Goal: Task Accomplishment & Management: Complete application form

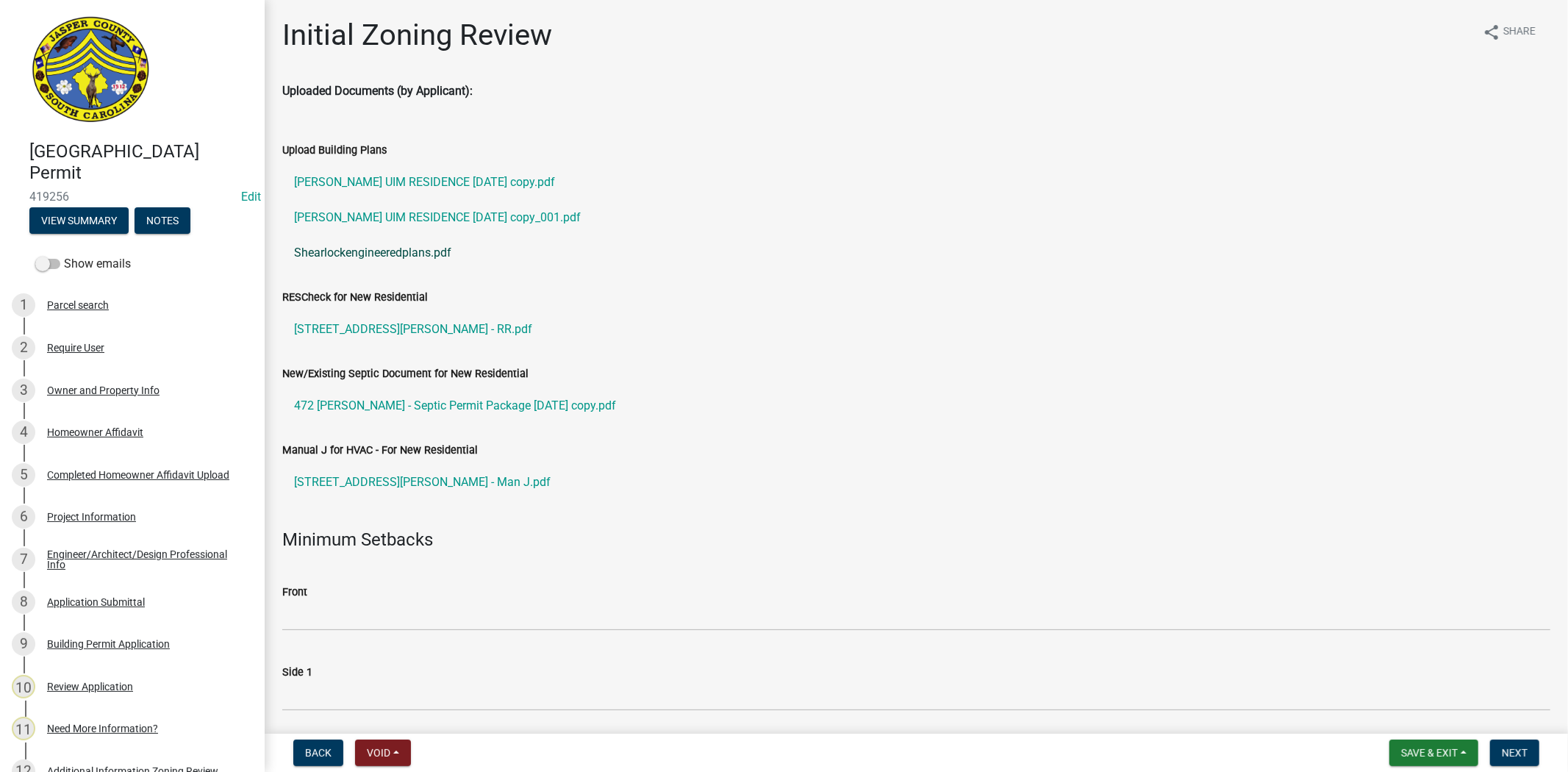
scroll to position [82, 0]
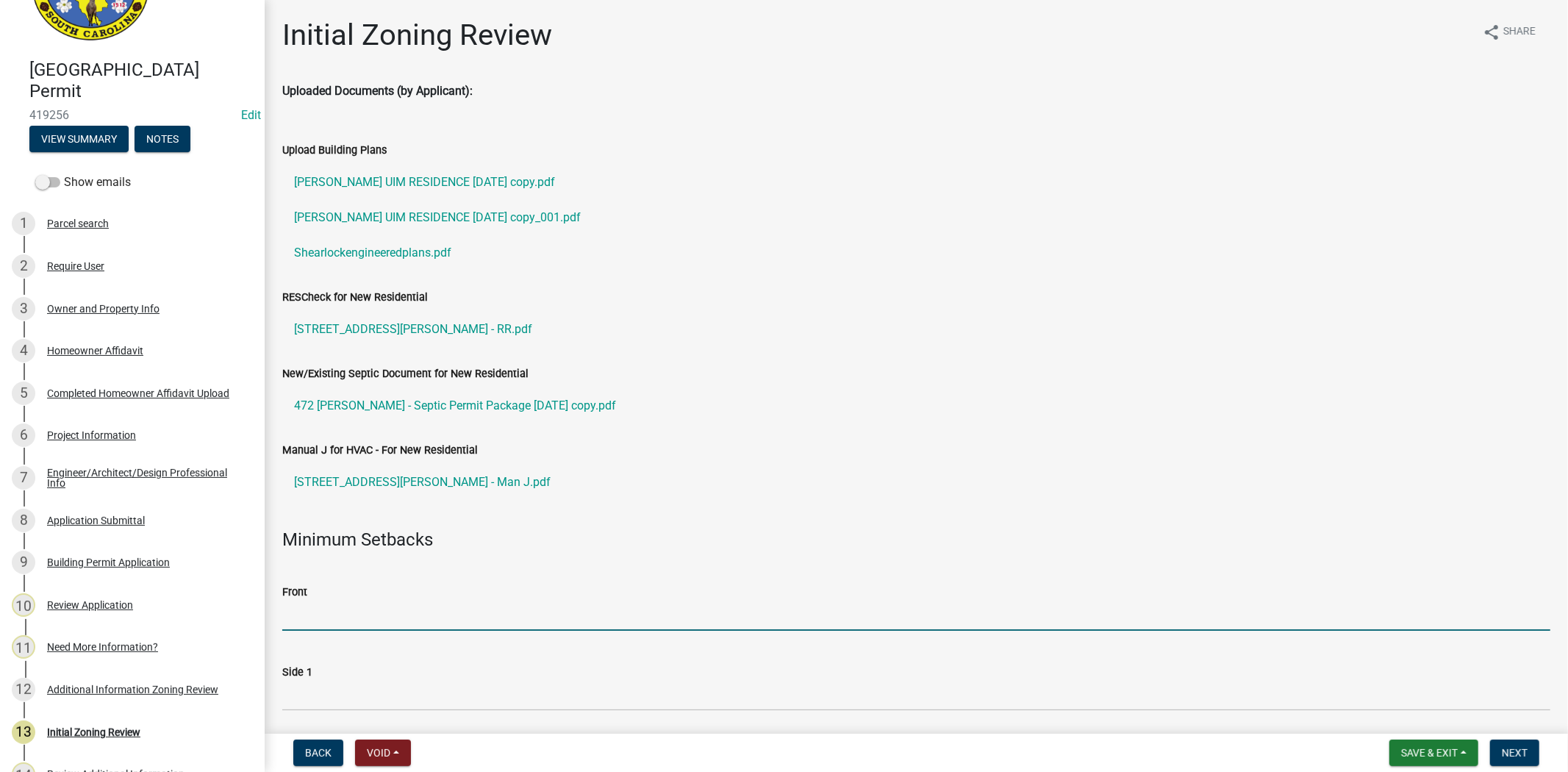
click at [350, 612] on input "Front" at bounding box center [916, 615] width 1268 height 30
type input "25"
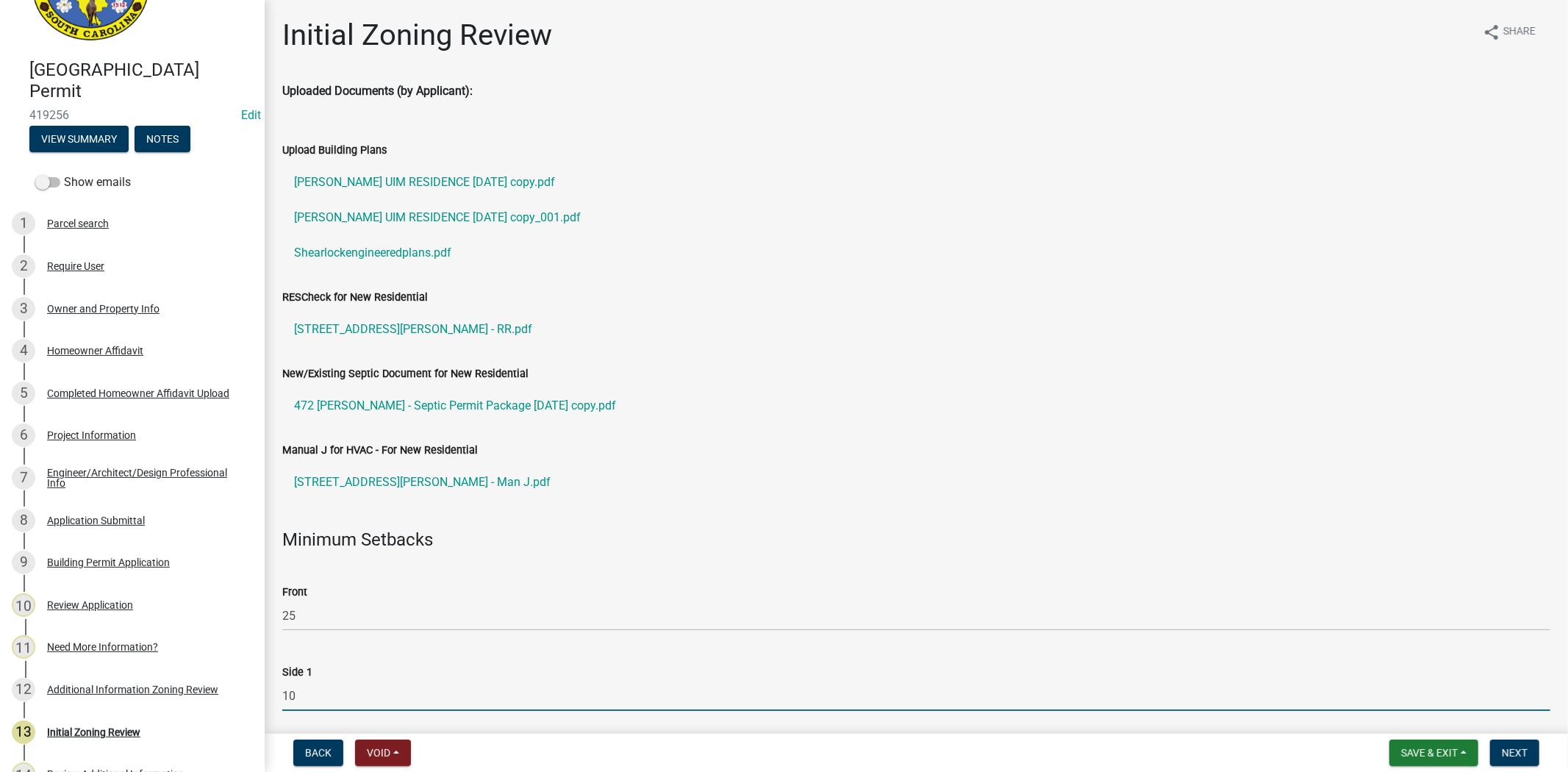
type input "10"
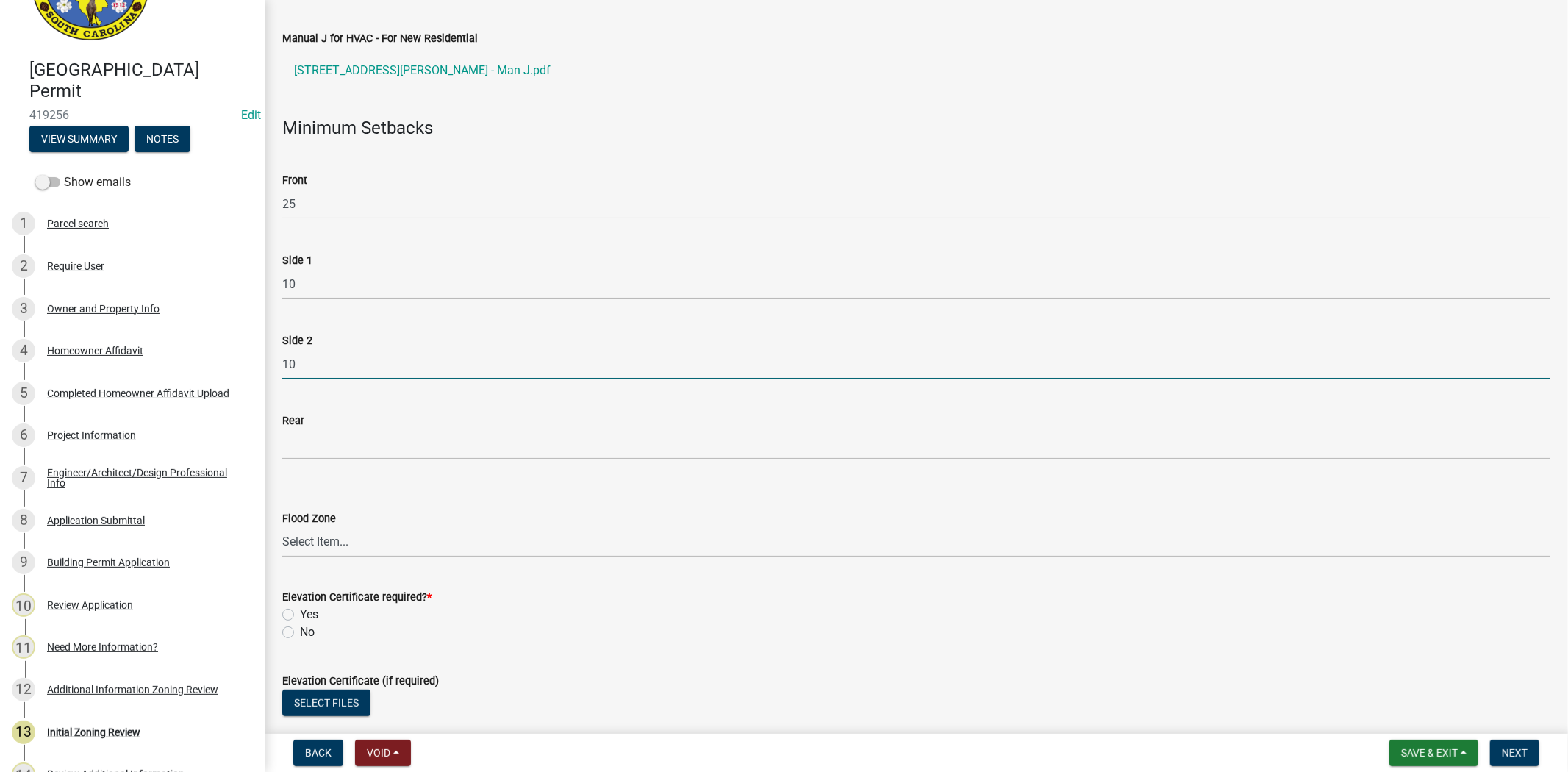
type input "10"
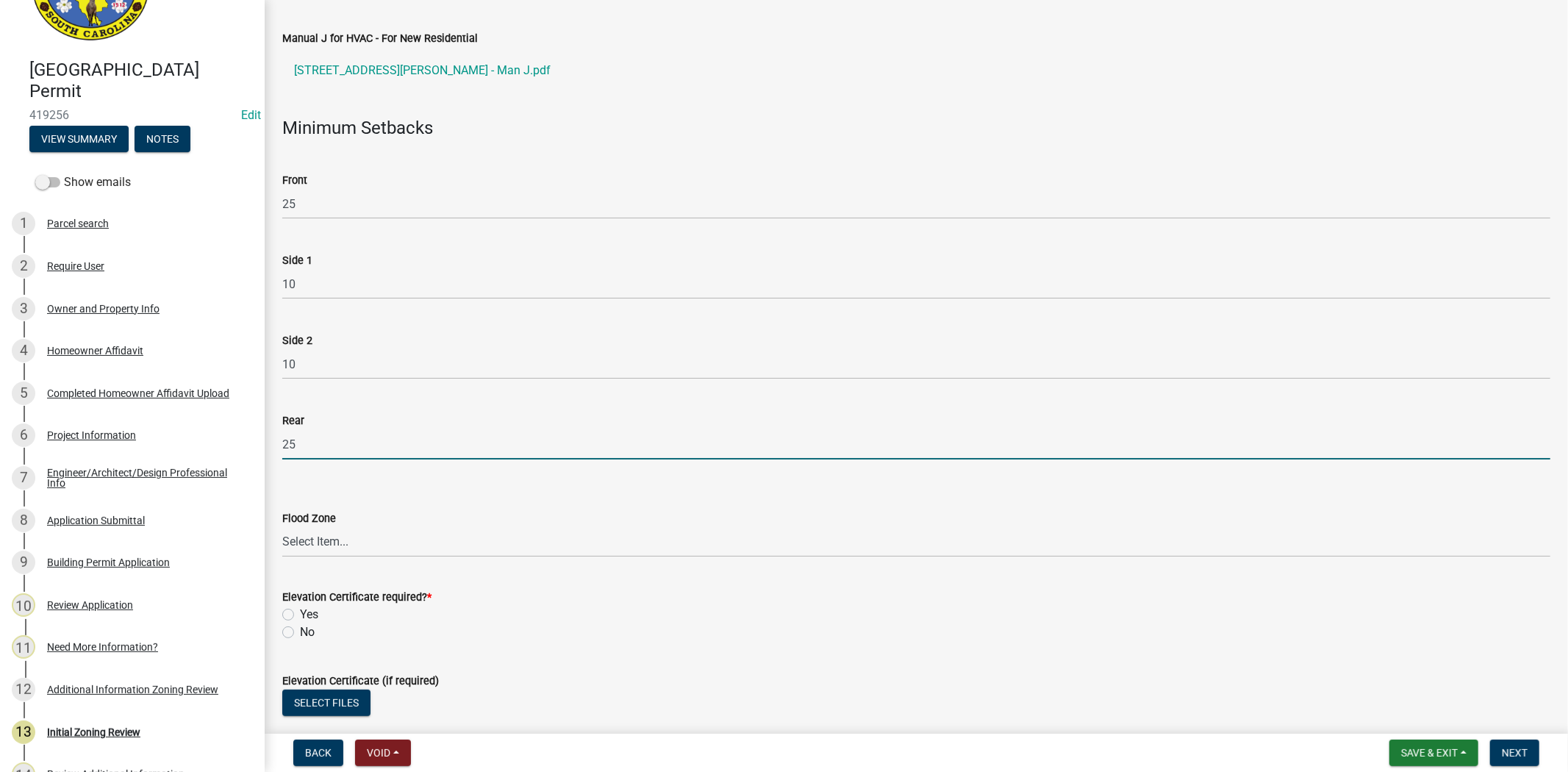
type input "25"
click at [302, 547] on select "Select Item... A A4 A7 A8 A9 A10 A11 A30 AE AH B C N OW V9 X N/A" at bounding box center [916, 542] width 1268 height 30
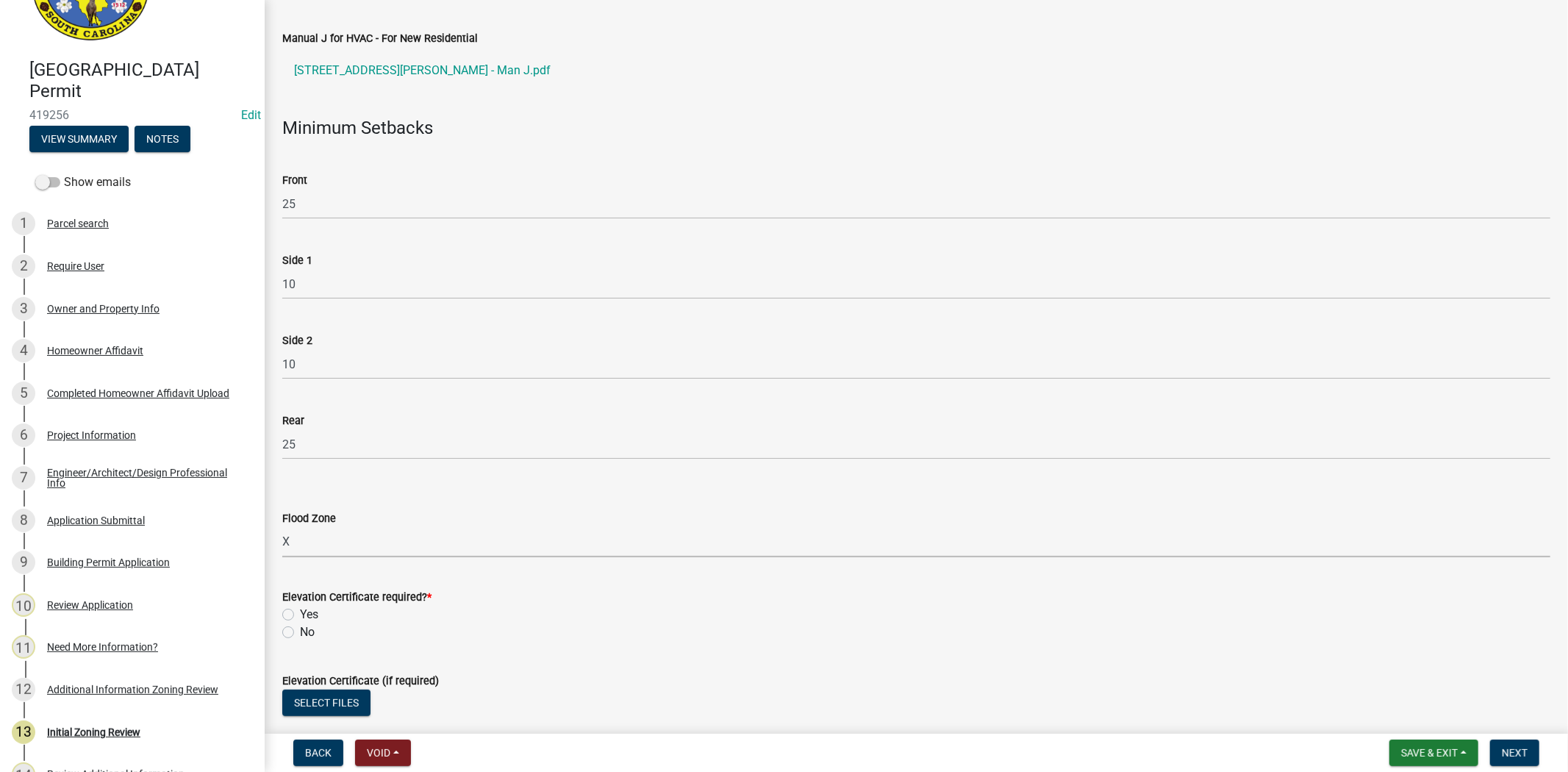
click at [282, 527] on select "Select Item... A A4 A7 A8 A9 A10 A11 A30 AE AH B C N OW V9 X N/A" at bounding box center [916, 542] width 1268 height 30
select select "61611ad6-14f2-499c-805c-58607f11e2fc"
click at [300, 634] on label "No" at bounding box center [307, 632] width 15 height 17
click at [300, 633] on input "No" at bounding box center [304, 628] width 10 height 10
radio input "true"
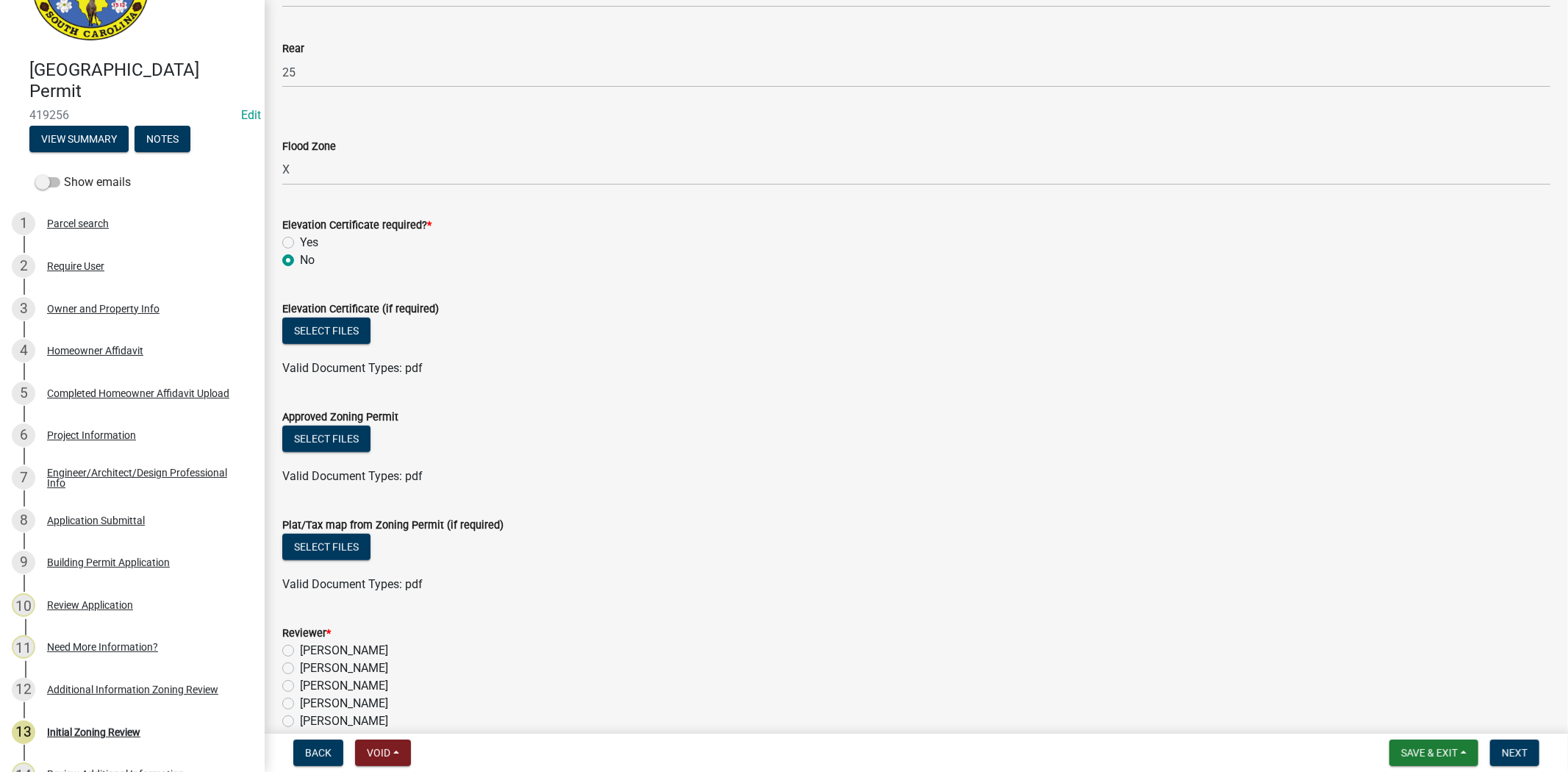
scroll to position [820, 0]
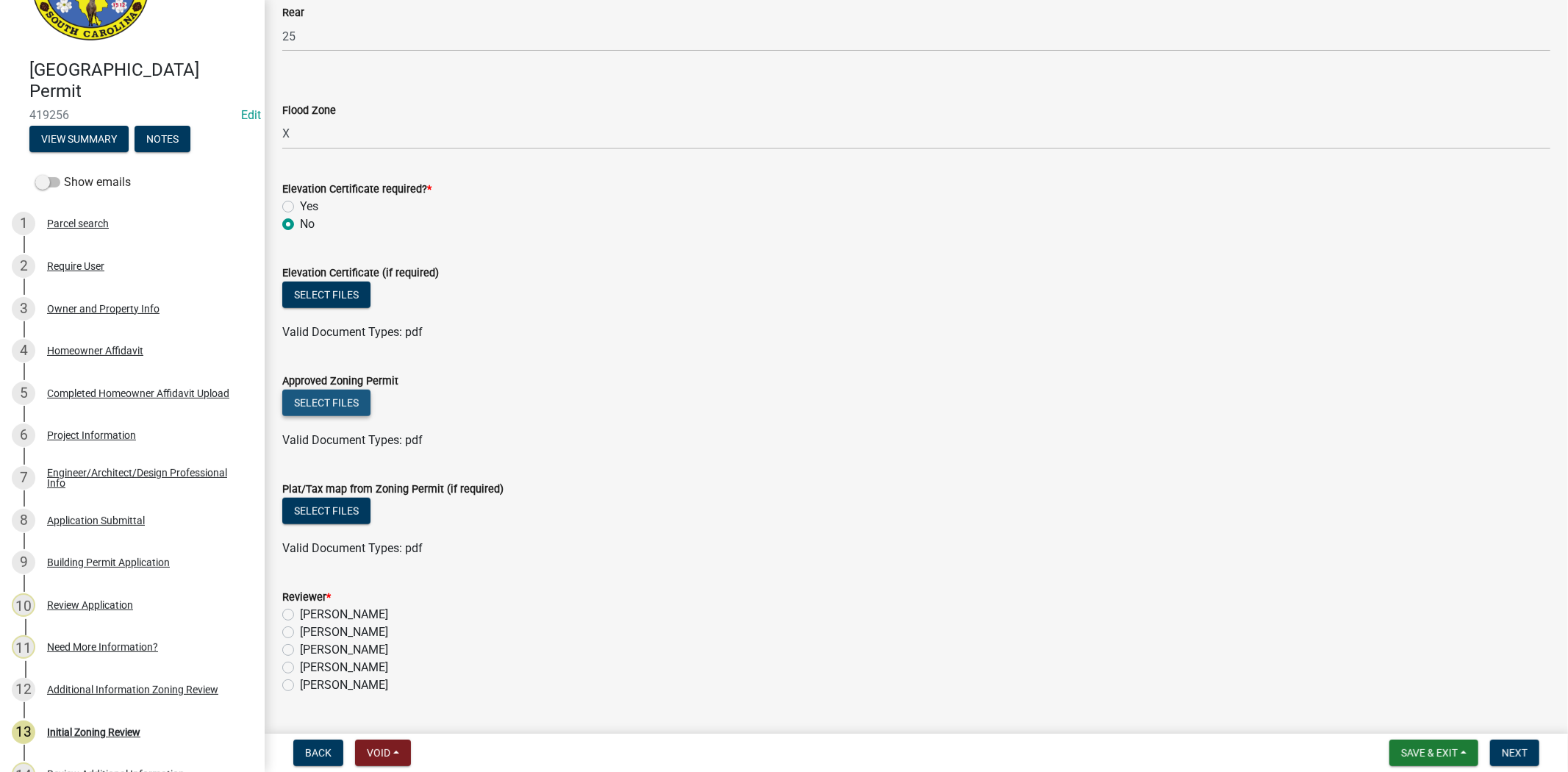
click at [320, 402] on button "Select files" at bounding box center [326, 402] width 88 height 27
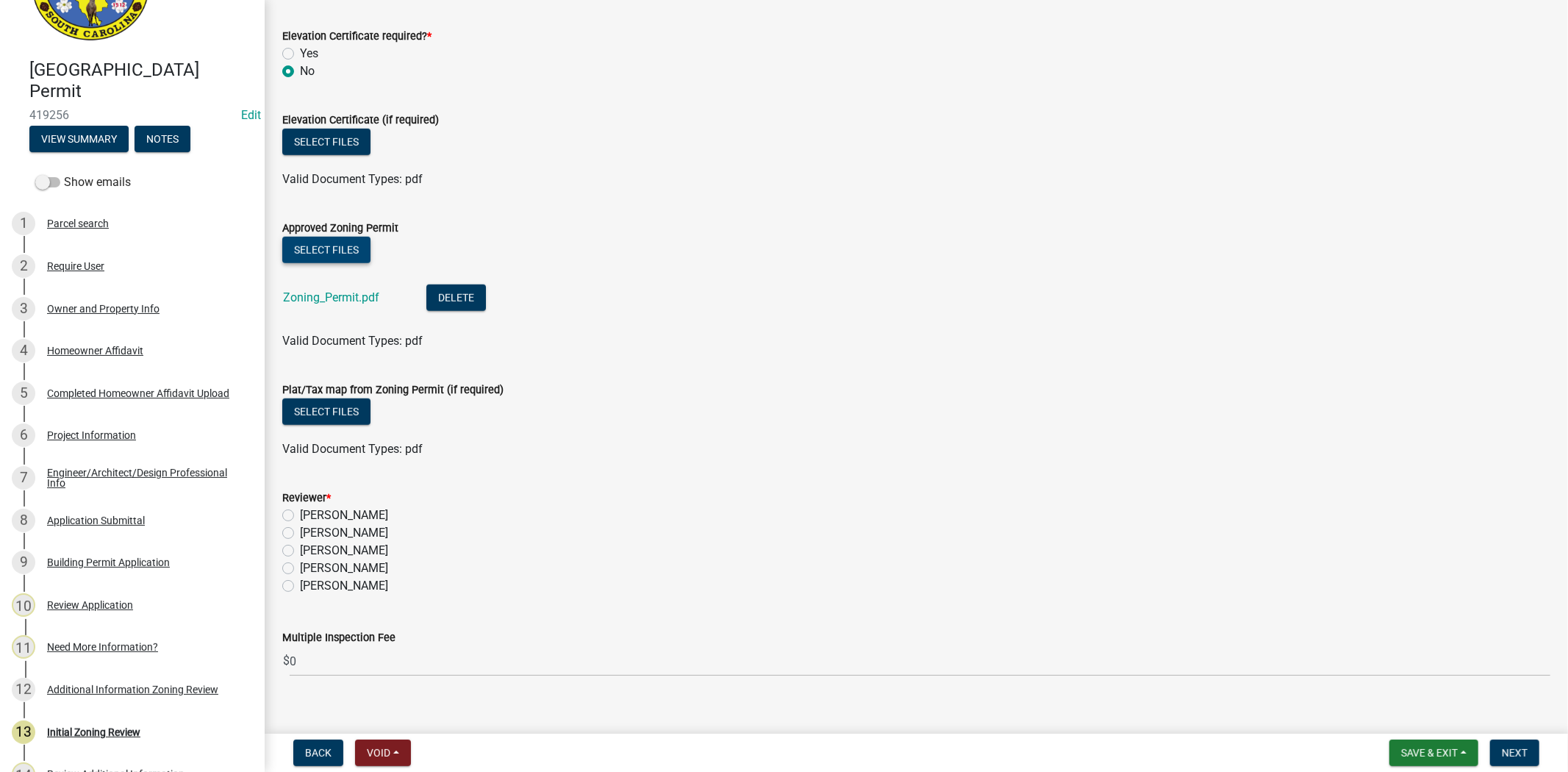
scroll to position [991, 0]
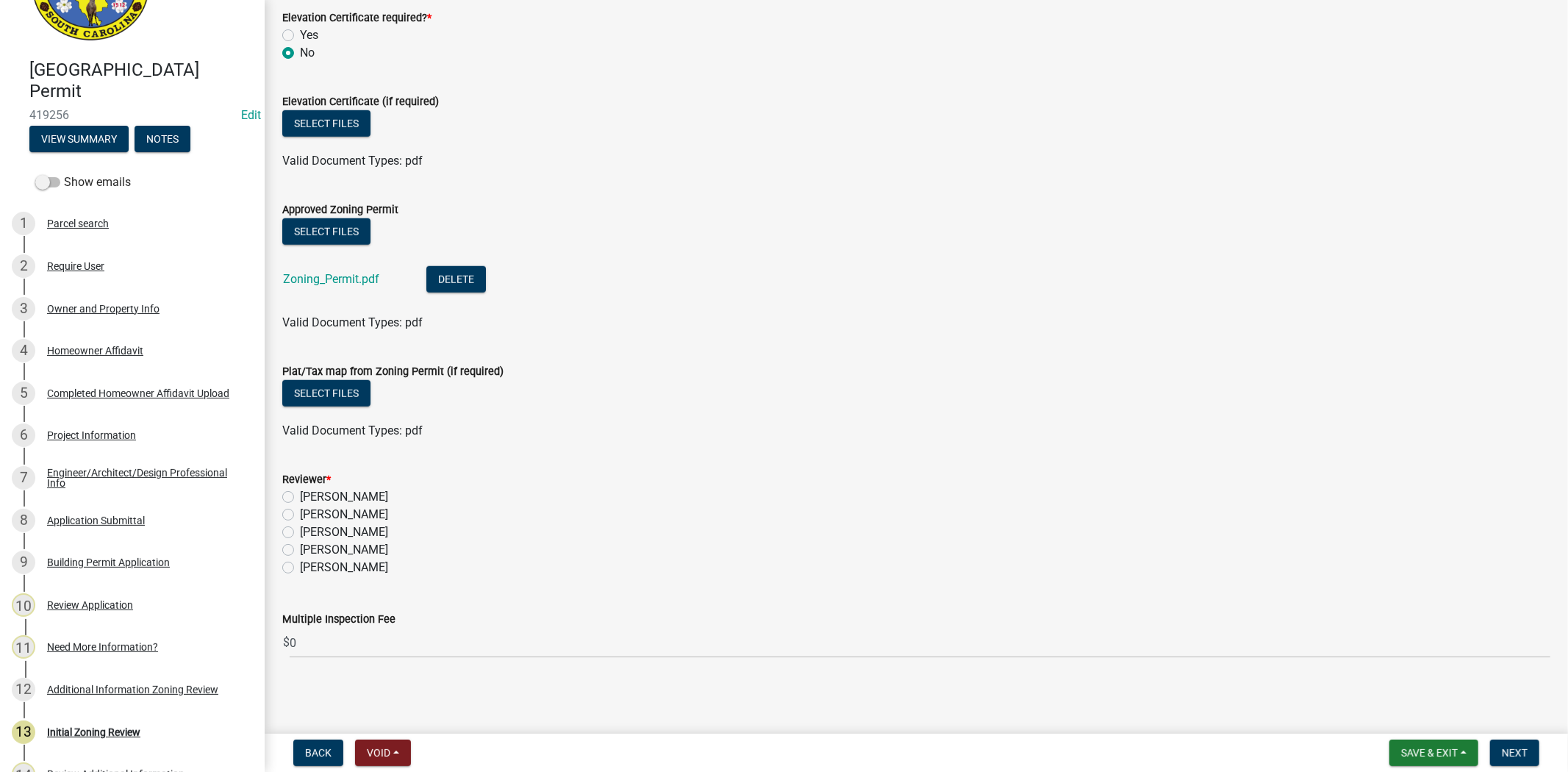
click at [300, 549] on label "Stephanie Oviedo" at bounding box center [344, 550] width 88 height 17
click at [300, 549] on input "Stephanie Oviedo" at bounding box center [304, 546] width 10 height 10
radio input "true"
click at [1500, 748] on button "Next" at bounding box center [1514, 753] width 49 height 27
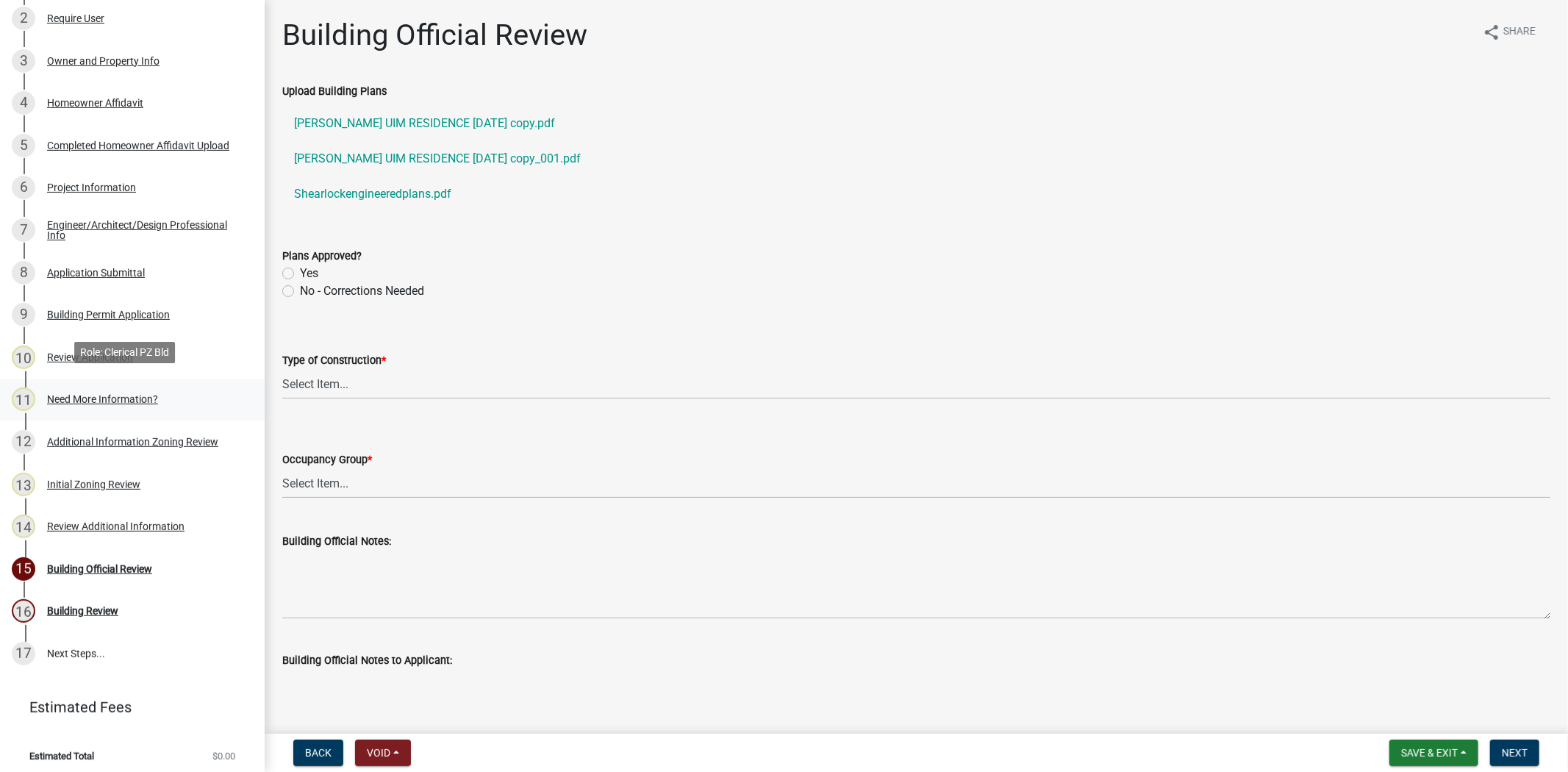
scroll to position [335, 0]
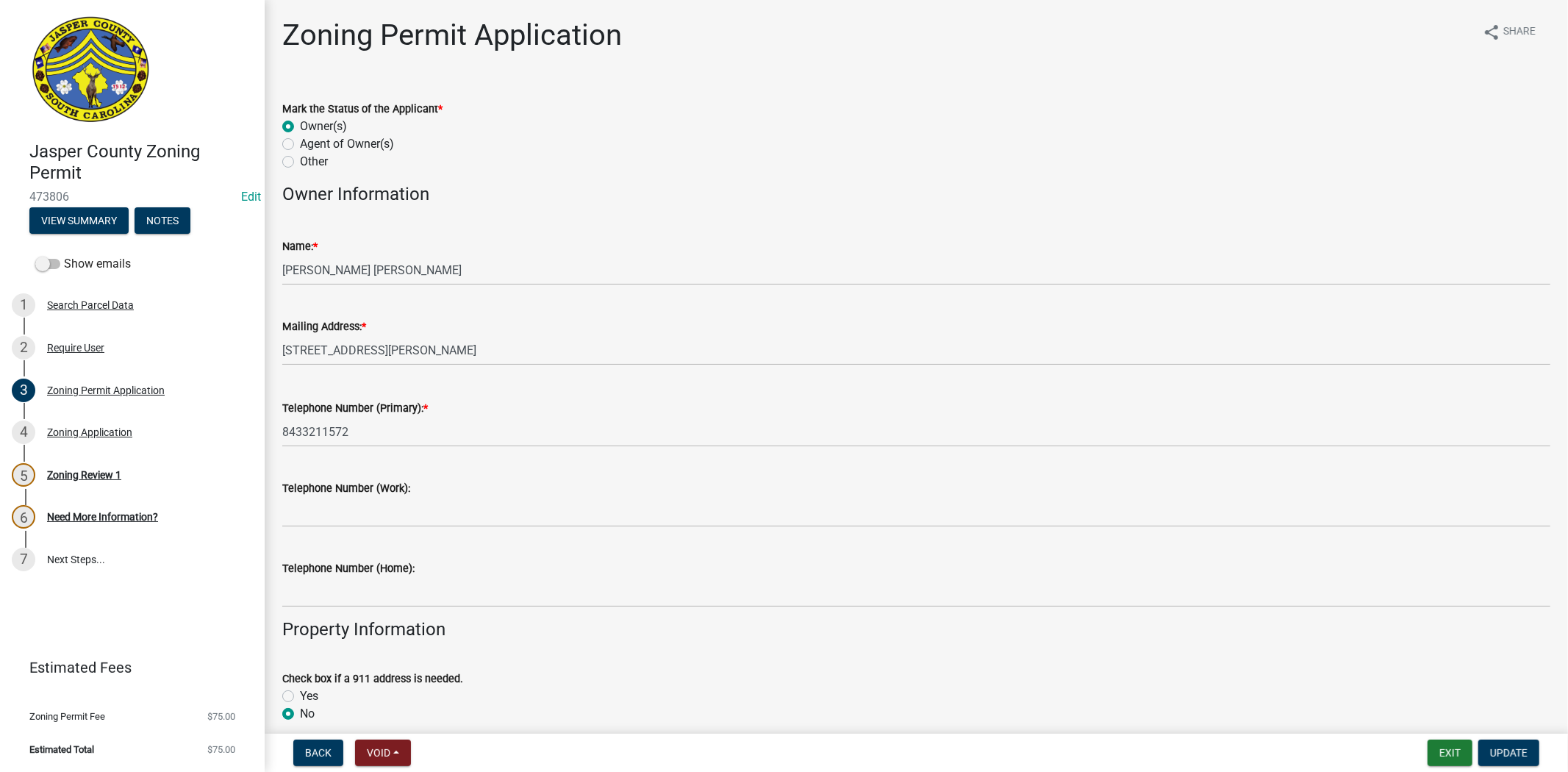
scroll to position [1878, 0]
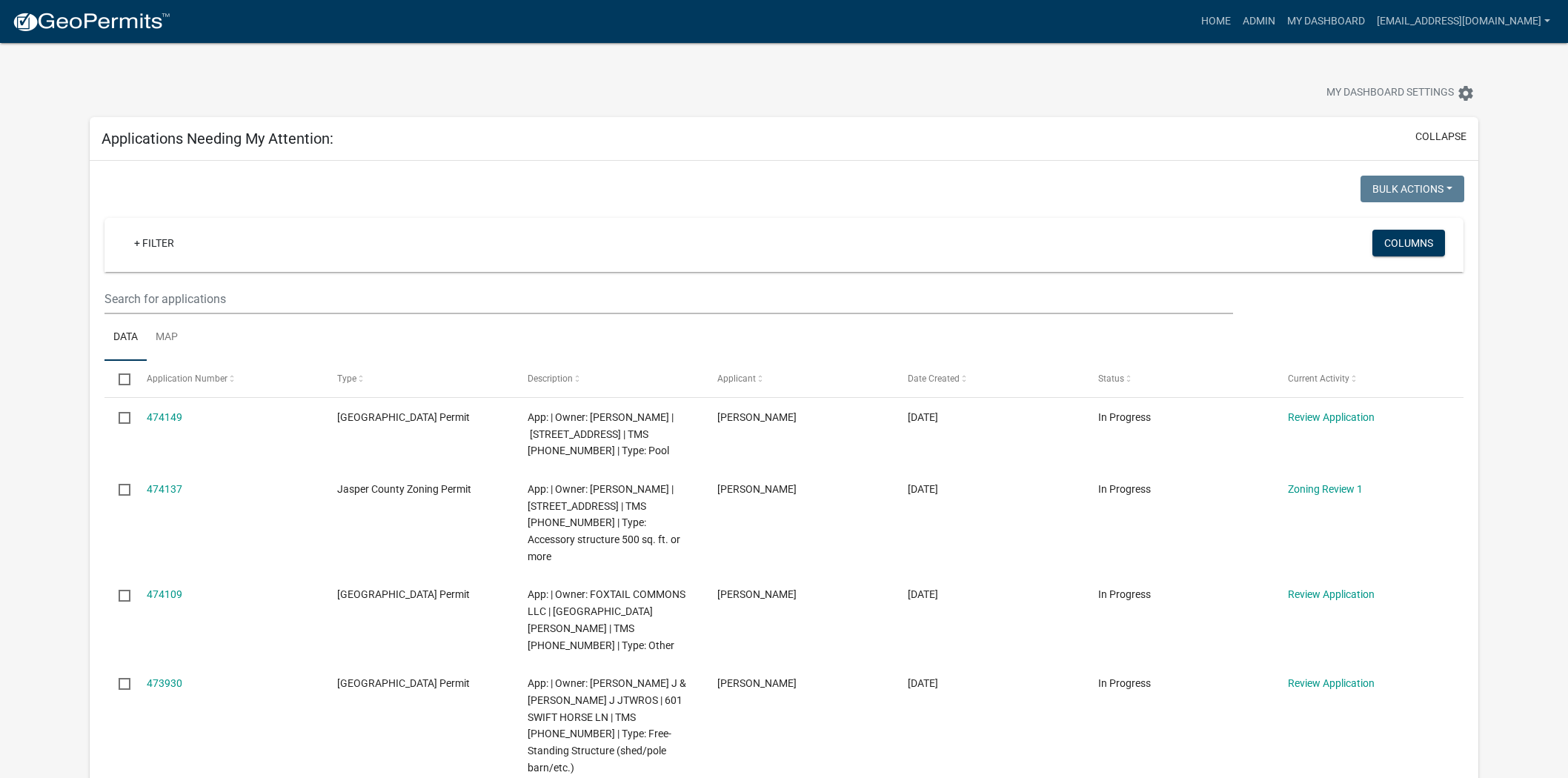
scroll to position [823, 0]
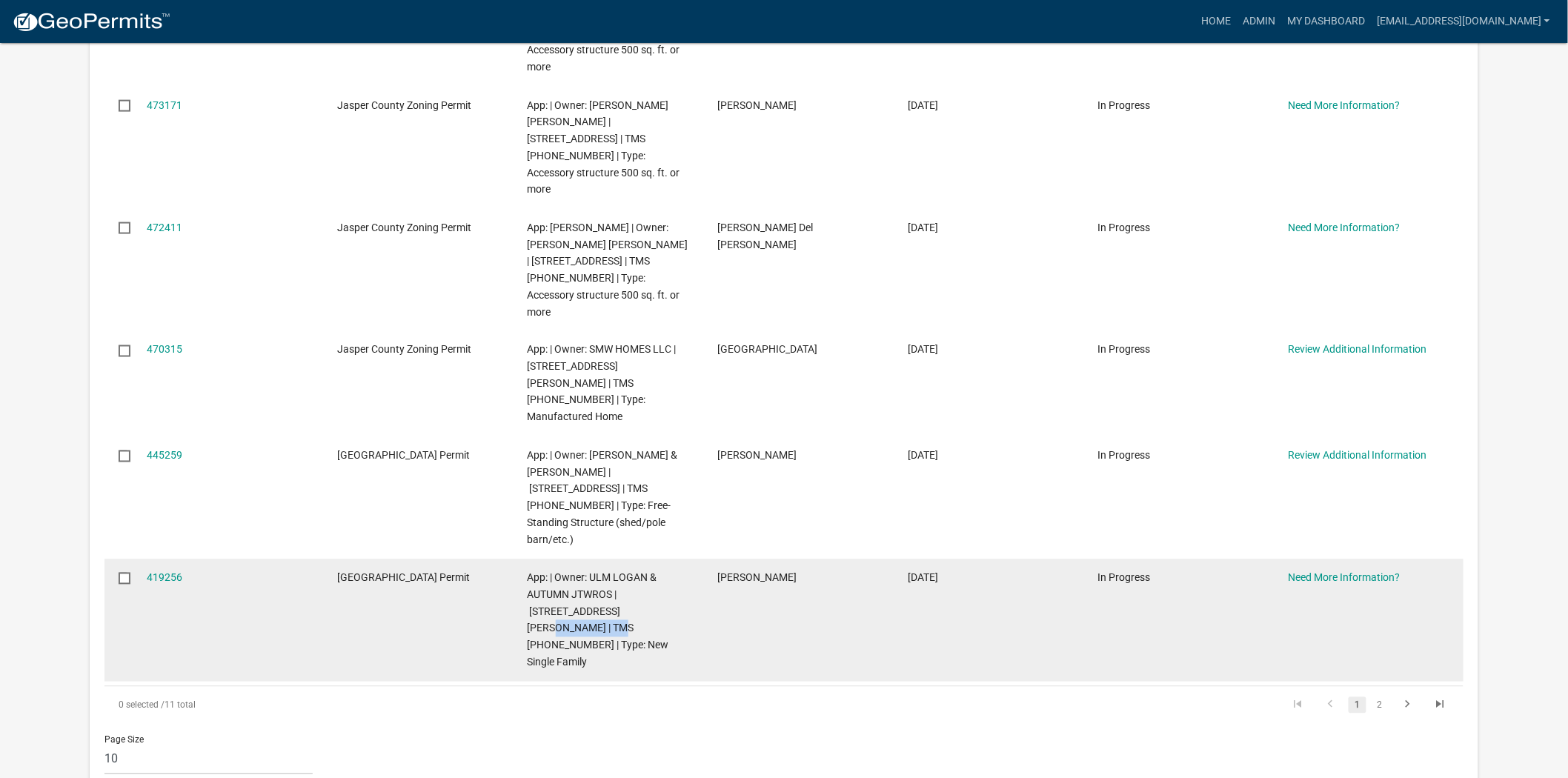
drag, startPoint x: 638, startPoint y: 476, endPoint x: 573, endPoint y: 483, distance: 65.4
click at [573, 570] on div "App: | Owner: ULM LOGAN & AUTUMN JTWROS | 472 DRESSEN RD | TMS 038-00-08-018 | …" at bounding box center [608, 621] width 162 height 101
copy span "038-00-08-018"
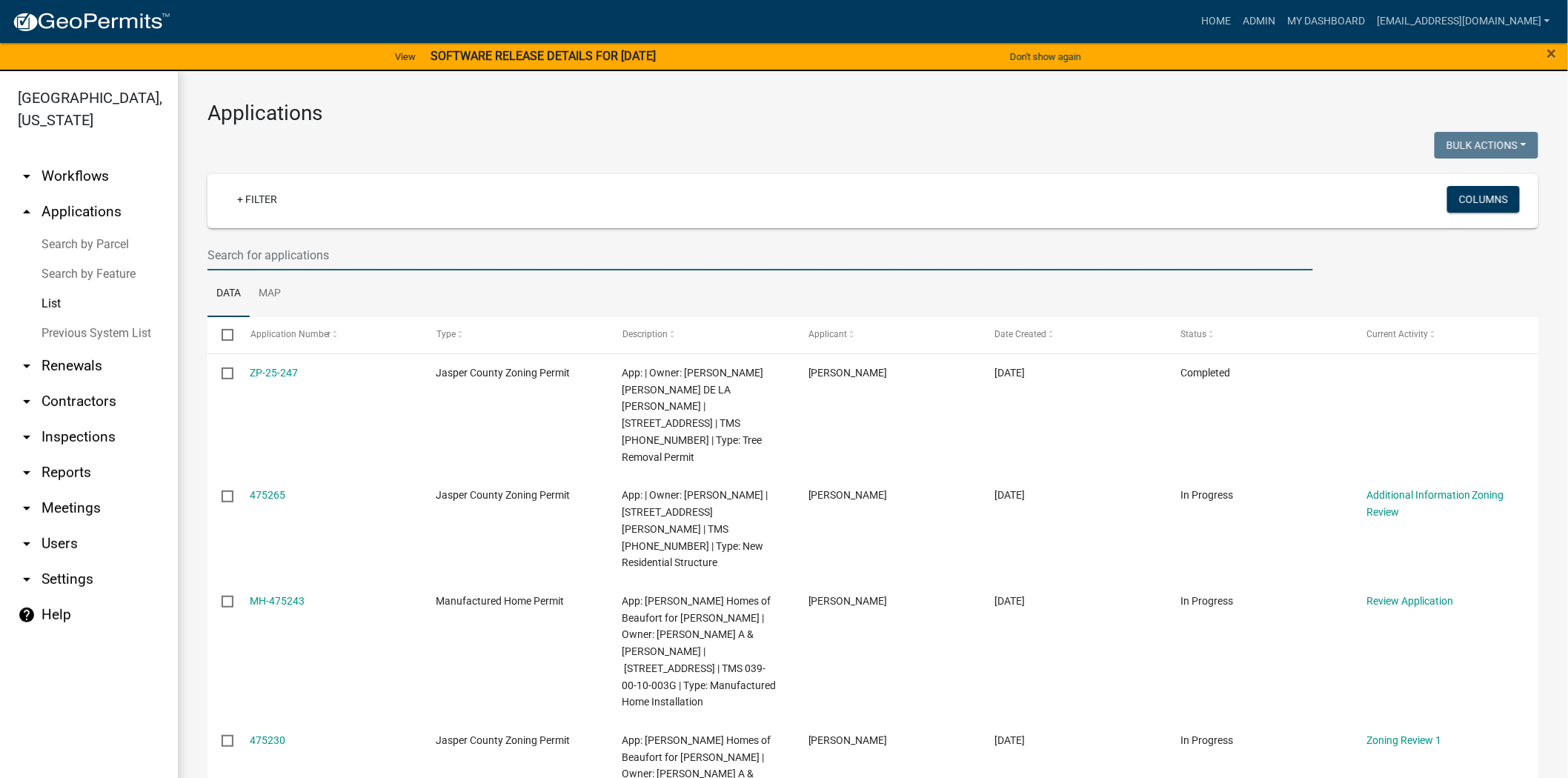
click at [299, 247] on input "text" at bounding box center [760, 255] width 1105 height 31
paste input "[PHONE_NUMBER]"
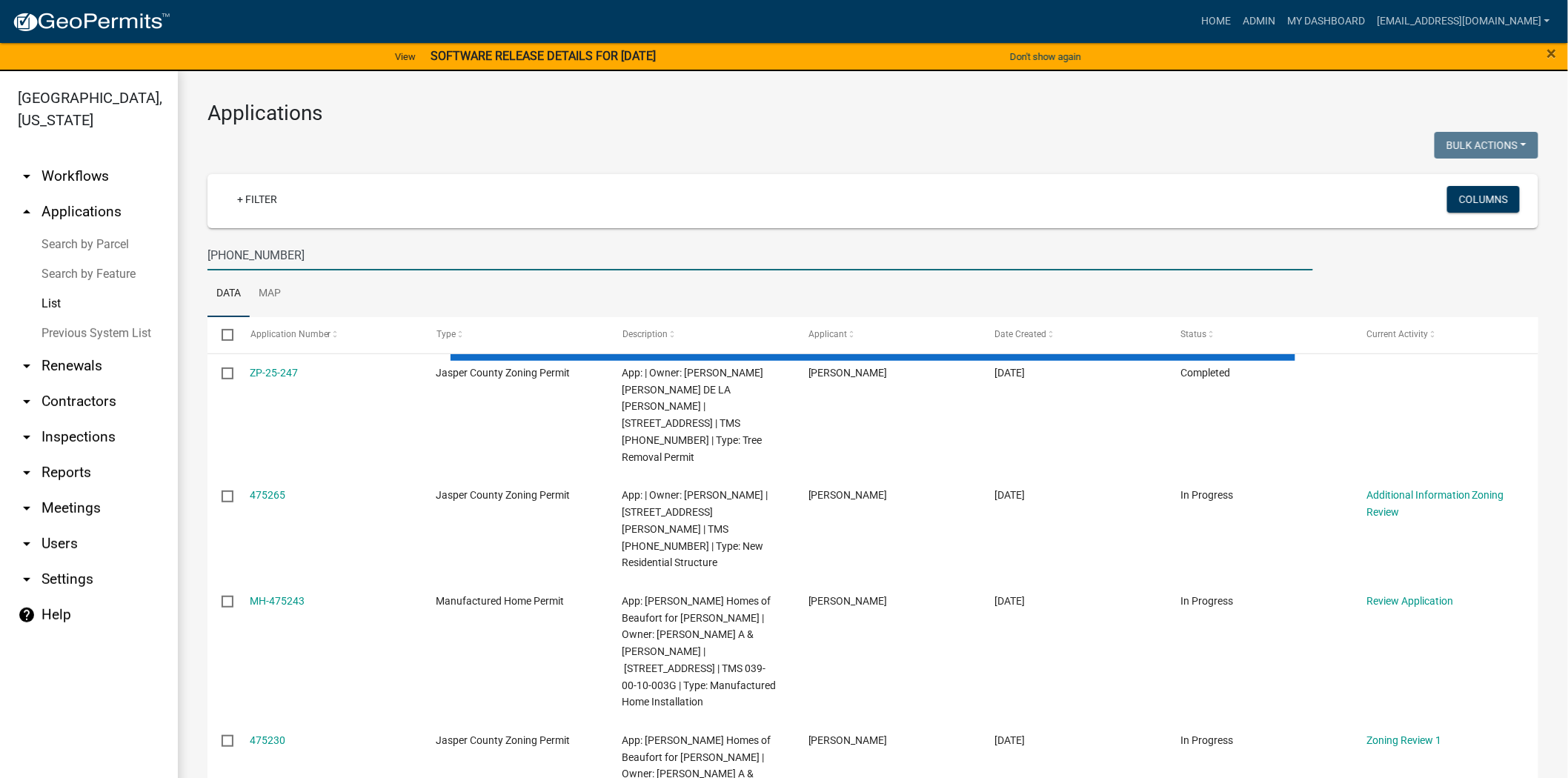
type input "[PHONE_NUMBER]"
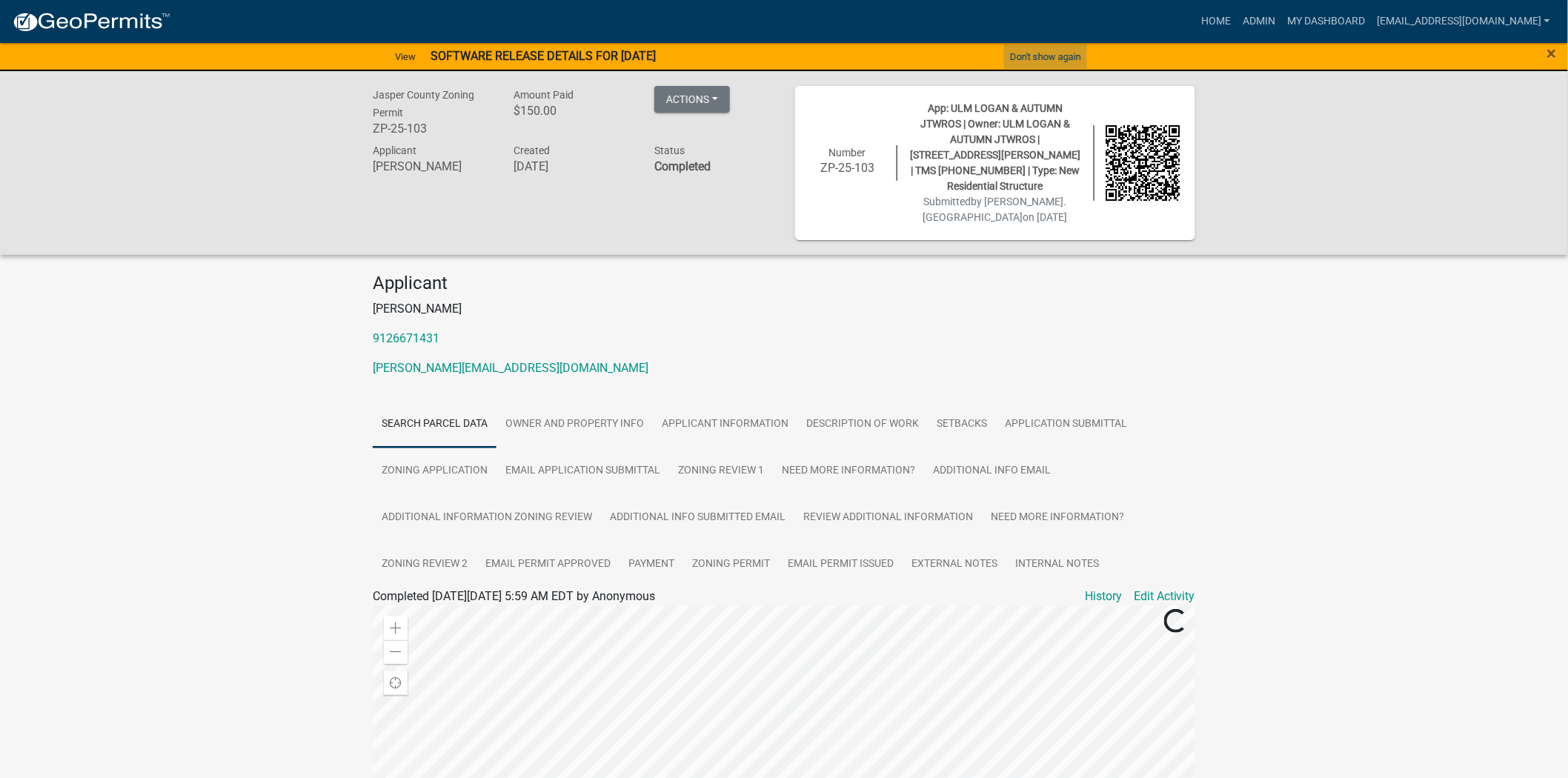
click at [1057, 51] on button "Don't show again" at bounding box center [1045, 57] width 83 height 24
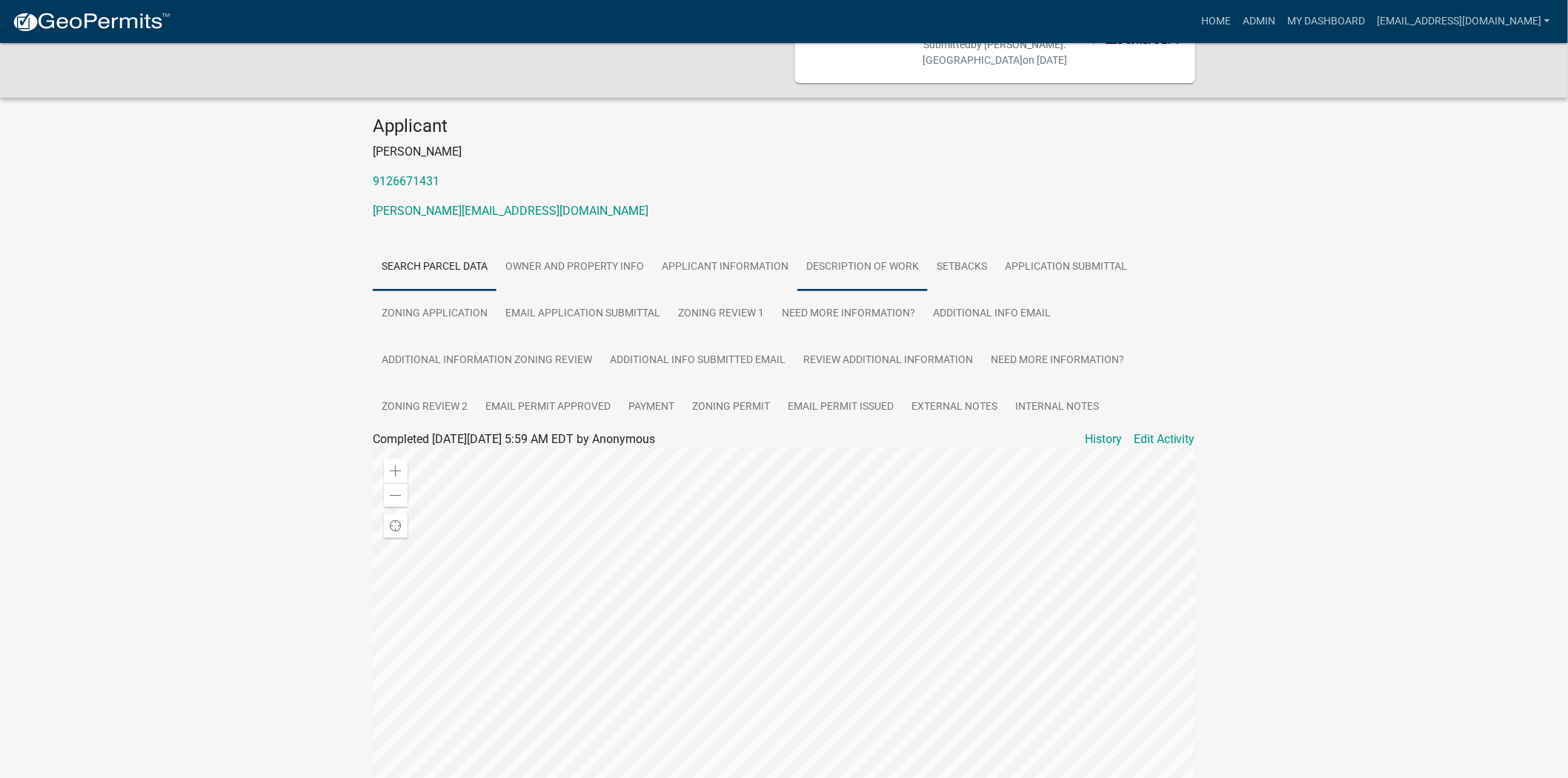
scroll to position [164, 0]
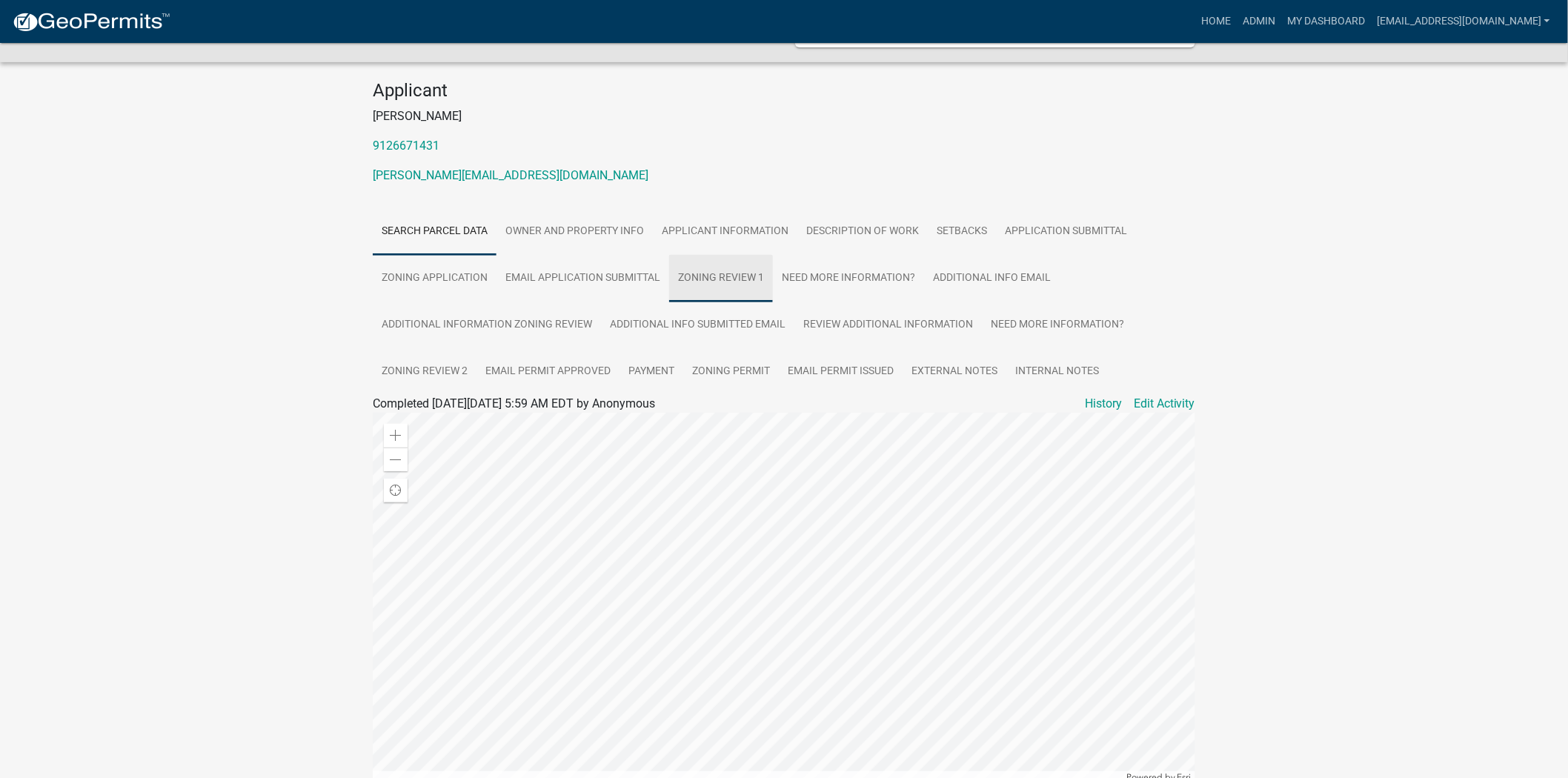
click at [722, 255] on link "Zoning Review 1" at bounding box center [721, 279] width 104 height 47
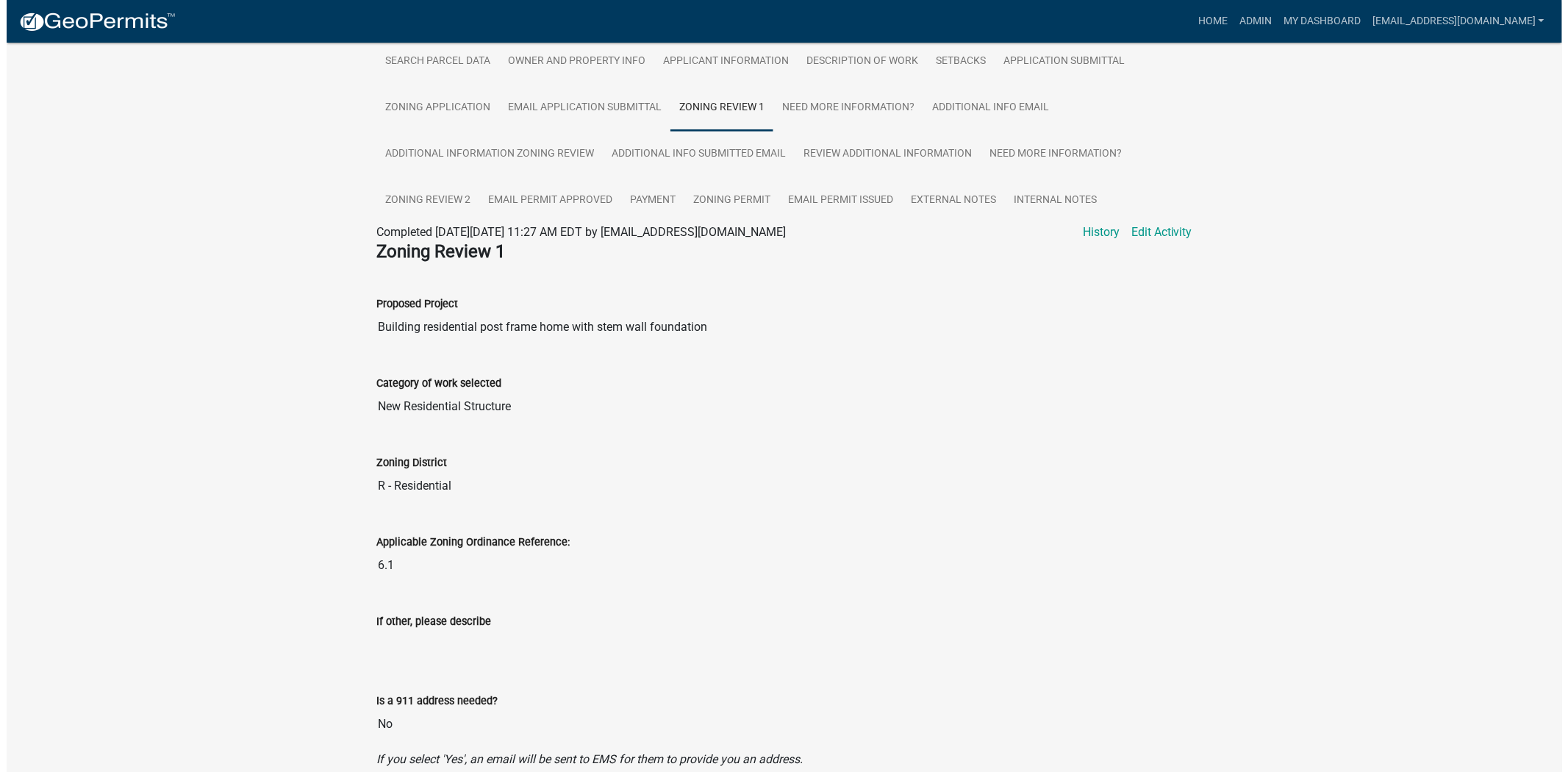
scroll to position [326, 0]
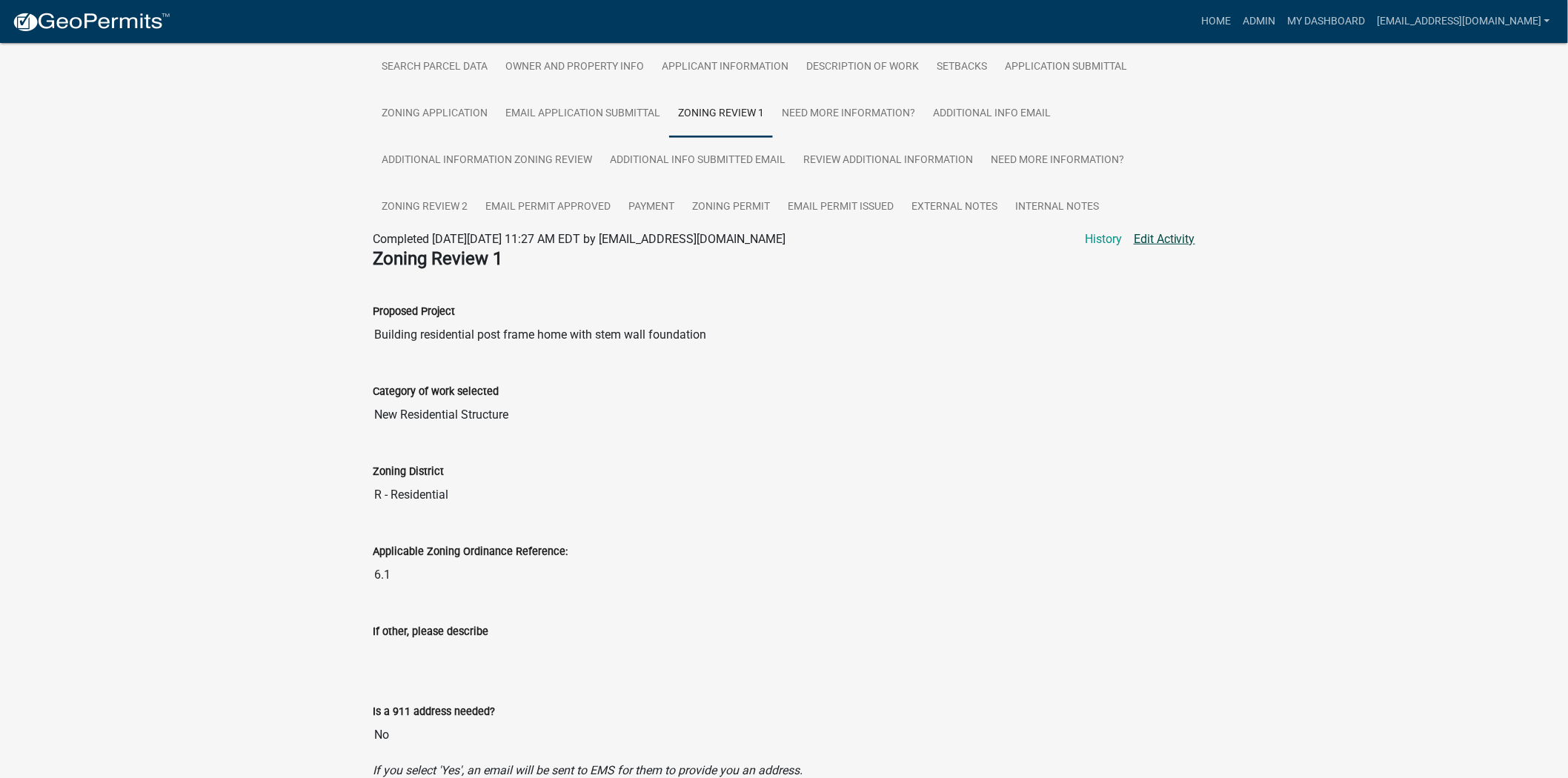
click at [1153, 231] on link "Edit Activity" at bounding box center [1165, 240] width 61 height 17
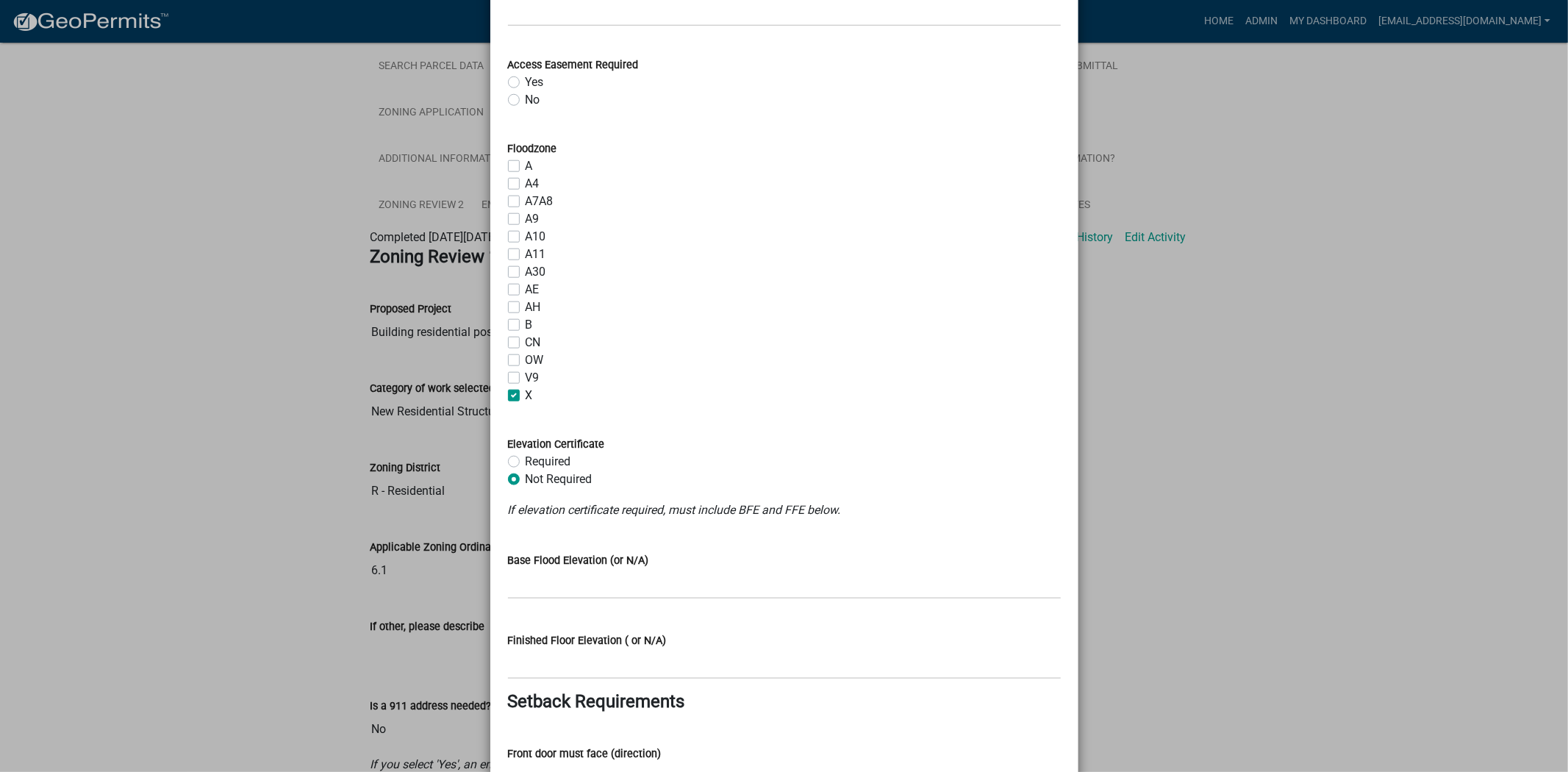
scroll to position [1306, 0]
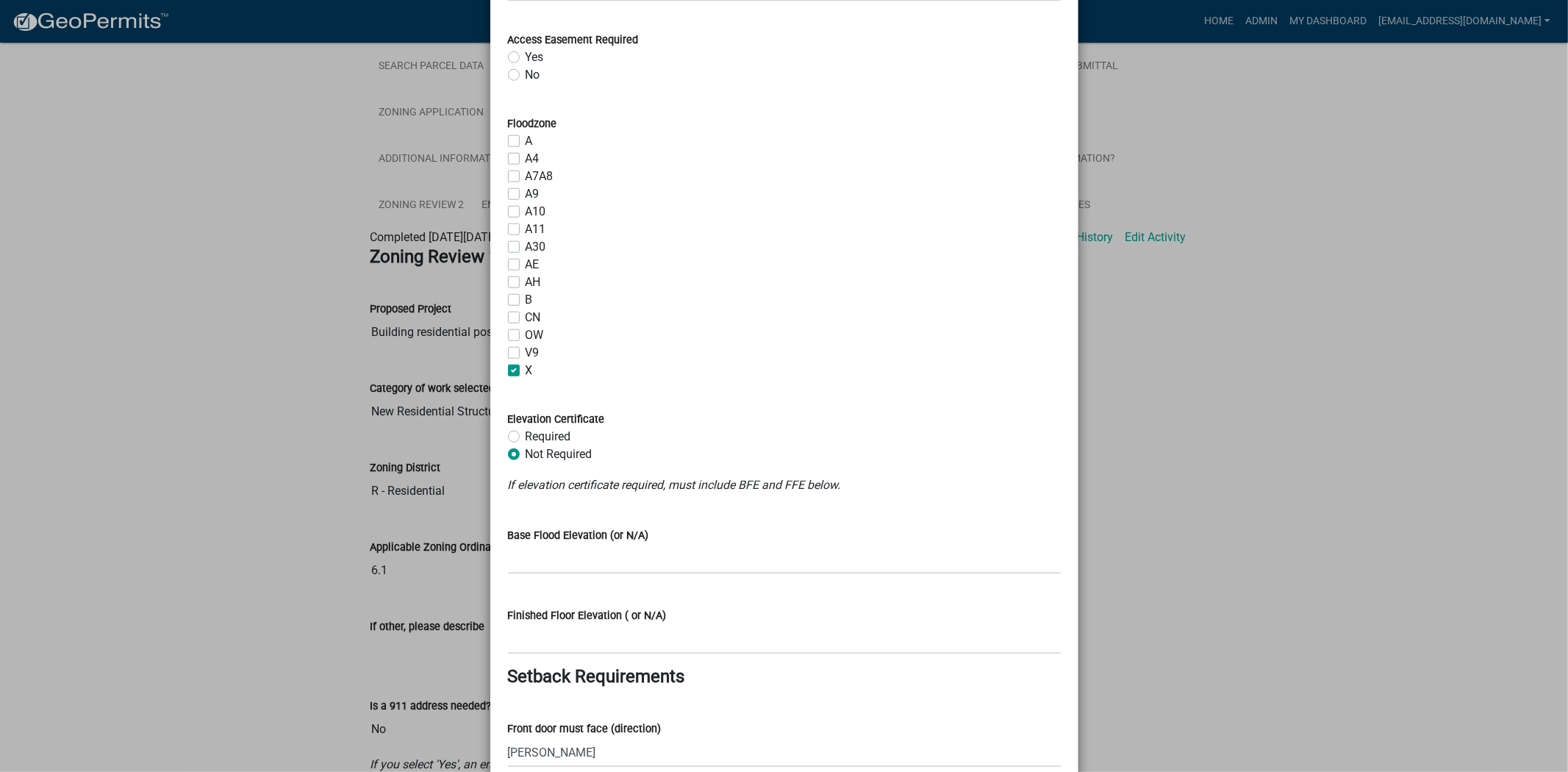
click at [526, 260] on label "AE" at bounding box center [532, 265] width 14 height 17
click at [526, 260] on input "AE" at bounding box center [530, 260] width 10 height 10
checkbox input "true"
checkbox input "false"
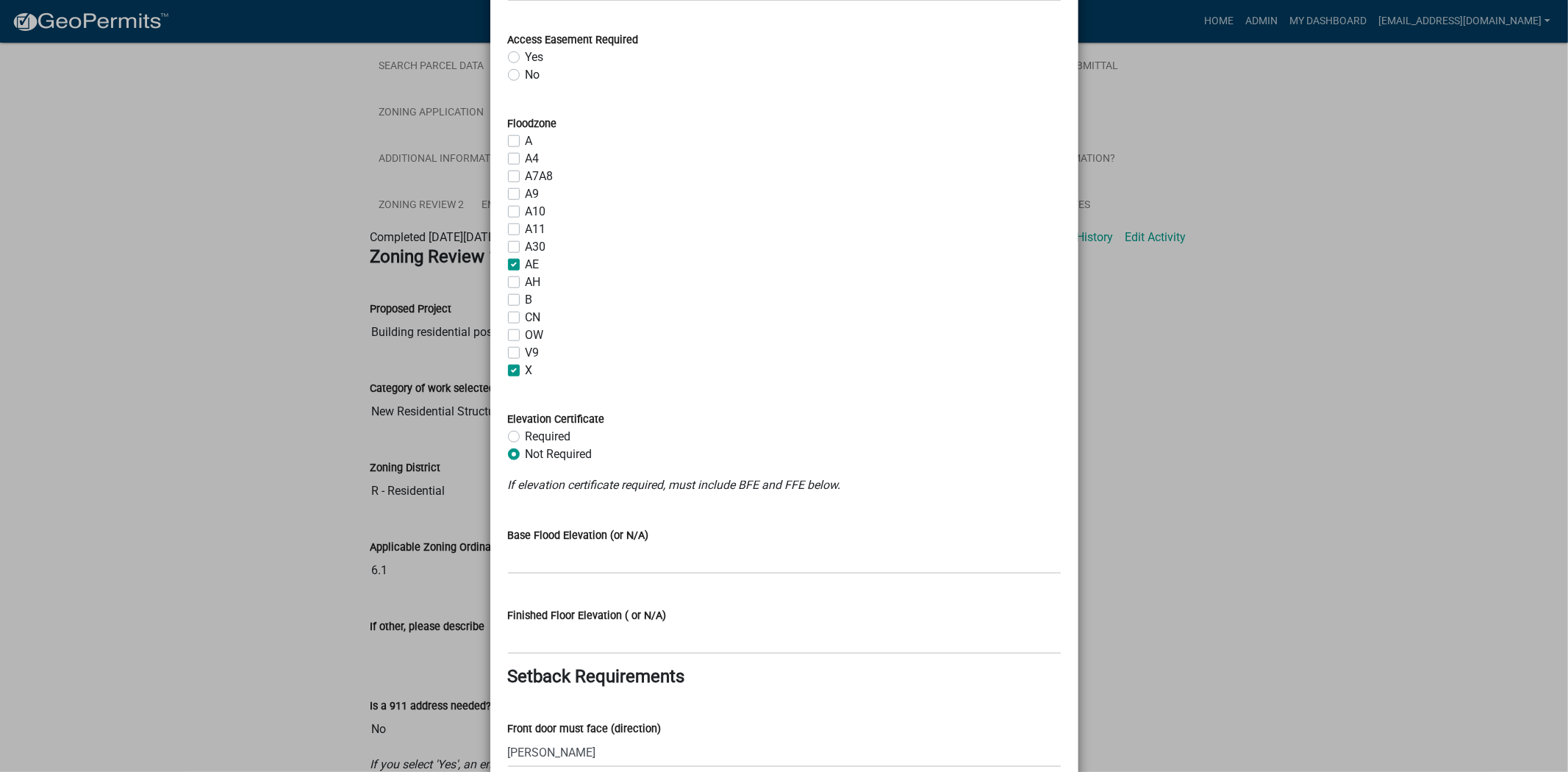
checkbox input "false"
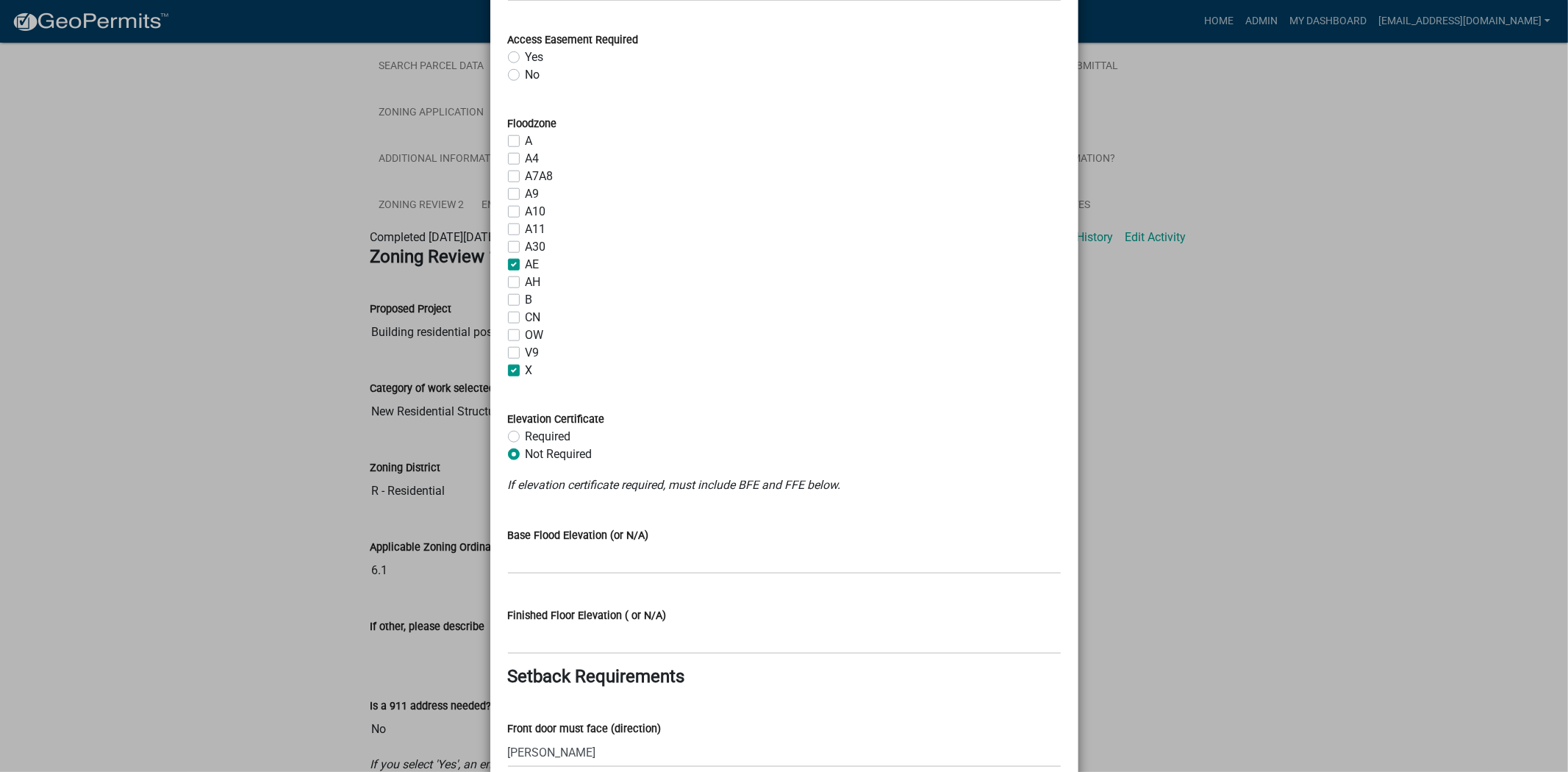
checkbox input "true"
checkbox input "false"
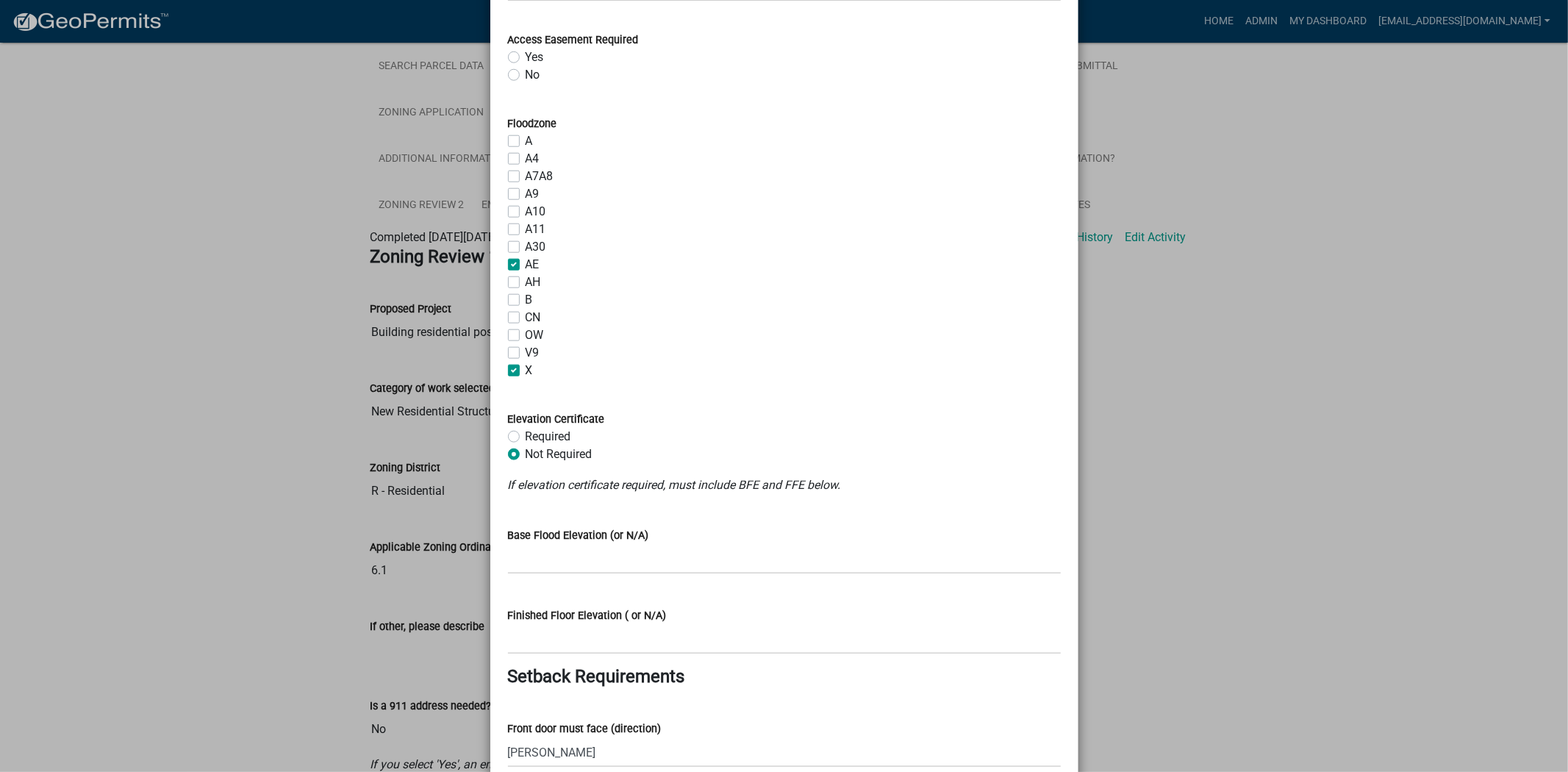
checkbox input "false"
checkbox input "true"
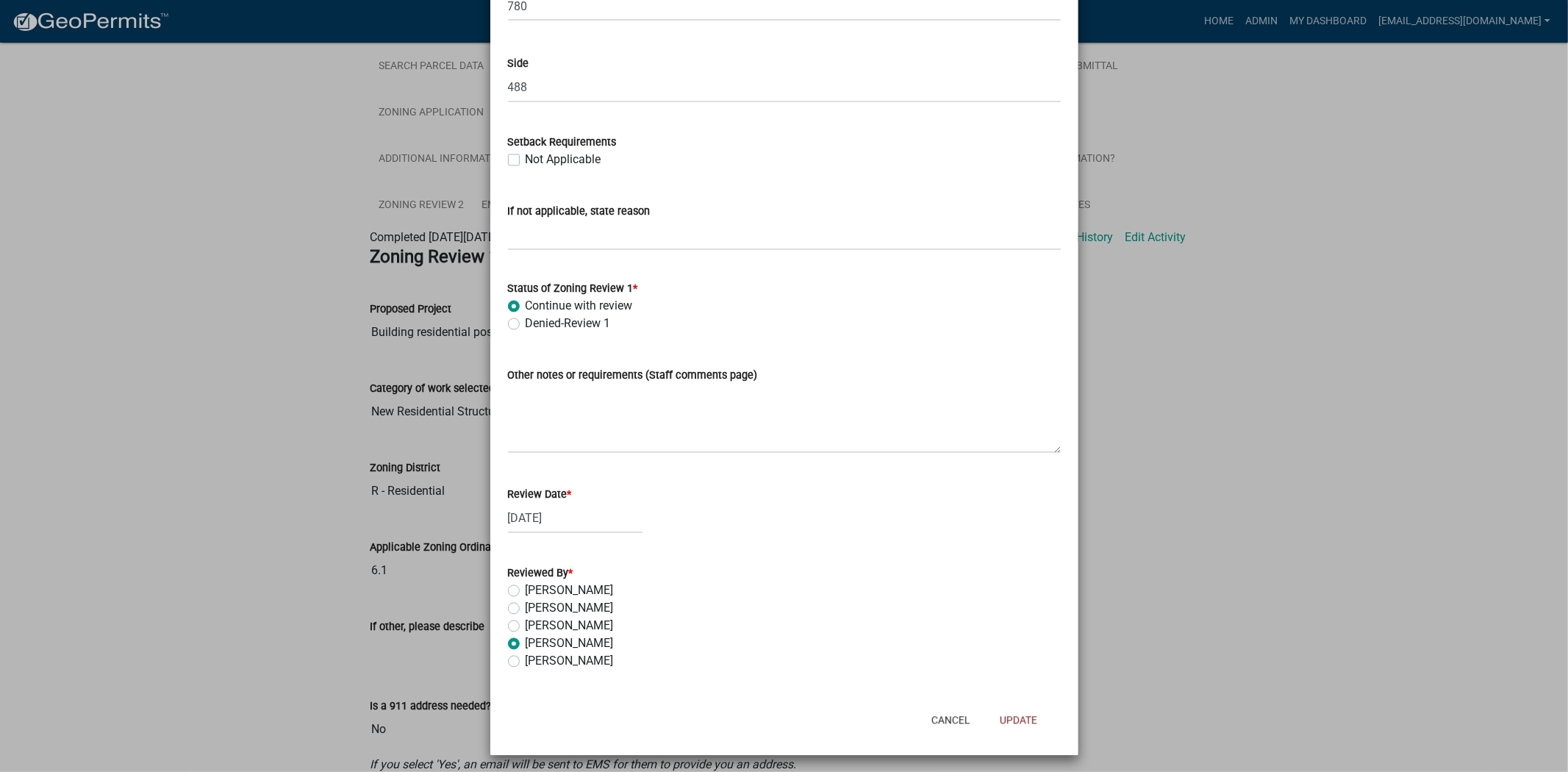
scroll to position [2300, 0]
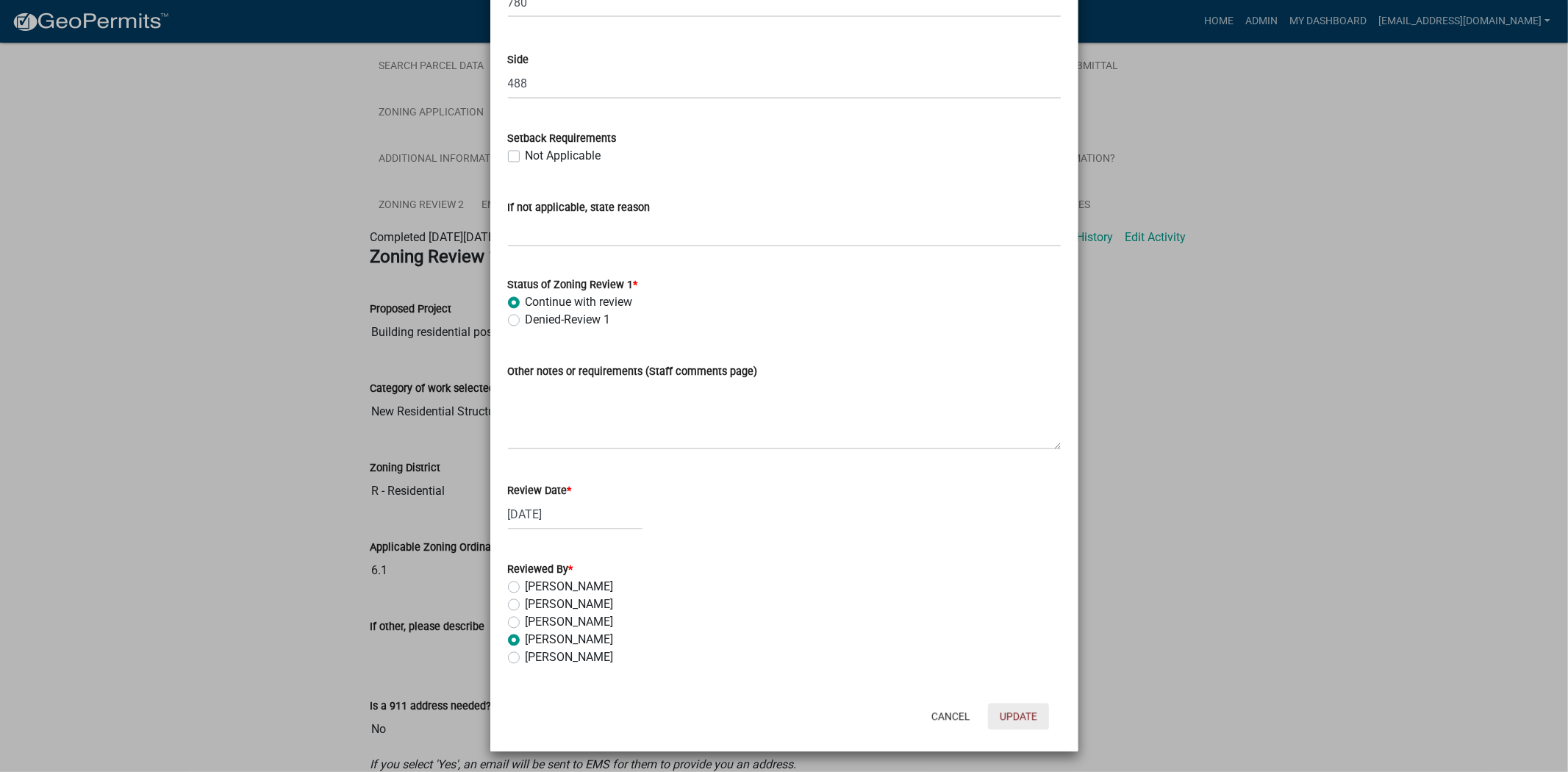
click at [1020, 716] on button "Update" at bounding box center [1018, 716] width 61 height 27
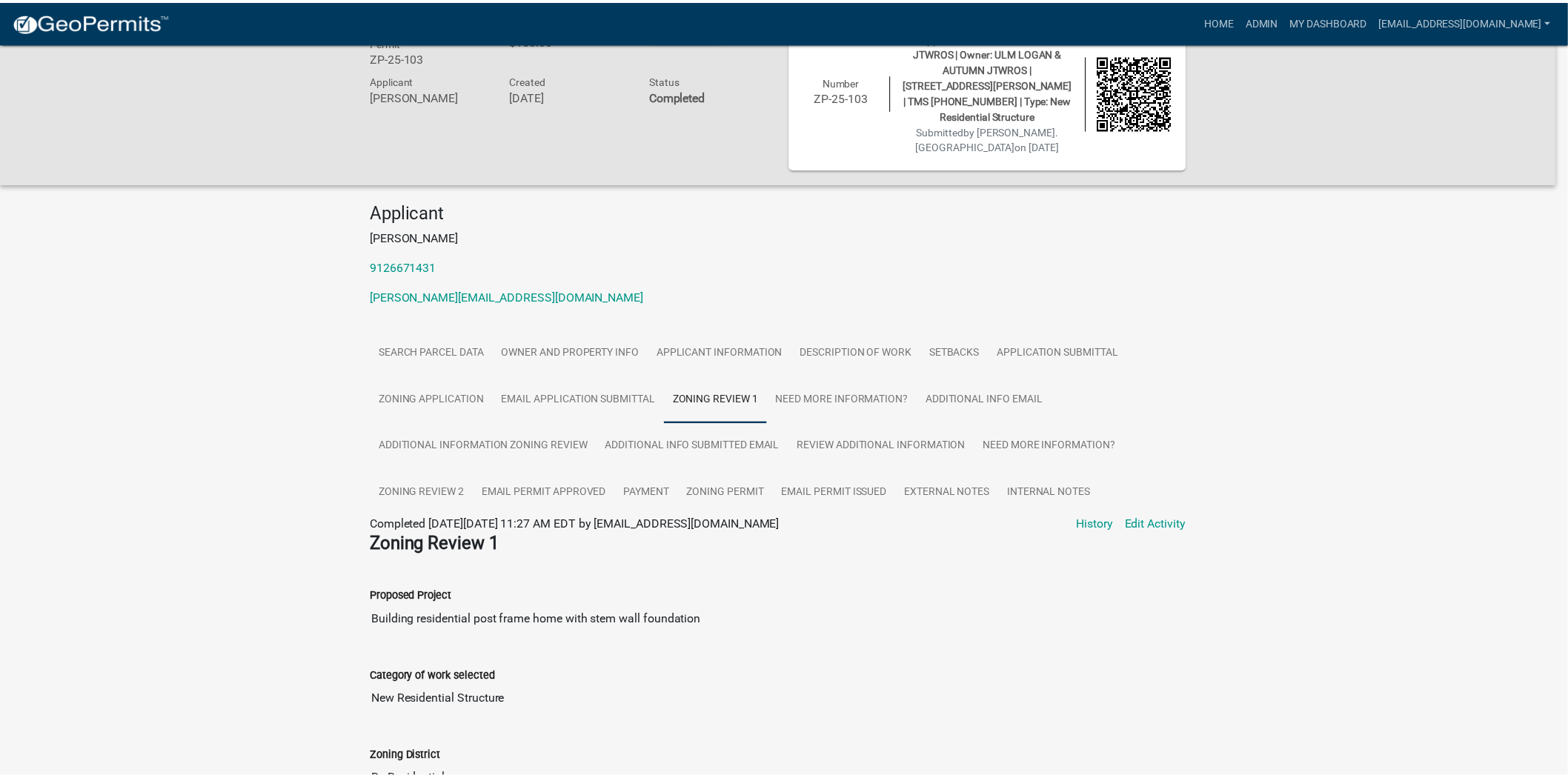
scroll to position [329, 0]
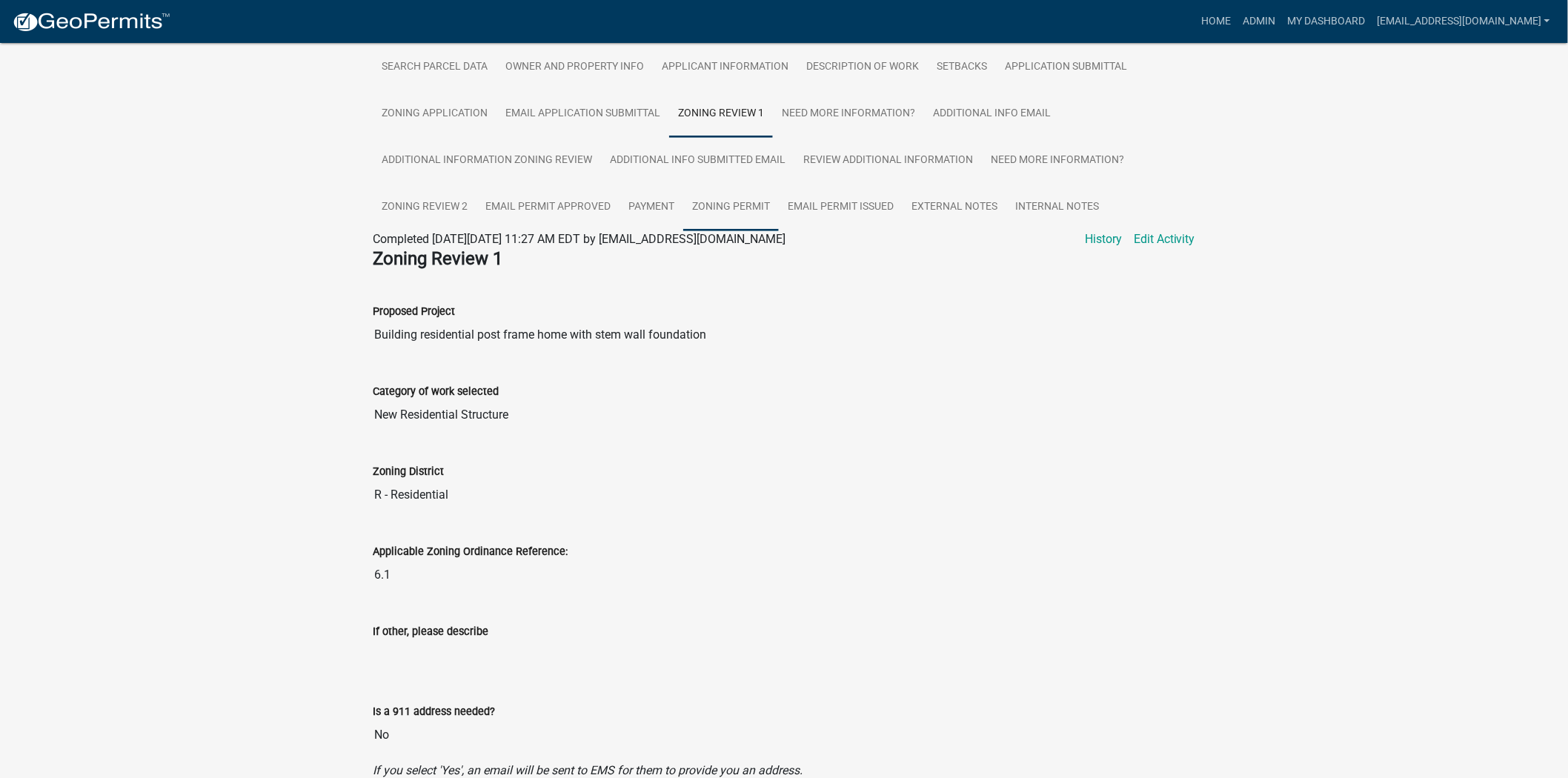
click at [715, 197] on link "Zoning Permit" at bounding box center [730, 207] width 95 height 47
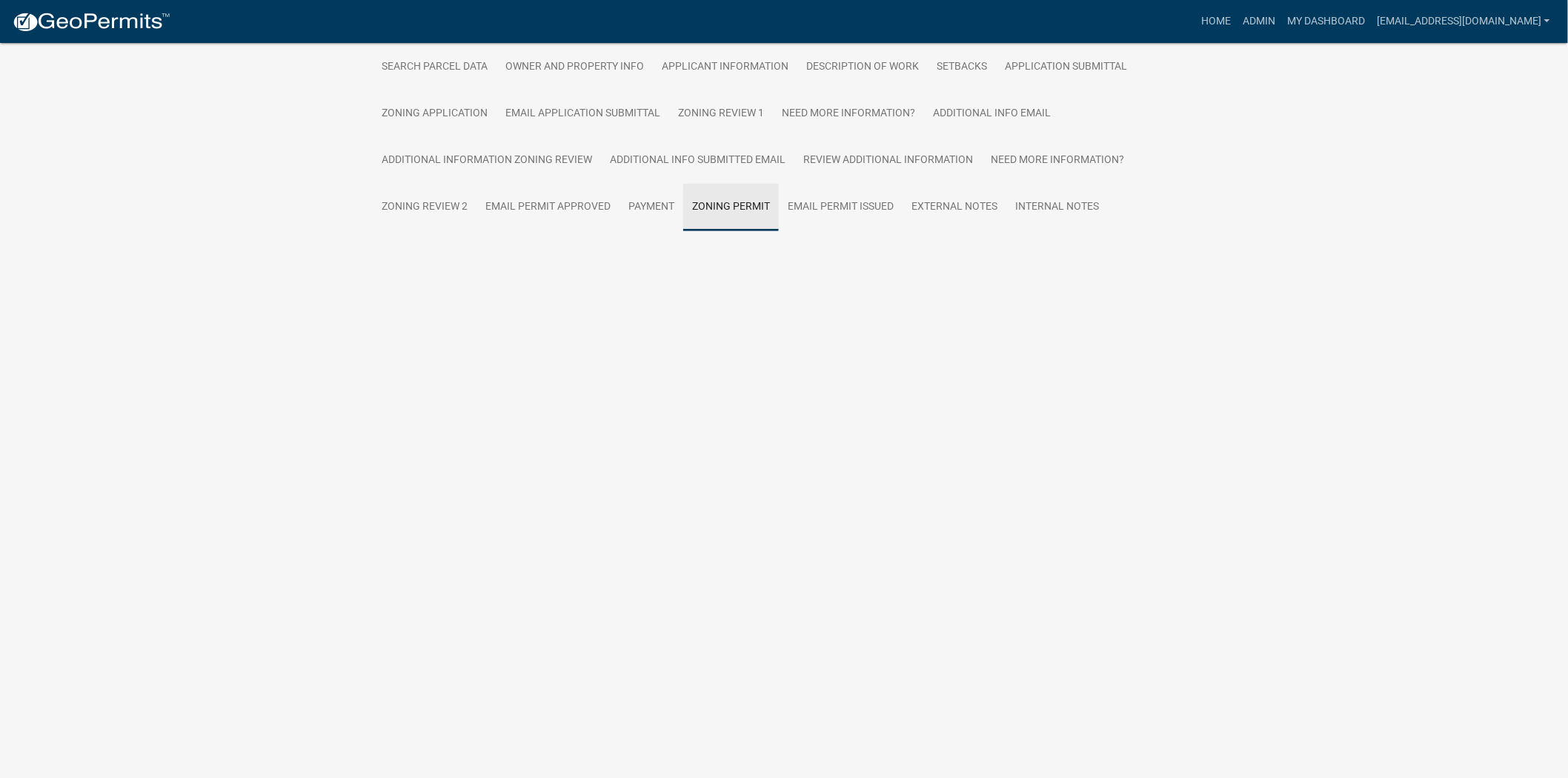
scroll to position [43, 0]
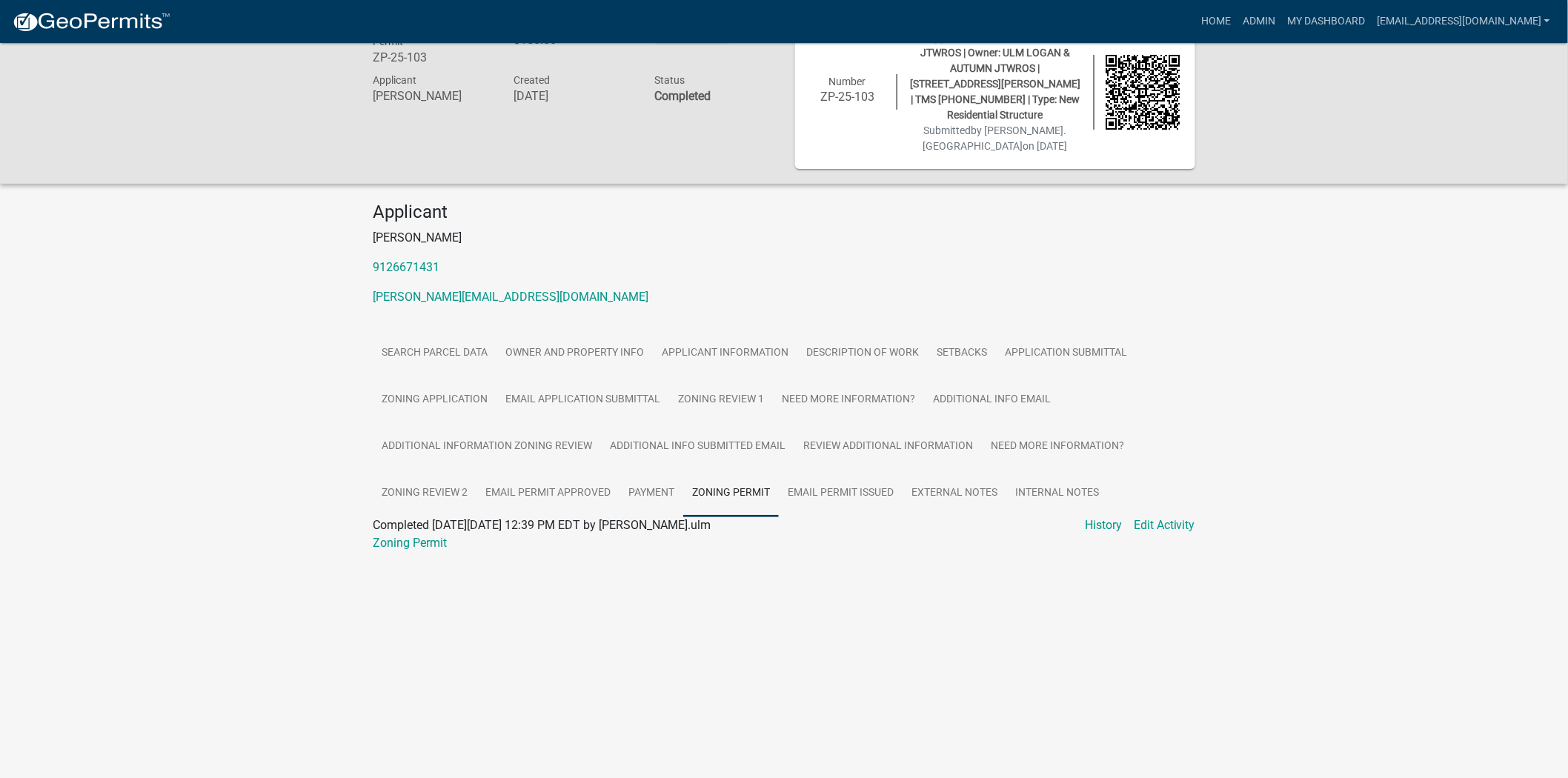
click at [419, 552] on div at bounding box center [784, 560] width 823 height 17
click at [425, 536] on link "Zoning Permit" at bounding box center [409, 543] width 74 height 14
drag, startPoint x: 431, startPoint y: 51, endPoint x: 372, endPoint y: 58, distance: 59.4
click at [372, 58] on div "Jasper County Zoning Permit ZP-25-103" at bounding box center [432, 43] width 141 height 56
copy h6 "ZP-25-103"
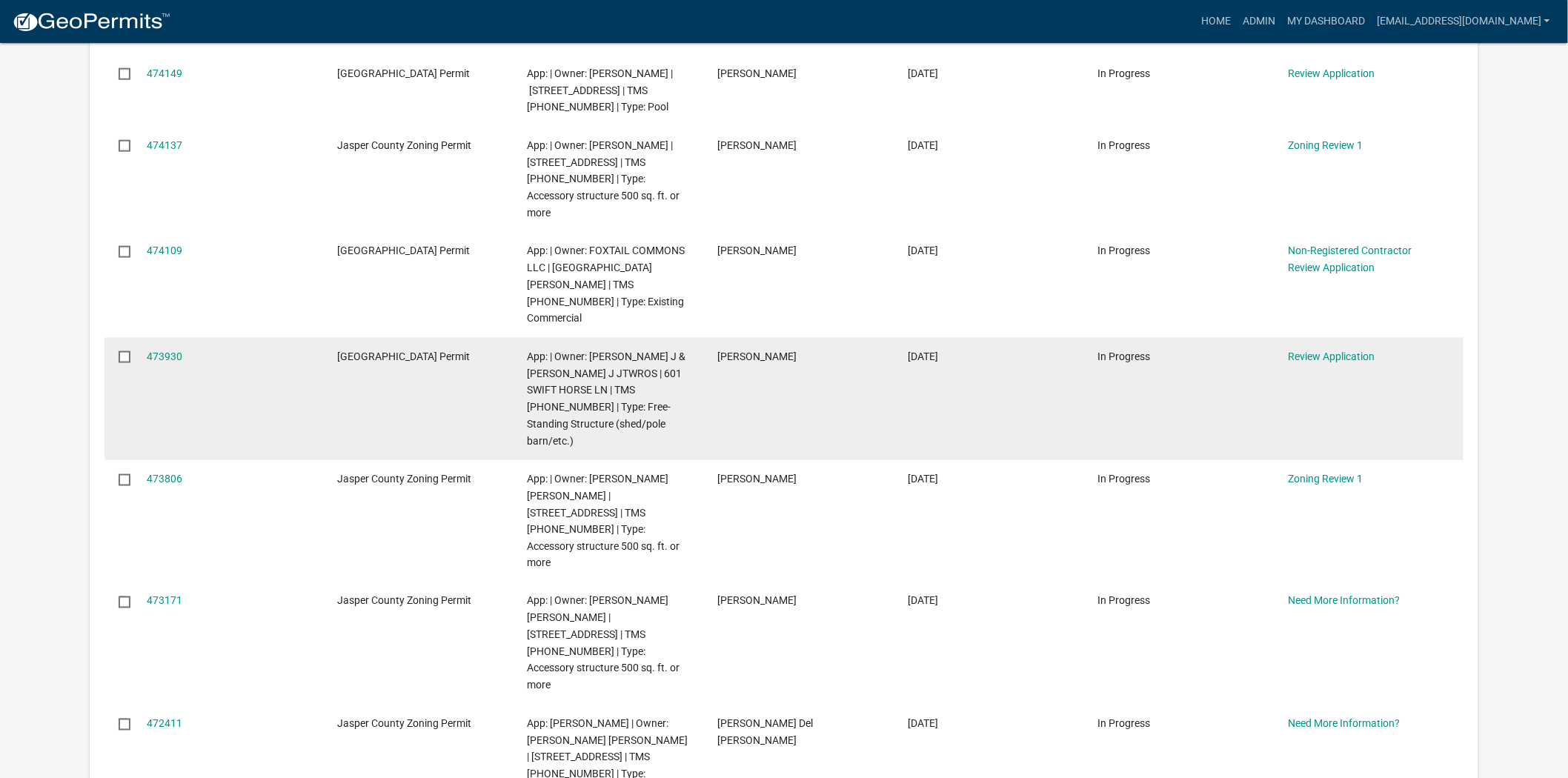
scroll to position [658, 0]
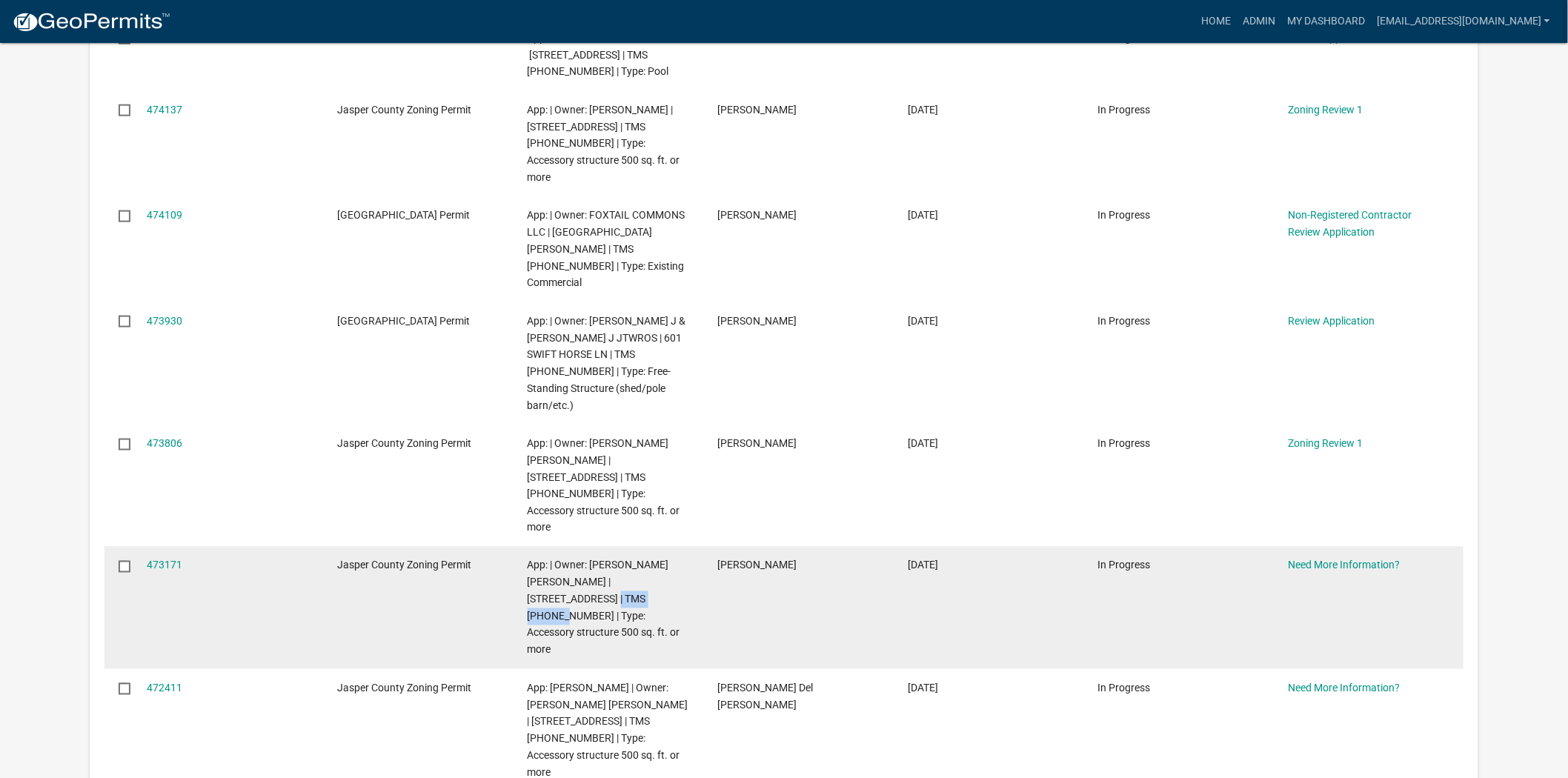
drag, startPoint x: 617, startPoint y: 493, endPoint x: 553, endPoint y: 498, distance: 64.2
click at [553, 559] on span "App: | Owner: [PERSON_NAME] [PERSON_NAME] | [STREET_ADDRESS] | TMS [PHONE_NUMBE…" at bounding box center [603, 608] width 153 height 96
copy span "[PHONE_NUMBER]"
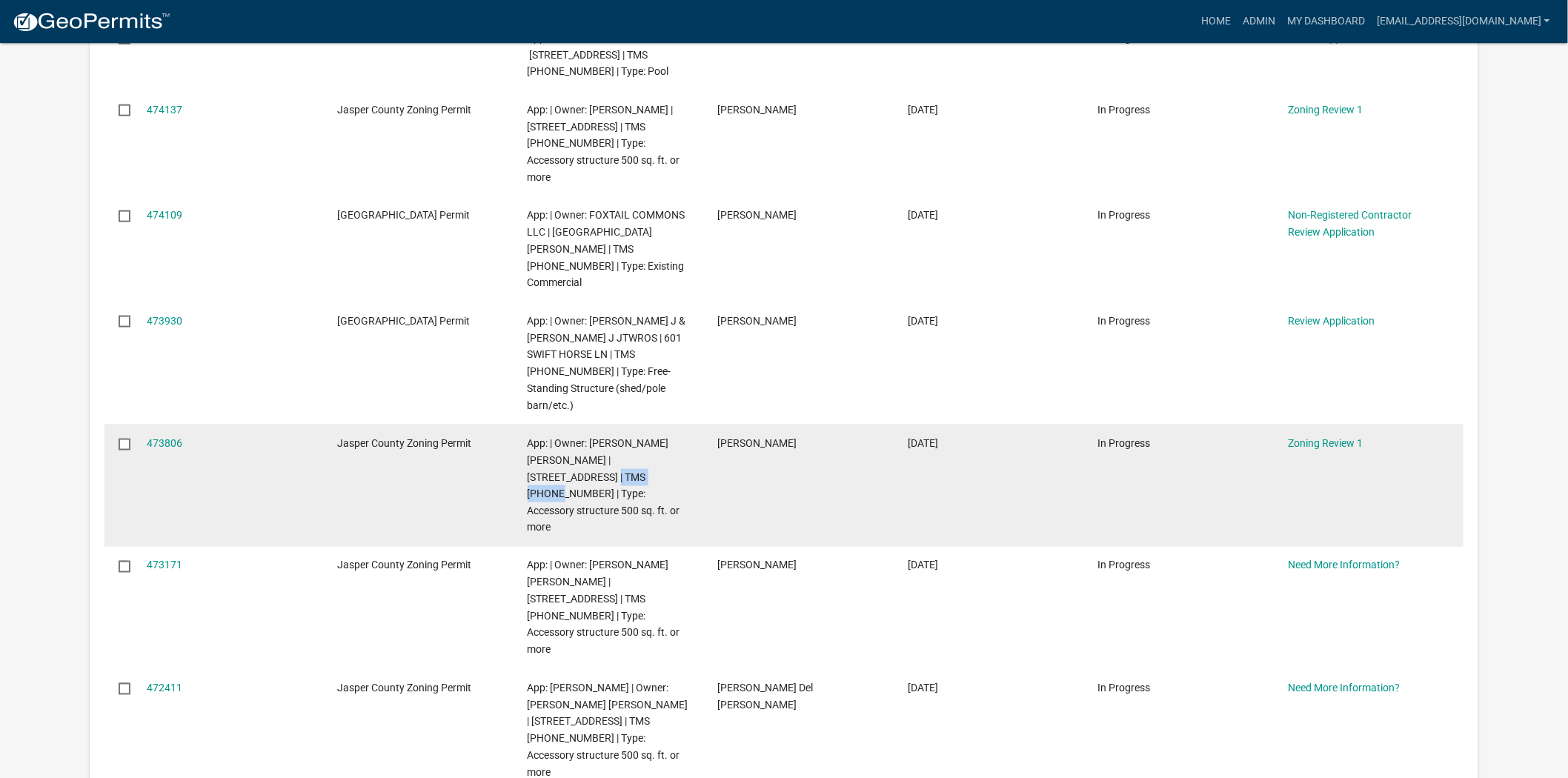
drag, startPoint x: 617, startPoint y: 391, endPoint x: 552, endPoint y: 391, distance: 65.0
click at [552, 437] on span "App: | Owner: PARKER JOSEPH CODY | 8565 PURRYSBURG RD | TMS 028-00-01-007 | Typ…" at bounding box center [603, 485] width 153 height 96
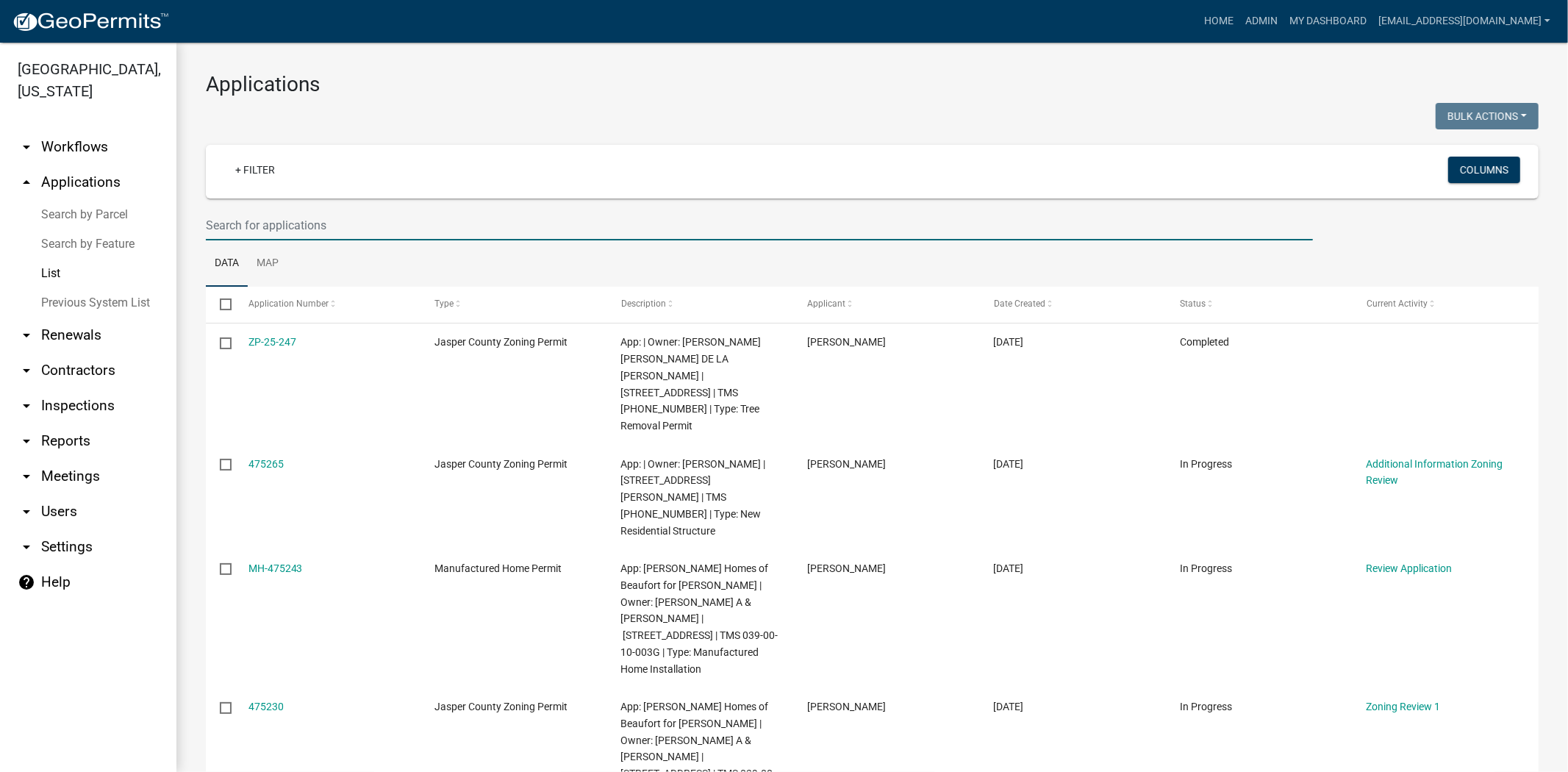
click at [395, 228] on input "text" at bounding box center [759, 225] width 1107 height 30
paste input "039-00-04-038"
type input "039-00-04-038"
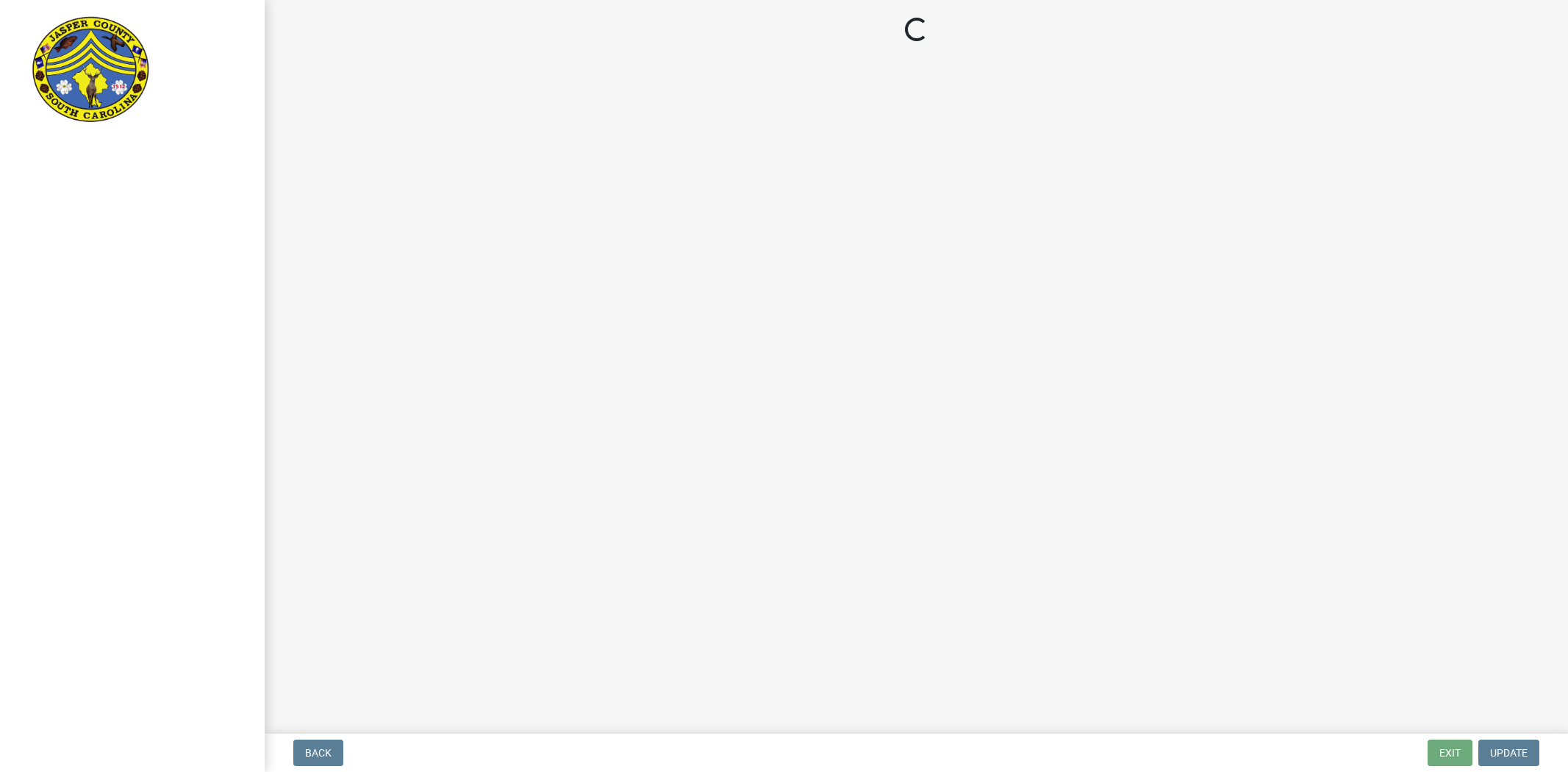
select select "83a29df9-b3ca-487b-b3ec-56d88b03b1fe"
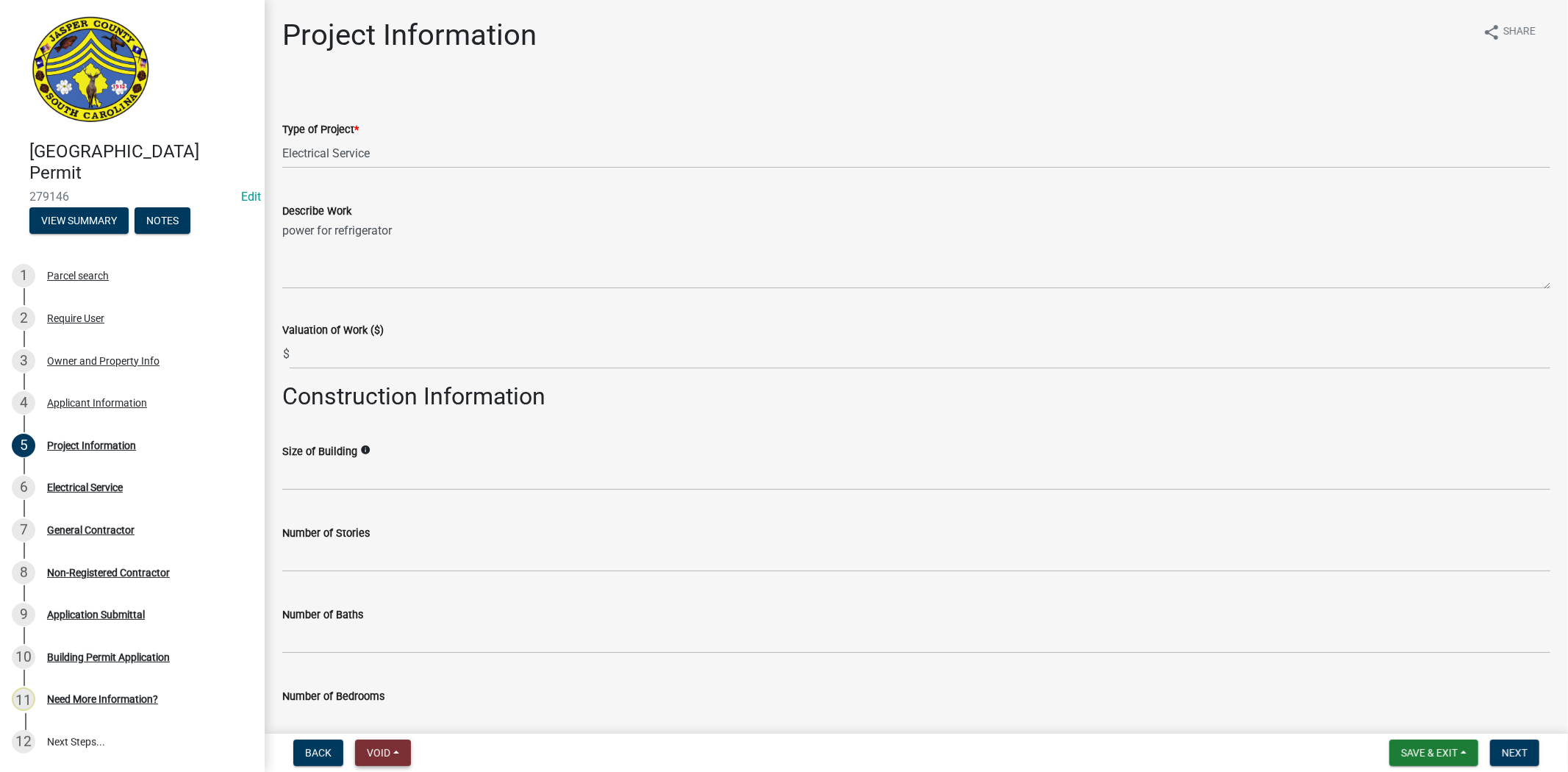
click at [394, 756] on button "Void" at bounding box center [382, 753] width 56 height 27
click at [438, 706] on button "Void" at bounding box center [414, 714] width 118 height 36
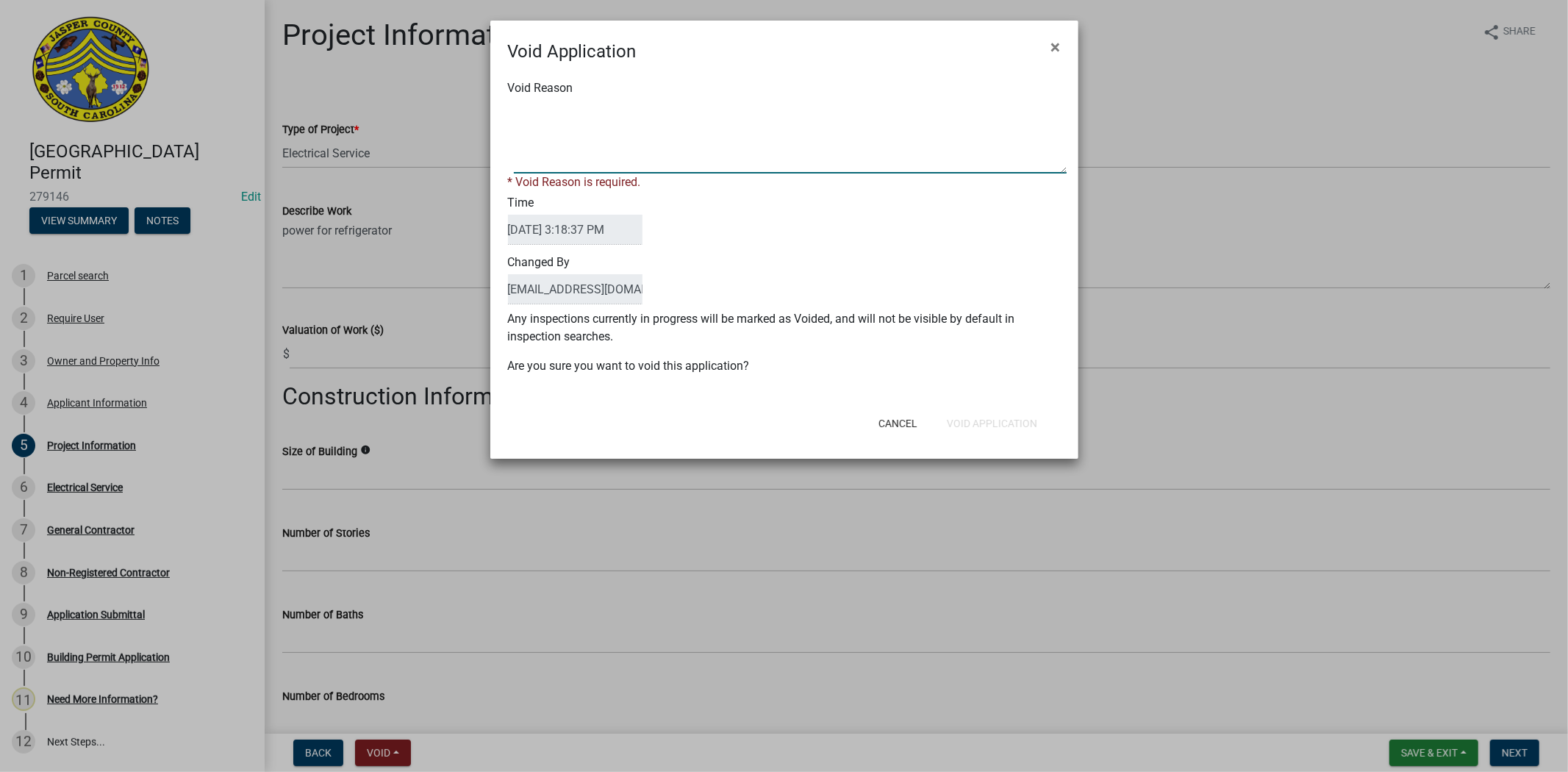
click at [663, 150] on textarea "Void Reason" at bounding box center [789, 136] width 552 height 74
type textarea "."
click at [1017, 420] on div "Cancel Void Application" at bounding box center [880, 423] width 363 height 38
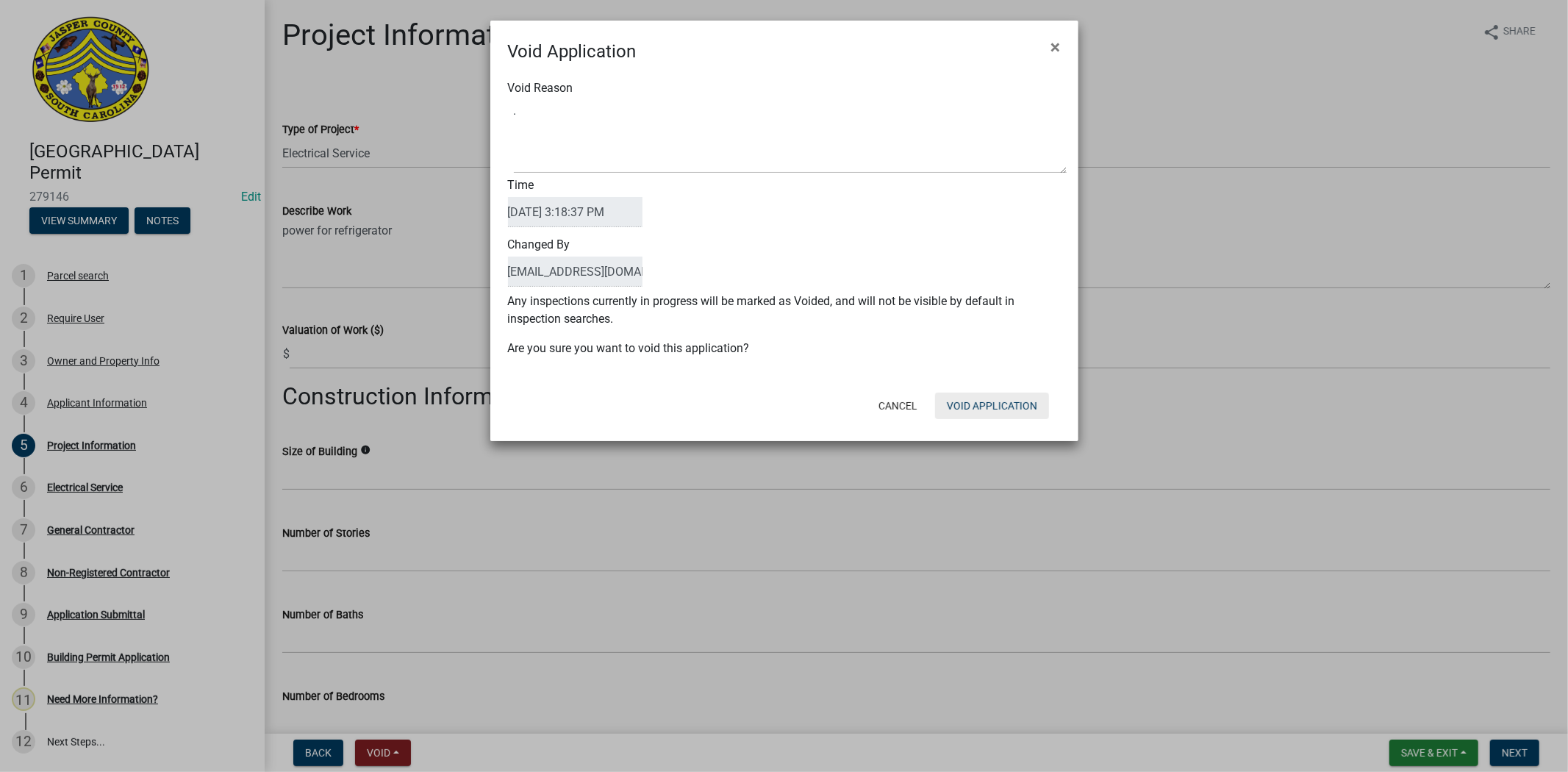
click at [1000, 409] on button "Void Application" at bounding box center [991, 406] width 114 height 27
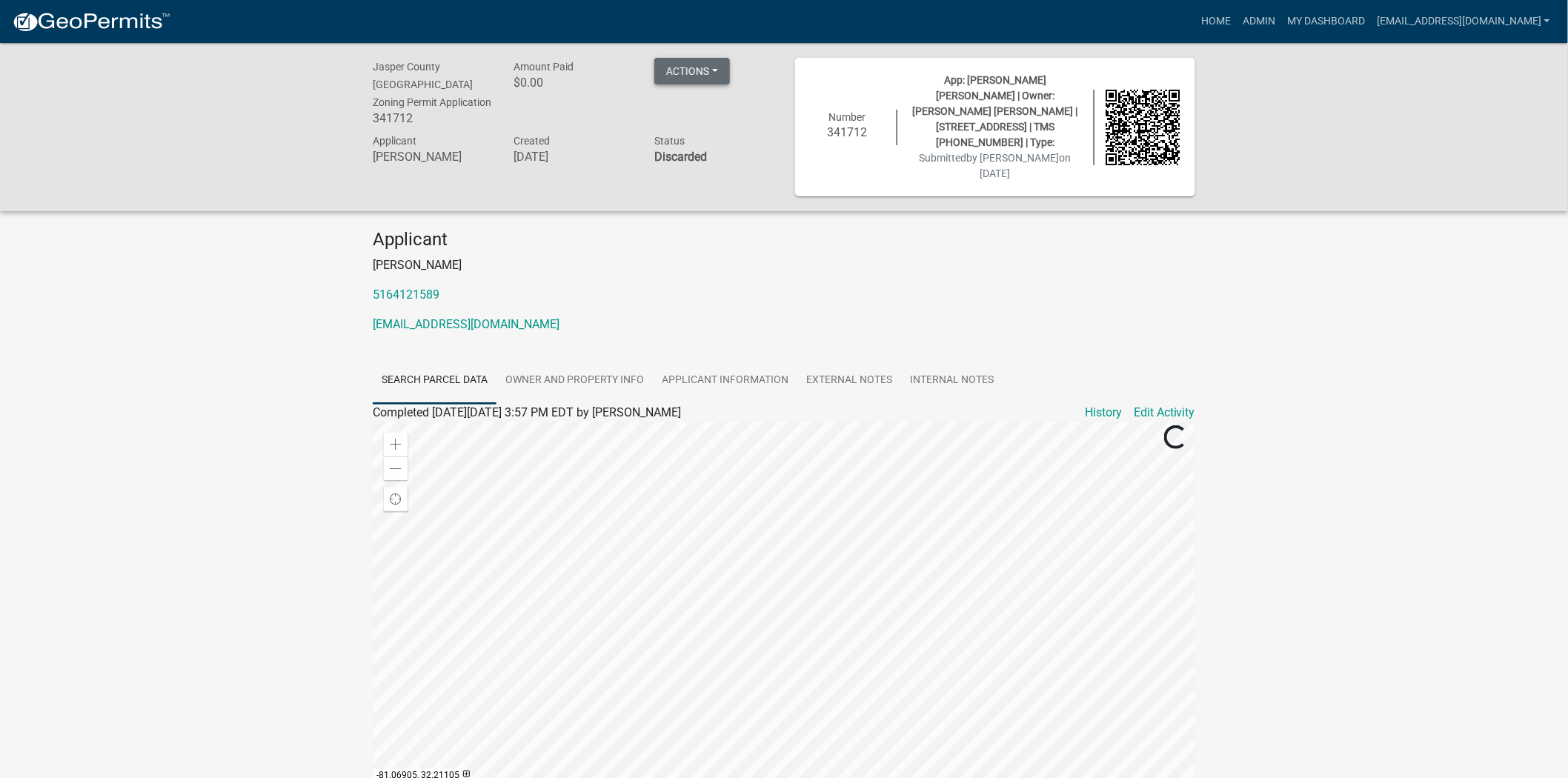
click at [717, 63] on button "Actions" at bounding box center [692, 71] width 75 height 27
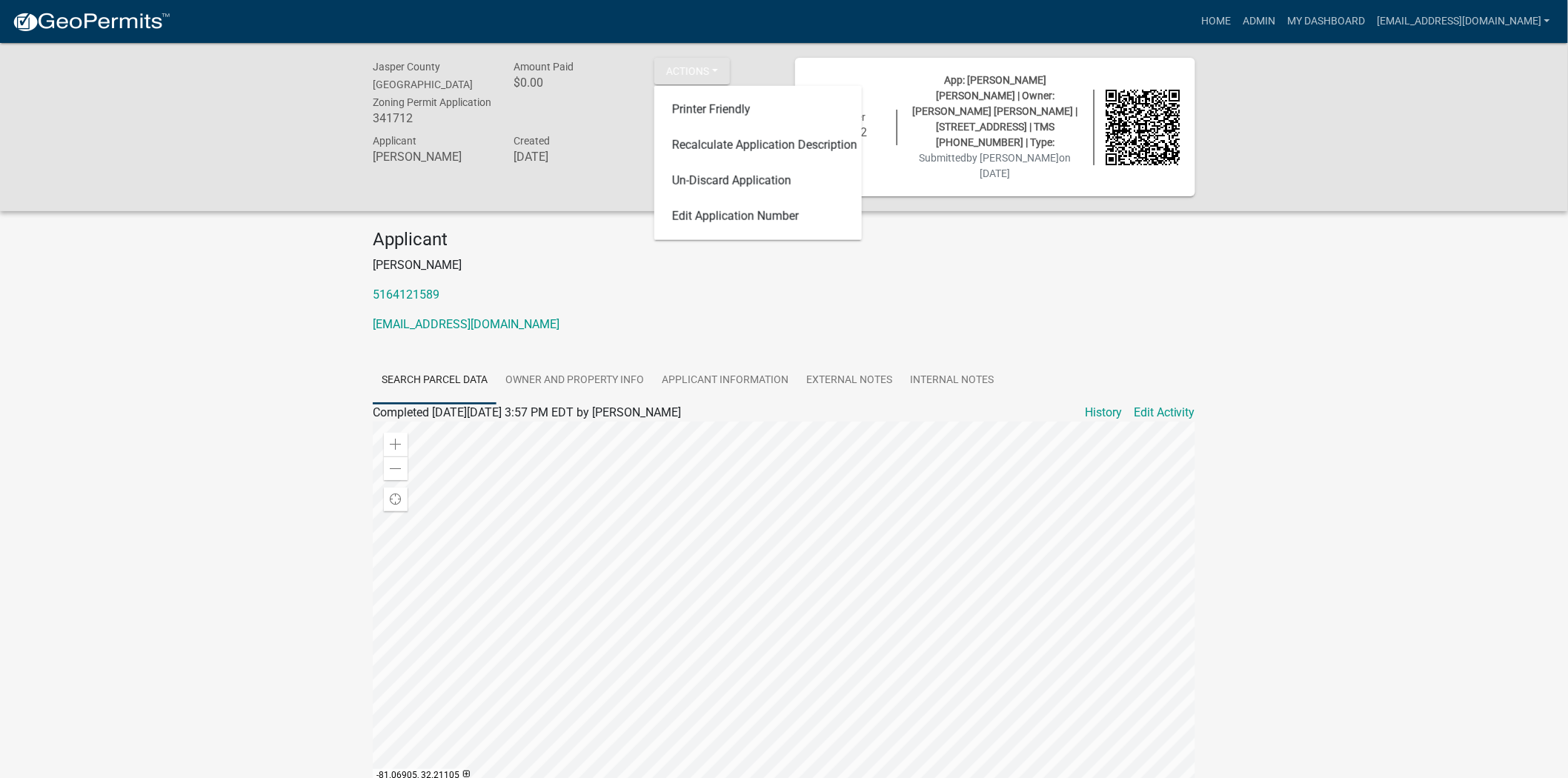
click at [1305, 265] on div "Jasper County SC Zoning Permit Application 341712 Amount Paid $0.00 Actions Pri…" at bounding box center [784, 482] width 1568 height 878
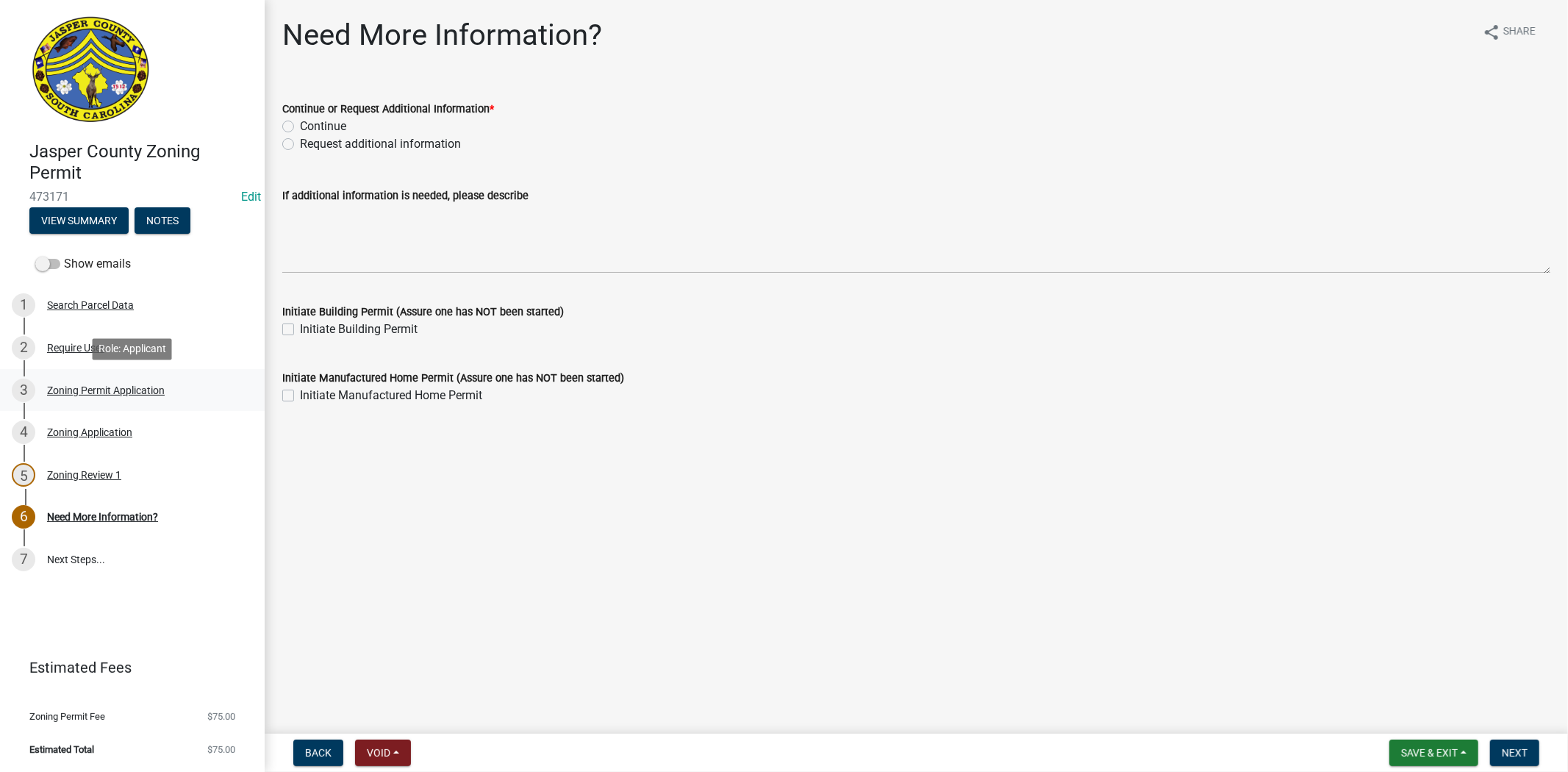
click at [123, 388] on div "Zoning Permit Application" at bounding box center [106, 390] width 118 height 10
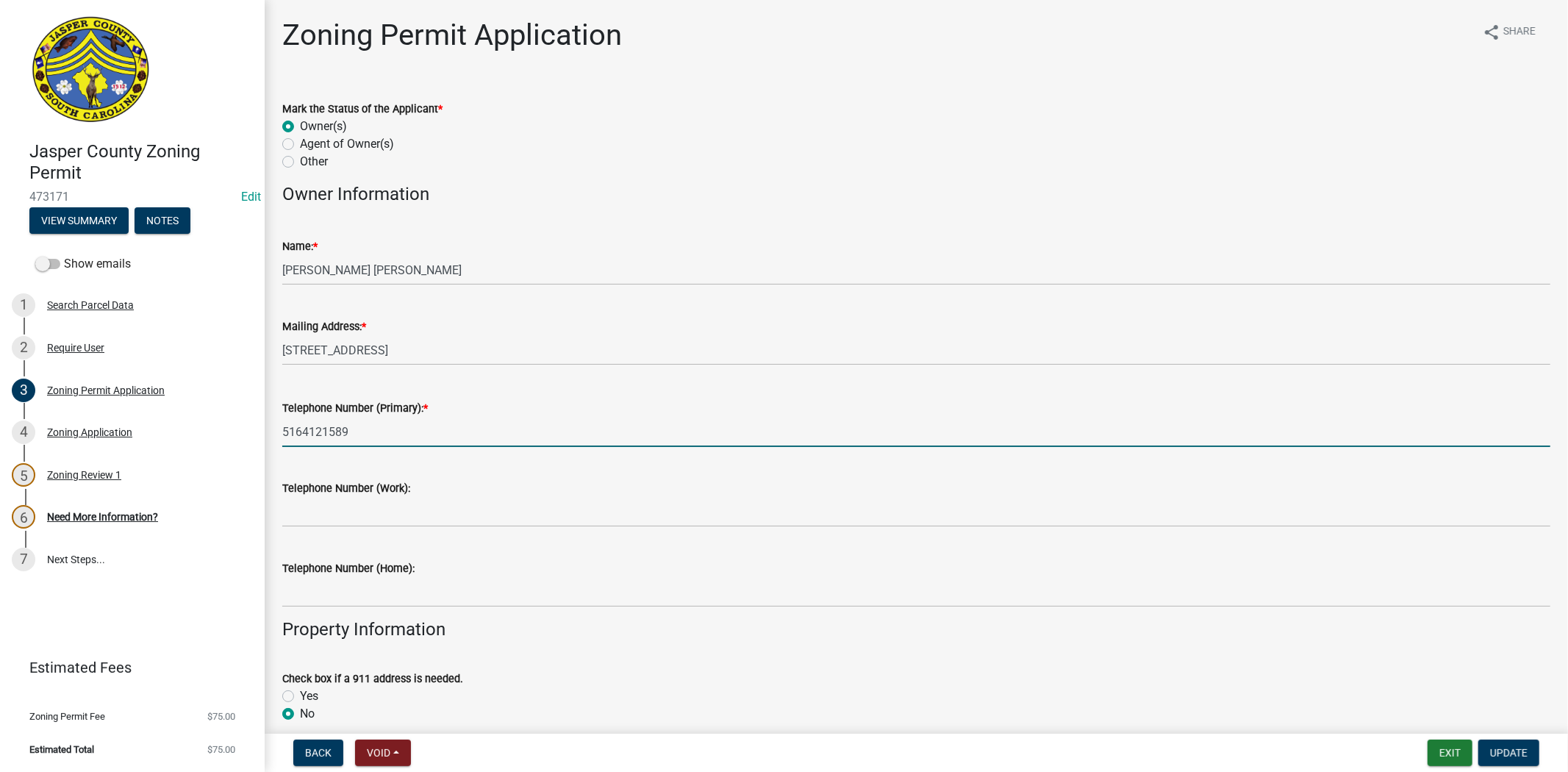
click at [303, 431] on input "5164121589" at bounding box center [916, 432] width 1268 height 30
click at [331, 431] on input "(516)4121589" at bounding box center [916, 432] width 1268 height 30
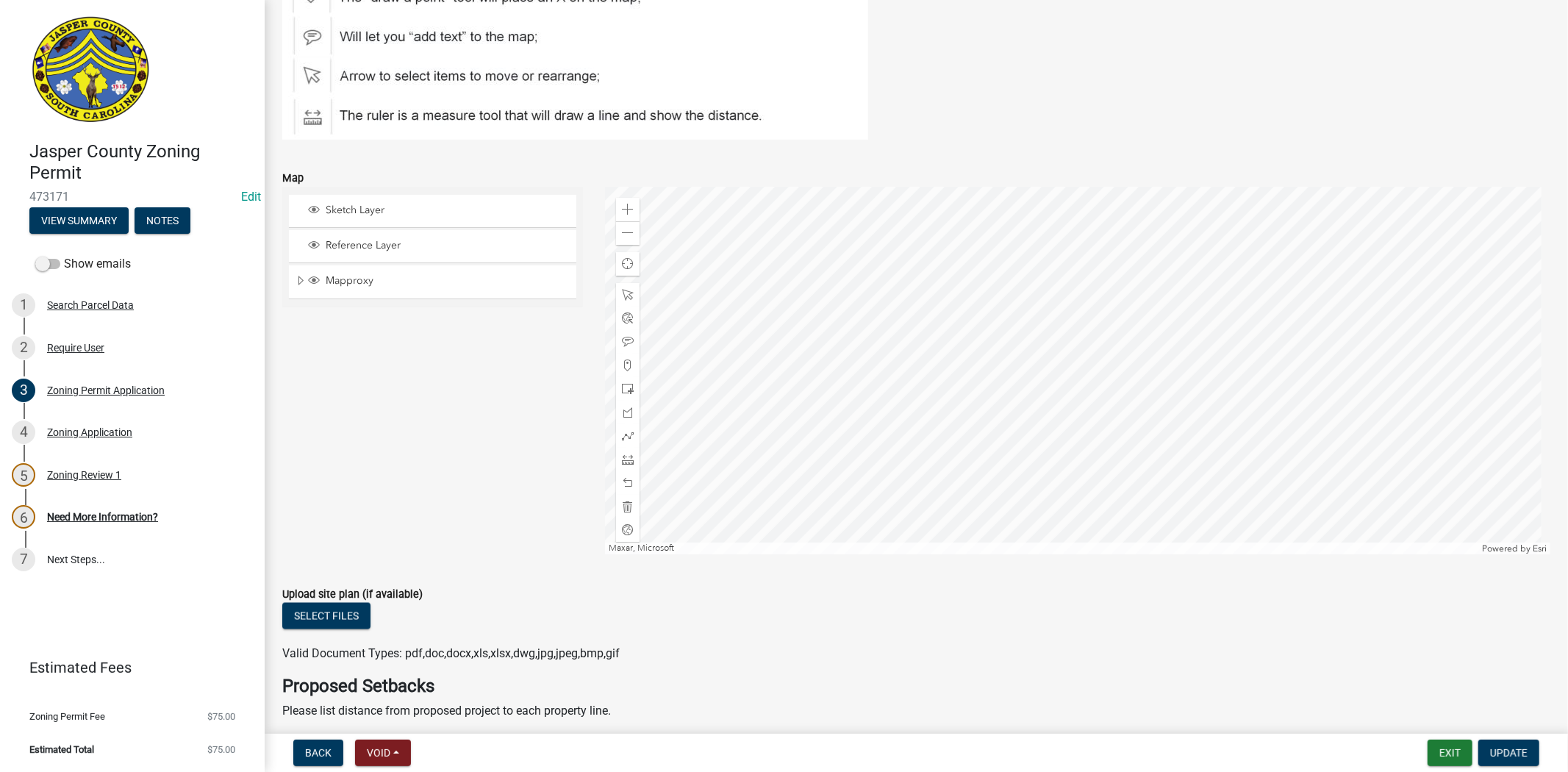
scroll to position [1878, 0]
type input "(516)412-1589"
click at [1516, 750] on span "Update" at bounding box center [1508, 753] width 37 height 12
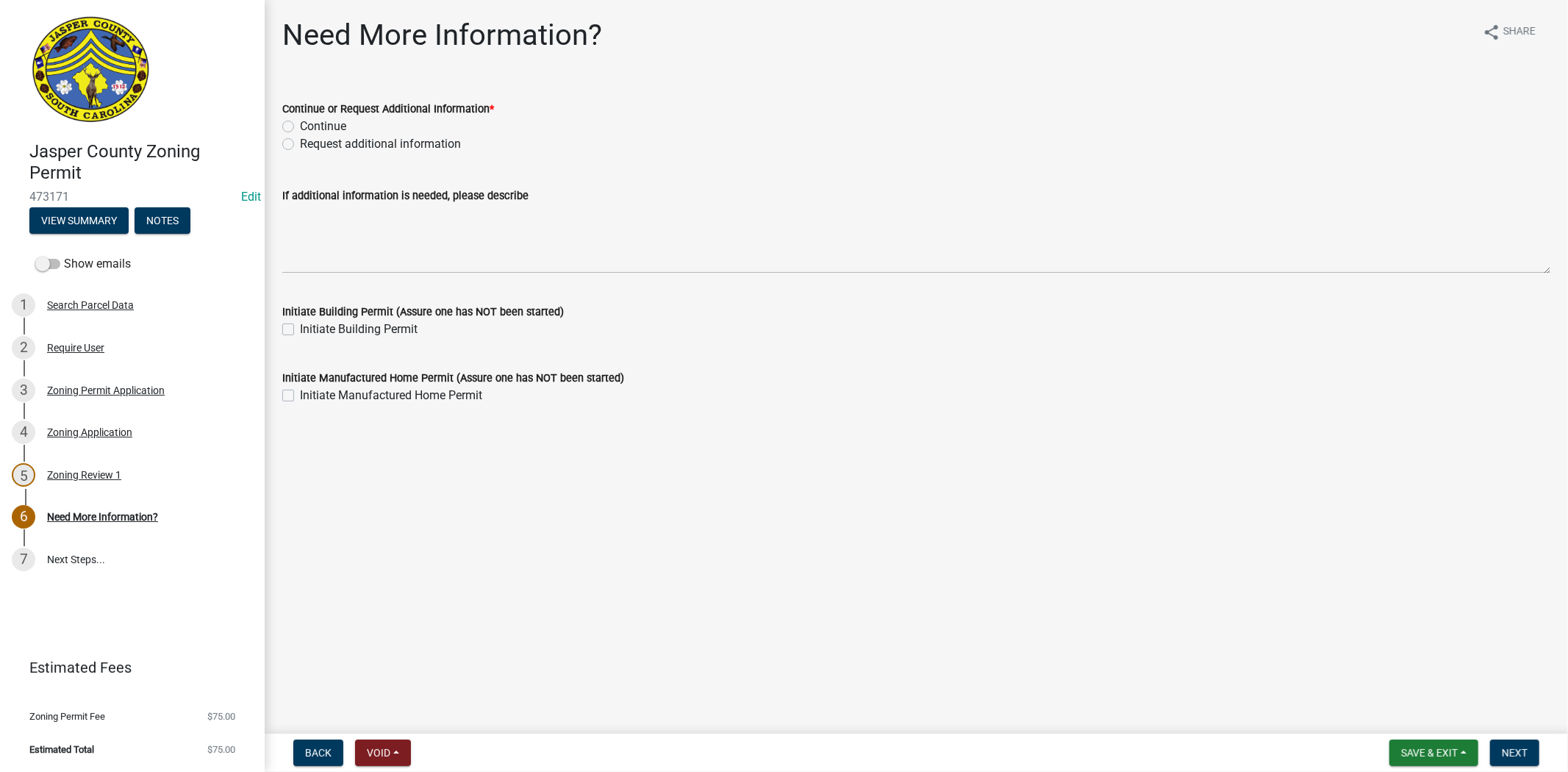
click at [300, 142] on label "Request additional information" at bounding box center [381, 144] width 161 height 17
click at [300, 142] on input "Request additional information" at bounding box center [304, 140] width 10 height 10
radio input "true"
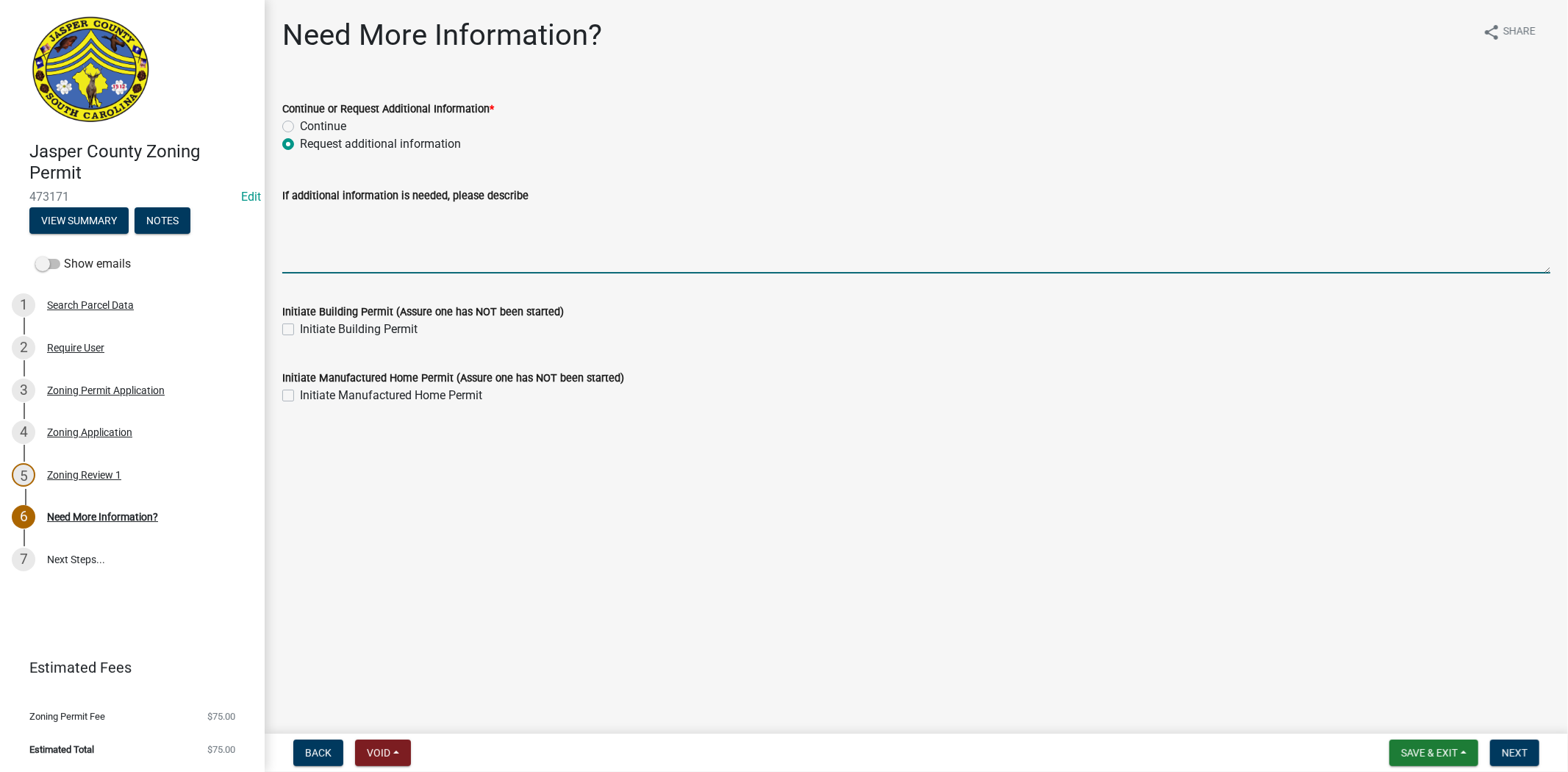
click at [373, 251] on textarea "If additional information is needed, please describe" at bounding box center [916, 239] width 1268 height 69
type textarea "Please draw out how and where the building will be built. Thank you"
click at [300, 330] on label "Initiate Building Permit" at bounding box center [359, 330] width 118 height 17
click at [300, 330] on input "Initiate Building Permit" at bounding box center [304, 325] width 10 height 10
checkbox input "true"
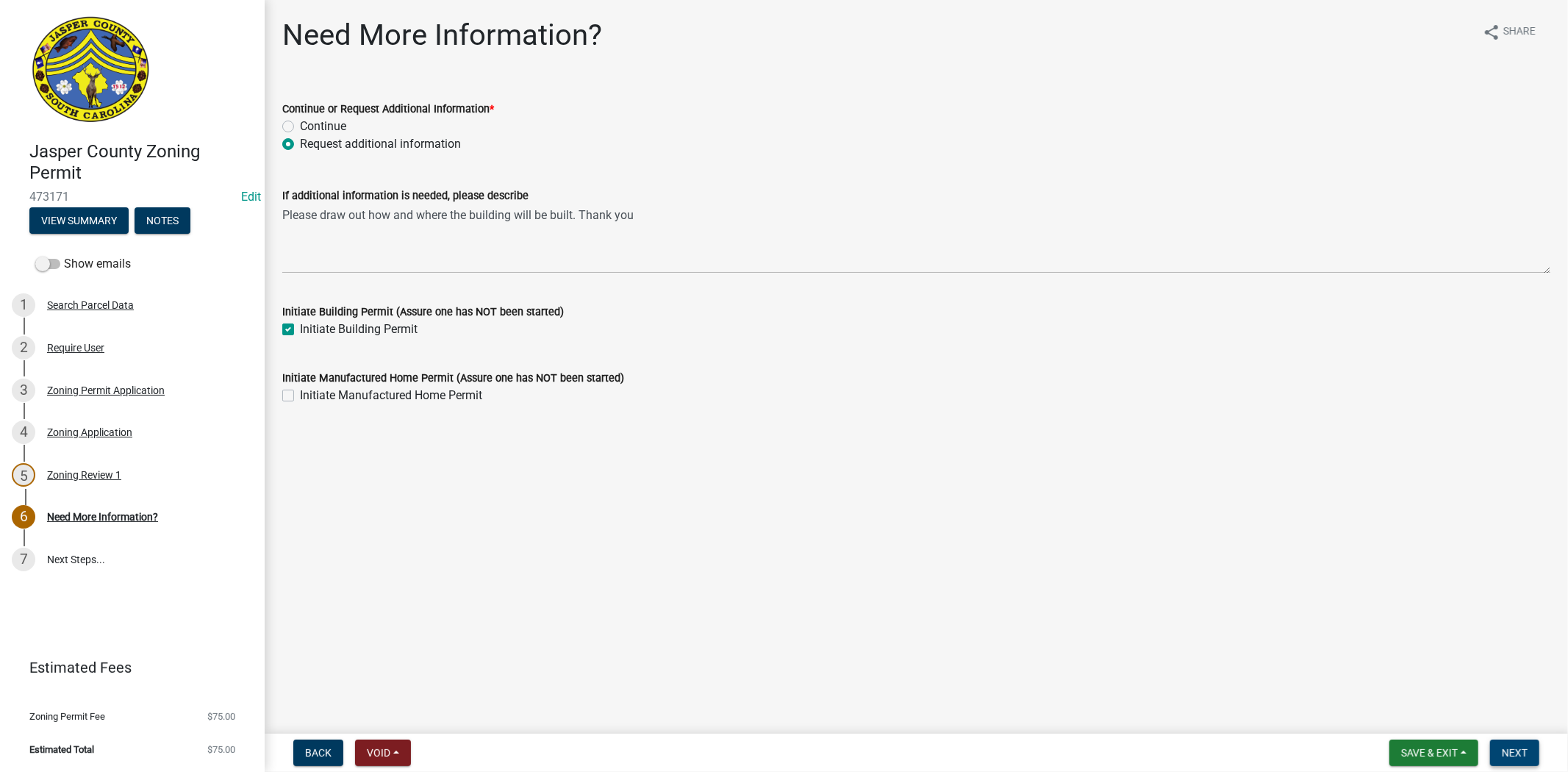
click at [1516, 756] on span "Next" at bounding box center [1514, 753] width 26 height 12
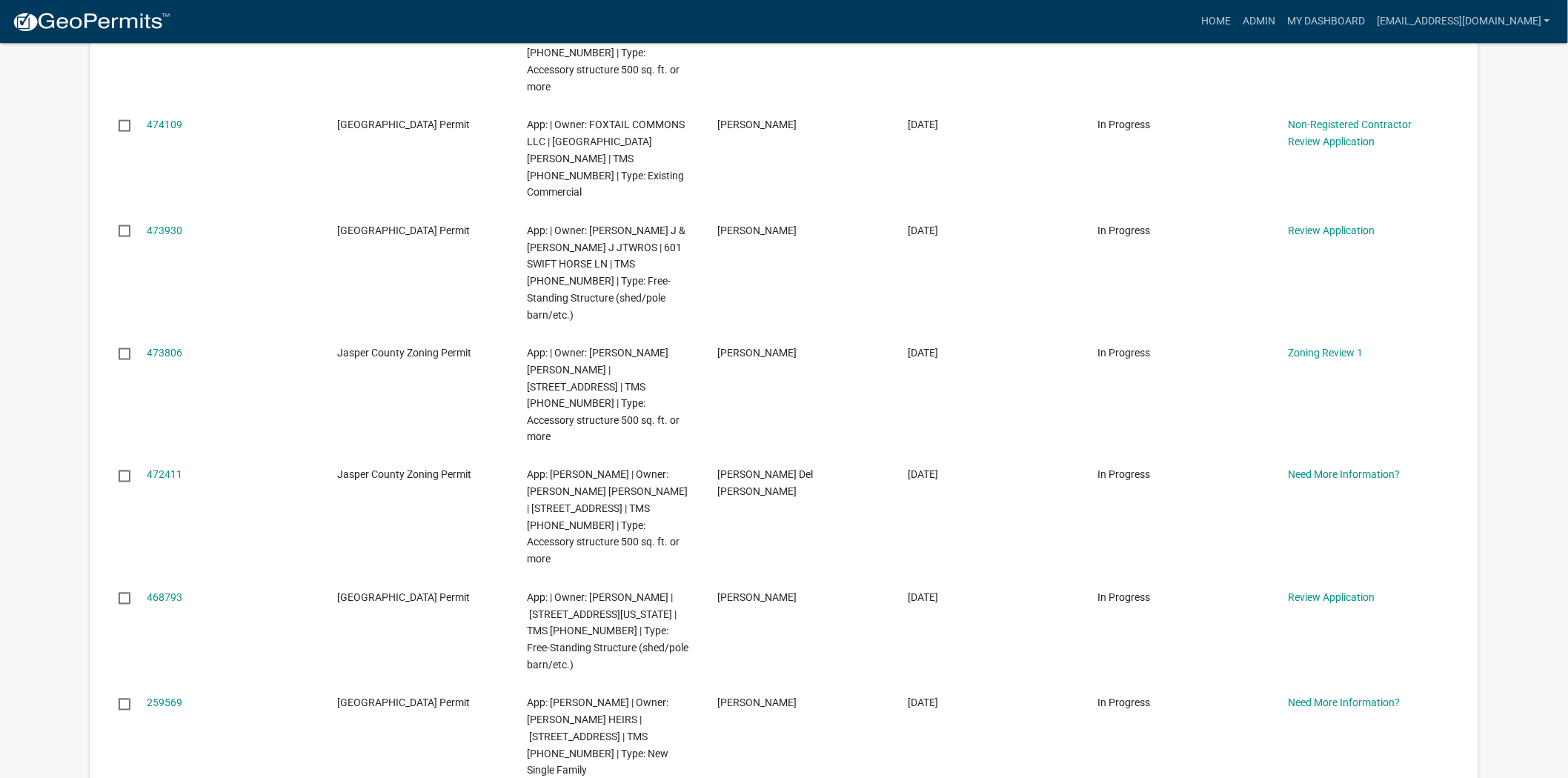
scroll to position [784, 0]
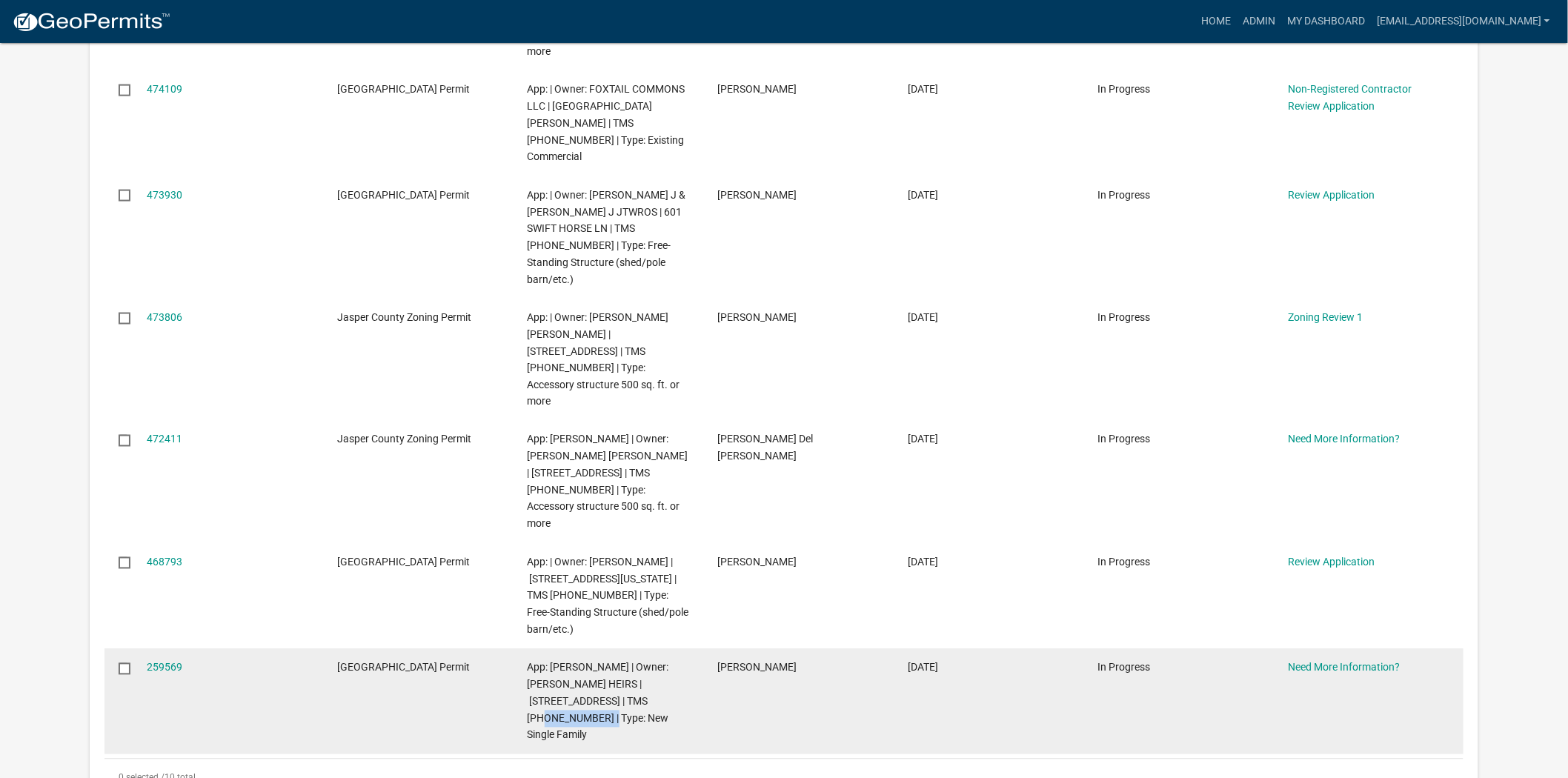
drag, startPoint x: 544, startPoint y: 582, endPoint x: 639, endPoint y: 559, distance: 97.7
click at [639, 662] on span "App: Glen Frazier, Sr. | Owner: JAMES MARY HEIRS | 8463 SPEEDWAY BLVD | TMS 039…" at bounding box center [598, 701] width 142 height 80
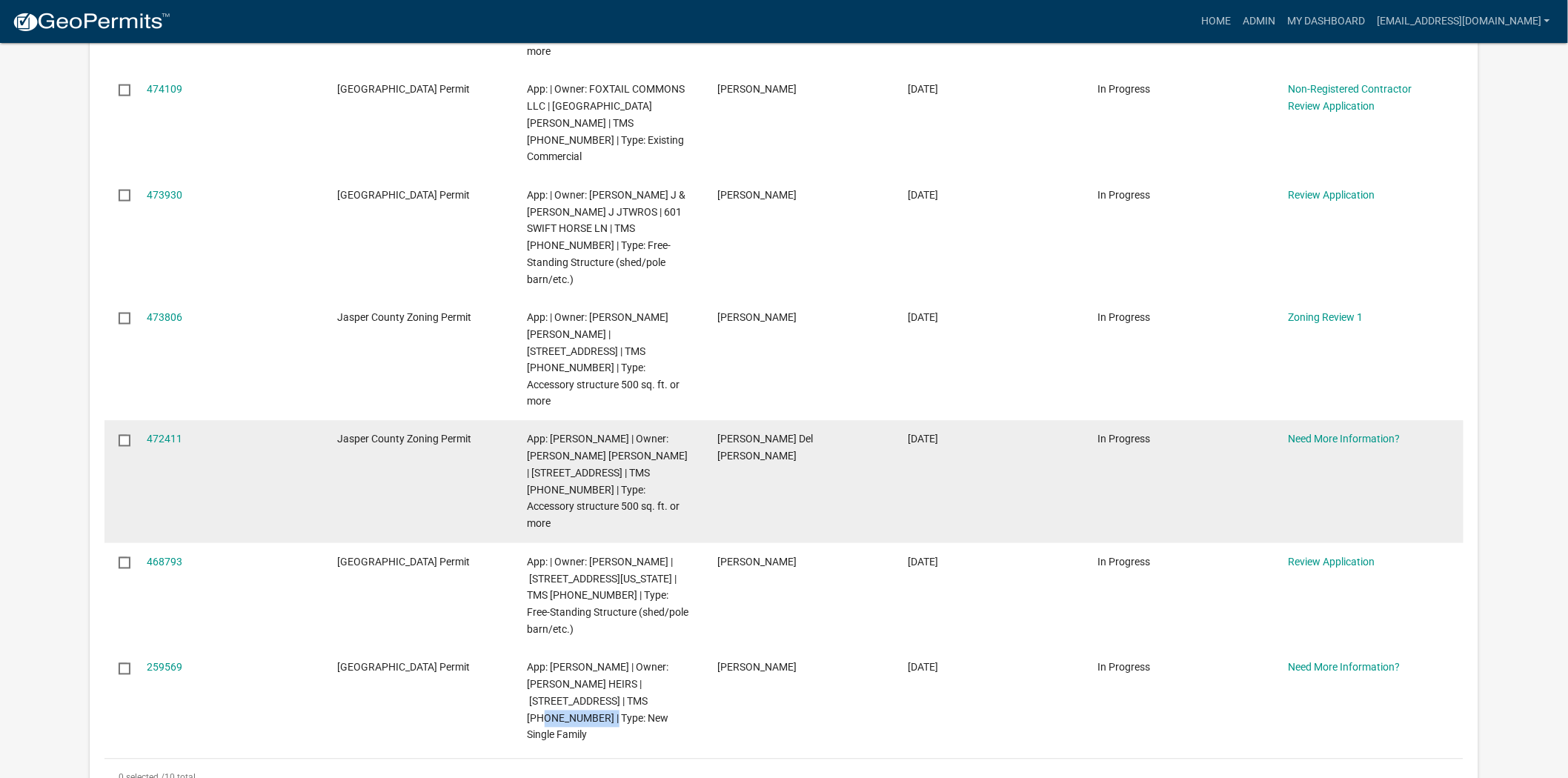
copy span "039-00-01-022"
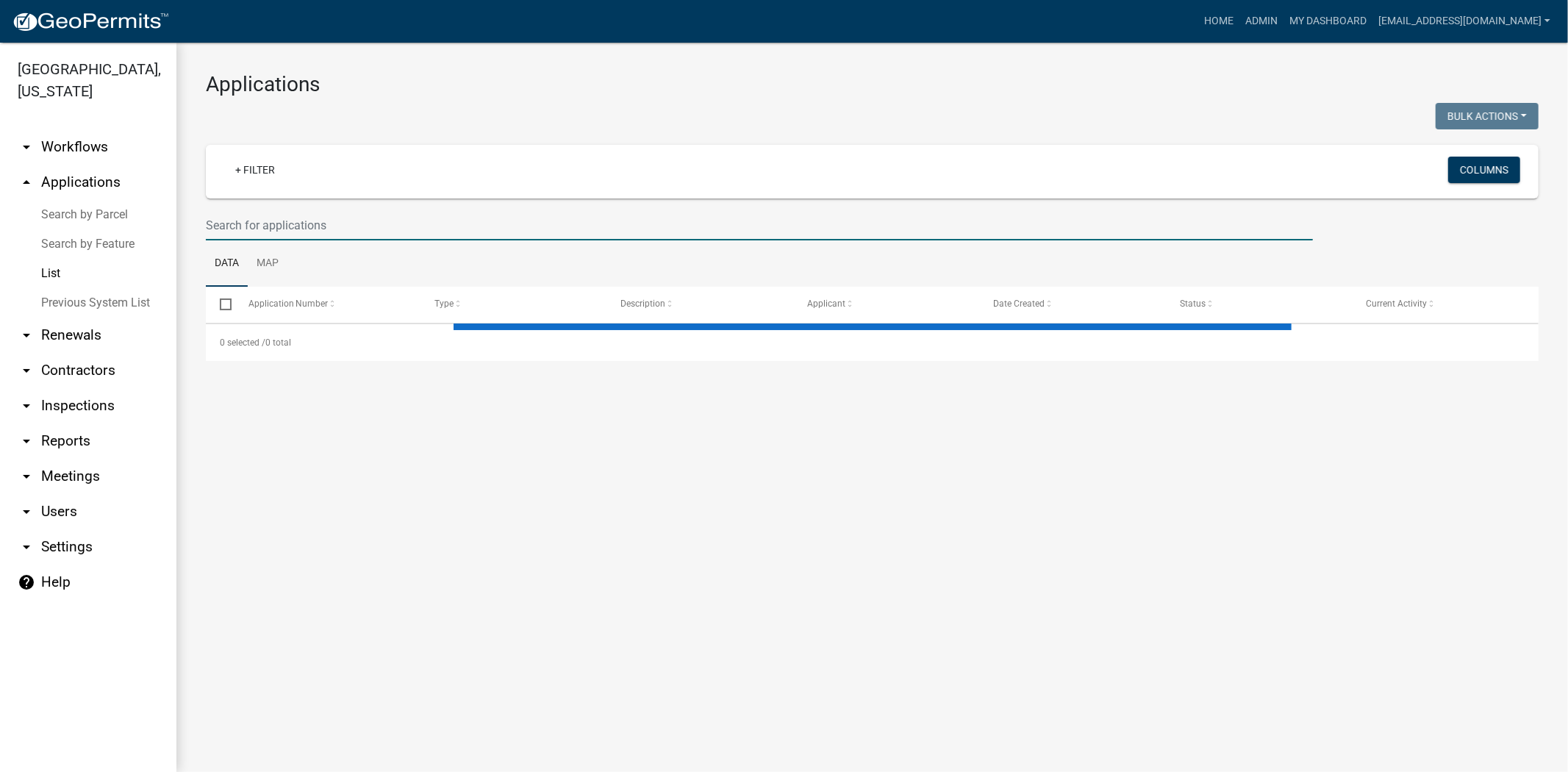
click at [644, 226] on input "text" at bounding box center [759, 225] width 1107 height 30
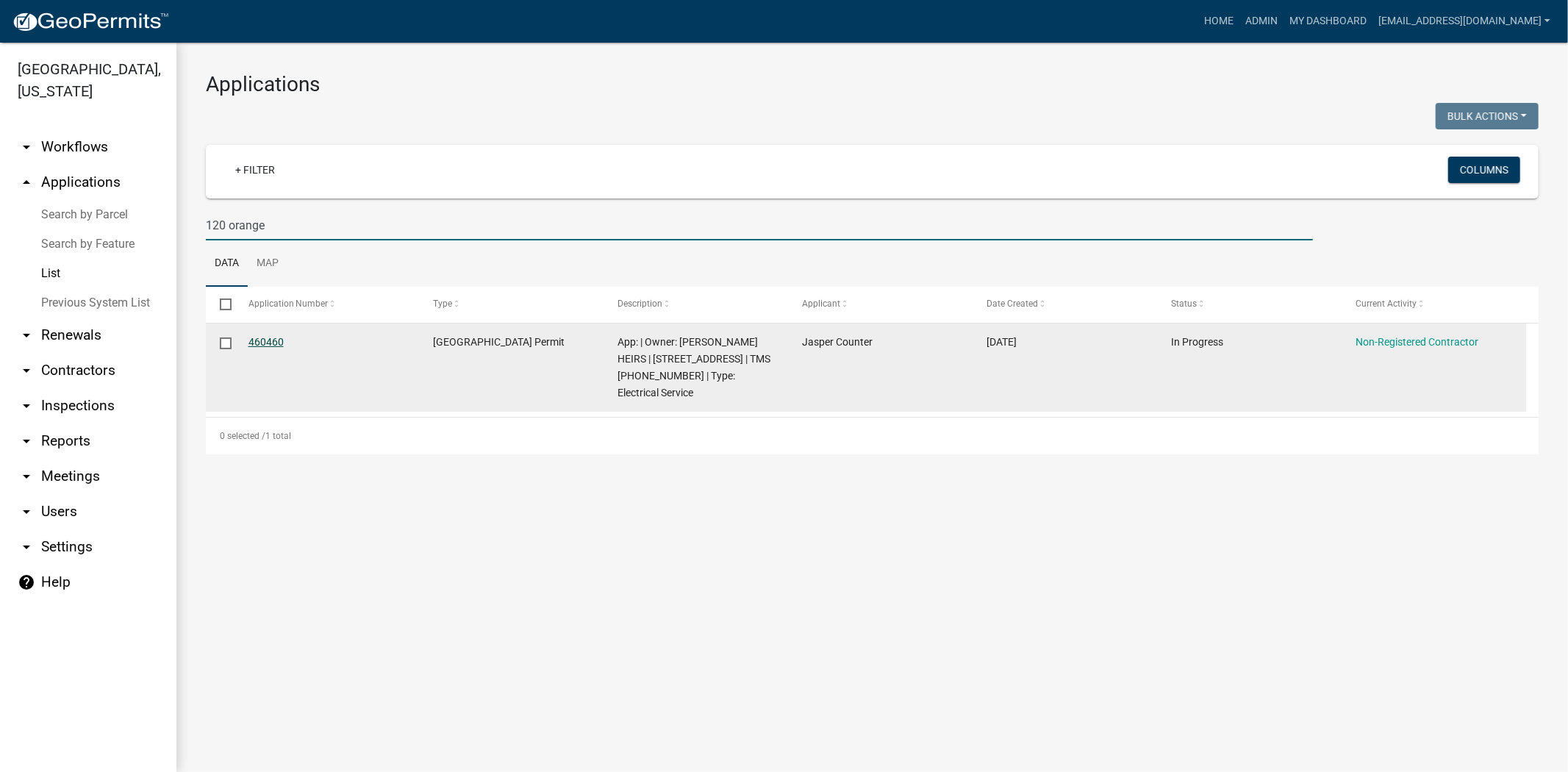
type input "120 orange"
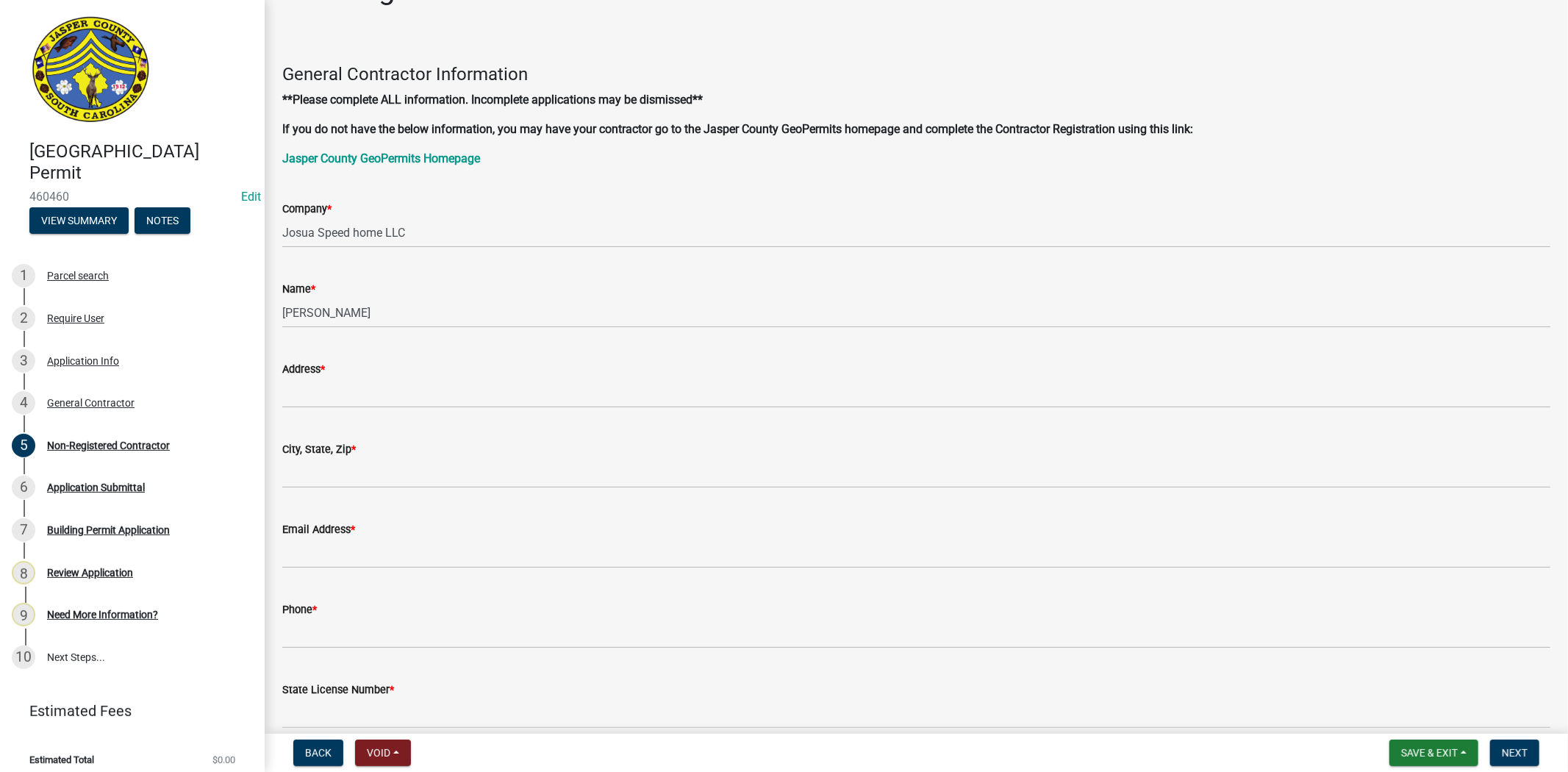
scroll to position [82, 0]
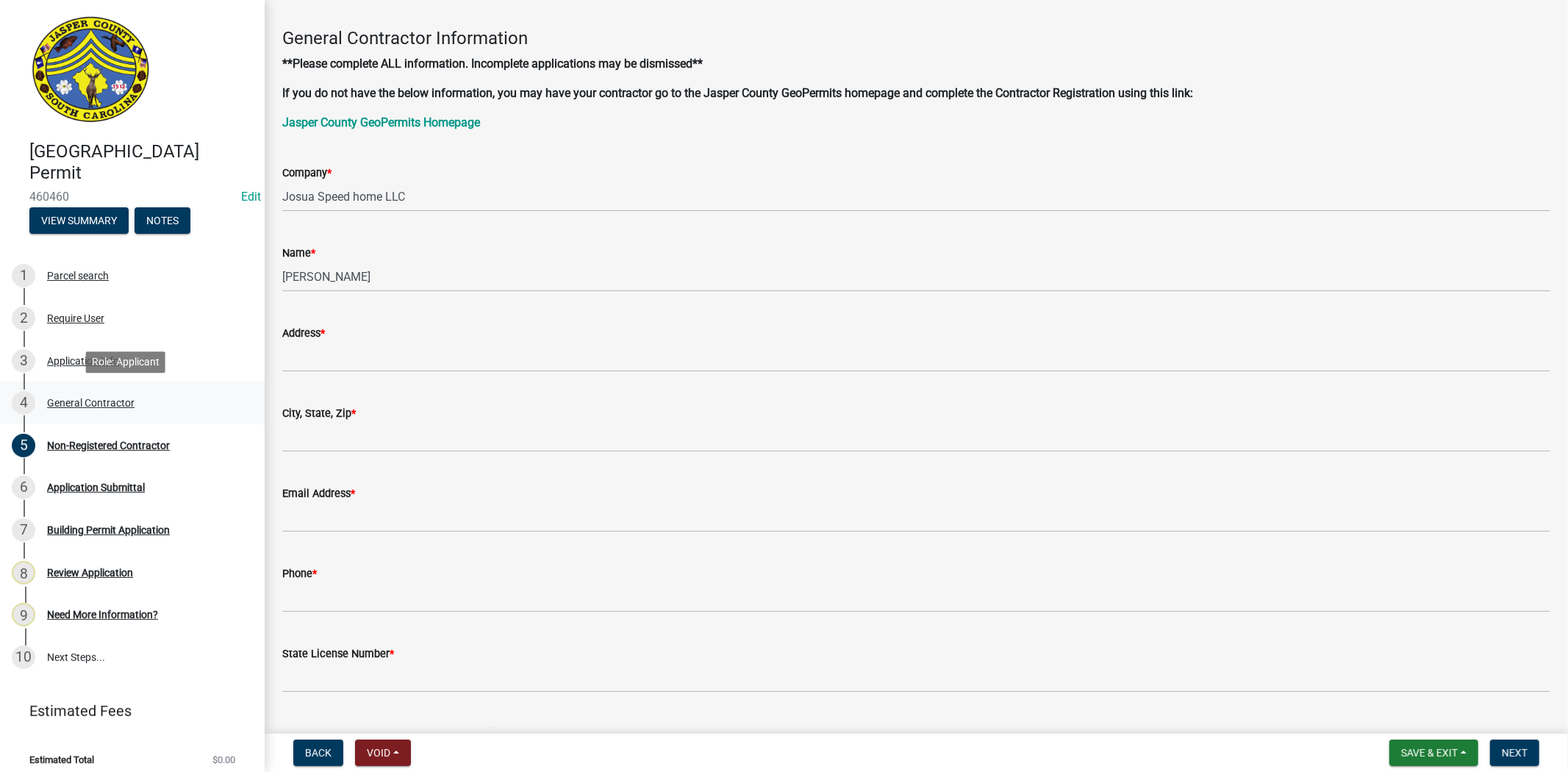
click at [66, 401] on div "General Contractor" at bounding box center [90, 402] width 88 height 10
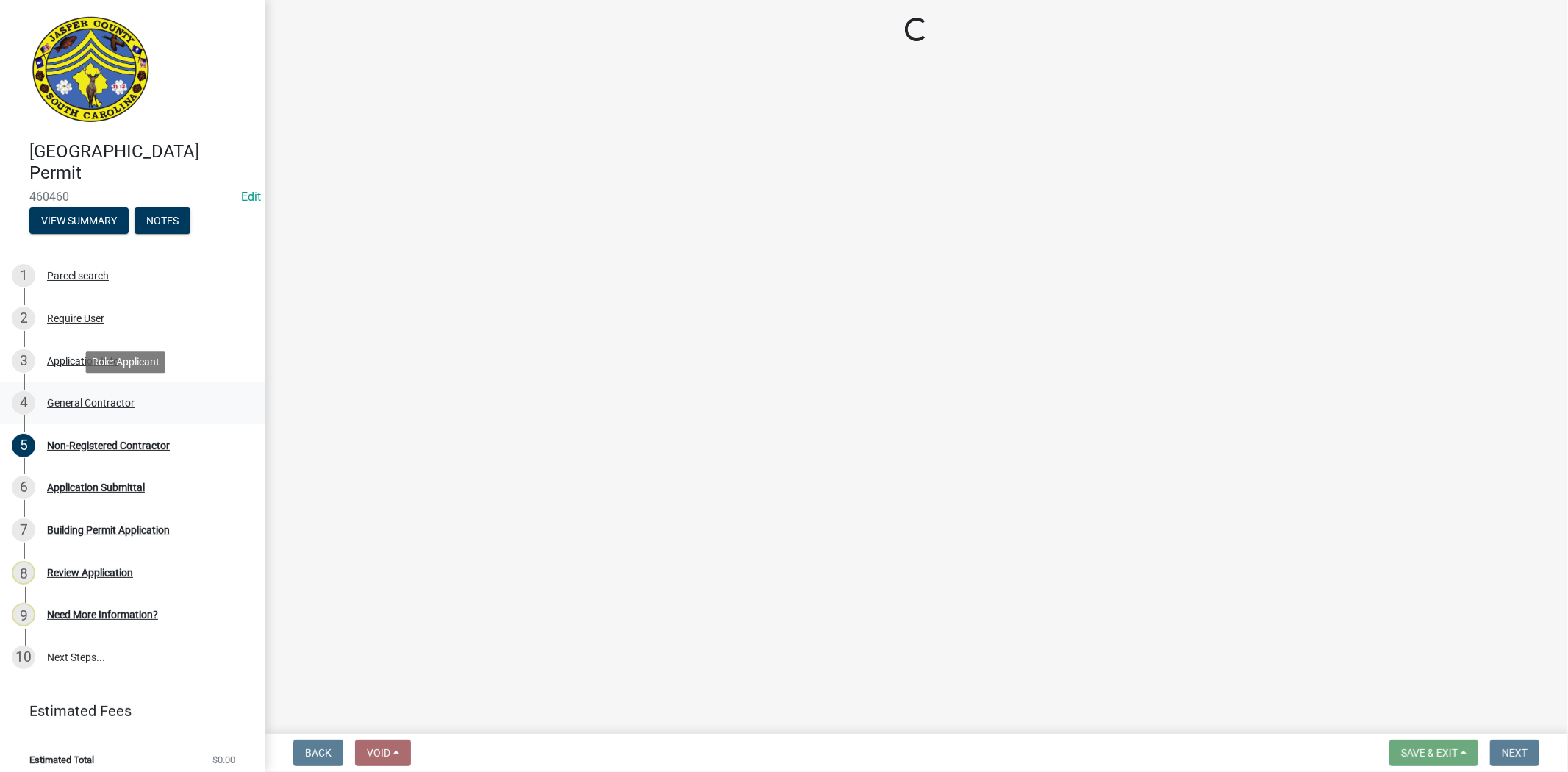
scroll to position [0, 0]
click at [82, 357] on div "Application Info" at bounding box center [82, 361] width 72 height 10
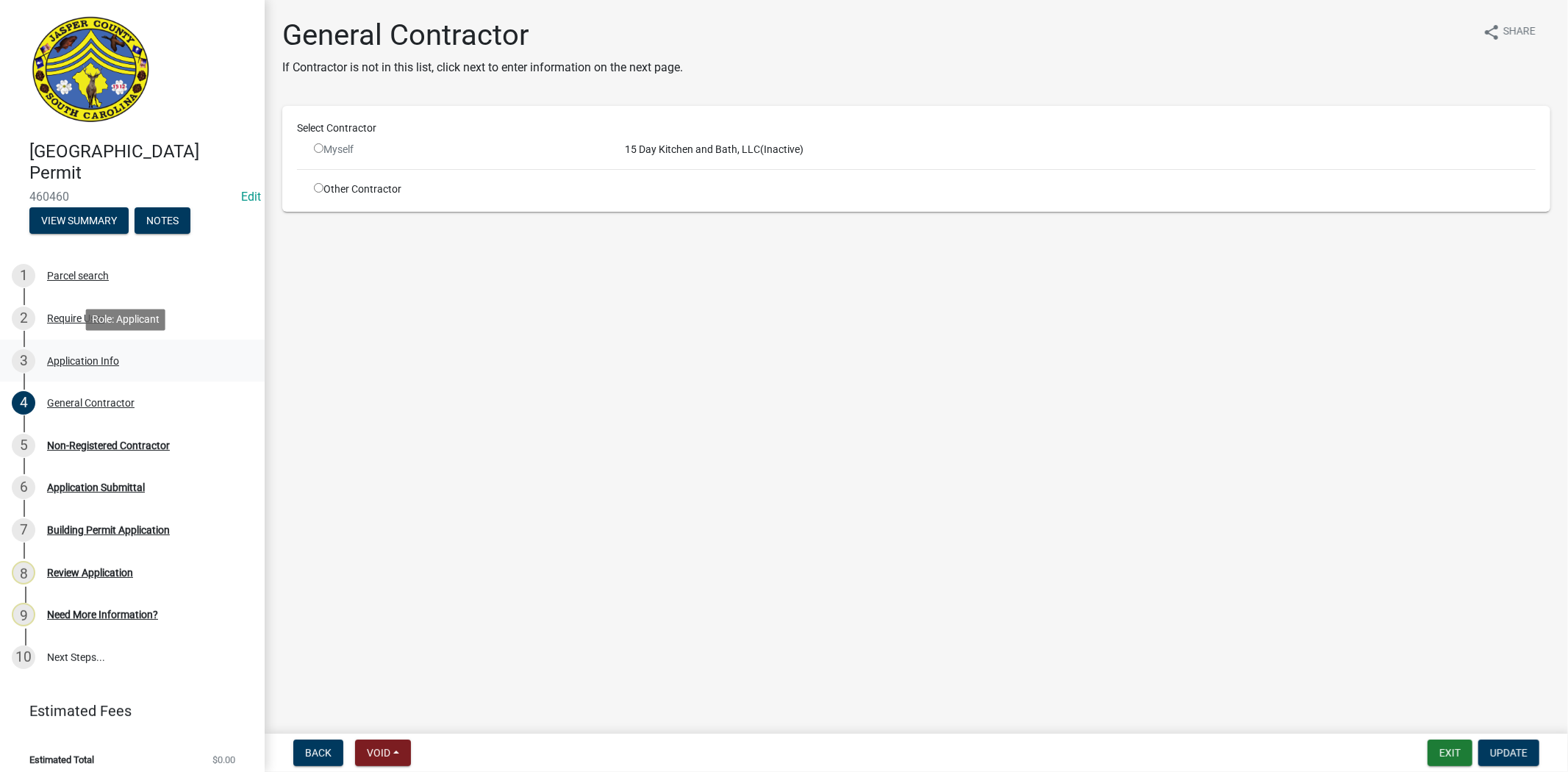
drag, startPoint x: 82, startPoint y: 357, endPoint x: 81, endPoint y: 372, distance: 15.0
click at [81, 372] on link "3 Application Info" at bounding box center [132, 361] width 265 height 43
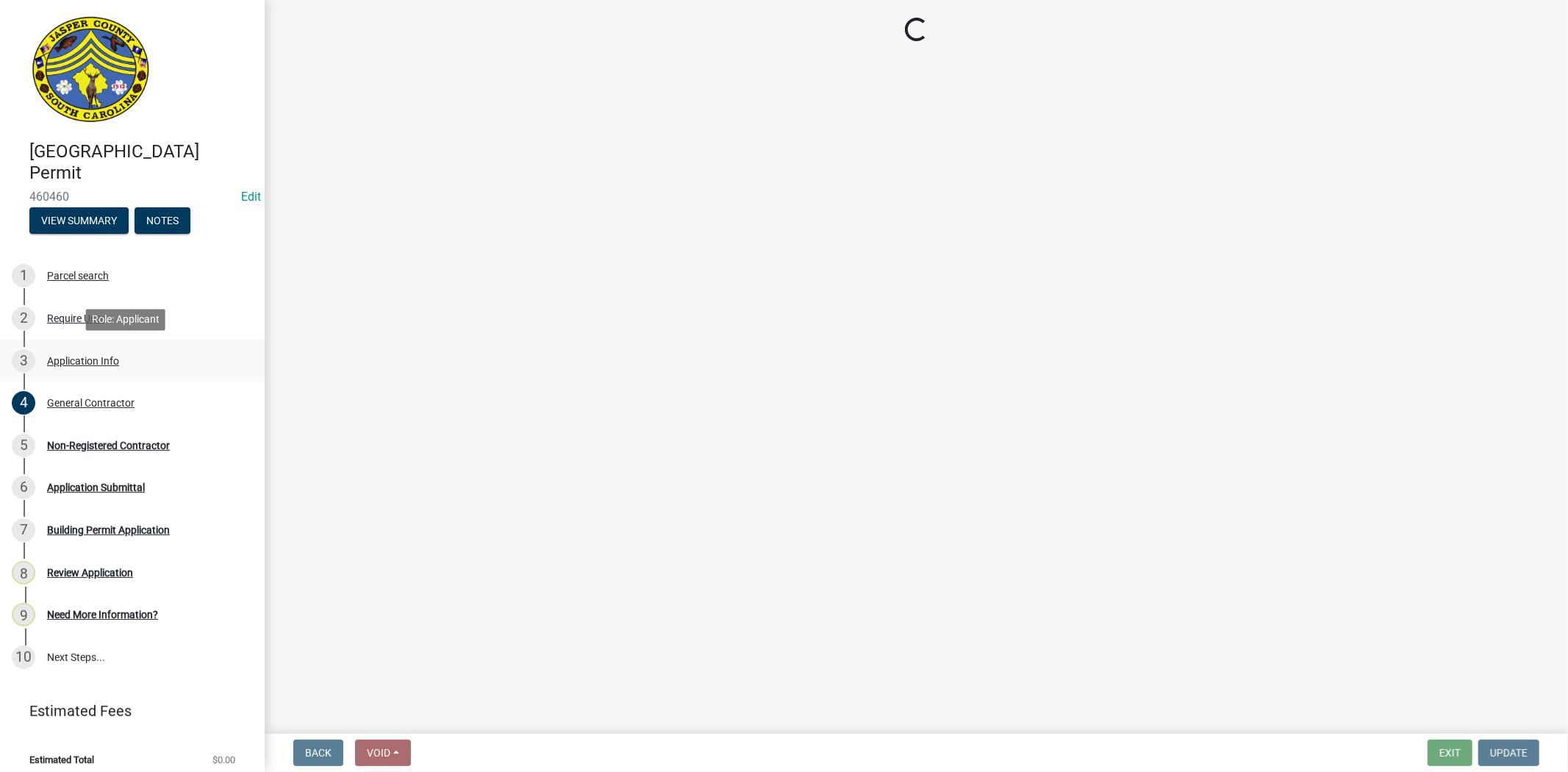
select select "83a29df9-b3ca-487b-b3ec-56d88b03b1fe"
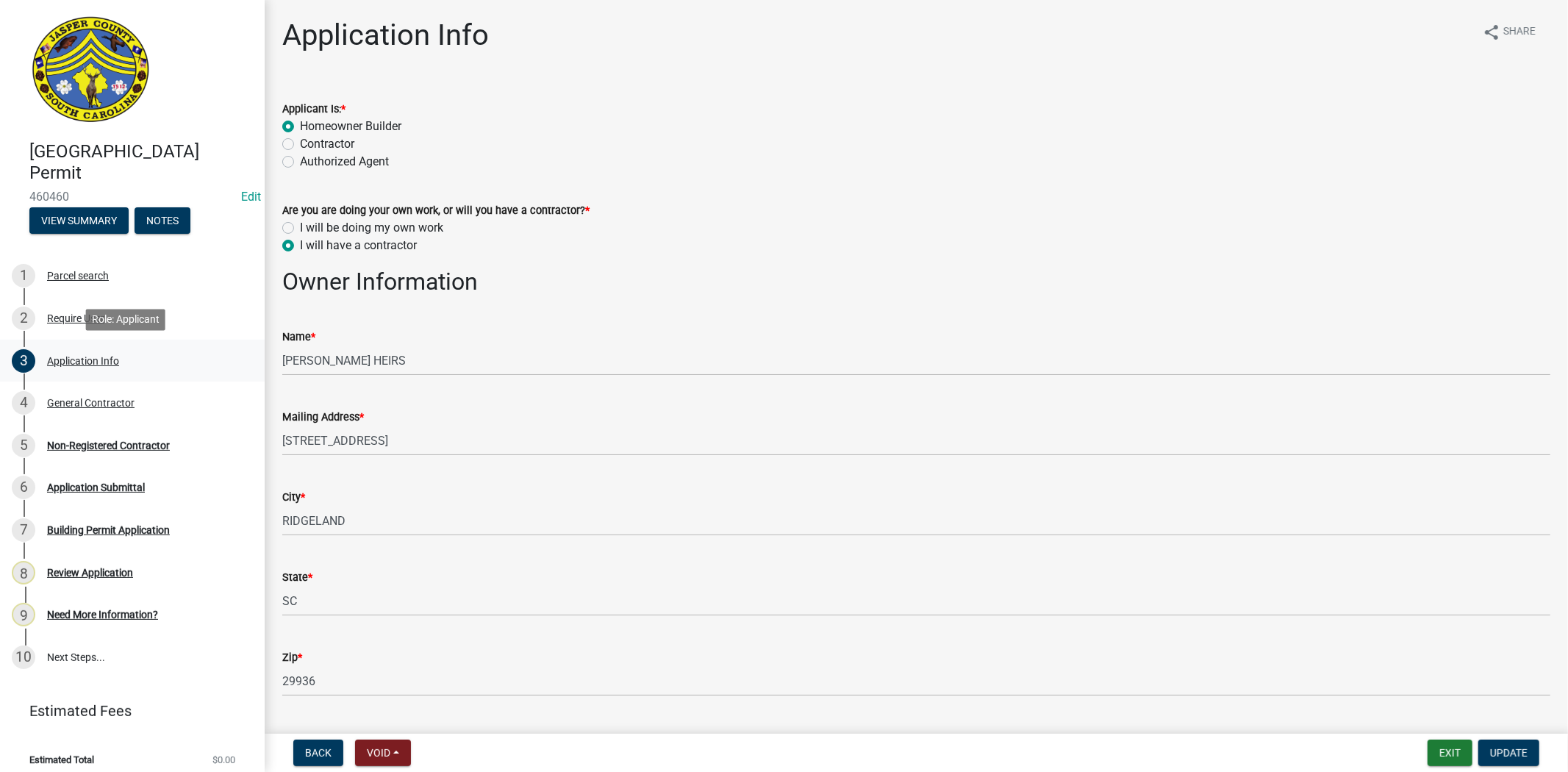
click at [89, 359] on div "Application Info" at bounding box center [82, 361] width 72 height 10
select select "83a29df9-b3ca-487b-b3ec-56d88b03b1fe"
click at [300, 224] on label "I will be doing my own work" at bounding box center [371, 228] width 143 height 17
click at [300, 224] on input "I will be doing my own work" at bounding box center [304, 224] width 10 height 10
radio input "true"
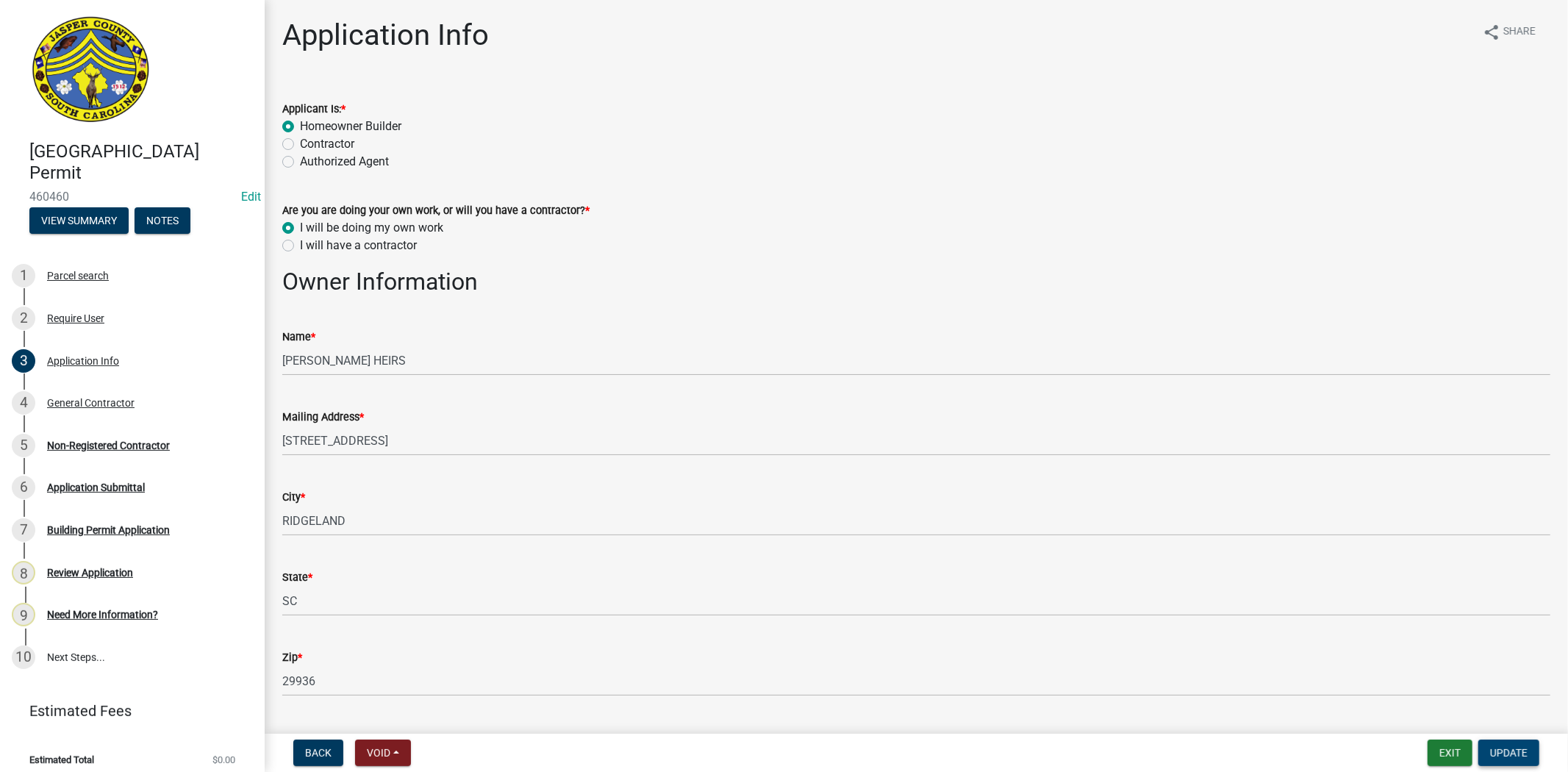
click at [1497, 747] on span "Update" at bounding box center [1508, 753] width 37 height 12
click at [1515, 749] on span "Update" at bounding box center [1508, 753] width 37 height 12
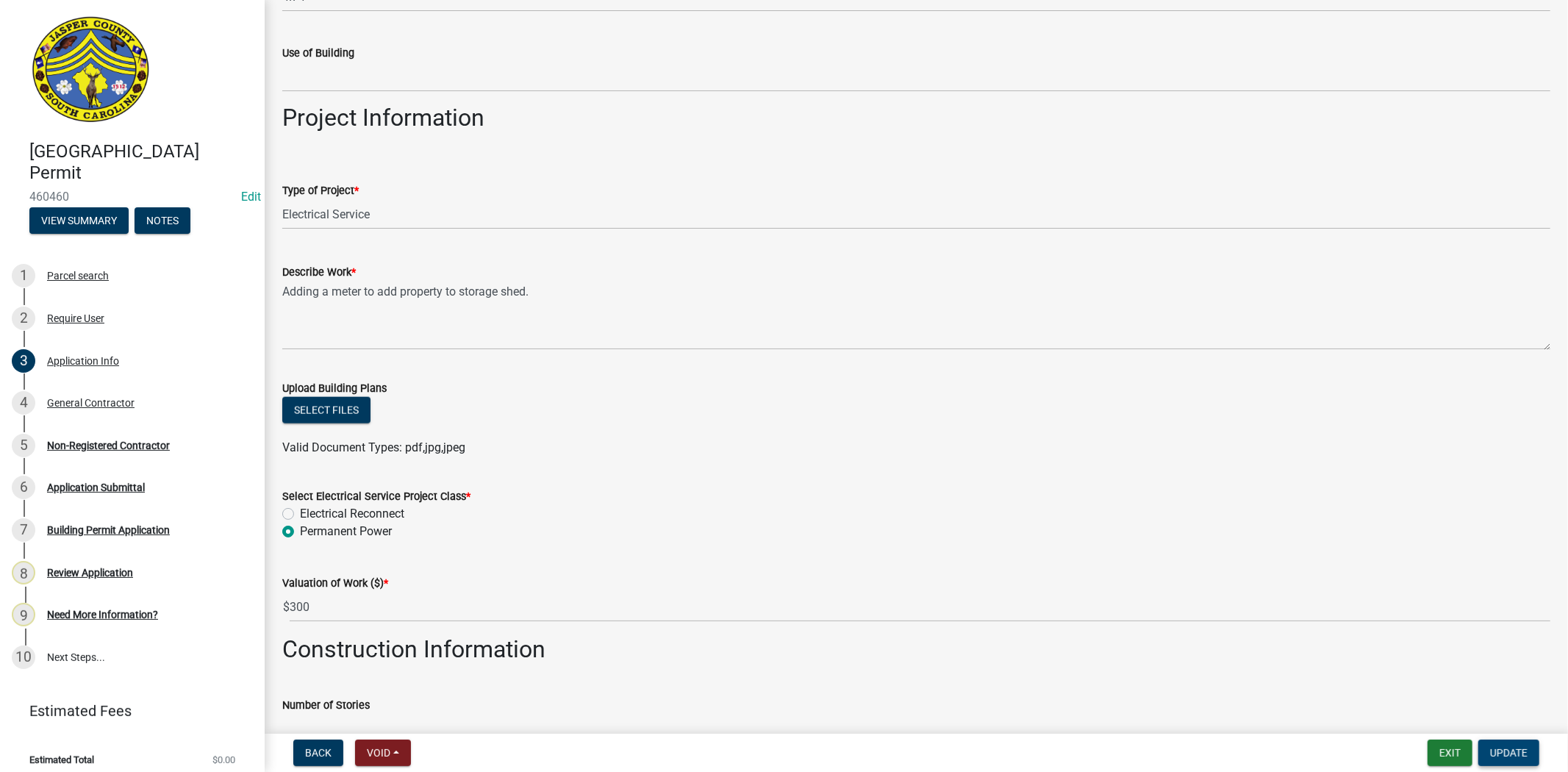
scroll to position [1552, 0]
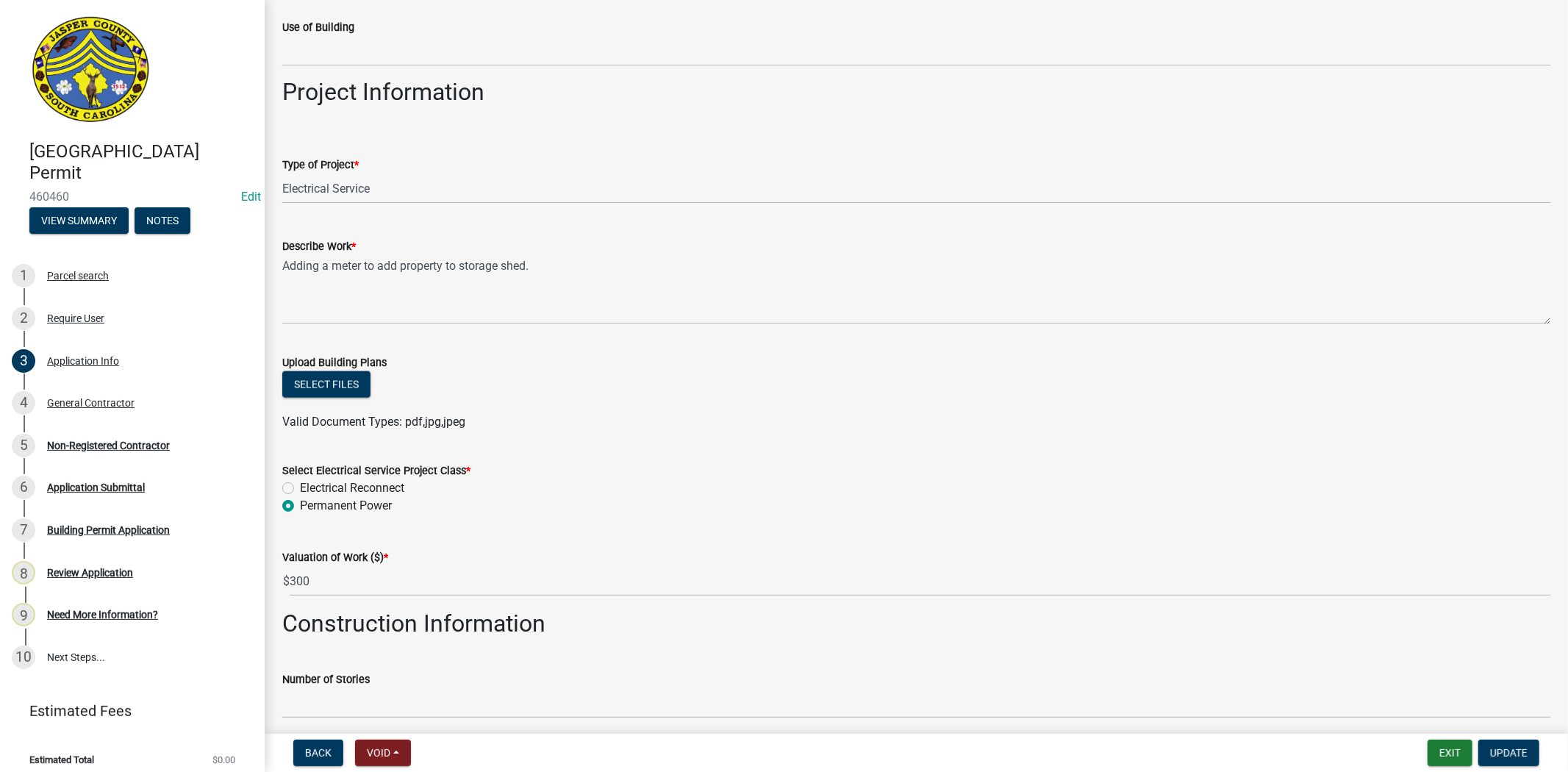
click at [300, 487] on label "Electrical Reconnect" at bounding box center [352, 488] width 104 height 17
click at [300, 487] on input "Electrical Reconnect" at bounding box center [304, 484] width 10 height 10
radio input "true"
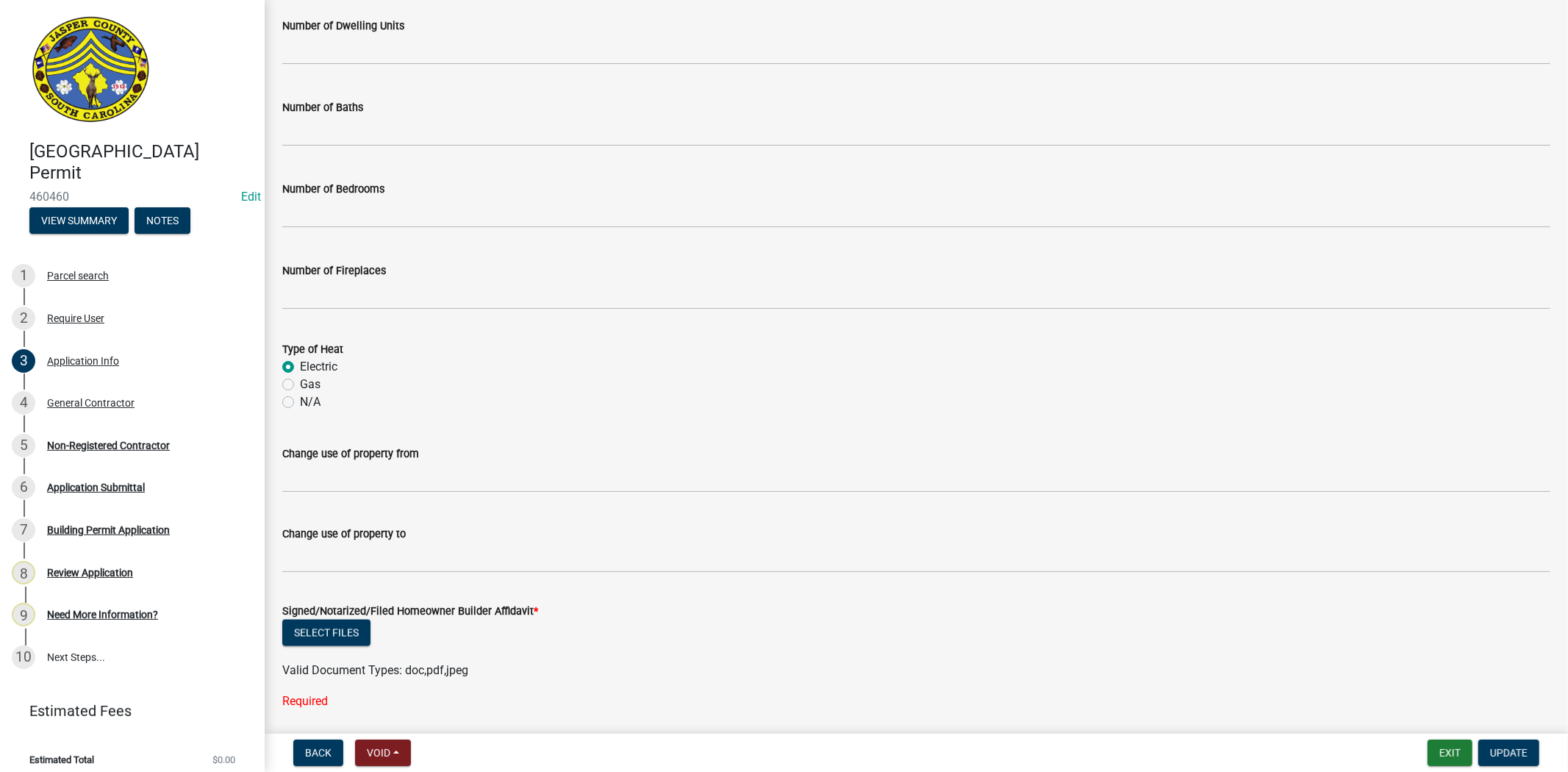
scroll to position [2338, 0]
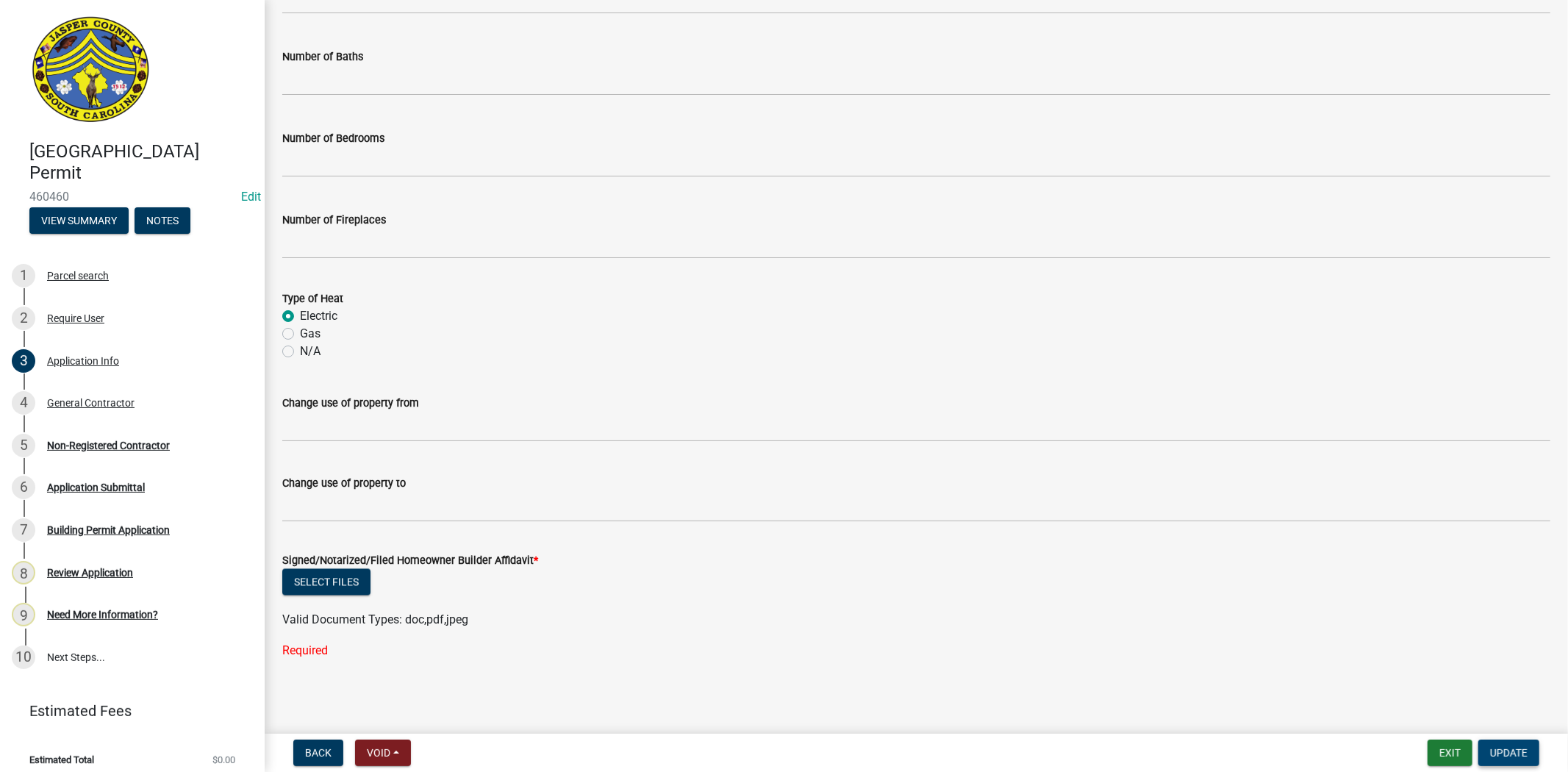
click at [1509, 752] on span "Update" at bounding box center [1508, 753] width 37 height 12
click at [334, 577] on button "Select files" at bounding box center [326, 582] width 88 height 27
click at [306, 576] on button "Select files" at bounding box center [326, 582] width 88 height 27
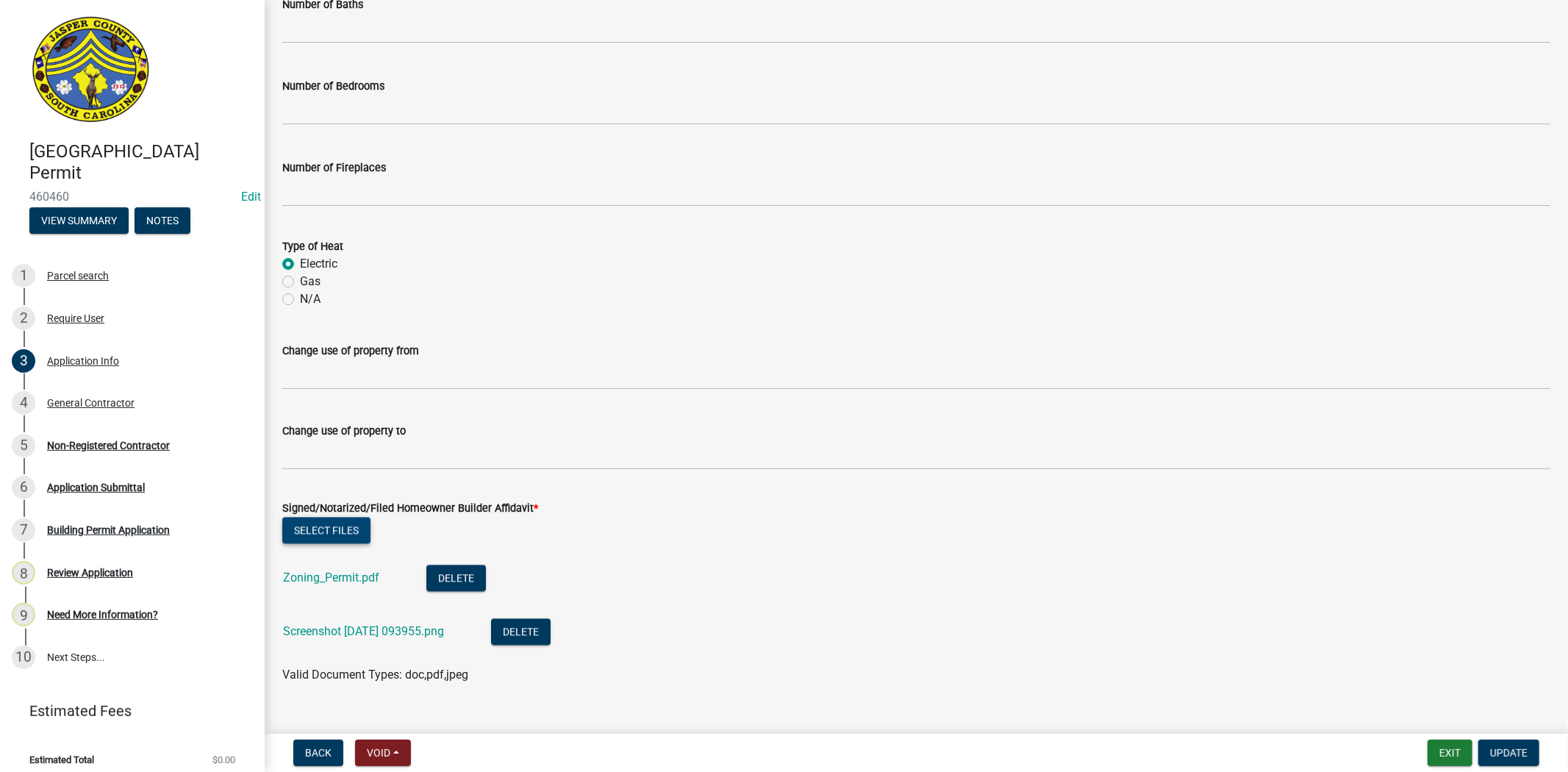
scroll to position [2415, 0]
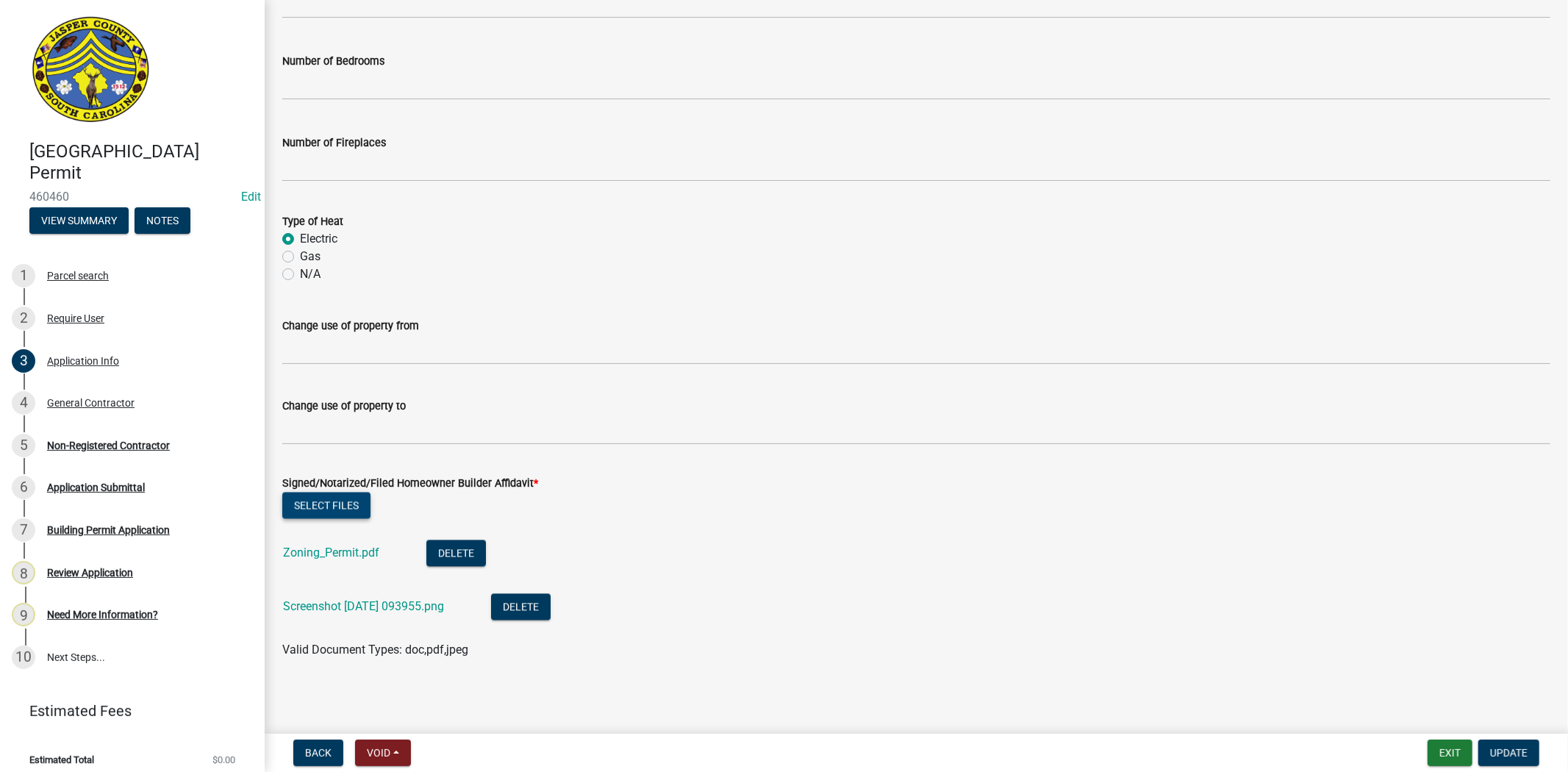
click at [340, 506] on button "Select files" at bounding box center [326, 505] width 88 height 27
click at [468, 552] on button "Delete" at bounding box center [456, 553] width 60 height 27
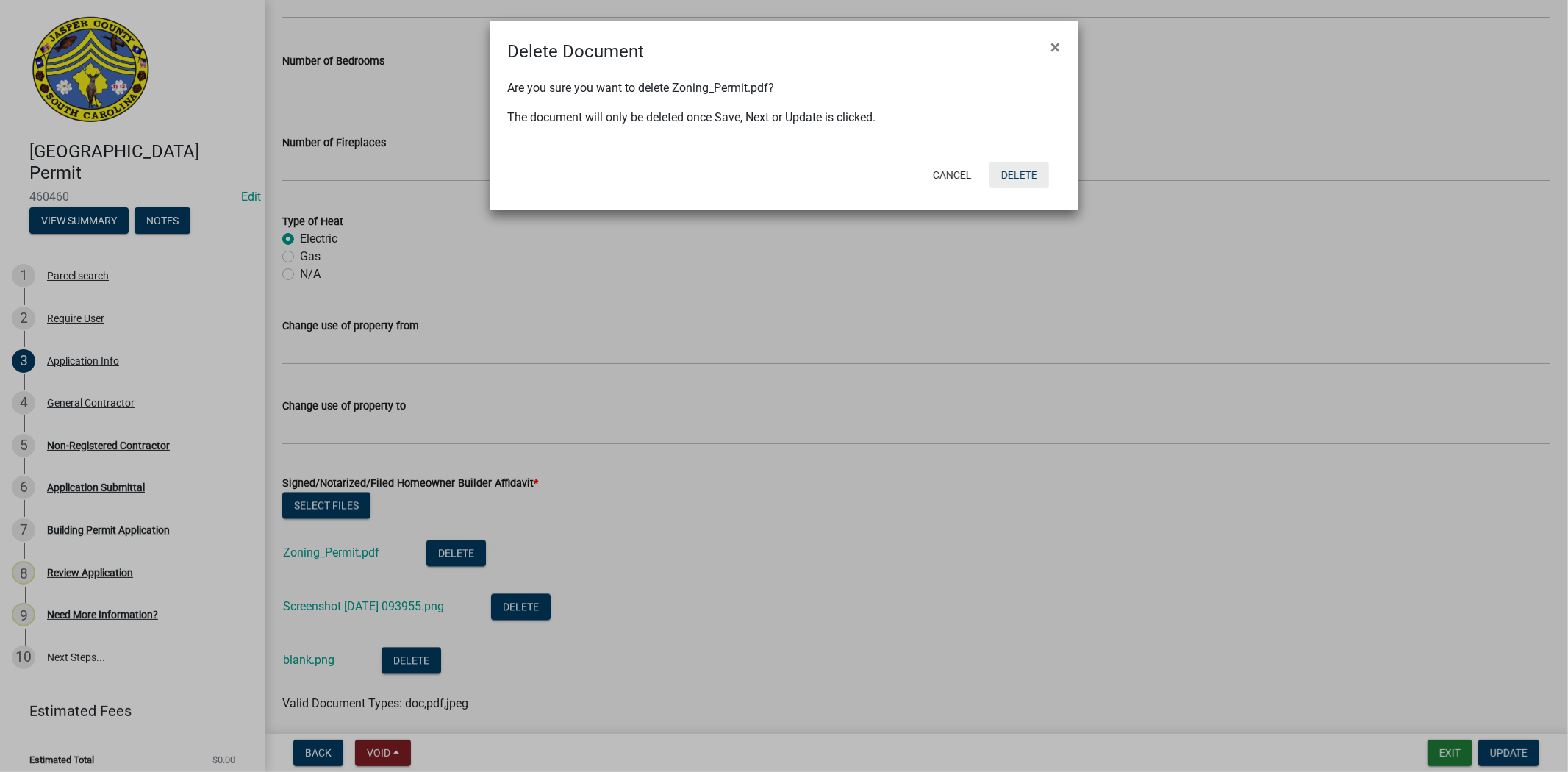
click at [1019, 182] on button "Delete" at bounding box center [1019, 174] width 60 height 27
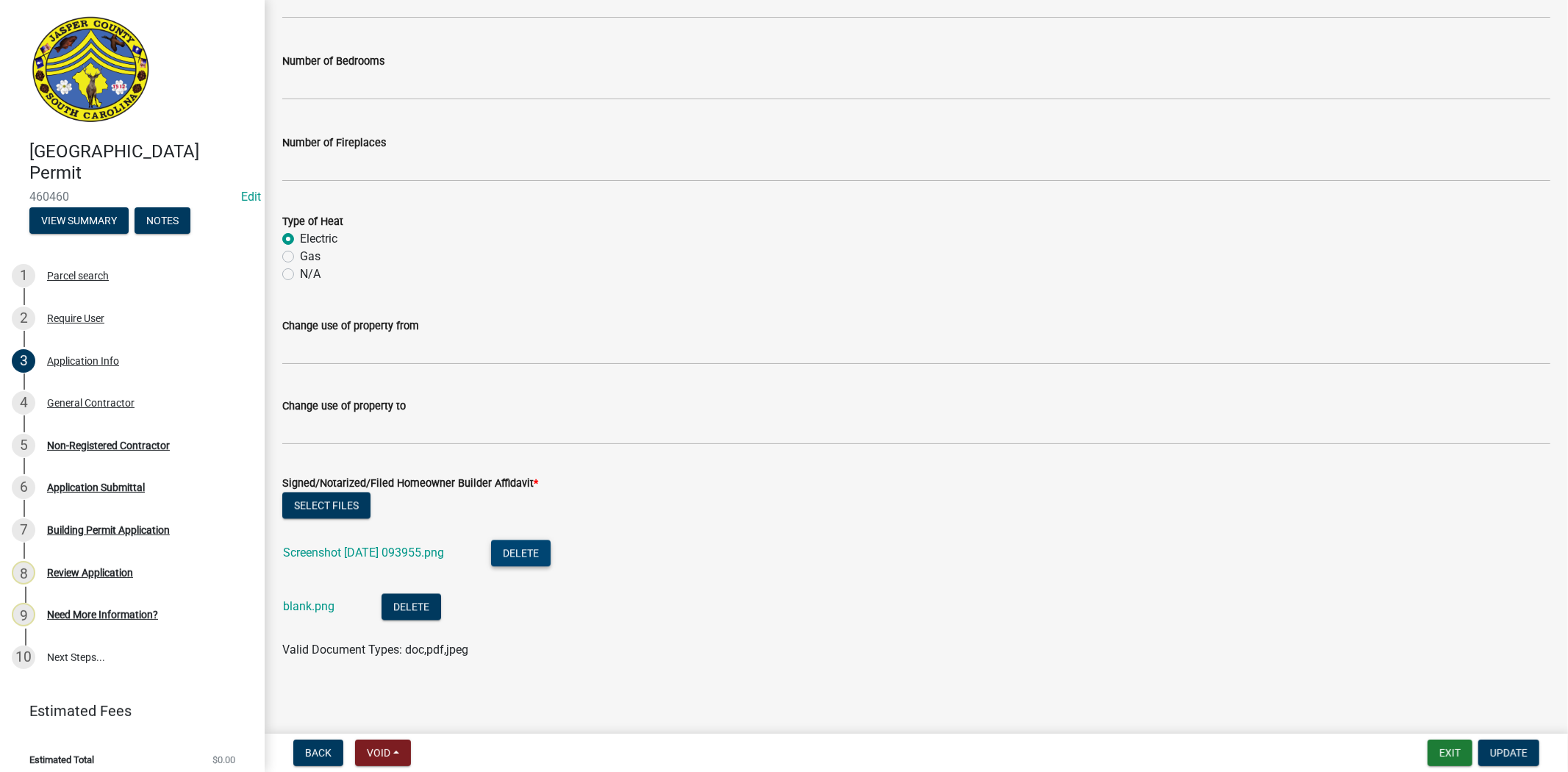
click at [520, 557] on button "Delete" at bounding box center [520, 553] width 60 height 27
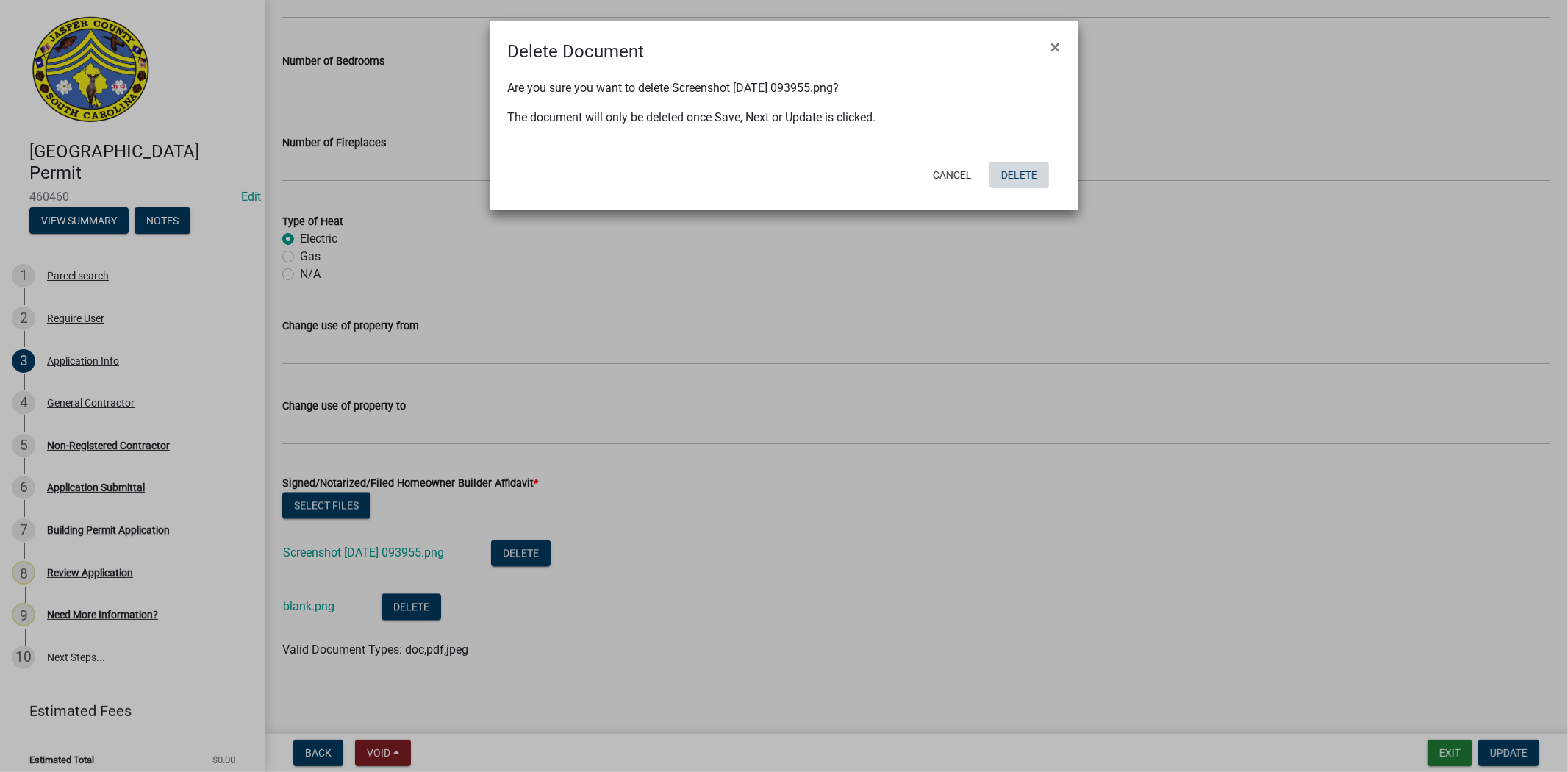
click at [1004, 186] on button "Delete" at bounding box center [1019, 174] width 60 height 27
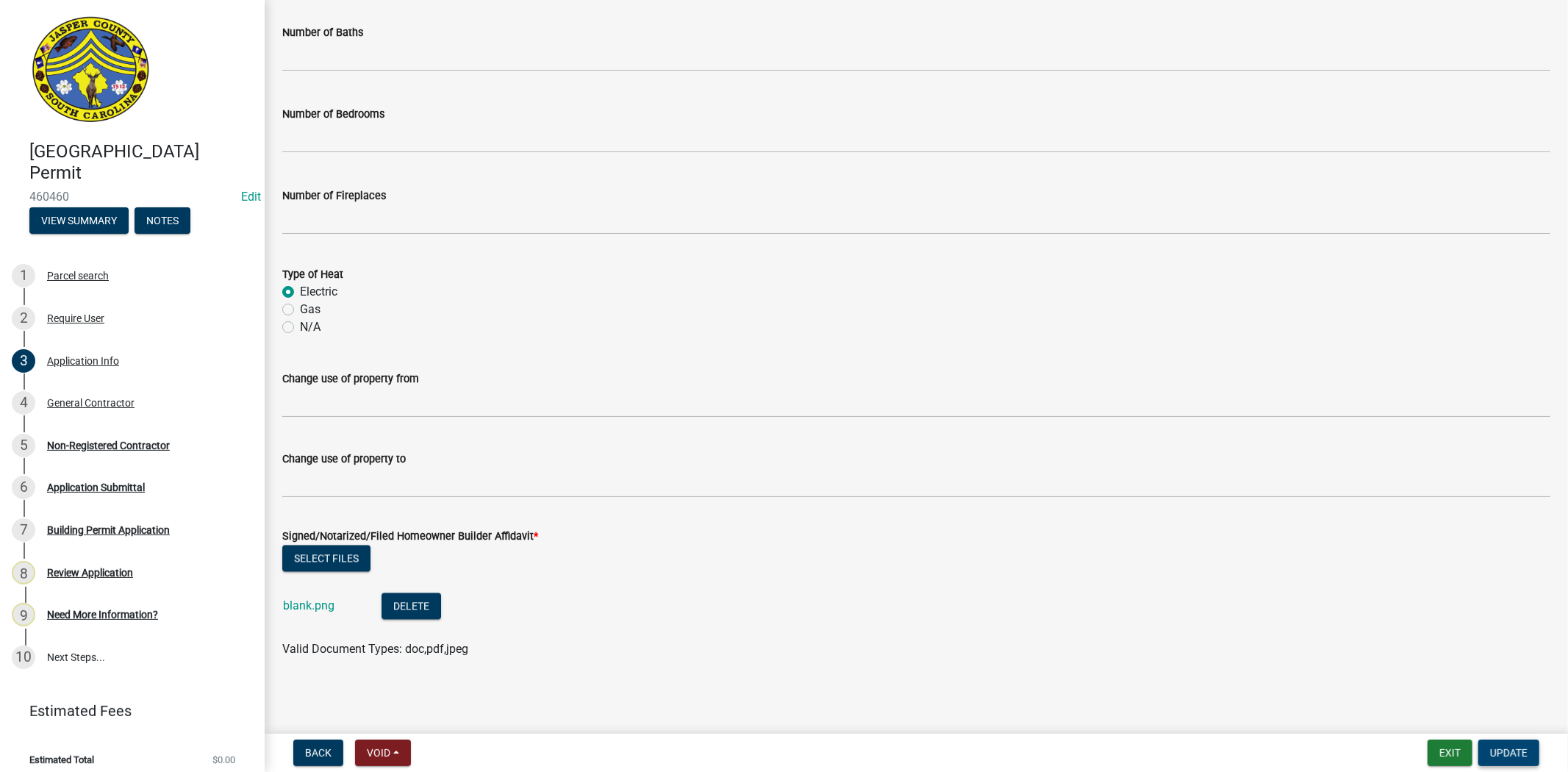
click at [1496, 749] on span "Update" at bounding box center [1508, 753] width 37 height 12
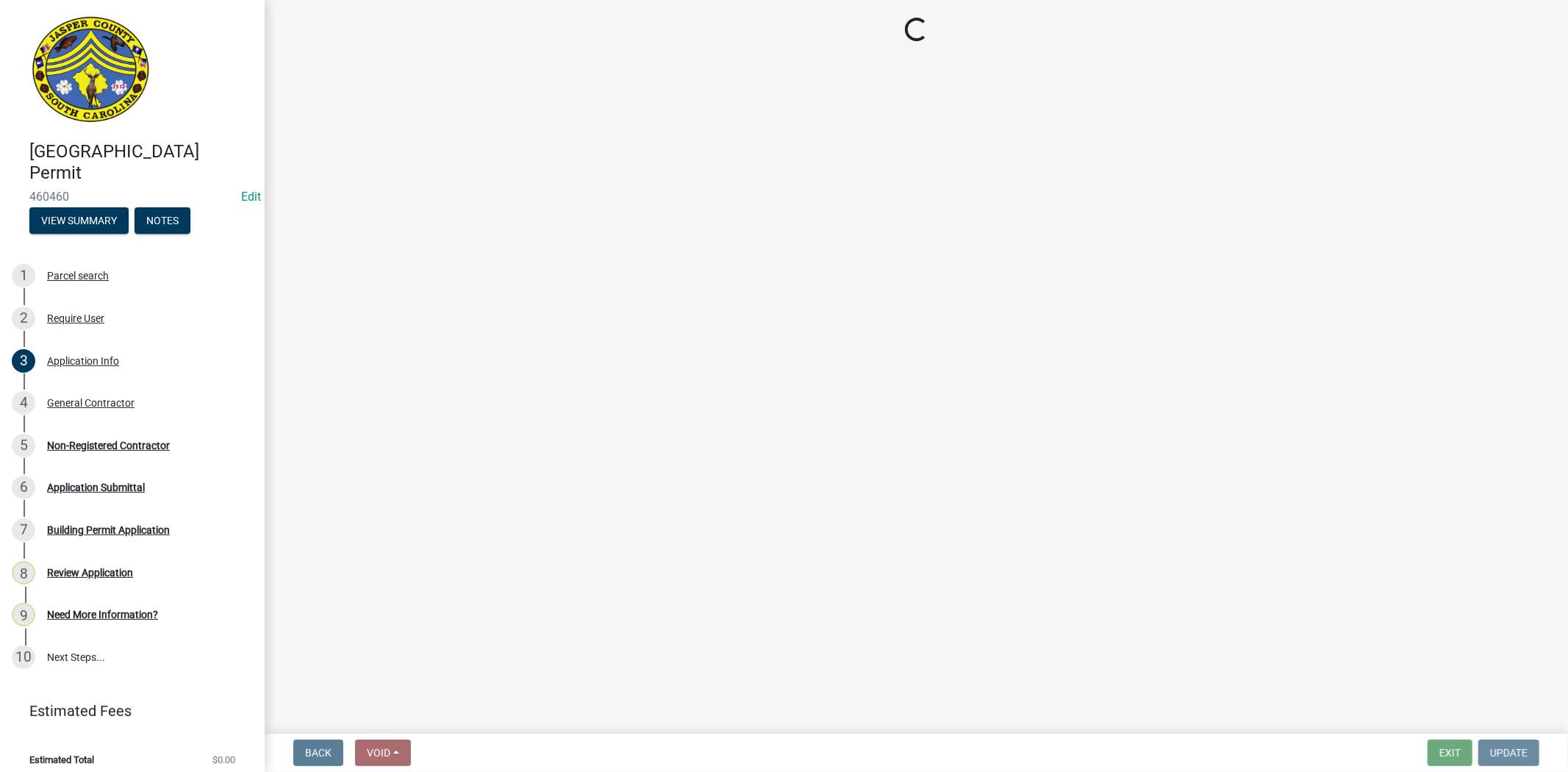
scroll to position [0, 0]
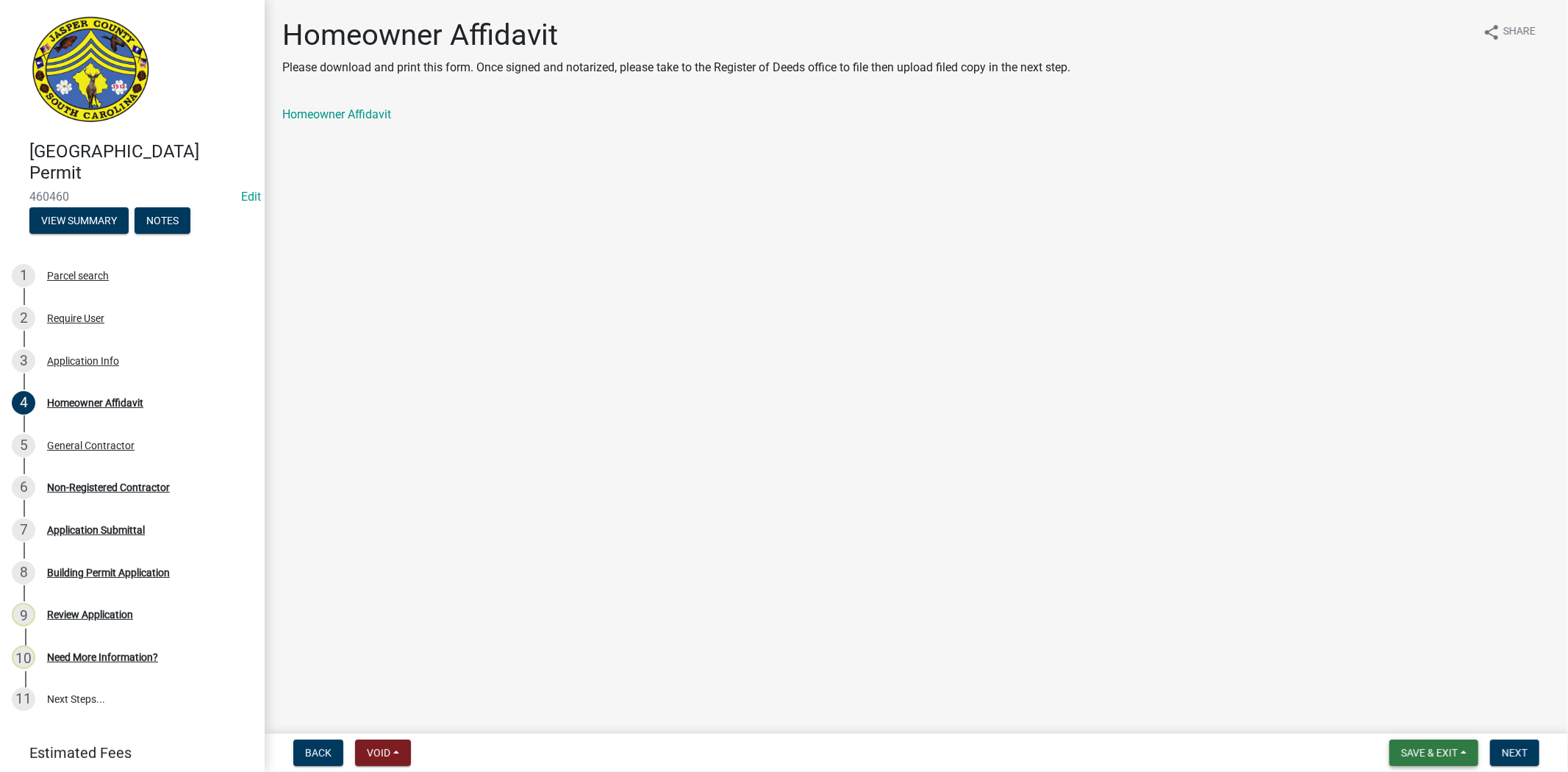
click at [1434, 750] on span "Save & Exit" at bounding box center [1428, 753] width 56 height 12
click at [1435, 718] on button "Save & Exit" at bounding box center [1420, 714] width 118 height 36
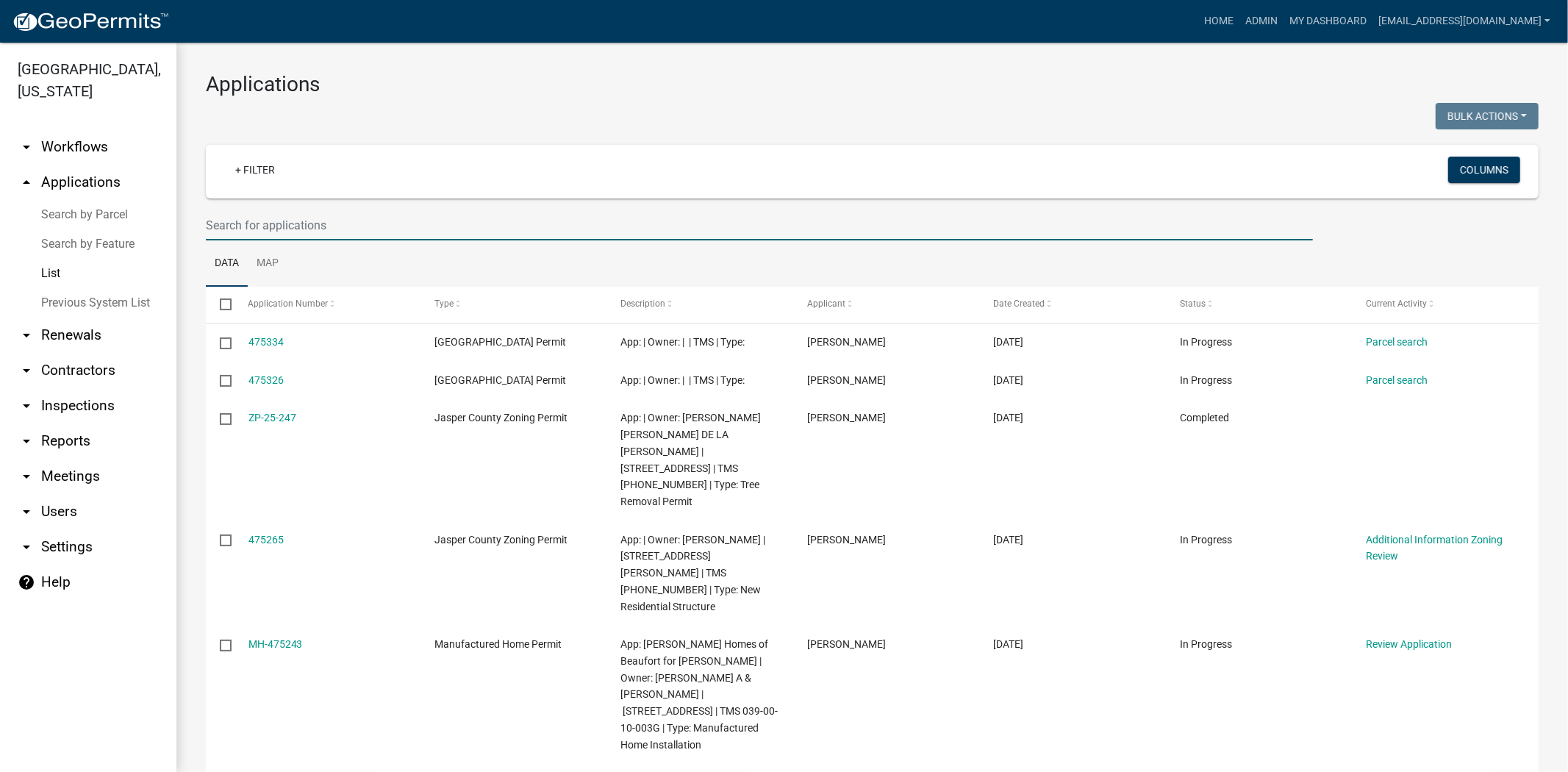
click at [407, 236] on input "text" at bounding box center [759, 225] width 1107 height 30
paste input "[PHONE_NUMBER]"
type input "[PHONE_NUMBER]"
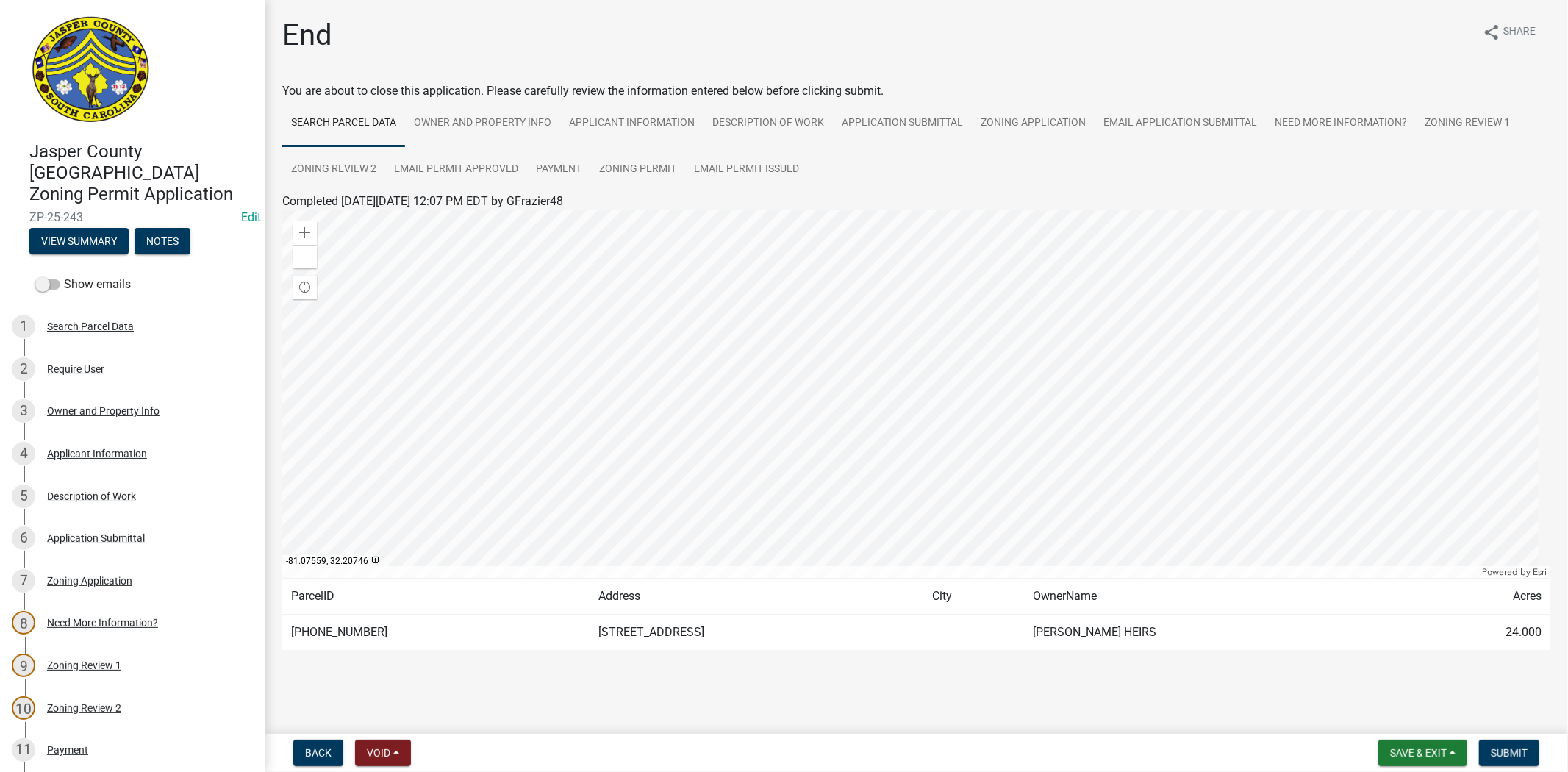
click at [814, 409] on div at bounding box center [916, 394] width 1268 height 368
click at [96, 618] on div "Need More Information?" at bounding box center [102, 623] width 111 height 10
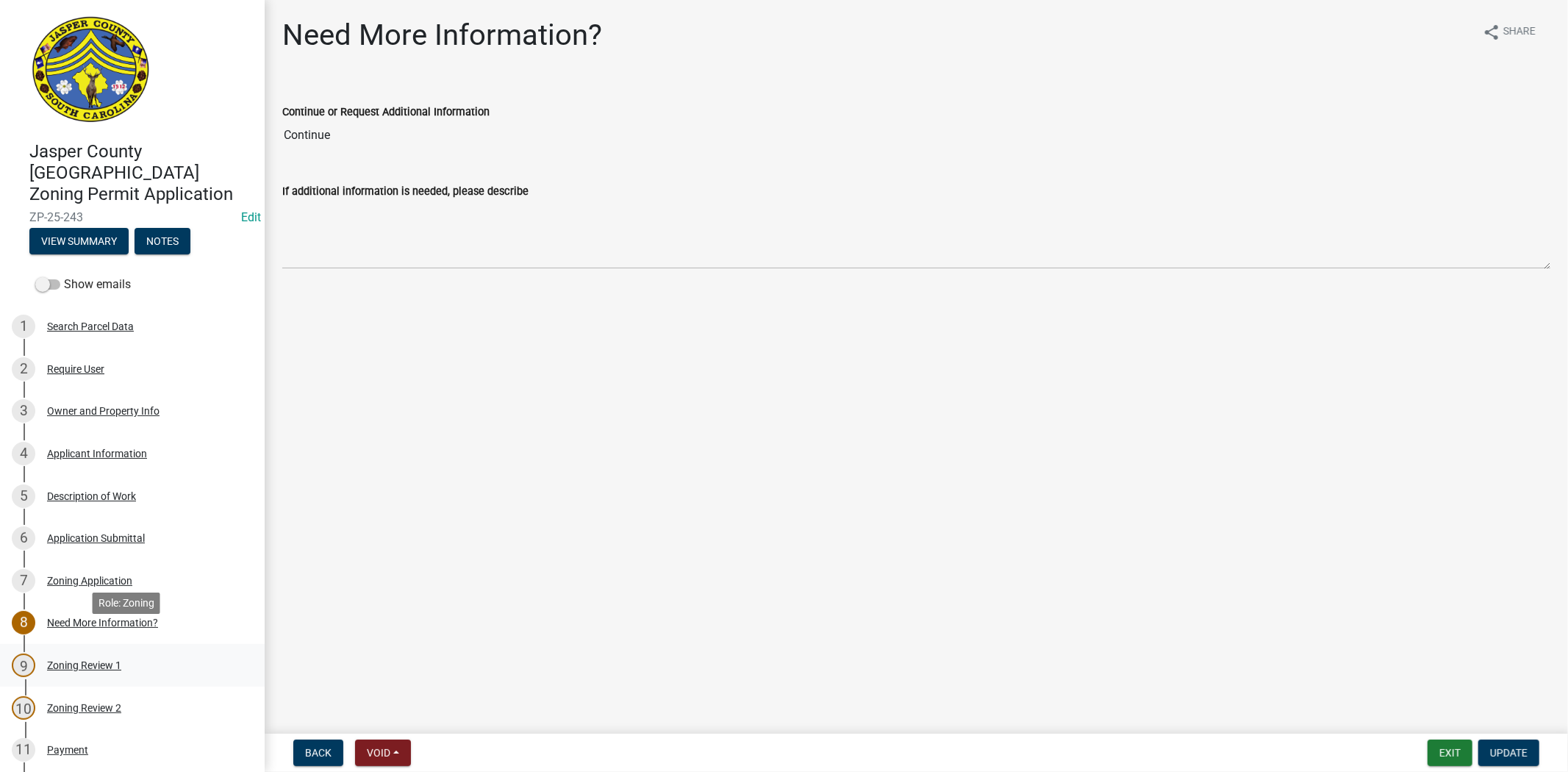
click at [94, 660] on div "Zoning Review 1" at bounding box center [84, 665] width 75 height 10
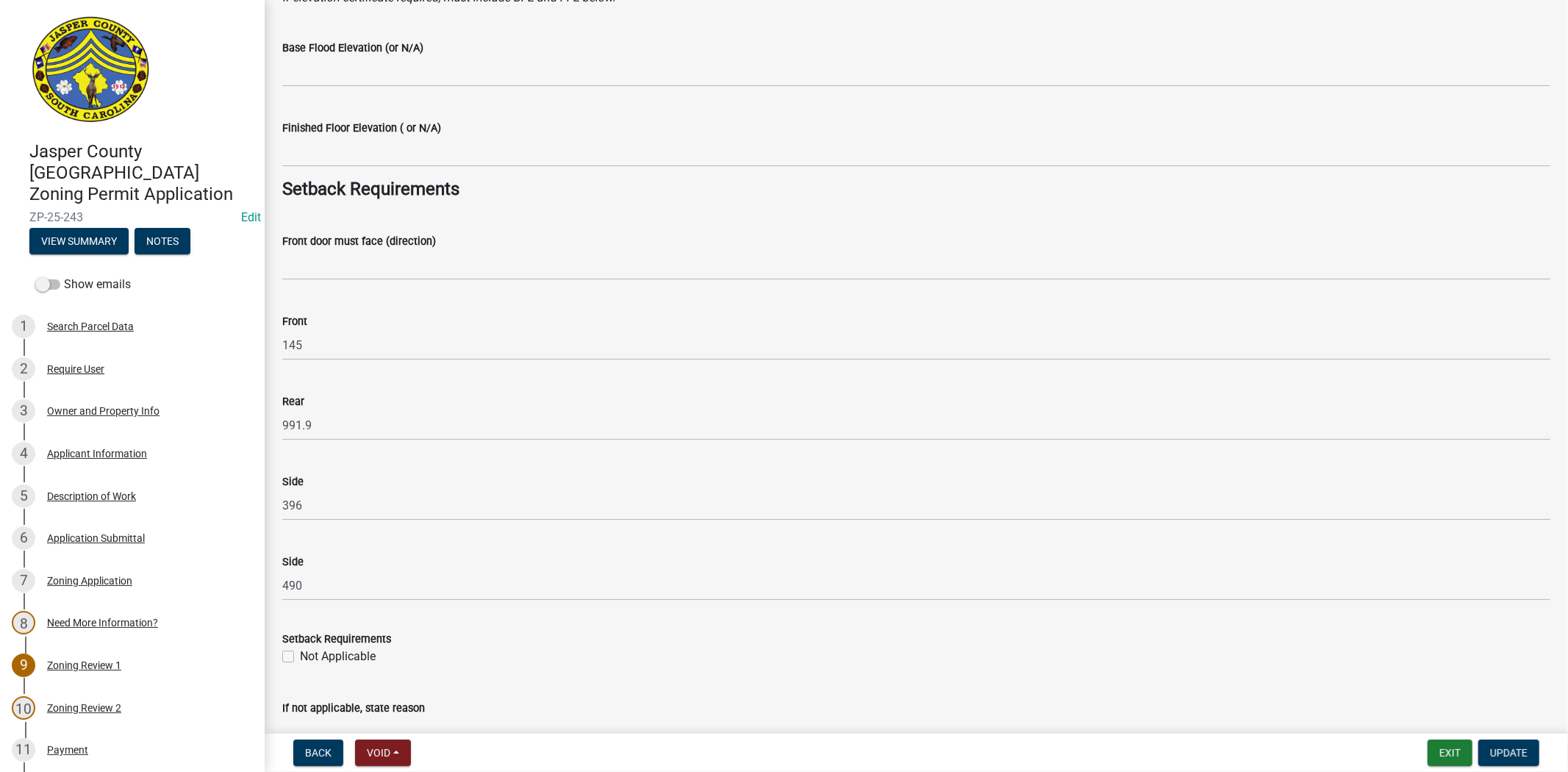
scroll to position [1878, 0]
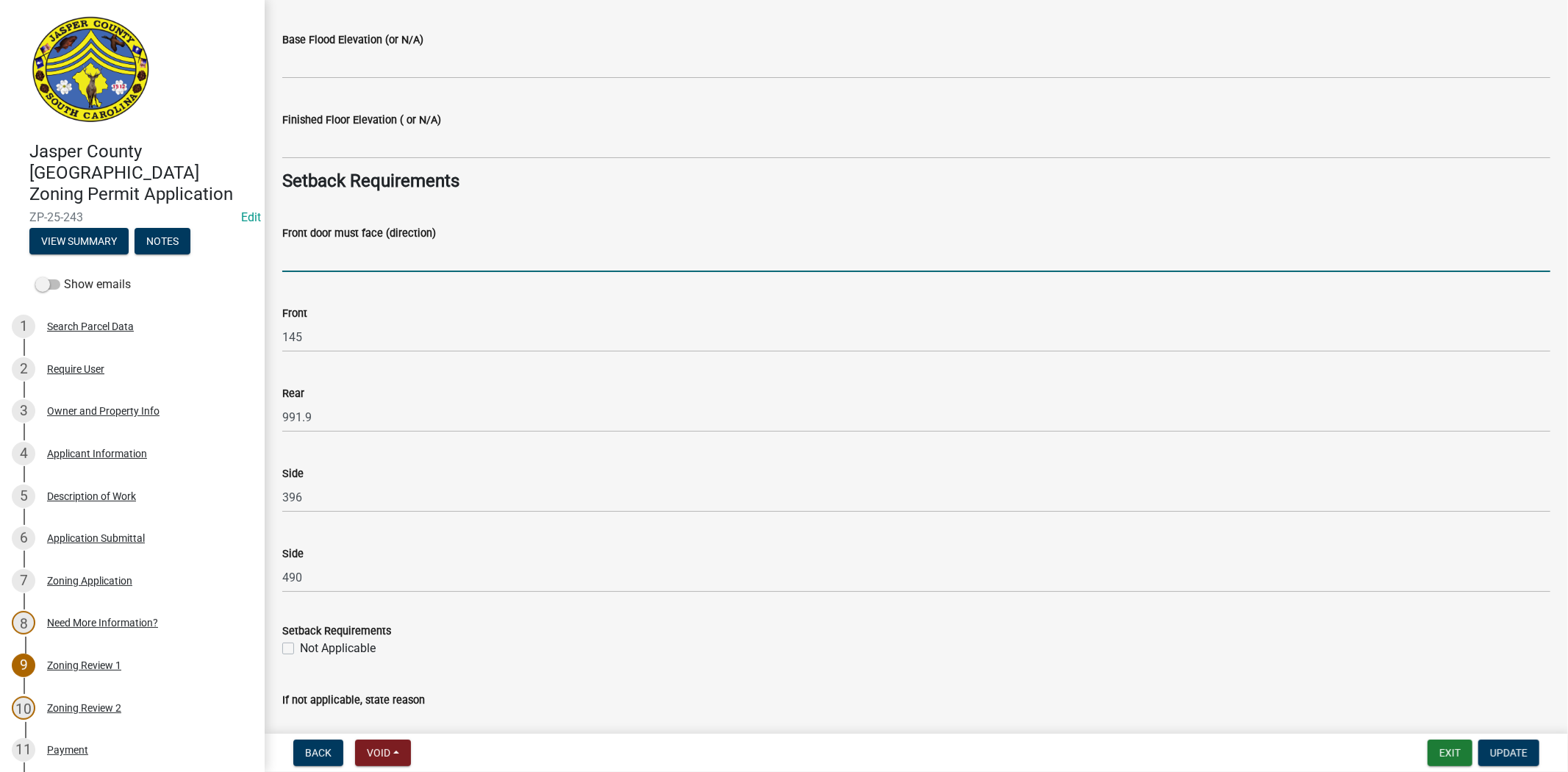
click at [350, 259] on input "Front door must face (direction)" at bounding box center [916, 257] width 1268 height 30
type input "SPEEDWAY BLVD"
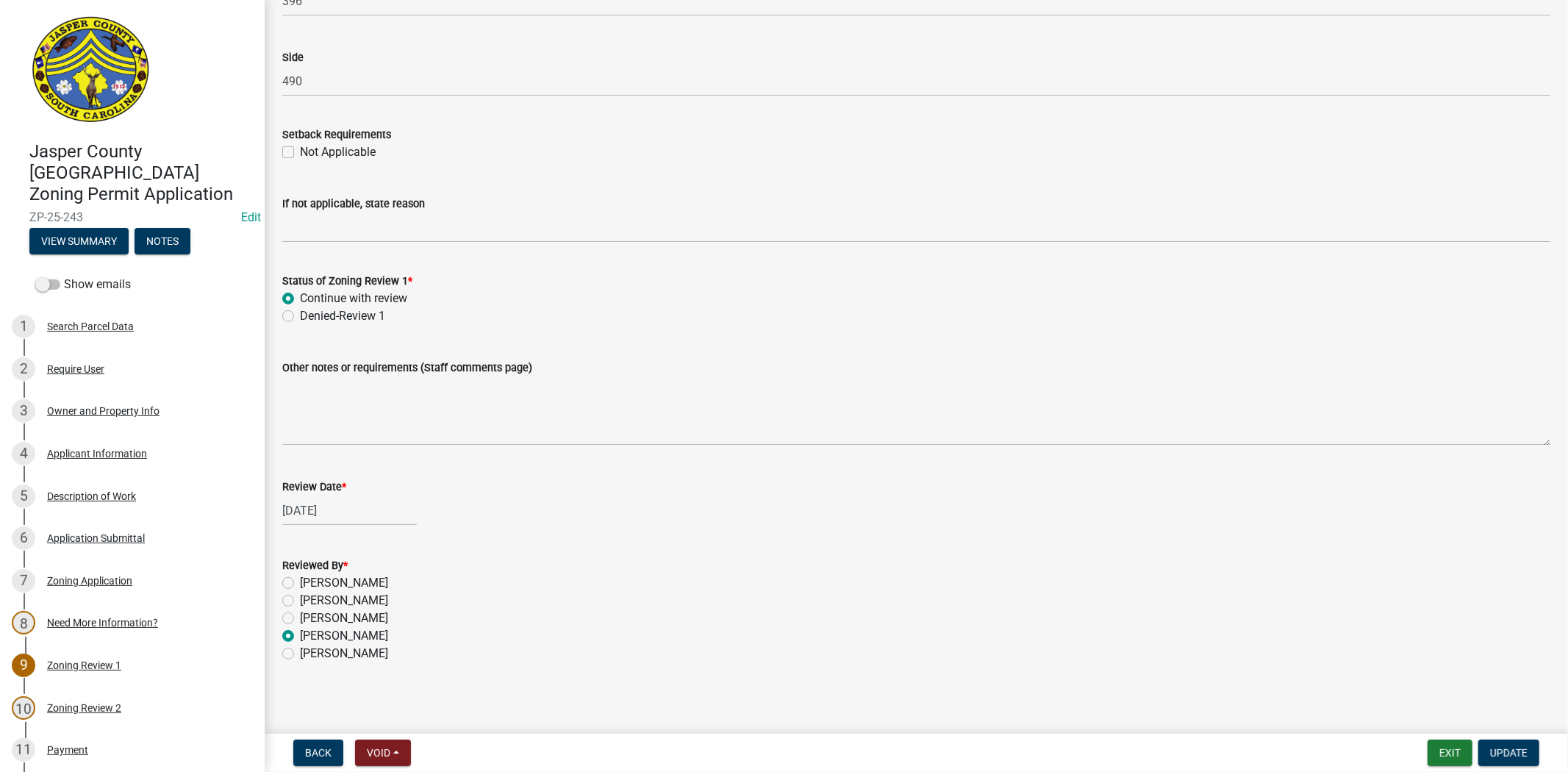
scroll to position [2379, 0]
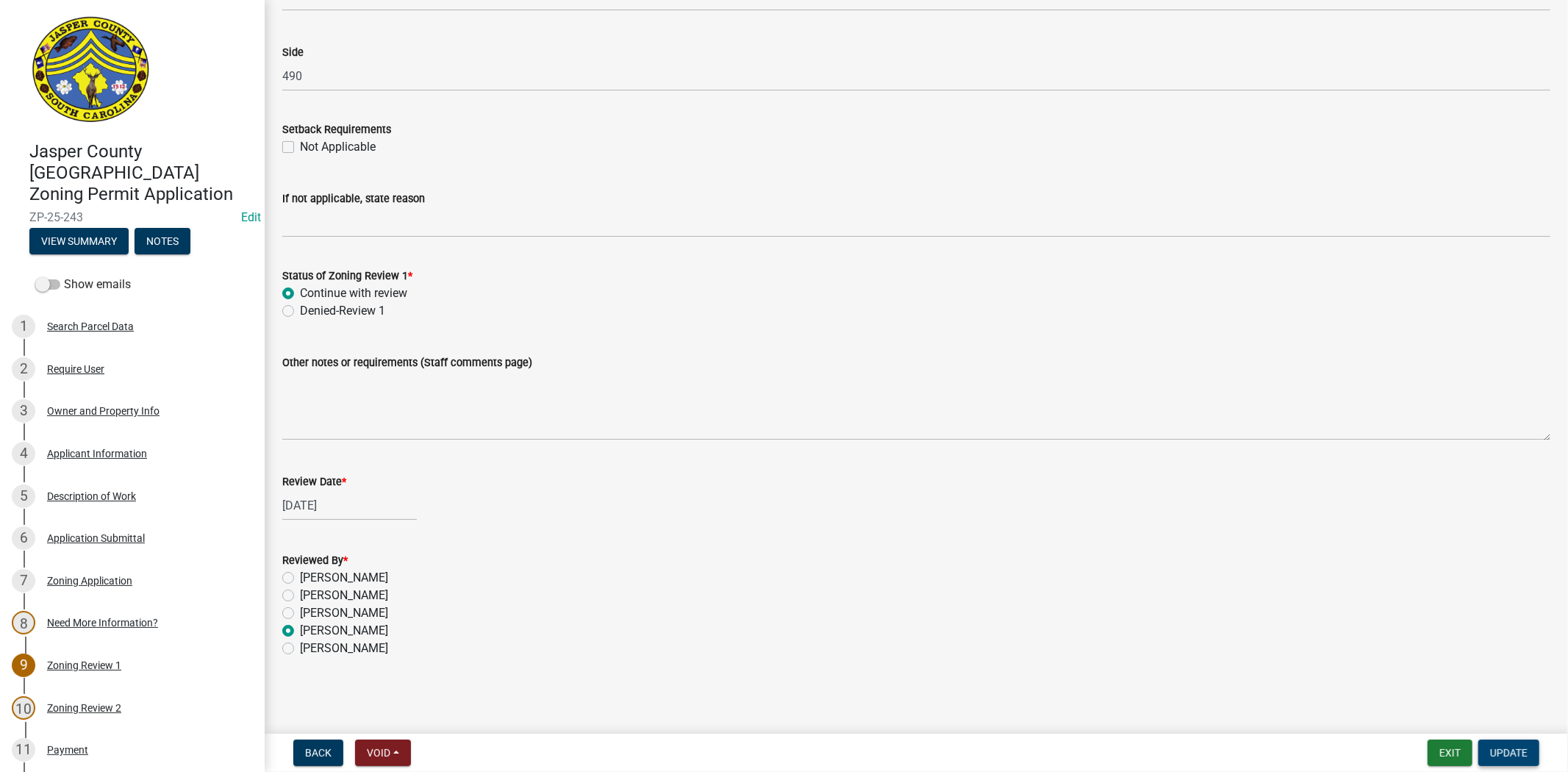
click at [1502, 755] on span "Update" at bounding box center [1508, 753] width 37 height 12
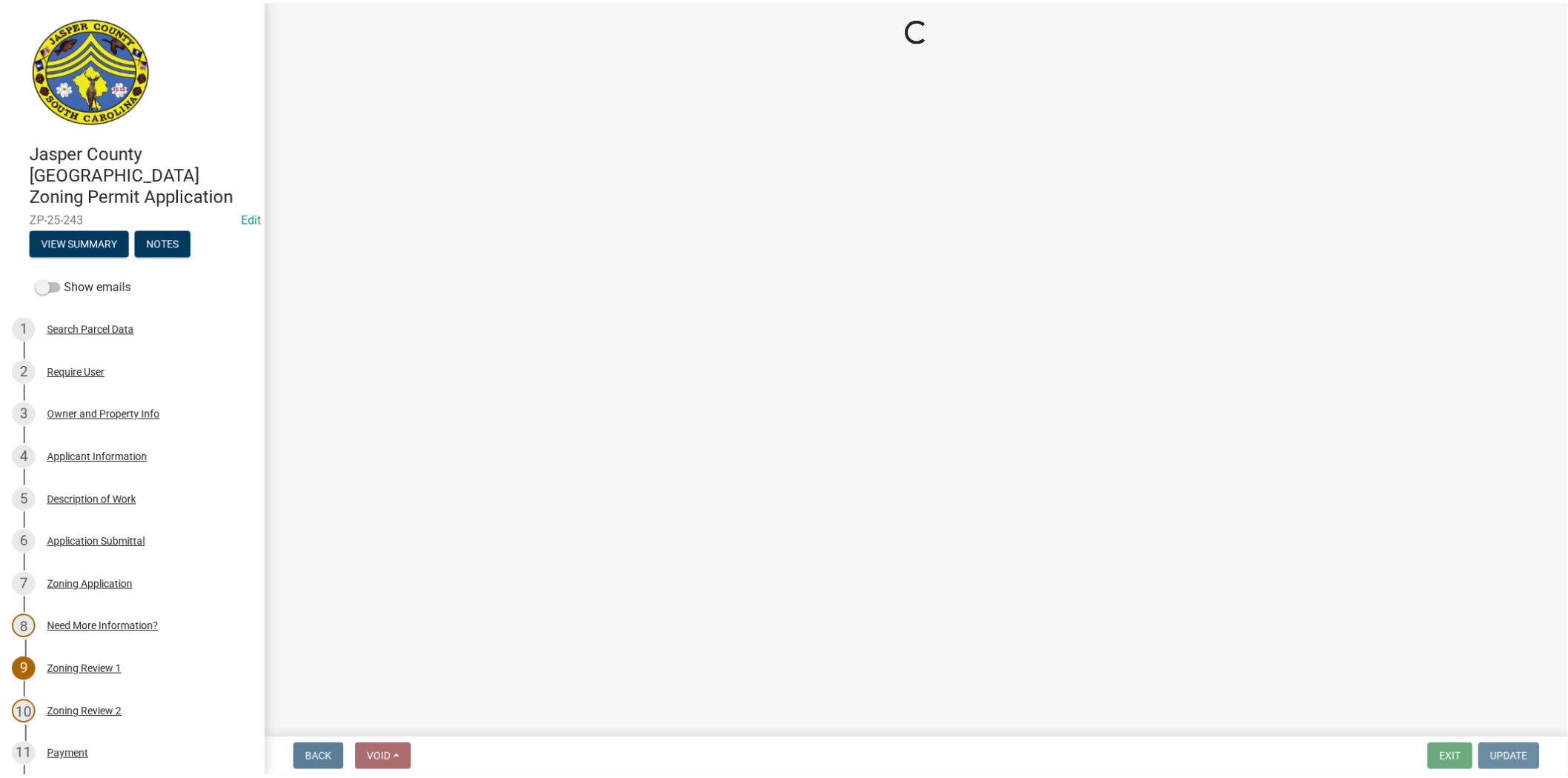
scroll to position [0, 0]
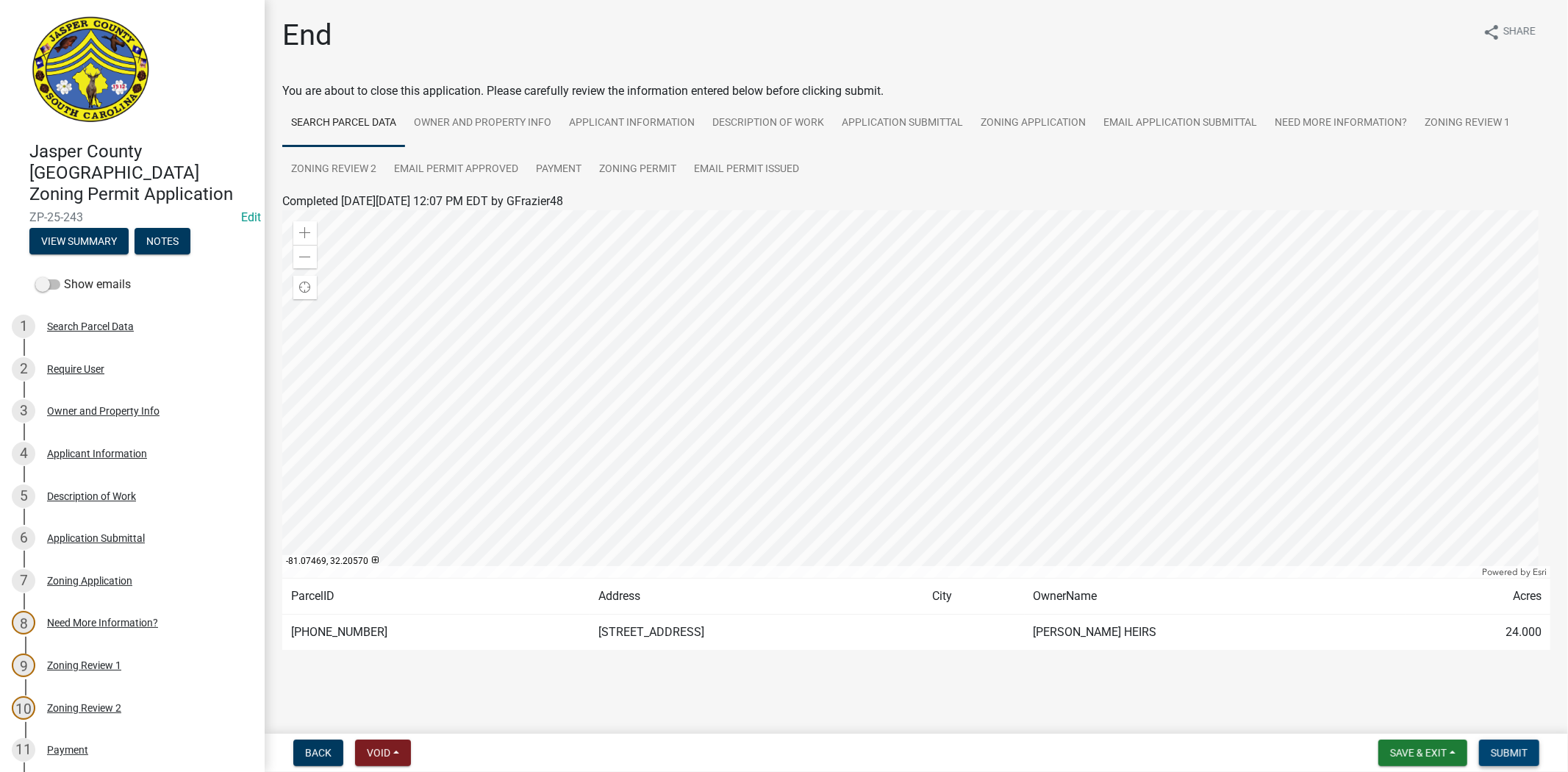
click at [1506, 751] on span "Submit" at bounding box center [1509, 753] width 36 height 12
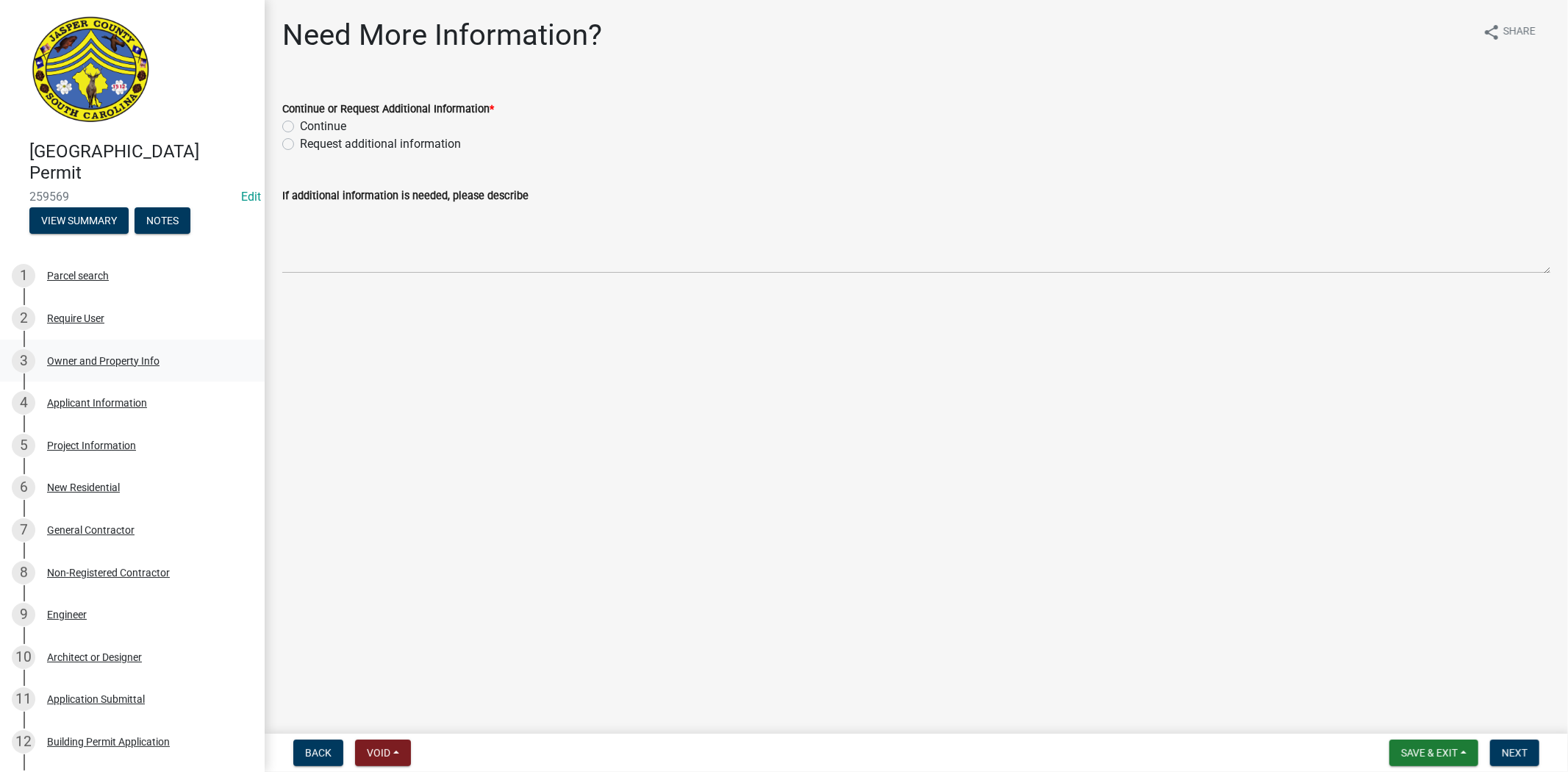
click at [89, 363] on div "Owner and Property Info" at bounding box center [103, 361] width 113 height 10
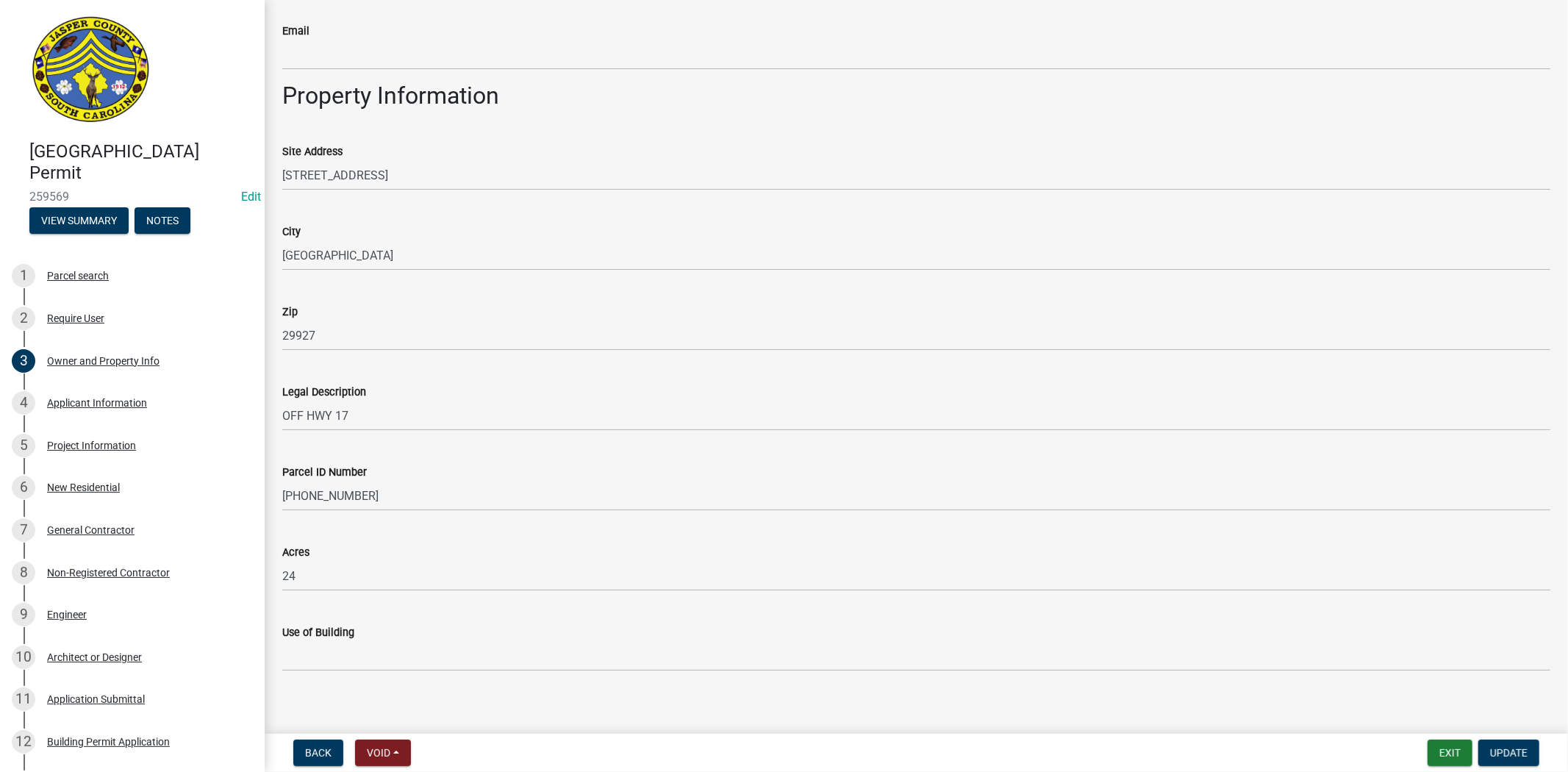
scroll to position [857, 0]
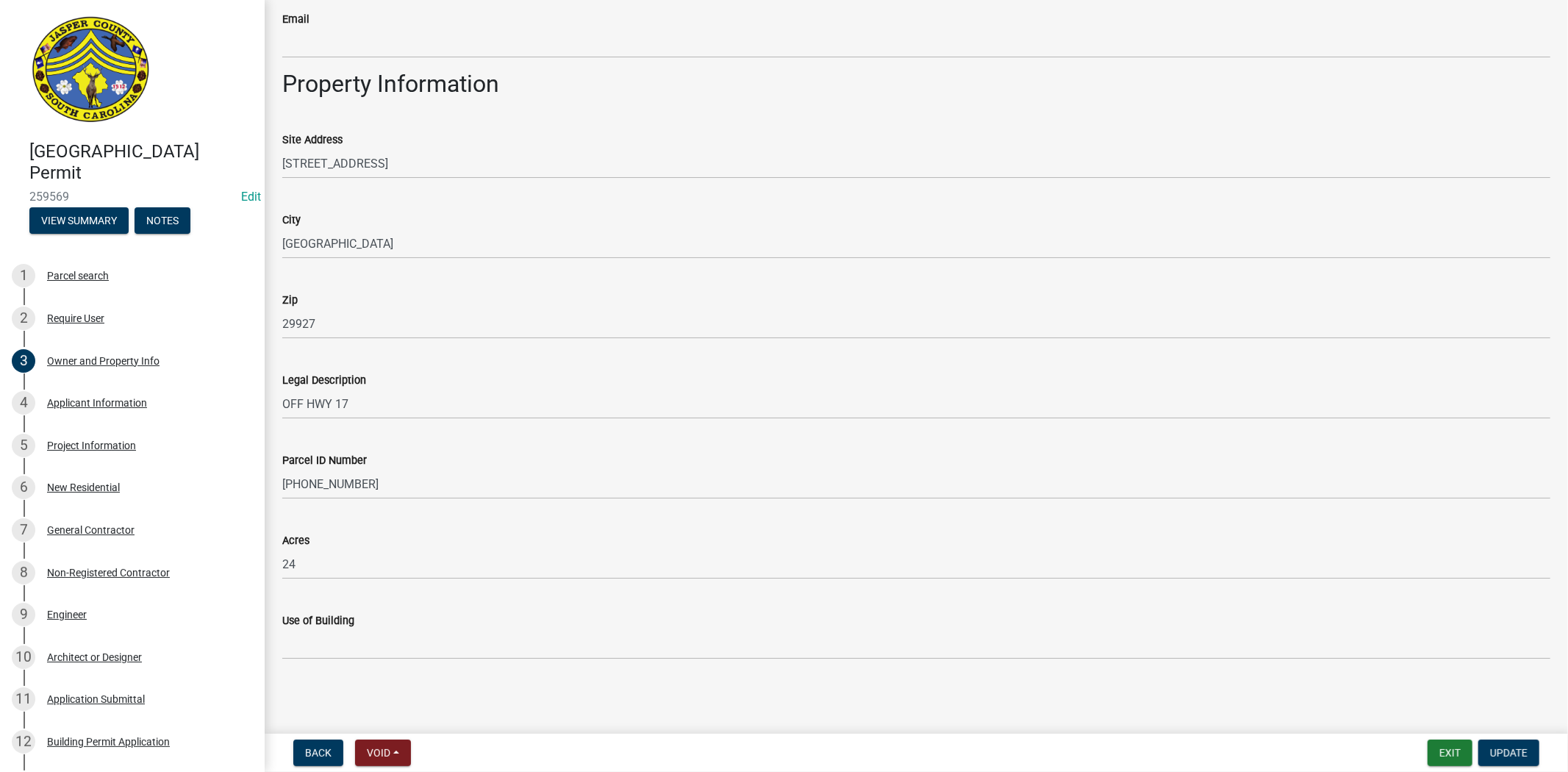
click at [93, 402] on div "Applicant Information" at bounding box center [96, 402] width 100 height 10
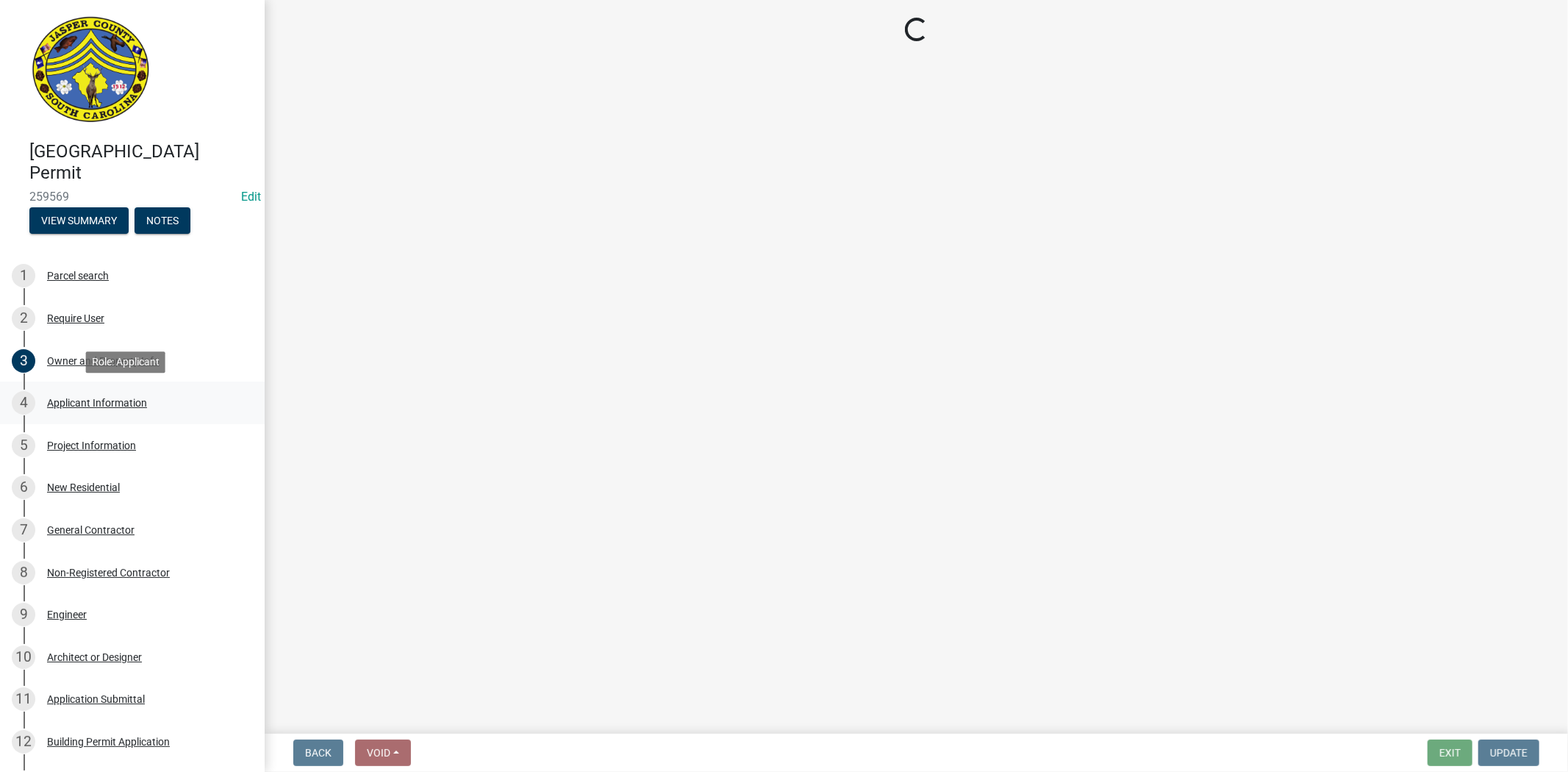
scroll to position [0, 0]
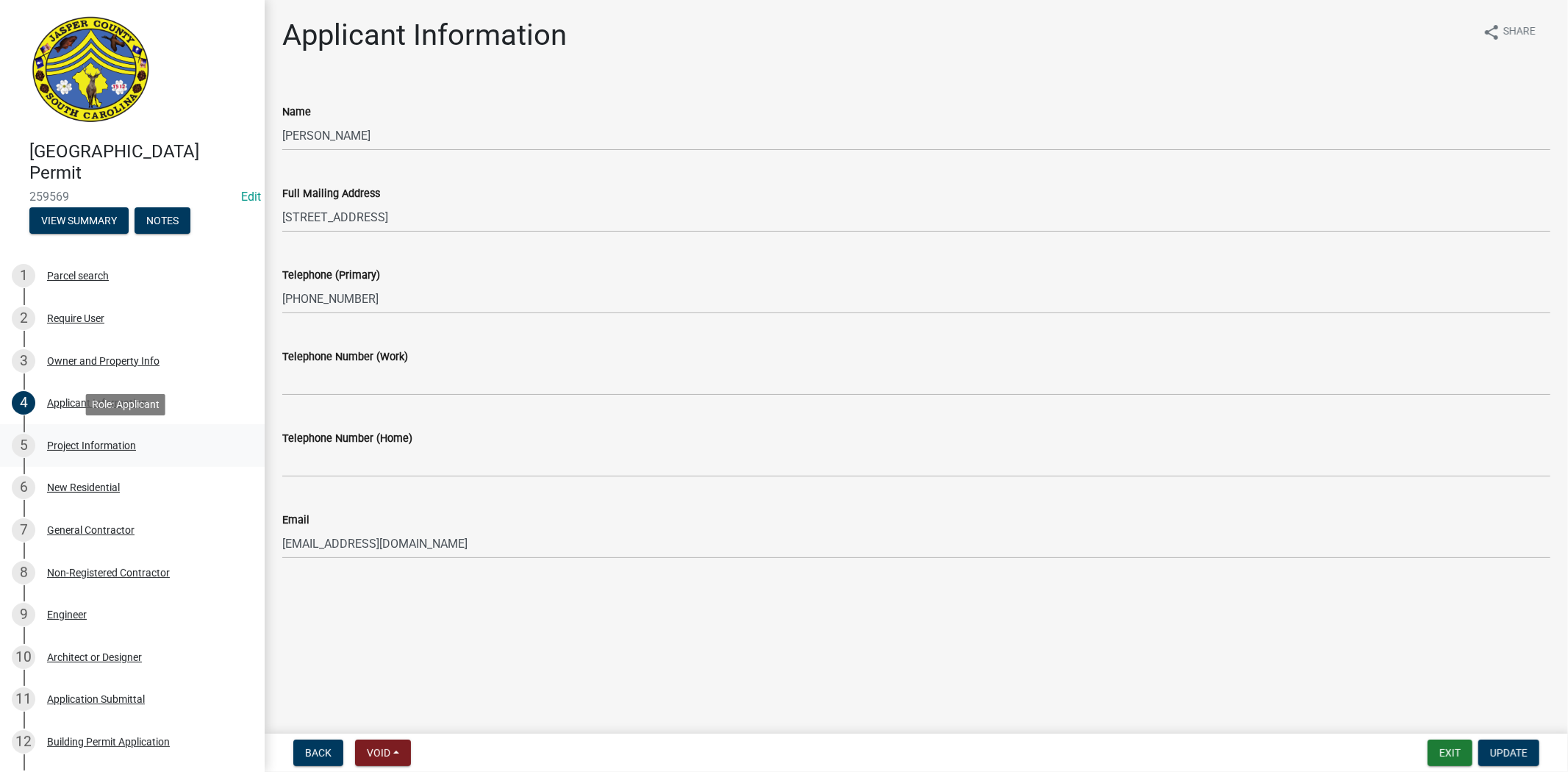
click at [48, 443] on div "Project Information" at bounding box center [91, 446] width 89 height 10
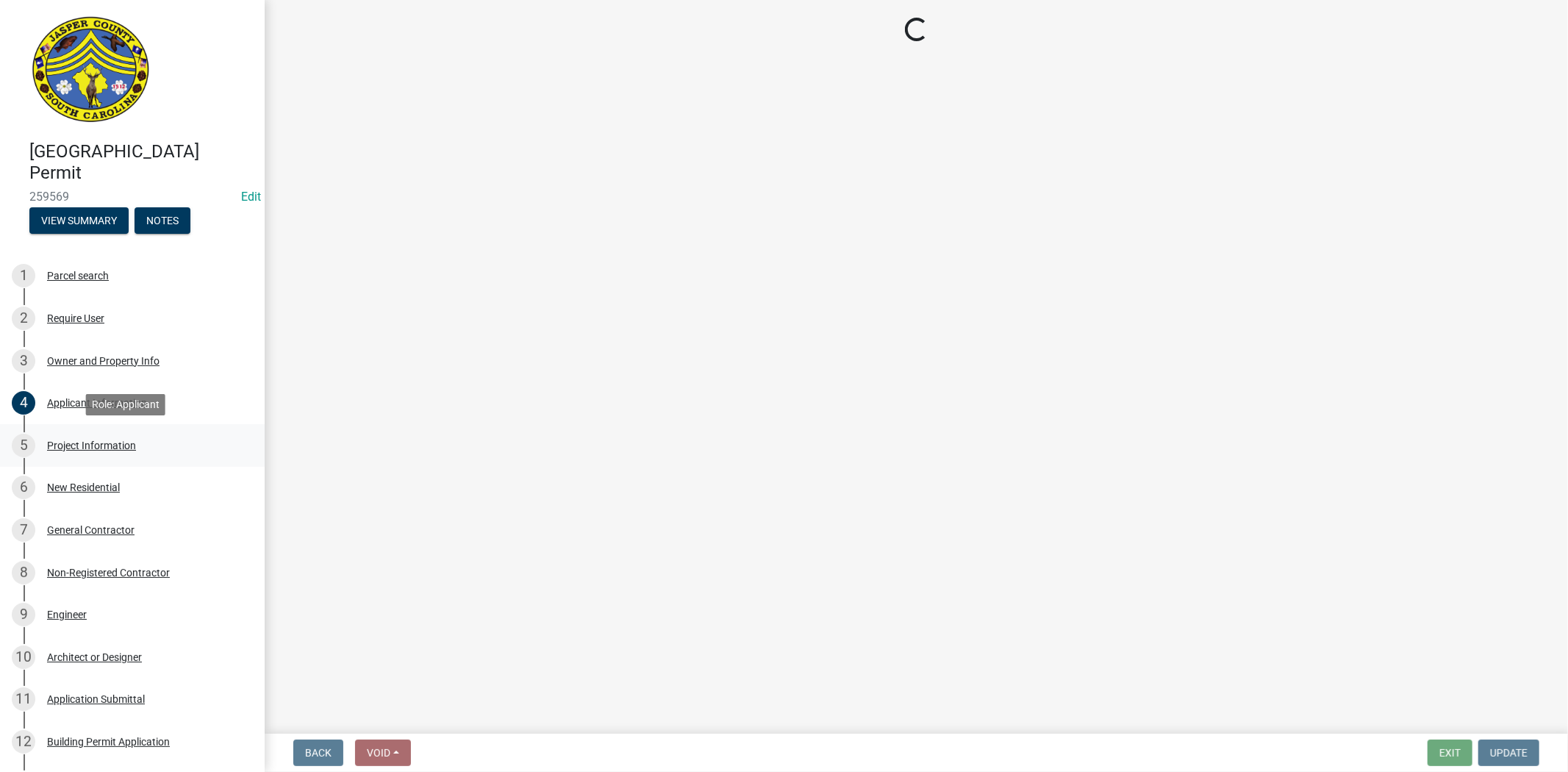
select select "42590599-3c97-479d-b3e9-fbeca9af4fb5"
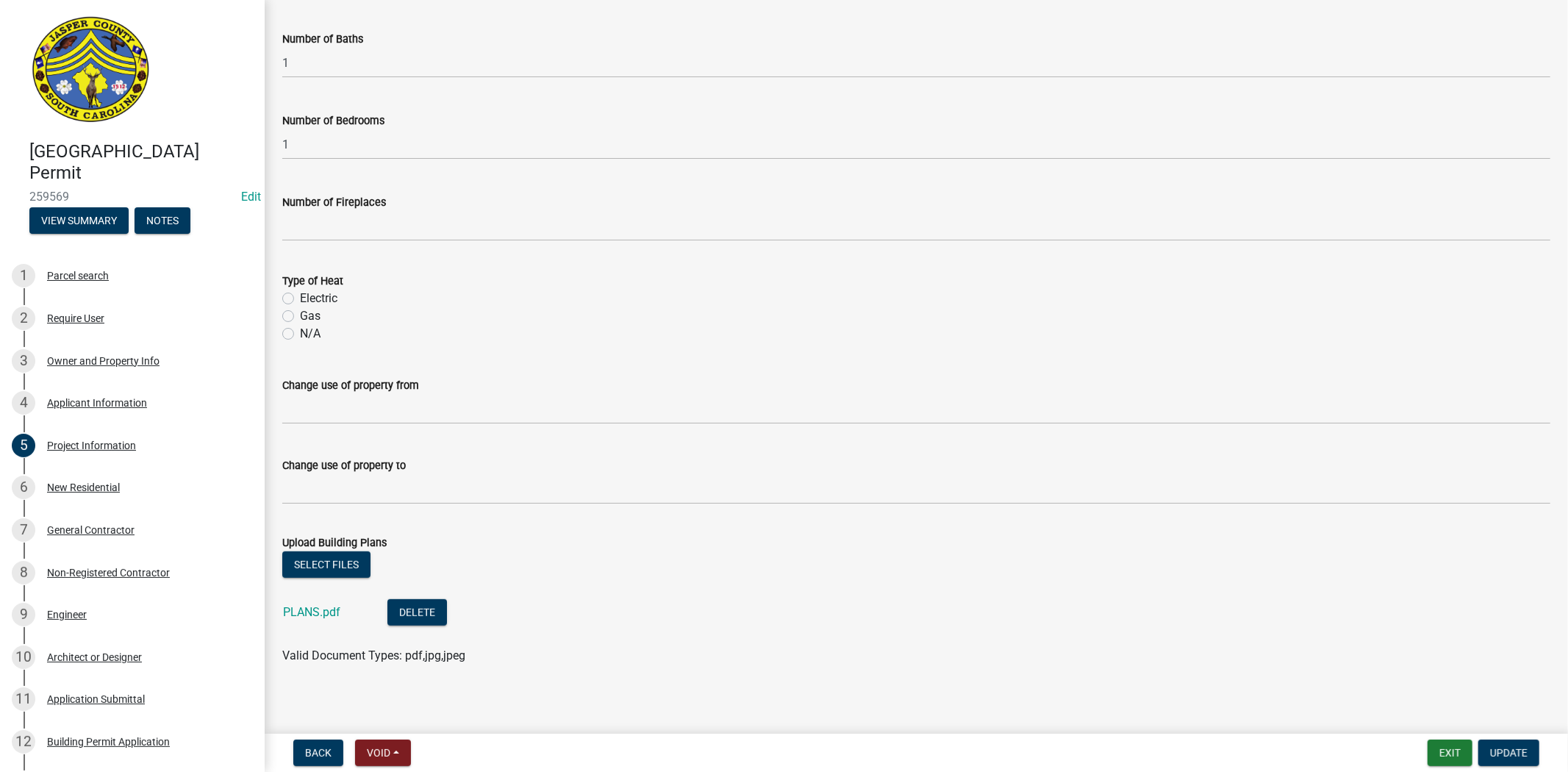
scroll to position [583, 0]
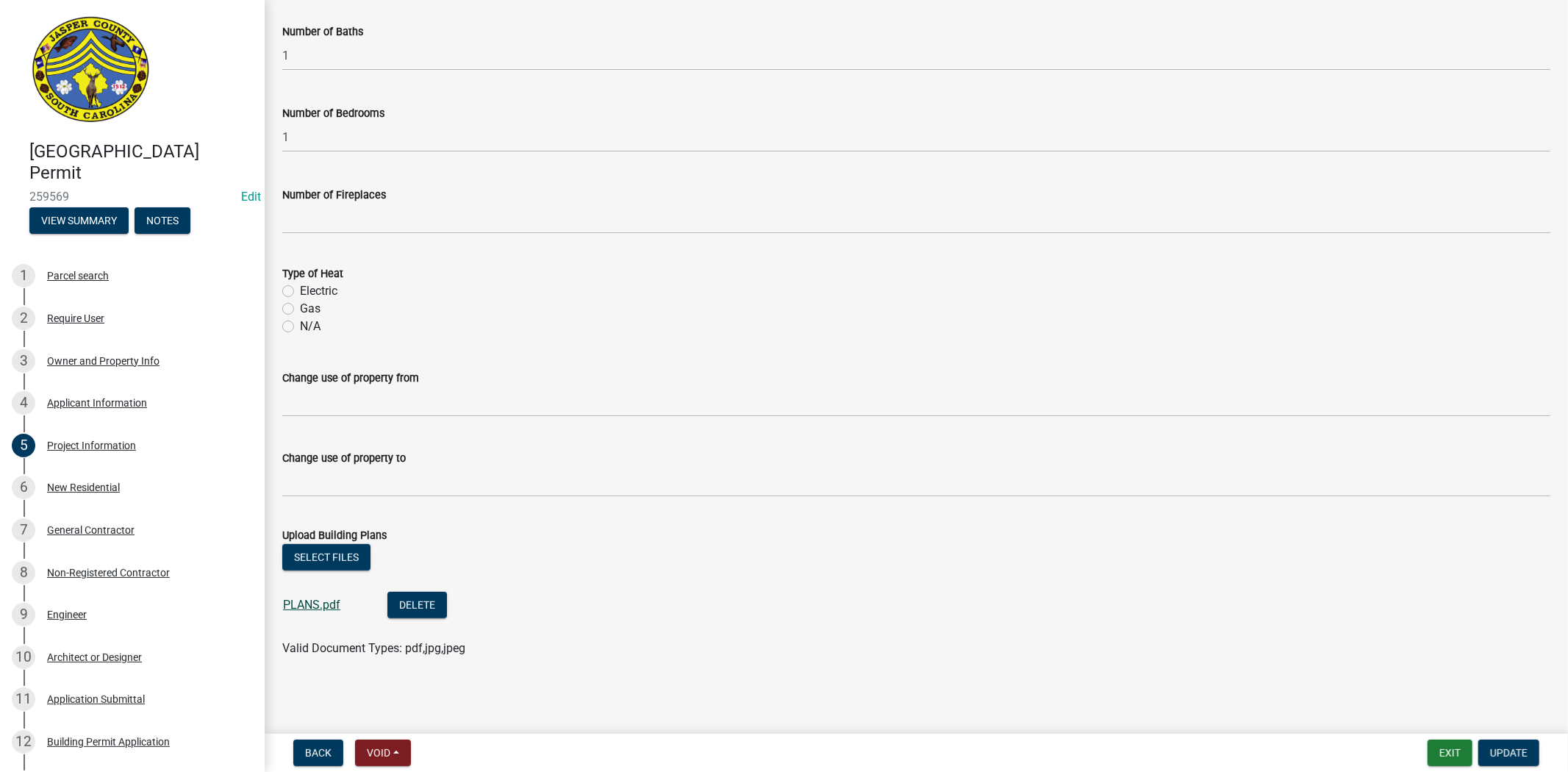
click at [310, 605] on link "PLANS.pdf" at bounding box center [311, 605] width 57 height 14
click at [65, 486] on div "New Residential" at bounding box center [83, 487] width 73 height 10
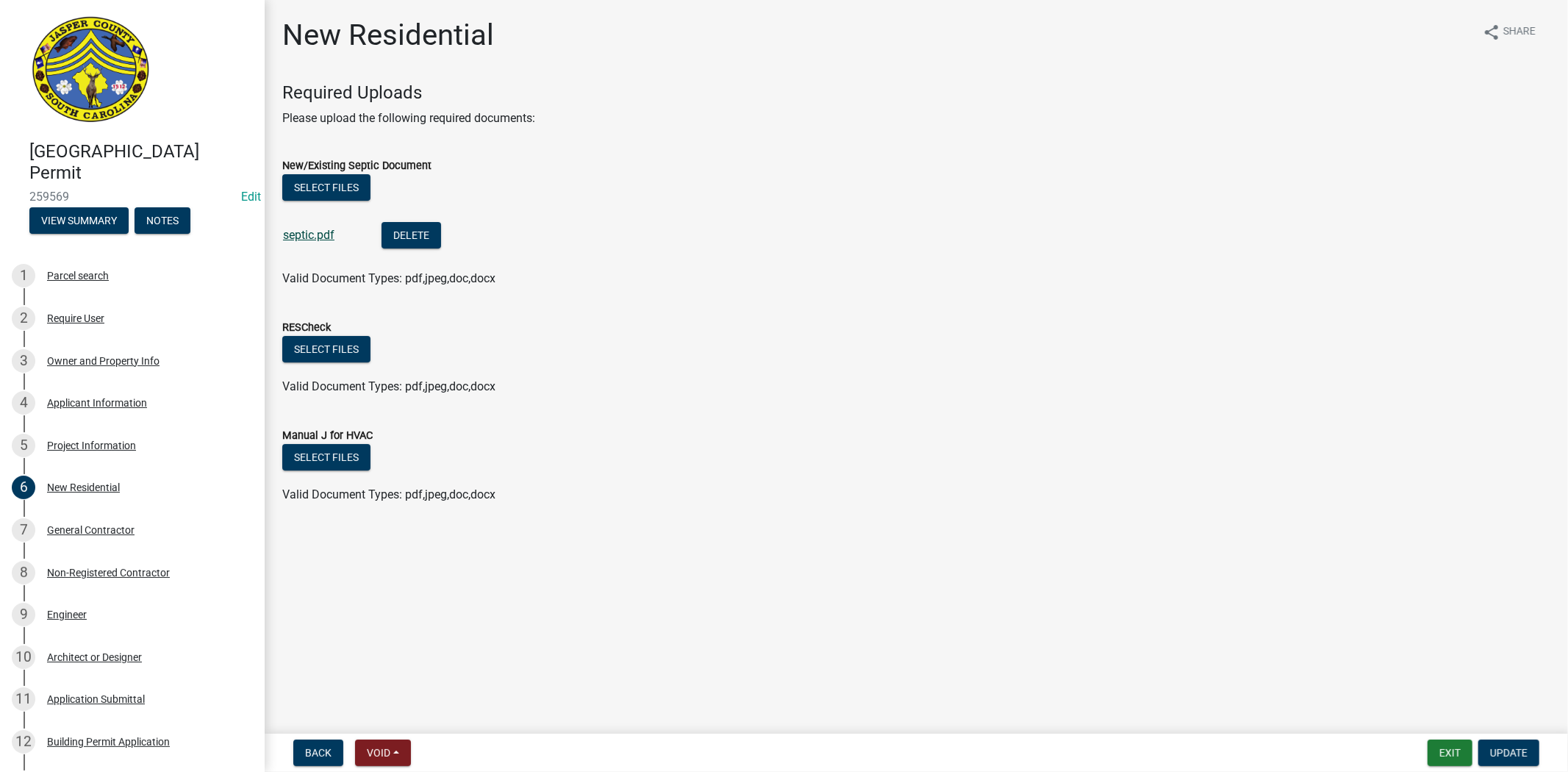
click at [321, 237] on link "septic.pdf" at bounding box center [308, 235] width 51 height 14
click at [106, 446] on div "Project Information" at bounding box center [91, 446] width 89 height 10
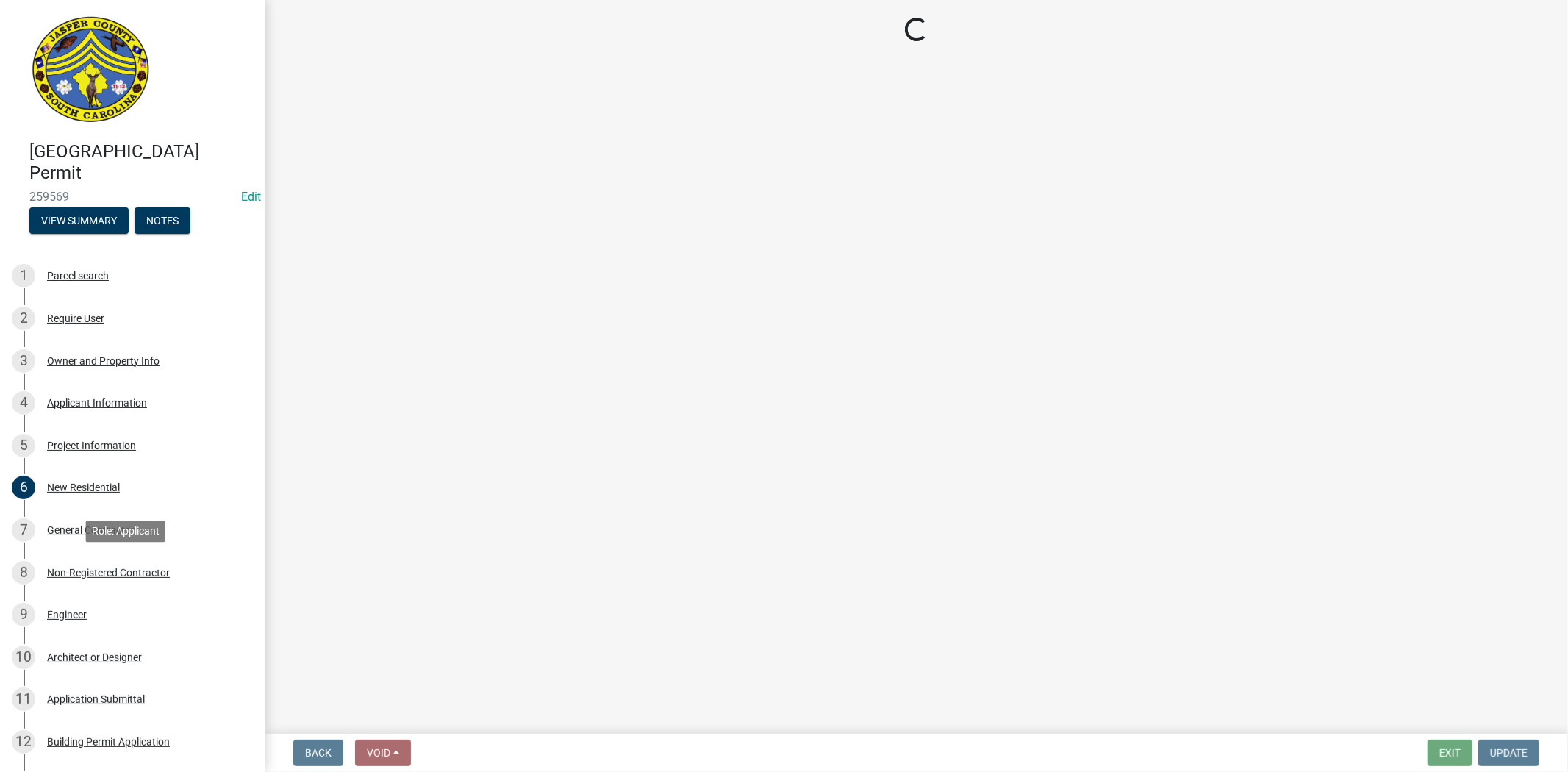
select select "42590599-3c97-479d-b3e9-fbeca9af4fb5"
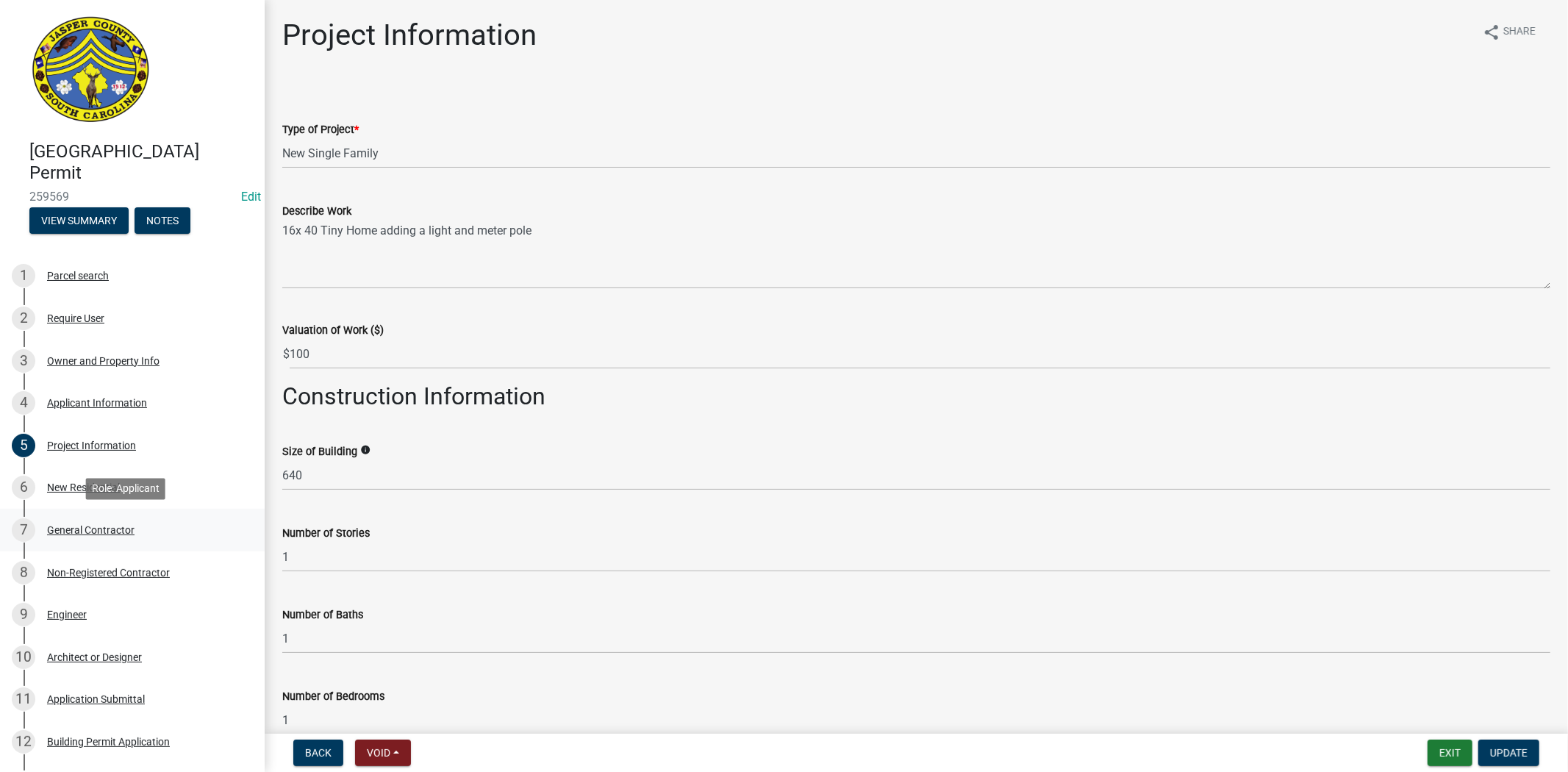
click at [114, 533] on div "General Contractor" at bounding box center [90, 530] width 88 height 10
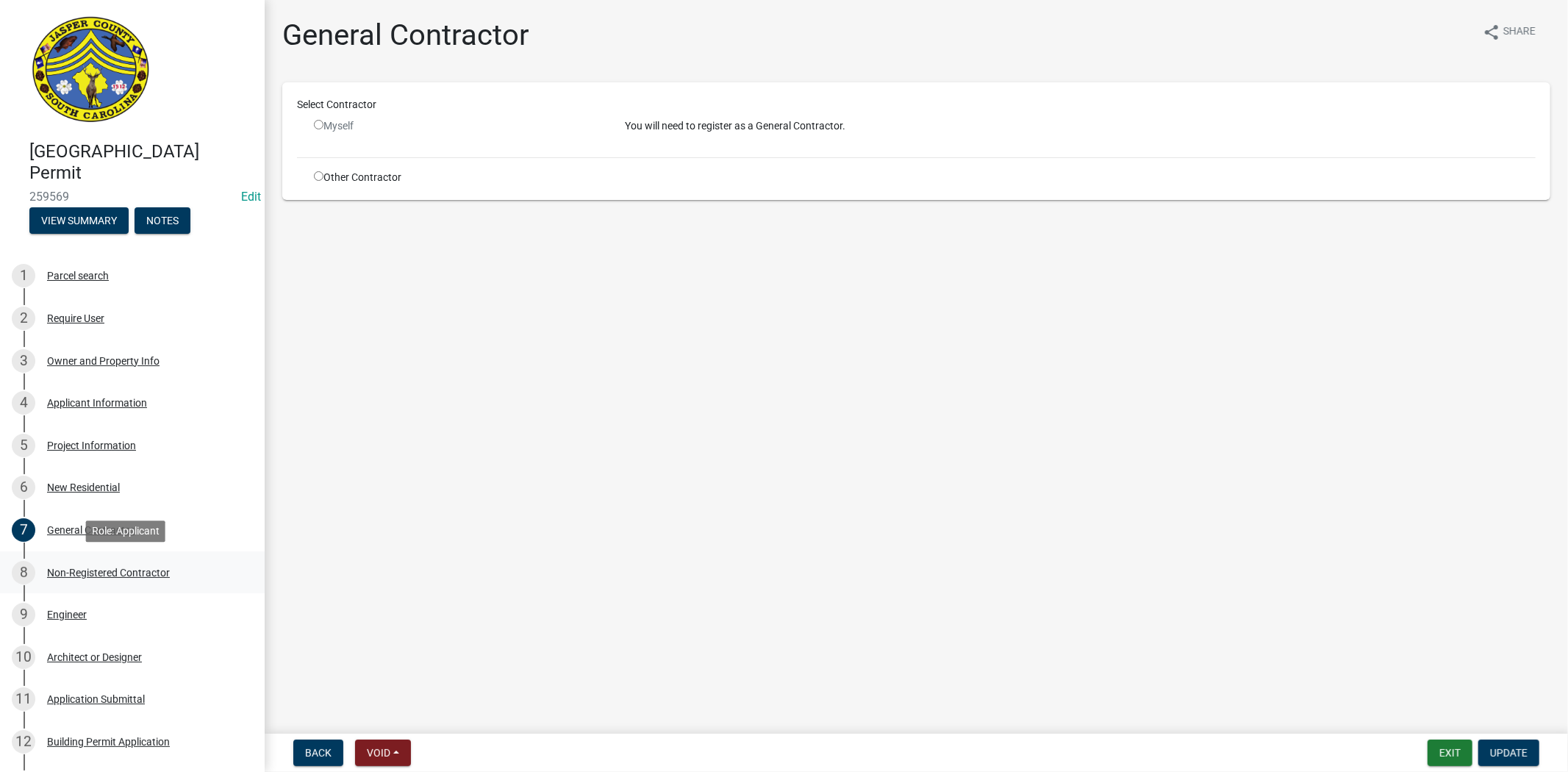
click at [114, 567] on div "Non-Registered Contractor" at bounding box center [108, 572] width 123 height 10
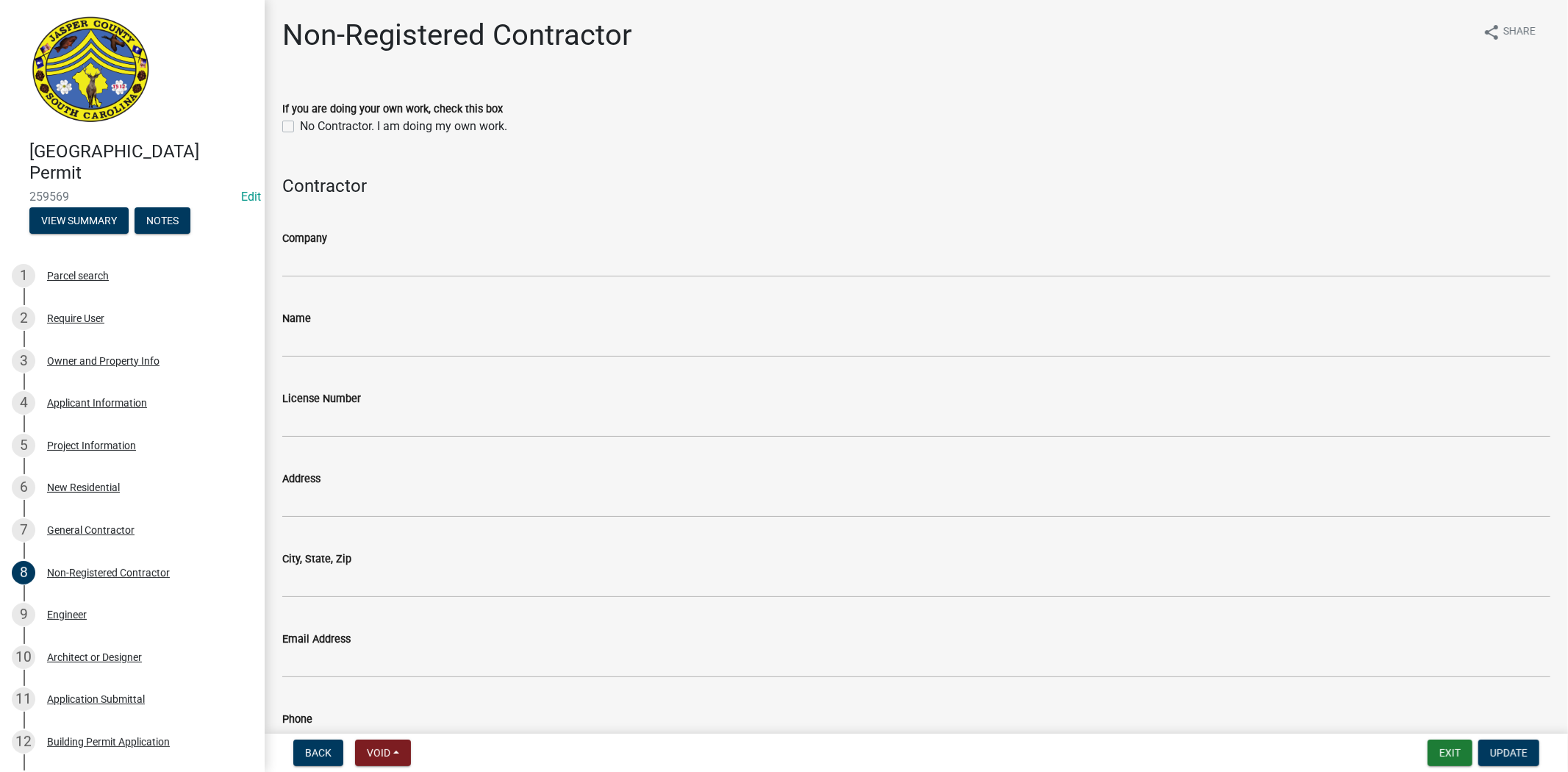
click at [300, 123] on label "No Contractor. I am doing my own work." at bounding box center [403, 127] width 207 height 17
click at [300, 123] on input "No Contractor. I am doing my own work." at bounding box center [304, 122] width 10 height 10
checkbox input "true"
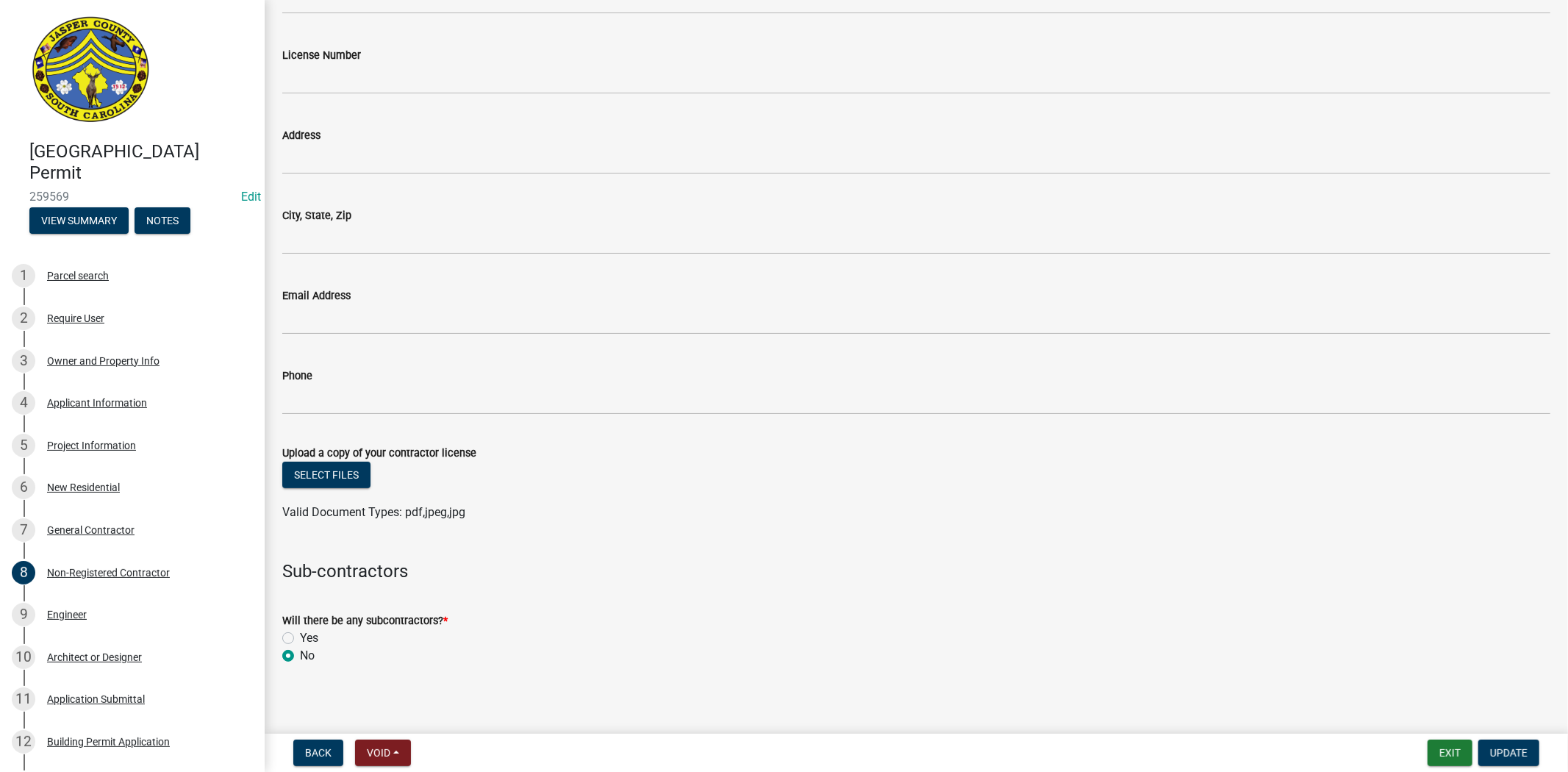
scroll to position [350, 0]
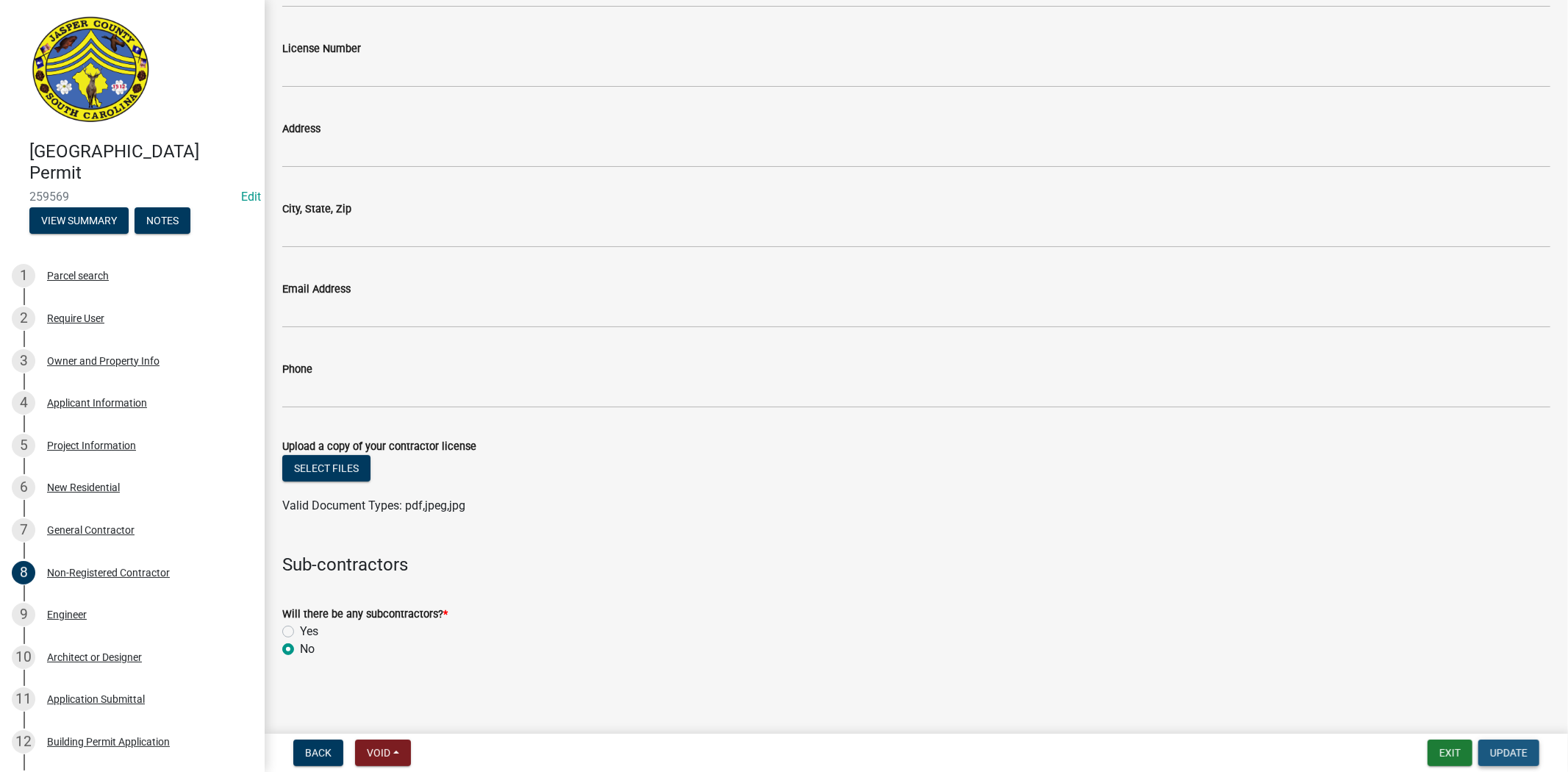
click at [1511, 755] on span "Update" at bounding box center [1508, 753] width 37 height 12
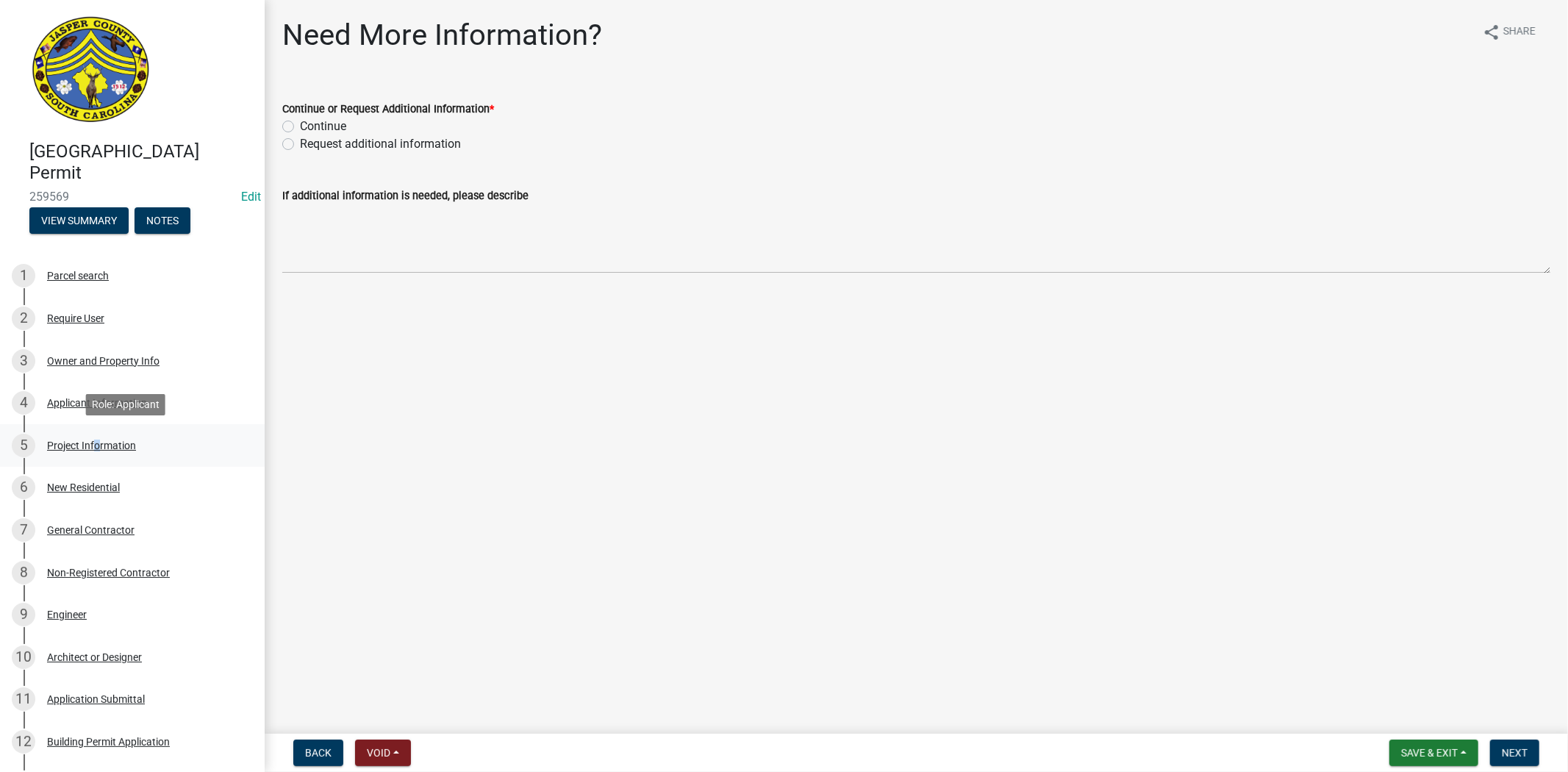
click at [92, 446] on div "Project Information" at bounding box center [91, 446] width 89 height 10
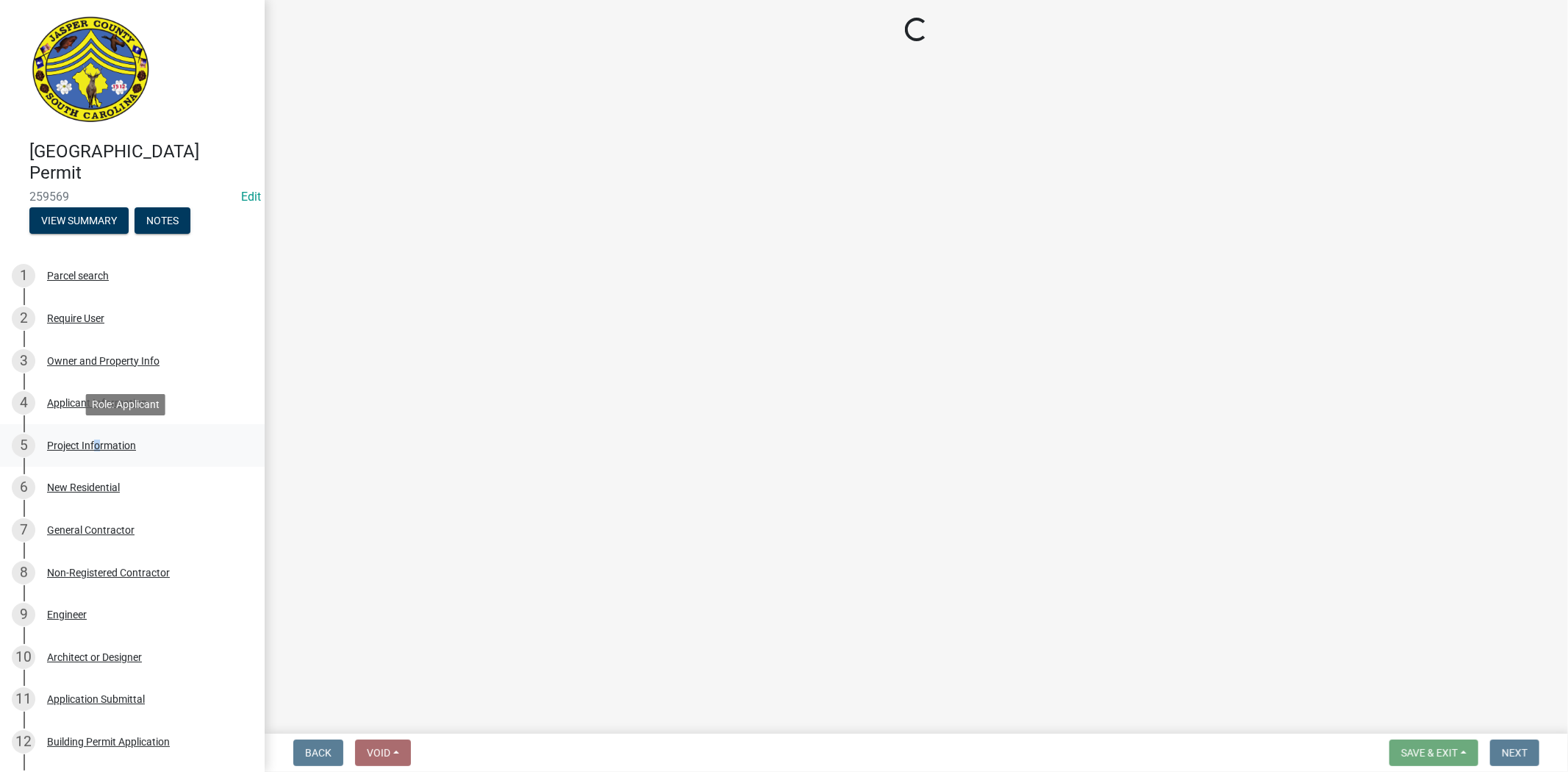
select select "42590599-3c97-479d-b3e9-fbeca9af4fb5"
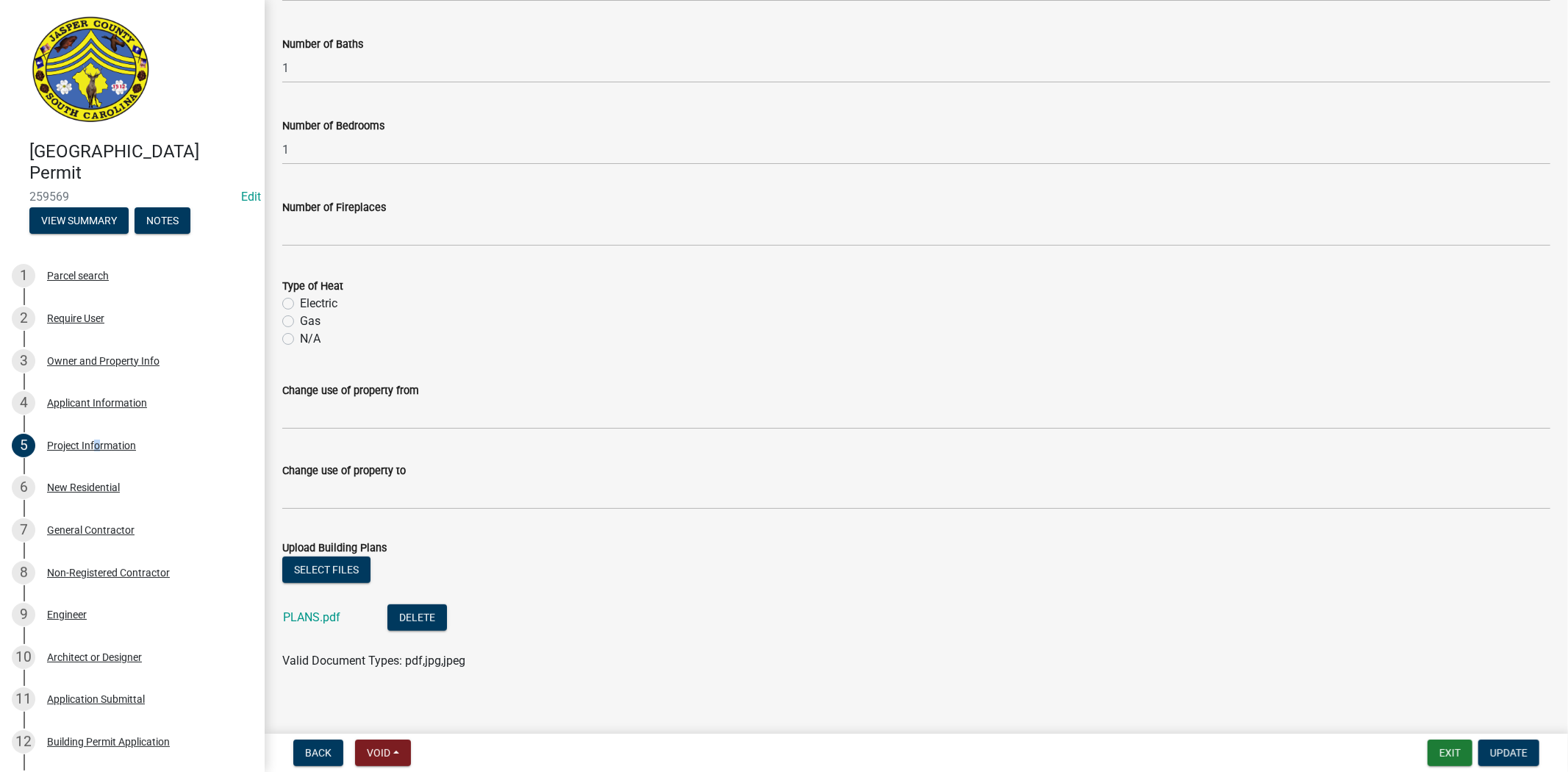
scroll to position [583, 0]
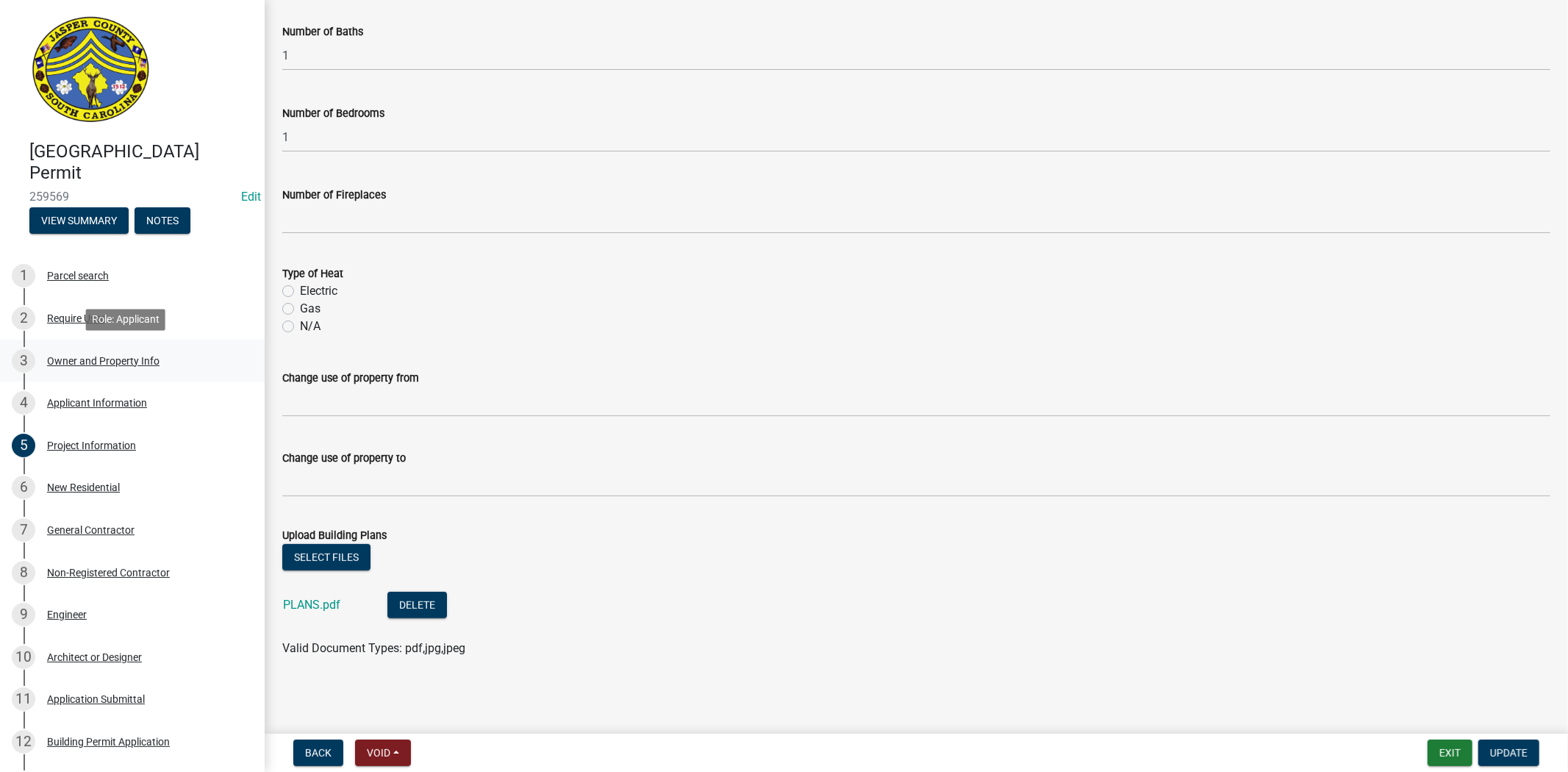
click at [105, 342] on link "3 Owner and Property Info" at bounding box center [132, 361] width 265 height 43
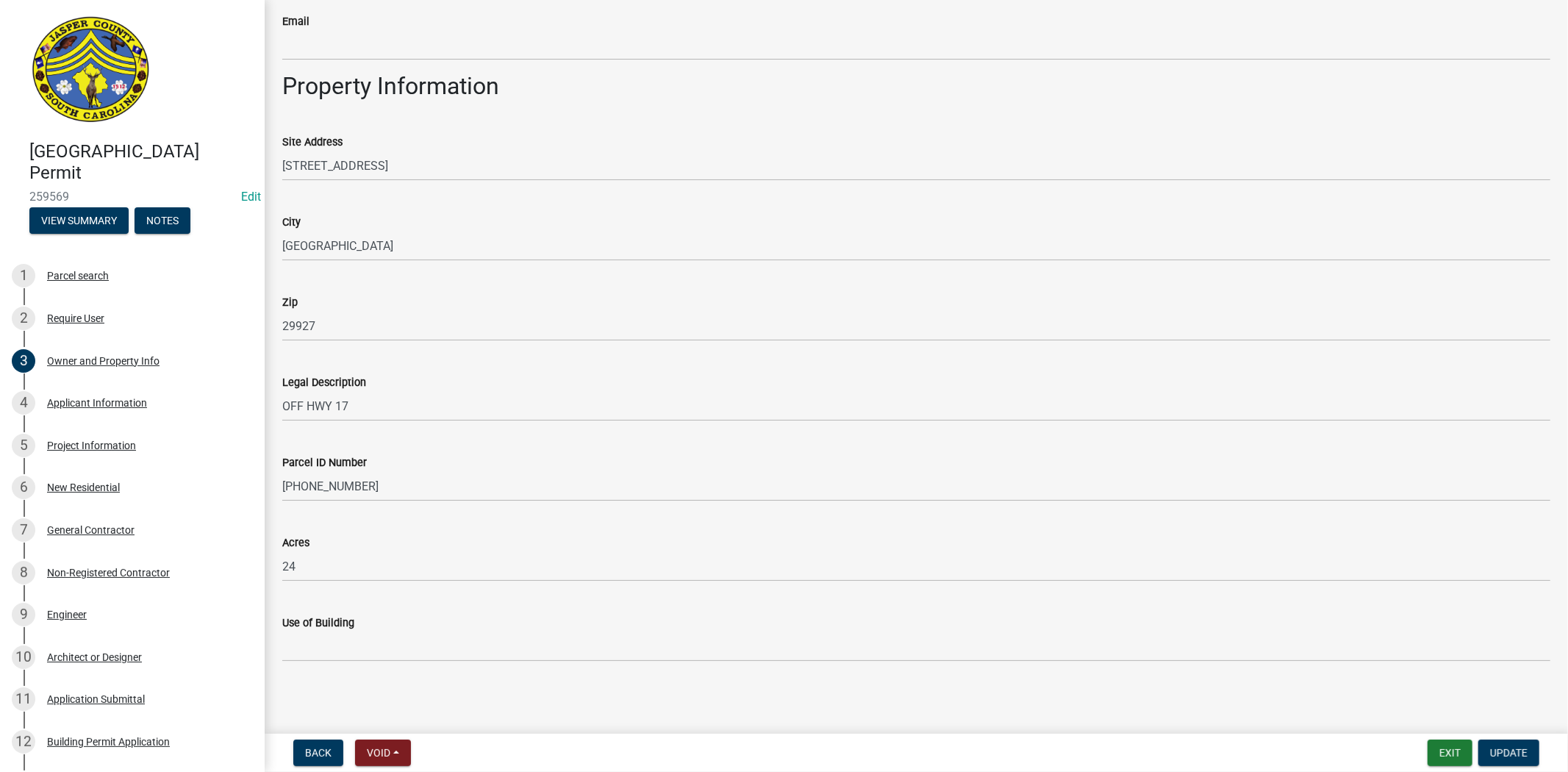
scroll to position [857, 0]
click at [89, 402] on div "Applicant Information" at bounding box center [96, 402] width 100 height 10
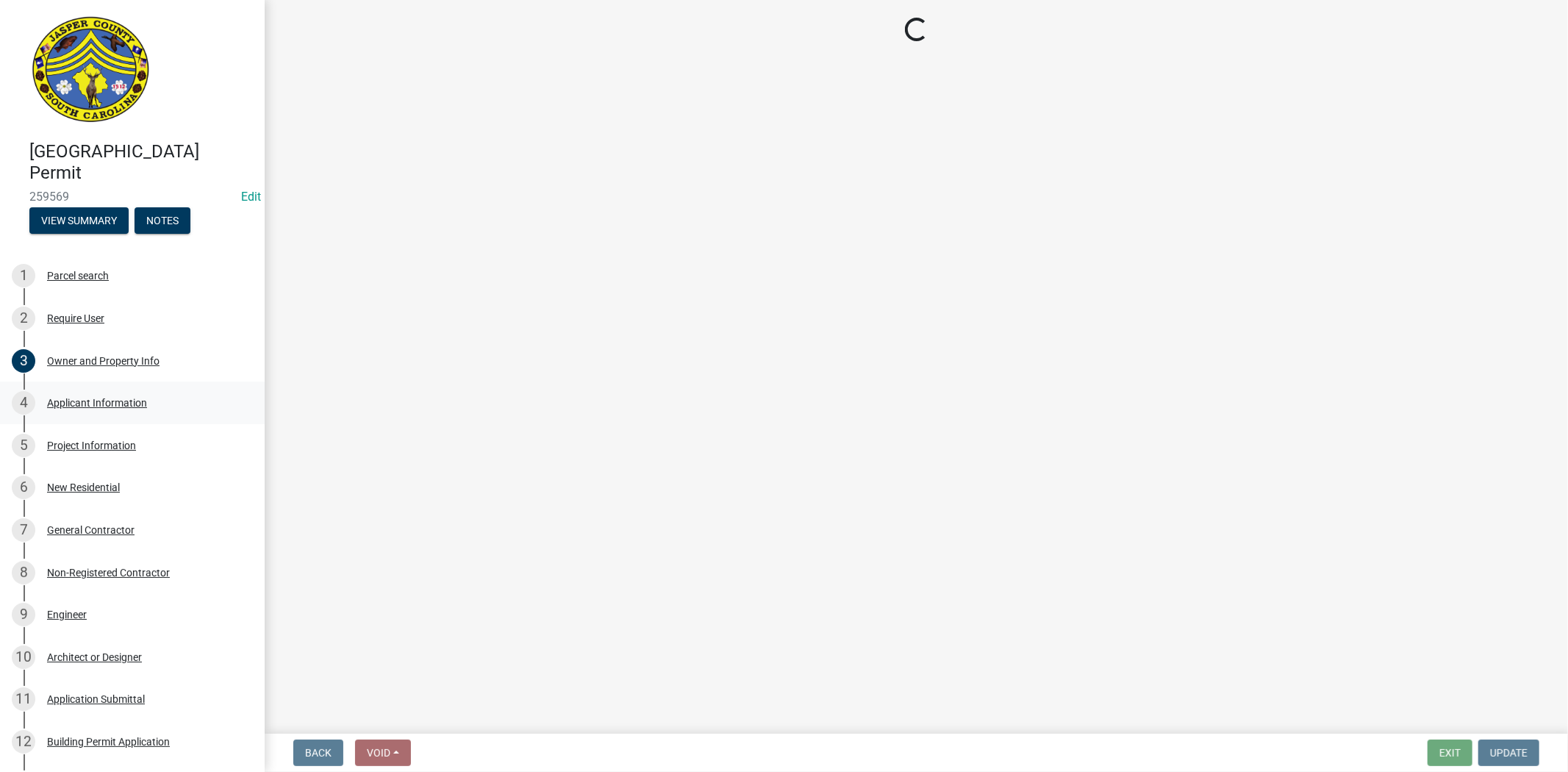
scroll to position [0, 0]
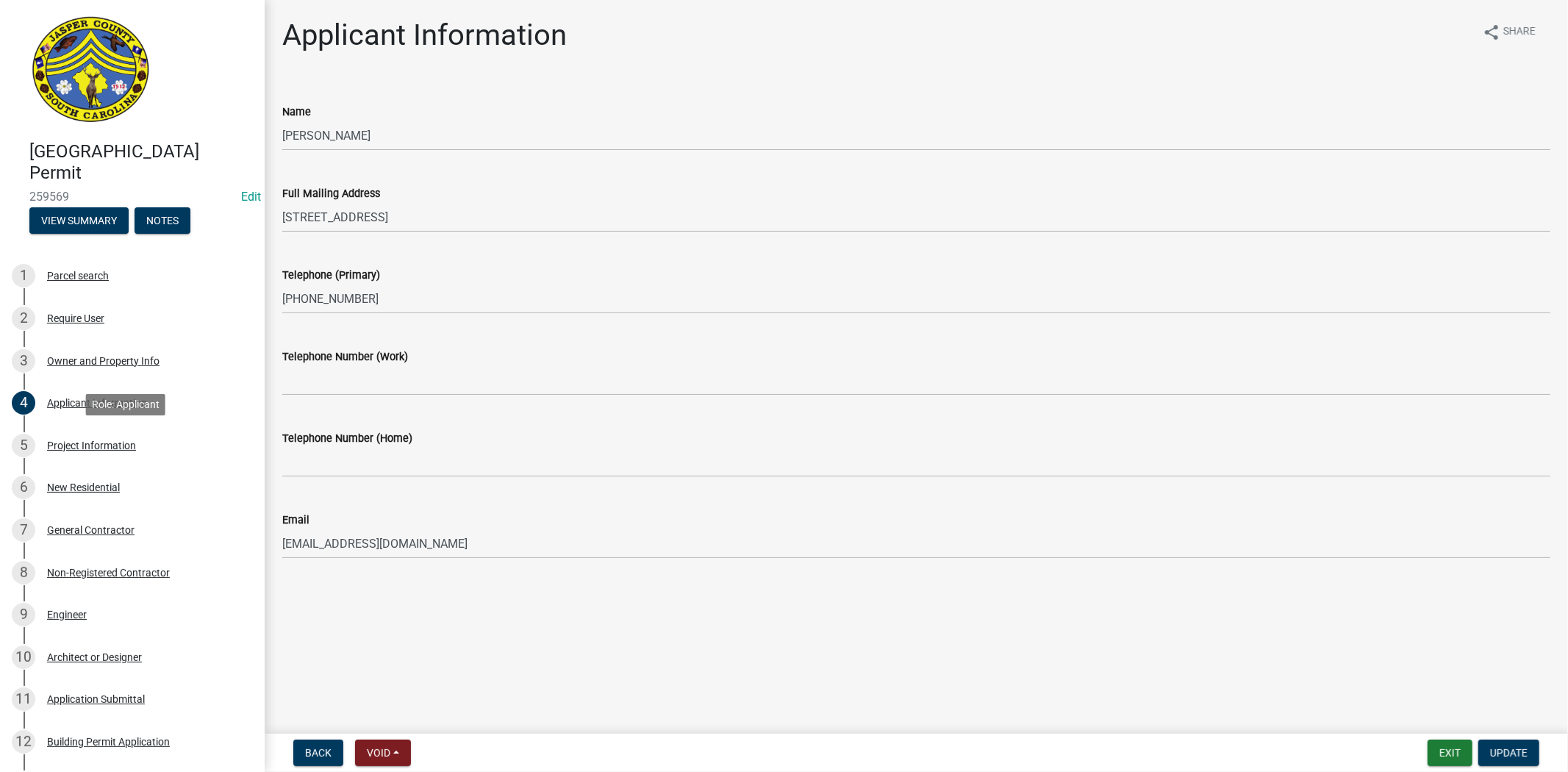
click at [115, 449] on div "Project Information" at bounding box center [91, 446] width 89 height 10
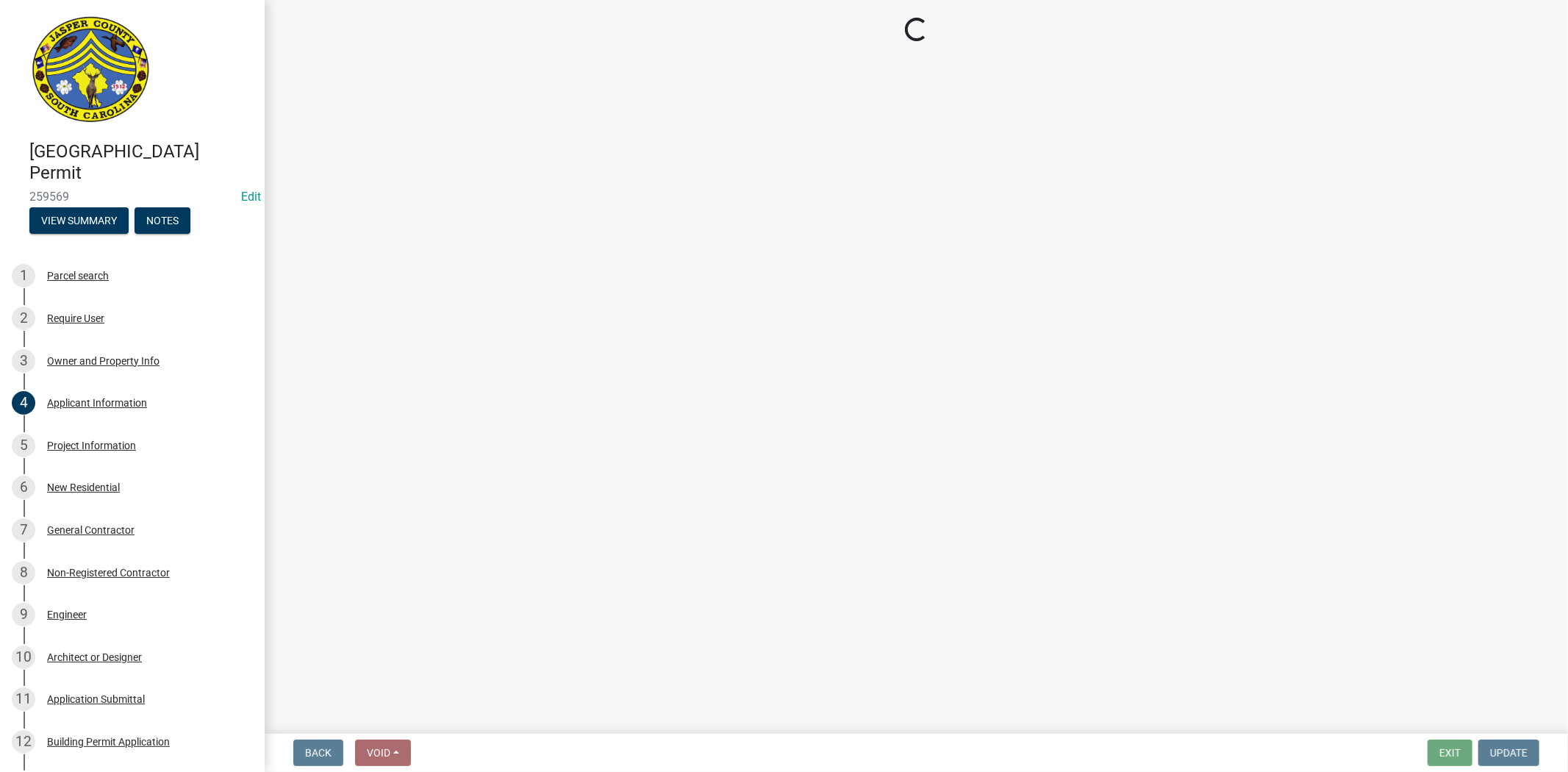
select select "42590599-3c97-479d-b3e9-fbeca9af4fb5"
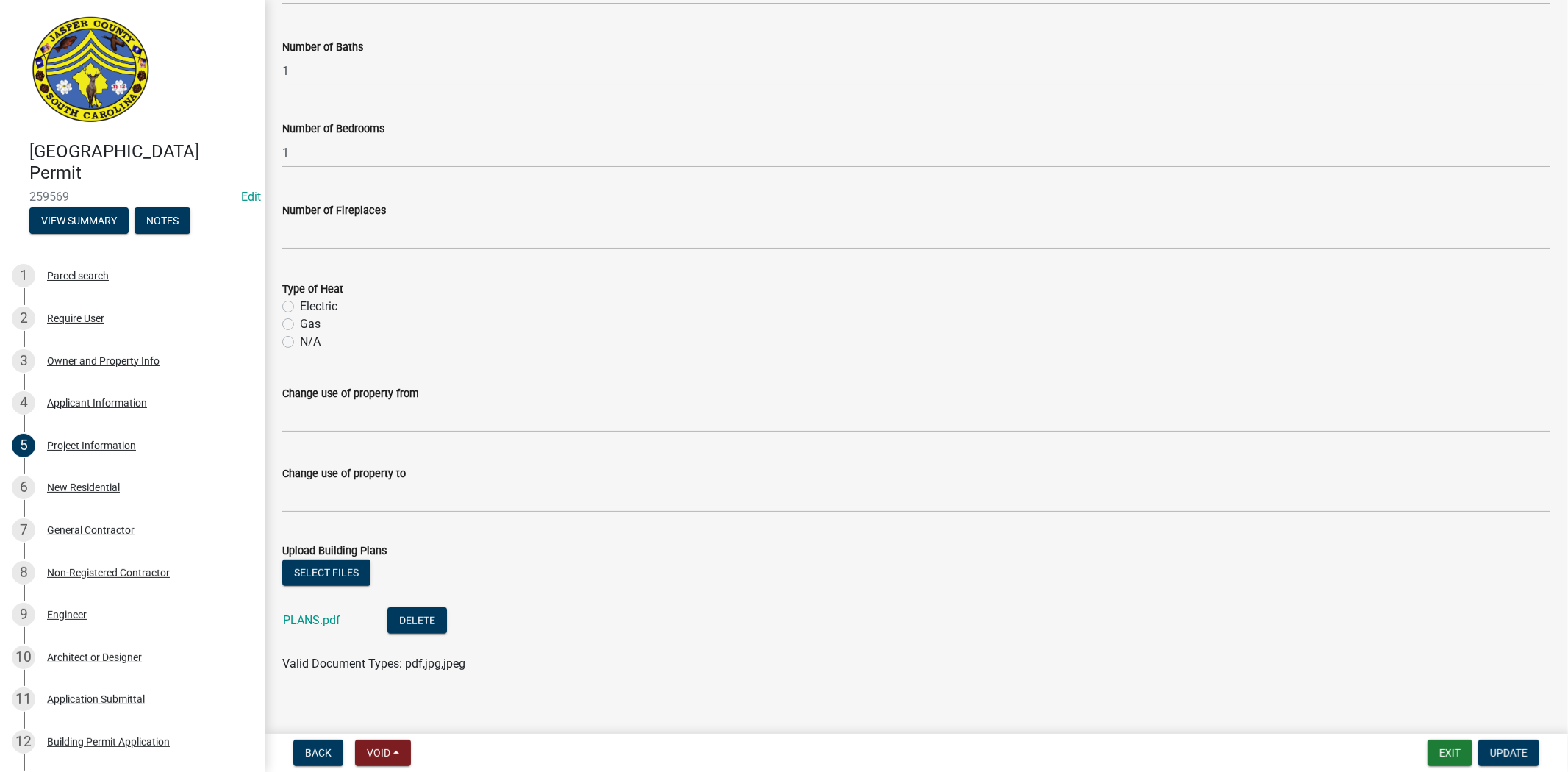
scroll to position [583, 0]
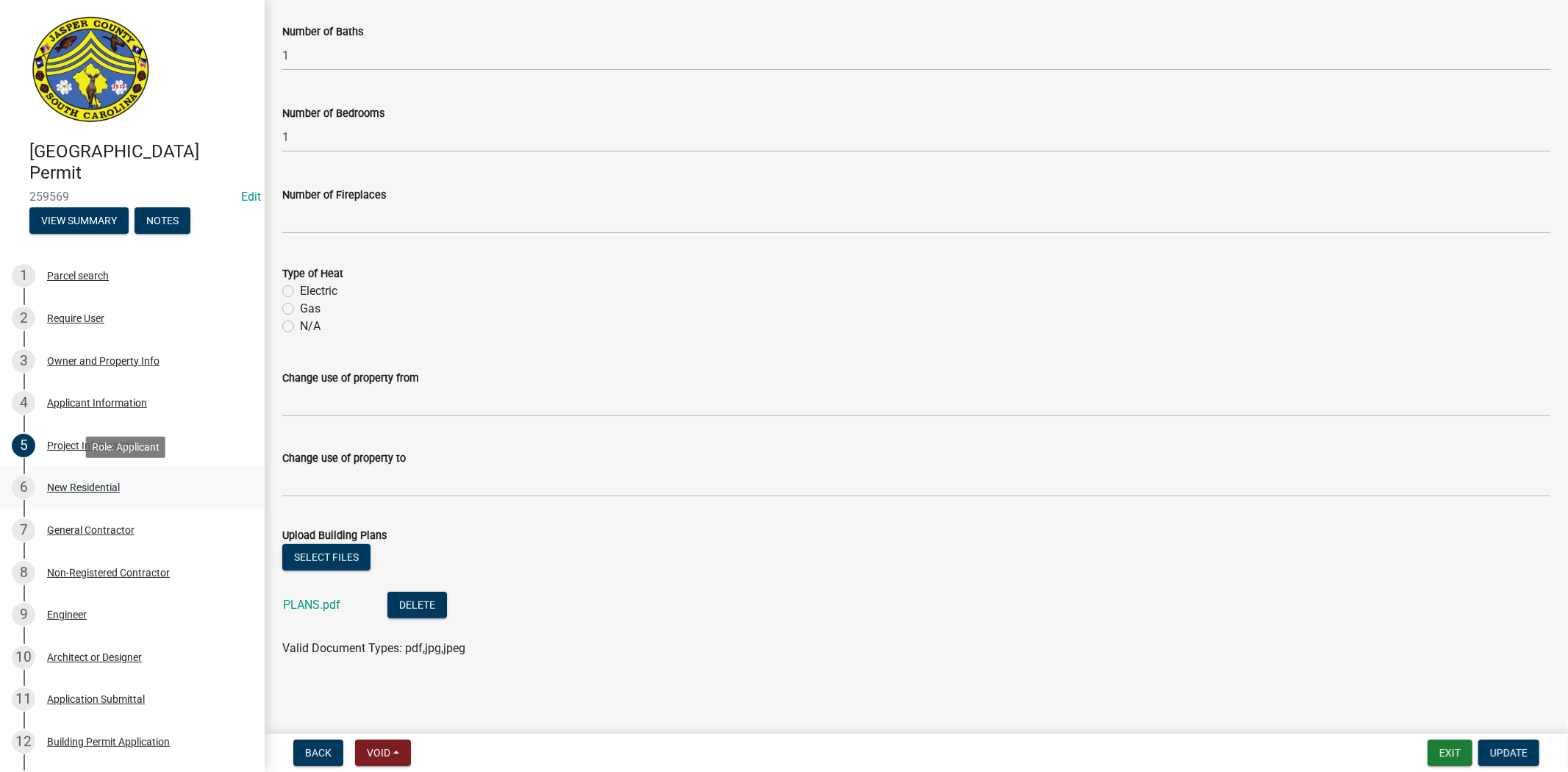
click at [110, 493] on div "New Residential" at bounding box center [83, 487] width 73 height 10
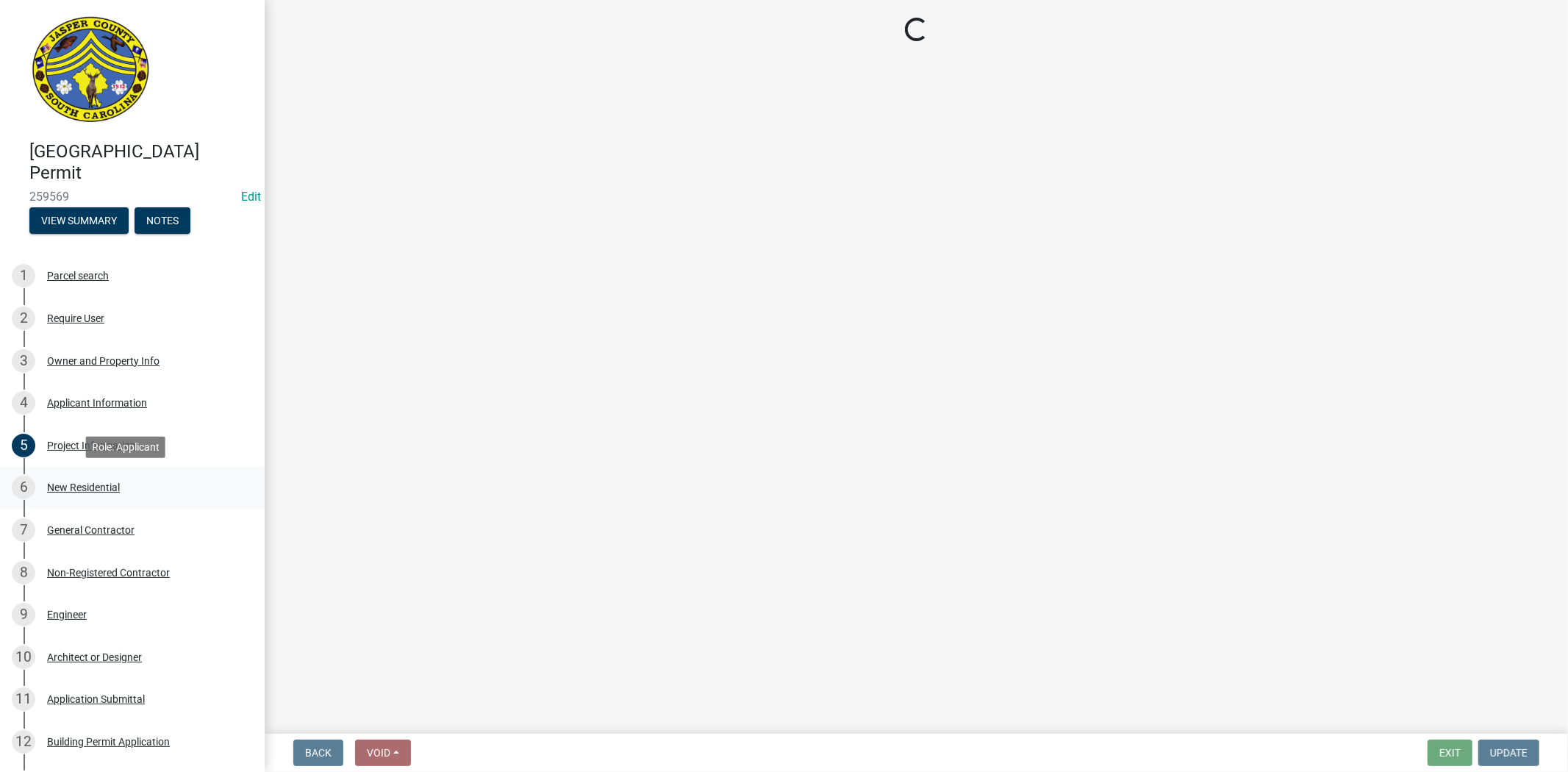
scroll to position [0, 0]
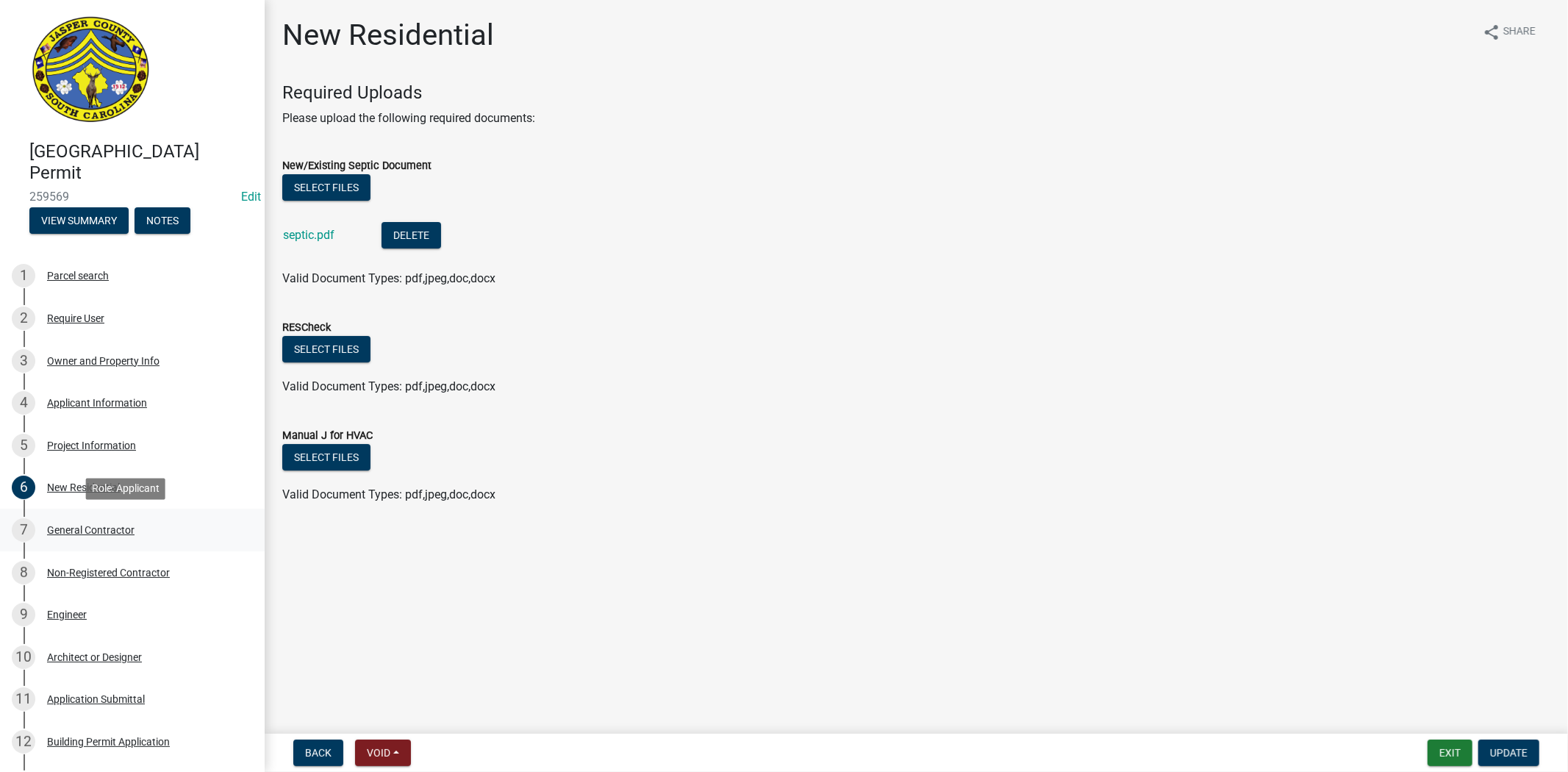
click at [101, 530] on div "General Contractor" at bounding box center [90, 530] width 88 height 10
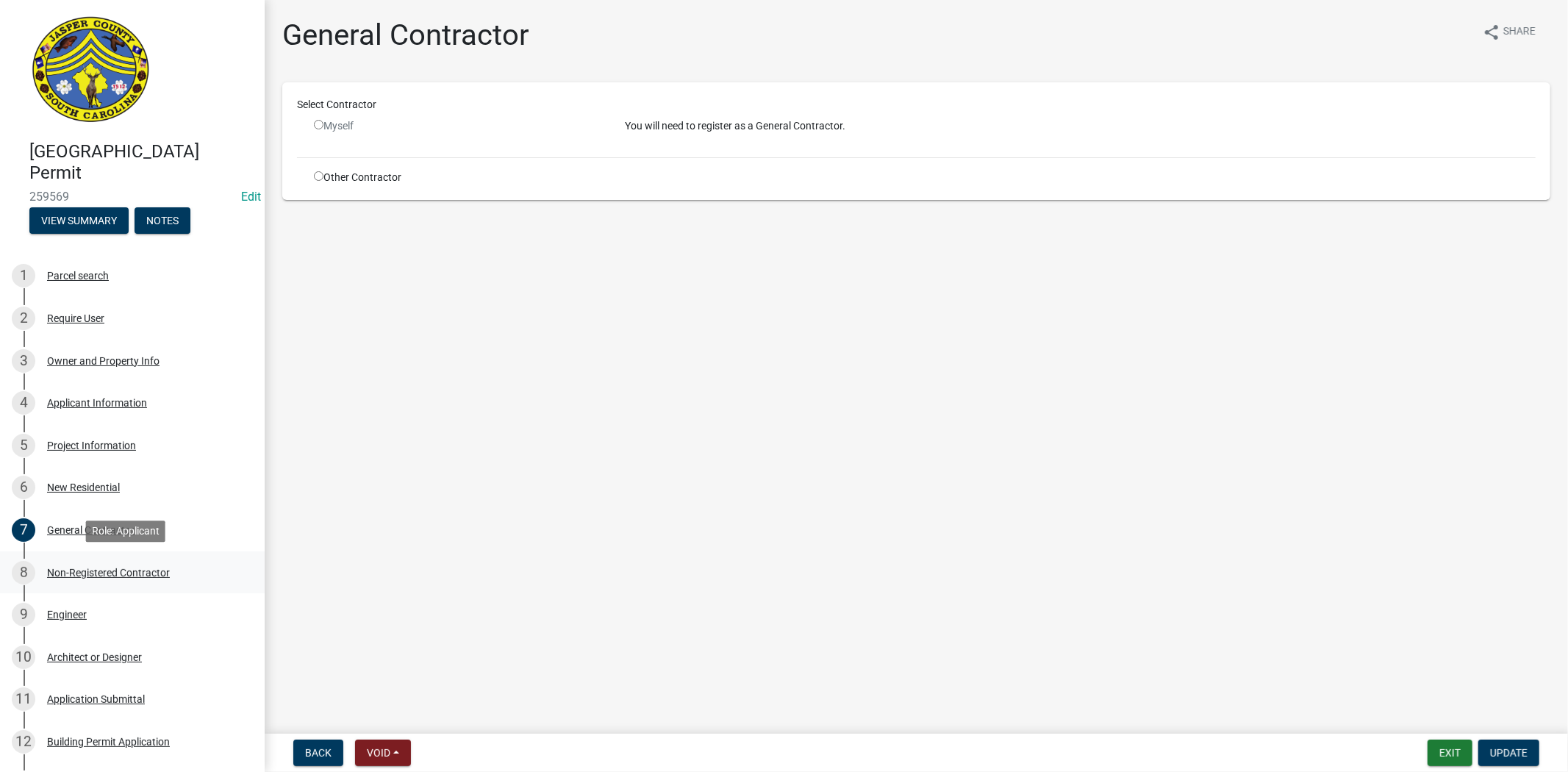
click at [88, 572] on div "Non-Registered Contractor" at bounding box center [108, 572] width 123 height 10
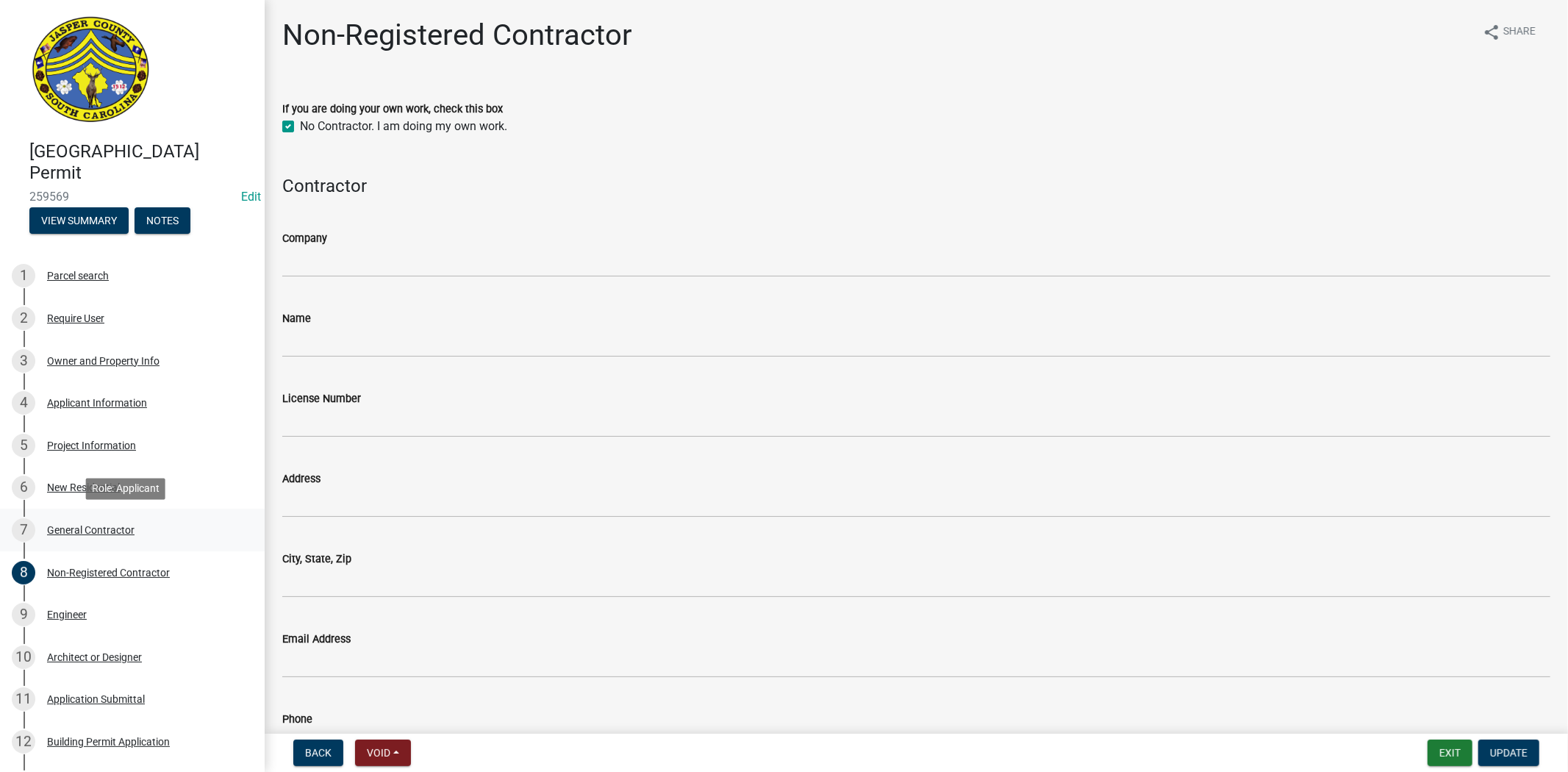
click at [108, 530] on div "General Contractor" at bounding box center [90, 530] width 88 height 10
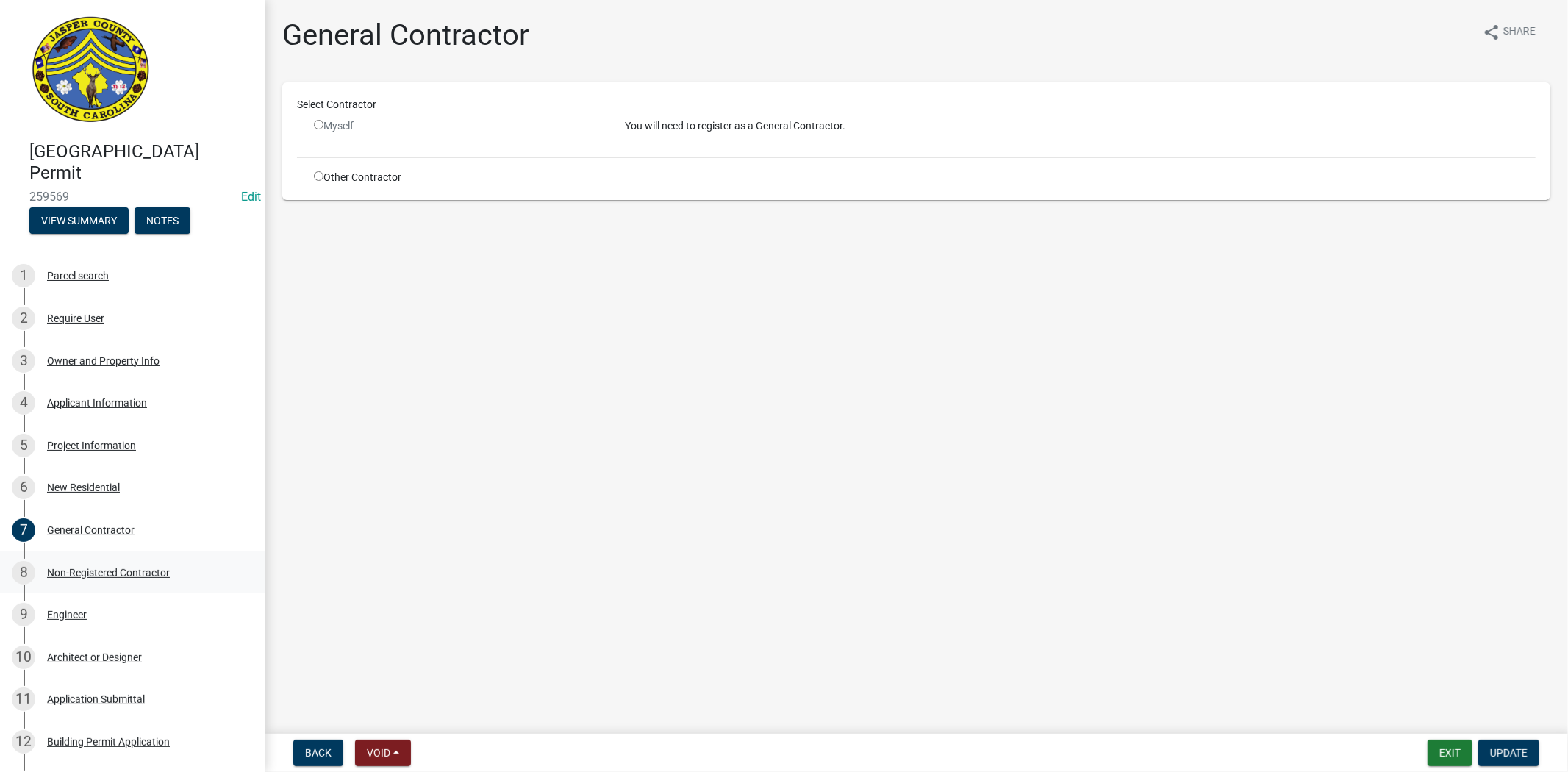
click at [101, 576] on div "Non-Registered Contractor" at bounding box center [108, 572] width 123 height 10
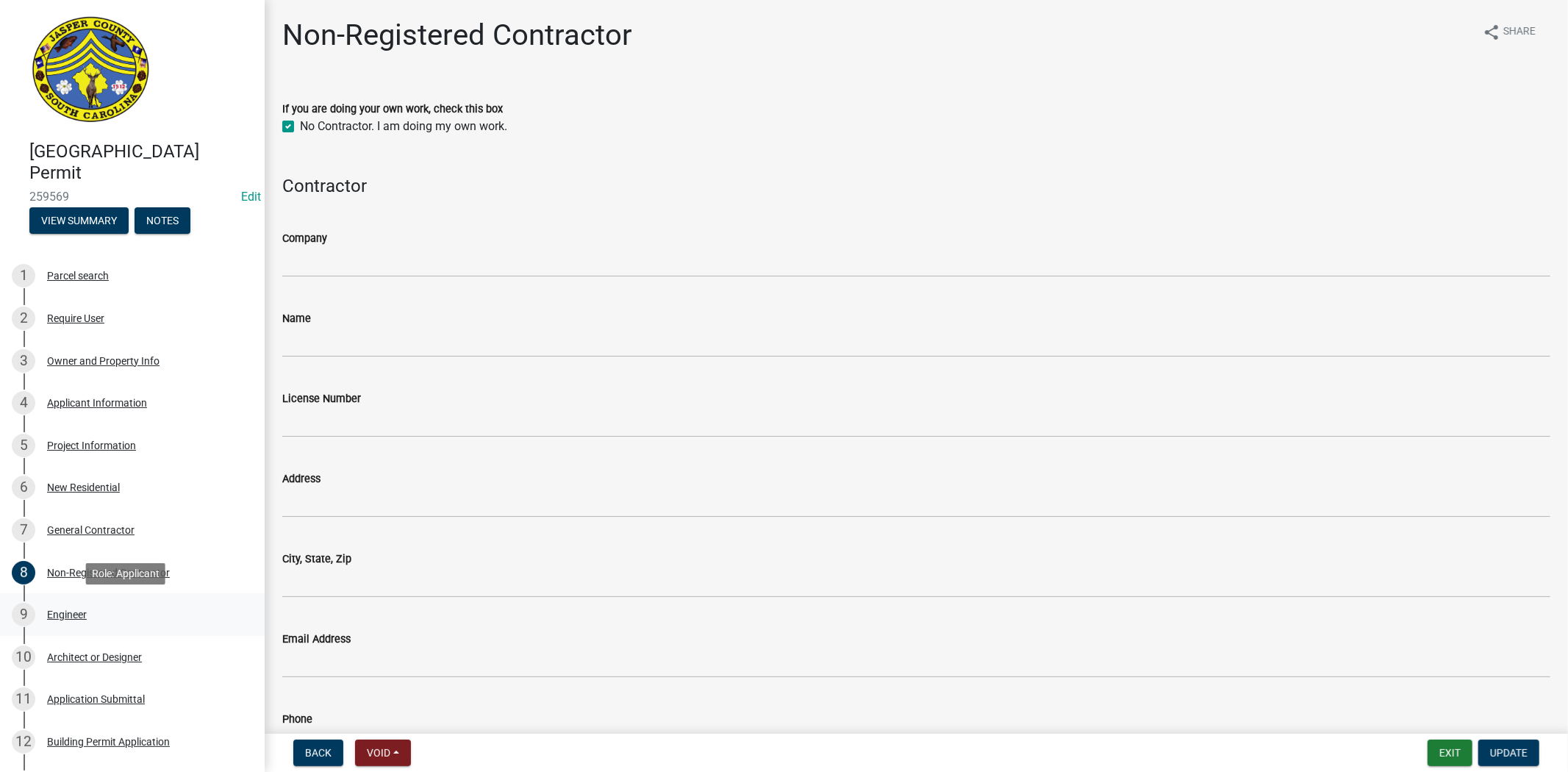
click at [78, 618] on div "Engineer" at bounding box center [67, 615] width 40 height 10
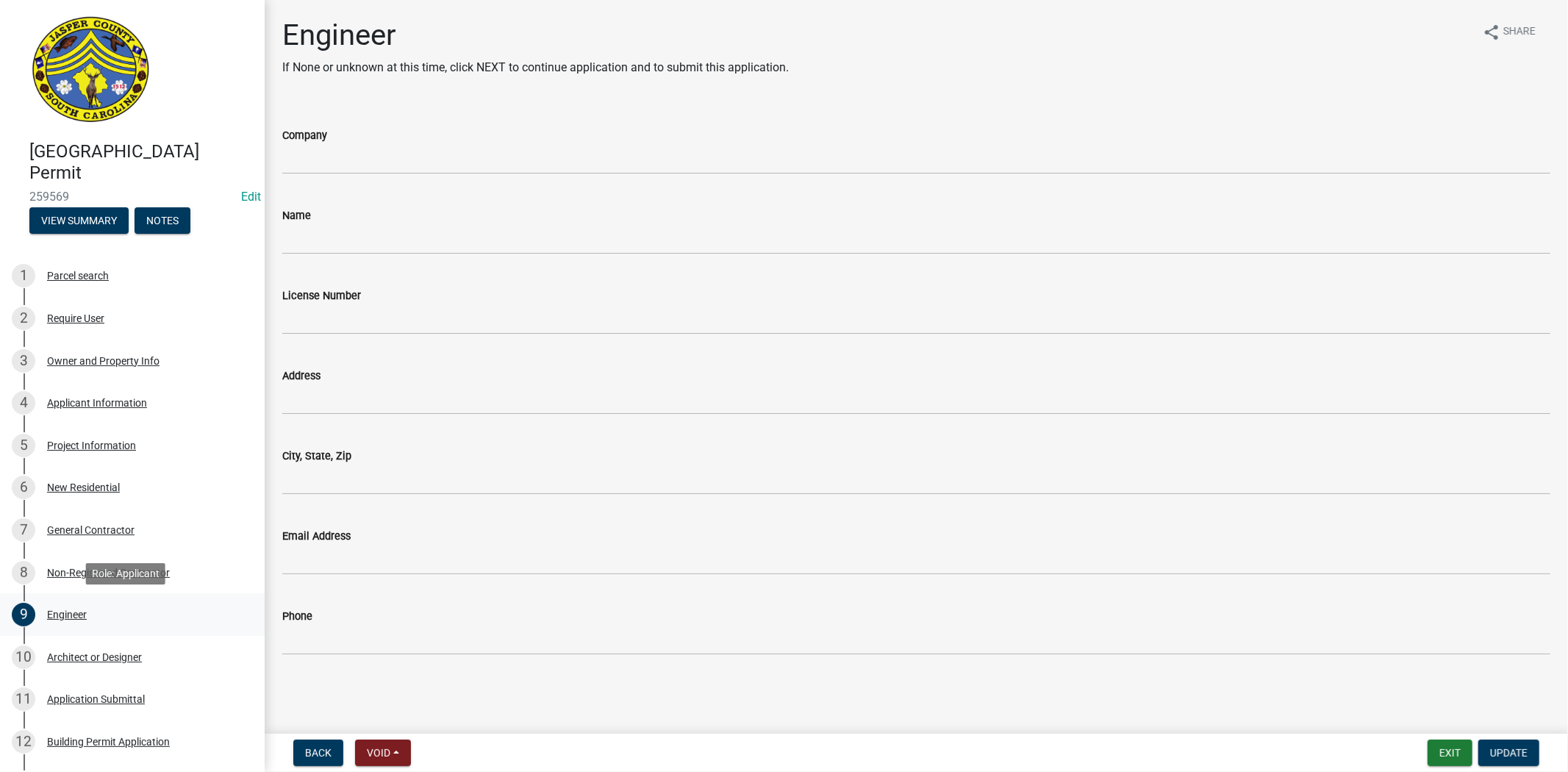
scroll to position [82, 0]
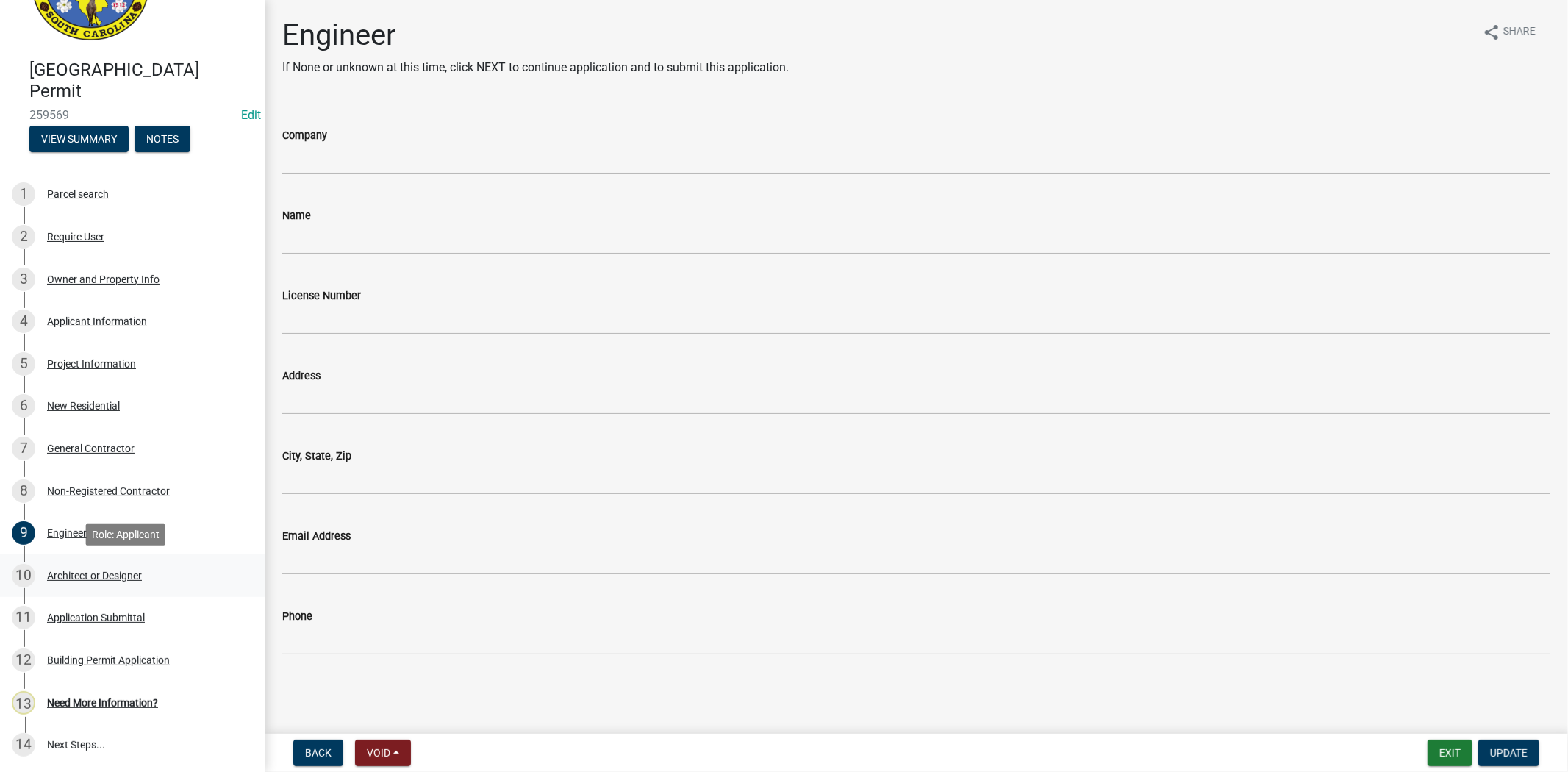
click at [131, 577] on div "Architect or Designer" at bounding box center [94, 576] width 95 height 10
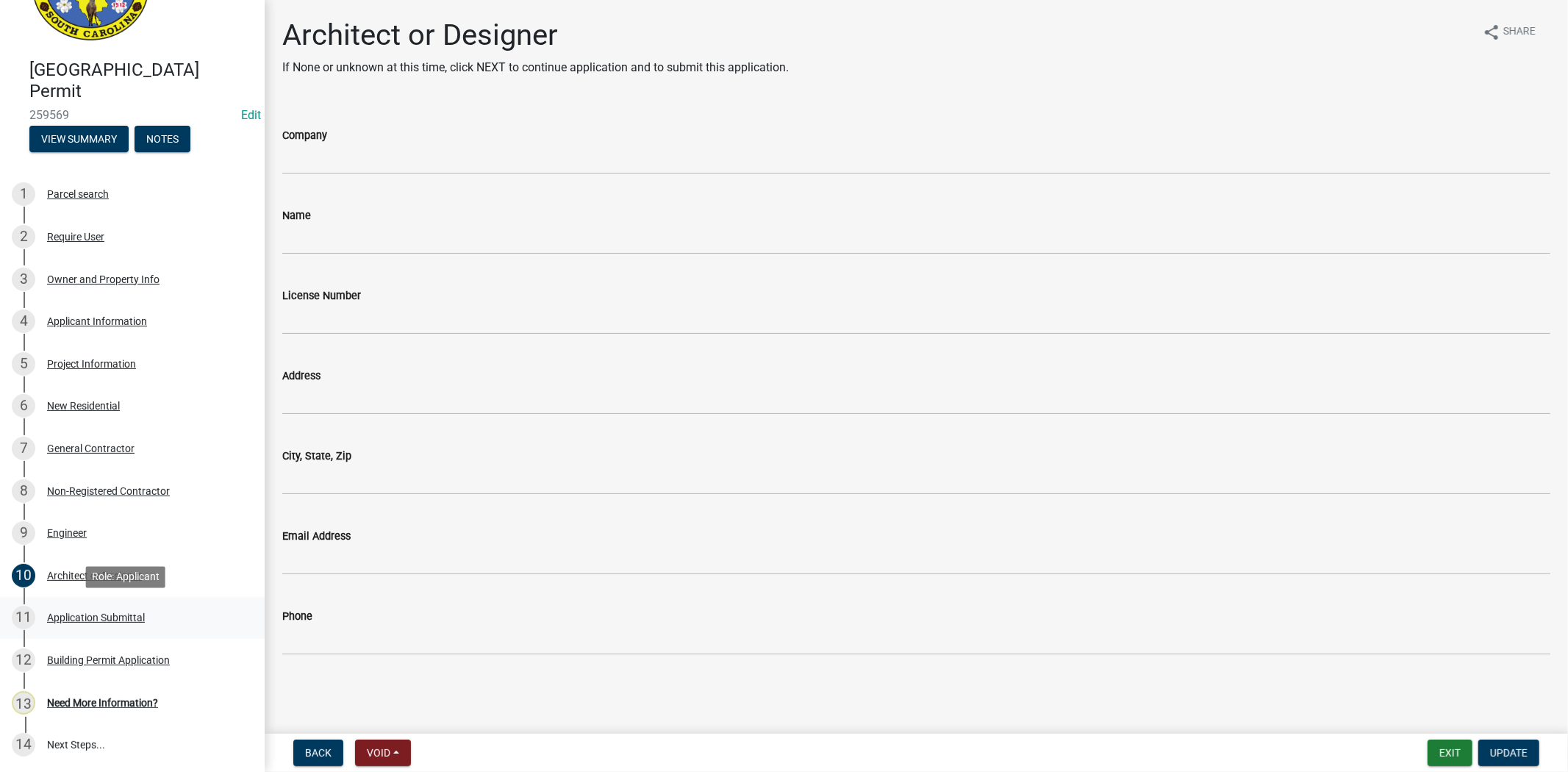
click at [113, 615] on div "Application Submittal" at bounding box center [95, 618] width 98 height 10
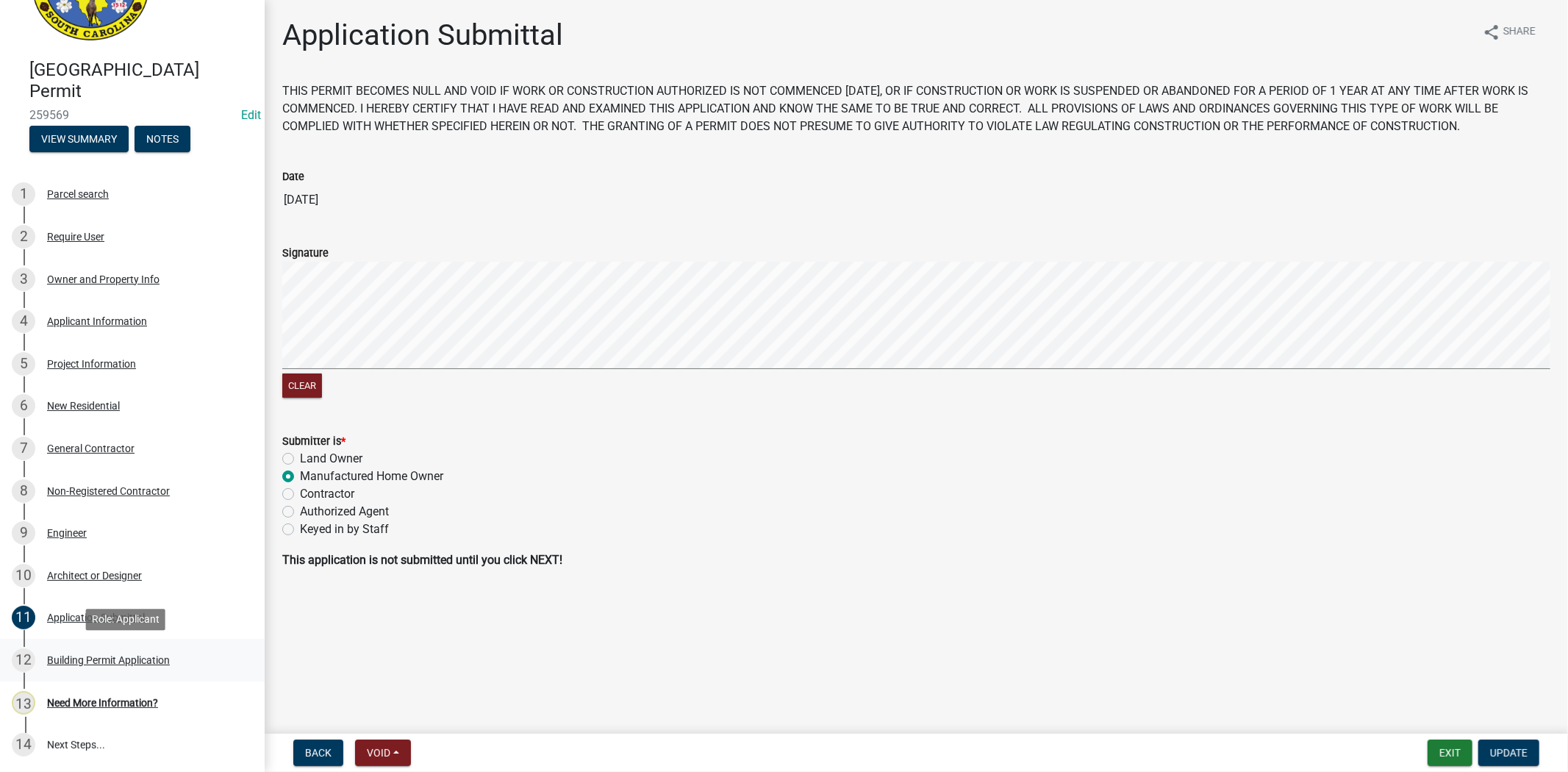
click at [108, 655] on div "Building Permit Application" at bounding box center [108, 660] width 123 height 10
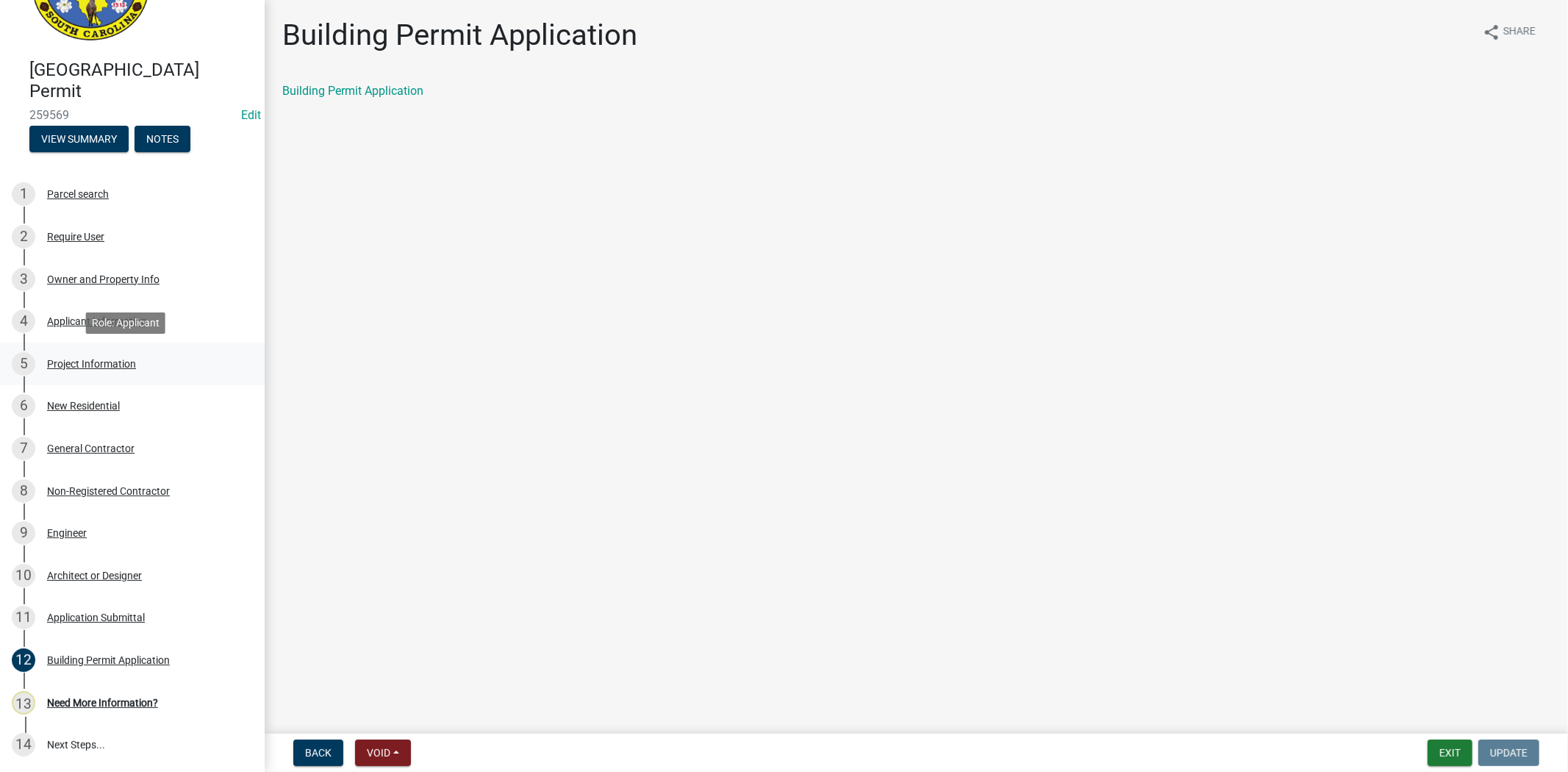
click at [55, 366] on div "Project Information" at bounding box center [91, 364] width 89 height 10
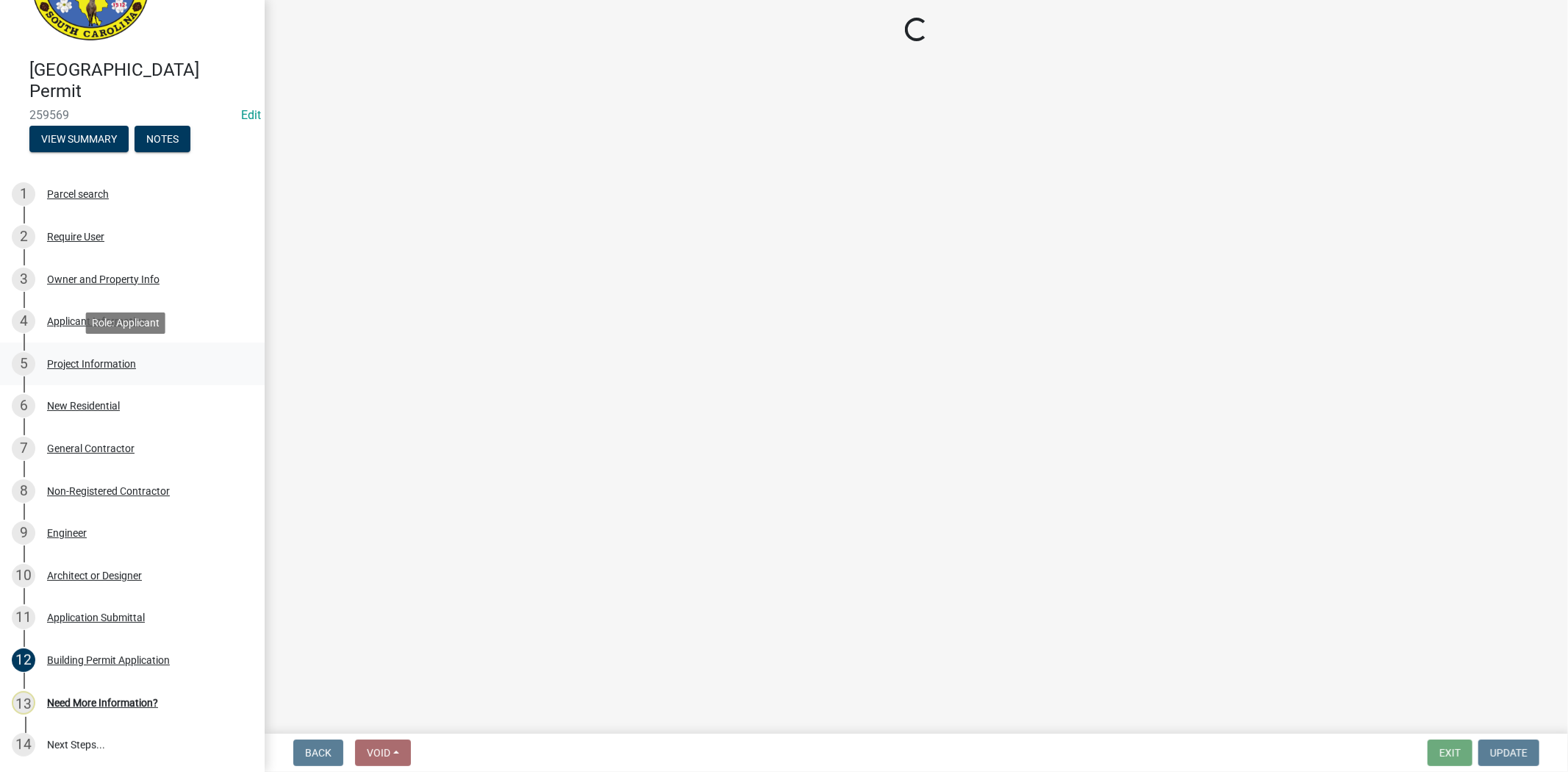
select select "42590599-3c97-479d-b3e9-fbeca9af4fb5"
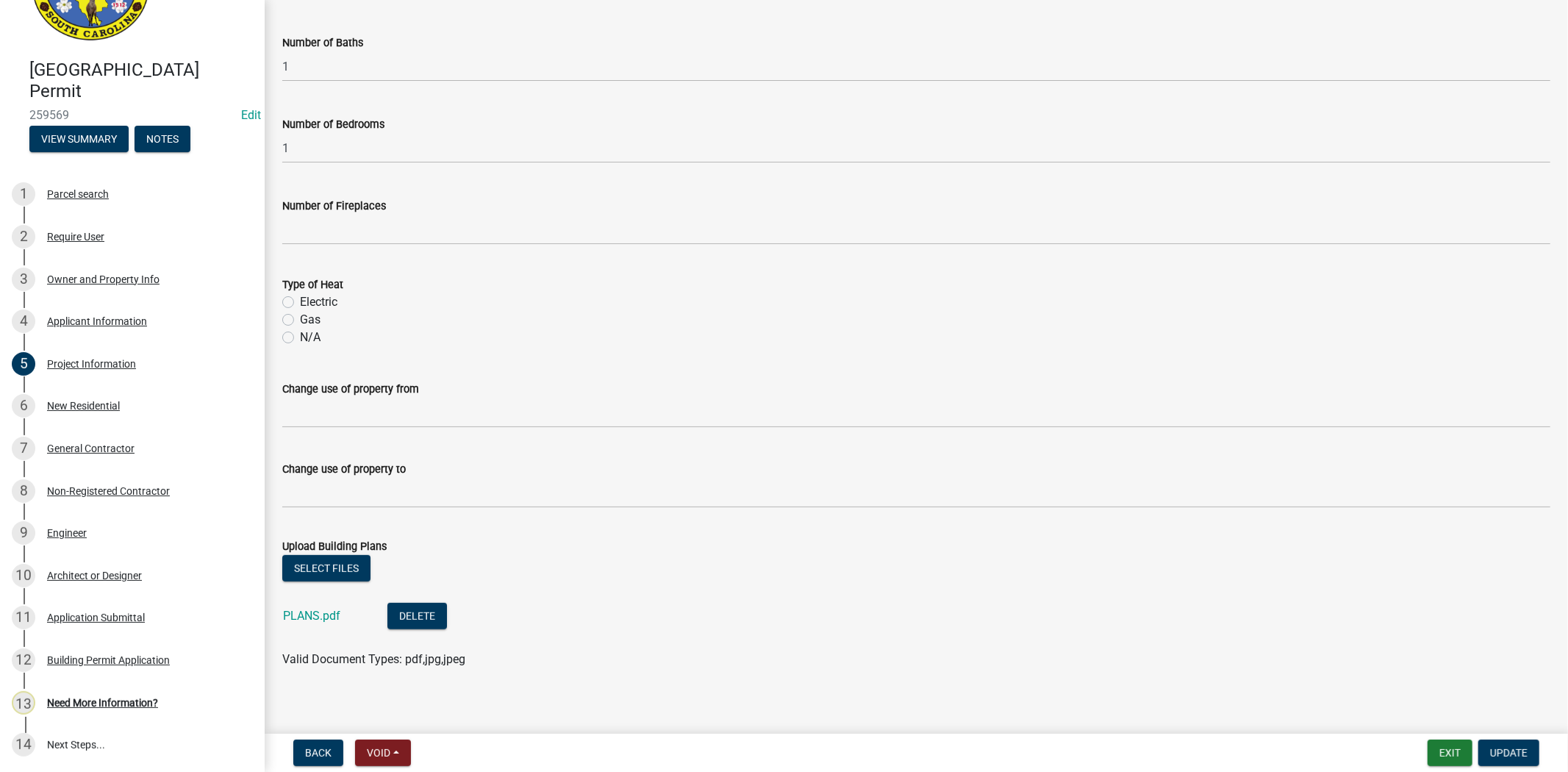
scroll to position [583, 0]
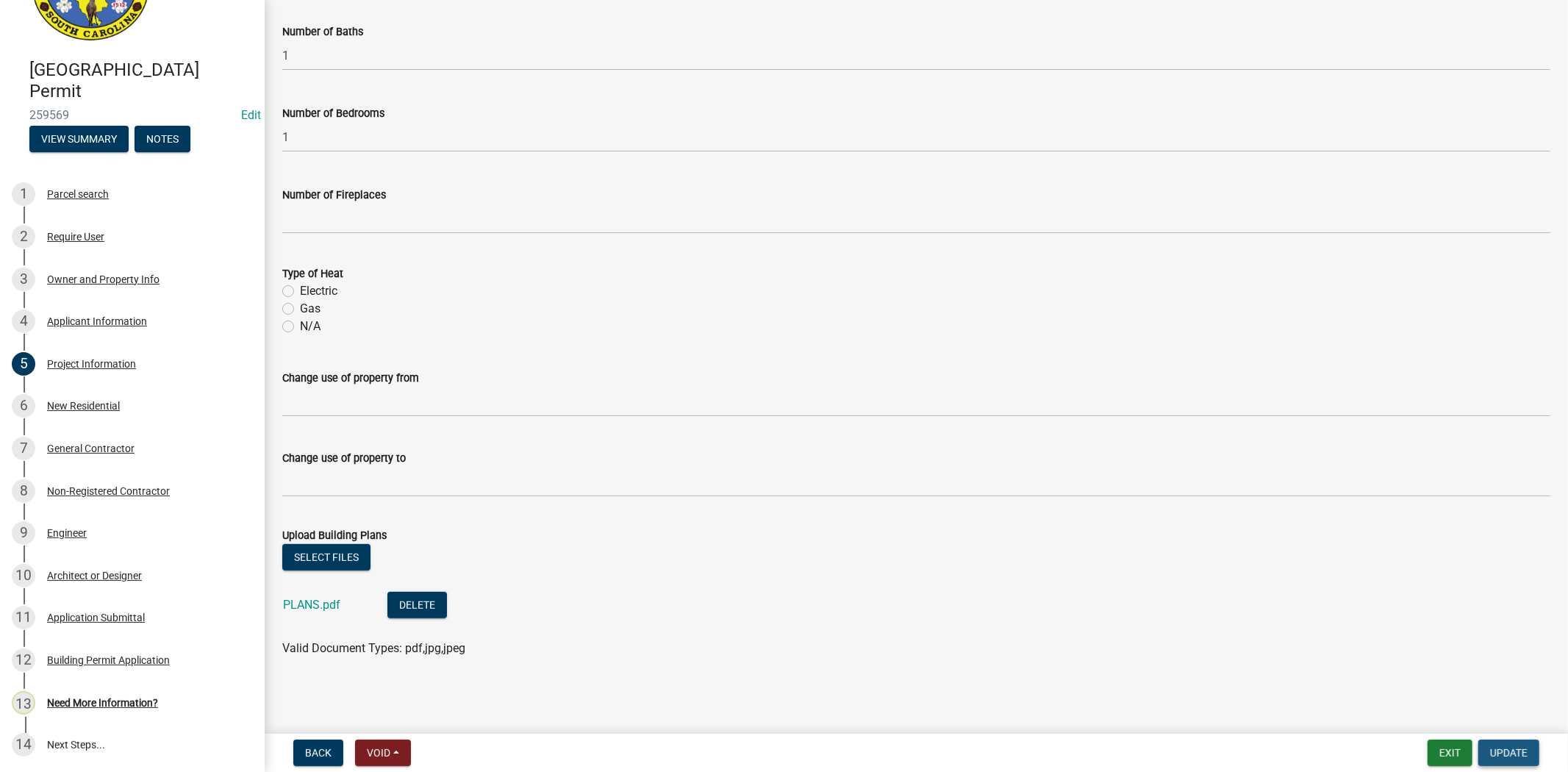
click at [1495, 747] on span "Update" at bounding box center [1508, 753] width 37 height 12
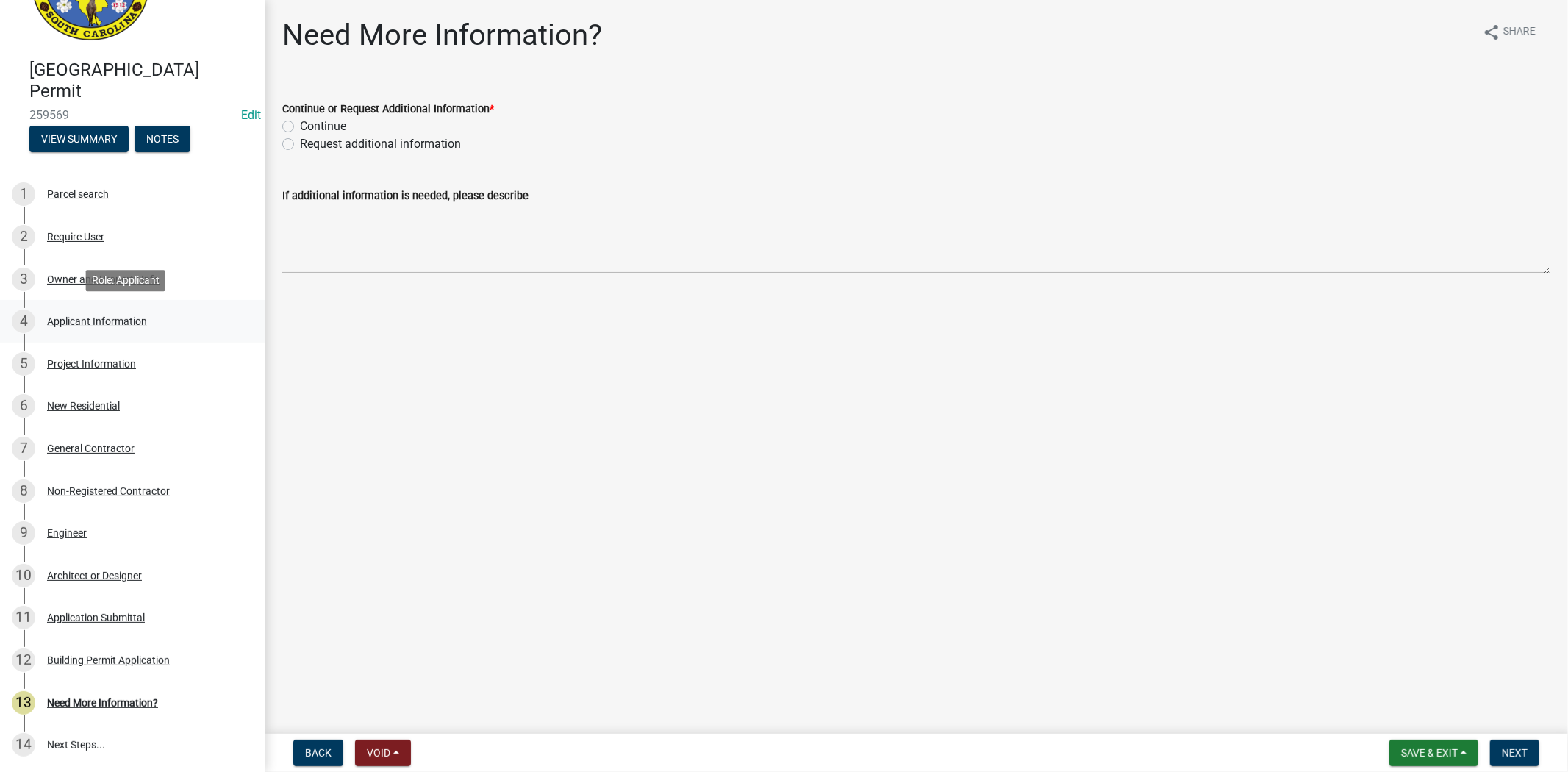
click at [112, 313] on div "4 Applicant Information" at bounding box center [127, 321] width 229 height 23
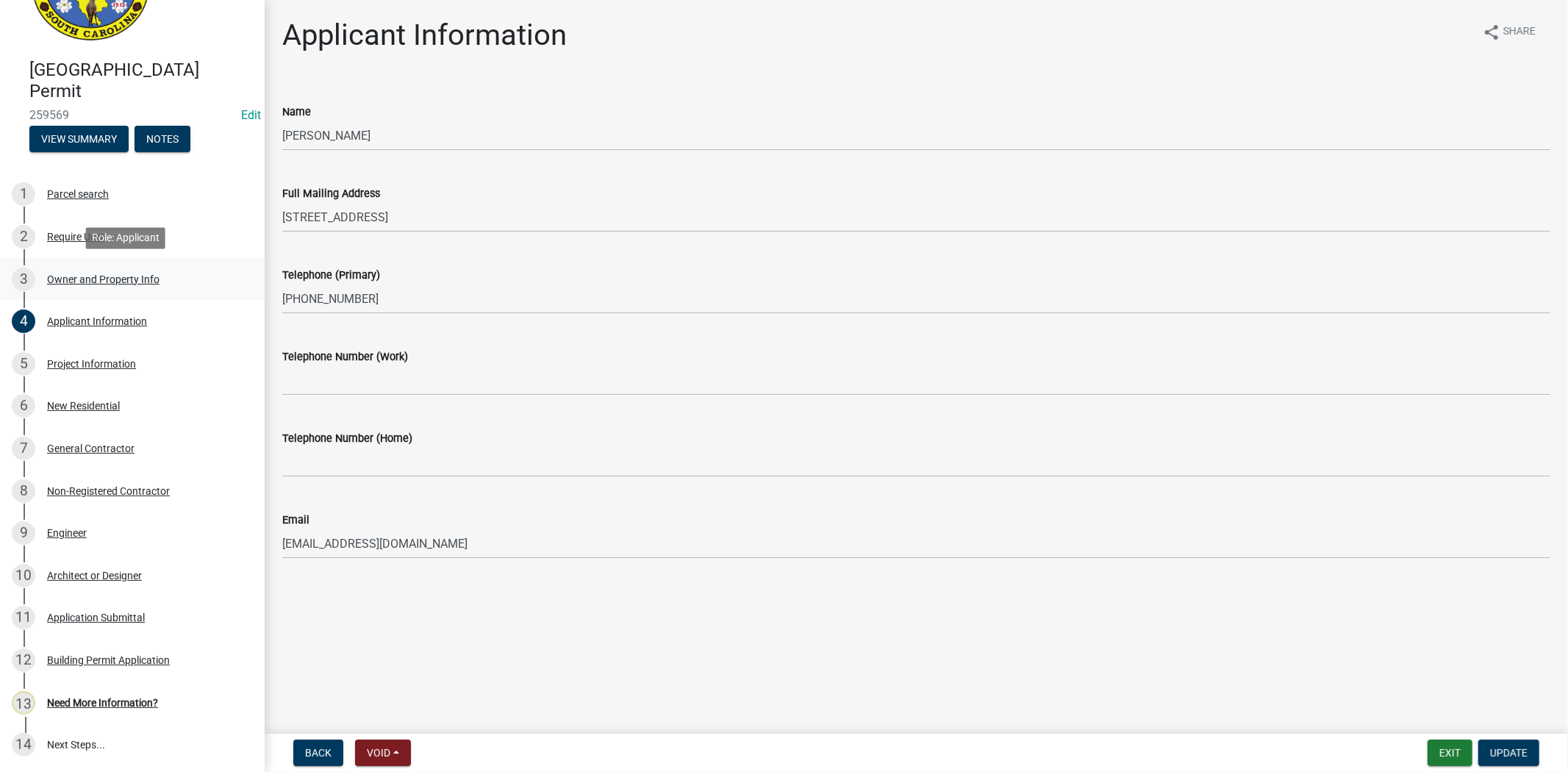
click at [114, 278] on div "Owner and Property Info" at bounding box center [103, 279] width 113 height 10
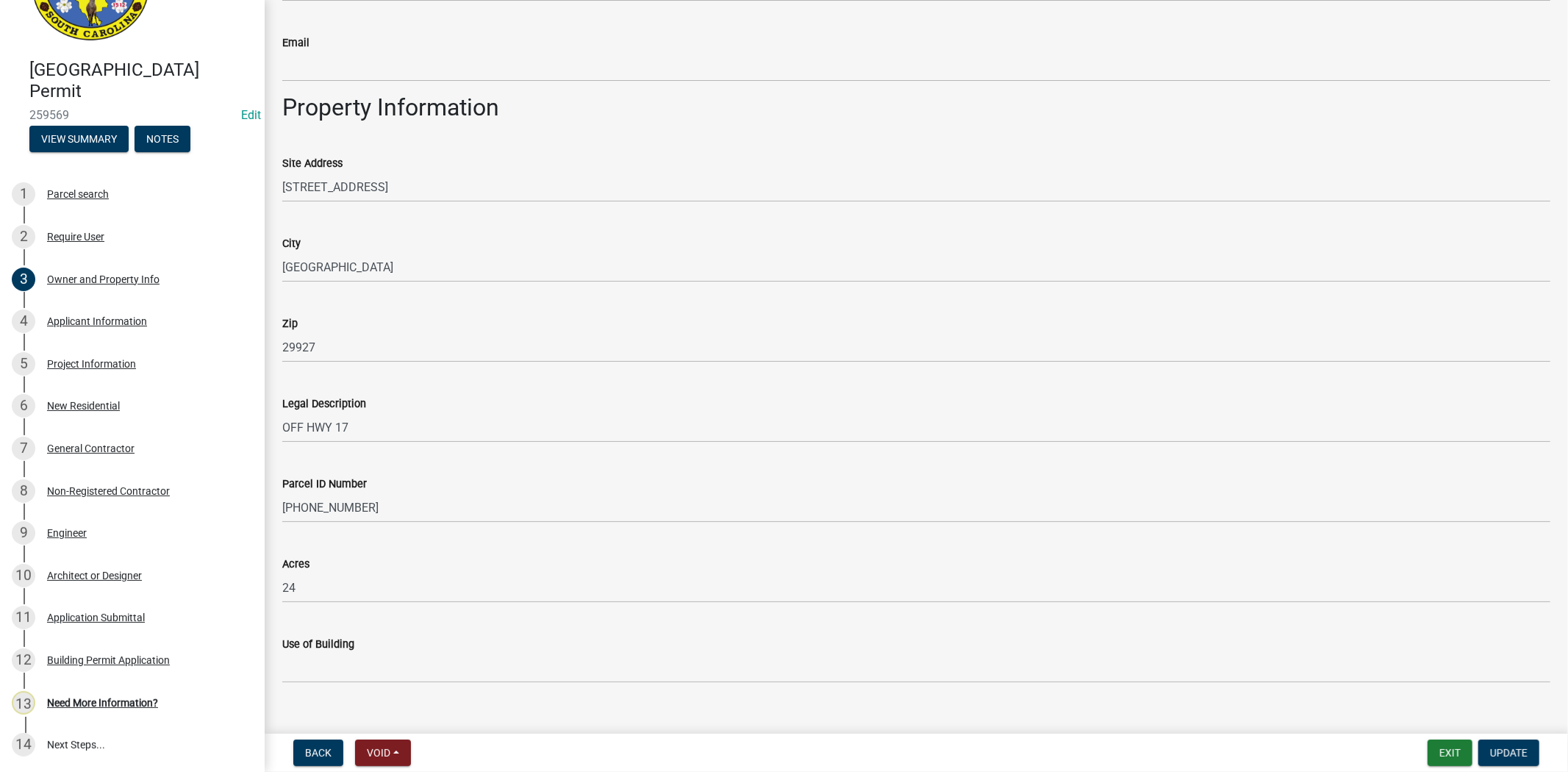
scroll to position [857, 0]
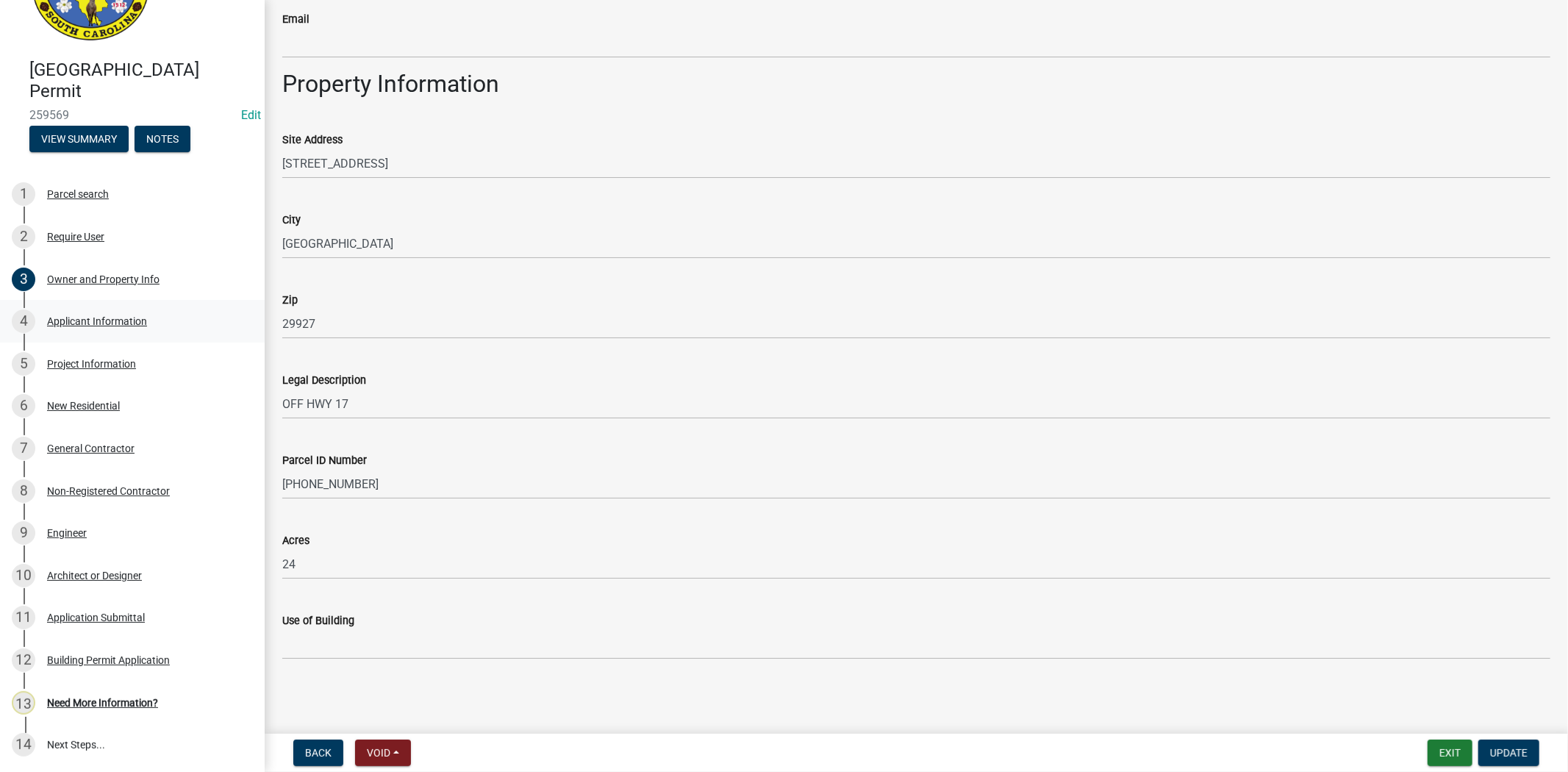
click at [94, 325] on div "Applicant Information" at bounding box center [96, 321] width 100 height 10
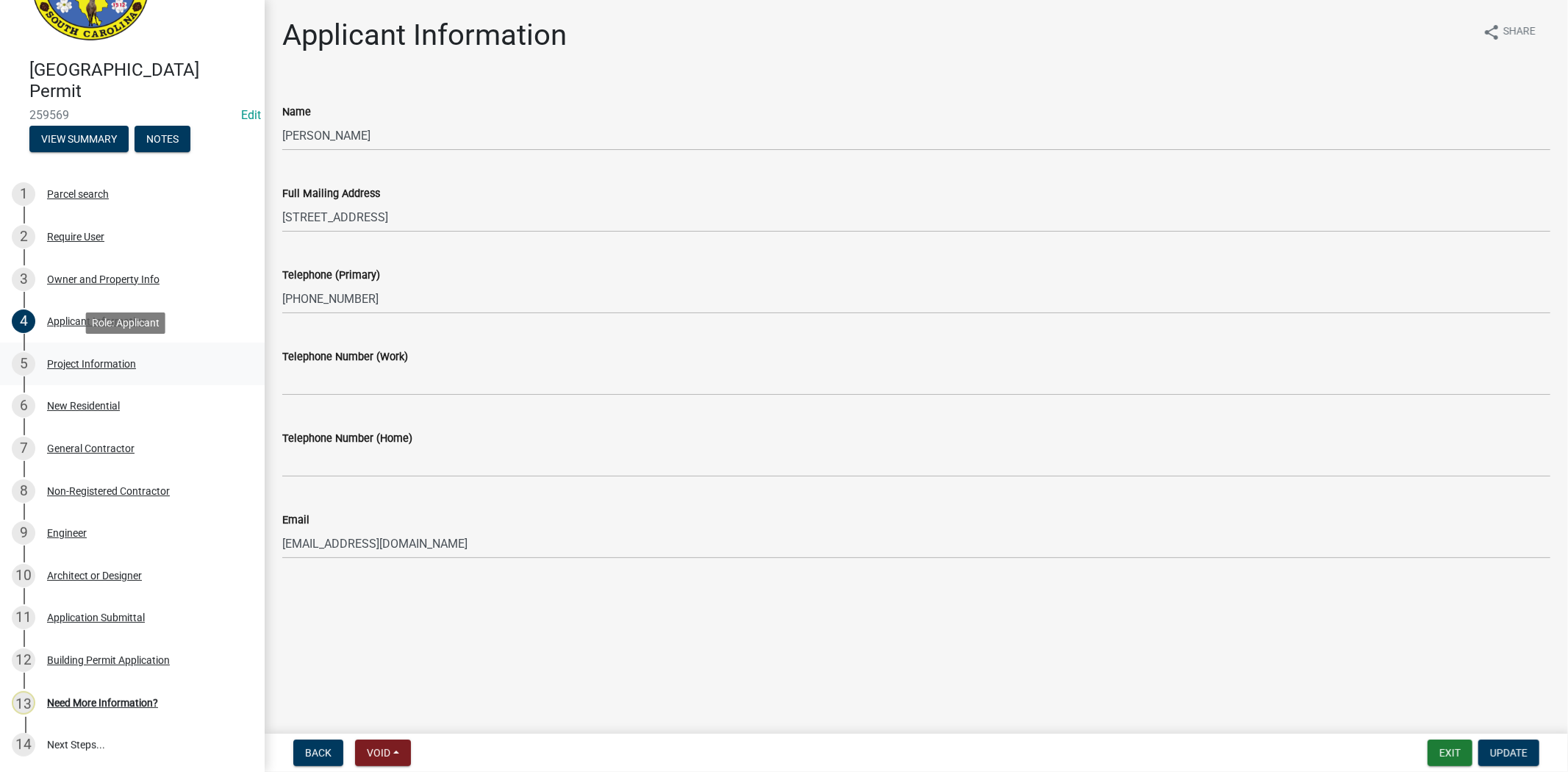
click at [112, 360] on div "Project Information" at bounding box center [91, 364] width 89 height 10
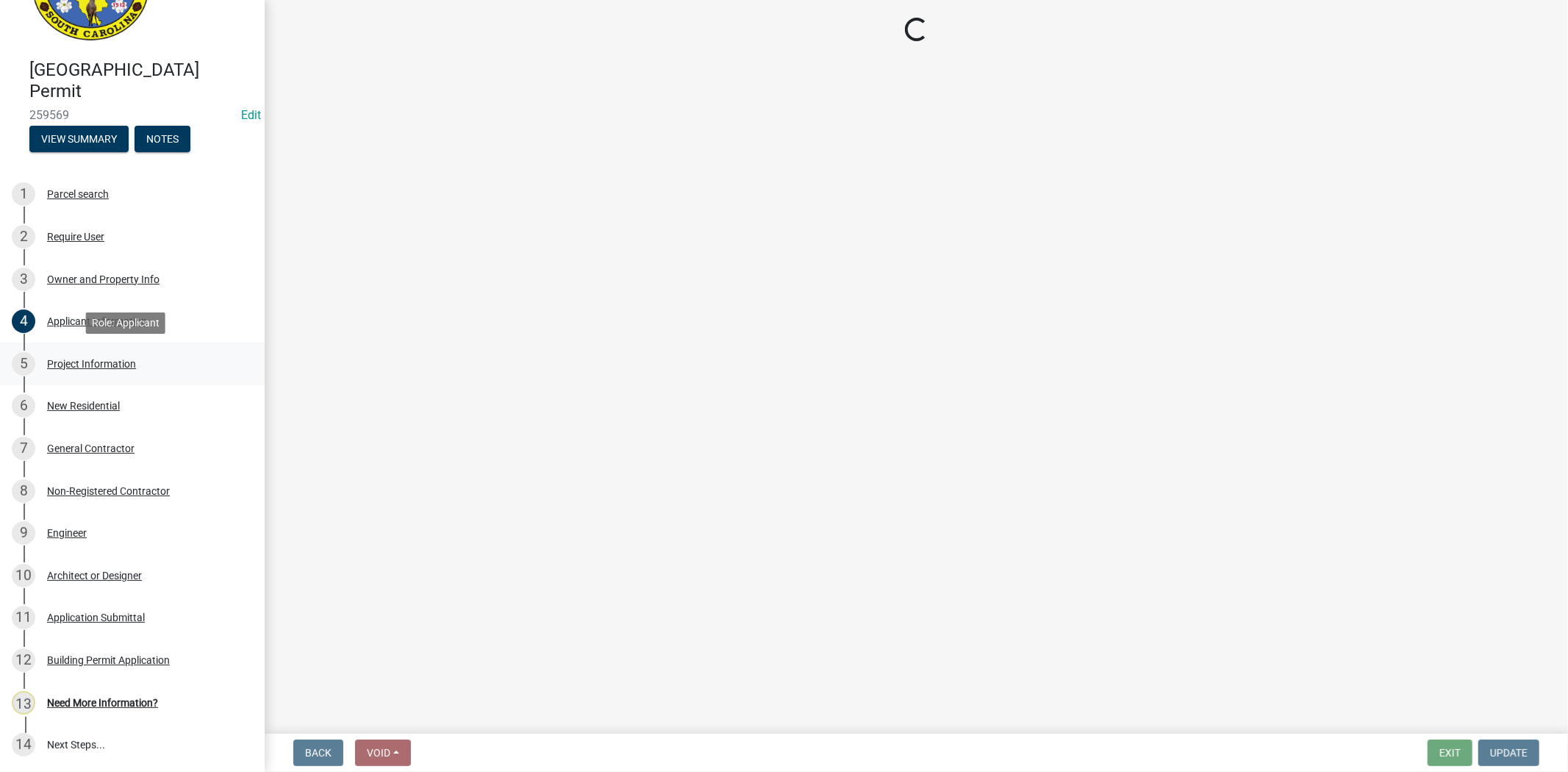
select select "42590599-3c97-479d-b3e9-fbeca9af4fb5"
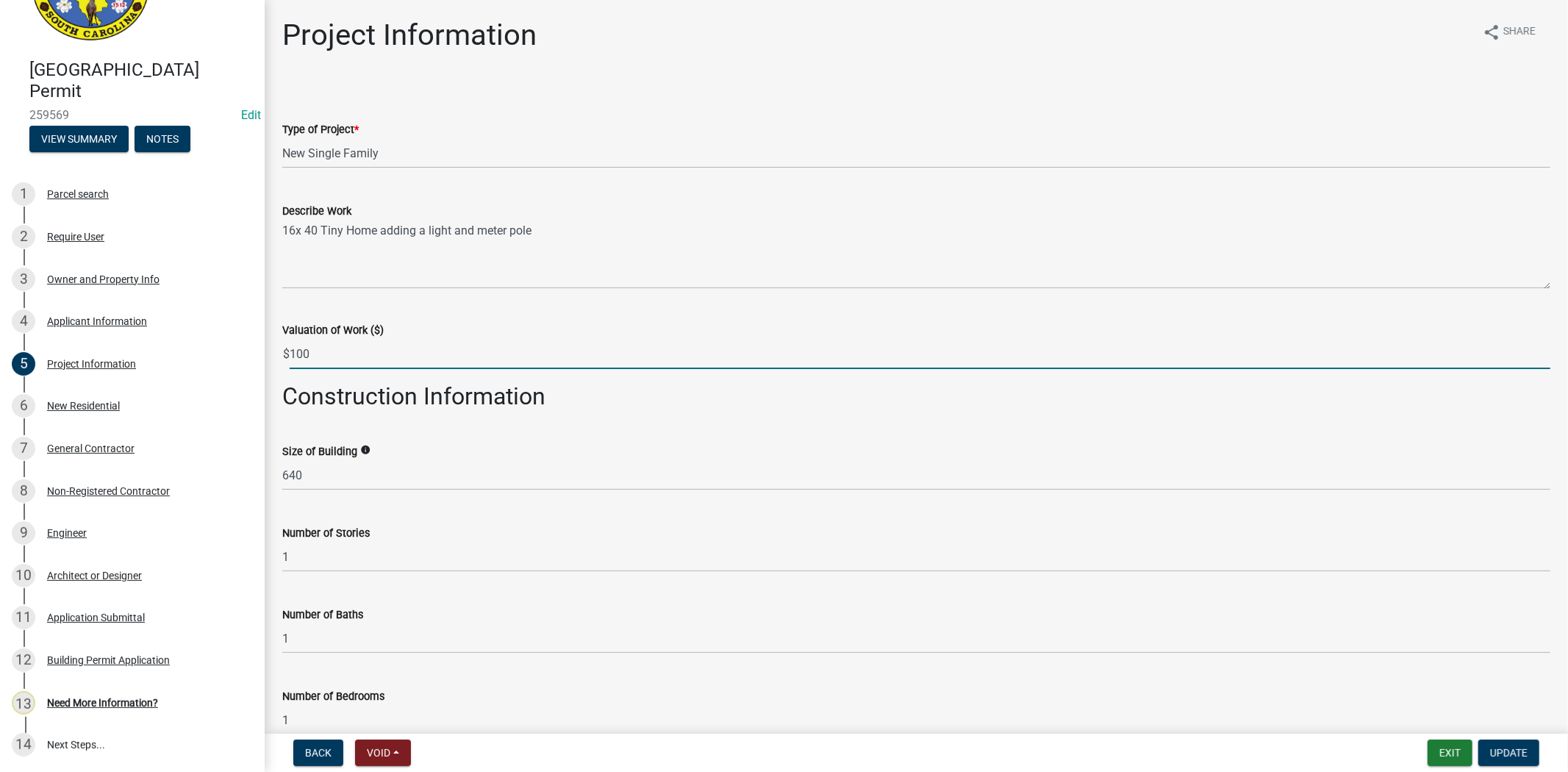
click at [341, 355] on input "100" at bounding box center [919, 354] width 1260 height 30
type input "1000"
click at [1498, 750] on span "Update" at bounding box center [1508, 753] width 37 height 12
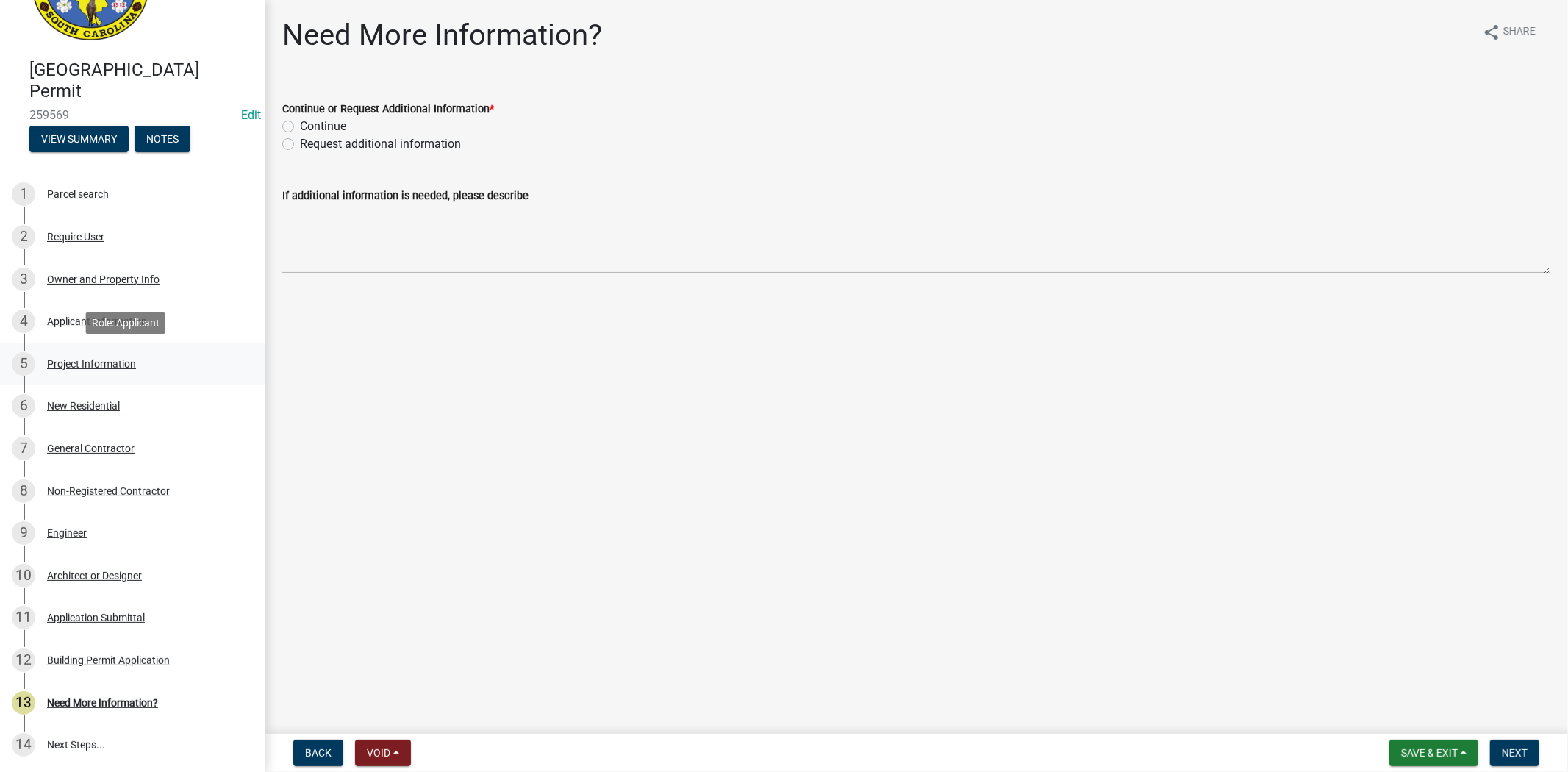
click at [87, 366] on div "Project Information" at bounding box center [91, 364] width 89 height 10
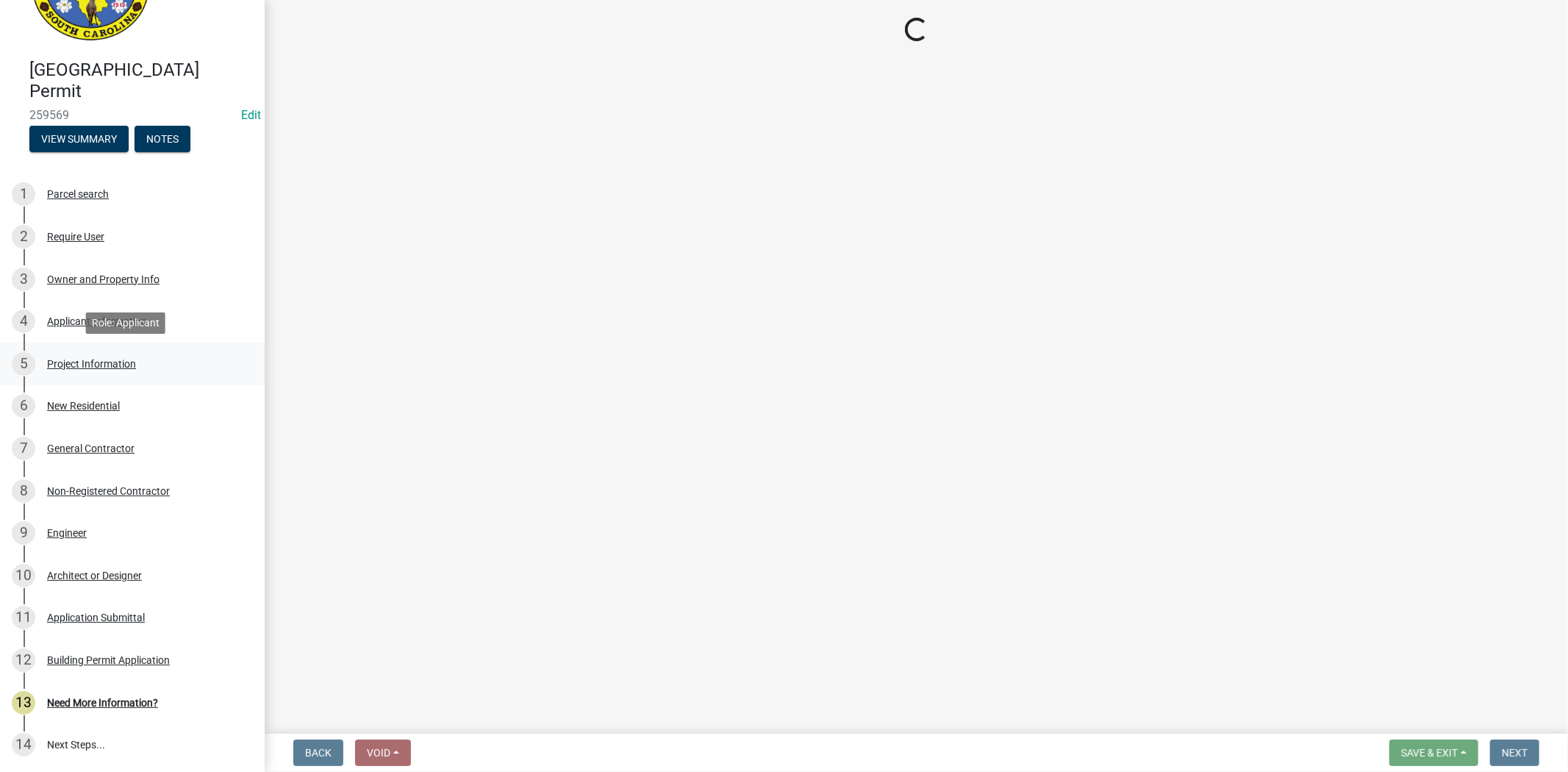
select select "42590599-3c97-479d-b3e9-fbeca9af4fb5"
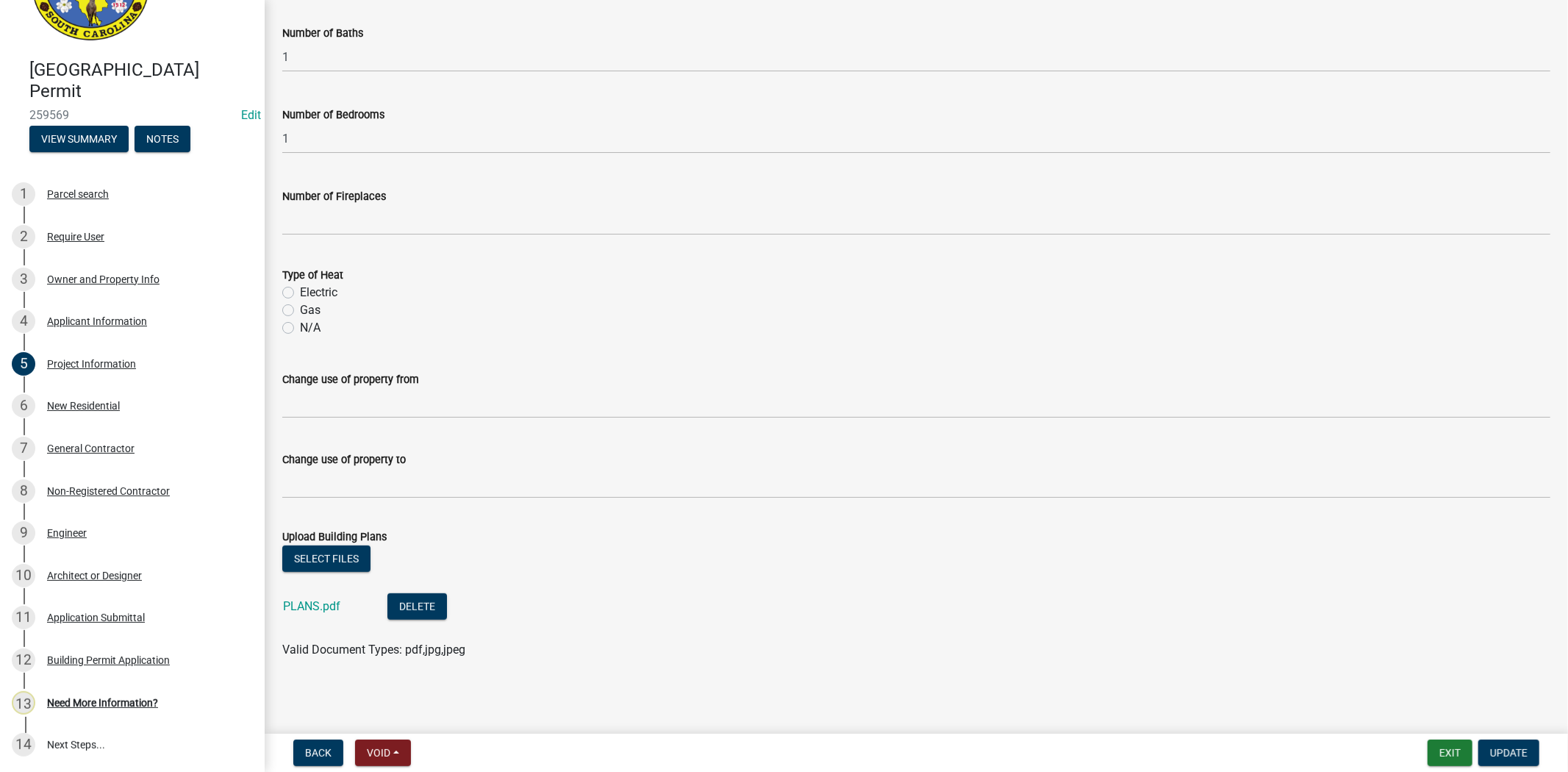
scroll to position [583, 0]
click at [104, 402] on div "New Residential" at bounding box center [83, 406] width 73 height 10
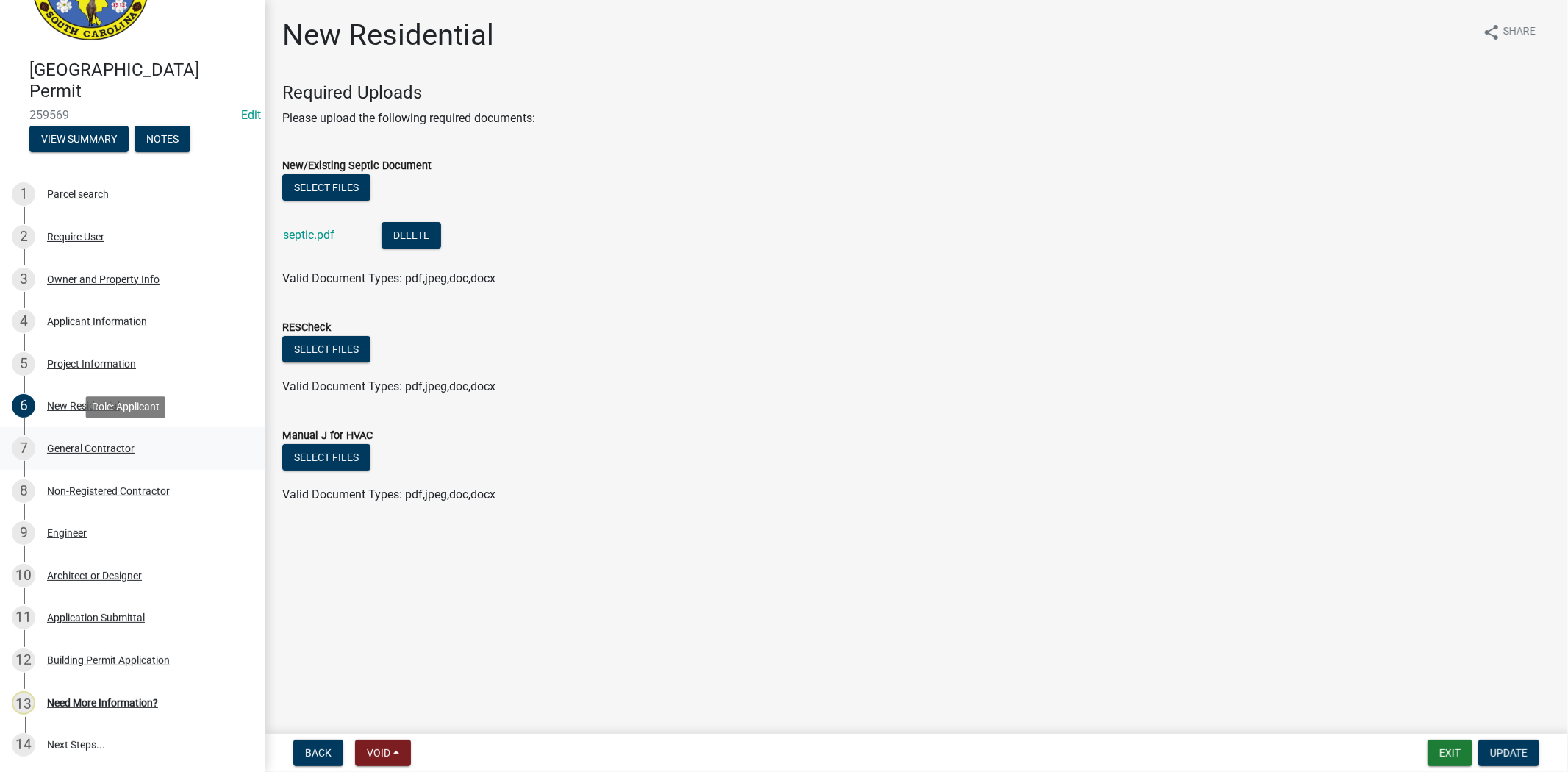
click at [118, 455] on div "7 General Contractor" at bounding box center [127, 448] width 229 height 23
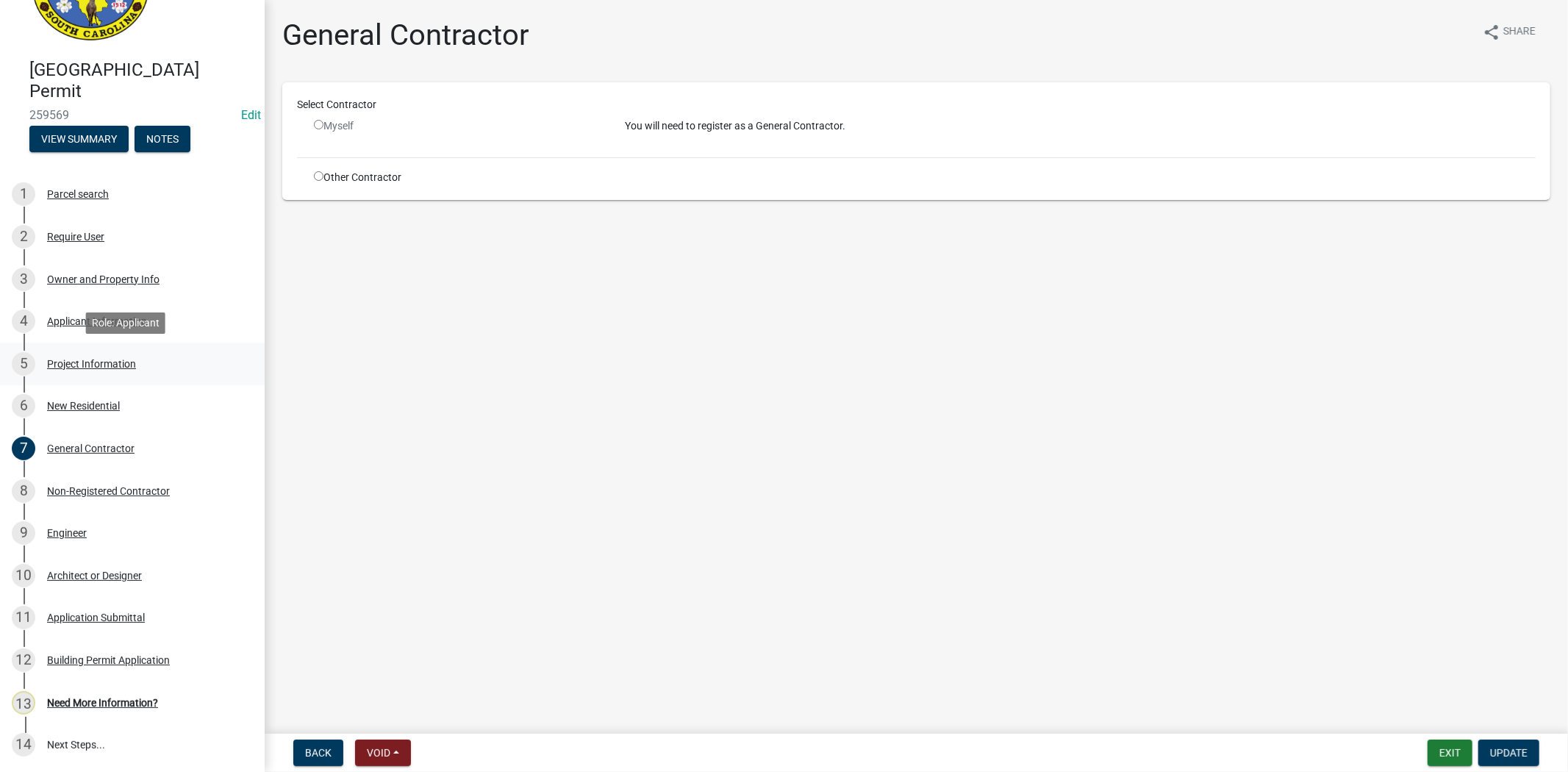
click at [103, 359] on div "Project Information" at bounding box center [91, 364] width 89 height 10
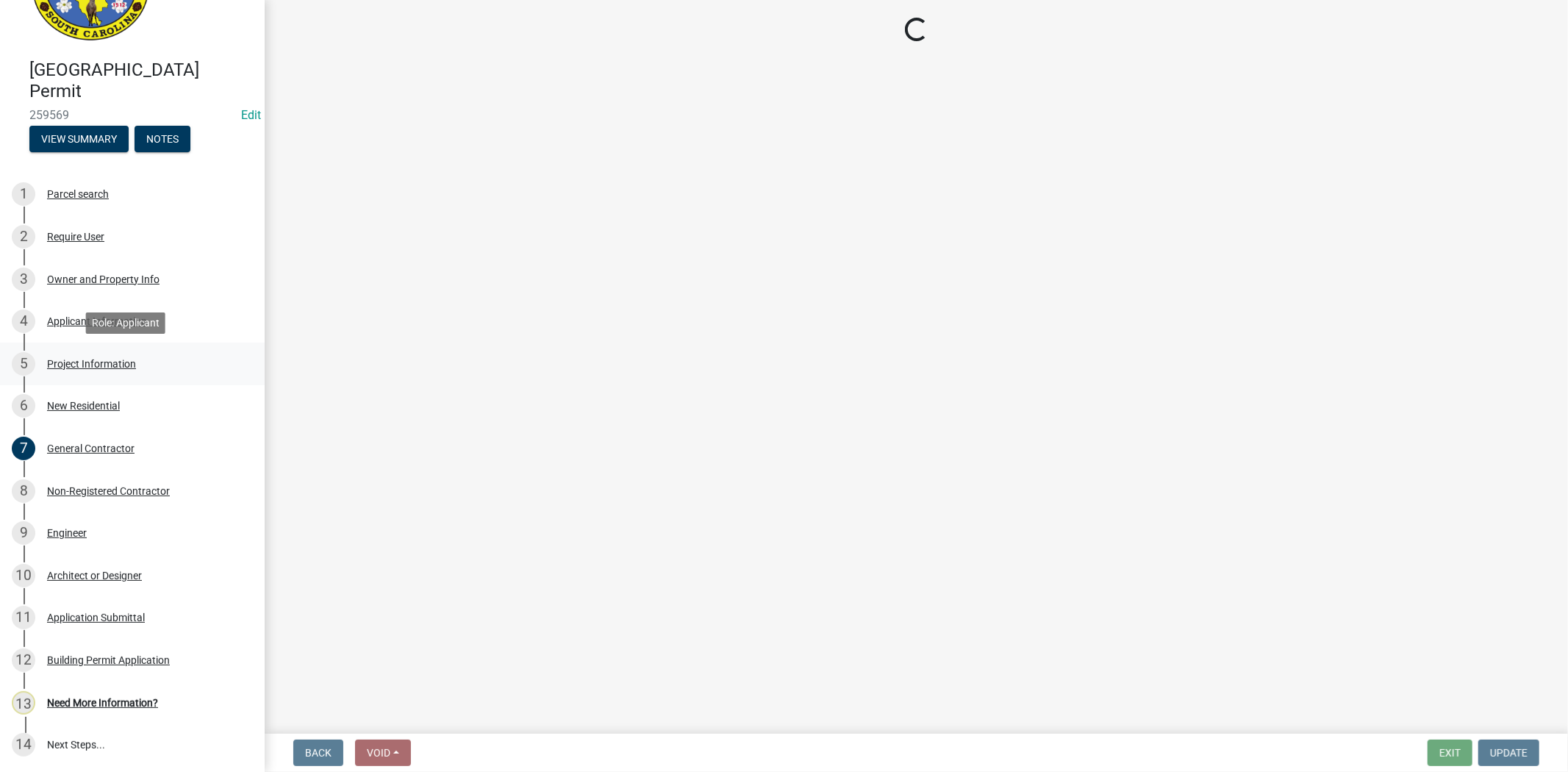
select select "42590599-3c97-479d-b3e9-fbeca9af4fb5"
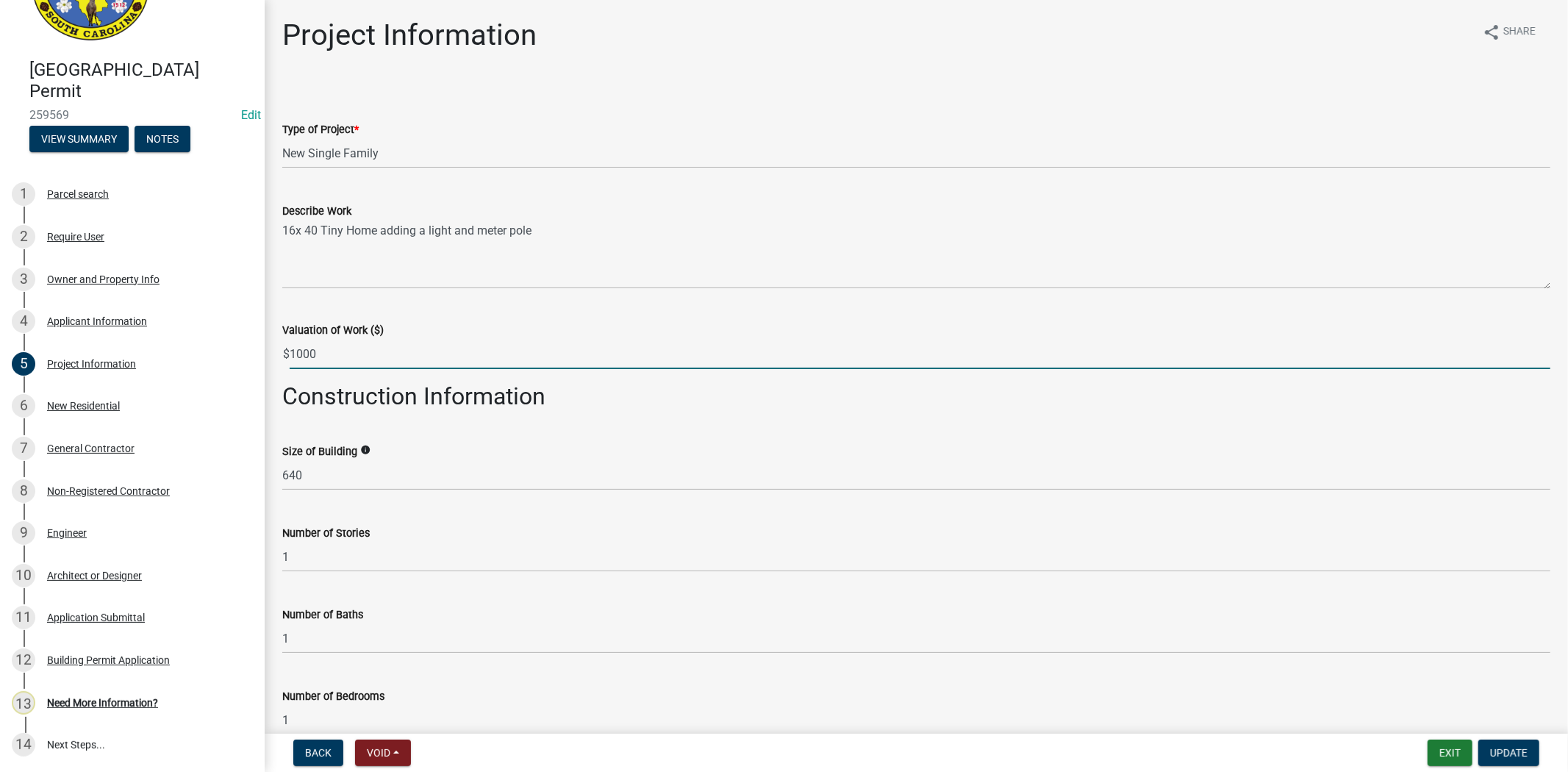
drag, startPoint x: 301, startPoint y: 351, endPoint x: 284, endPoint y: 356, distance: 17.7
click at [284, 356] on div "$ 1000" at bounding box center [916, 354] width 1268 height 30
type input "500"
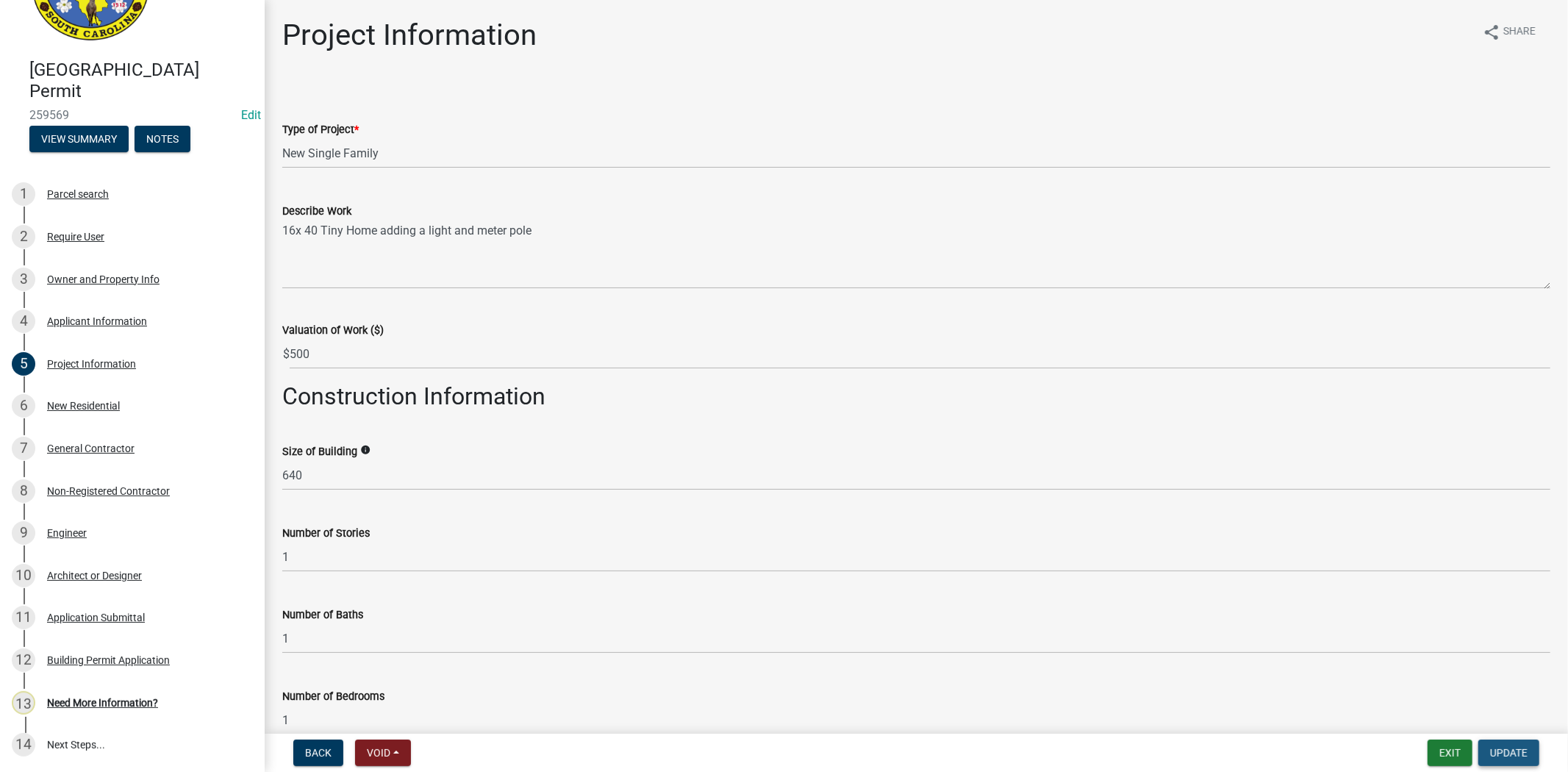
click at [1494, 747] on span "Update" at bounding box center [1508, 753] width 37 height 12
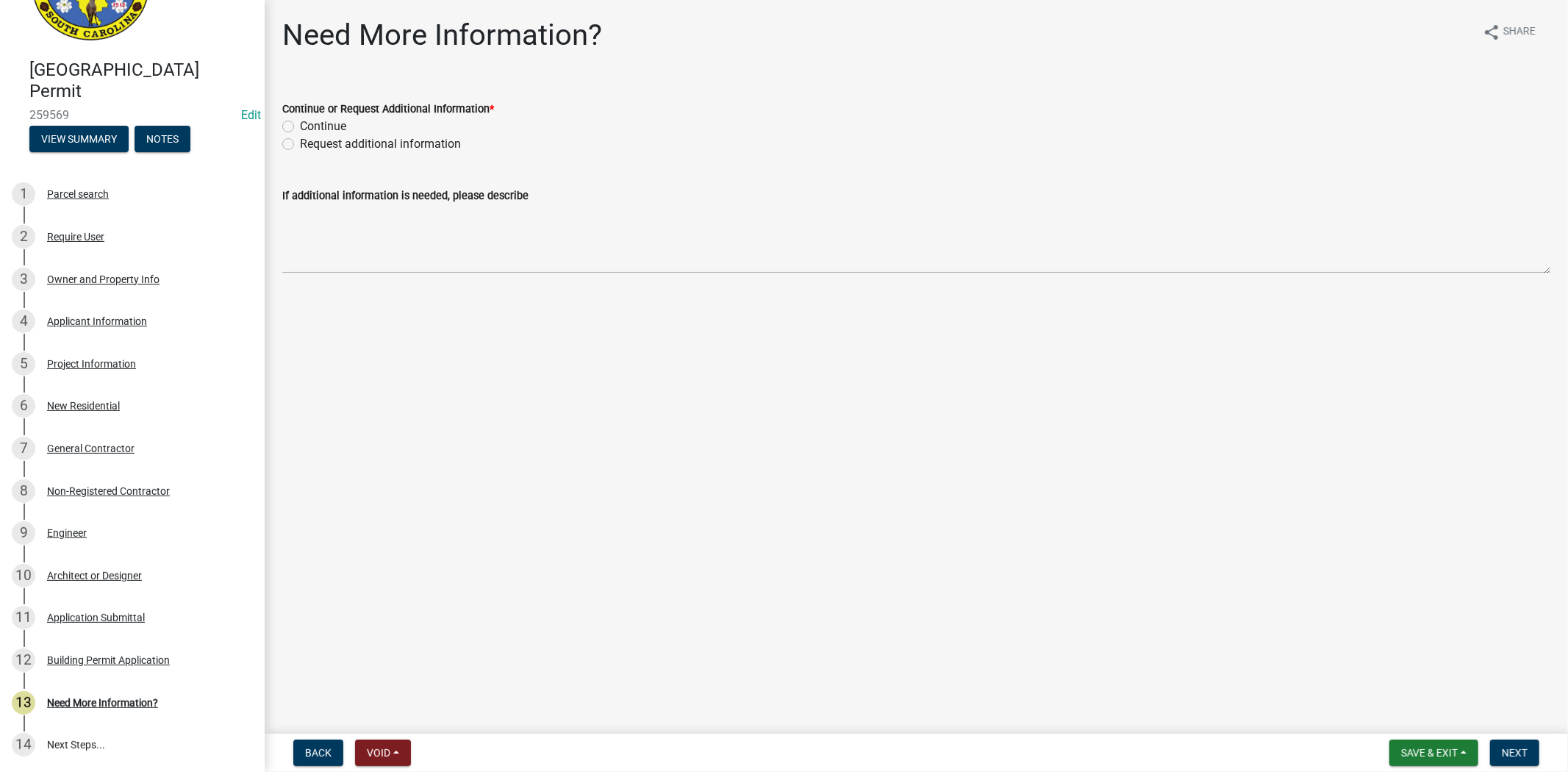
click at [287, 135] on div "Request additional information" at bounding box center [916, 144] width 1268 height 17
click at [300, 144] on label "Request additional information" at bounding box center [381, 144] width 161 height 17
click at [300, 144] on input "Request additional information" at bounding box center [304, 140] width 10 height 10
radio input "true"
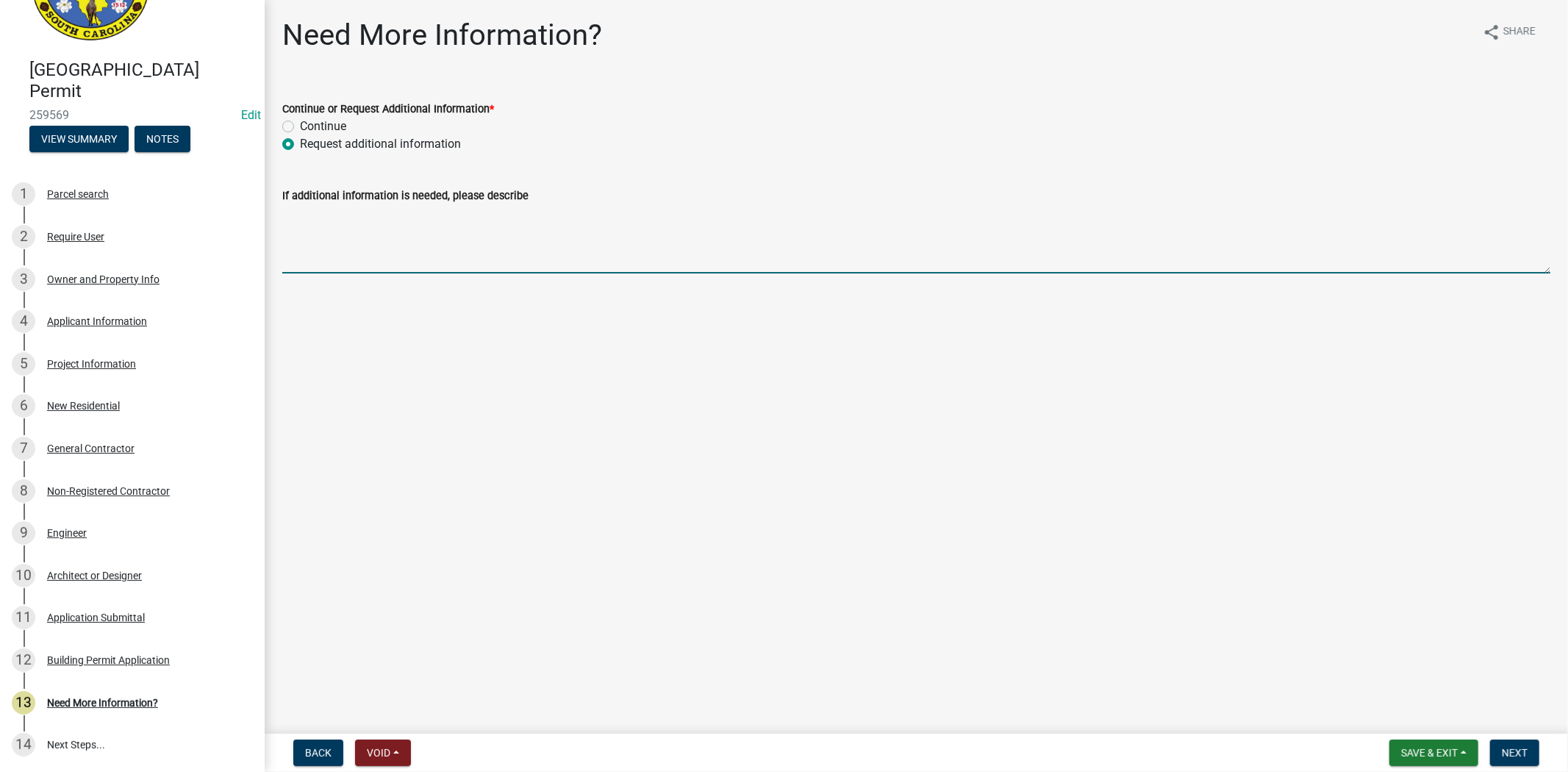
click at [329, 248] on textarea "If additional information is needed, please describe" at bounding box center [916, 239] width 1268 height 69
type textarea "p"
type textarea "Please come by the planning and budling to sign a homeowner affidavit. thank yo…"
click at [1511, 747] on span "Next" at bounding box center [1514, 753] width 26 height 12
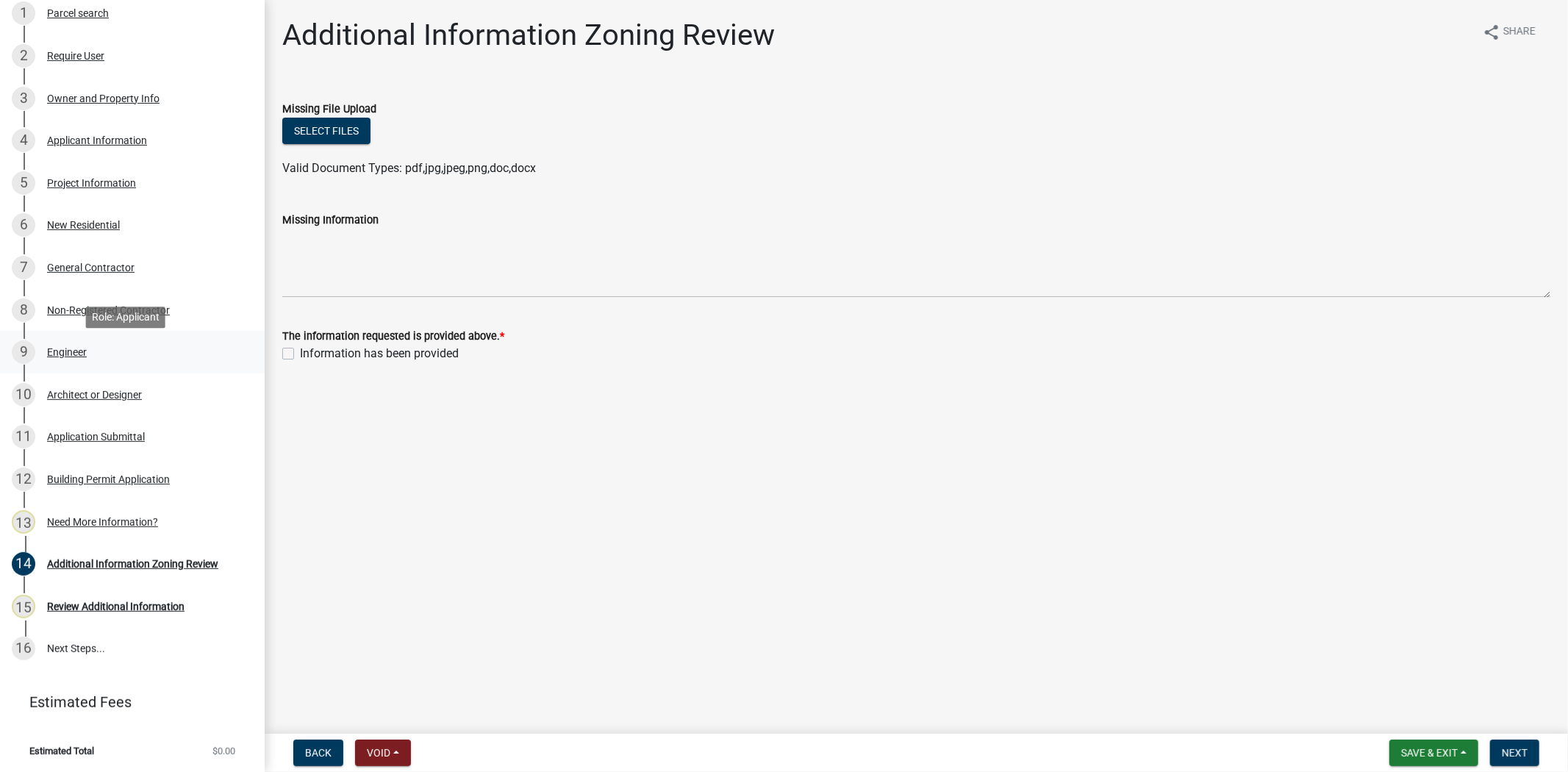
scroll to position [292, 0]
click at [131, 552] on div "14 Additional Information Zoning Review" at bounding box center [127, 563] width 229 height 23
click at [128, 527] on div "13 Need More Information?" at bounding box center [127, 520] width 229 height 23
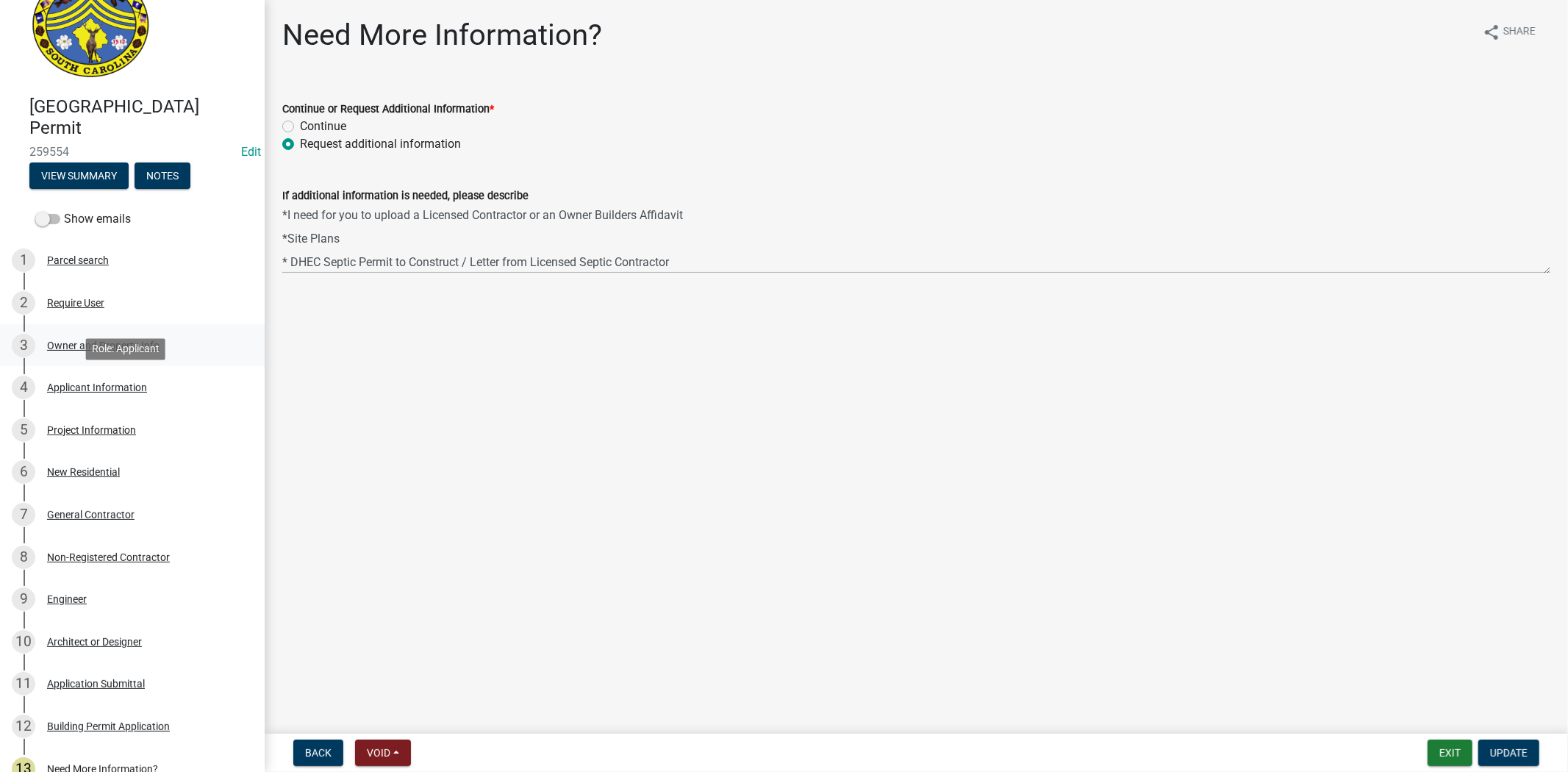
scroll to position [0, 0]
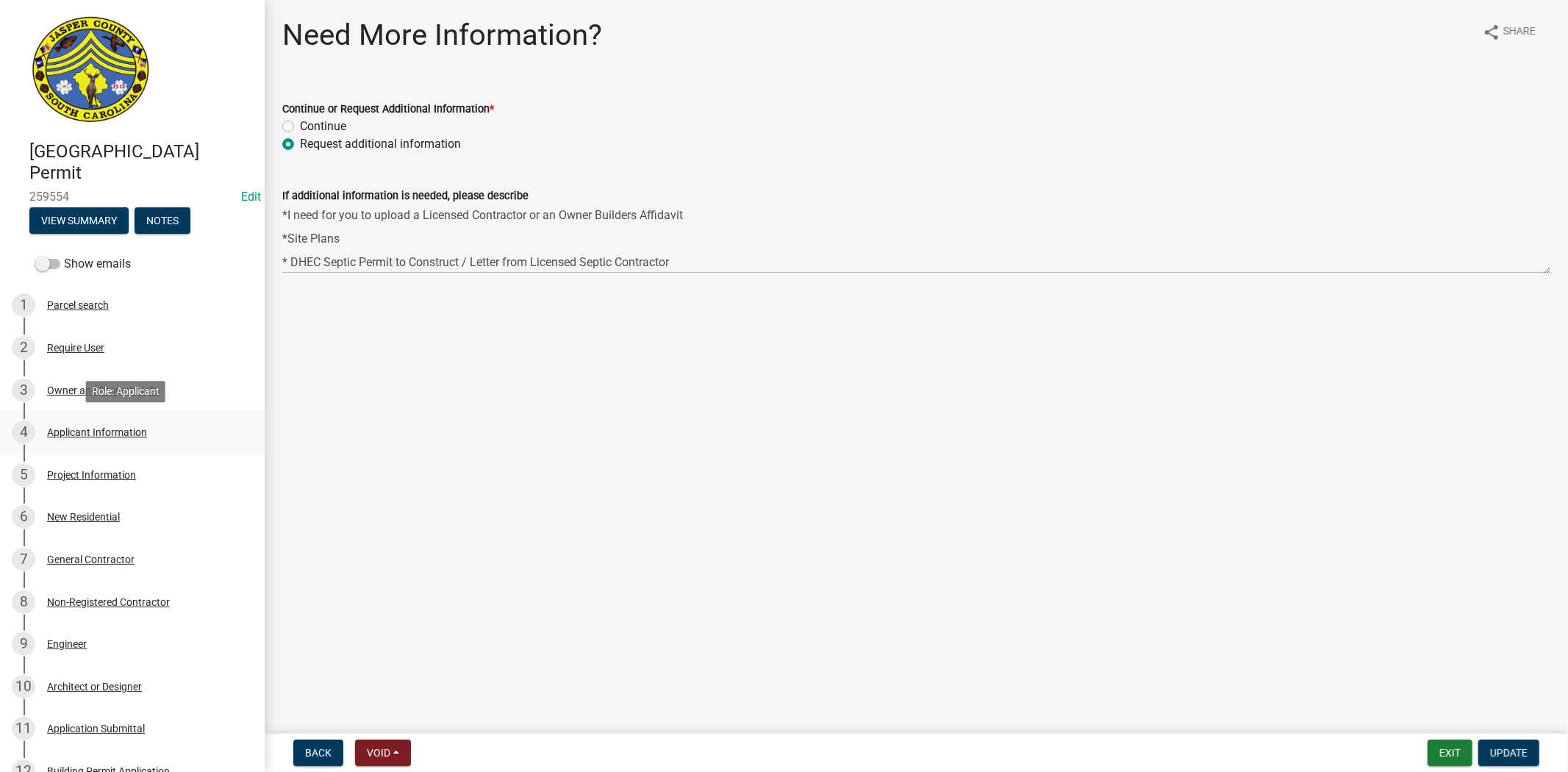
click at [128, 435] on div "Applicant Information" at bounding box center [96, 432] width 100 height 10
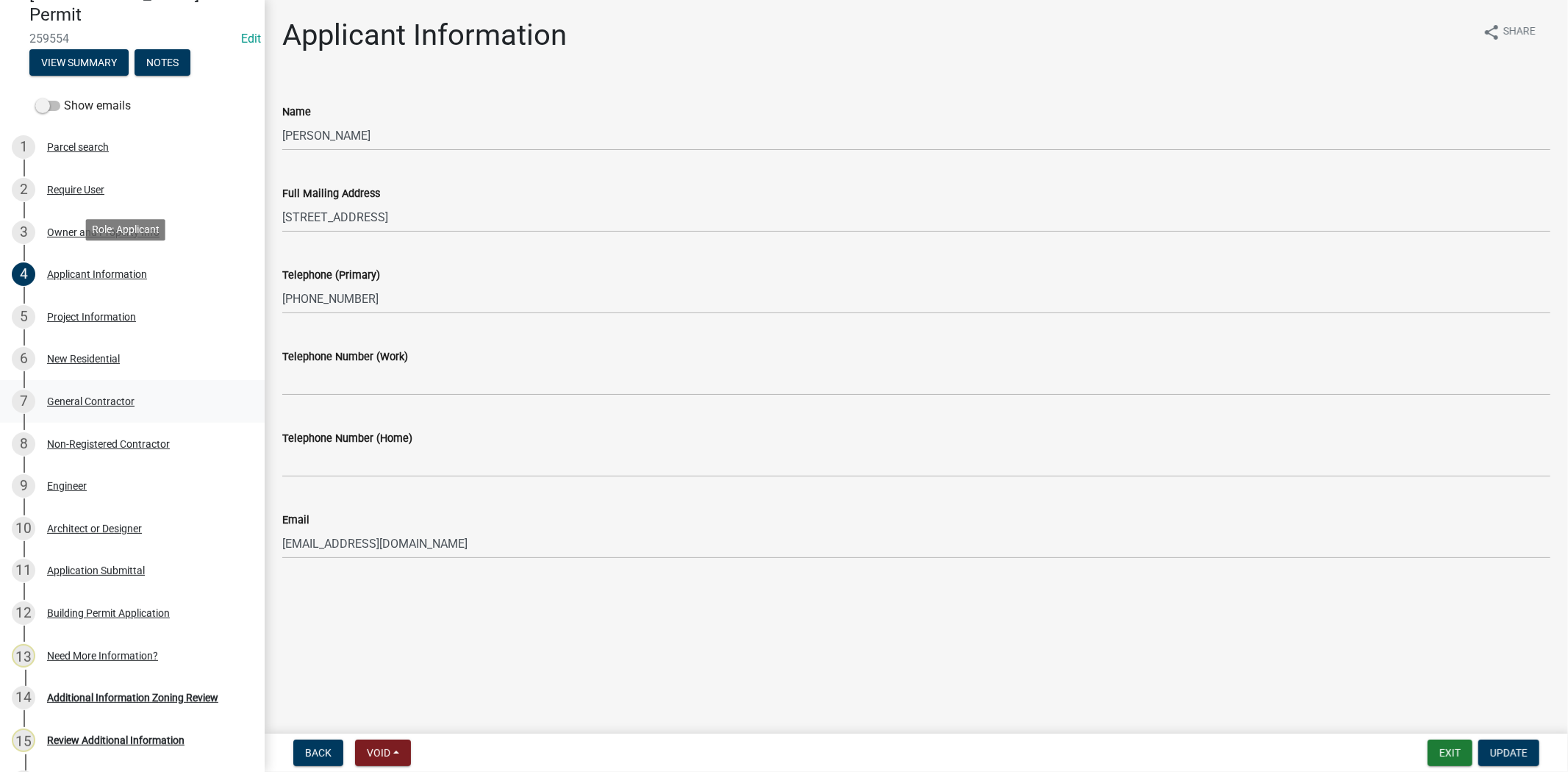
scroll to position [163, 0]
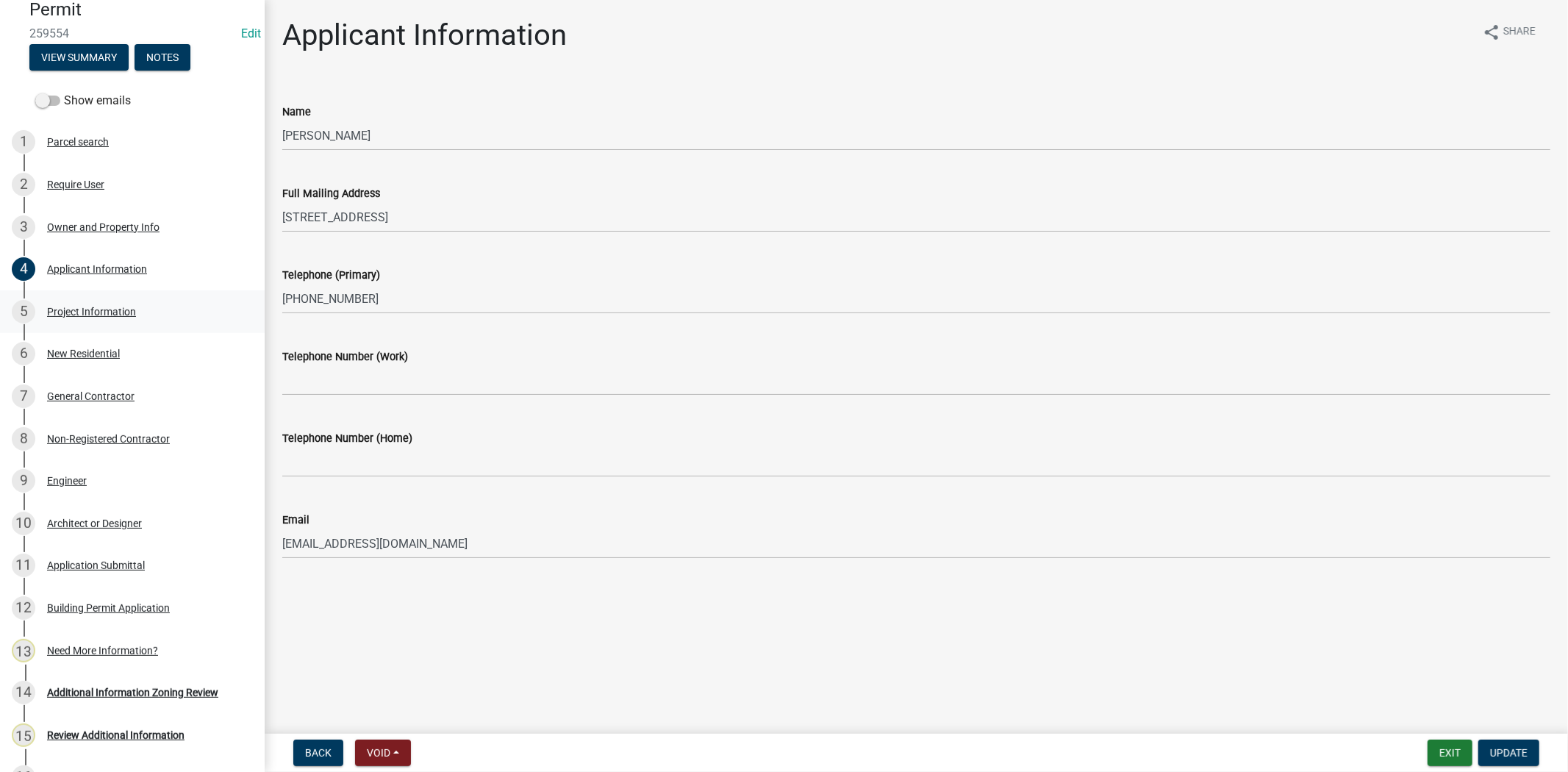
click at [108, 306] on div "Project Information" at bounding box center [91, 311] width 89 height 10
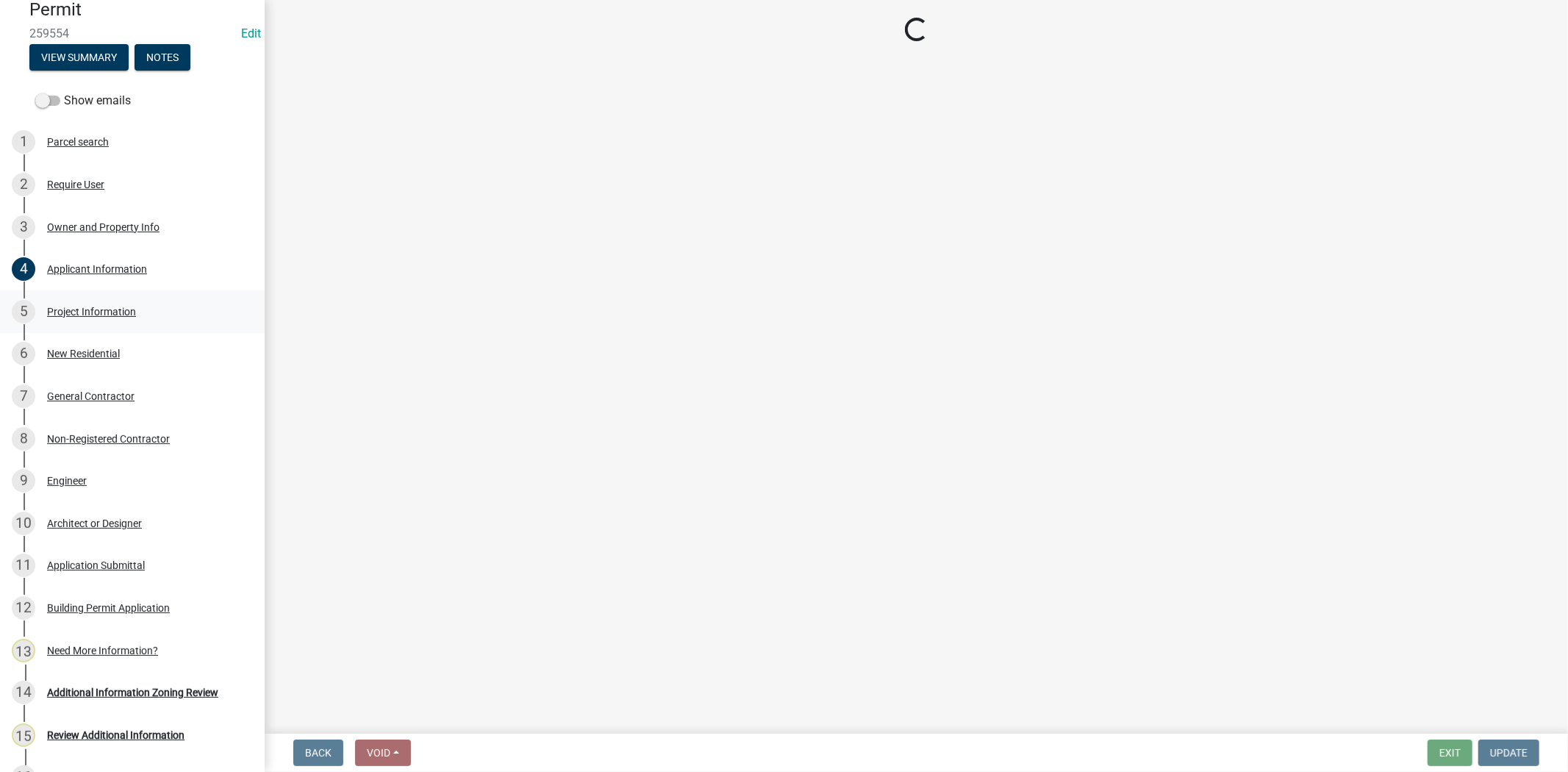
select select "42590599-3c97-479d-b3e9-fbeca9af4fb5"
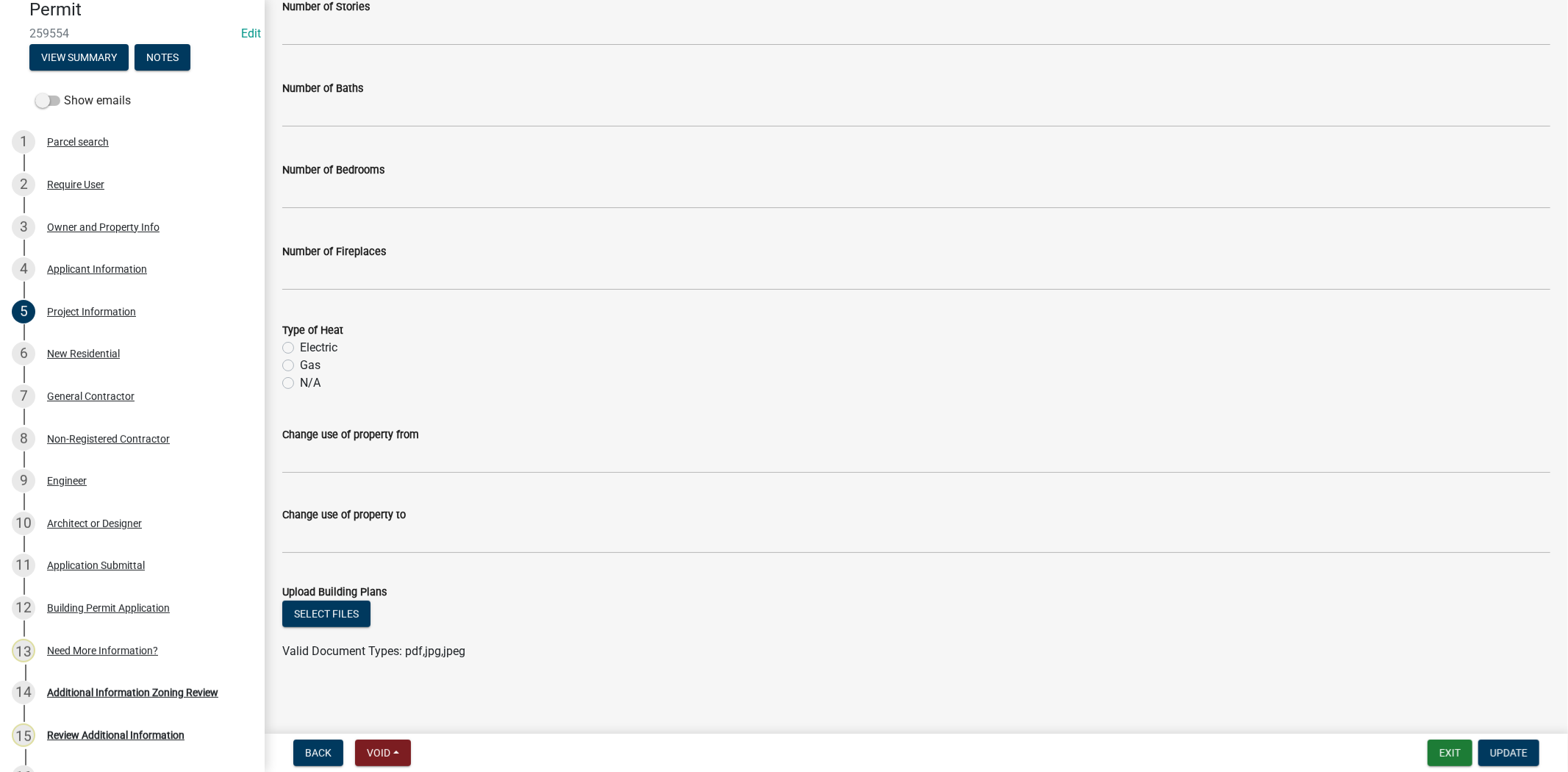
scroll to position [529, 0]
click at [376, 754] on span "Void" at bounding box center [378, 753] width 23 height 12
click at [412, 716] on button "Void" at bounding box center [414, 714] width 118 height 36
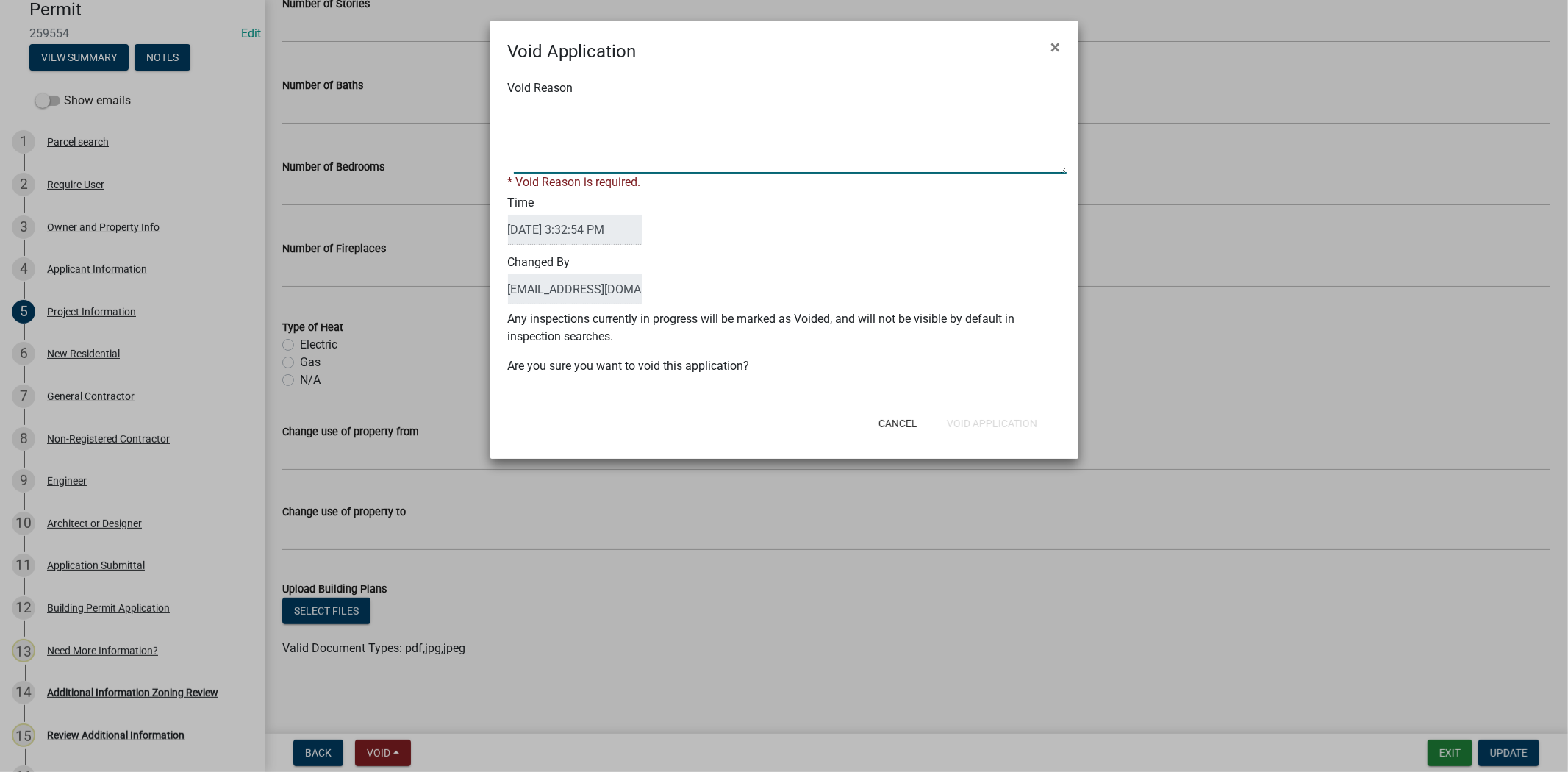
click at [791, 160] on textarea "Void Reason" at bounding box center [789, 136] width 552 height 74
type textarea "."
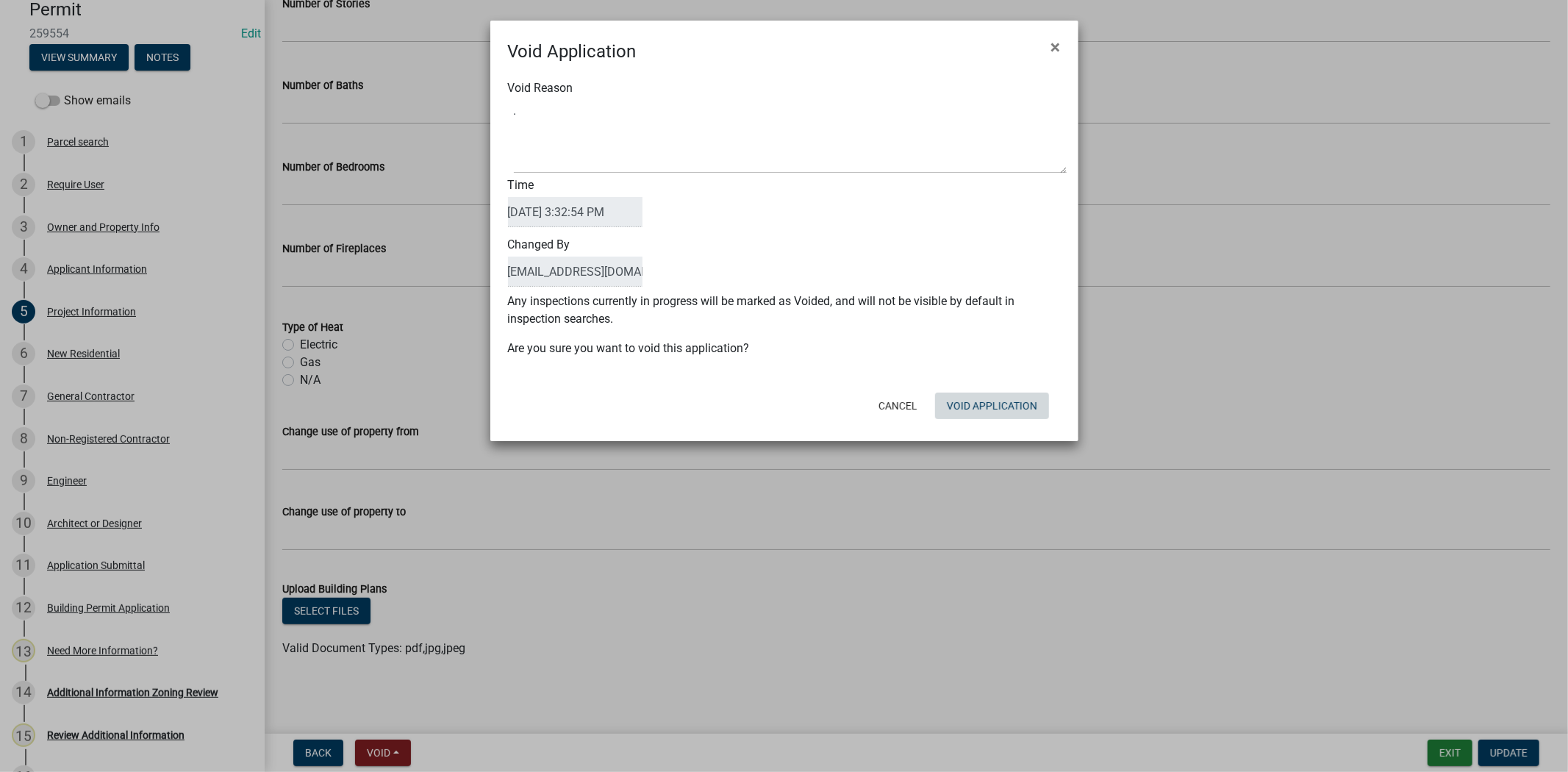
click at [1005, 416] on button "Void Application" at bounding box center [991, 406] width 114 height 27
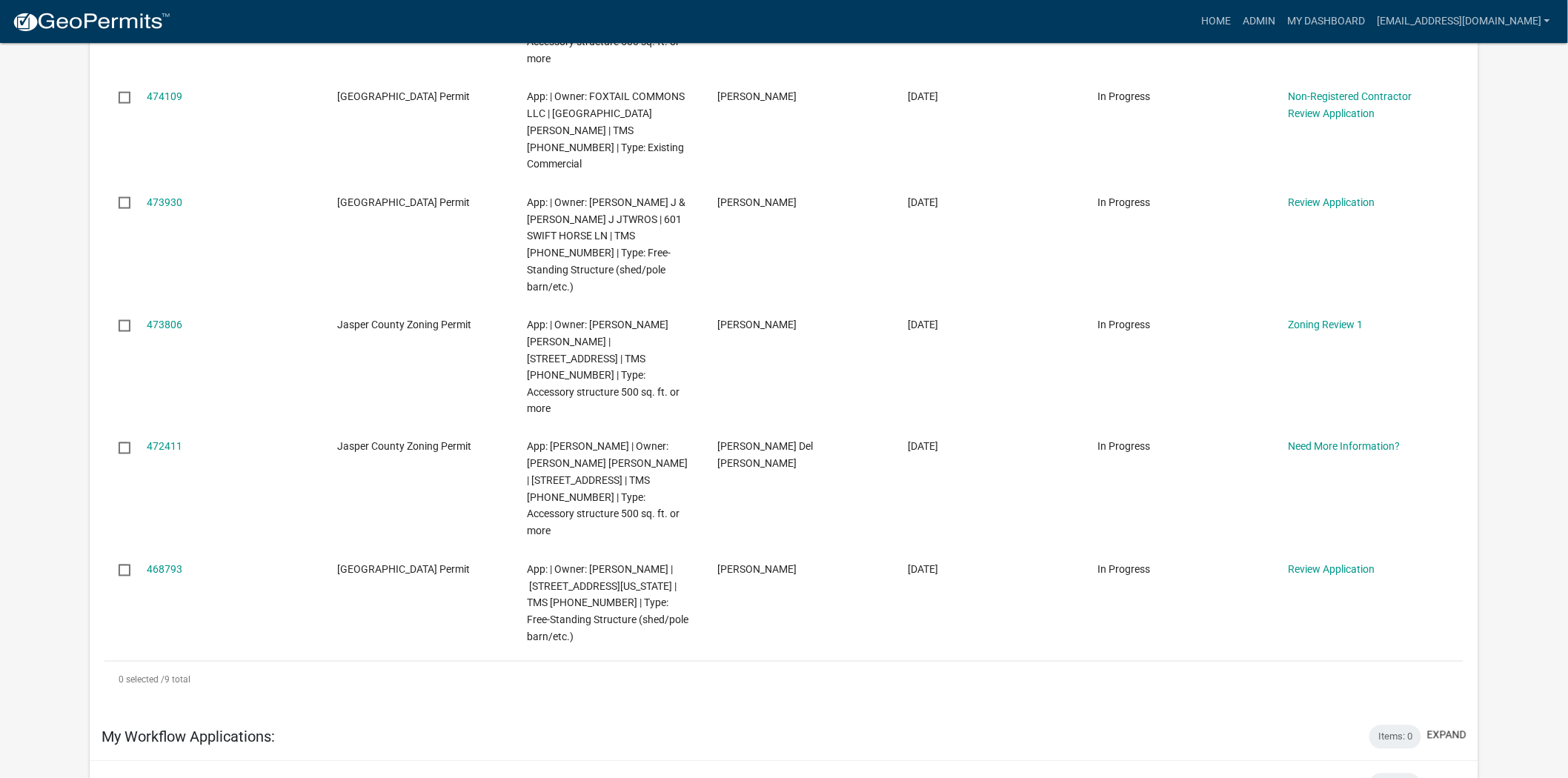
scroll to position [740, 0]
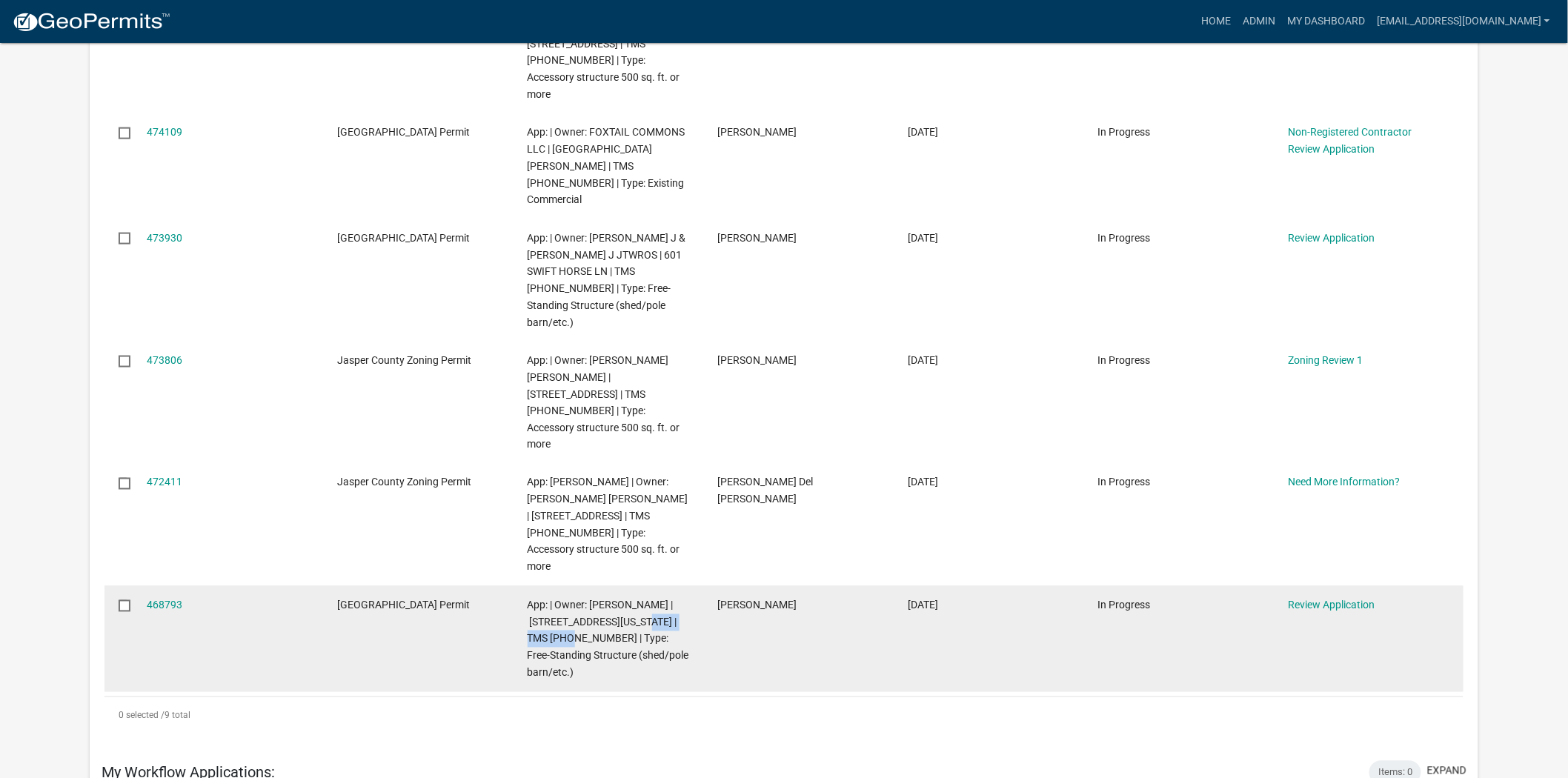
drag, startPoint x: 552, startPoint y: 518, endPoint x: 639, endPoint y: 505, distance: 88.0
click at [639, 600] on span "App: | Owner: [PERSON_NAME] | [STREET_ADDRESS][US_STATE] | TMS [PHONE_NUMBER] |…" at bounding box center [608, 639] width 162 height 80
copy span "[PHONE_NUMBER] |"
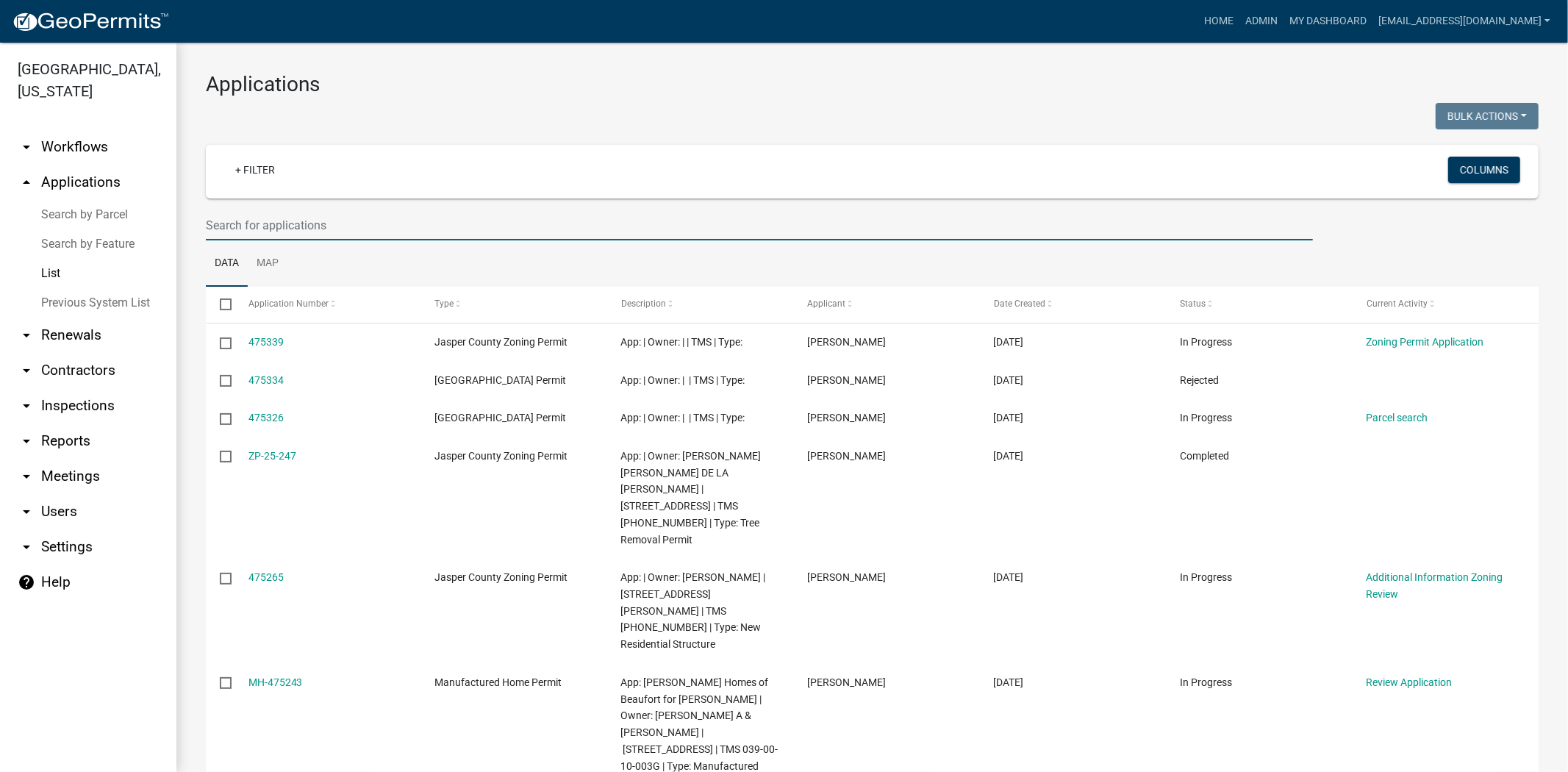
click at [326, 226] on input "text" at bounding box center [759, 225] width 1107 height 30
paste input "[PHONE_NUMBER] |"
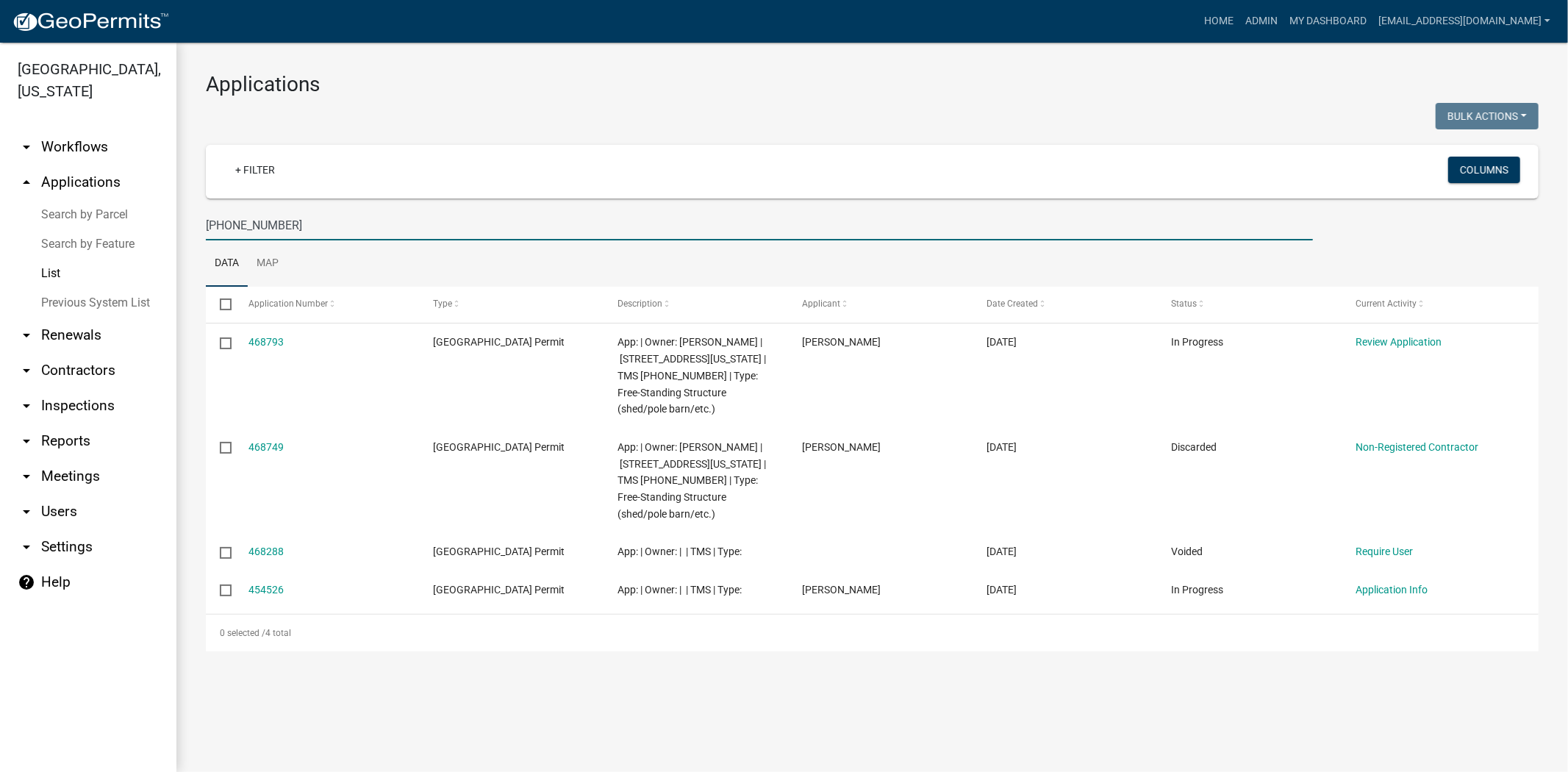
type input "[PHONE_NUMBER]"
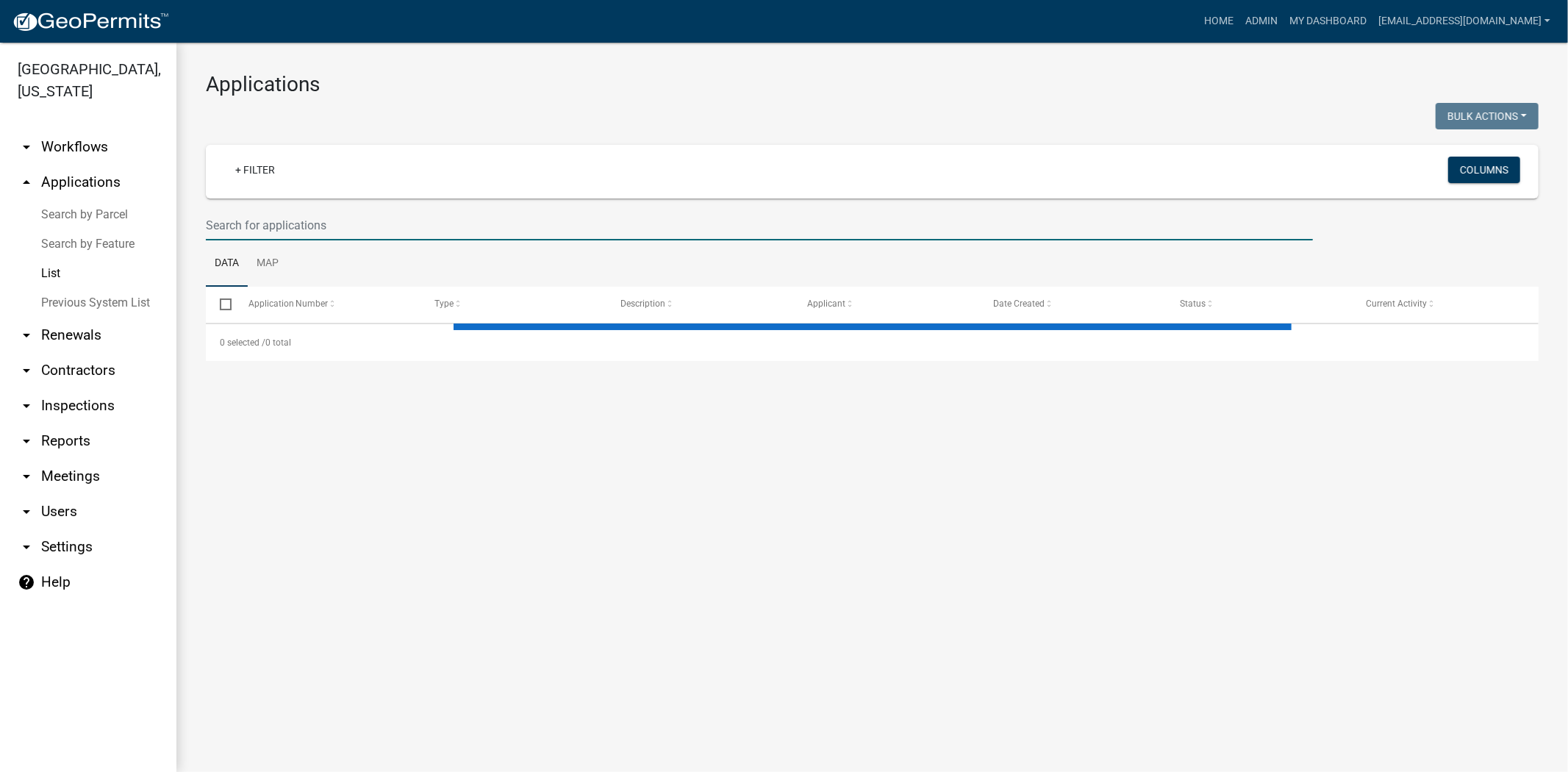
click at [361, 219] on input "text" at bounding box center [759, 225] width 1107 height 30
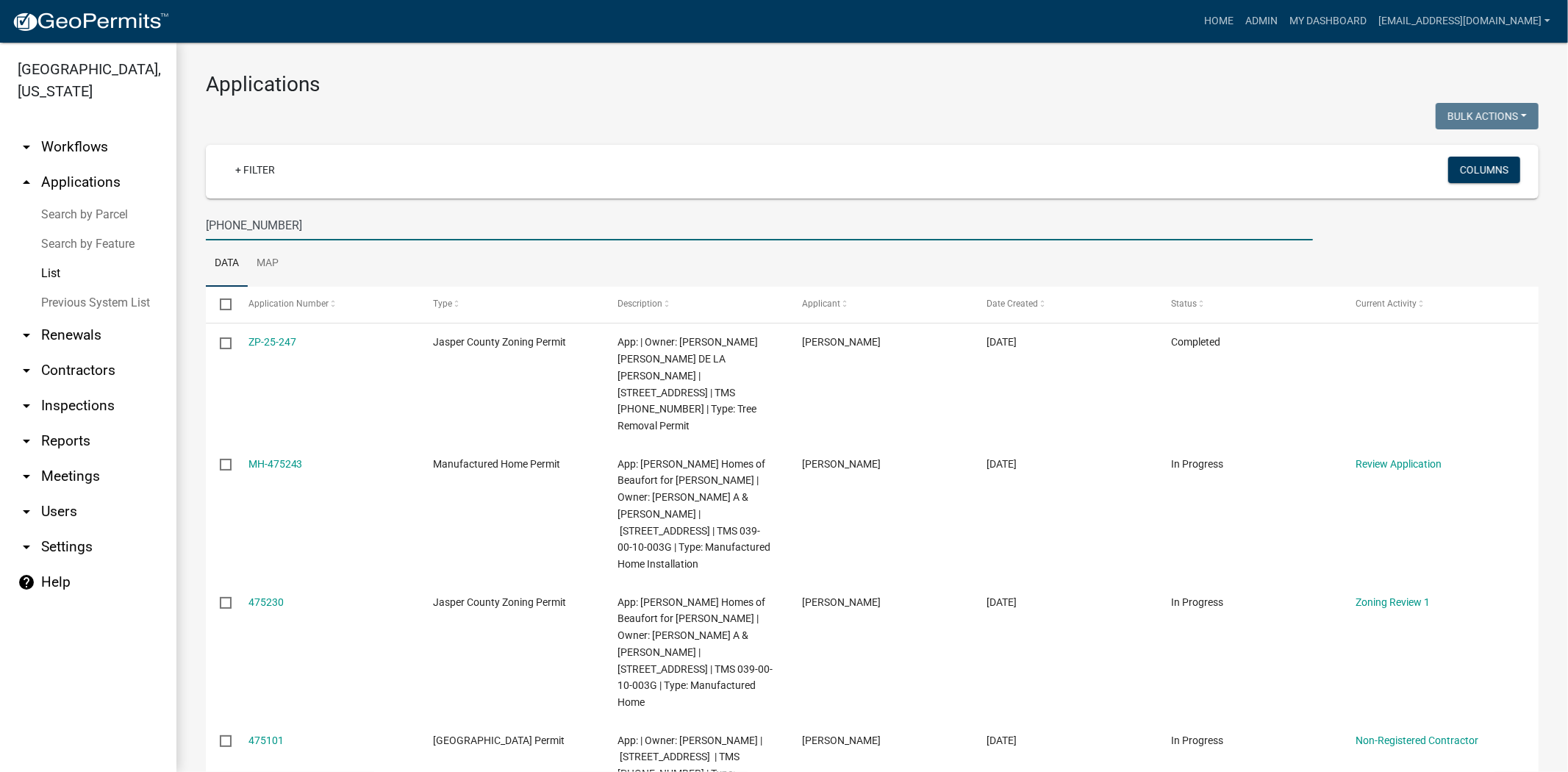
type input "039-00-04-038"
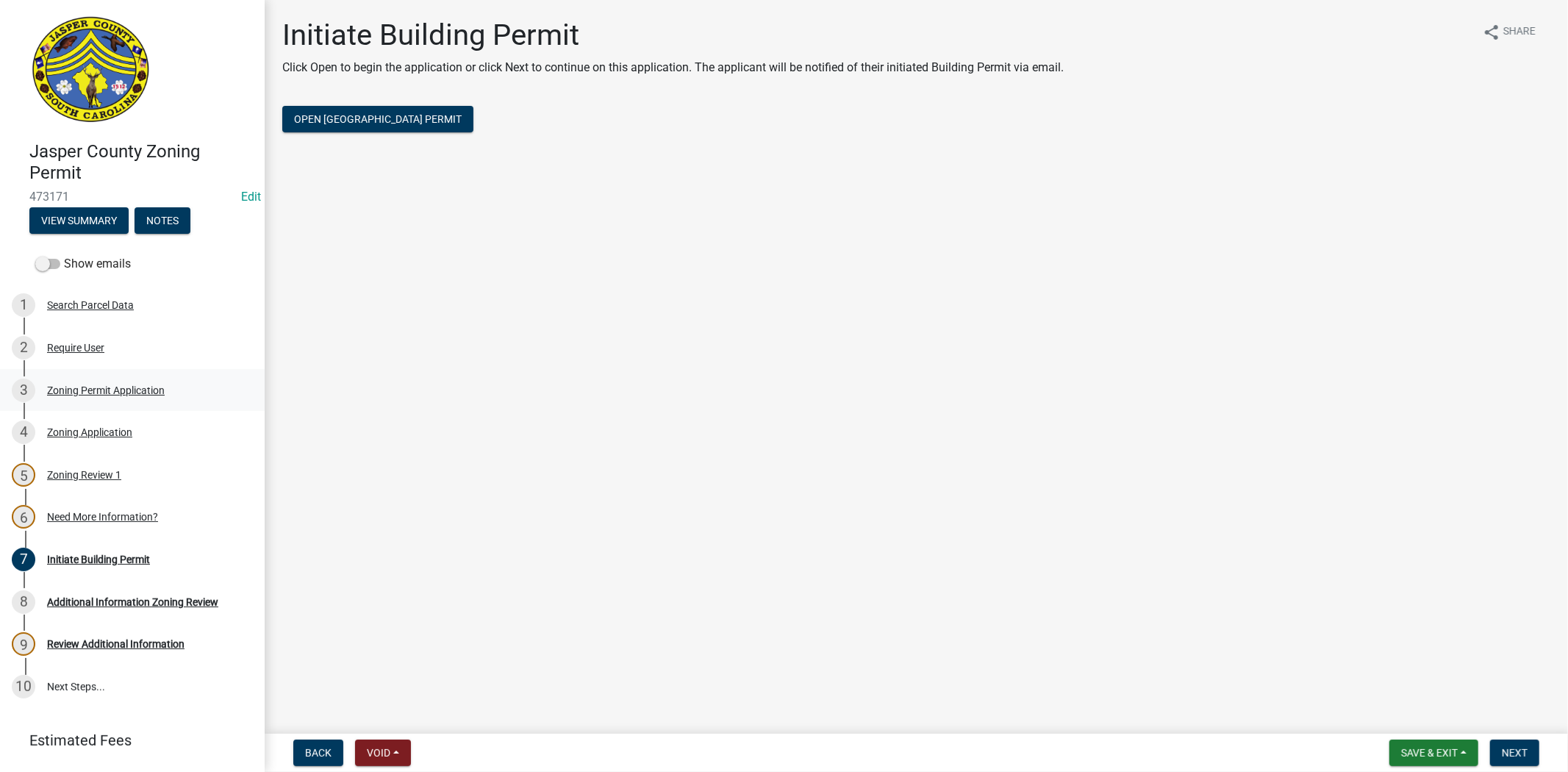
click at [97, 388] on div "Zoning Permit Application" at bounding box center [106, 390] width 118 height 10
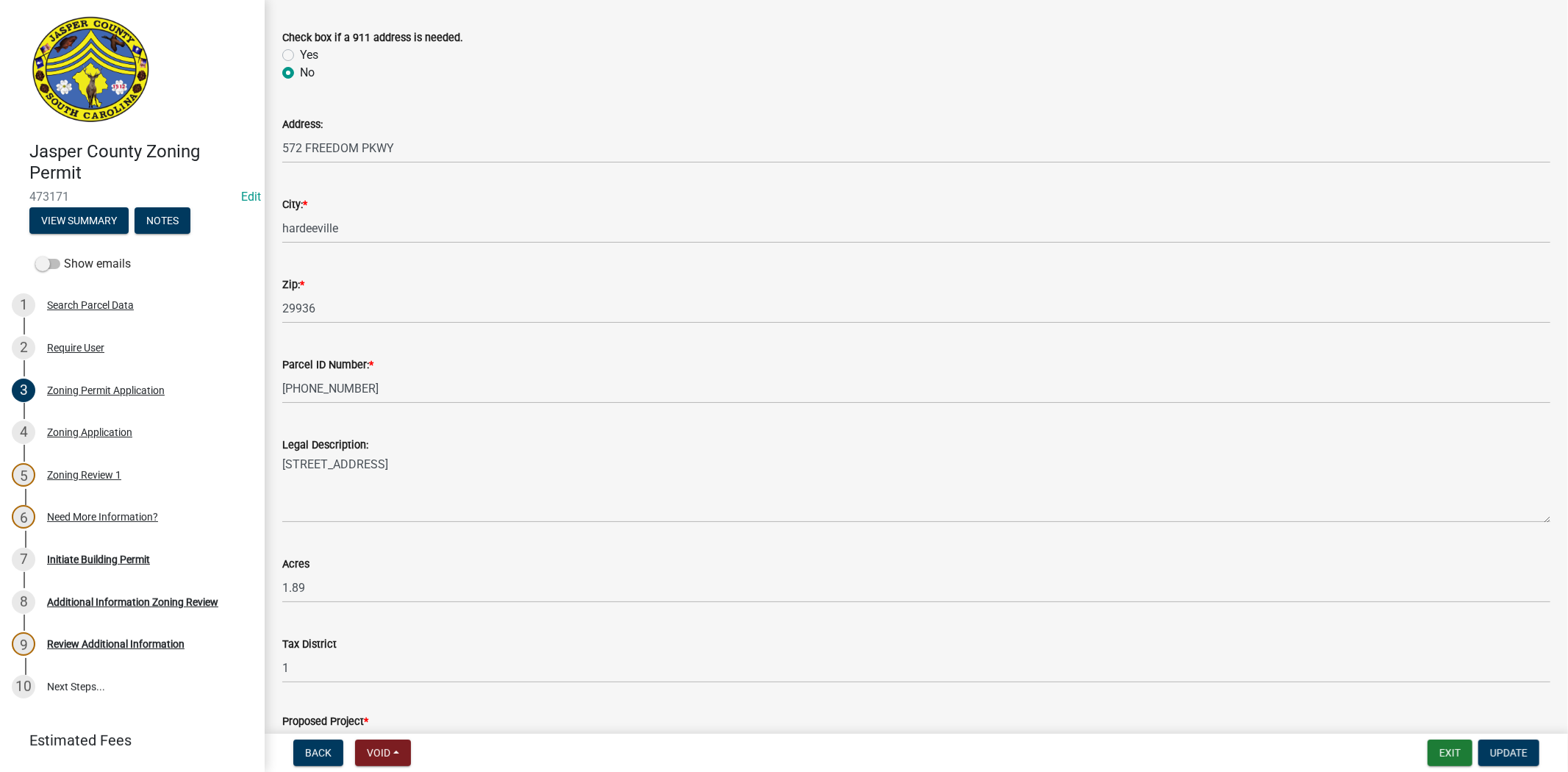
scroll to position [653, 0]
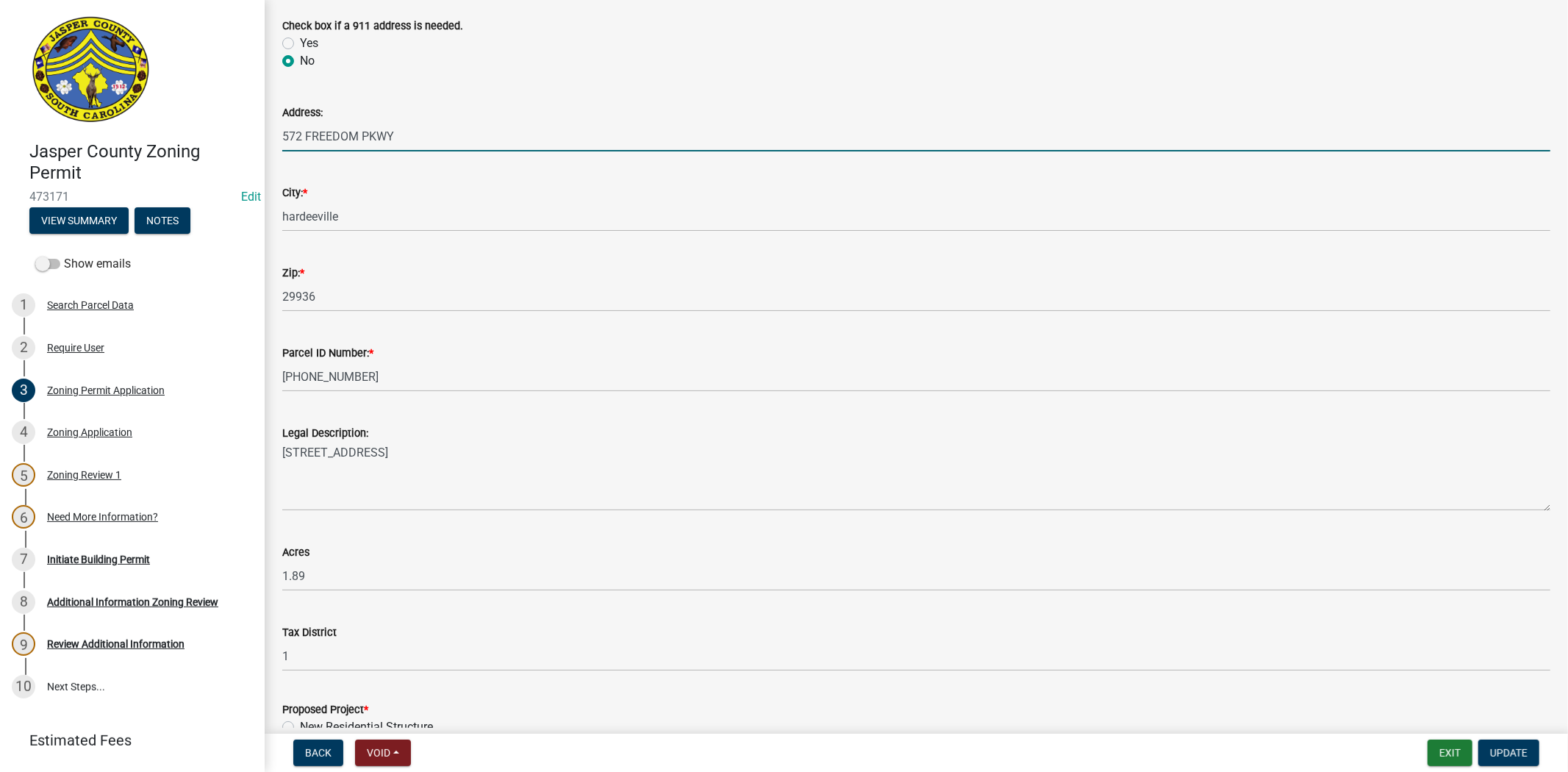
drag, startPoint x: 302, startPoint y: 134, endPoint x: 271, endPoint y: 138, distance: 31.3
click at [271, 138] on div "Address: 572 FREEDOM PKWY" at bounding box center [916, 117] width 1290 height 69
type input "604 FREEDOM PKWY"
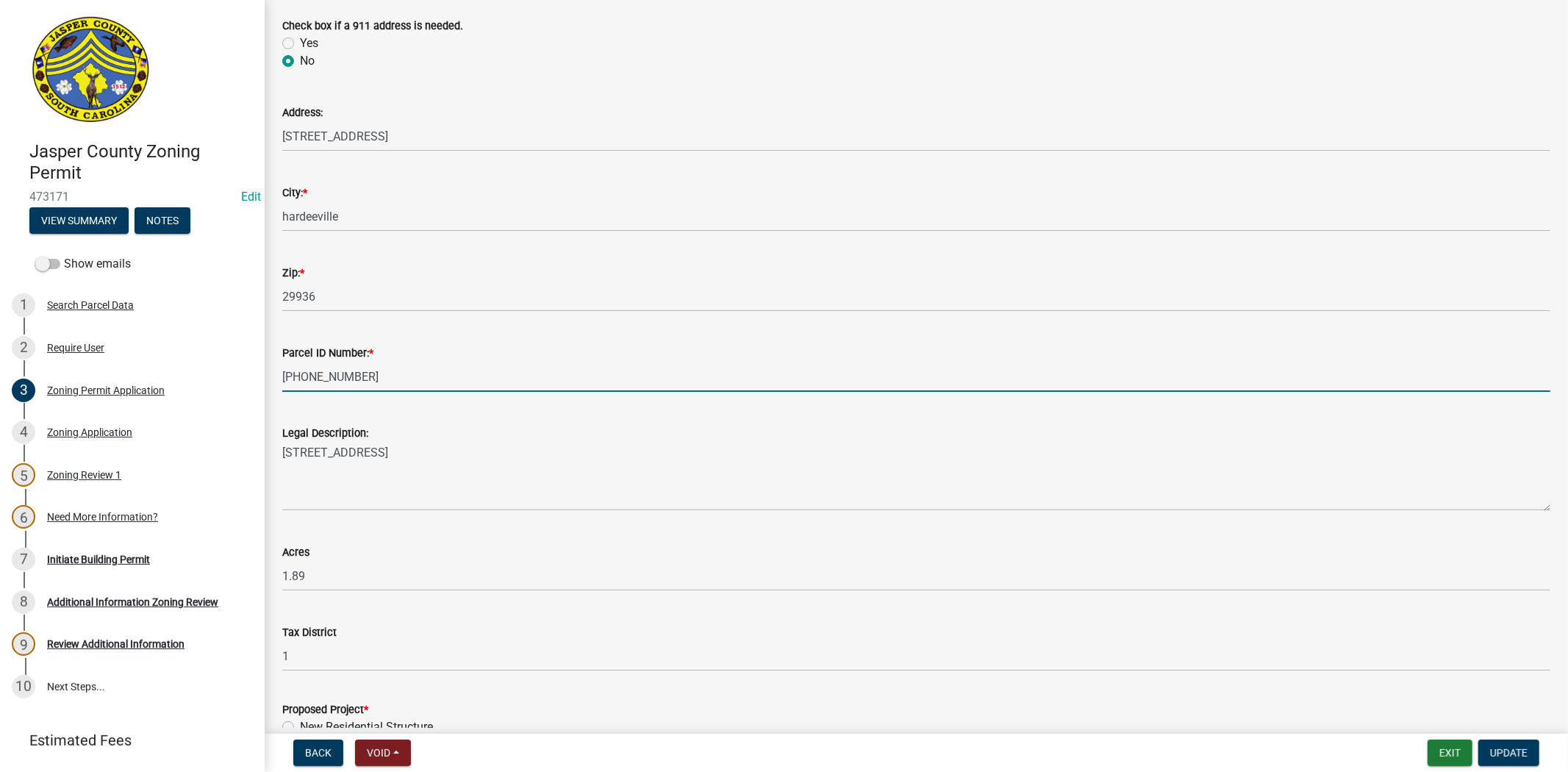
drag, startPoint x: 363, startPoint y: 380, endPoint x: 258, endPoint y: 370, distance: 105.5
click at [258, 370] on div "Jasper County Zoning Permit 473171 Edit View Summary Notes Show emails 1 Search…" at bounding box center [784, 386] width 1568 height 772
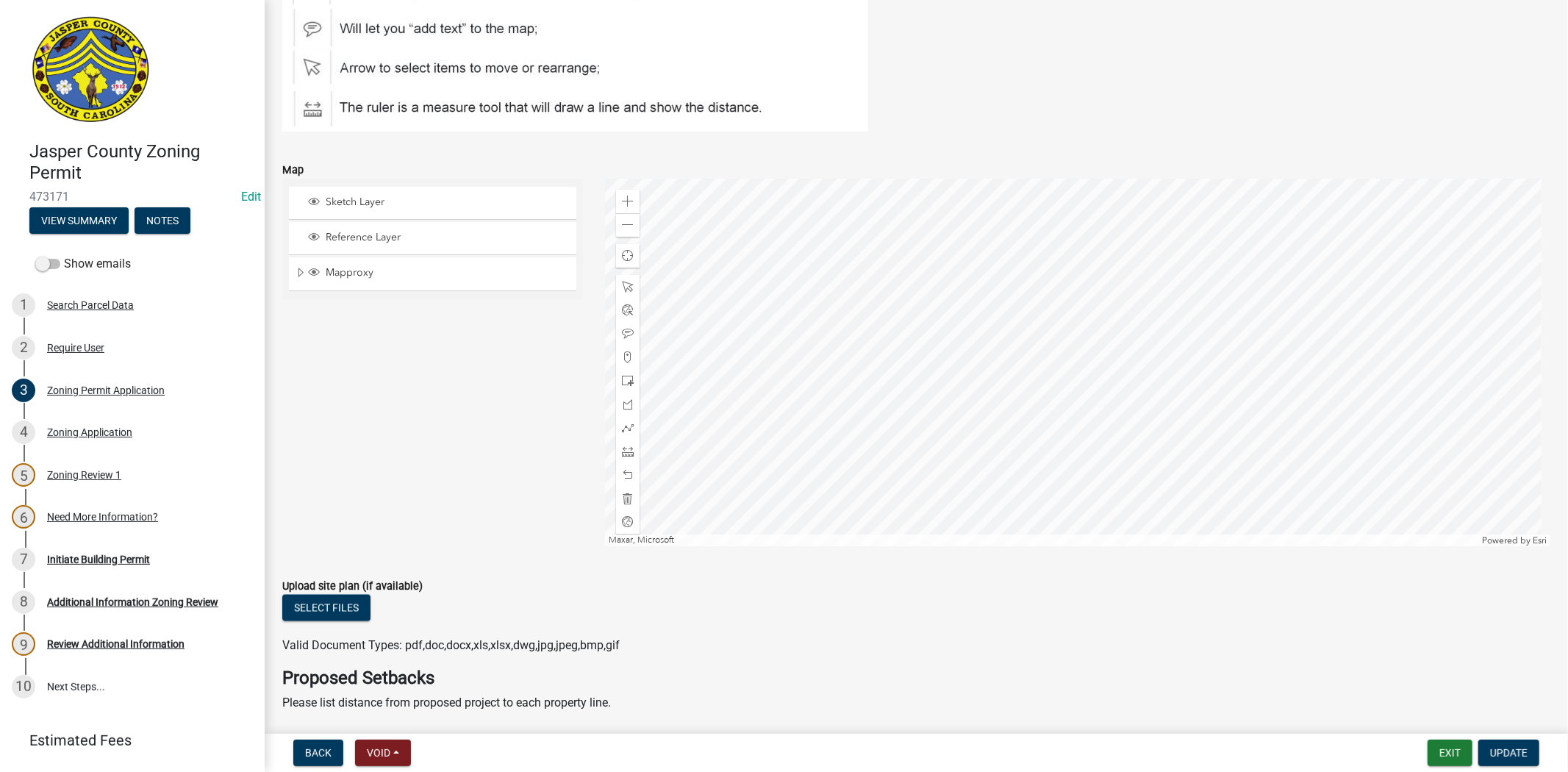
scroll to position [1959, 0]
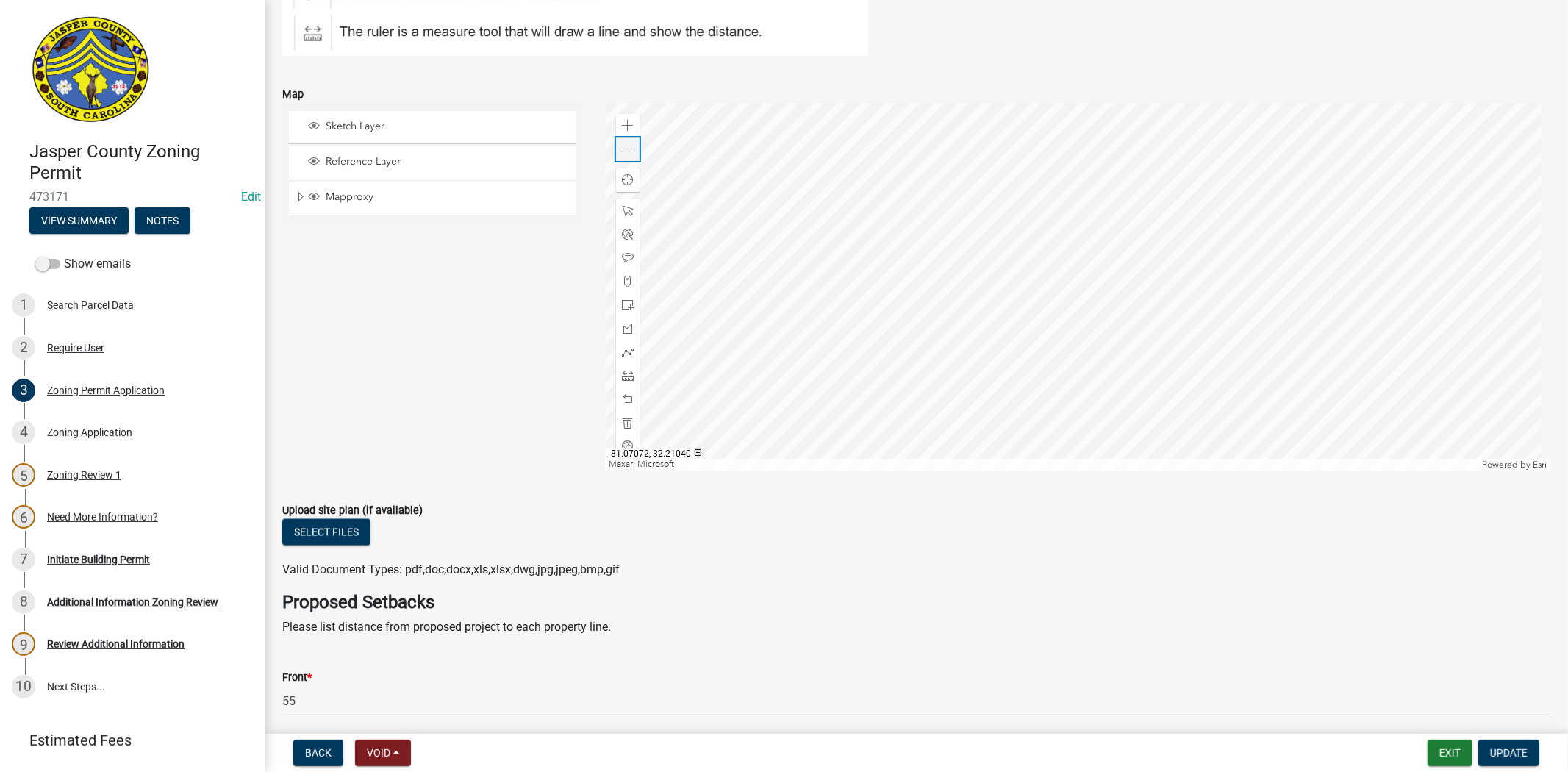
click at [628, 147] on span at bounding box center [628, 149] width 12 height 12
click at [622, 422] on span at bounding box center [628, 423] width 12 height 12
click at [626, 370] on span at bounding box center [628, 376] width 12 height 12
click at [1022, 237] on div at bounding box center [1077, 287] width 945 height 368
click at [1055, 239] on div at bounding box center [1077, 287] width 945 height 368
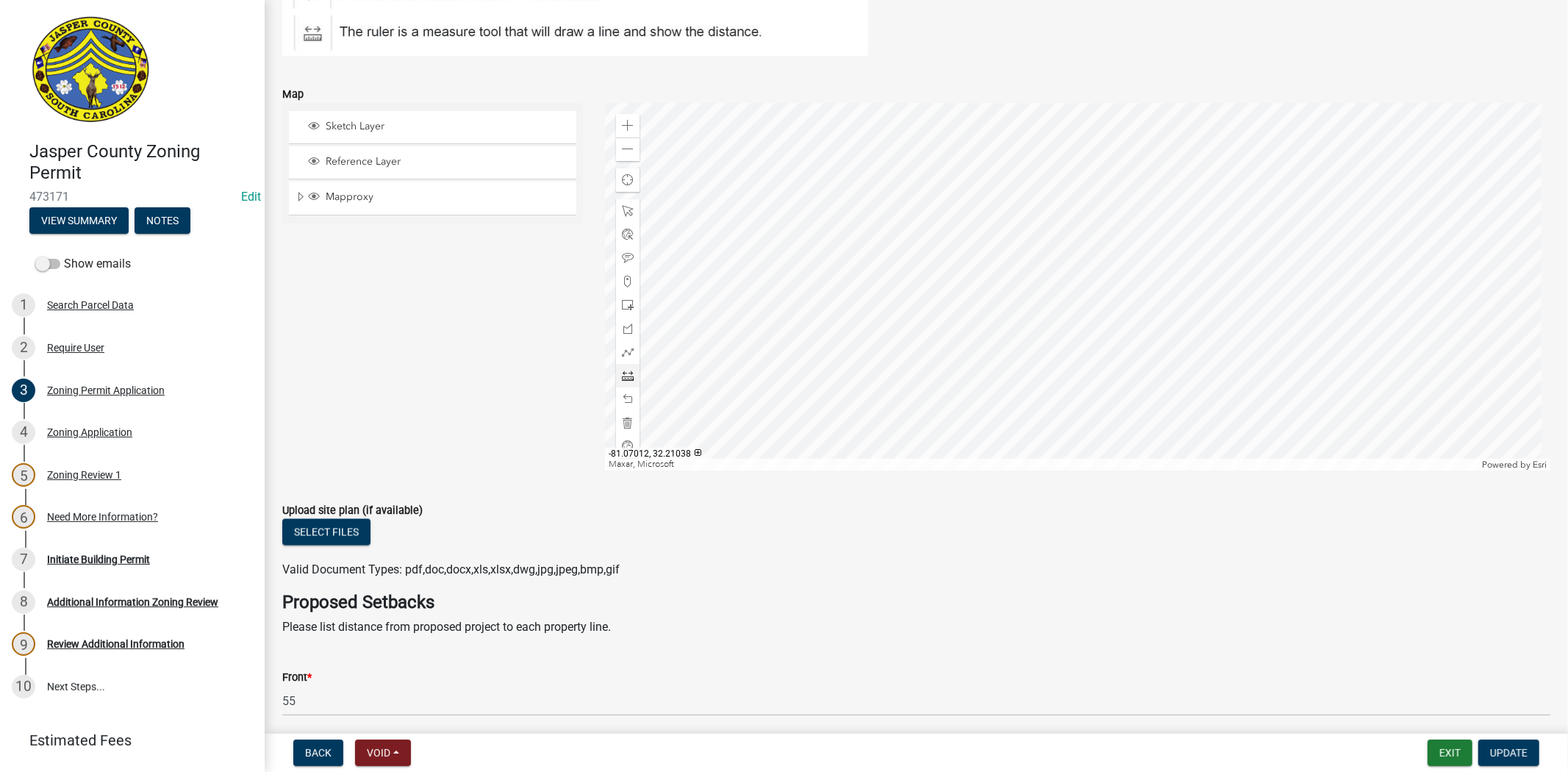
click at [1055, 239] on div at bounding box center [1077, 287] width 945 height 368
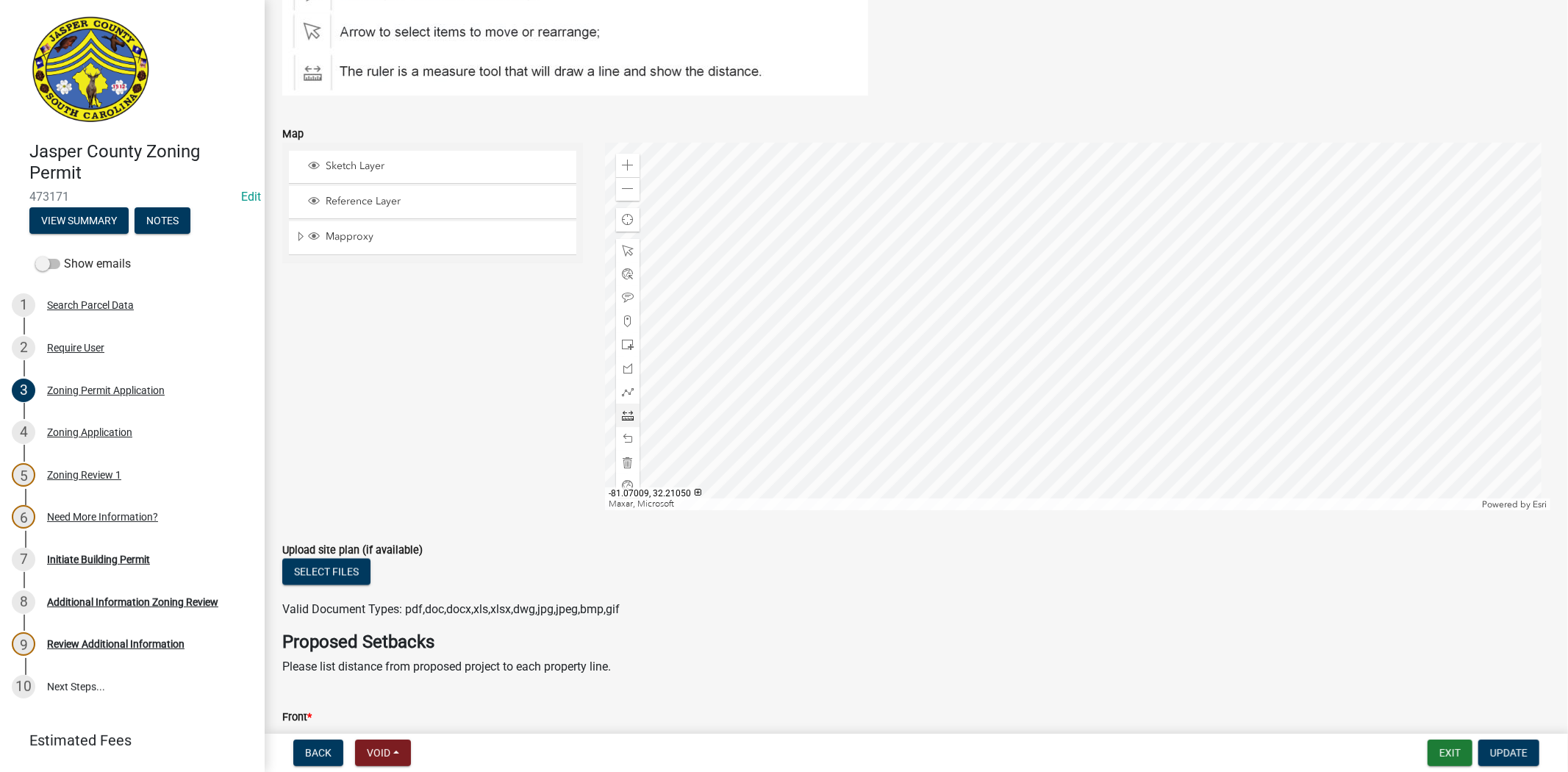
scroll to position [1878, 0]
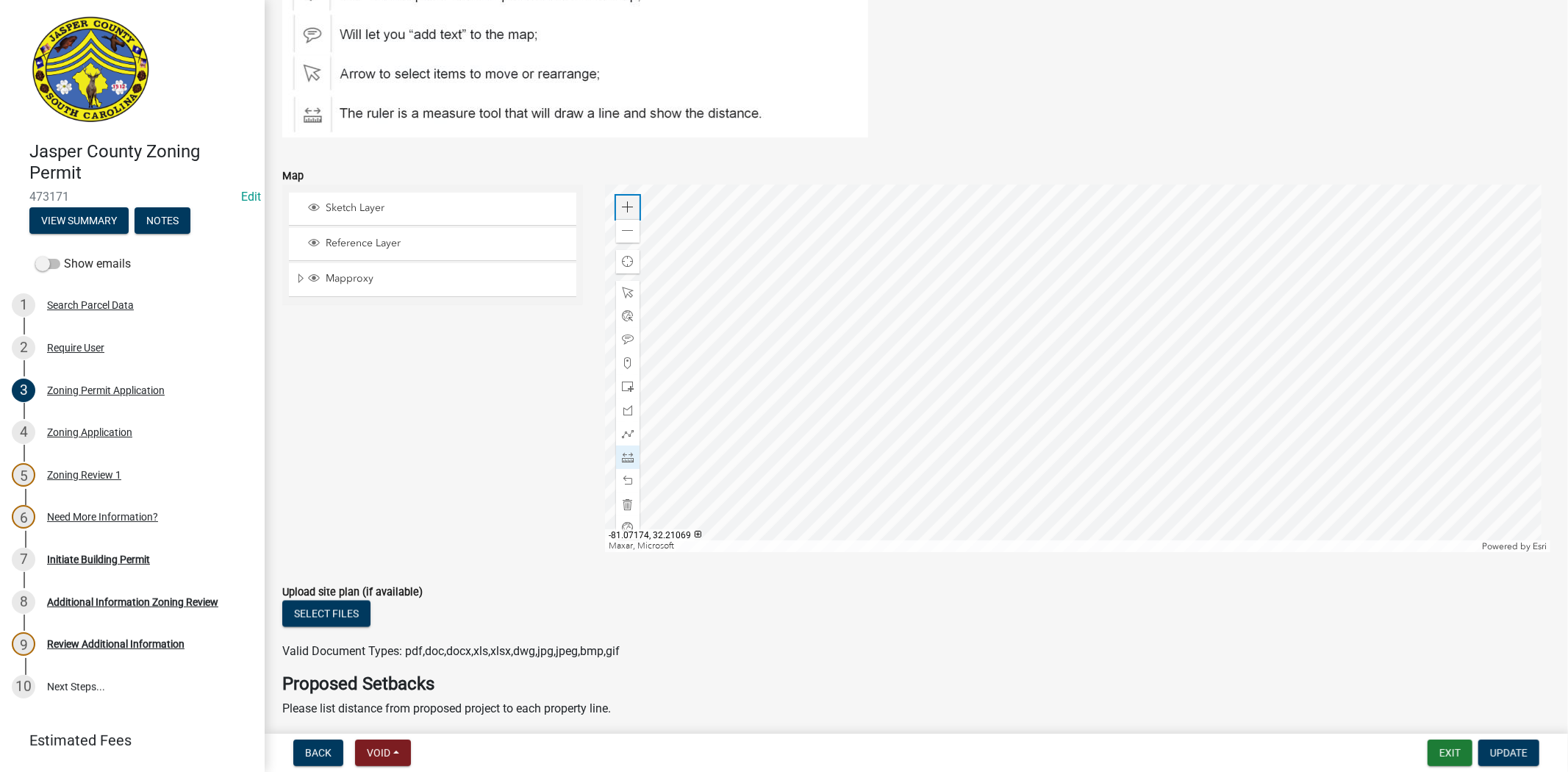
click at [622, 210] on span at bounding box center [628, 207] width 12 height 12
click at [983, 343] on div at bounding box center [1077, 369] width 945 height 368
click at [623, 508] on span at bounding box center [628, 505] width 12 height 12
click at [840, 314] on div at bounding box center [1077, 369] width 945 height 368
click at [910, 318] on div at bounding box center [1077, 369] width 945 height 368
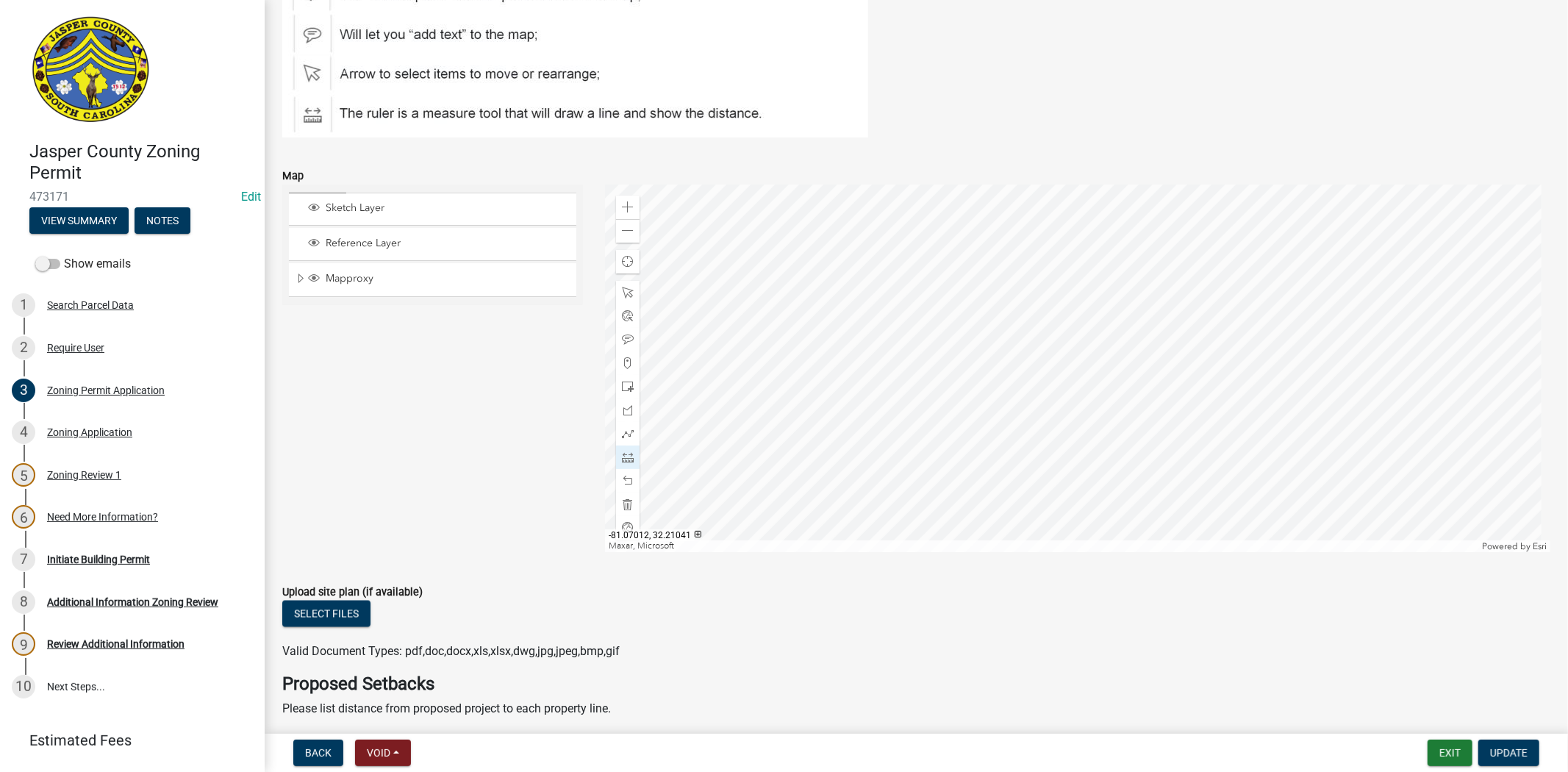
click at [910, 318] on div at bounding box center [1077, 369] width 945 height 368
click at [910, 320] on div at bounding box center [1077, 369] width 945 height 368
click at [624, 475] on span at bounding box center [628, 481] width 12 height 12
click at [937, 306] on div at bounding box center [1077, 369] width 945 height 368
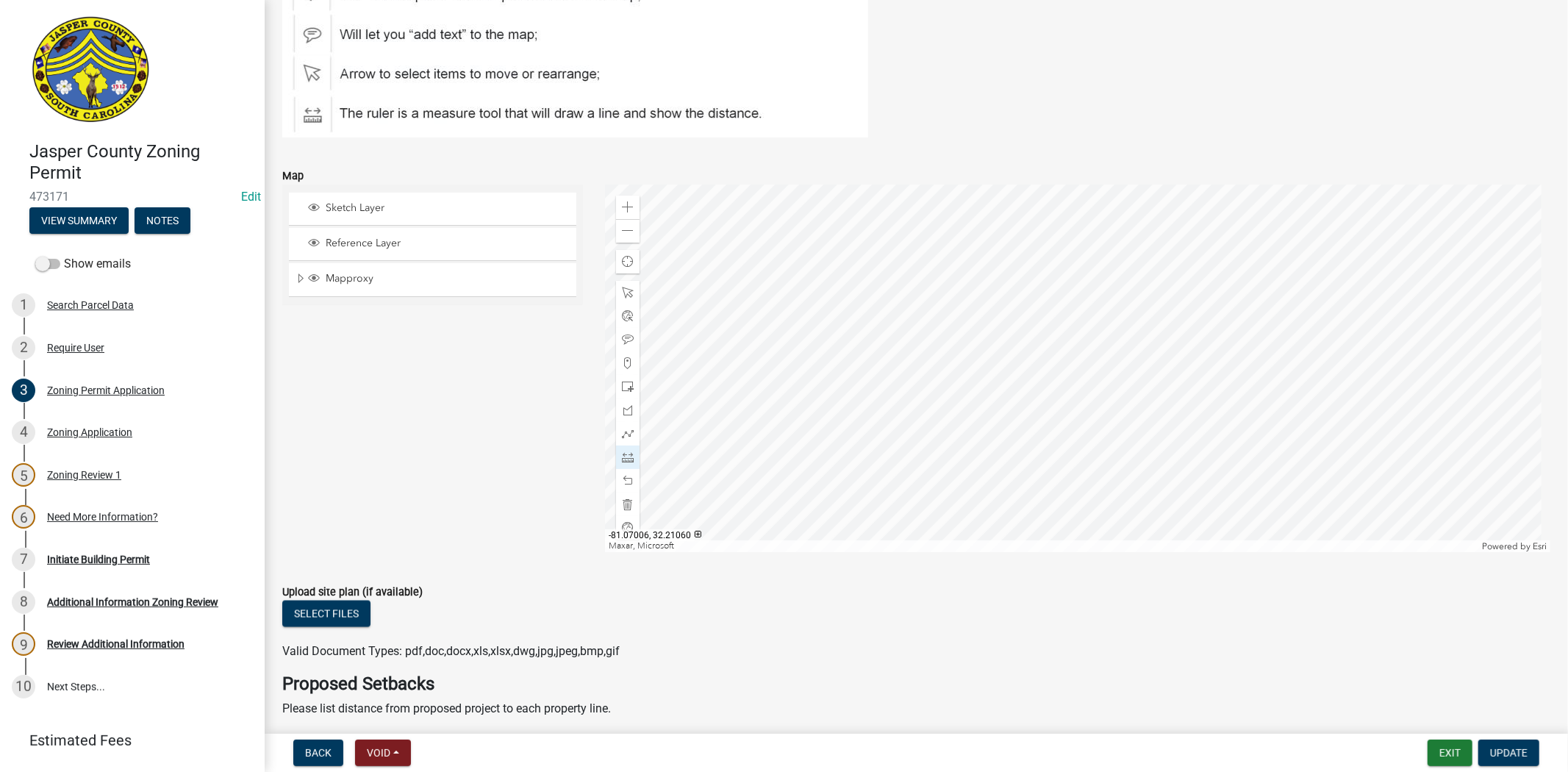
click at [945, 258] on div at bounding box center [1077, 369] width 945 height 368
click at [943, 311] on div at bounding box center [1077, 369] width 945 height 368
click at [918, 313] on div at bounding box center [1077, 369] width 945 height 368
click at [917, 368] on div at bounding box center [1077, 369] width 945 height 368
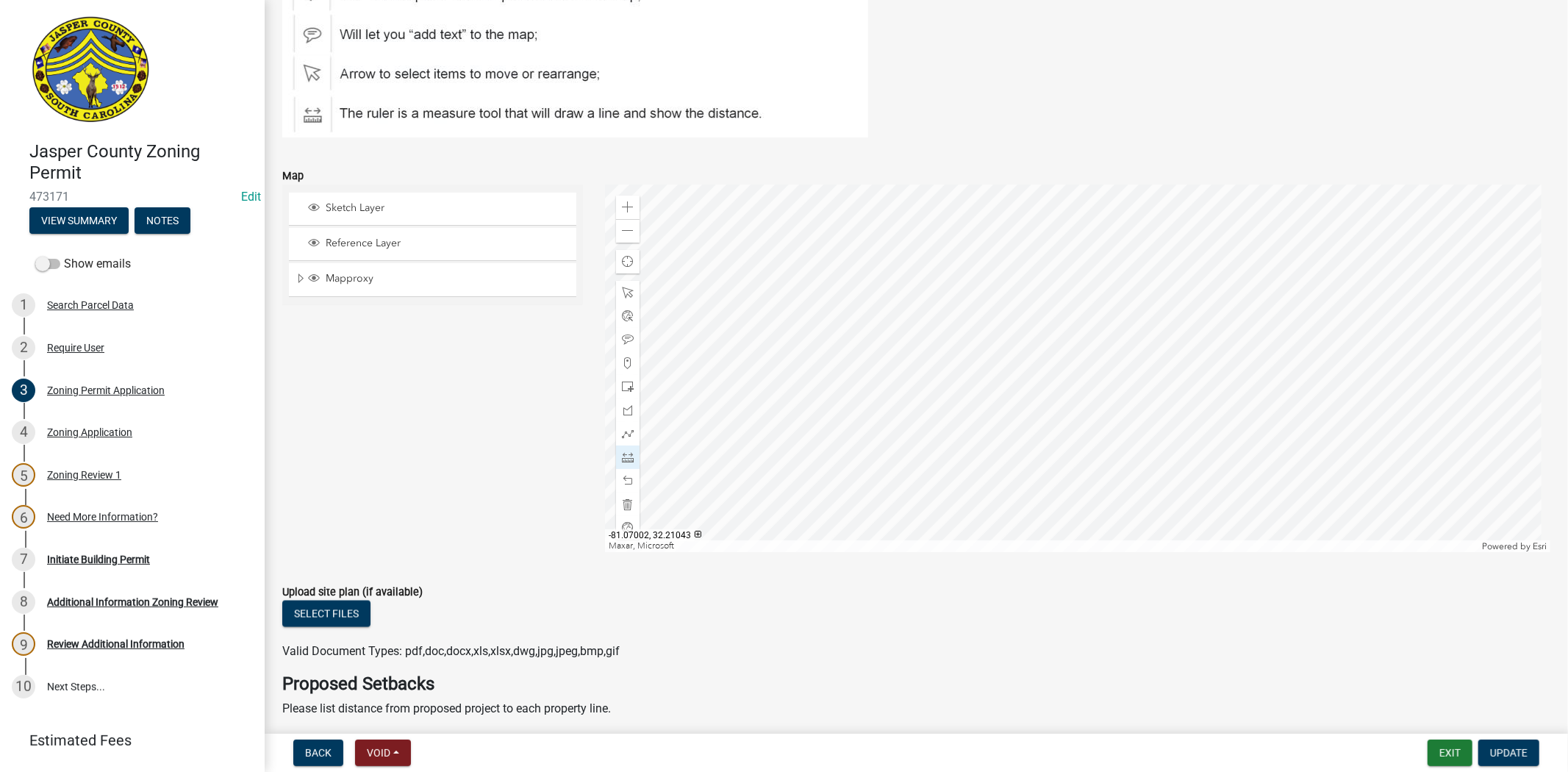
click at [971, 370] on div at bounding box center [1077, 369] width 945 height 368
click at [975, 317] on div at bounding box center [1077, 369] width 945 height 368
click at [918, 316] on div at bounding box center [1077, 369] width 945 height 368
click at [919, 316] on div at bounding box center [1077, 369] width 945 height 368
click at [921, 316] on div at bounding box center [1077, 369] width 945 height 368
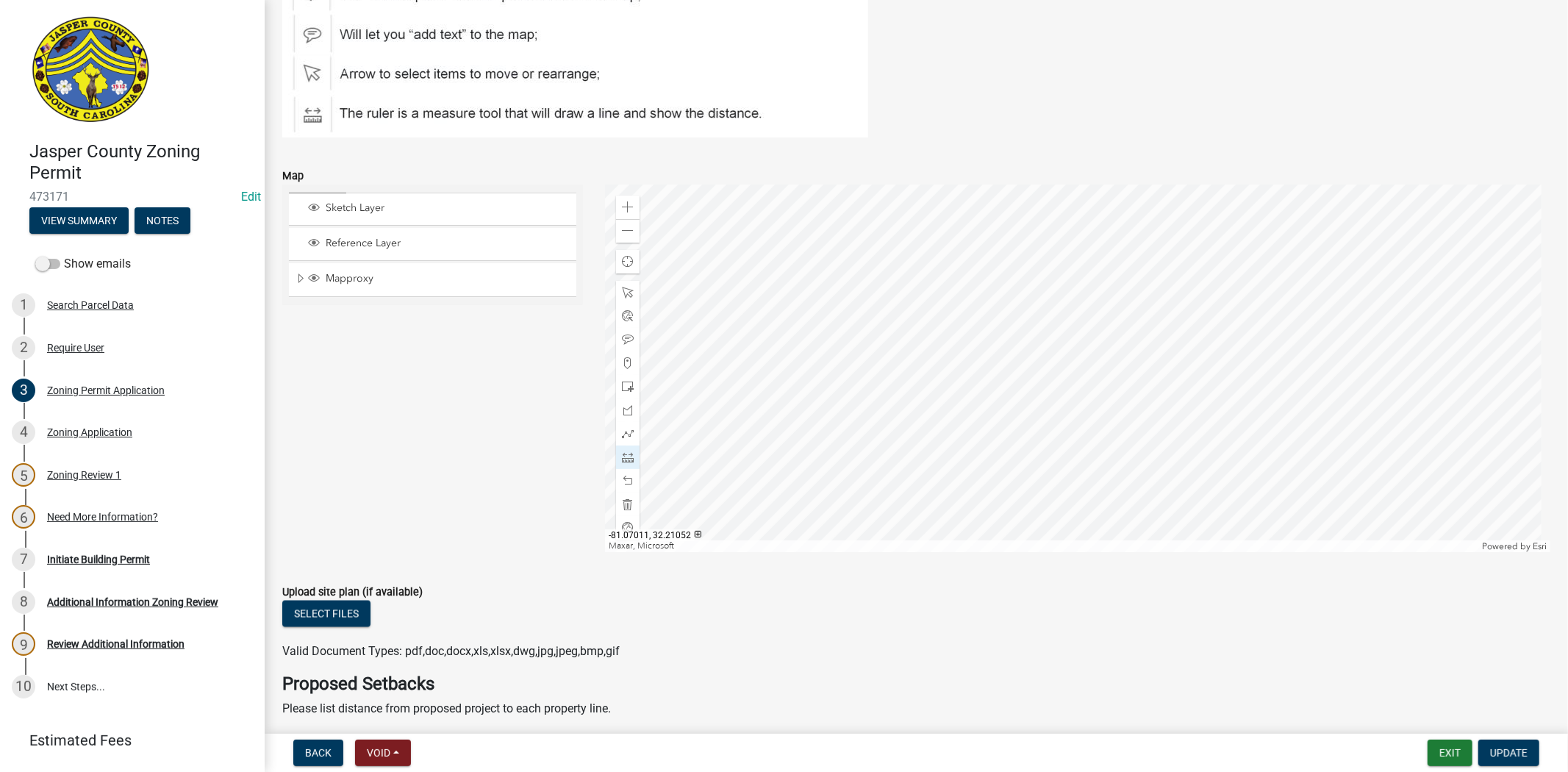
click at [921, 316] on div at bounding box center [1077, 369] width 945 height 368
click at [622, 476] on span at bounding box center [628, 481] width 12 height 12
click at [972, 348] on div at bounding box center [1077, 369] width 945 height 368
click at [1275, 364] on div at bounding box center [1077, 369] width 945 height 368
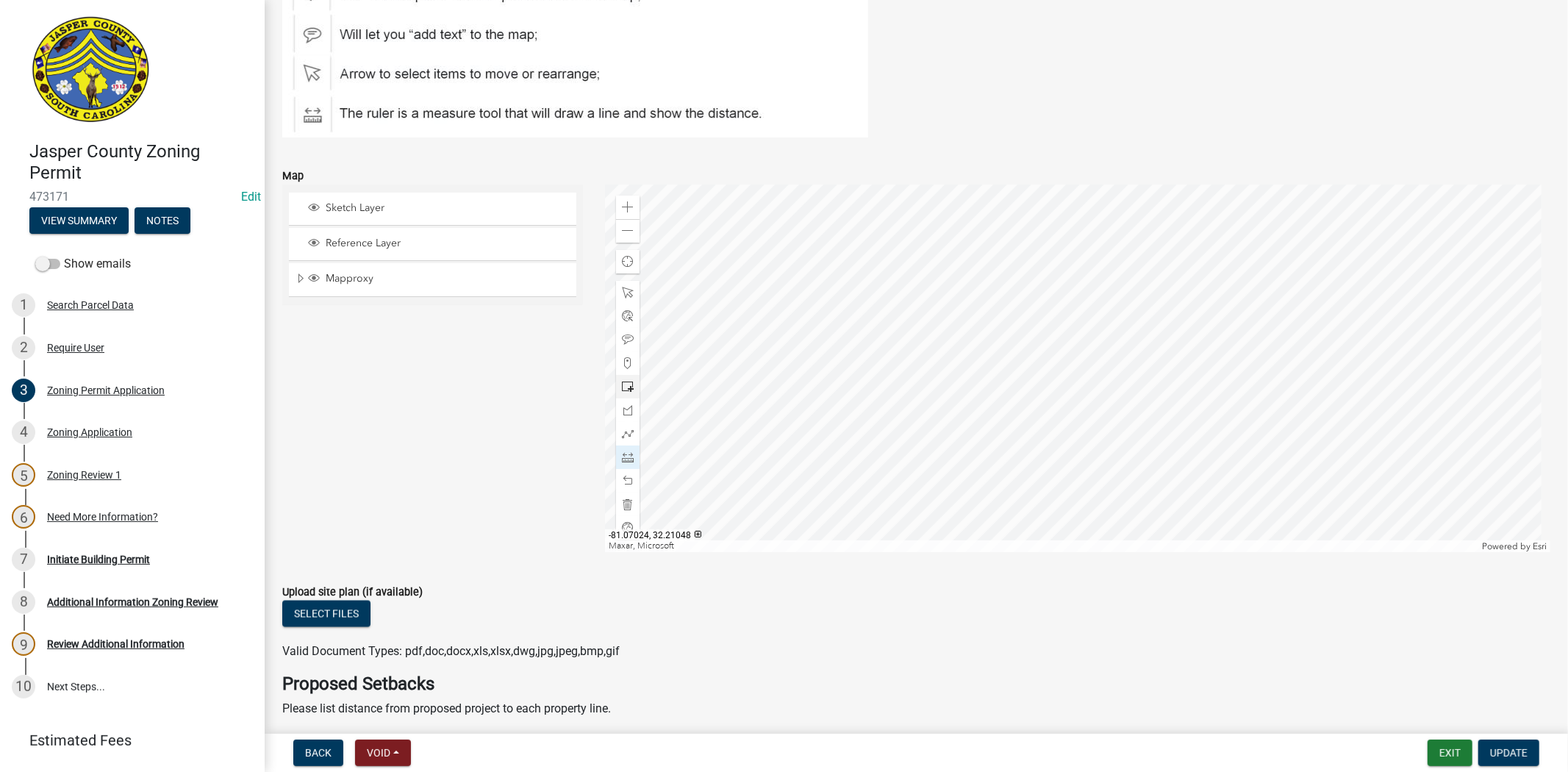
click at [849, 336] on div at bounding box center [1077, 369] width 945 height 368
click at [917, 339] on div at bounding box center [1077, 369] width 945 height 368
click at [938, 346] on div at bounding box center [1077, 369] width 945 height 368
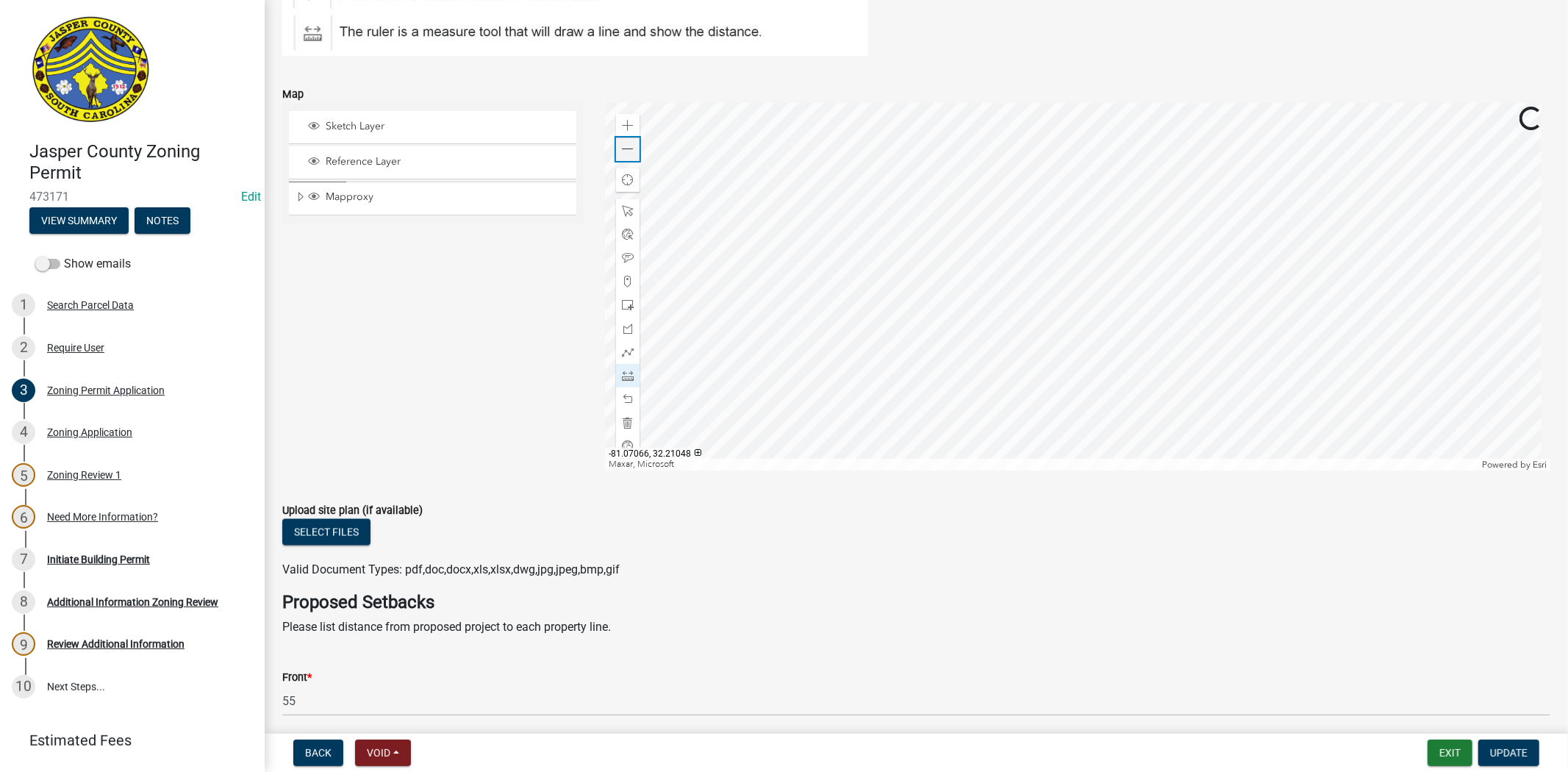
click at [616, 152] on div "Zoom out" at bounding box center [627, 148] width 23 height 23
click at [1005, 239] on div at bounding box center [1077, 287] width 945 height 368
click at [1029, 262] on div at bounding box center [1077, 287] width 945 height 368
click at [1015, 326] on div at bounding box center [1077, 287] width 945 height 368
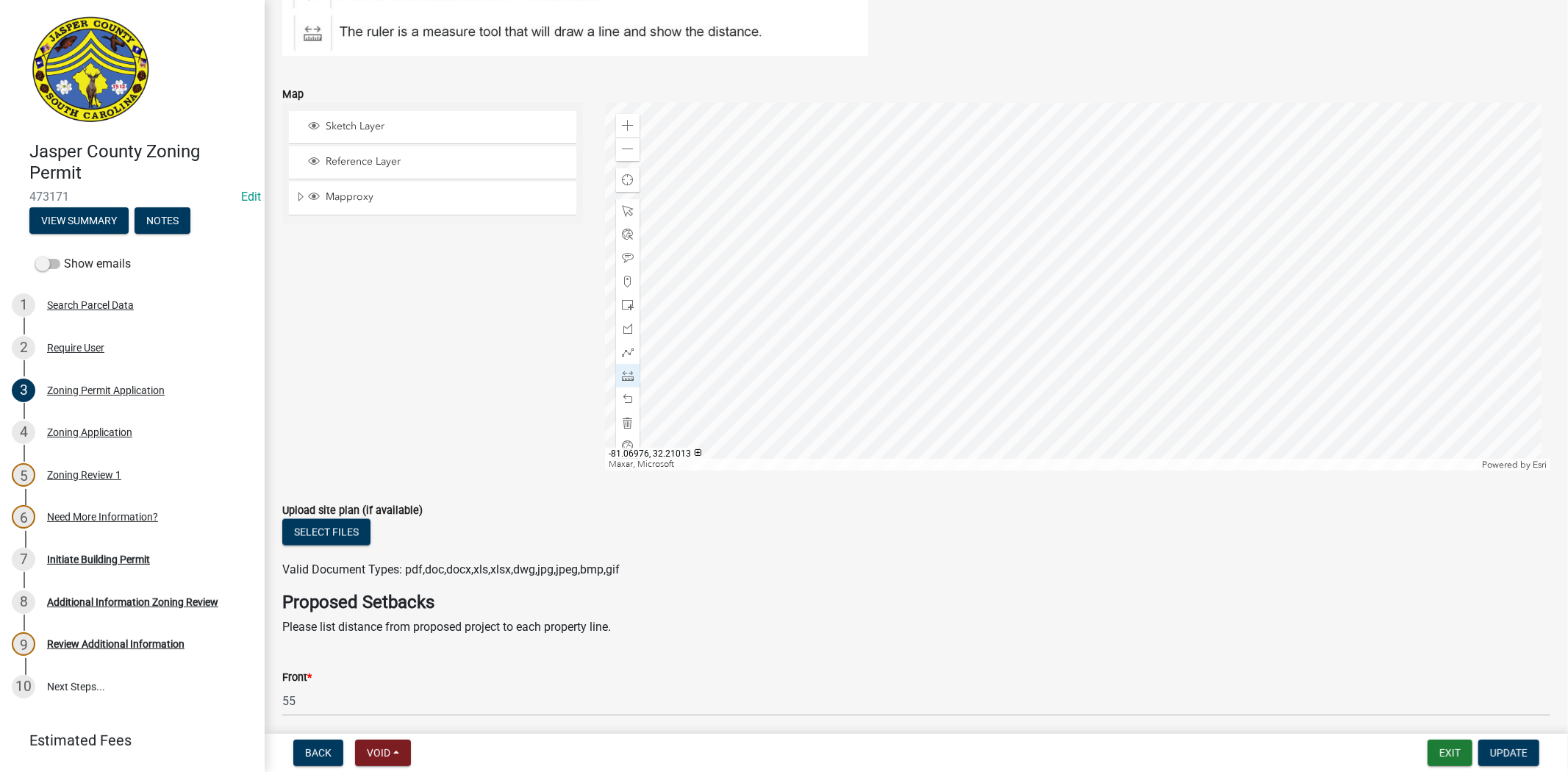
click at [1040, 399] on div at bounding box center [1077, 287] width 945 height 368
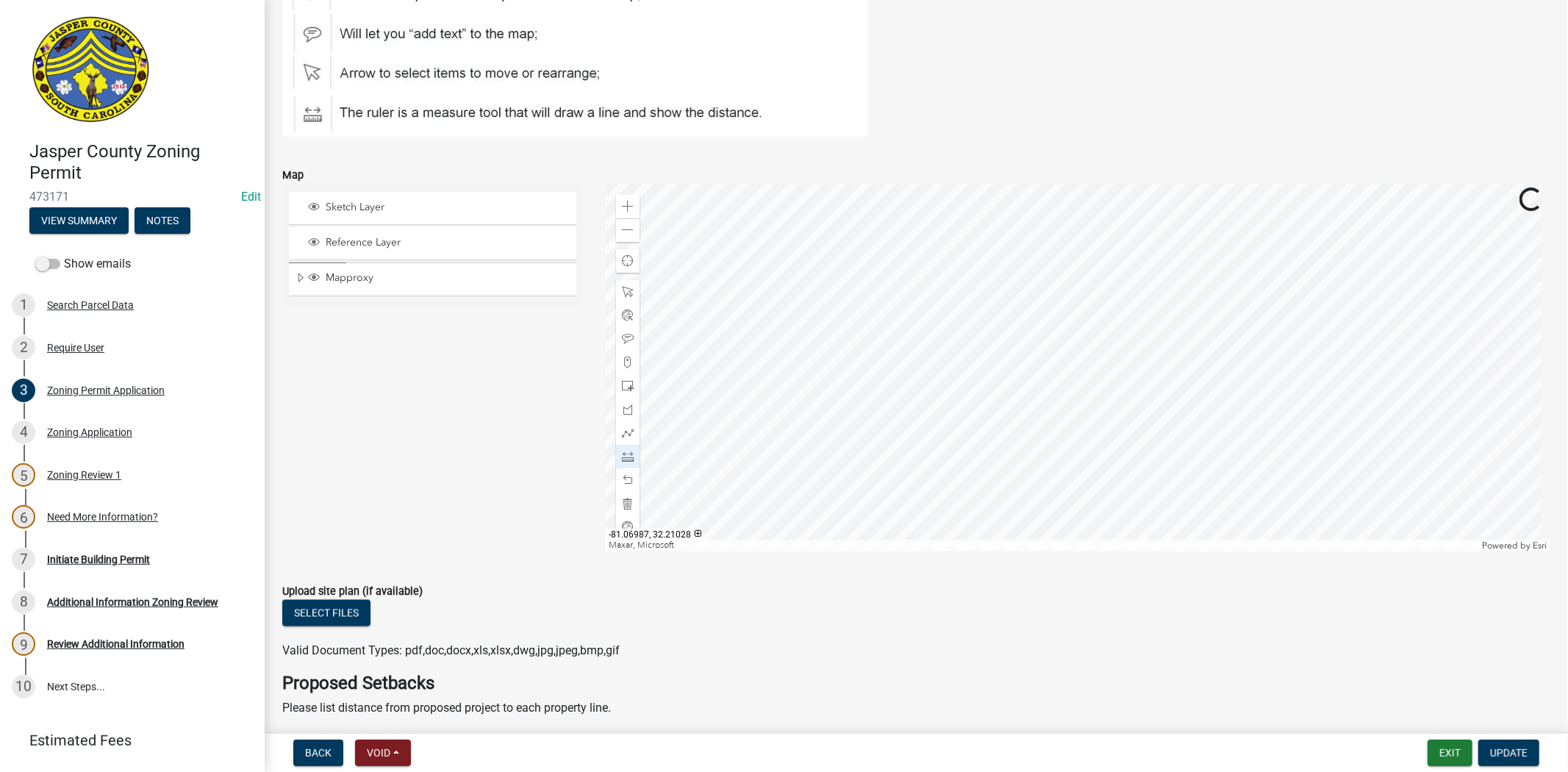
scroll to position [1878, 0]
click at [622, 202] on span at bounding box center [628, 207] width 12 height 12
click at [1185, 386] on div at bounding box center [1077, 369] width 945 height 368
click at [1097, 372] on div at bounding box center [1077, 369] width 945 height 368
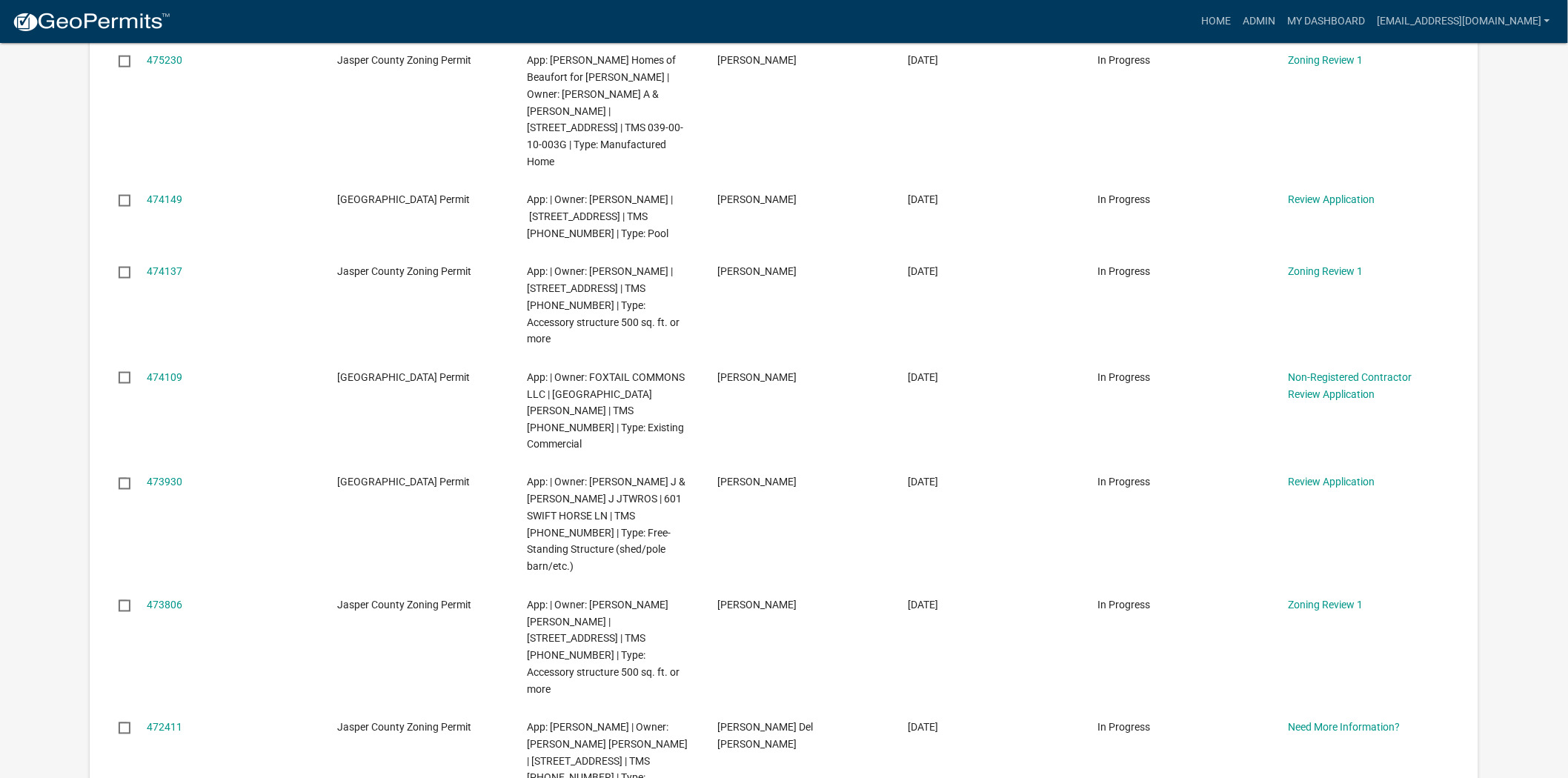
scroll to position [823, 0]
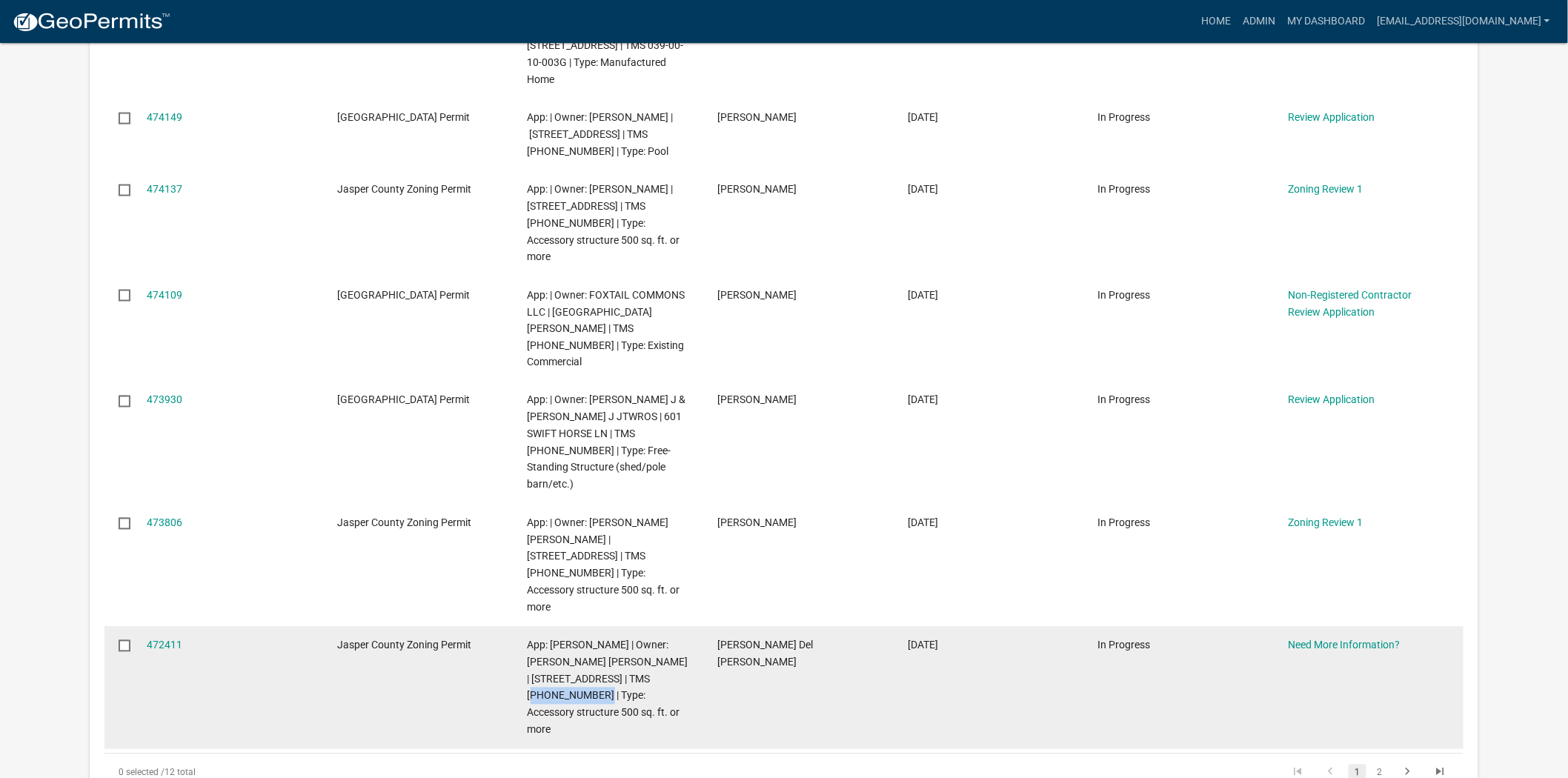
drag, startPoint x: 558, startPoint y: 545, endPoint x: 653, endPoint y: 526, distance: 96.9
click at [653, 639] on span "App: Geovanny Tagle Reyes | Owner: REYES GEOVANNY TAGLE | 234 BEES CREEK RD | T…" at bounding box center [608, 687] width 161 height 96
copy span "064-17-03-022"
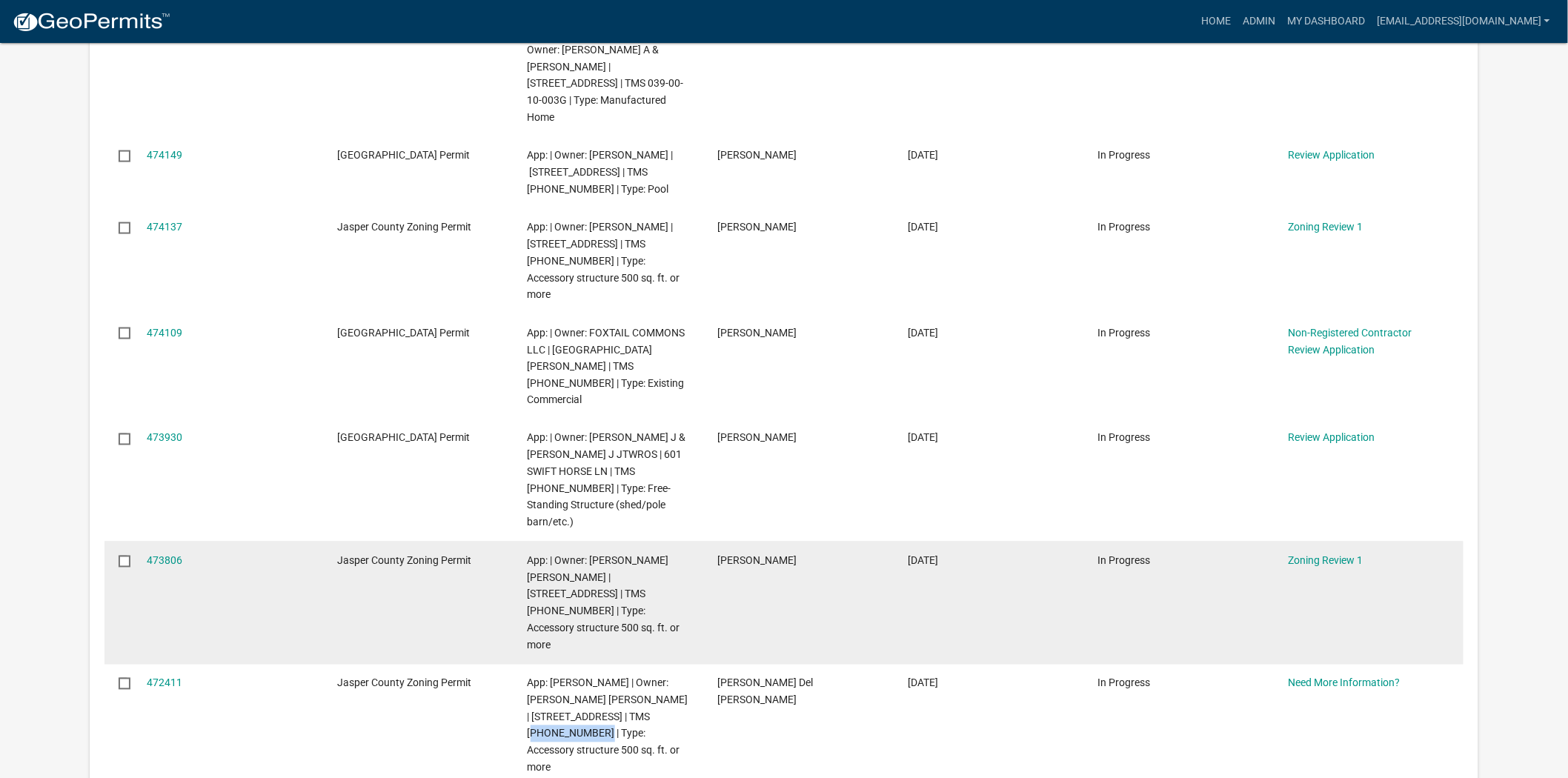
scroll to position [740, 0]
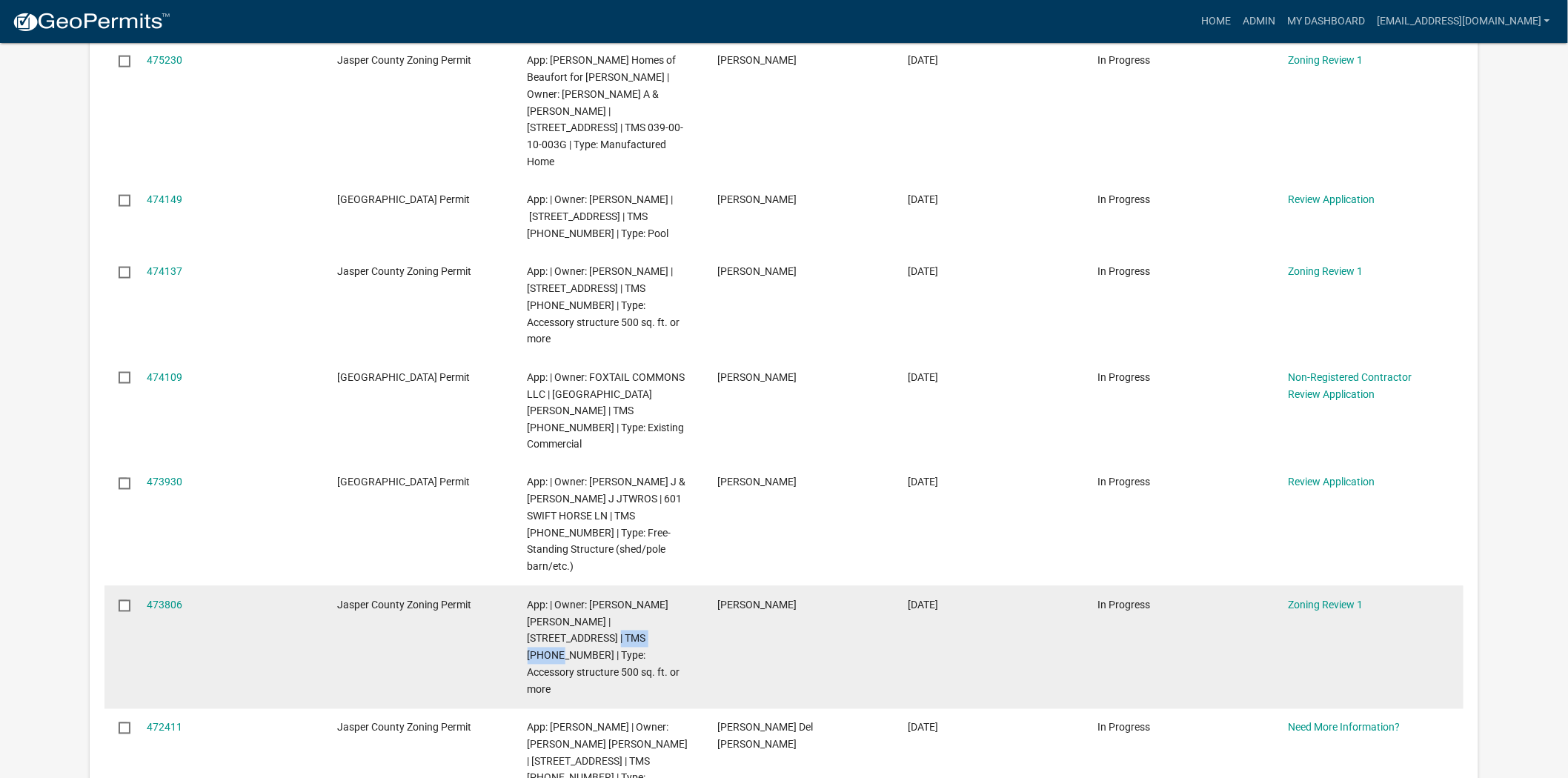
drag, startPoint x: 616, startPoint y: 504, endPoint x: 554, endPoint y: 504, distance: 62.0
click at [554, 600] on span "App: | Owner: PARKER JOSEPH CODY | 8565 PURRYSBURG RD | TMS 028-00-01-007 | Typ…" at bounding box center [603, 648] width 153 height 96
copy span "028-00-01-007"
drag, startPoint x: 667, startPoint y: 484, endPoint x: 589, endPoint y: 484, distance: 78.0
click at [589, 600] on span "App: | Owner: PARKER JOSEPH CODY | 8565 PURRYSBURG RD | TMS 028-00-01-007 | Typ…" at bounding box center [603, 648] width 153 height 96
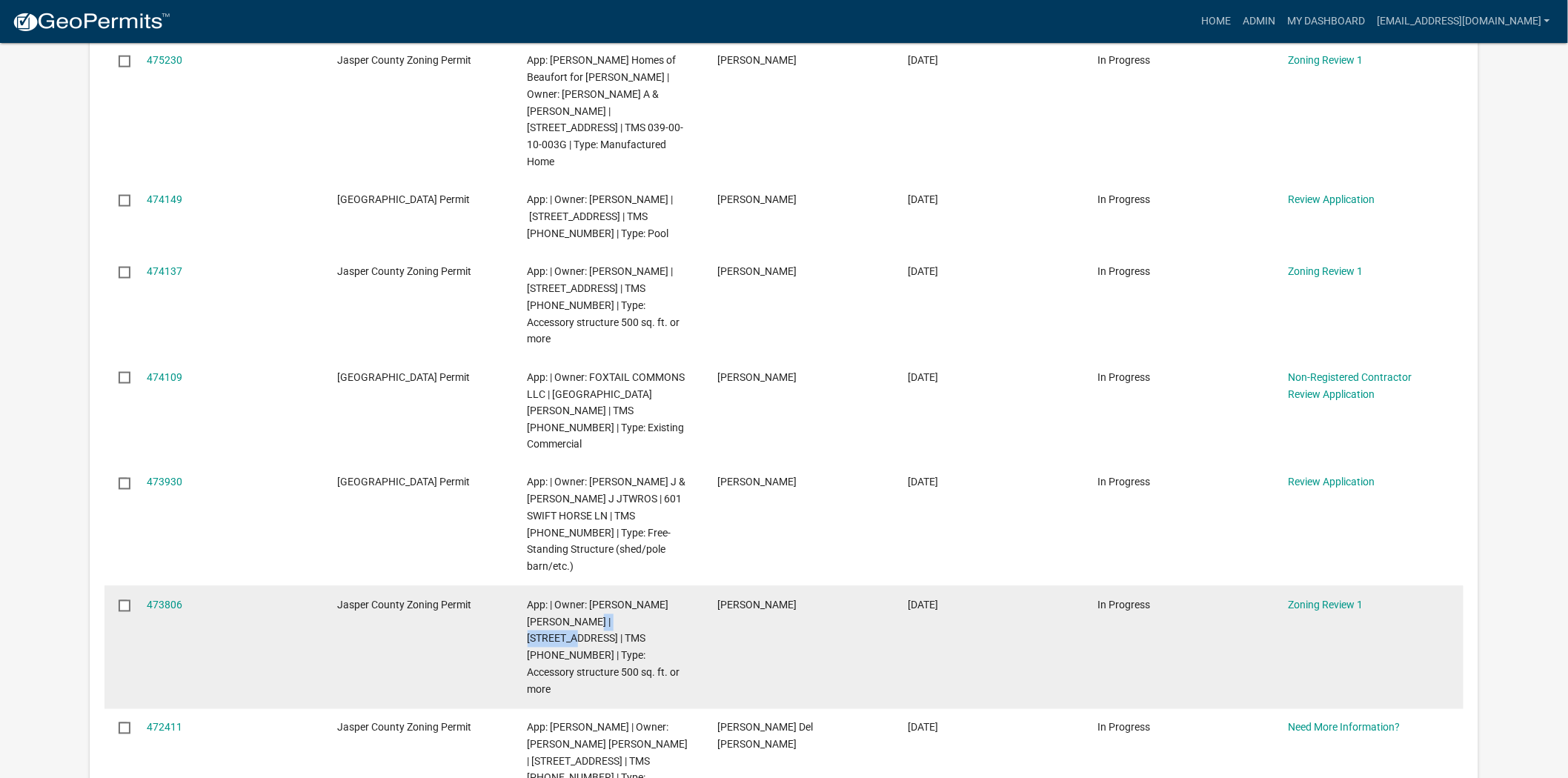
copy span "PURRYSBURG RD"
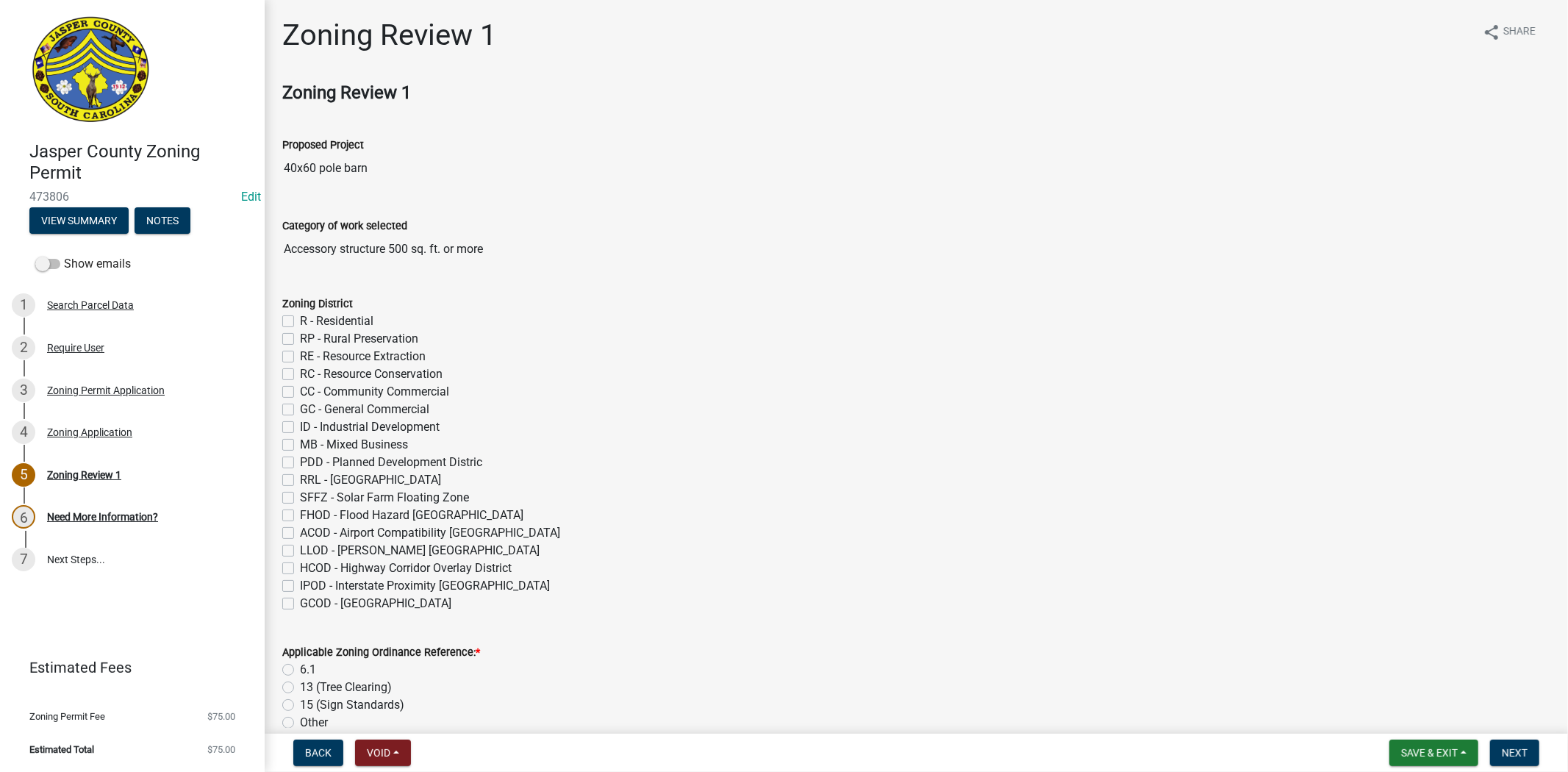
click at [300, 319] on label "R - Residential" at bounding box center [336, 321] width 74 height 17
click at [300, 319] on input "R - Residential" at bounding box center [304, 317] width 10 height 10
checkbox input "true"
checkbox input "false"
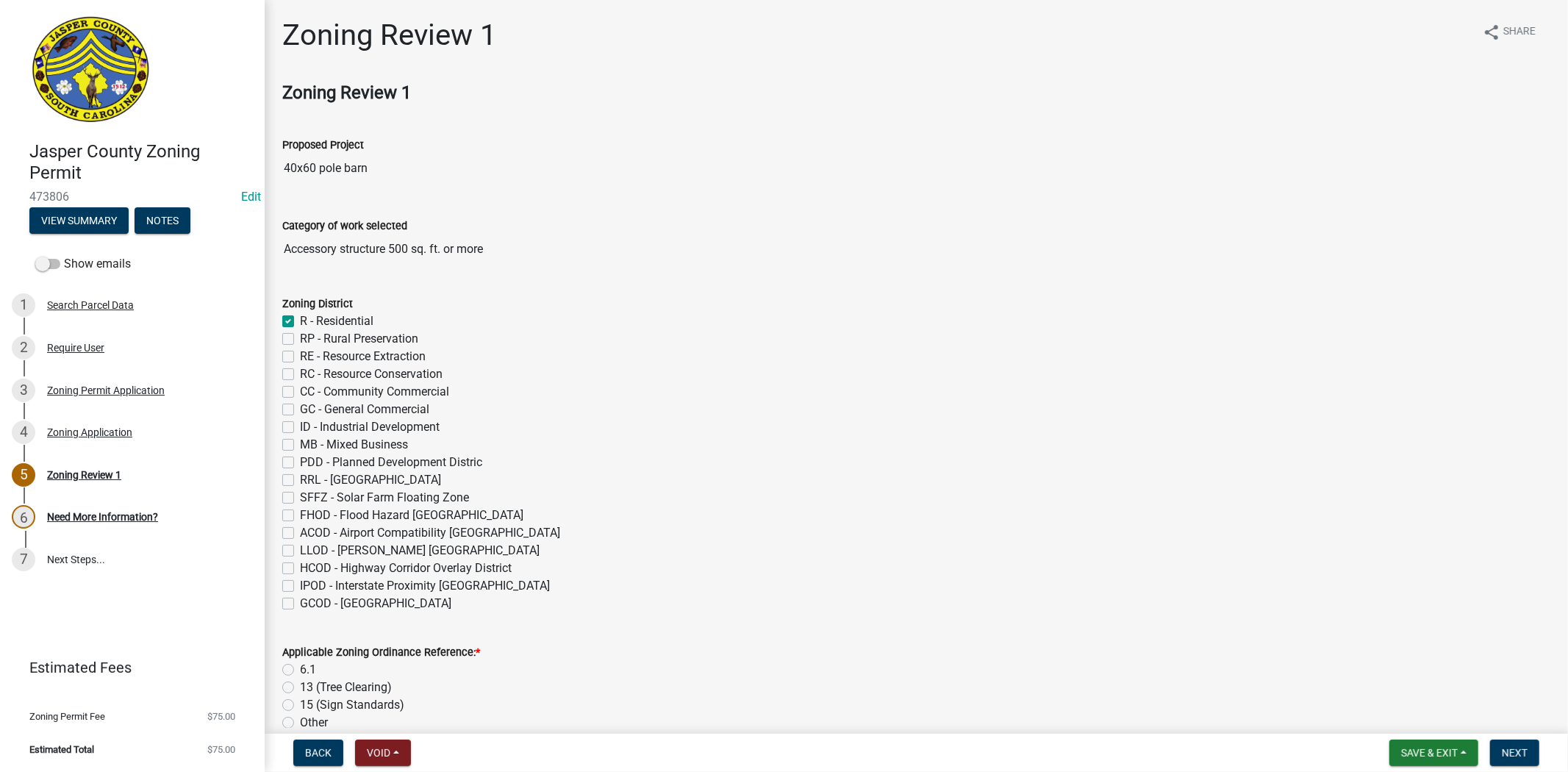
checkbox input "false"
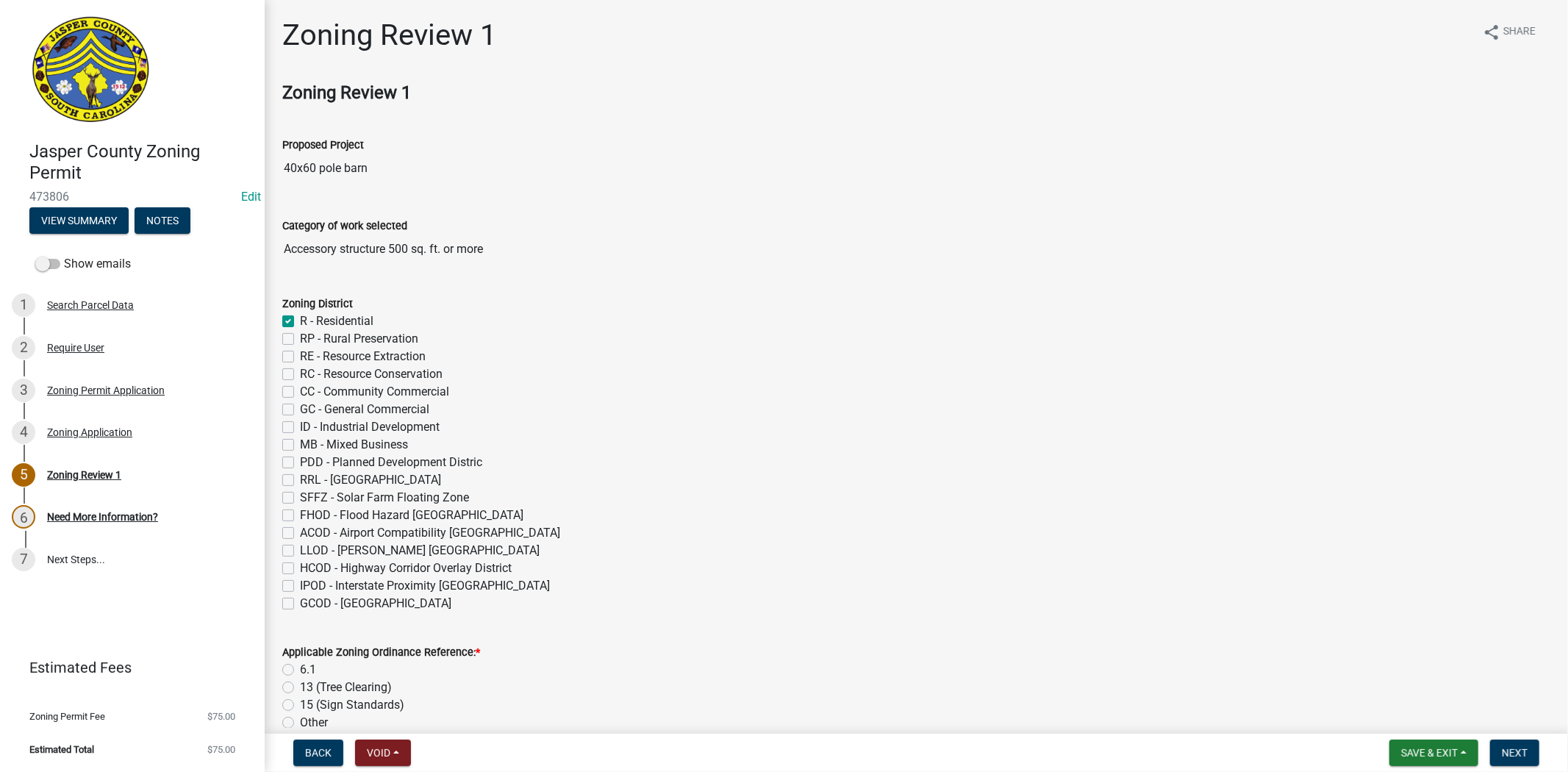
checkbox input "false"
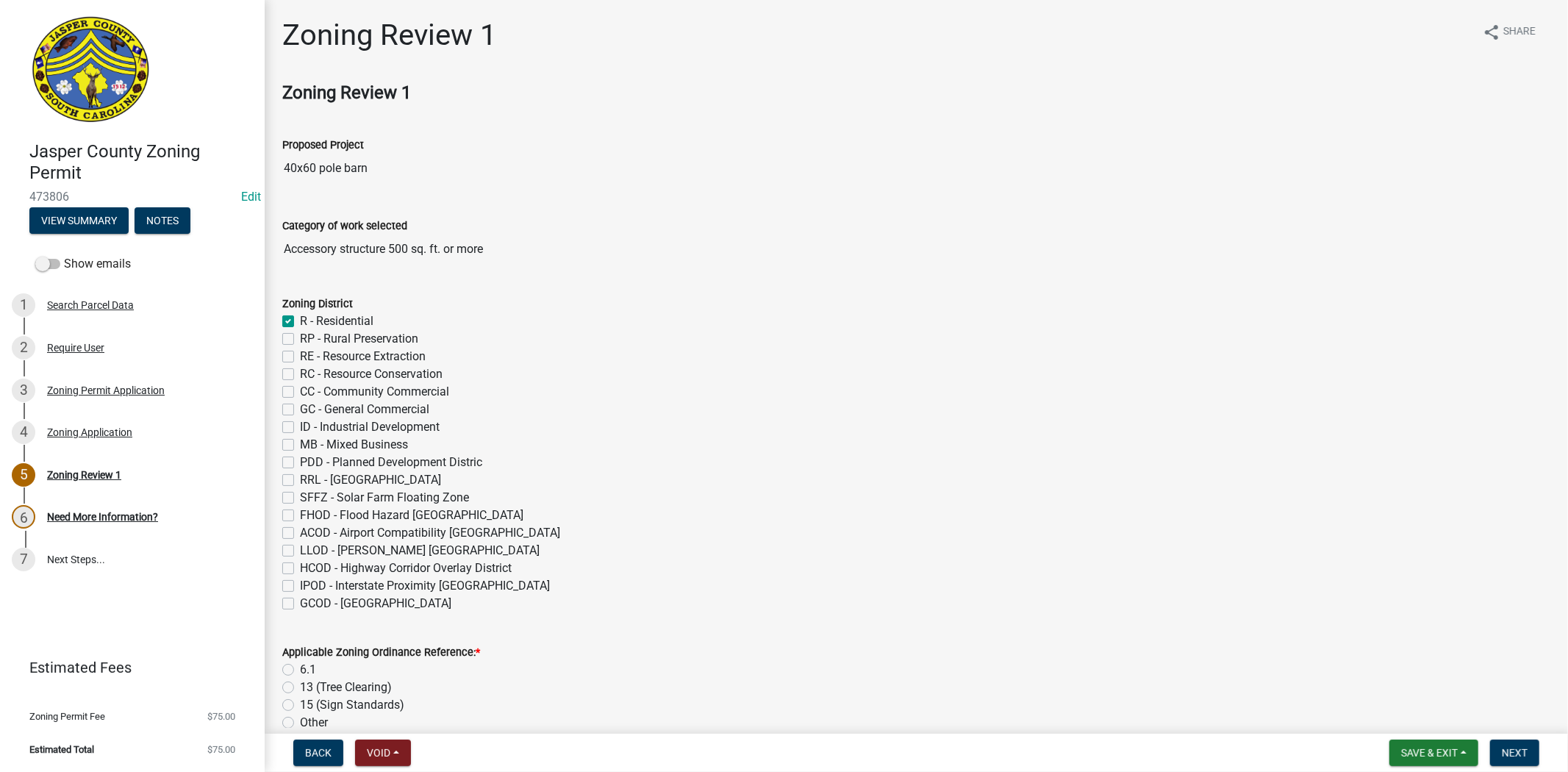
checkbox input "false"
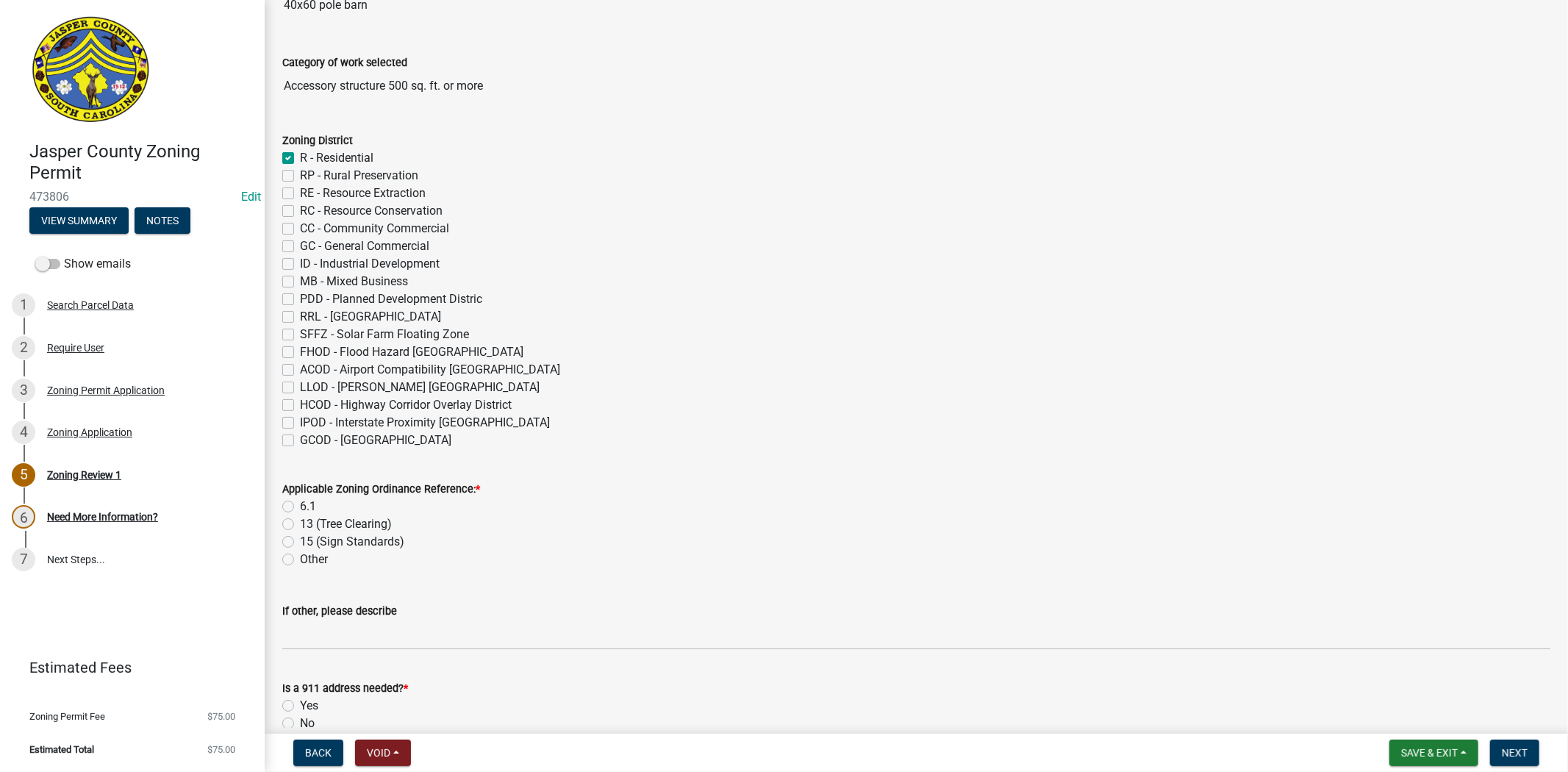
scroll to position [245, 0]
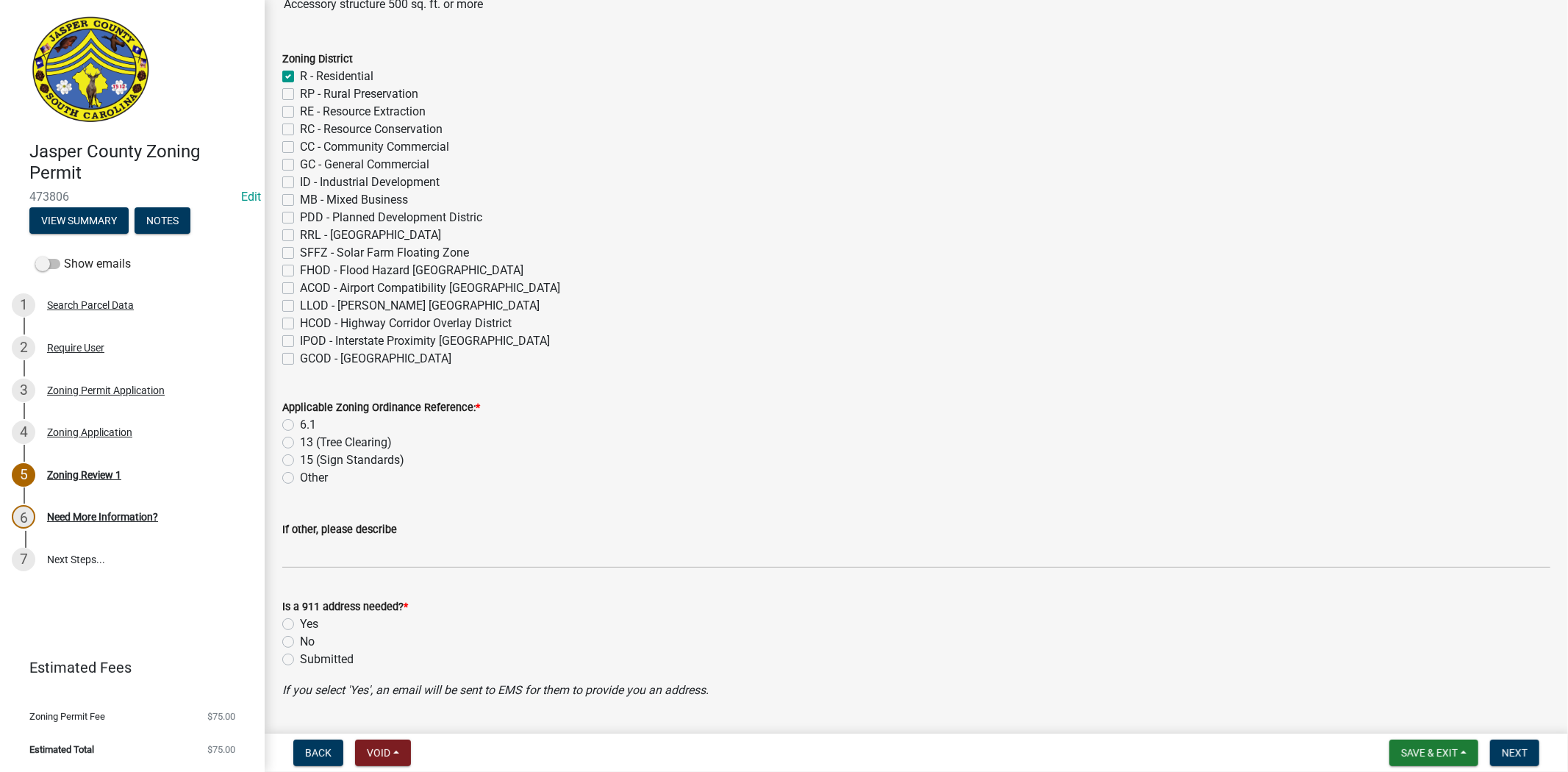
click at [300, 419] on label "6.1" at bounding box center [308, 425] width 16 height 17
click at [300, 419] on input "6.1" at bounding box center [304, 421] width 10 height 10
radio input "true"
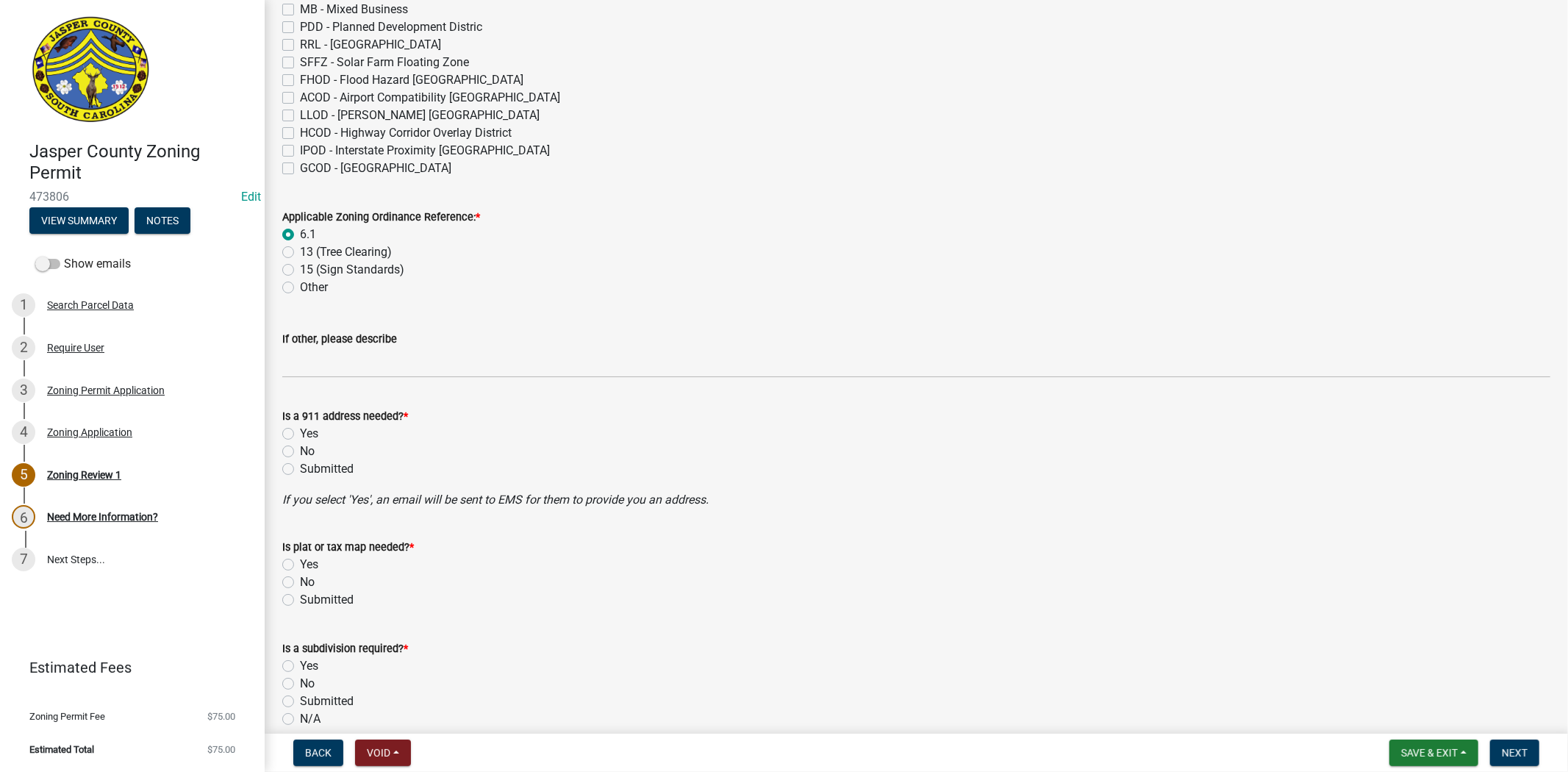
scroll to position [489, 0]
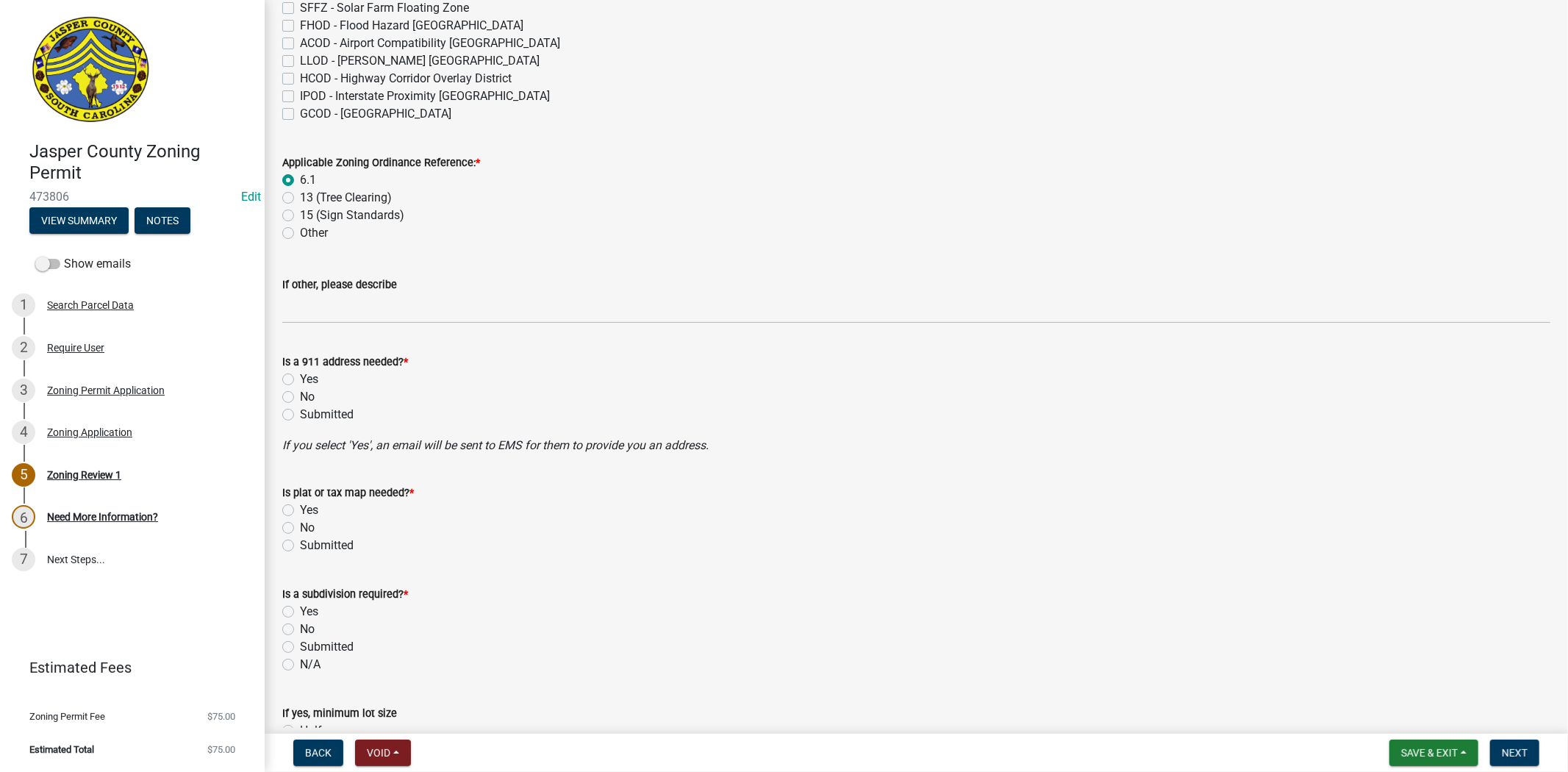
click at [300, 393] on label "No" at bounding box center [307, 396] width 15 height 17
click at [300, 393] on input "No" at bounding box center [304, 392] width 10 height 10
radio input "true"
click at [300, 527] on label "No" at bounding box center [307, 527] width 15 height 17
click at [300, 527] on input "No" at bounding box center [304, 523] width 10 height 10
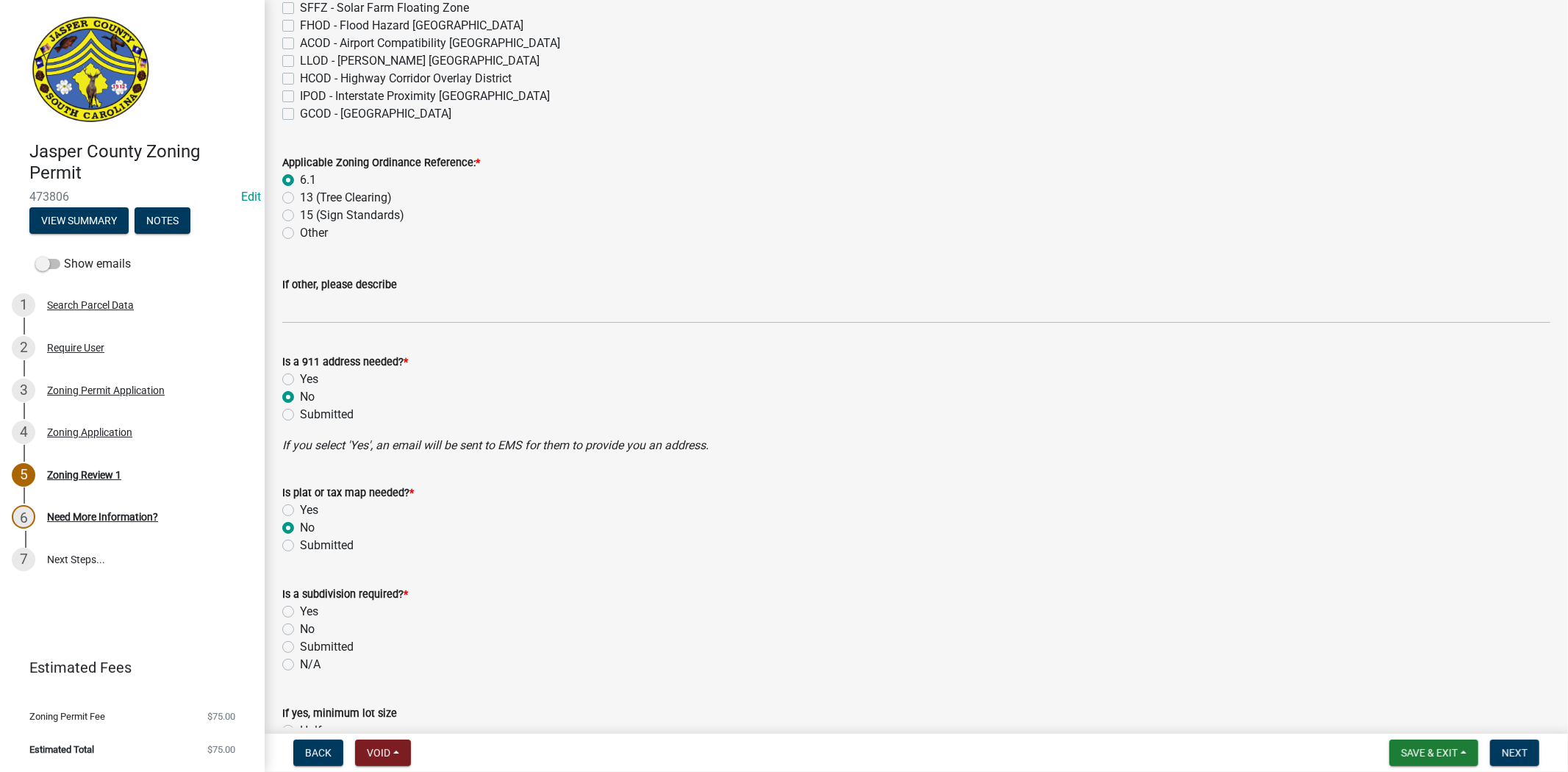
radio input "true"
click at [300, 630] on label "No" at bounding box center [307, 629] width 15 height 17
click at [300, 630] on input "No" at bounding box center [304, 625] width 10 height 10
radio input "true"
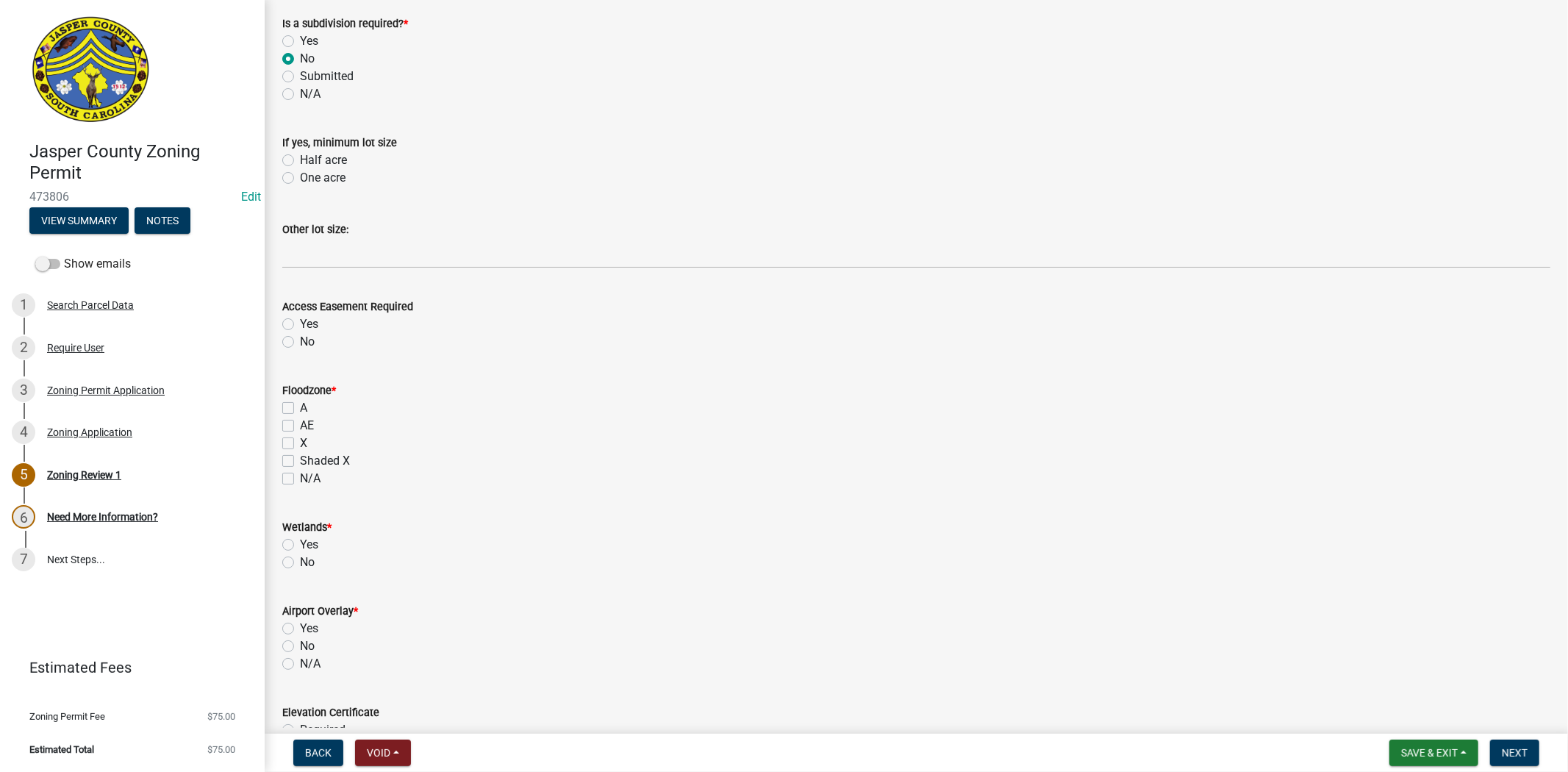
scroll to position [1062, 0]
click at [300, 428] on label "AE" at bounding box center [307, 424] width 14 height 17
click at [300, 425] on input "AE" at bounding box center [304, 420] width 10 height 10
checkbox input "true"
checkbox input "false"
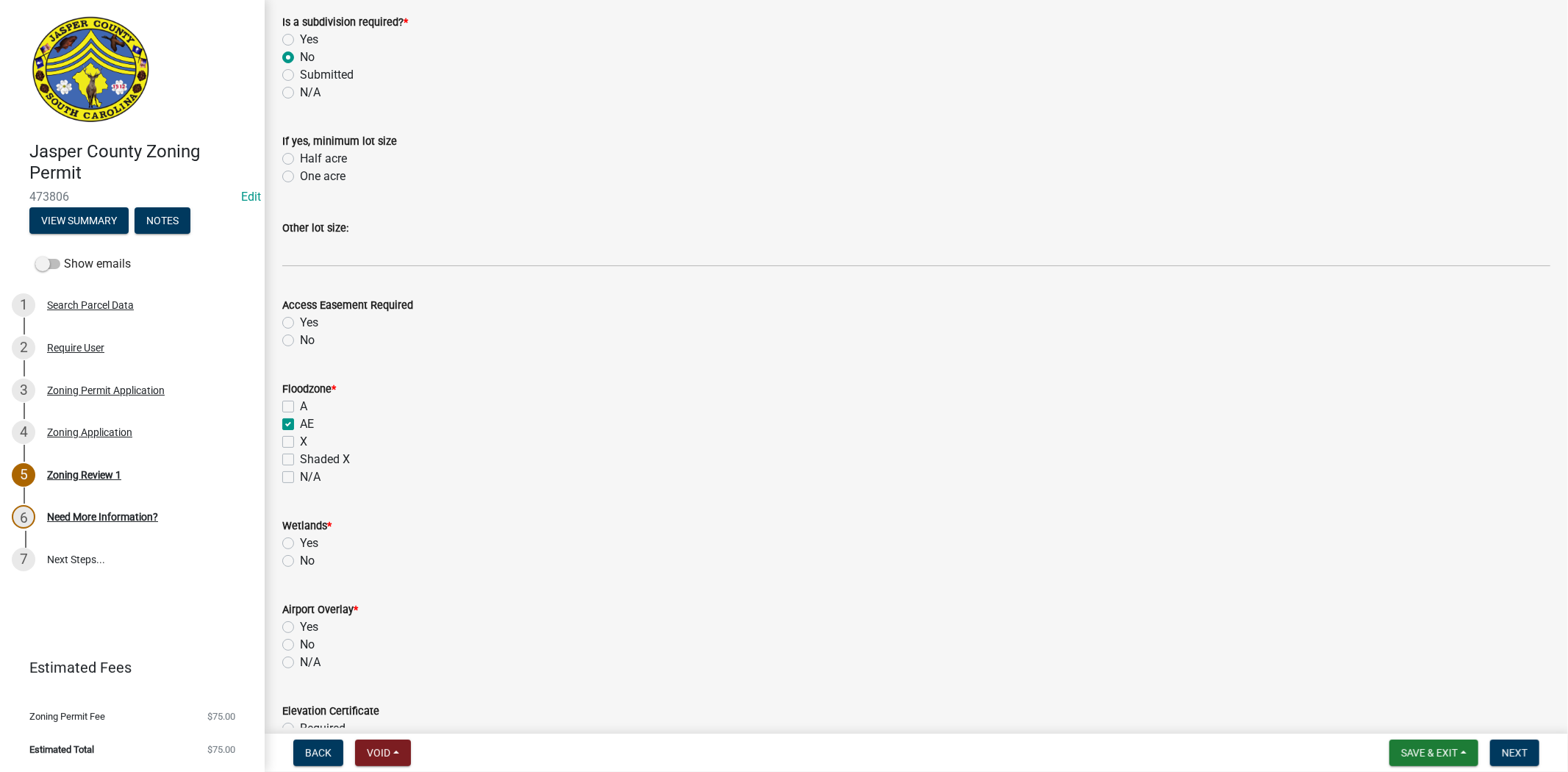
checkbox input "true"
checkbox input "false"
click at [300, 540] on label "Yes" at bounding box center [309, 543] width 18 height 17
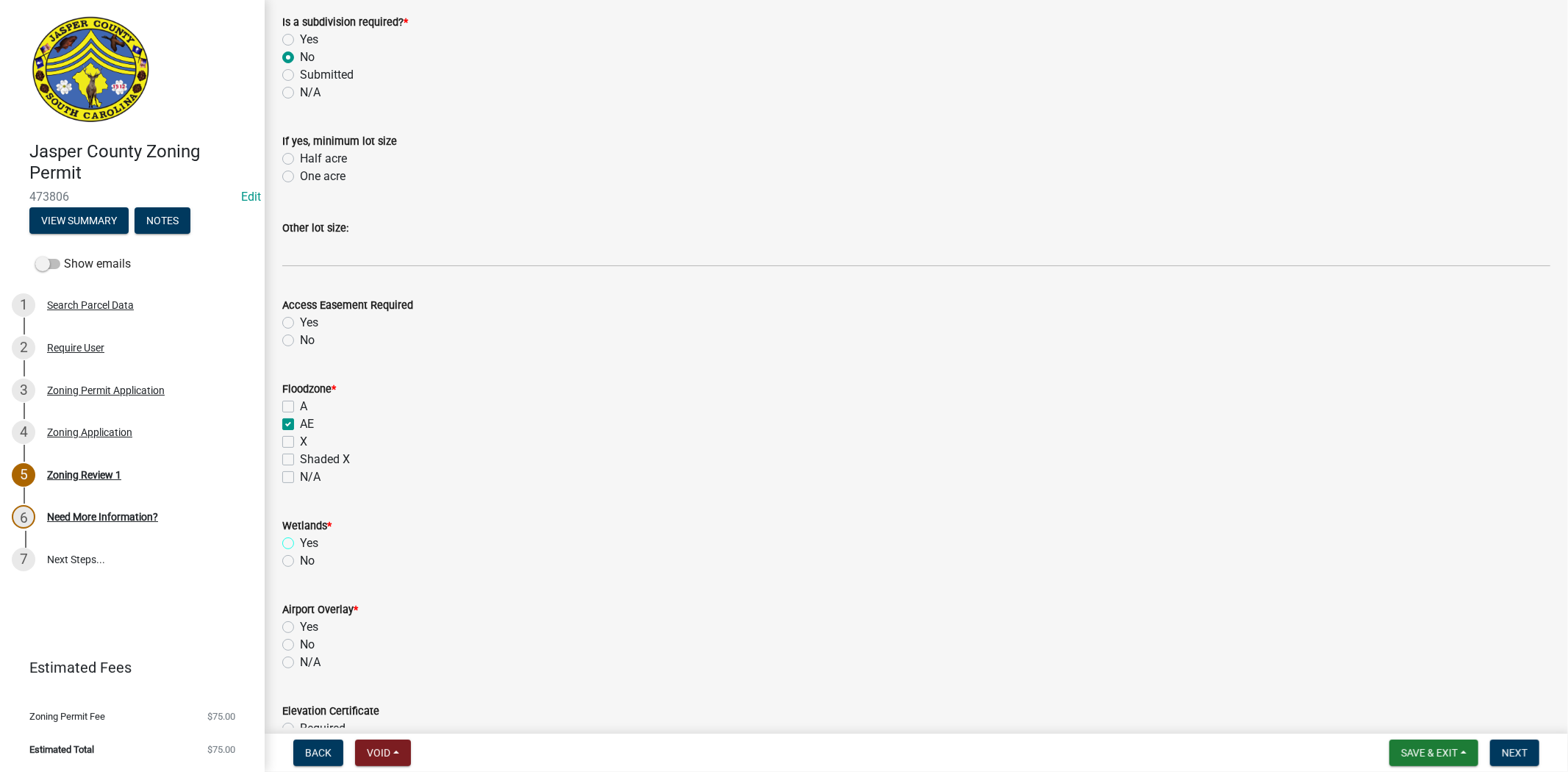
click at [300, 540] on input "Yes" at bounding box center [304, 539] width 10 height 10
radio input "true"
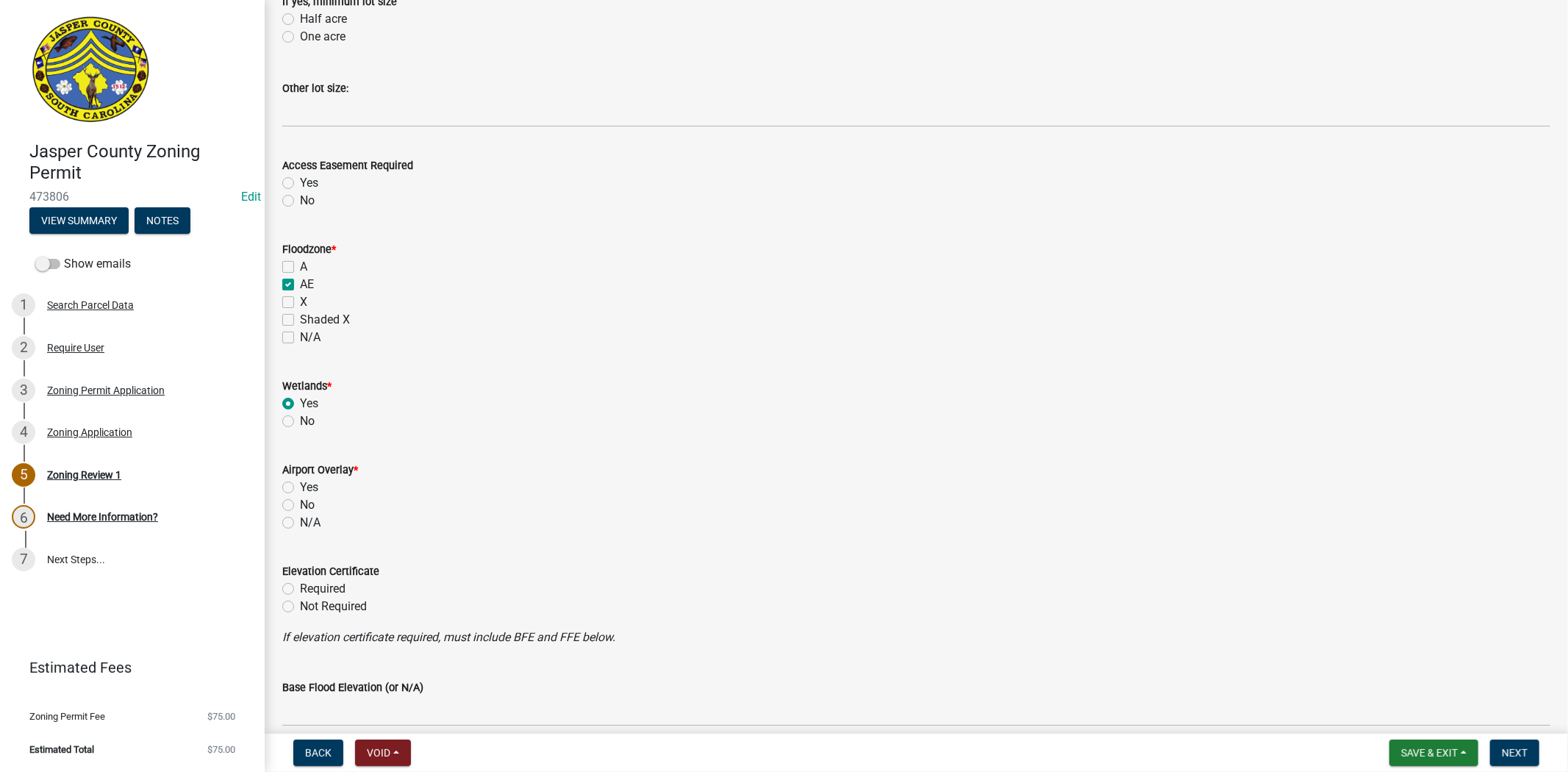
scroll to position [1225, 0]
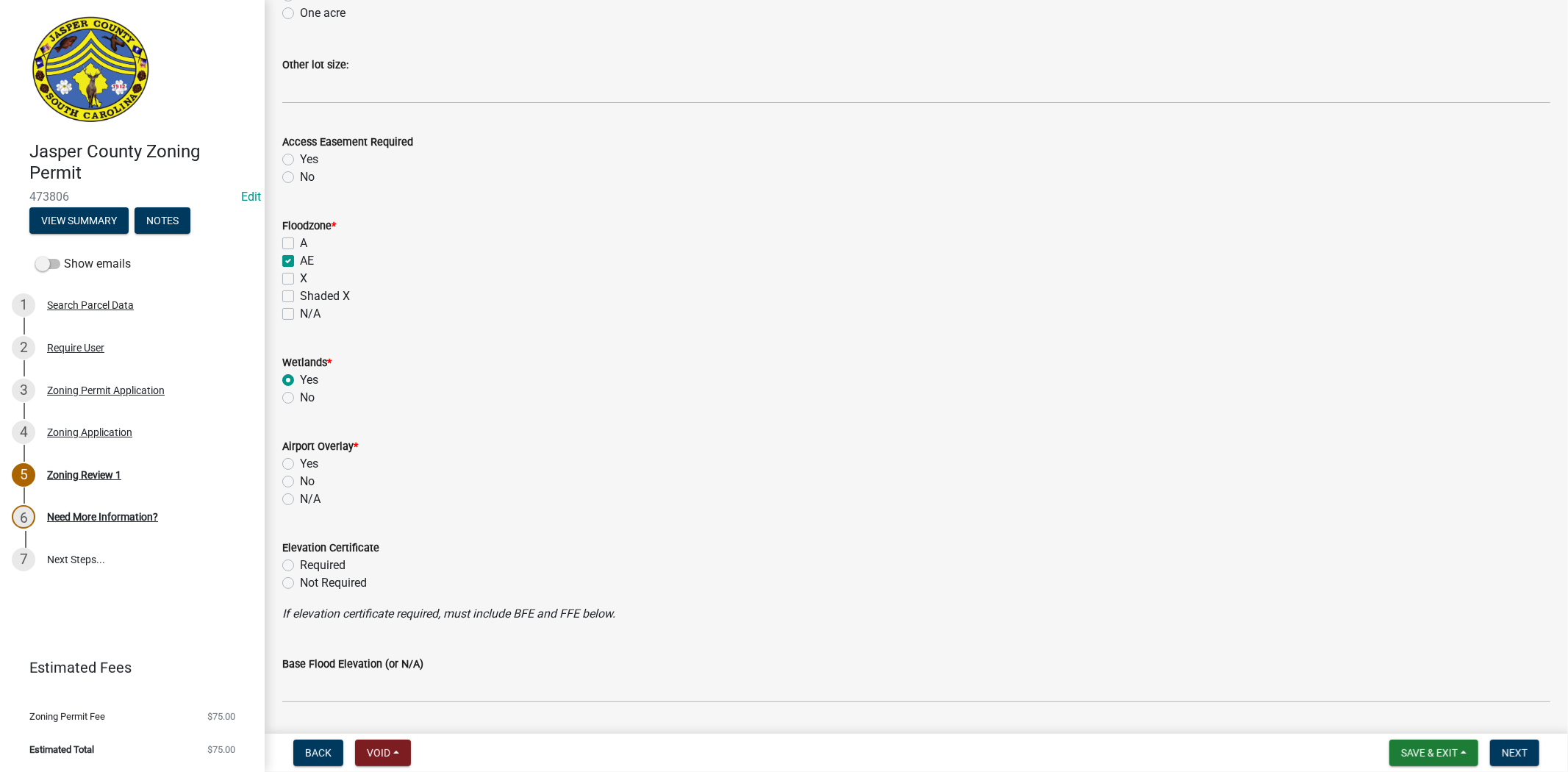
click at [300, 482] on label "No" at bounding box center [307, 481] width 15 height 17
click at [300, 482] on input "No" at bounding box center [304, 477] width 10 height 10
radio input "true"
click at [300, 568] on label "Required" at bounding box center [323, 566] width 46 height 17
click at [300, 566] on input "Required" at bounding box center [304, 561] width 10 height 10
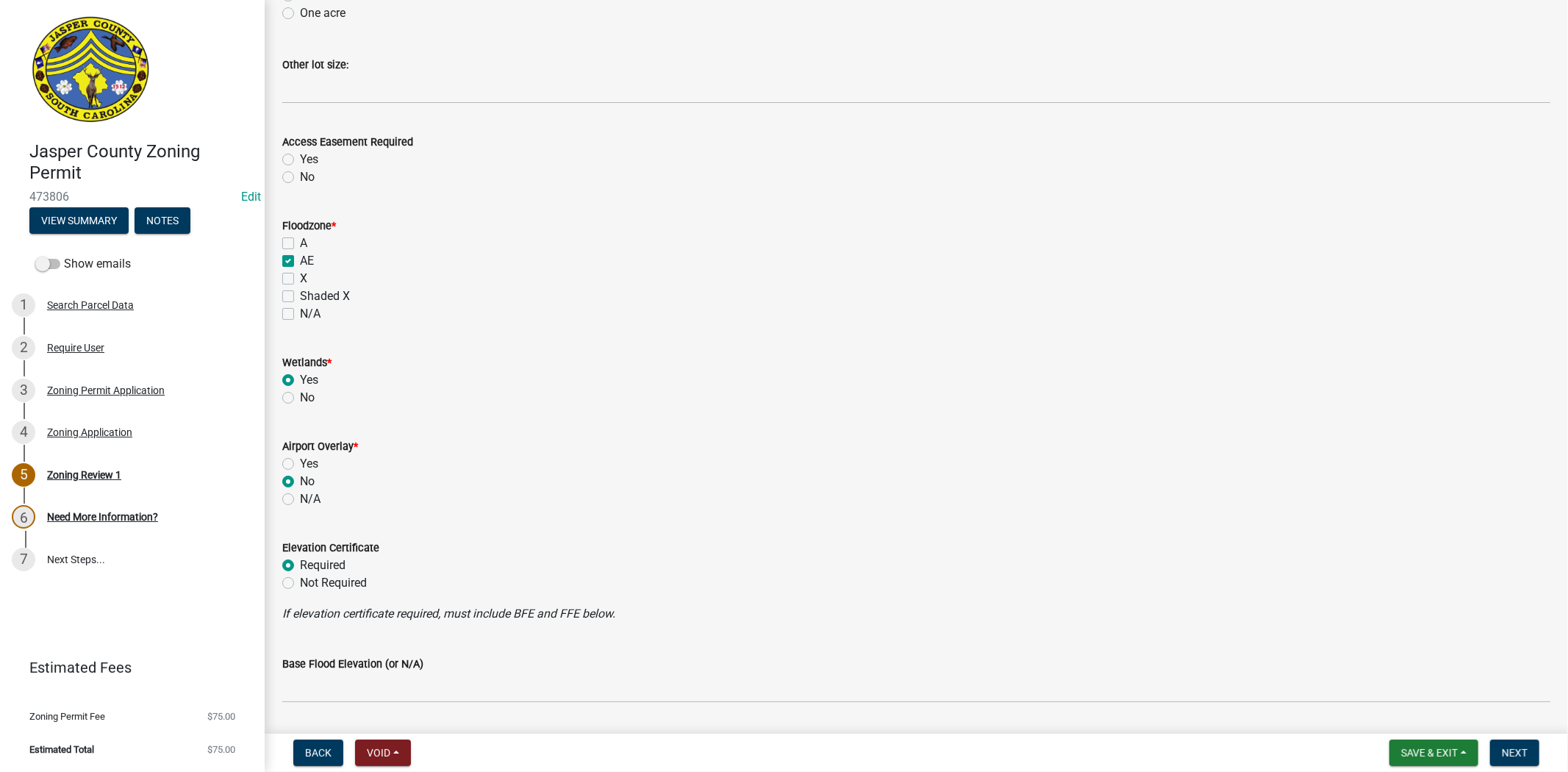
radio input "true"
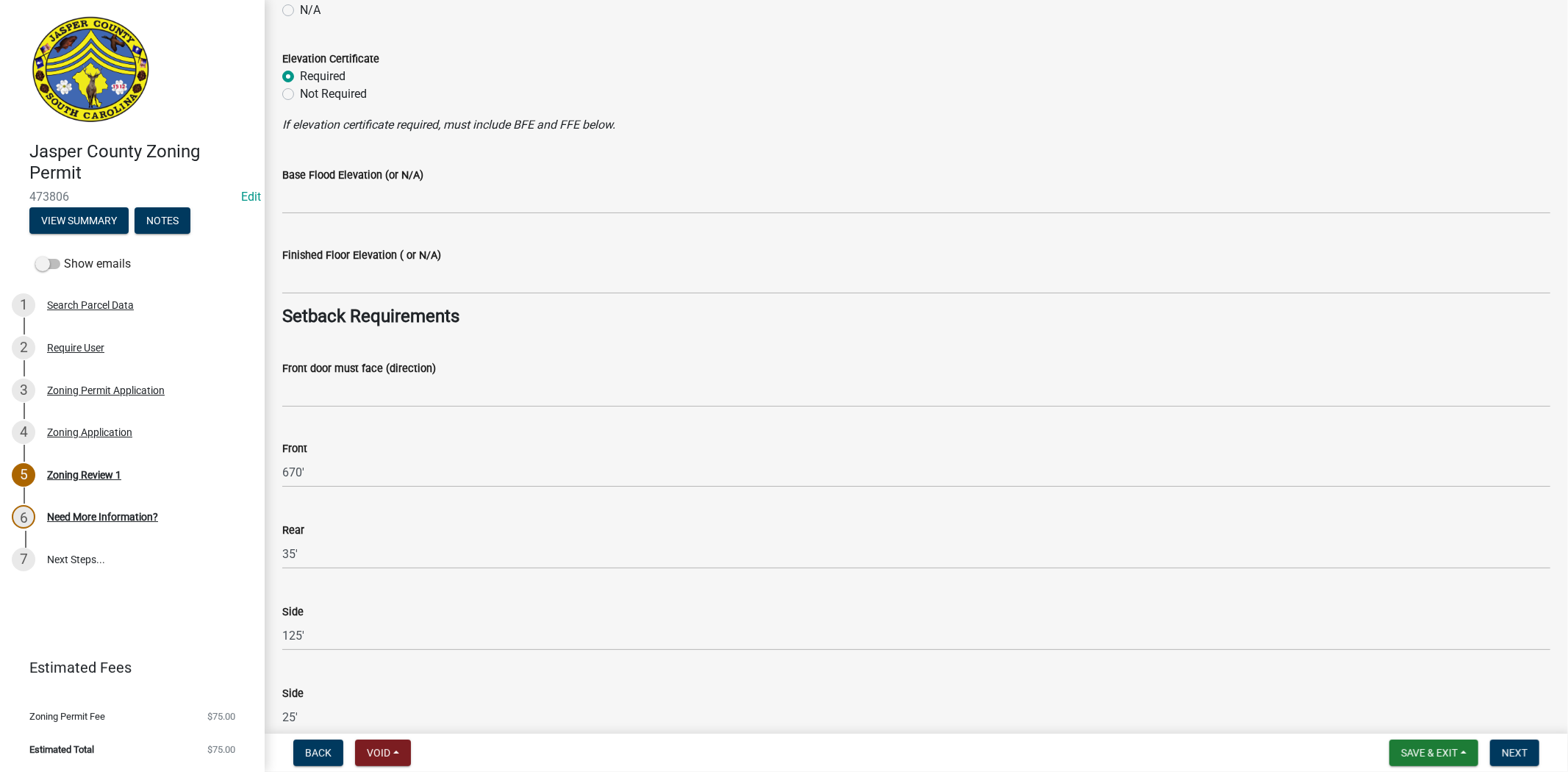
scroll to position [1715, 0]
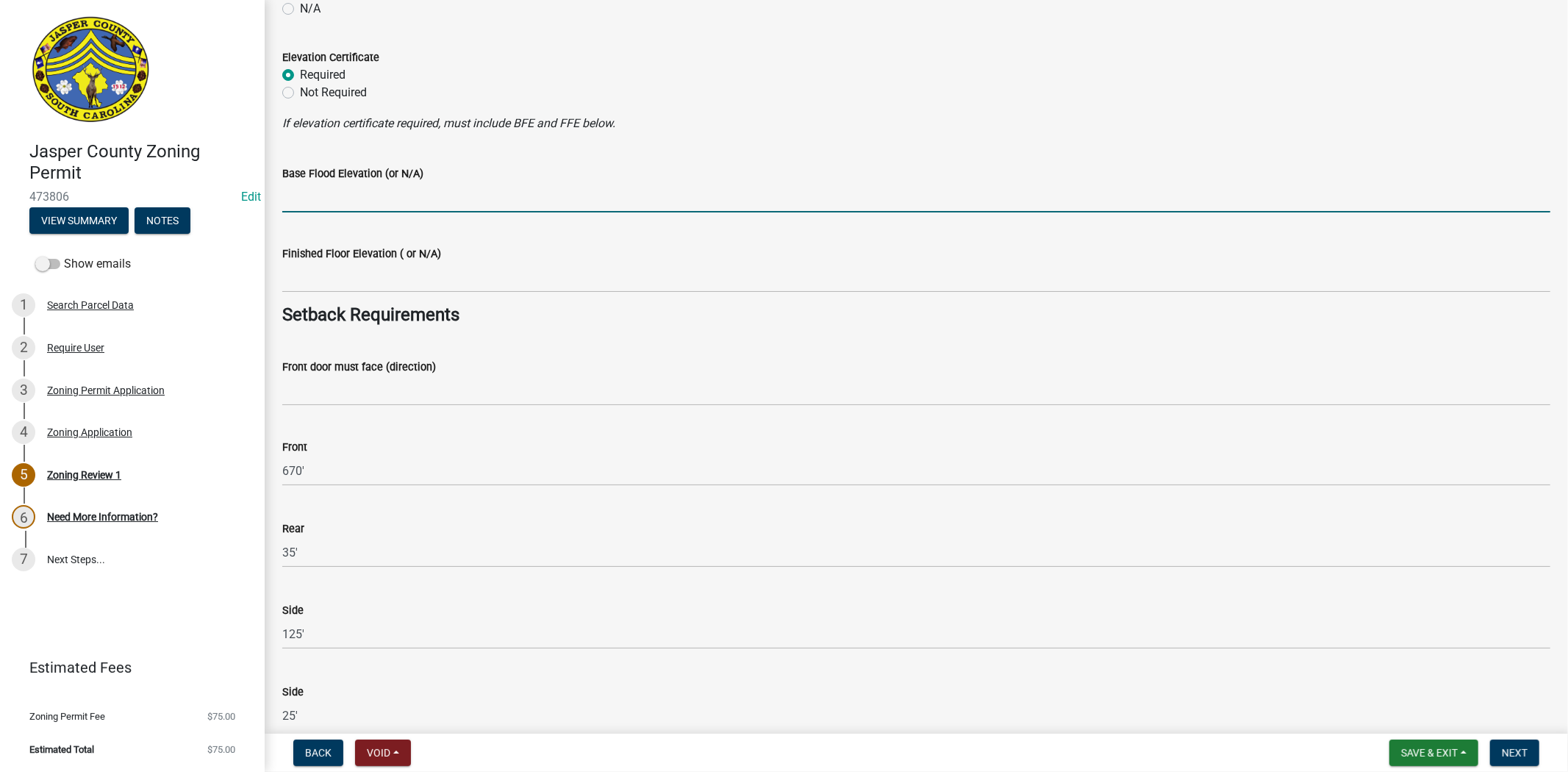
click at [309, 195] on input "Base Flood Elevation (or N/A)" at bounding box center [916, 197] width 1268 height 30
type input "17"
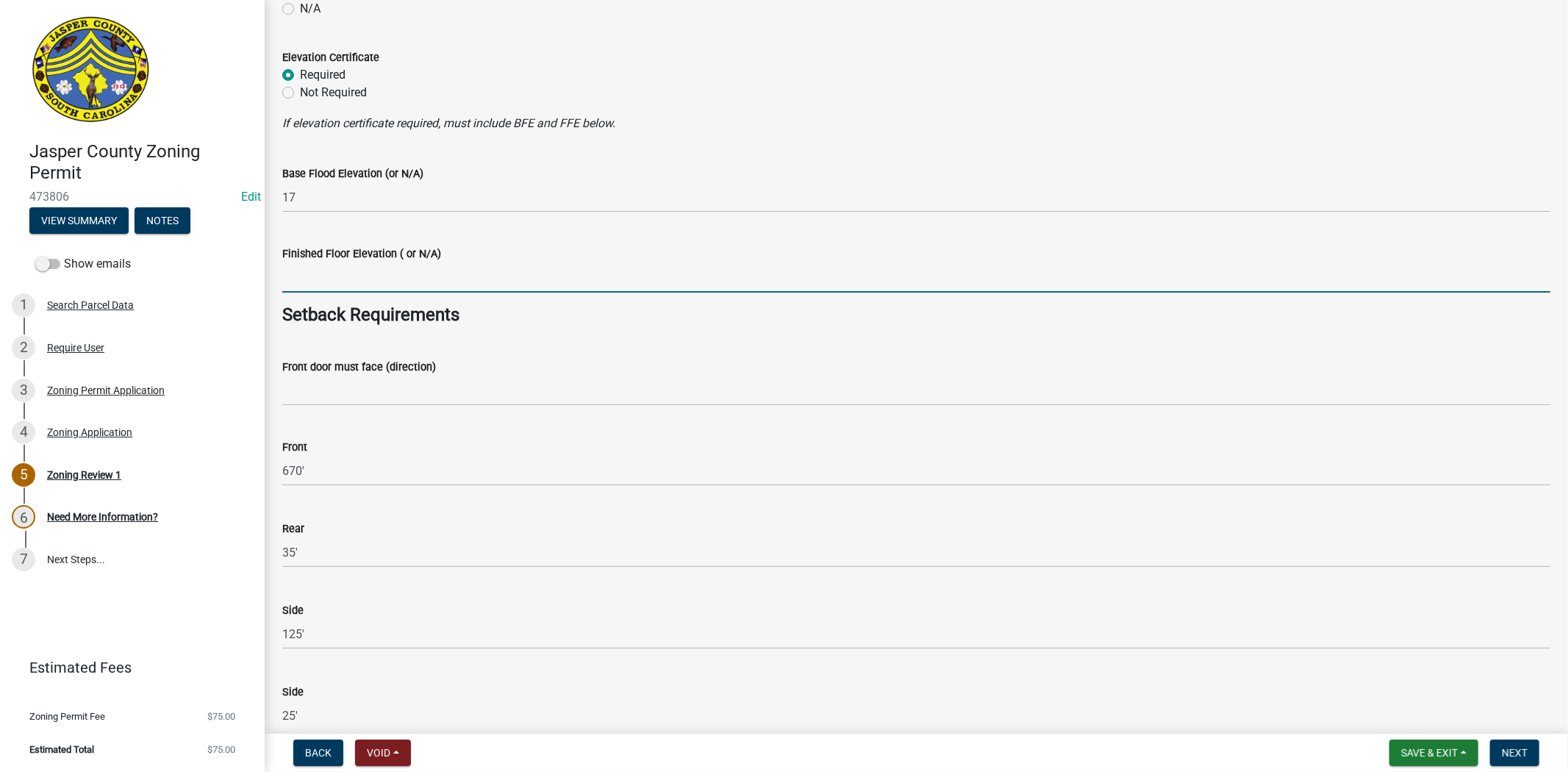
click at [340, 272] on input "Finished Floor Elevation ( or N/A)" at bounding box center [916, 278] width 1268 height 30
type input "20"
click at [893, 113] on wm-data-entity-input "Elevation Certificate Required Not Required" at bounding box center [916, 73] width 1268 height 84
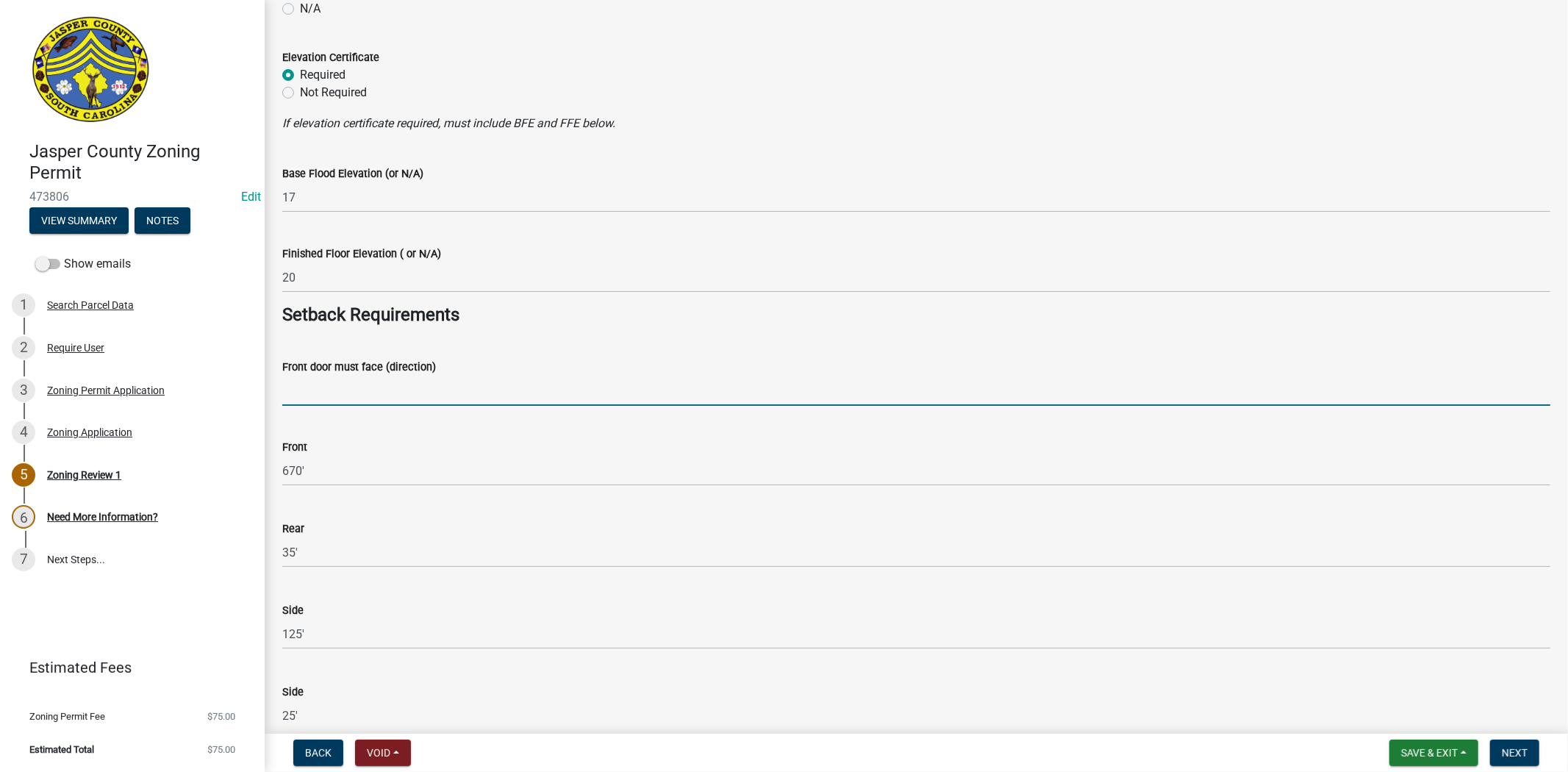
click at [432, 384] on input "Front door must face (direction)" at bounding box center [916, 390] width 1268 height 30
drag, startPoint x: 402, startPoint y: 397, endPoint x: 185, endPoint y: 399, distance: 217.0
click at [185, 399] on div "Jasper County Zoning Permit 473806 Edit View Summary Notes Show emails 1 Search…" at bounding box center [784, 386] width 1568 height 772
paste input "PURRYSBURG"
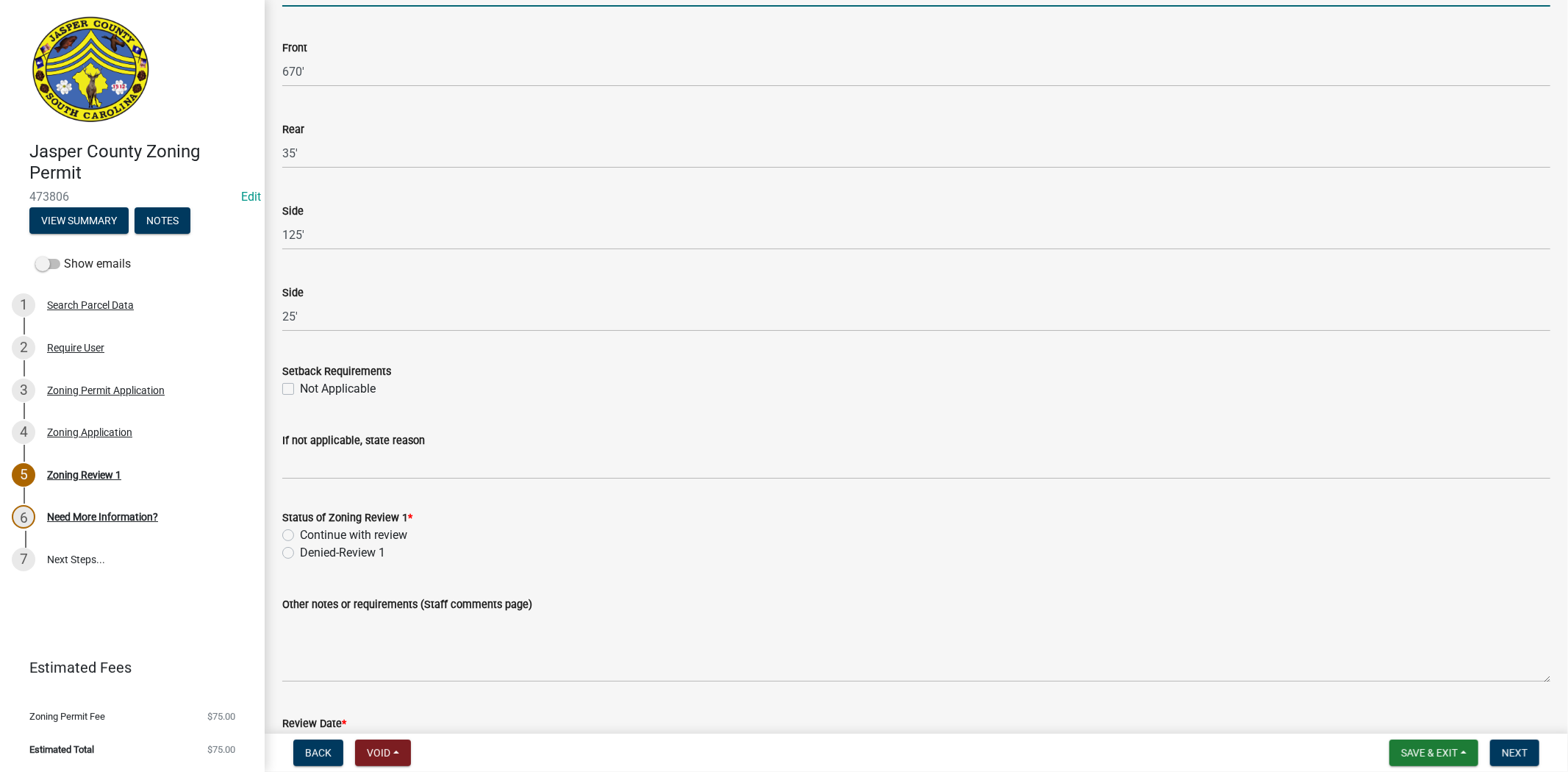
scroll to position [2205, 0]
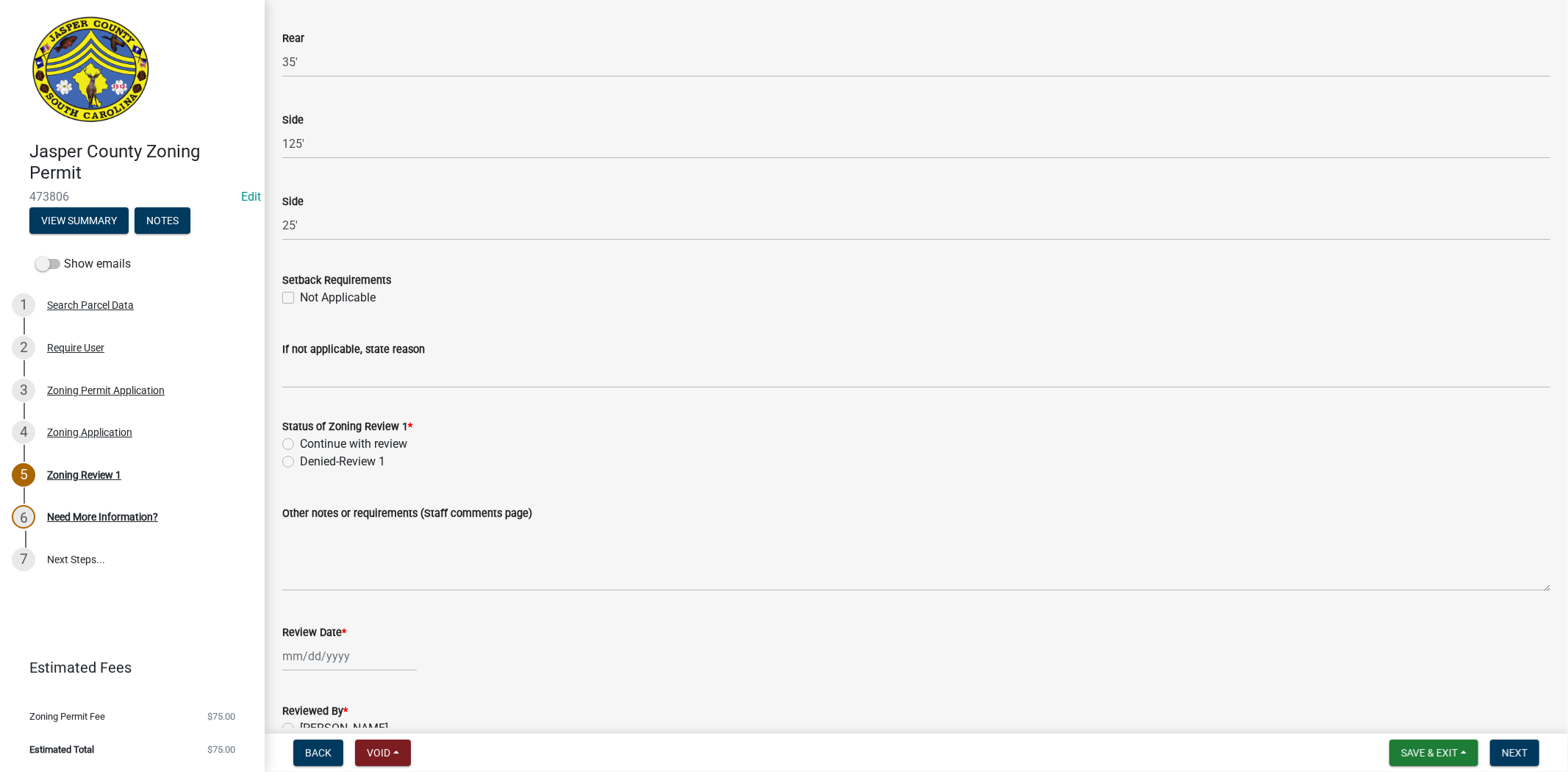
type input "PURRYSBURG RD"
click at [300, 444] on label "Continue with review" at bounding box center [354, 444] width 108 height 17
click at [300, 444] on input "Continue with review" at bounding box center [304, 440] width 10 height 10
radio input "true"
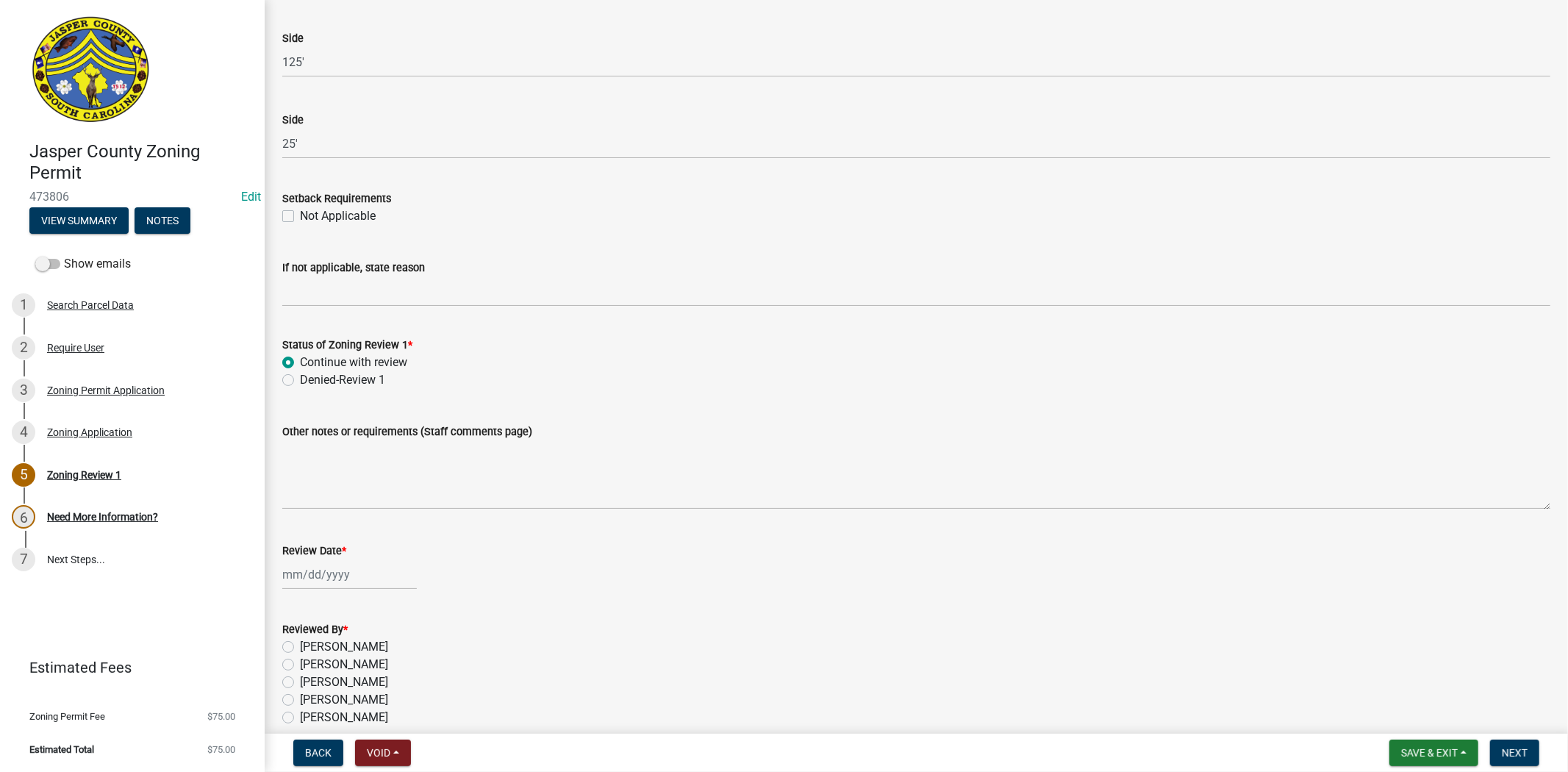
click at [347, 572] on div at bounding box center [349, 574] width 134 height 30
select select "9"
select select "2025"
click at [297, 442] on div "8" at bounding box center [297, 448] width 23 height 23
type input "09/08/2025"
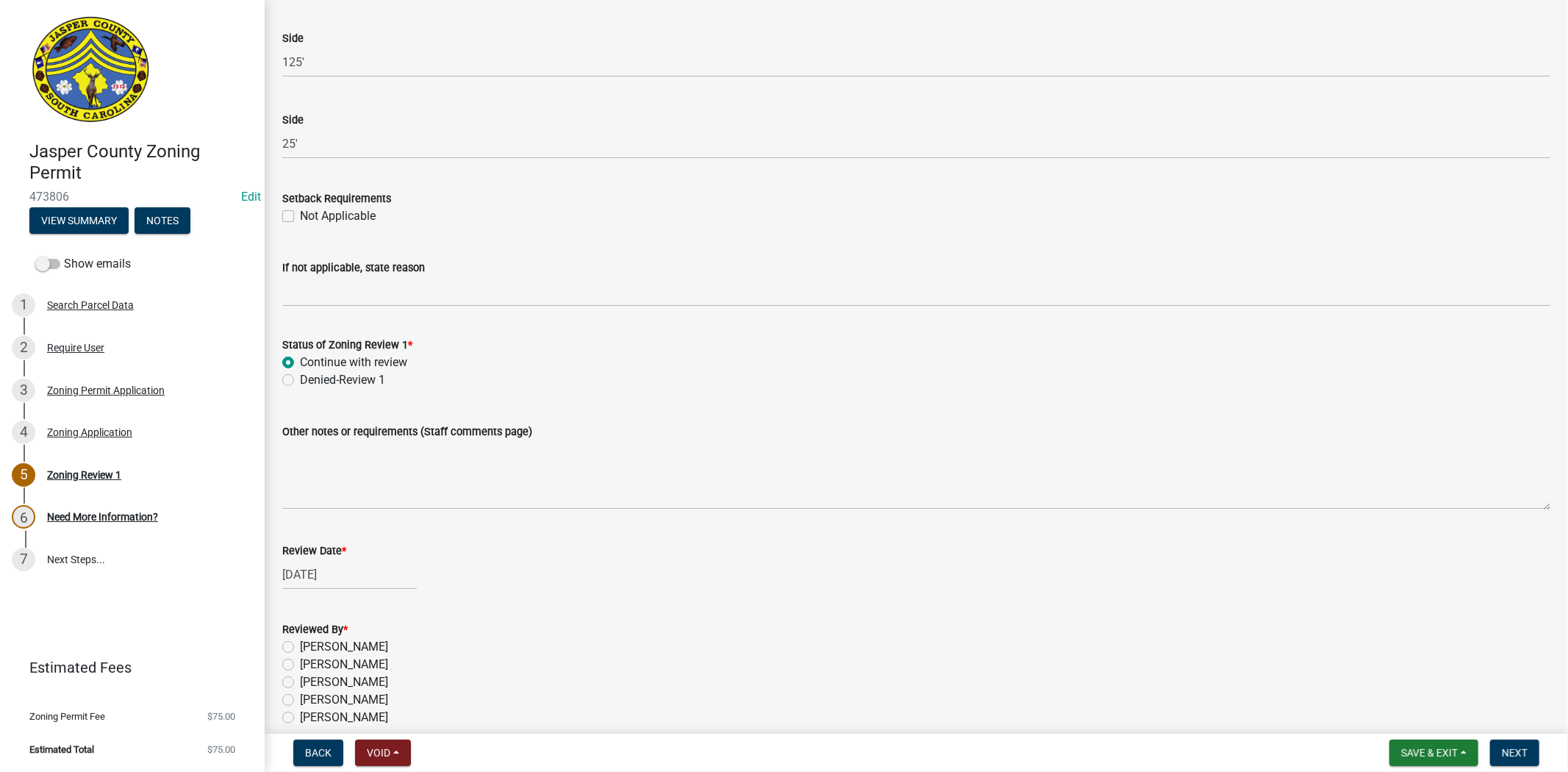
click at [300, 702] on label "[PERSON_NAME]" at bounding box center [344, 700] width 88 height 17
click at [300, 701] on input "[PERSON_NAME]" at bounding box center [304, 696] width 10 height 10
radio input "true"
click at [1414, 750] on span "Save & Exit" at bounding box center [1428, 753] width 56 height 12
click at [1407, 677] on button "Save" at bounding box center [1420, 679] width 118 height 36
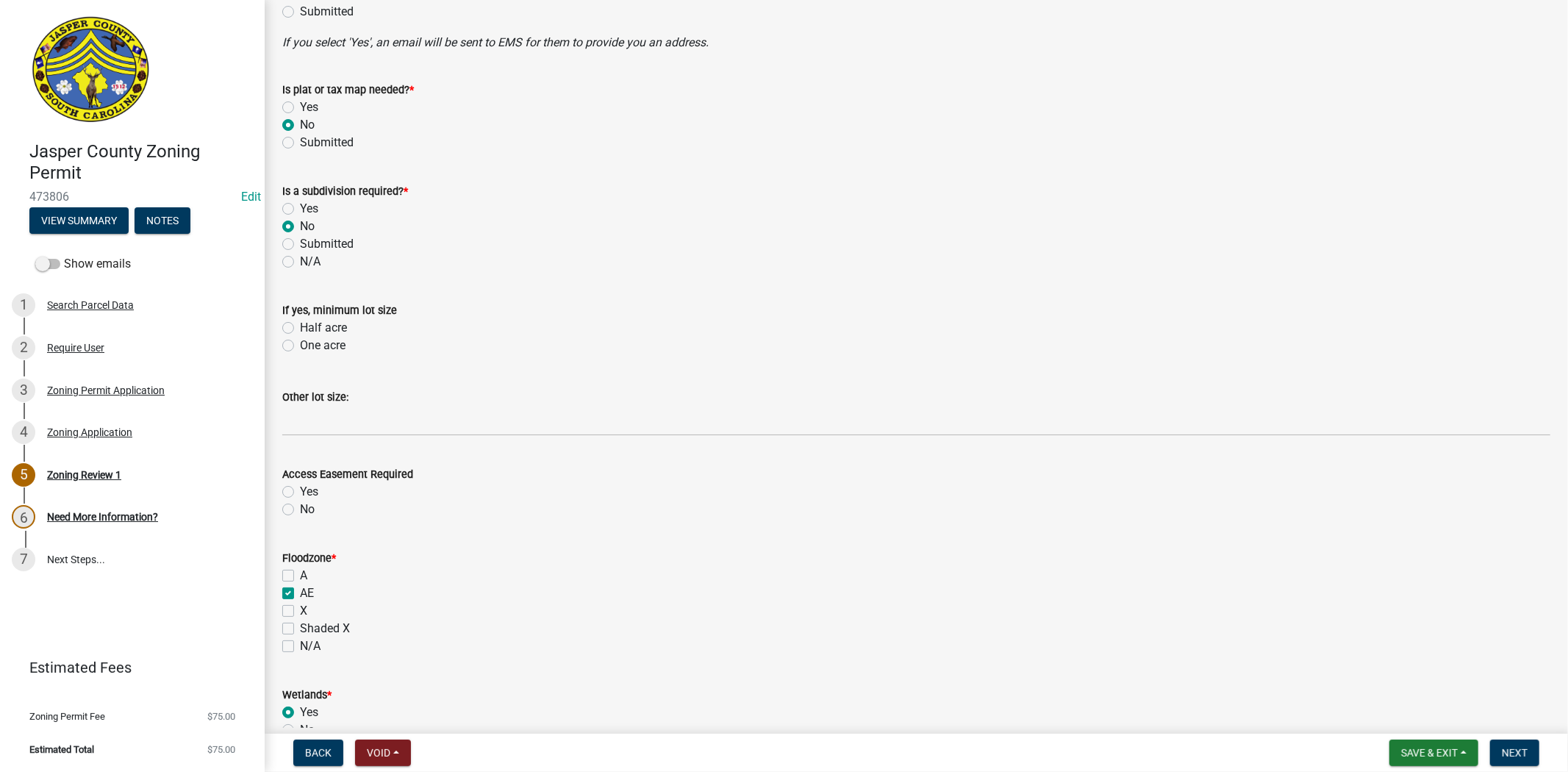
scroll to position [899, 0]
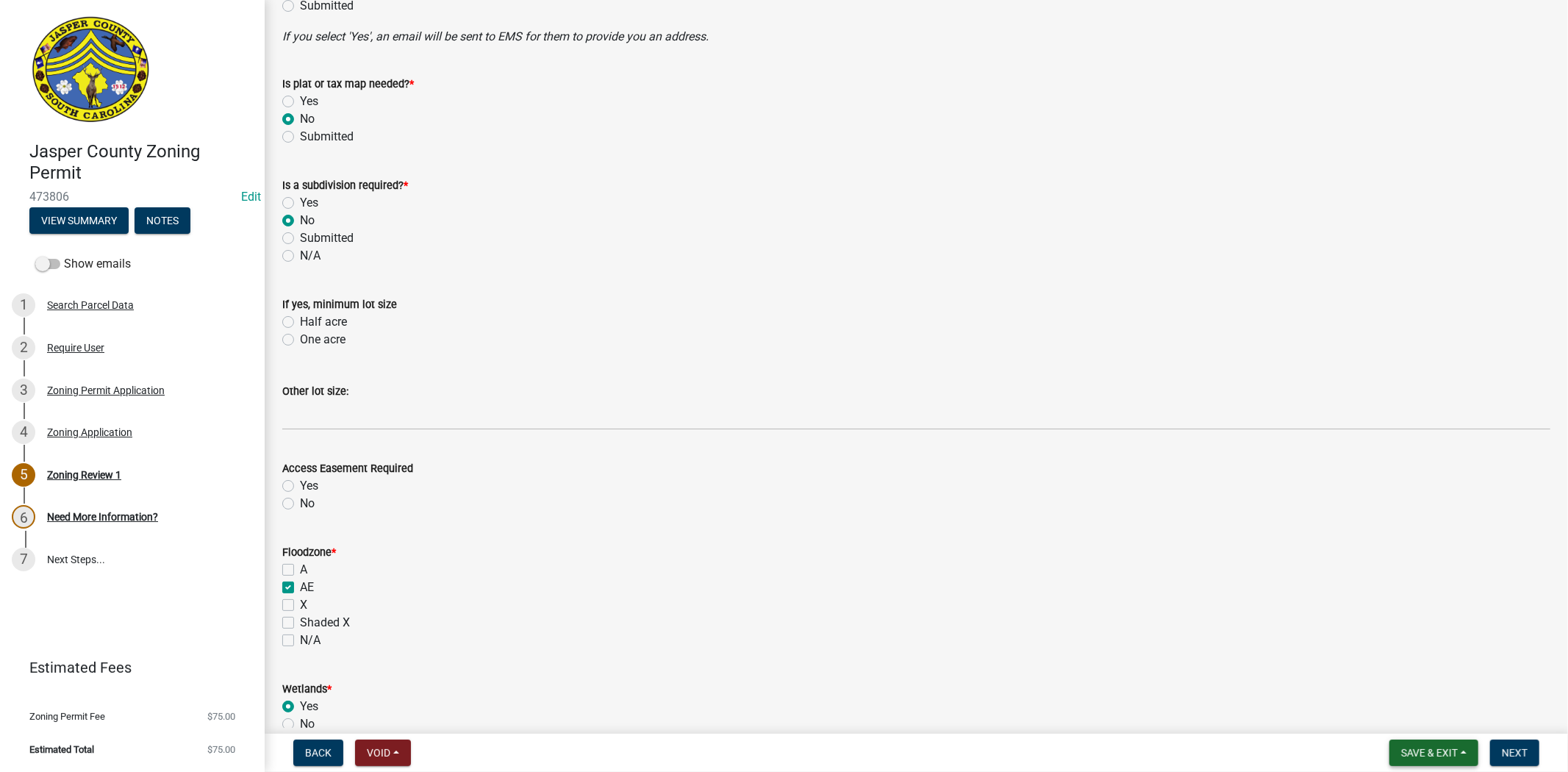
click at [1426, 748] on span "Save & Exit" at bounding box center [1428, 753] width 56 height 12
click at [1420, 679] on button "Save" at bounding box center [1420, 679] width 118 height 36
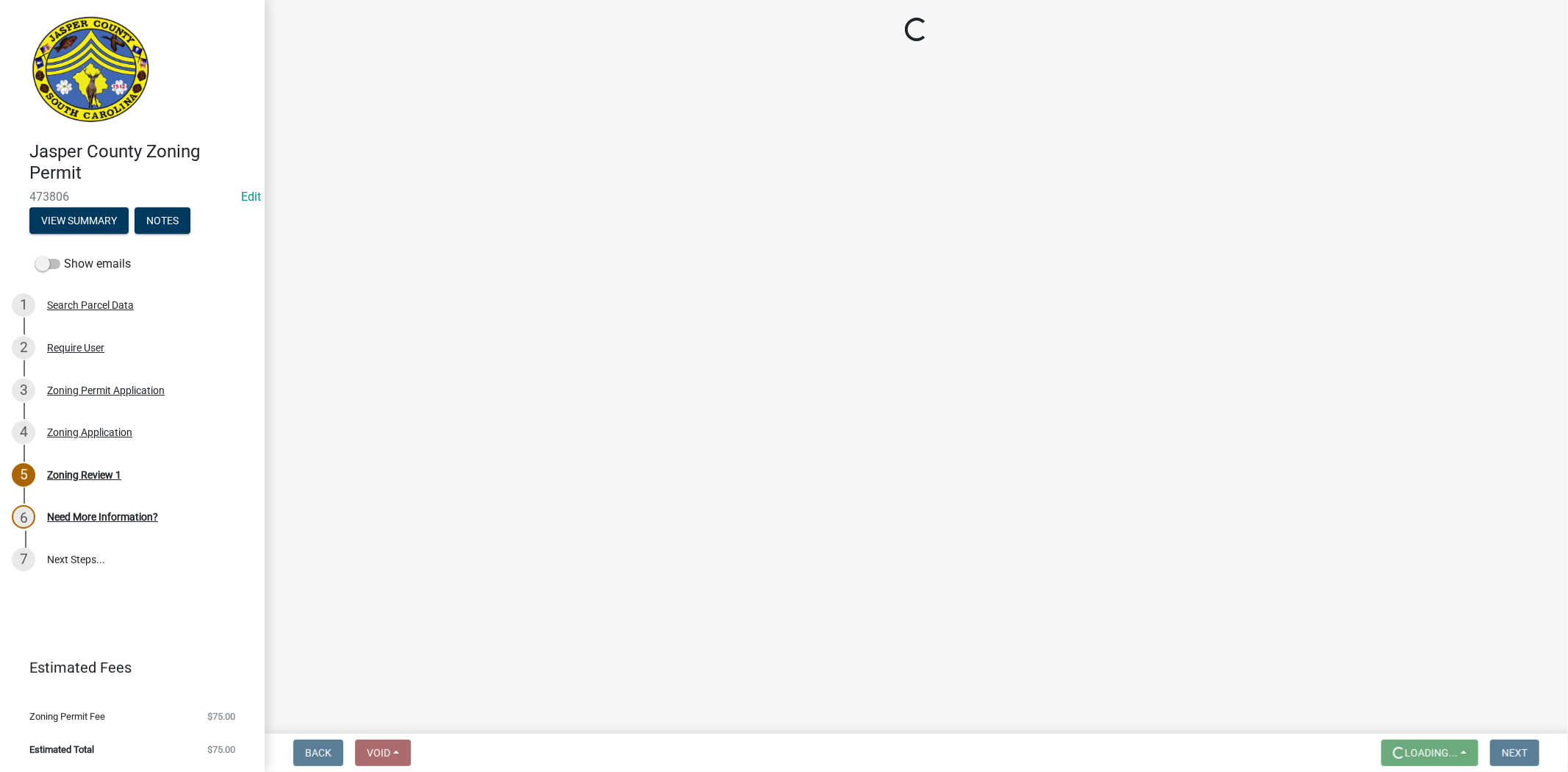
scroll to position [0, 0]
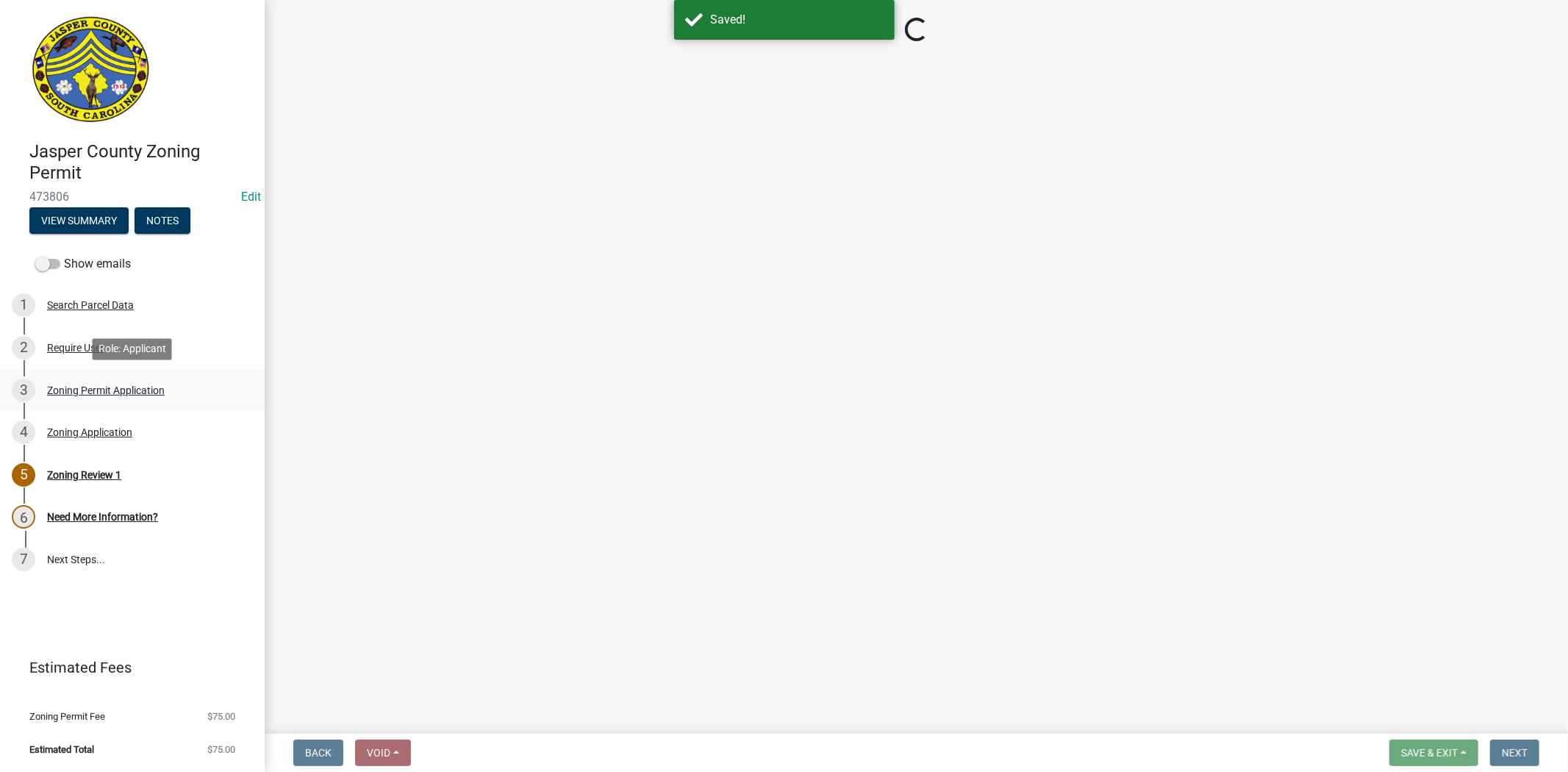
click at [123, 385] on div "Zoning Permit Application" at bounding box center [106, 390] width 118 height 10
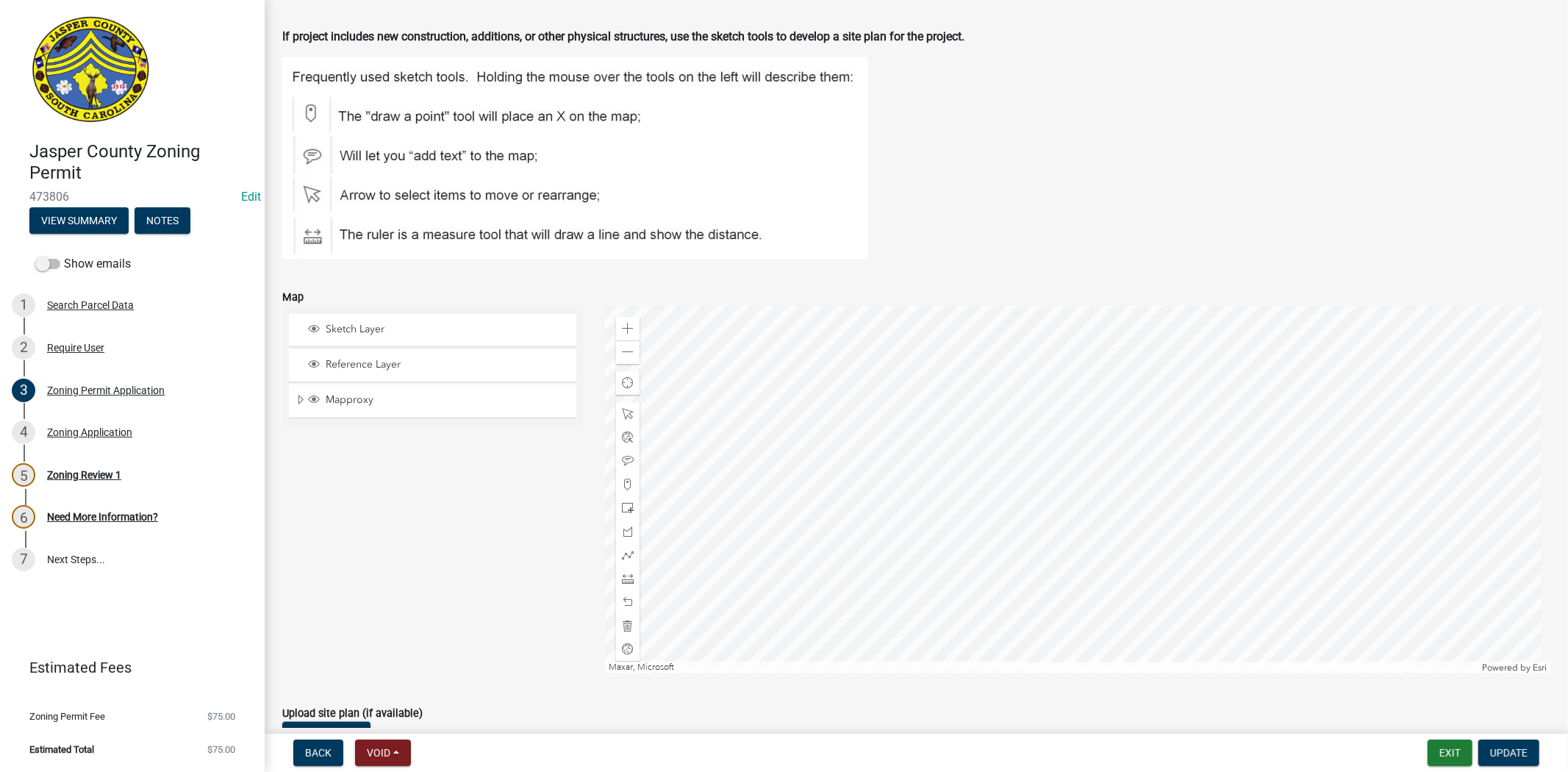
scroll to position [1796, 0]
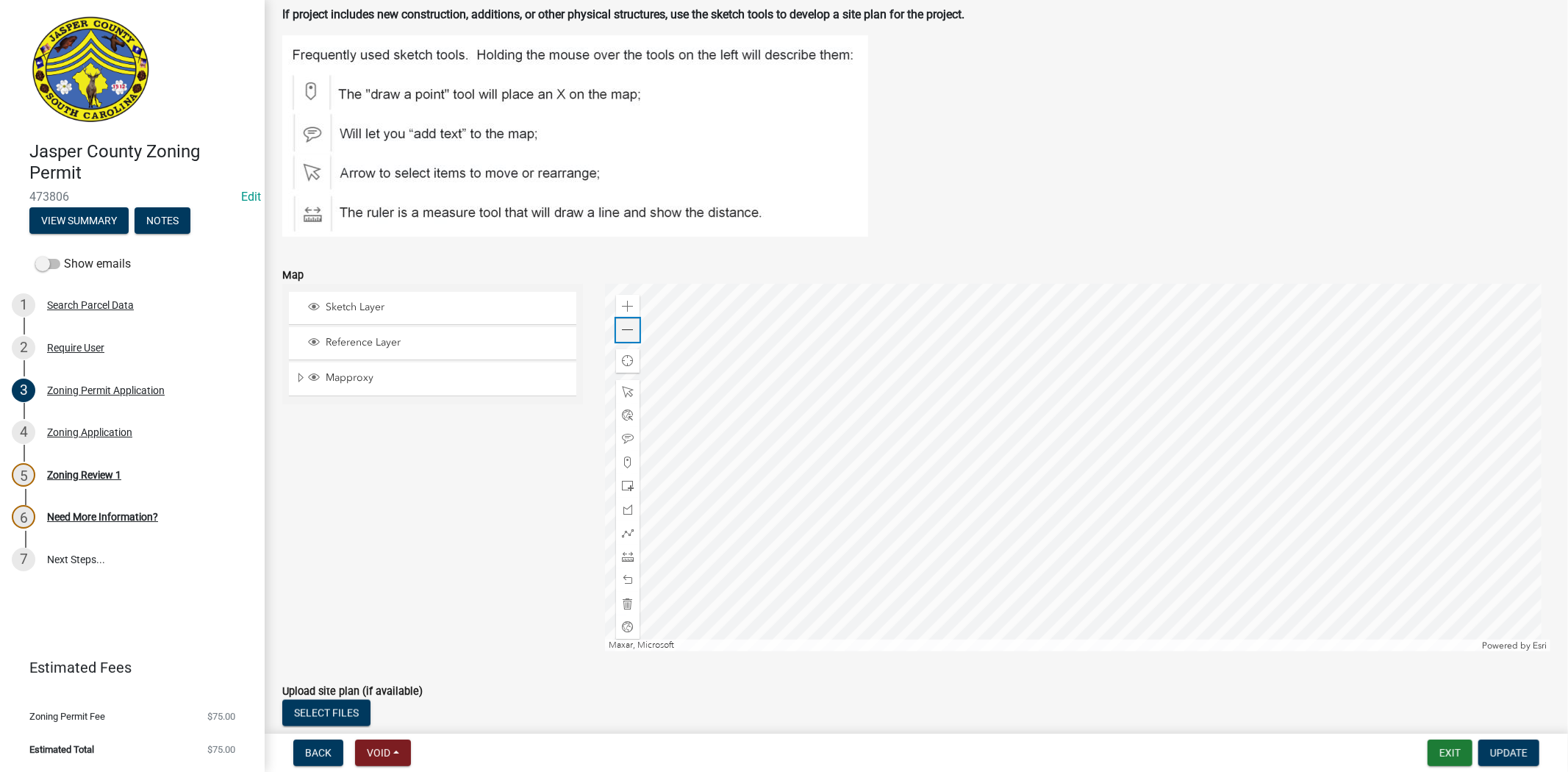
click at [622, 329] on span at bounding box center [628, 330] width 12 height 12
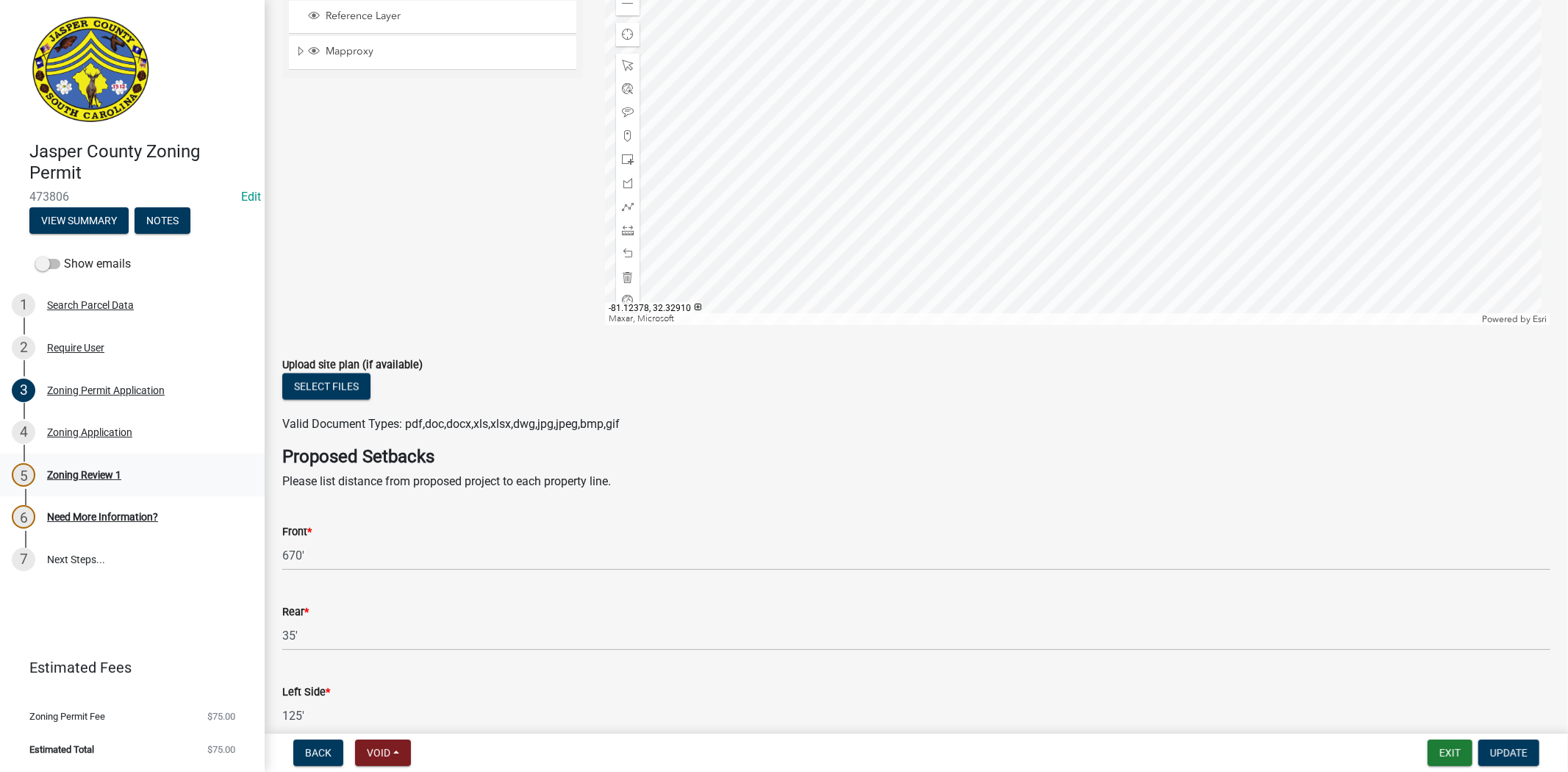
click at [103, 471] on div "Zoning Review 1" at bounding box center [84, 475] width 75 height 10
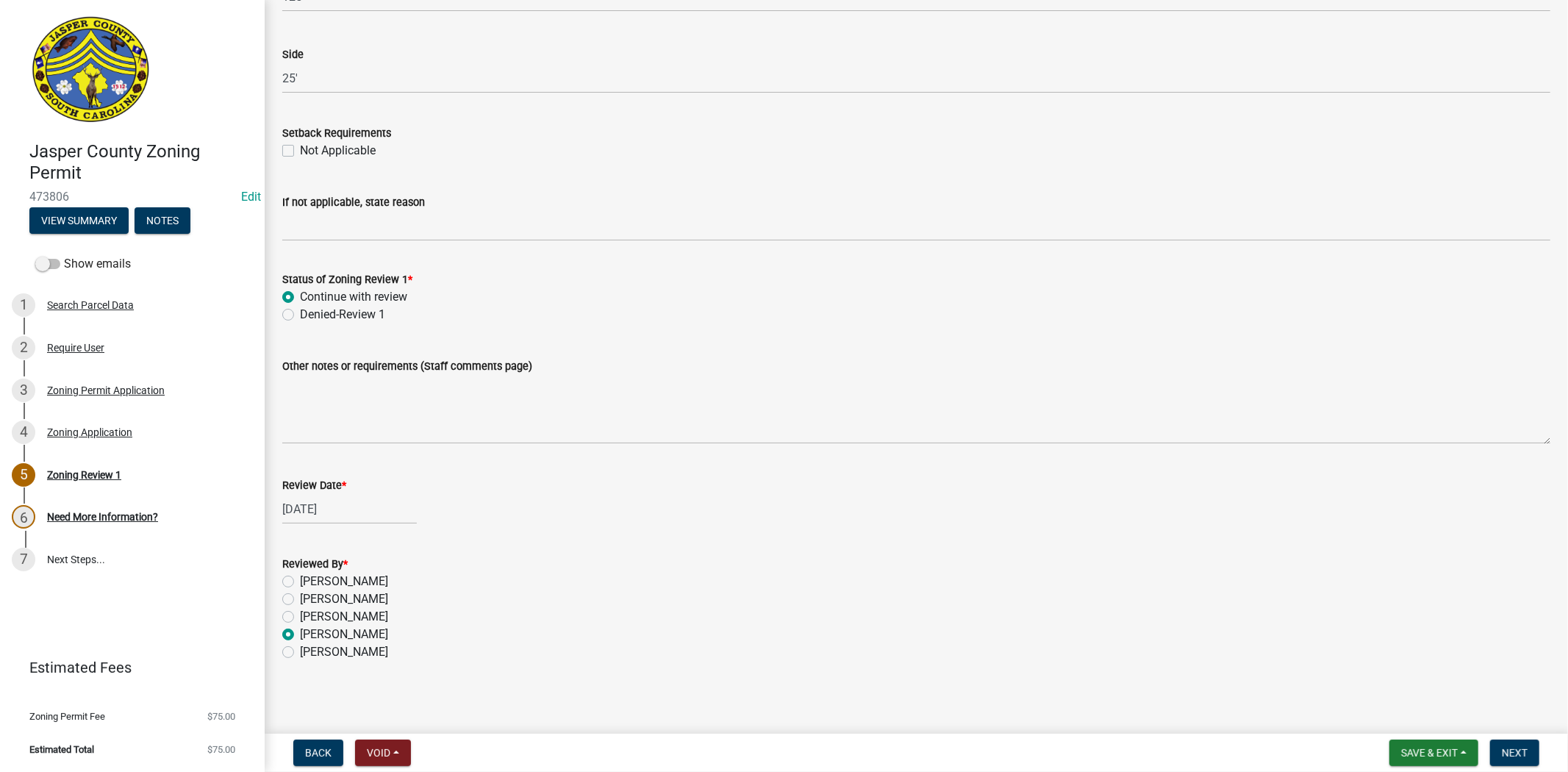
scroll to position [2356, 0]
click at [294, 311] on div "Denied-Review 1" at bounding box center [916, 311] width 1268 height 17
click at [300, 311] on label "Denied-Review 1" at bounding box center [343, 311] width 85 height 17
click at [300, 311] on input "Denied-Review 1" at bounding box center [304, 306] width 10 height 10
radio input "true"
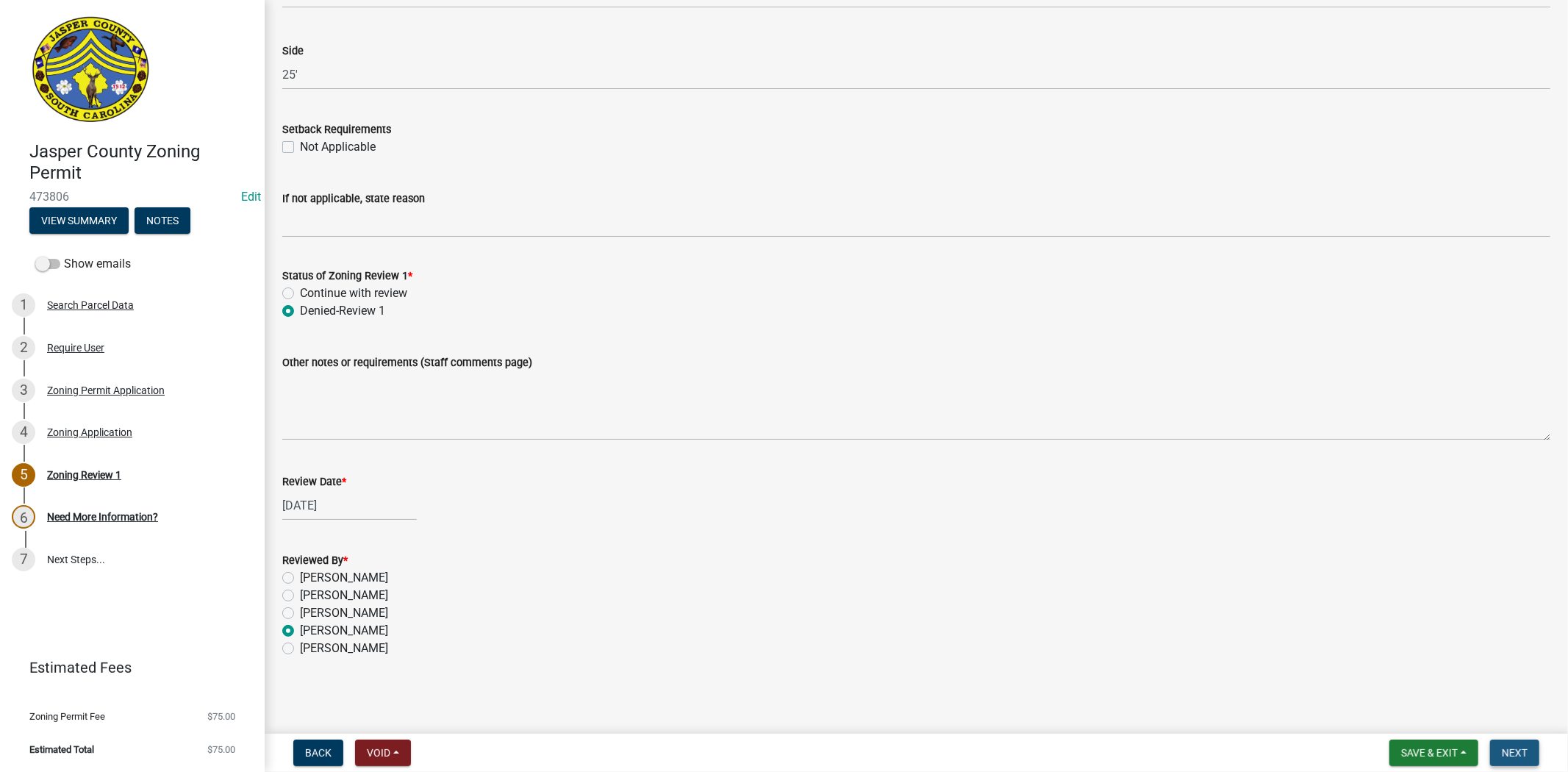
click at [1519, 756] on span "Next" at bounding box center [1514, 753] width 26 height 12
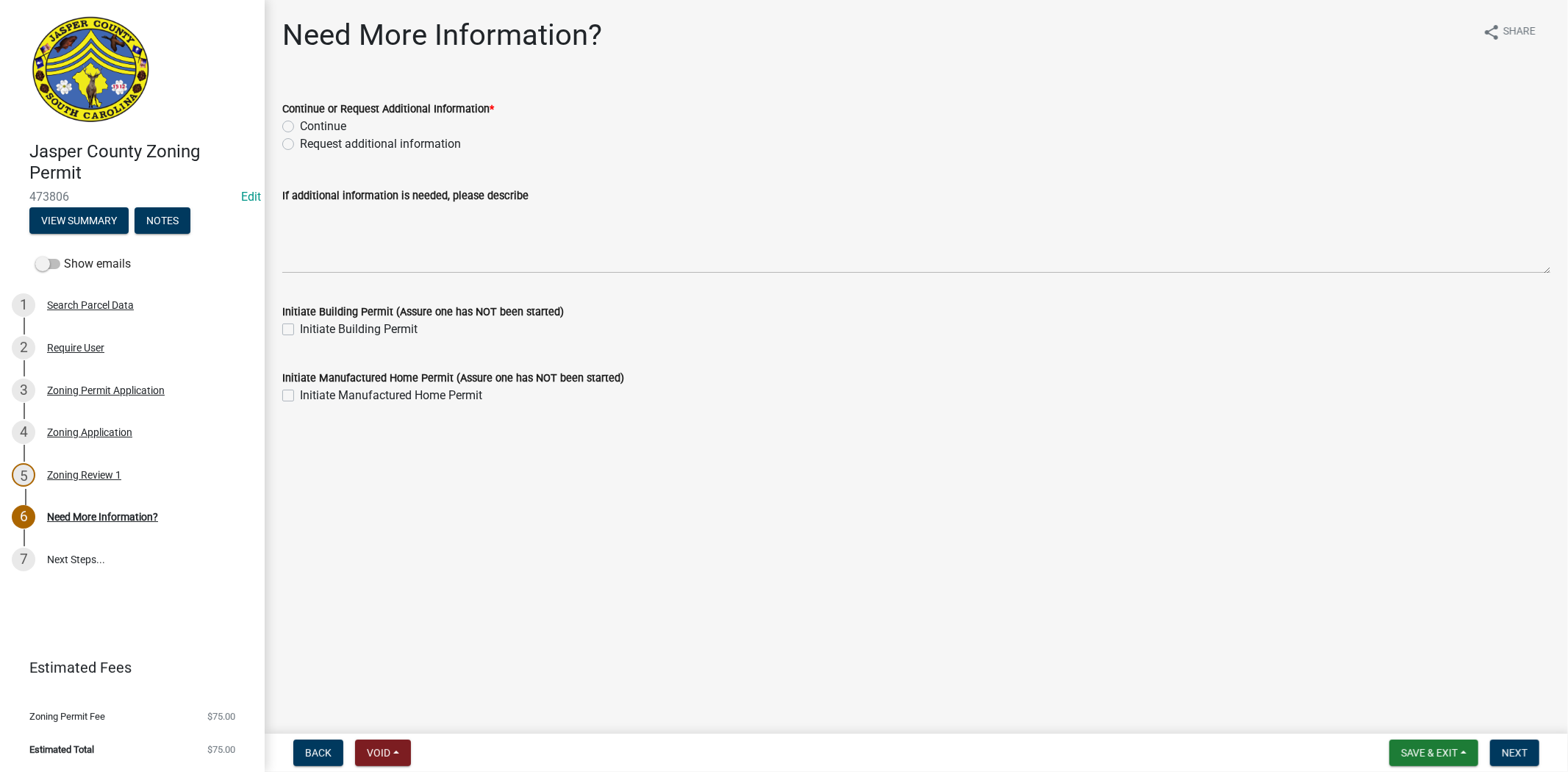
click at [295, 142] on div "Request additional information" at bounding box center [916, 144] width 1268 height 17
click at [300, 143] on label "Request additional information" at bounding box center [381, 144] width 161 height 17
click at [300, 143] on input "Request additional information" at bounding box center [304, 140] width 10 height 10
radio input "true"
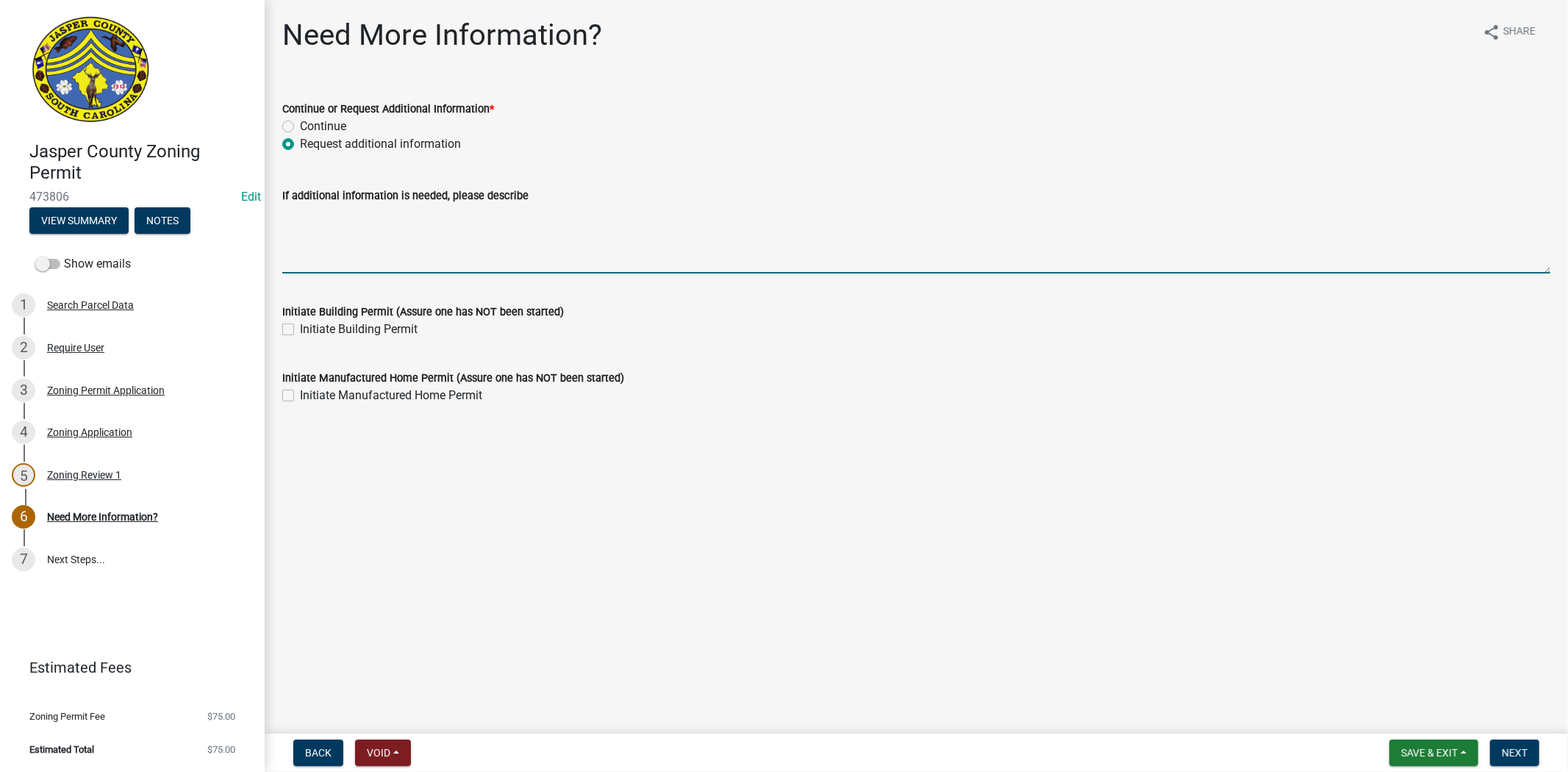
click at [336, 255] on textarea "If additional information is needed, please describe" at bounding box center [916, 239] width 1268 height 69
click at [285, 215] on textarea "Location where shed" at bounding box center [916, 239] width 1268 height 69
drag, startPoint x: 420, startPoint y: 214, endPoint x: 383, endPoint y: 217, distance: 37.1
click at [383, 217] on textarea "Proposed Location where shed" at bounding box center [916, 239] width 1268 height 69
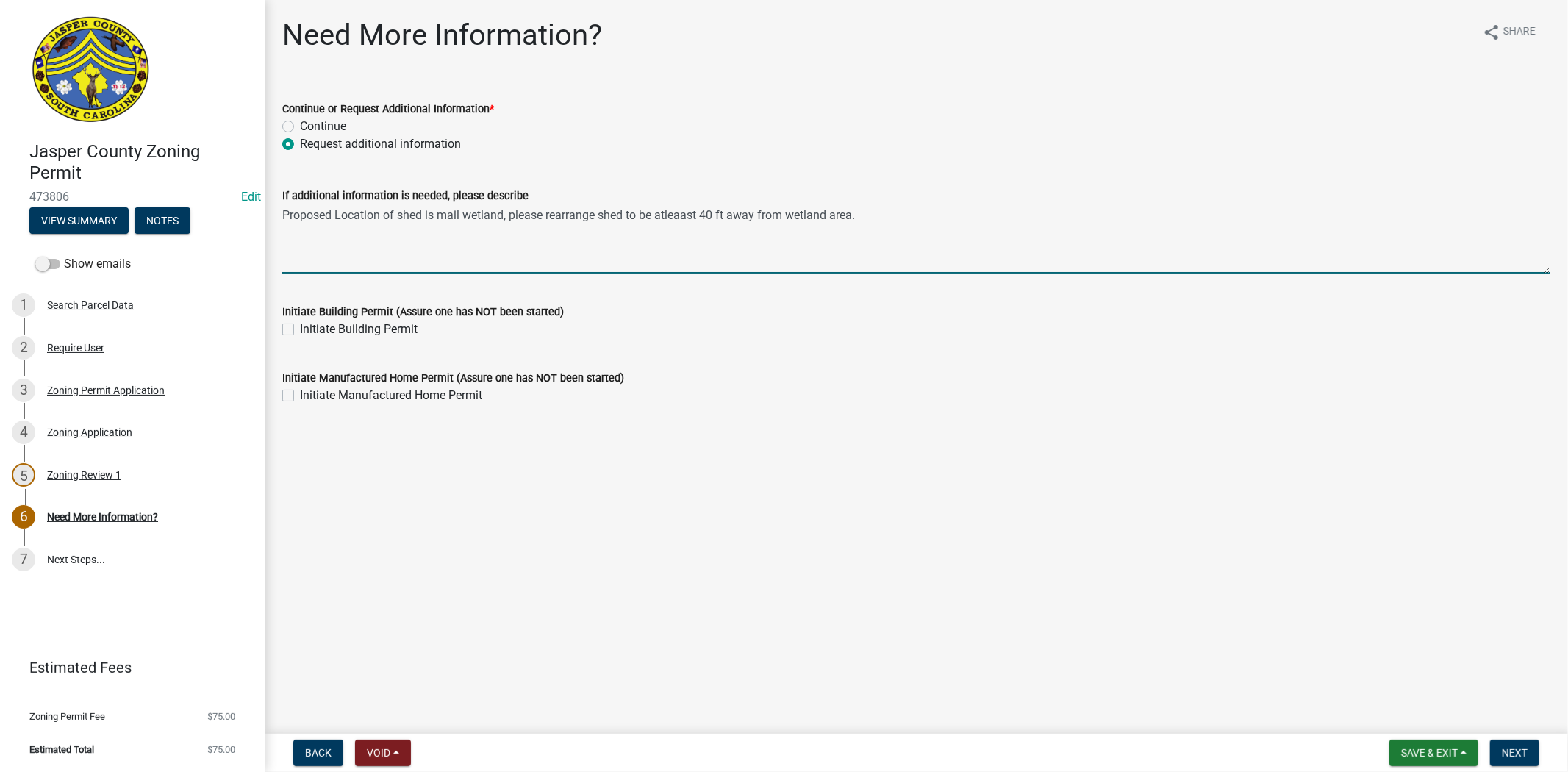
drag, startPoint x: 465, startPoint y: 214, endPoint x: 437, endPoint y: 214, distance: 28.0
click at [437, 214] on textarea "Proposed Location of shed is mail wetland, please rearrange shed to be atleaast…" at bounding box center [916, 239] width 1268 height 69
drag, startPoint x: 645, startPoint y: 214, endPoint x: 689, endPoint y: 202, distance: 45.6
click at [689, 202] on div "If additional information is needed, please describe" at bounding box center [916, 195] width 1268 height 17
click at [639, 210] on textarea "Proposed Location of shed is wetland, please rearrange shed to be atleaast 40 f…" at bounding box center [916, 239] width 1268 height 69
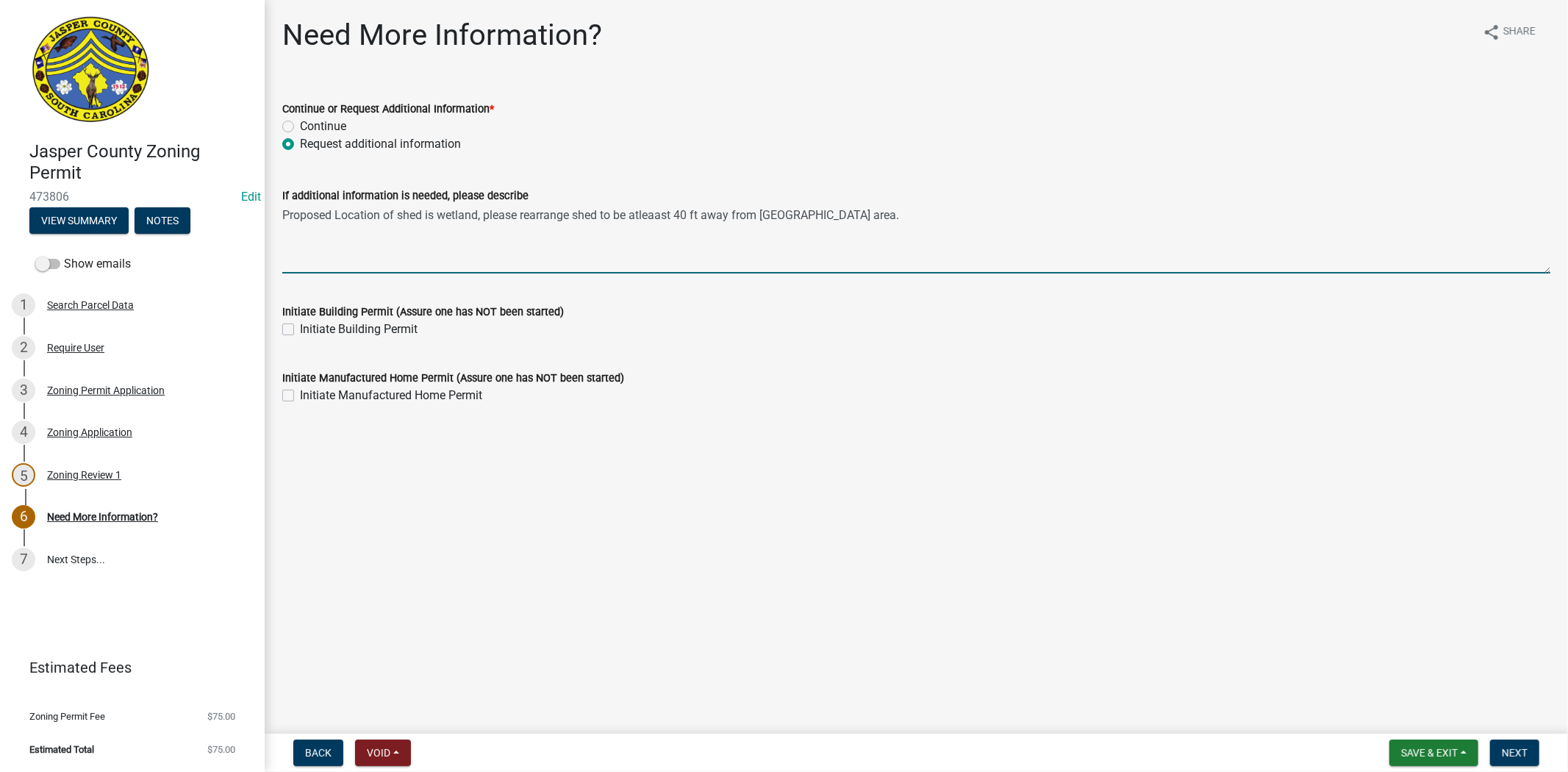
click at [642, 214] on textarea "Proposed Location of shed is wetland, please rearrange shed to be atleaast 40 f…" at bounding box center [916, 239] width 1268 height 69
click at [663, 213] on textarea "Proposed Location of shed is wetland, please rearrange shed to be at leaast 40 …" at bounding box center [916, 239] width 1268 height 69
type textarea "Proposed Location of shed is wetland, please rearrange shed to be at least 40 f…"
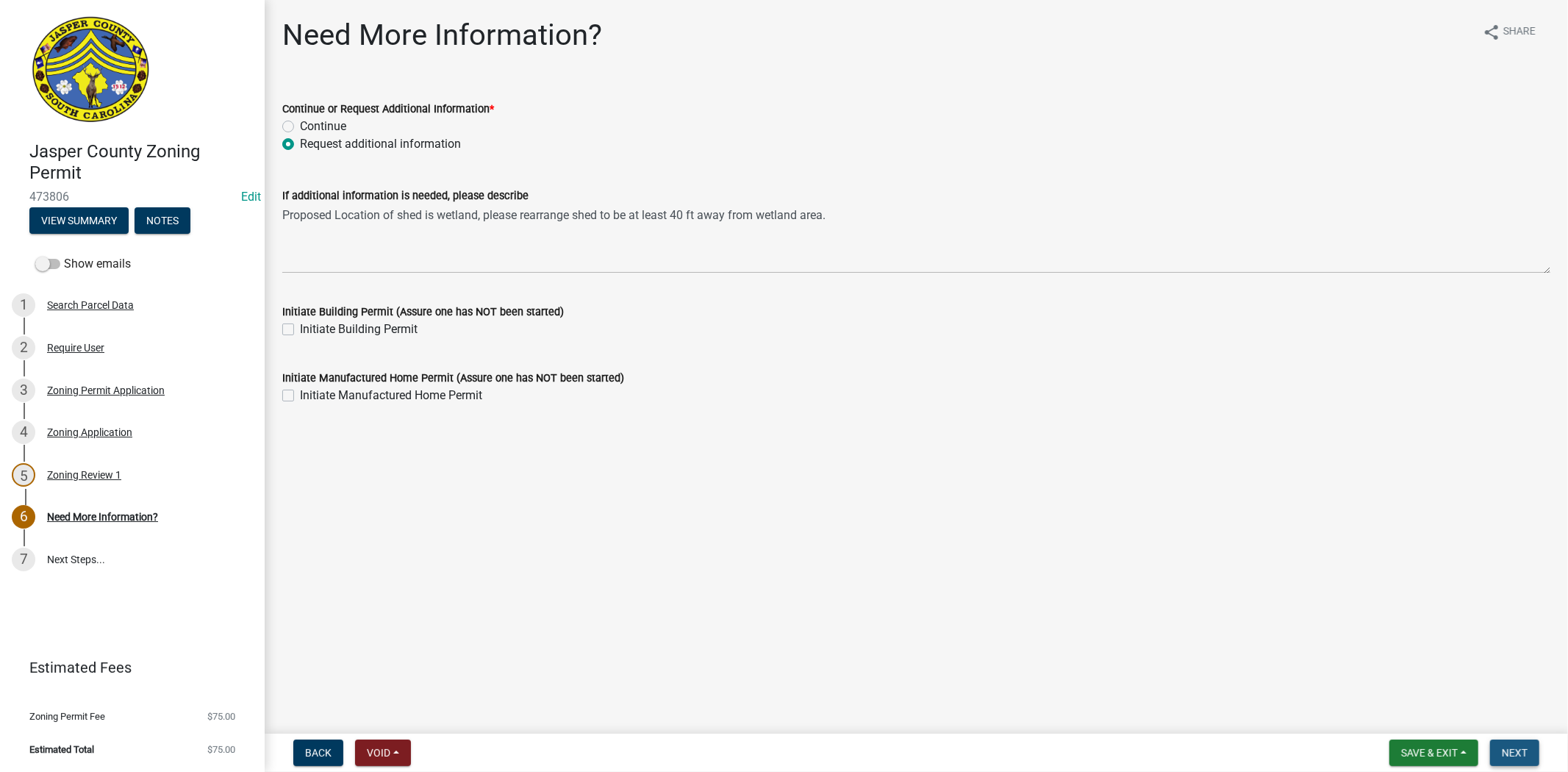
click at [1530, 752] on button "Next" at bounding box center [1514, 753] width 49 height 27
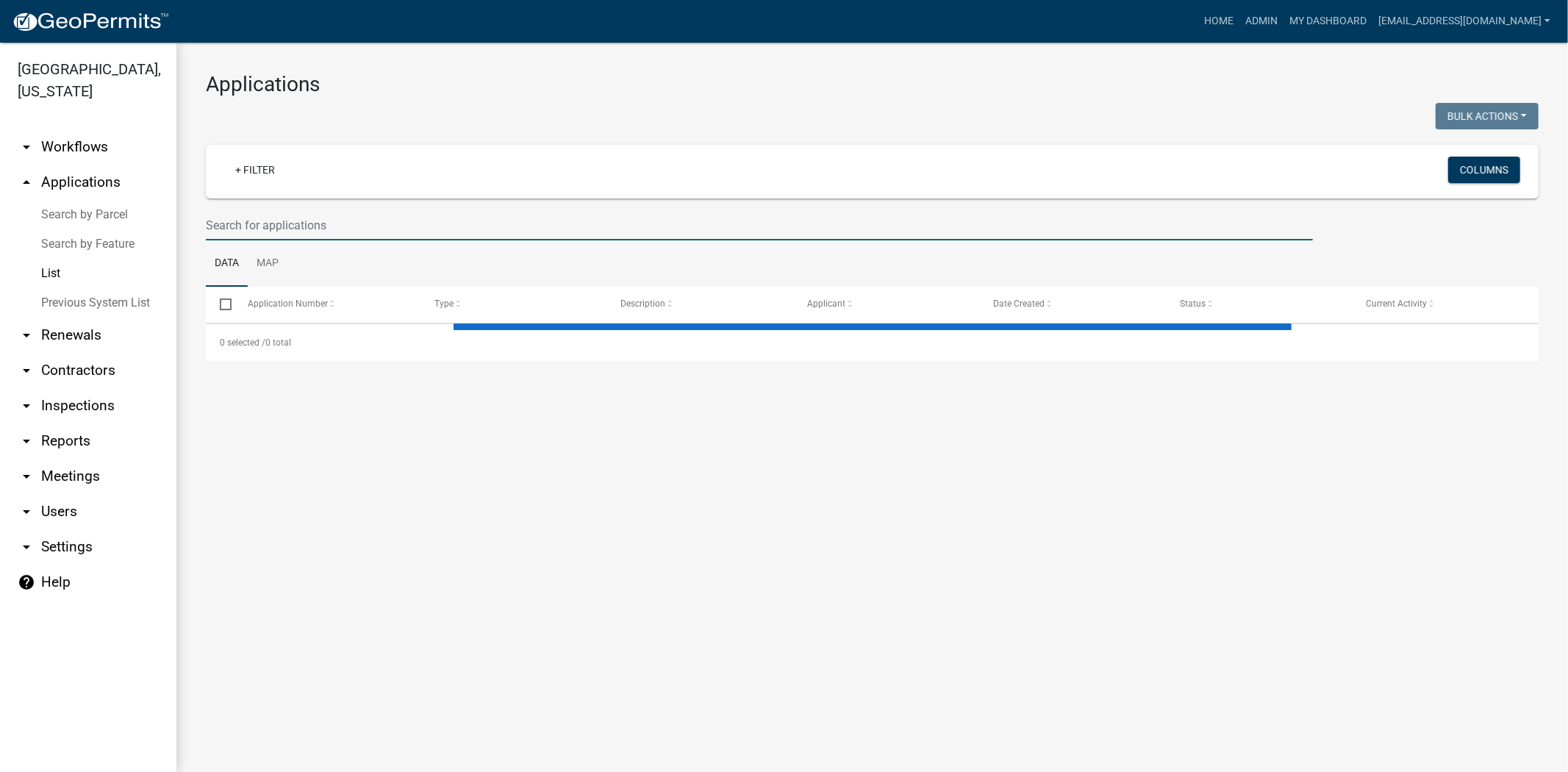
click at [354, 229] on input "text" at bounding box center [759, 225] width 1107 height 30
paste input "[PHONE_NUMBER]"
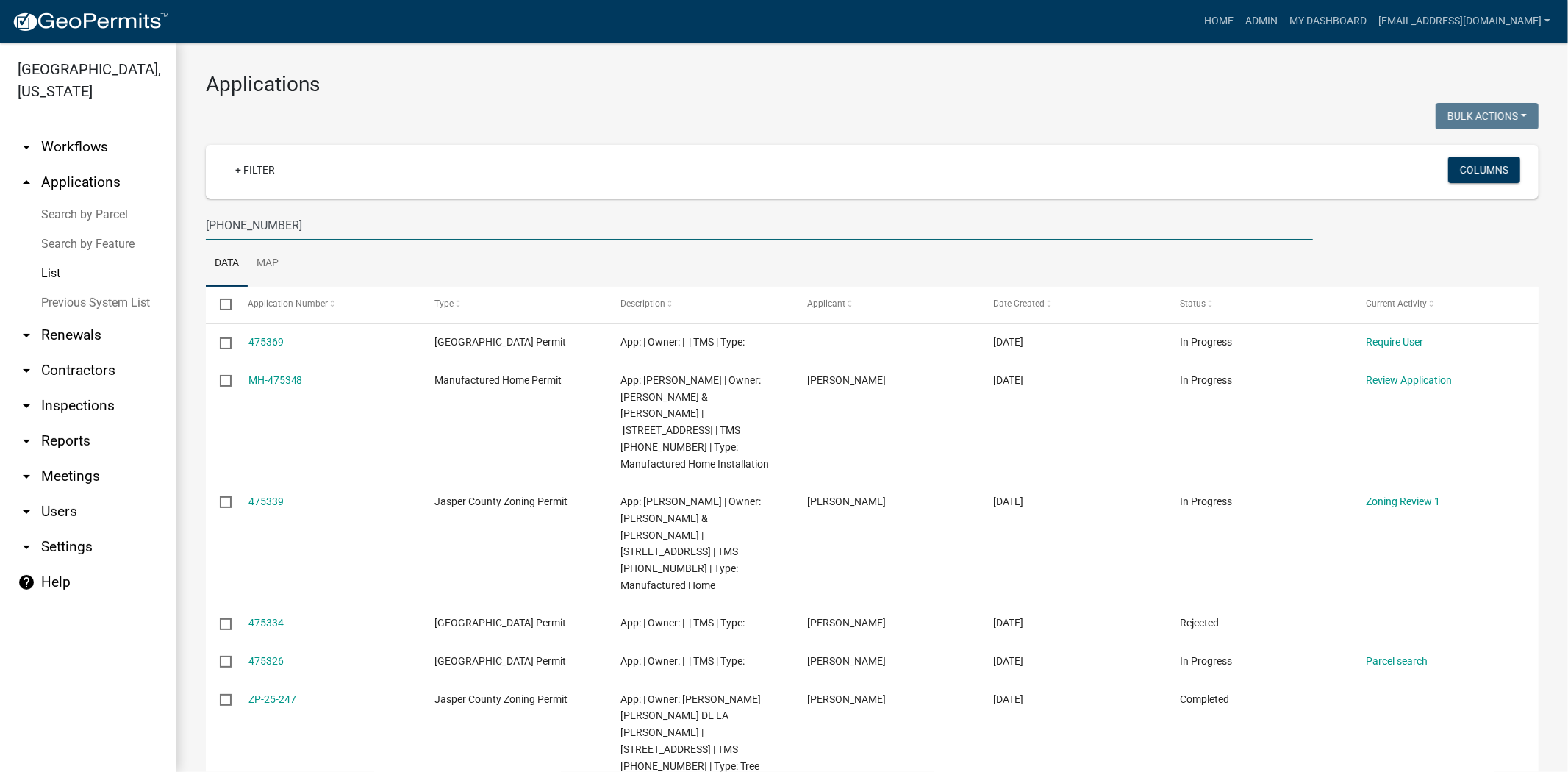
type input "[PHONE_NUMBER]"
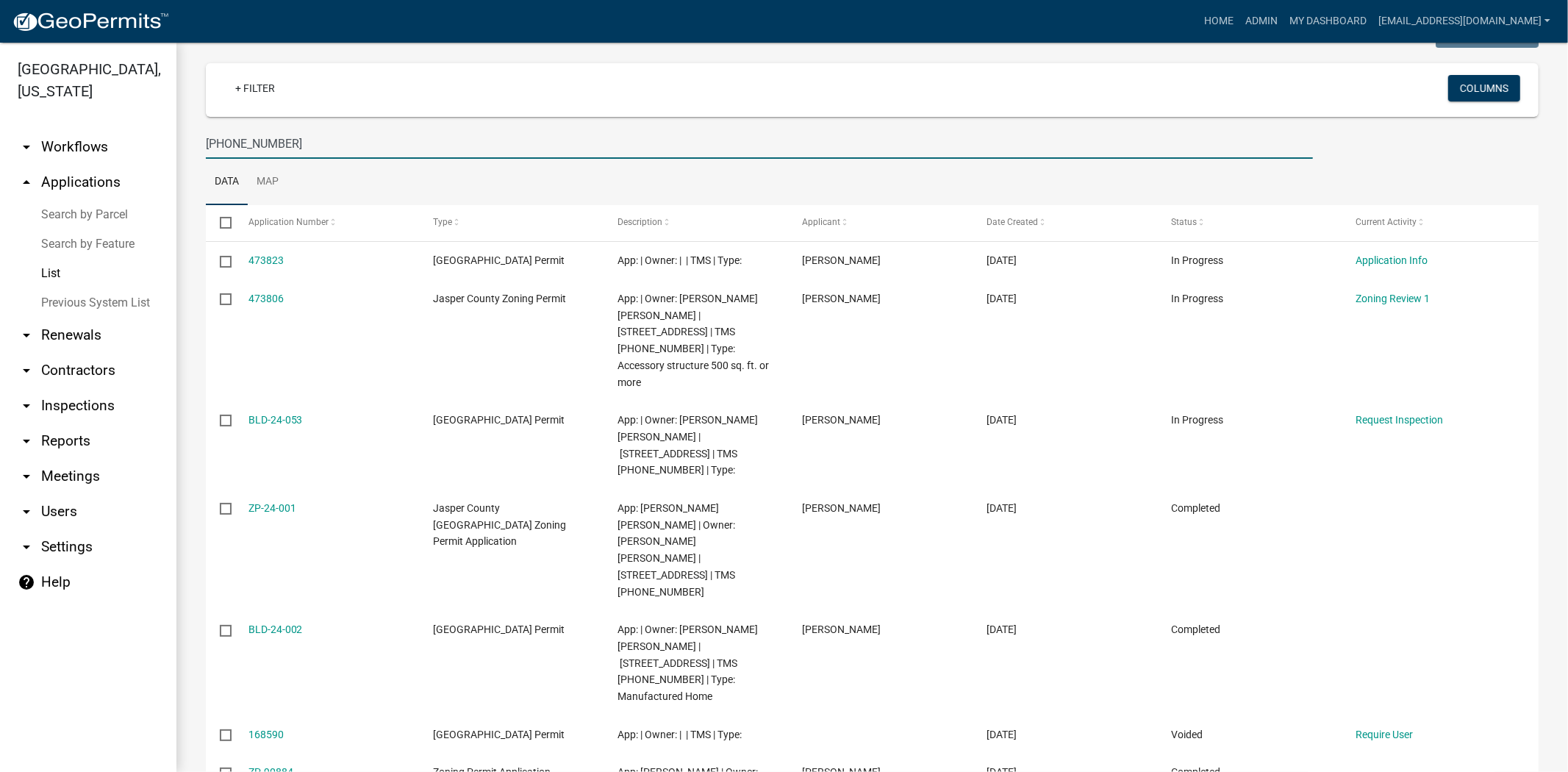
scroll to position [140, 0]
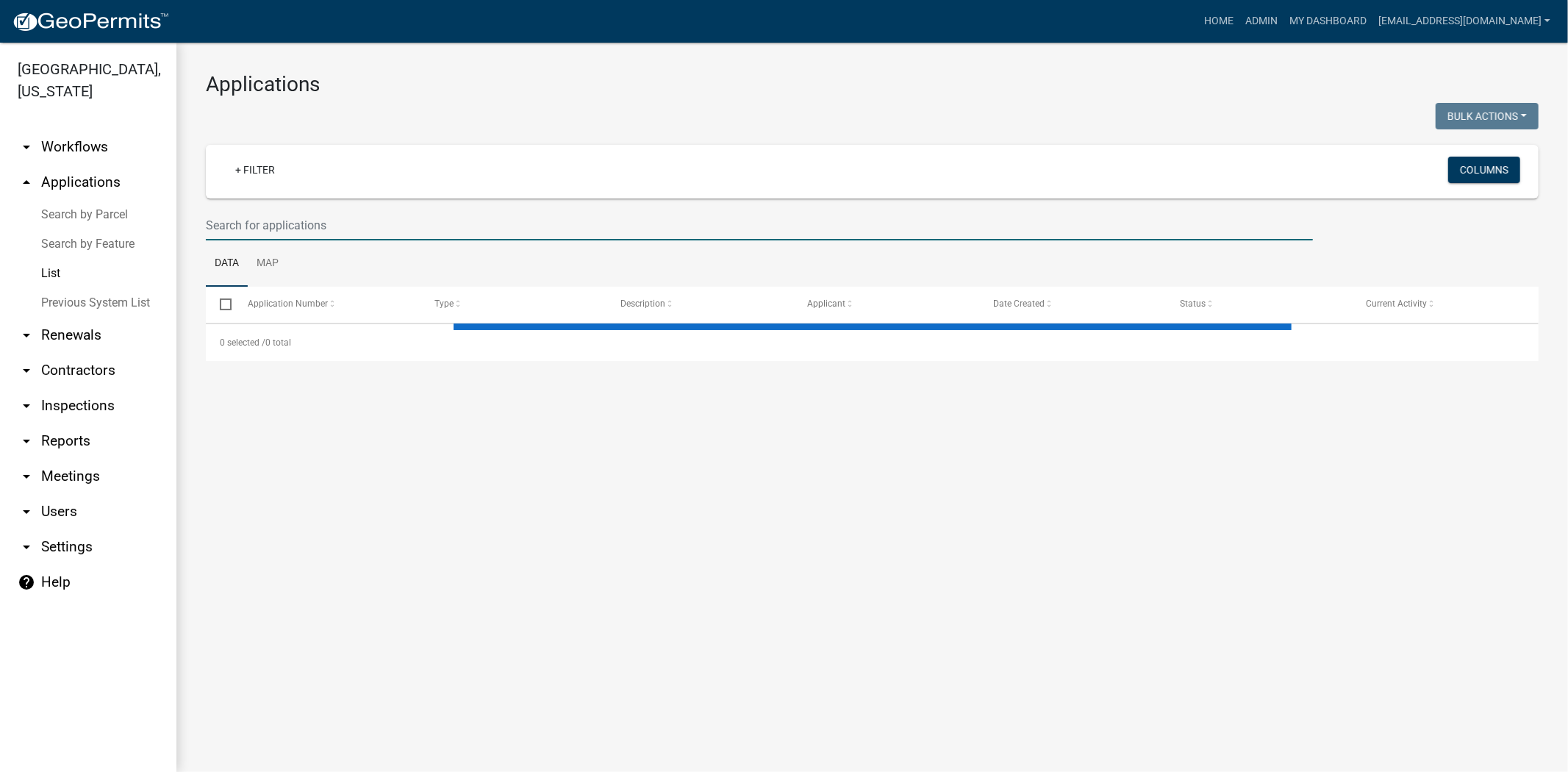
click at [663, 219] on input "text" at bounding box center [759, 225] width 1107 height 30
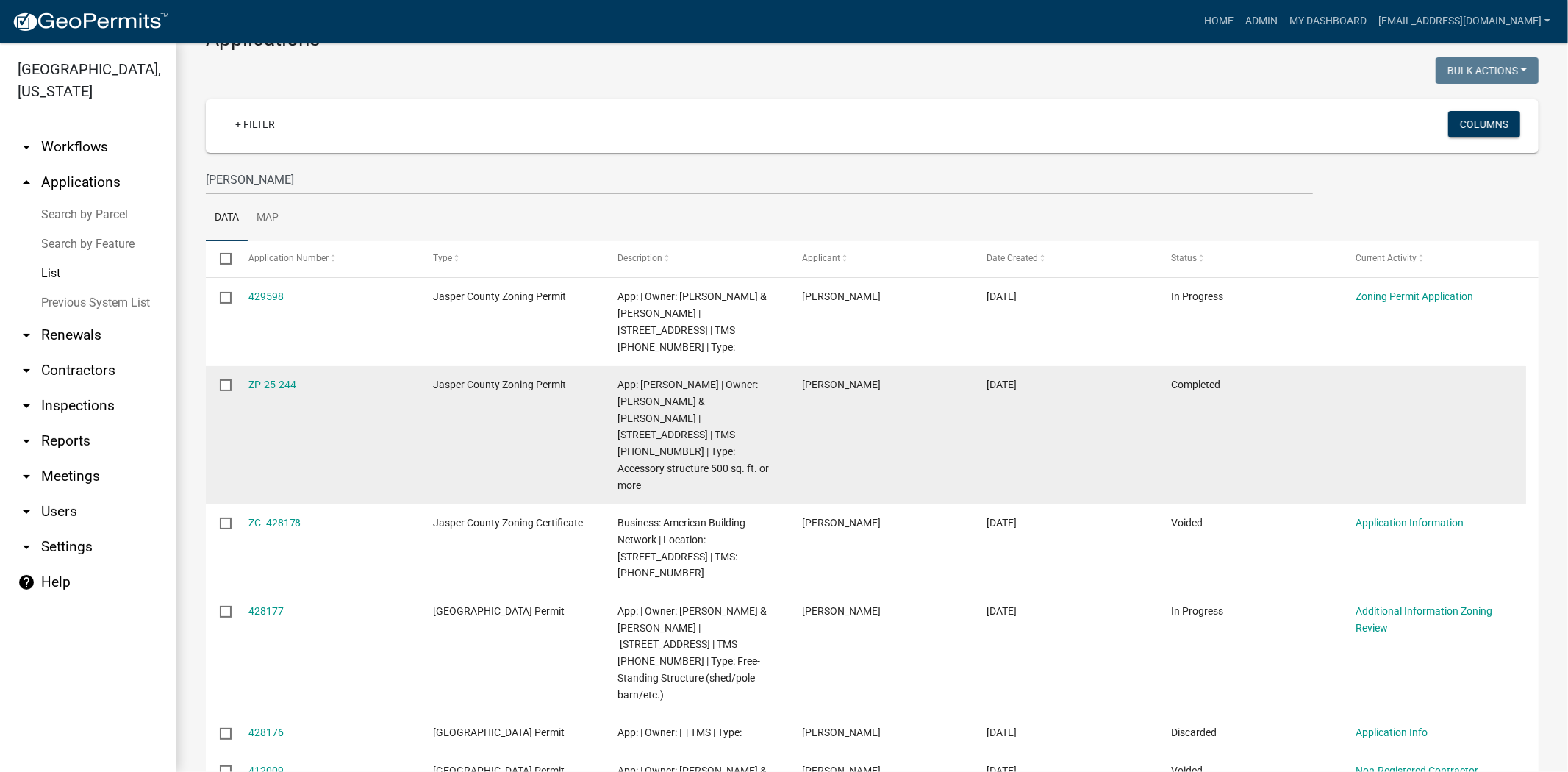
scroll to position [82, 0]
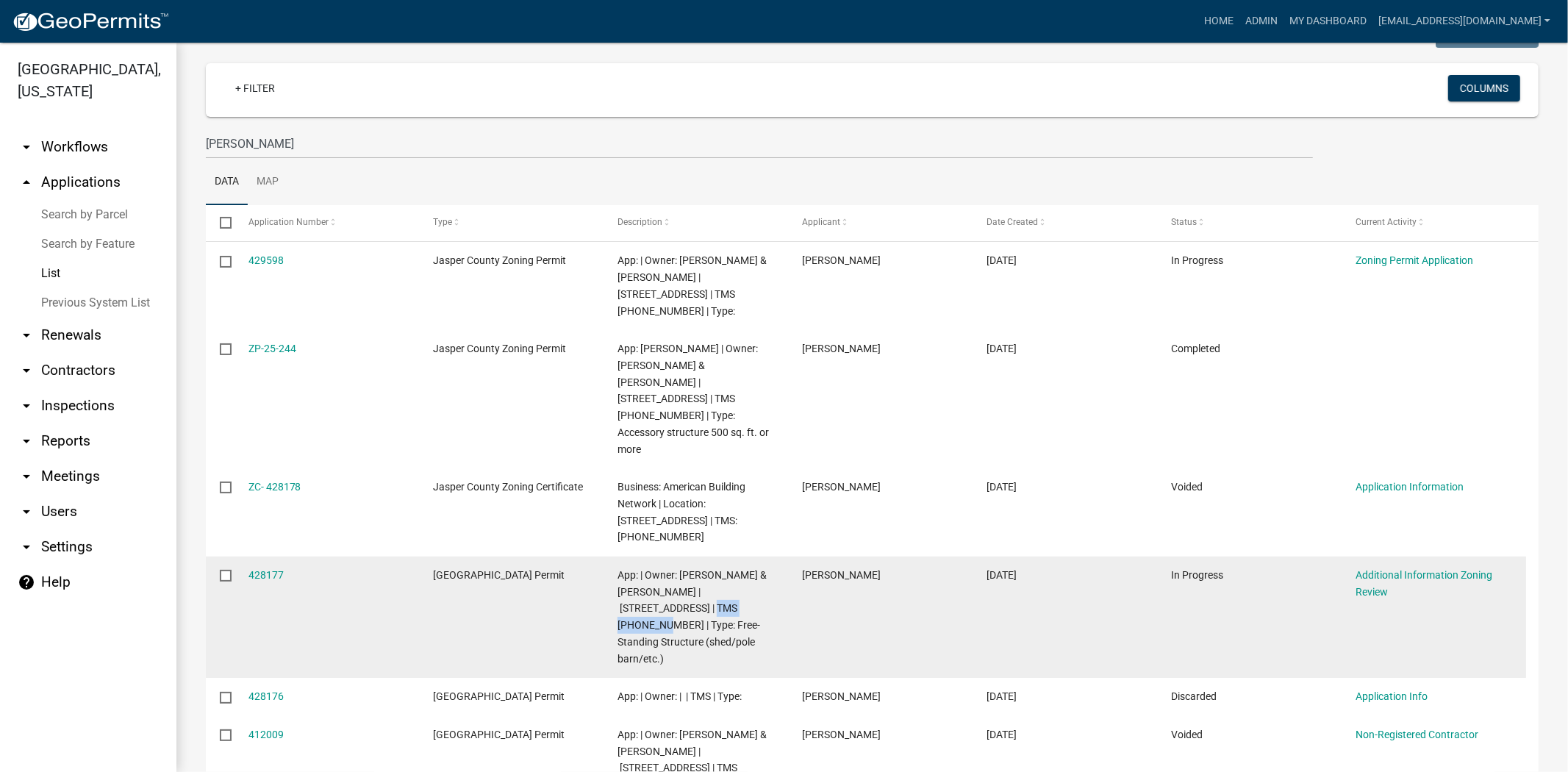
drag, startPoint x: 730, startPoint y: 538, endPoint x: 664, endPoint y: 540, distance: 66.0
click at [664, 569] on span "App: | Owner: [PERSON_NAME] & [PERSON_NAME] | [STREET_ADDRESS] | TMS [PHONE_NUM…" at bounding box center [692, 617] width 149 height 95
copy span "[PHONE_NUMBER]"
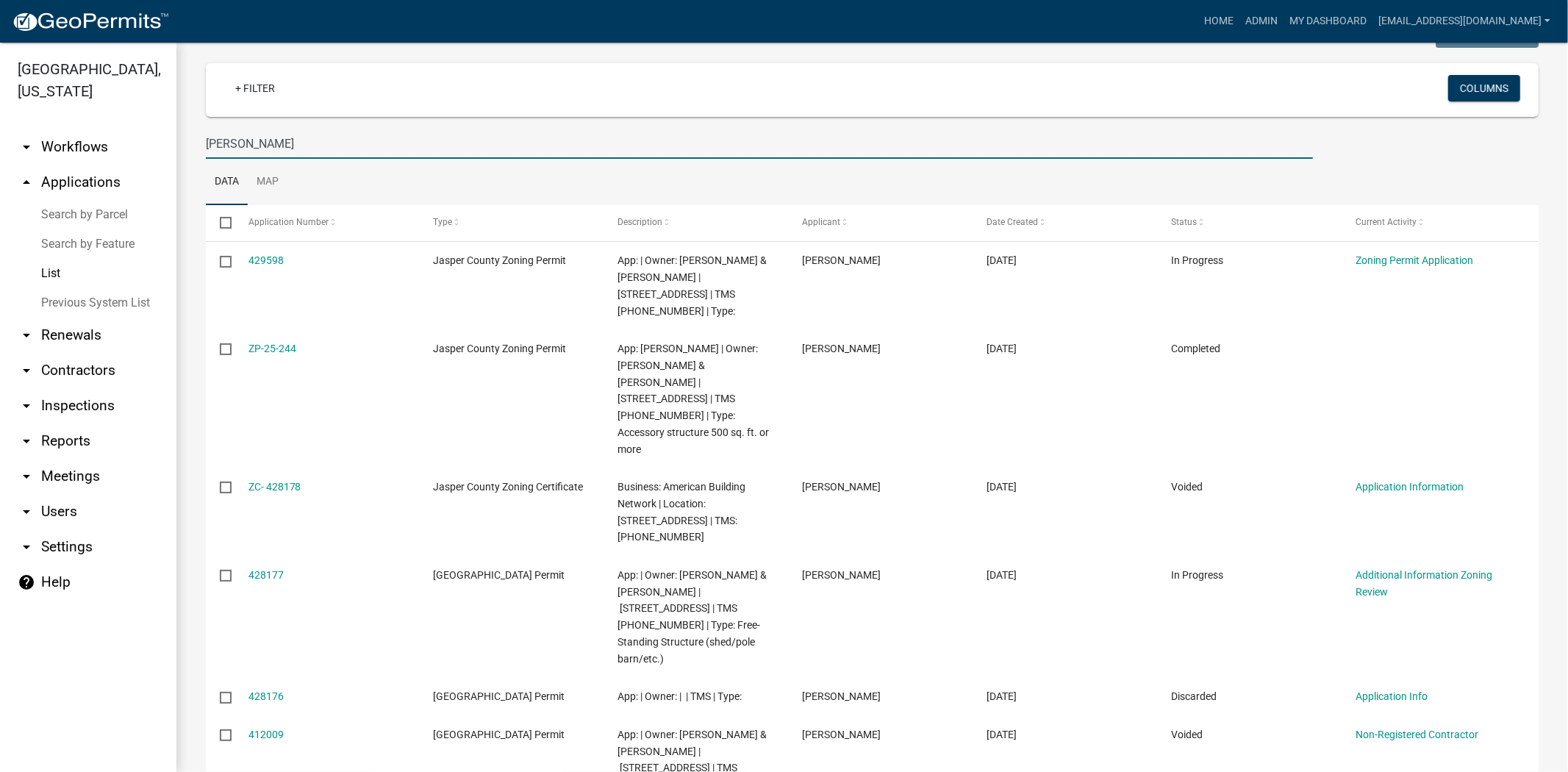
click at [358, 142] on input "chad scott" at bounding box center [759, 143] width 1107 height 30
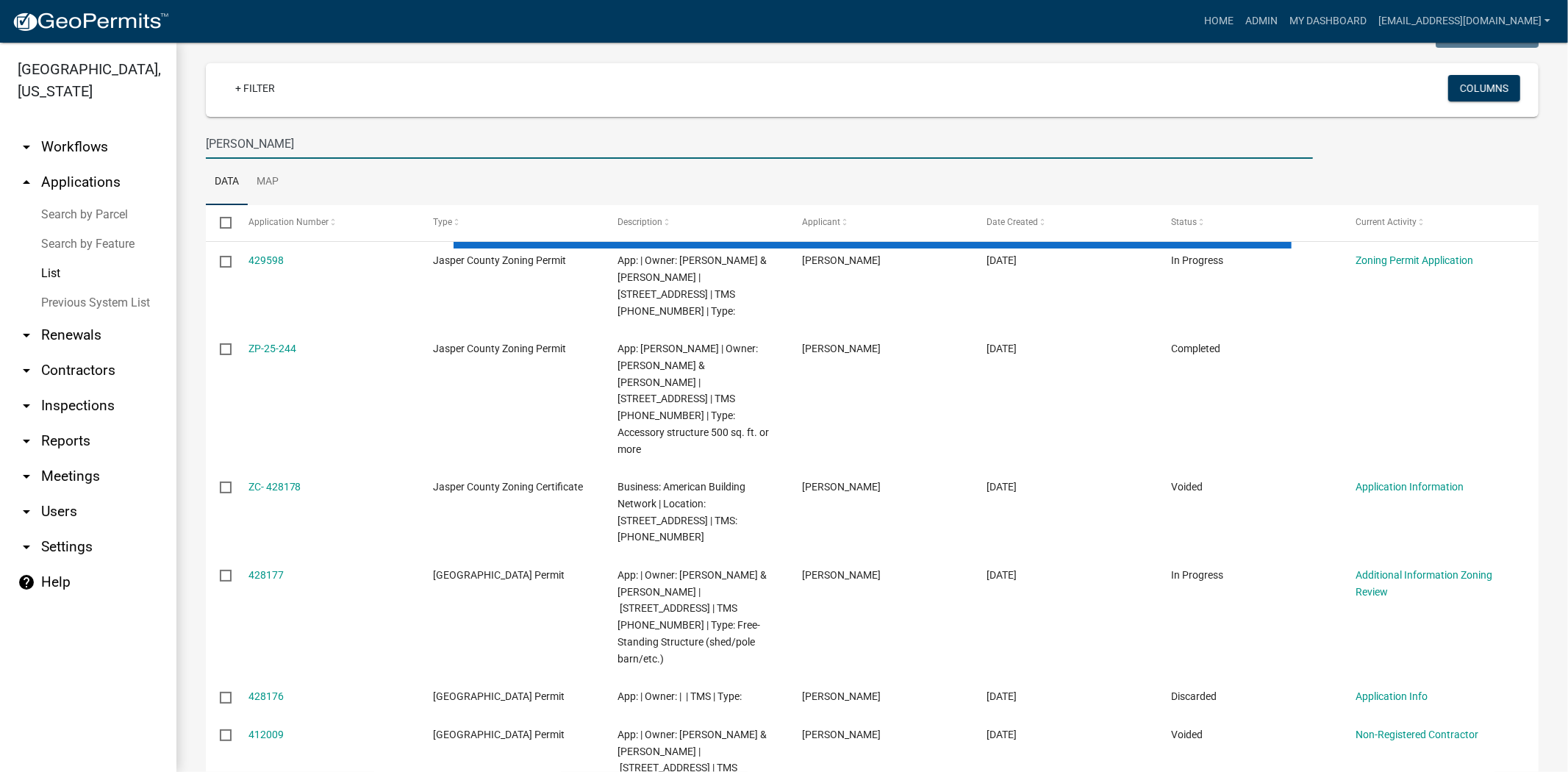
scroll to position [0, 0]
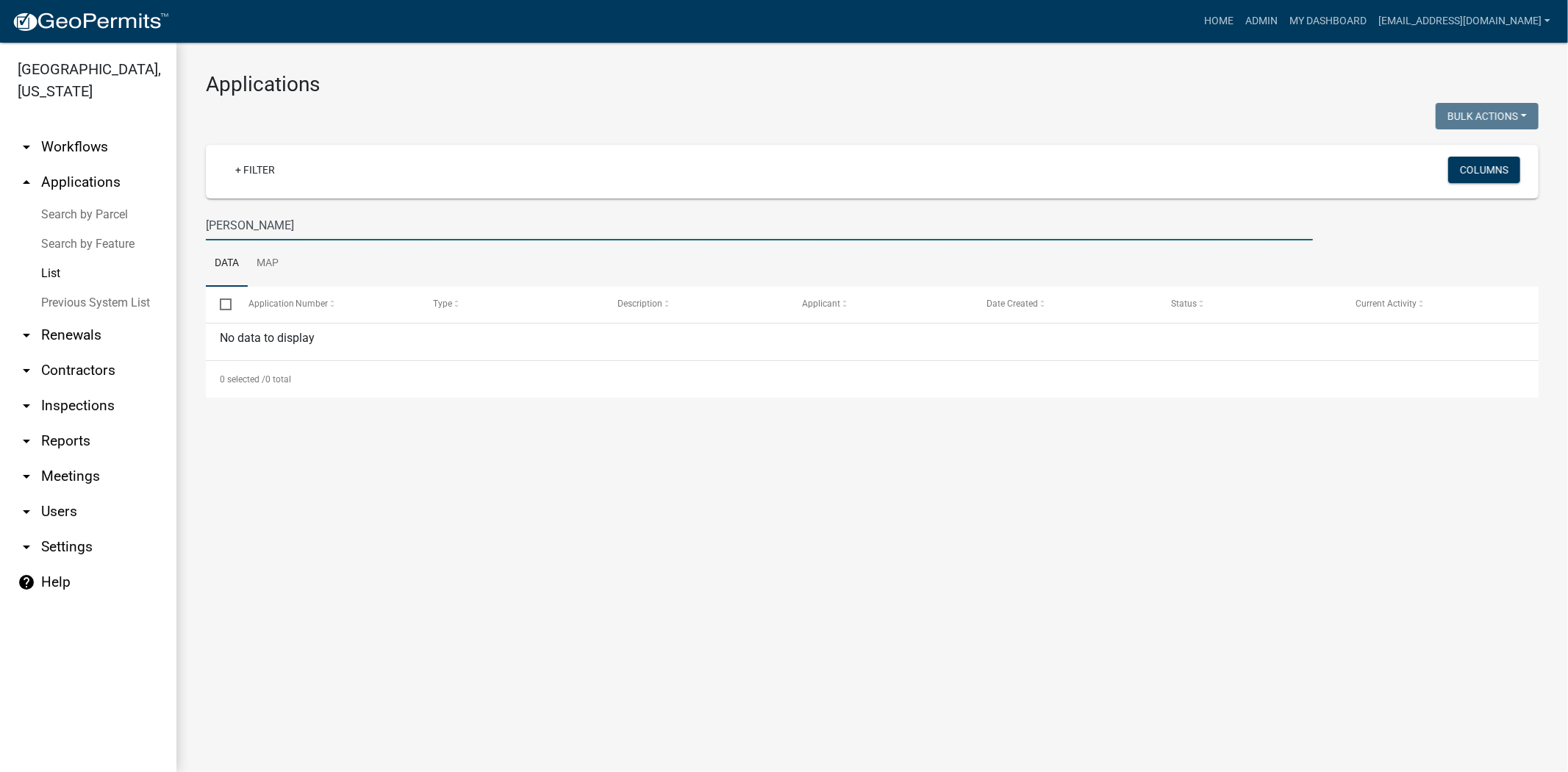
type input "chad scott"
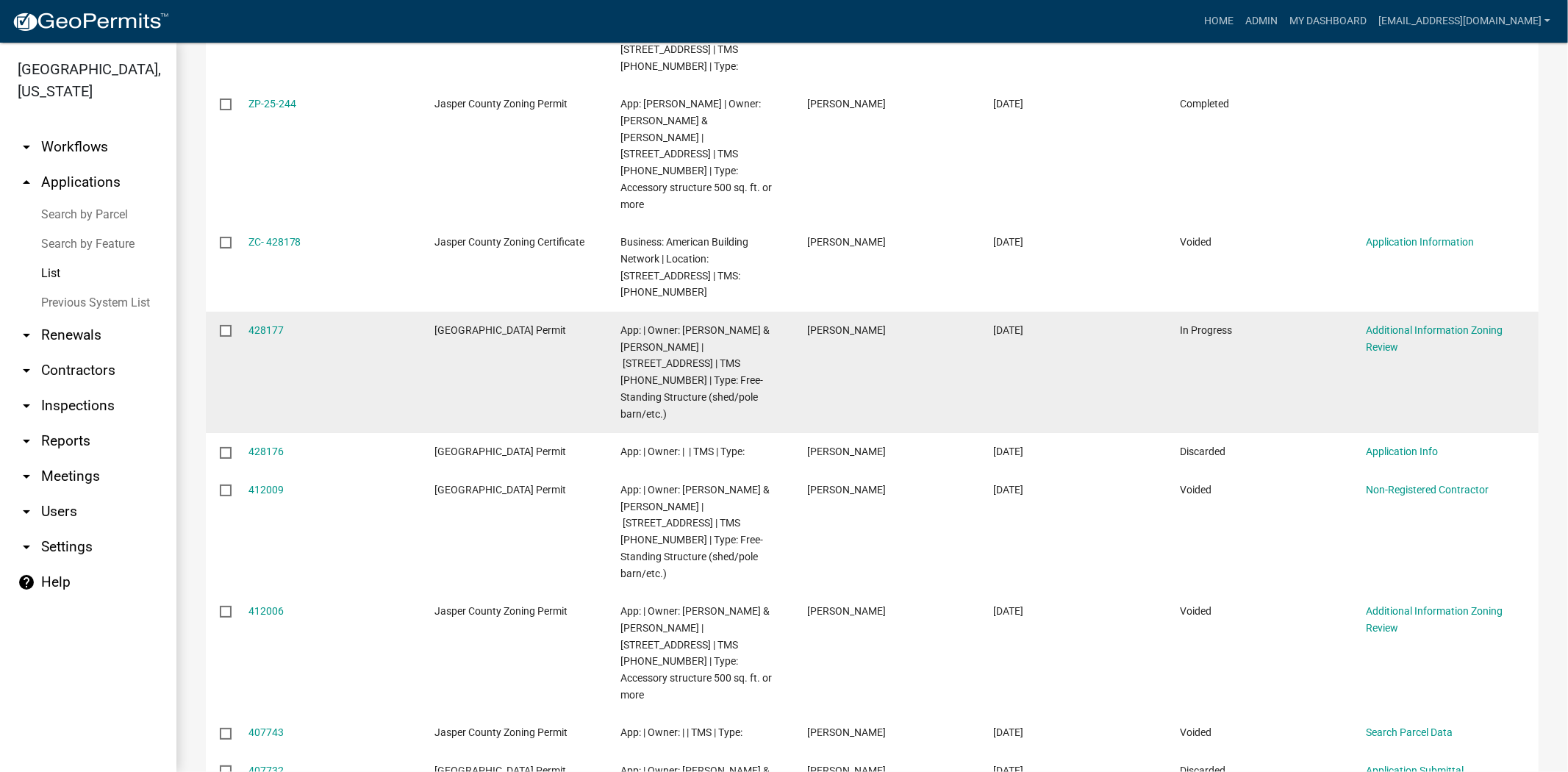
scroll to position [365, 0]
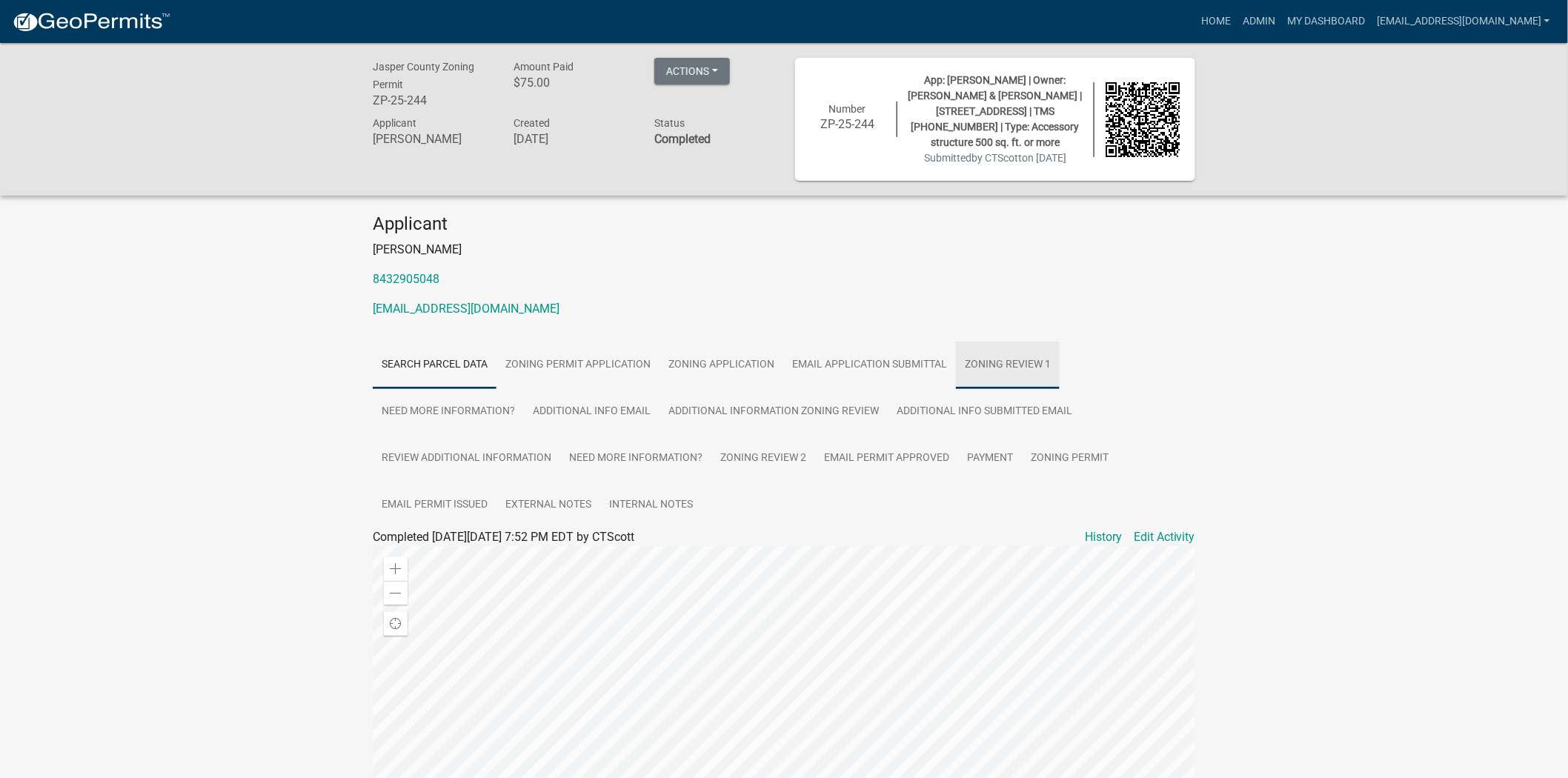
click at [967, 357] on link "Zoning Review 1" at bounding box center [1007, 365] width 104 height 47
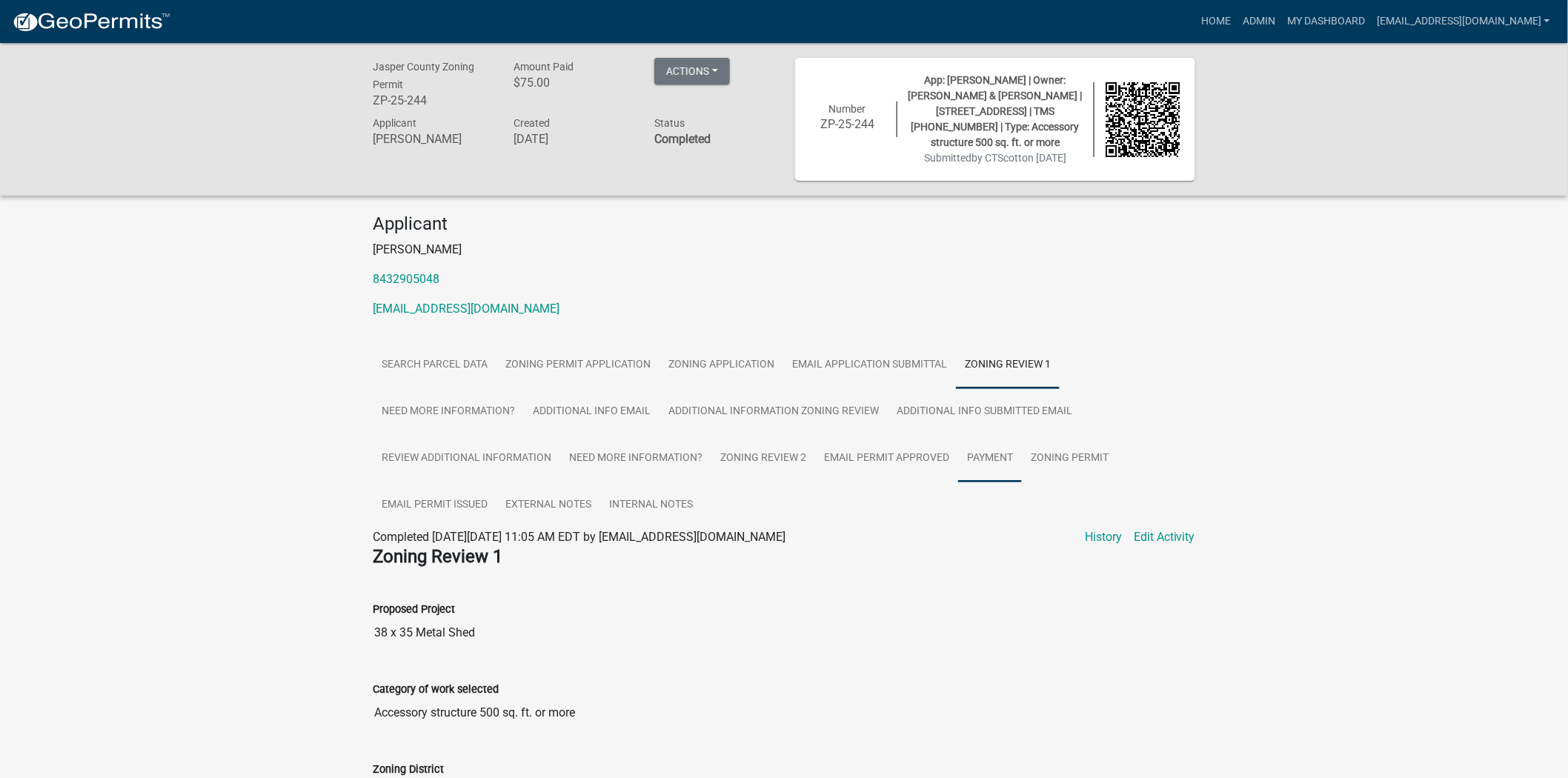
click at [984, 461] on link "Payment" at bounding box center [990, 458] width 64 height 47
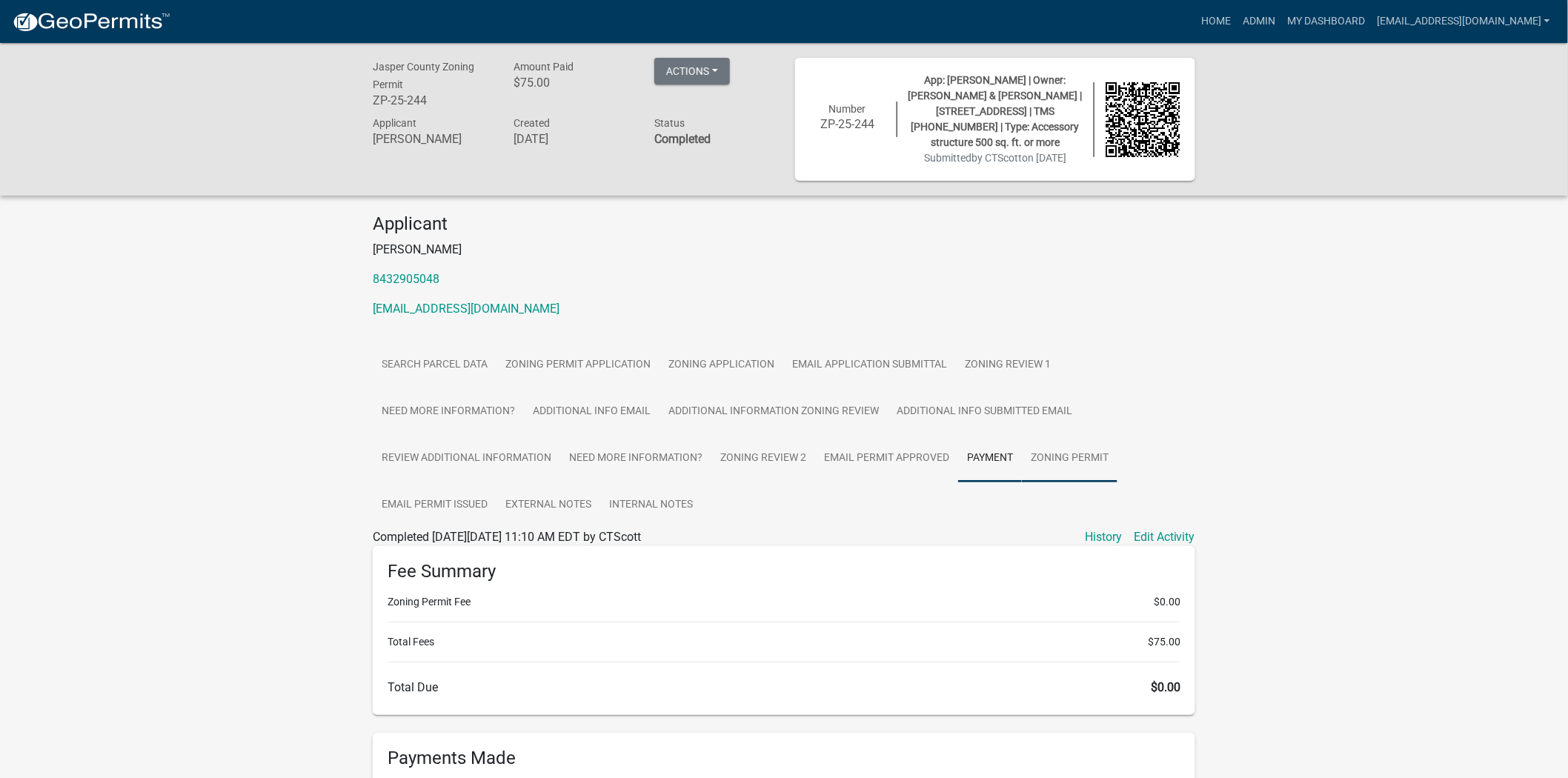
click at [1049, 456] on link "Zoning Permit" at bounding box center [1070, 458] width 95 height 47
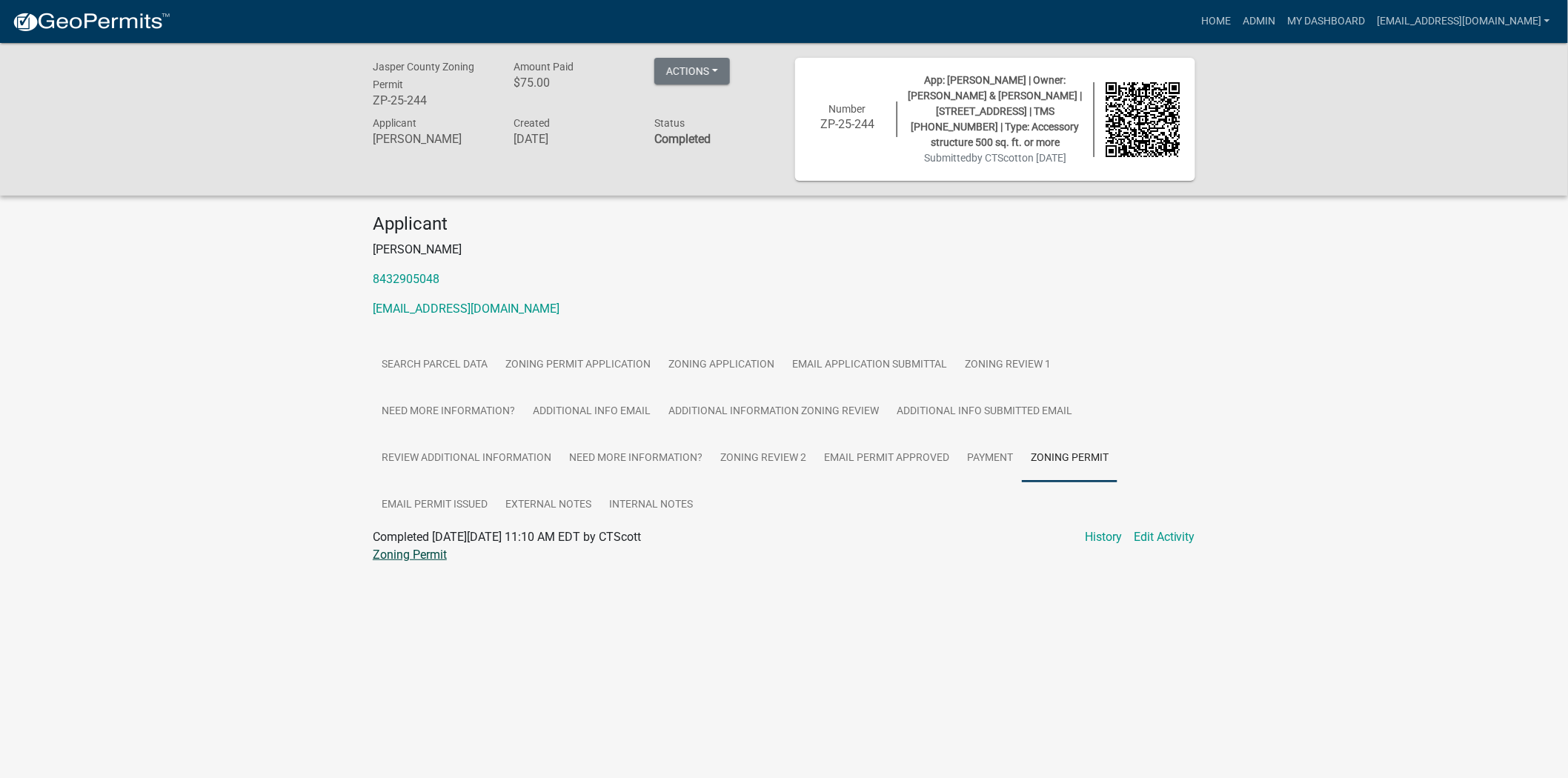
click at [403, 558] on link "Zoning Permit" at bounding box center [409, 554] width 74 height 14
click at [605, 367] on link "Zoning Permit Application" at bounding box center [578, 365] width 163 height 47
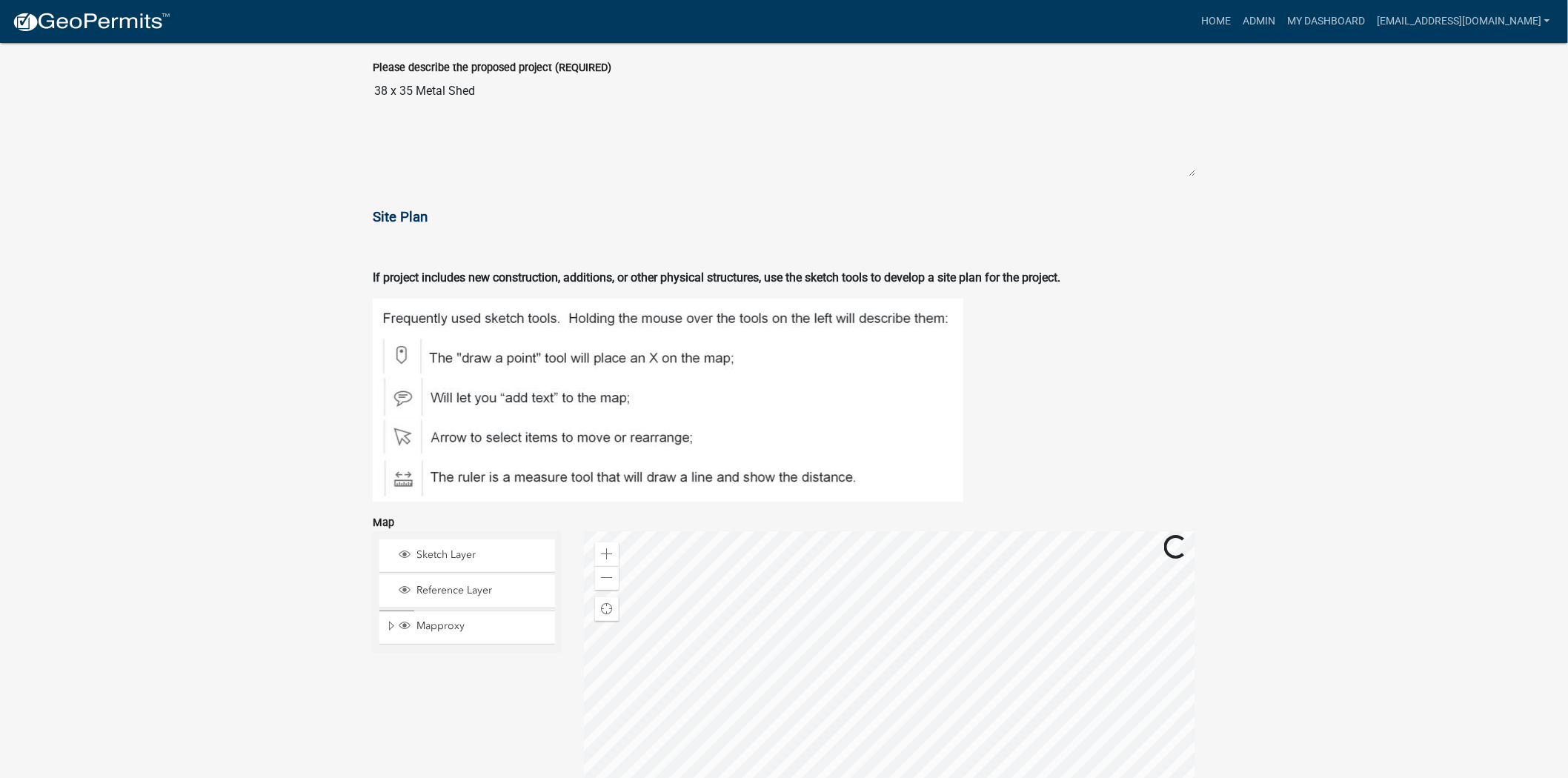
scroll to position [2305, 0]
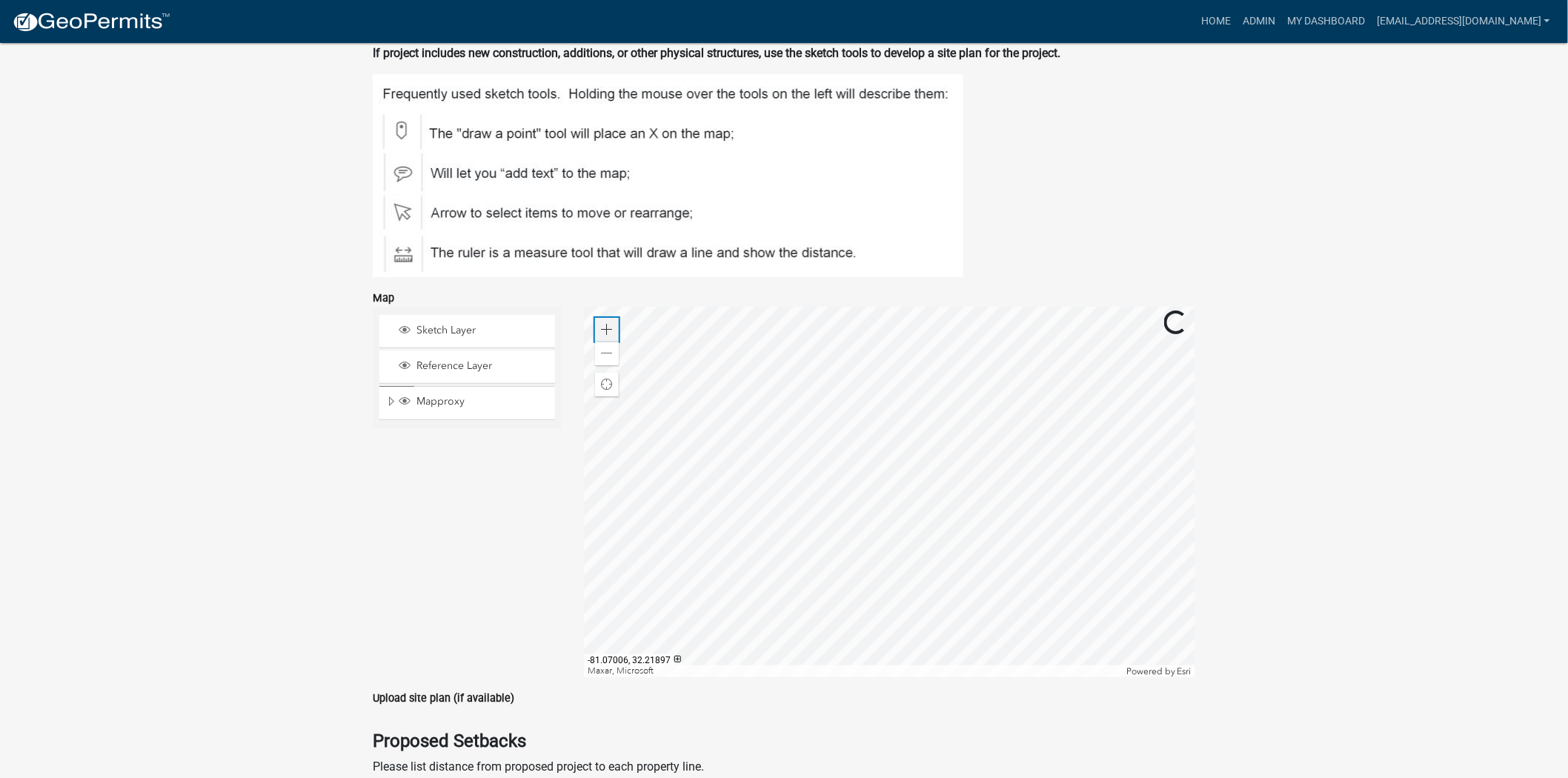
click at [615, 330] on div "Zoom in" at bounding box center [607, 330] width 24 height 24
click at [865, 609] on div at bounding box center [889, 492] width 611 height 371
click at [683, 483] on div at bounding box center [889, 492] width 611 height 371
click at [617, 356] on div "Zoom out" at bounding box center [607, 353] width 24 height 24
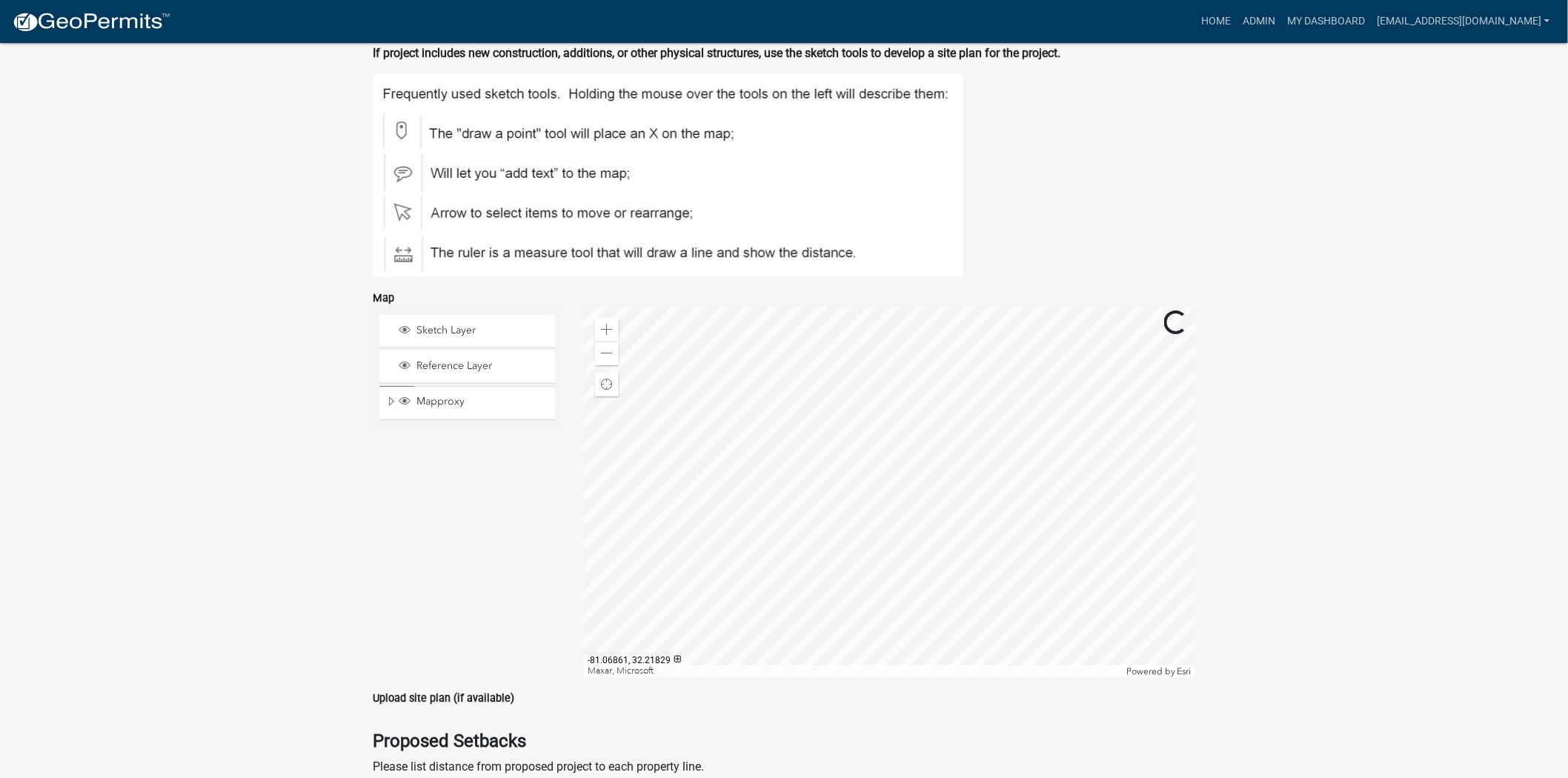
click at [801, 426] on div at bounding box center [889, 492] width 611 height 371
click at [605, 330] on span at bounding box center [607, 330] width 12 height 12
click at [876, 536] on div at bounding box center [889, 492] width 611 height 371
click at [610, 356] on span at bounding box center [607, 353] width 12 height 12
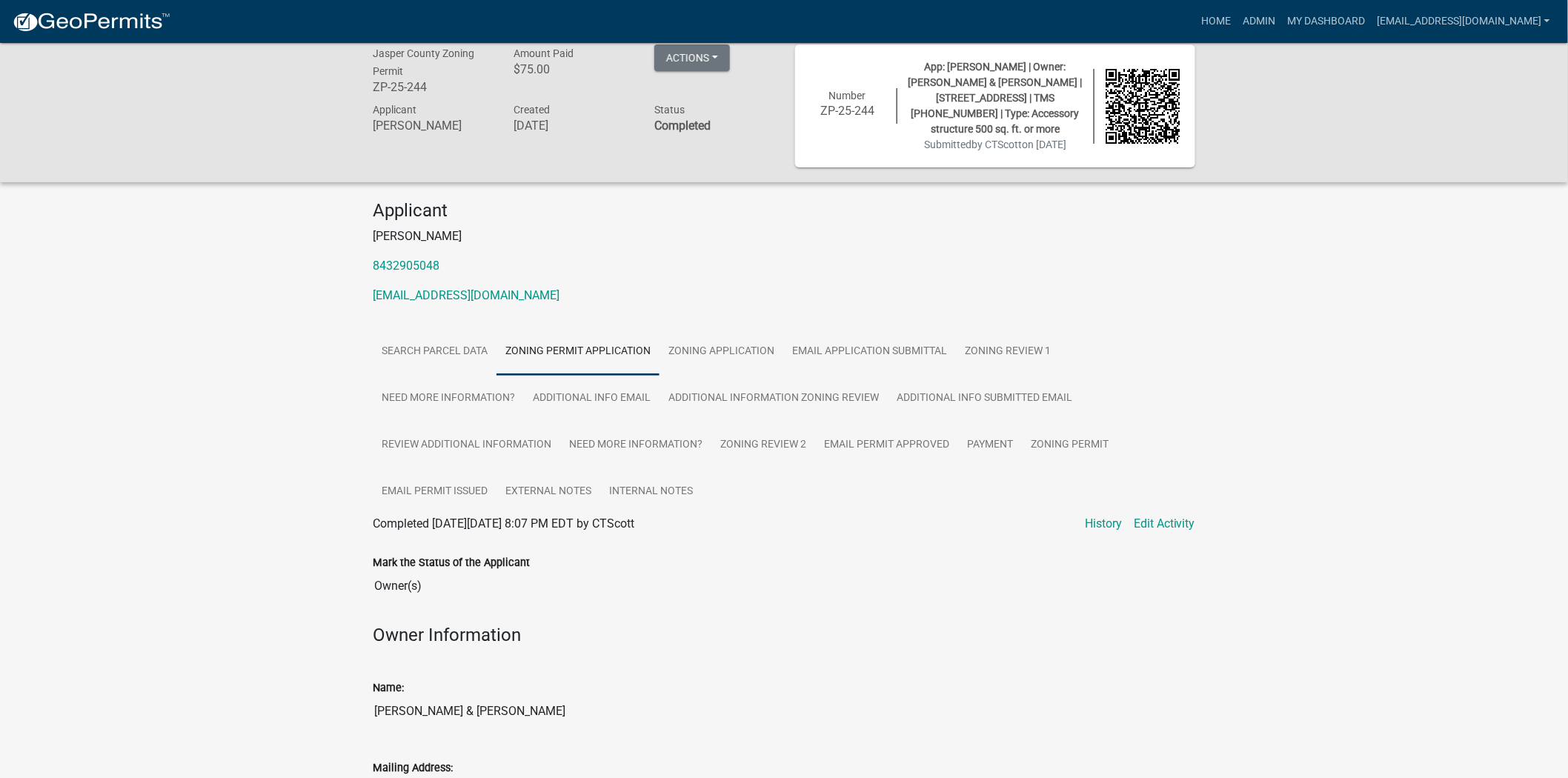
scroll to position [0, 0]
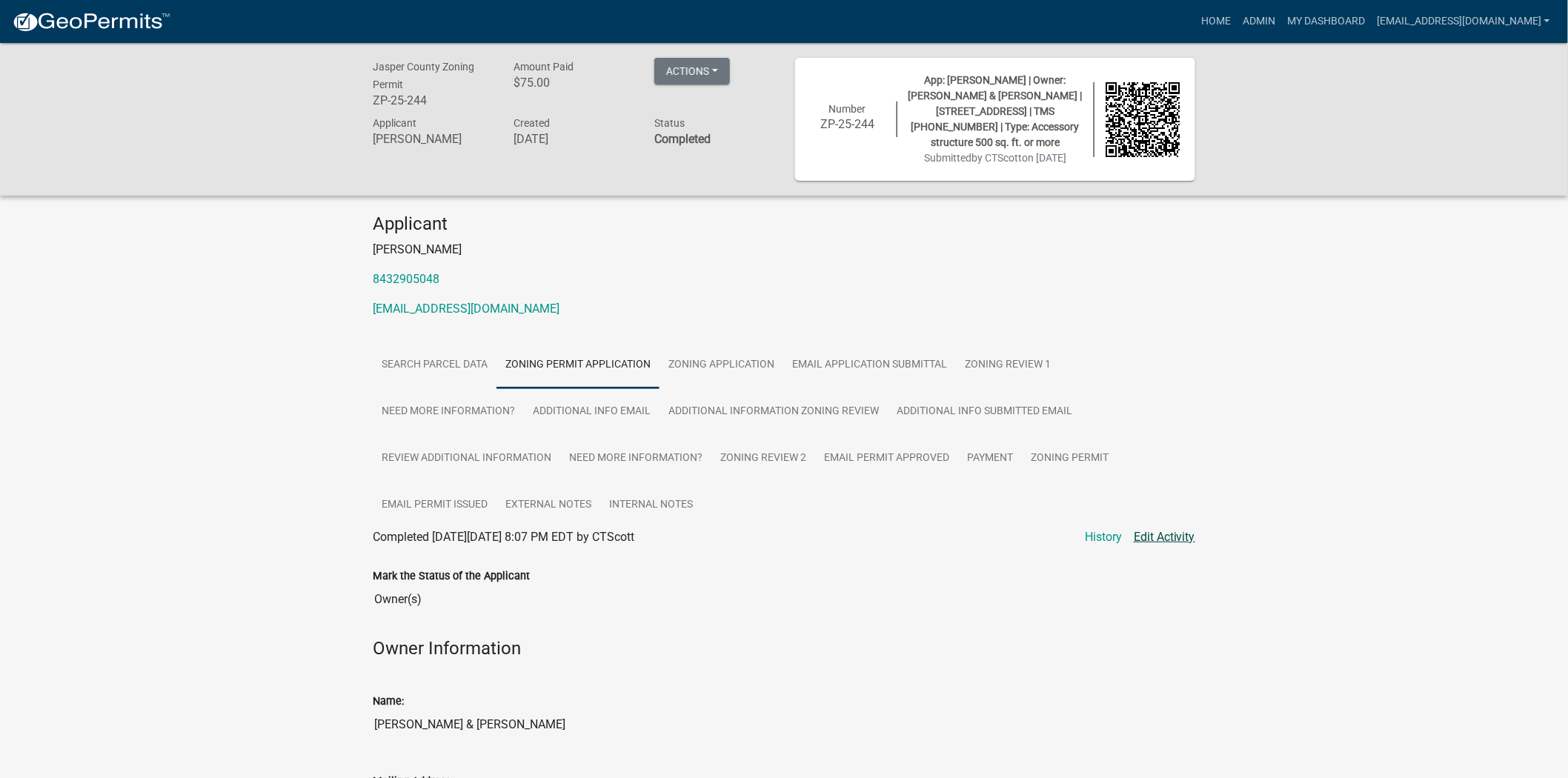
click at [1145, 538] on link "Edit Activity" at bounding box center [1165, 537] width 61 height 17
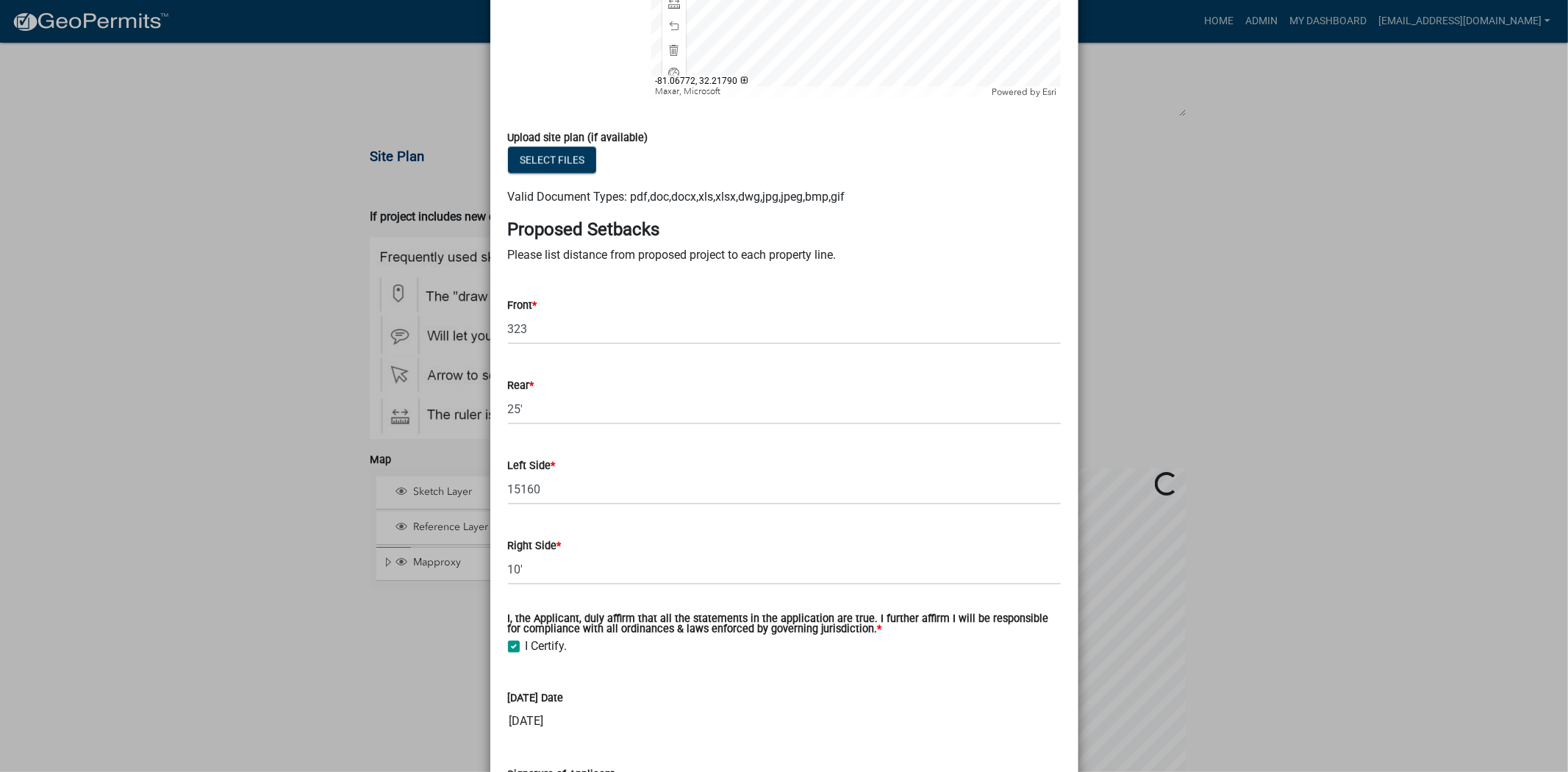
scroll to position [2369, 0]
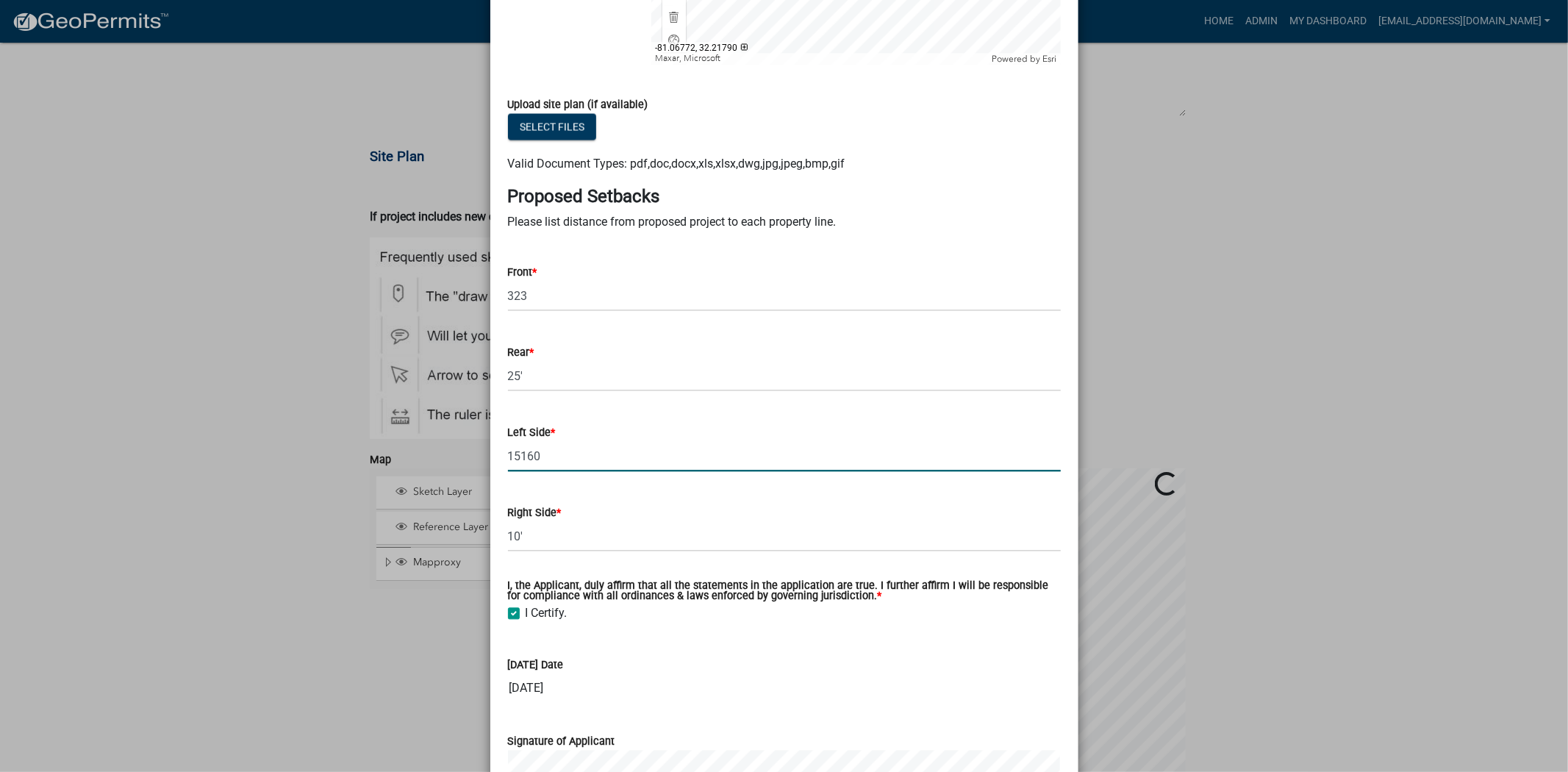
drag, startPoint x: 519, startPoint y: 454, endPoint x: 494, endPoint y: 452, distance: 25.1
click at [497, 452] on div "Left Side * 15160" at bounding box center [784, 436] width 575 height 69
click at [576, 461] on input "160" at bounding box center [784, 455] width 552 height 30
type input "163"
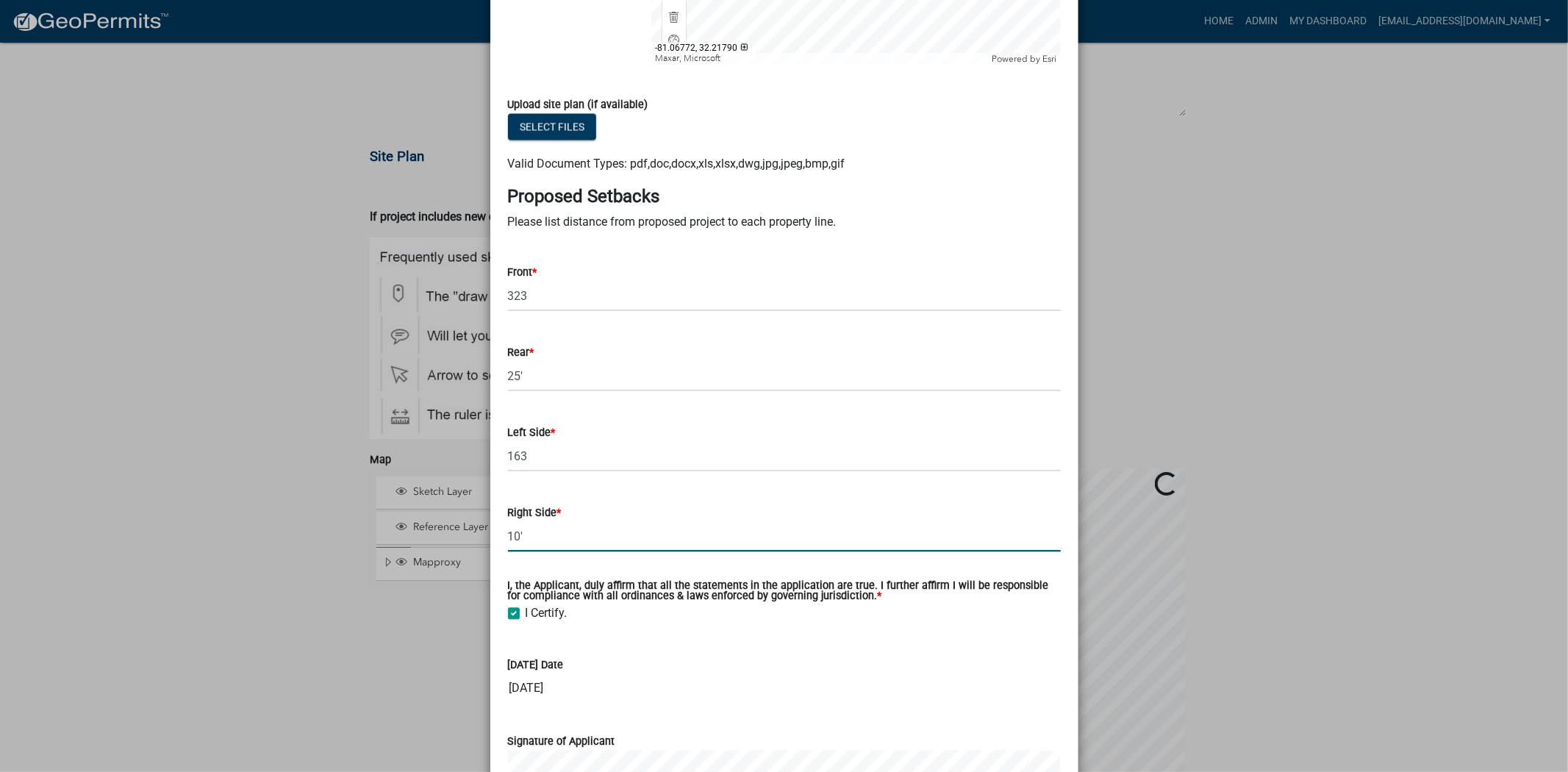
click at [566, 542] on input "10'" at bounding box center [784, 536] width 552 height 30
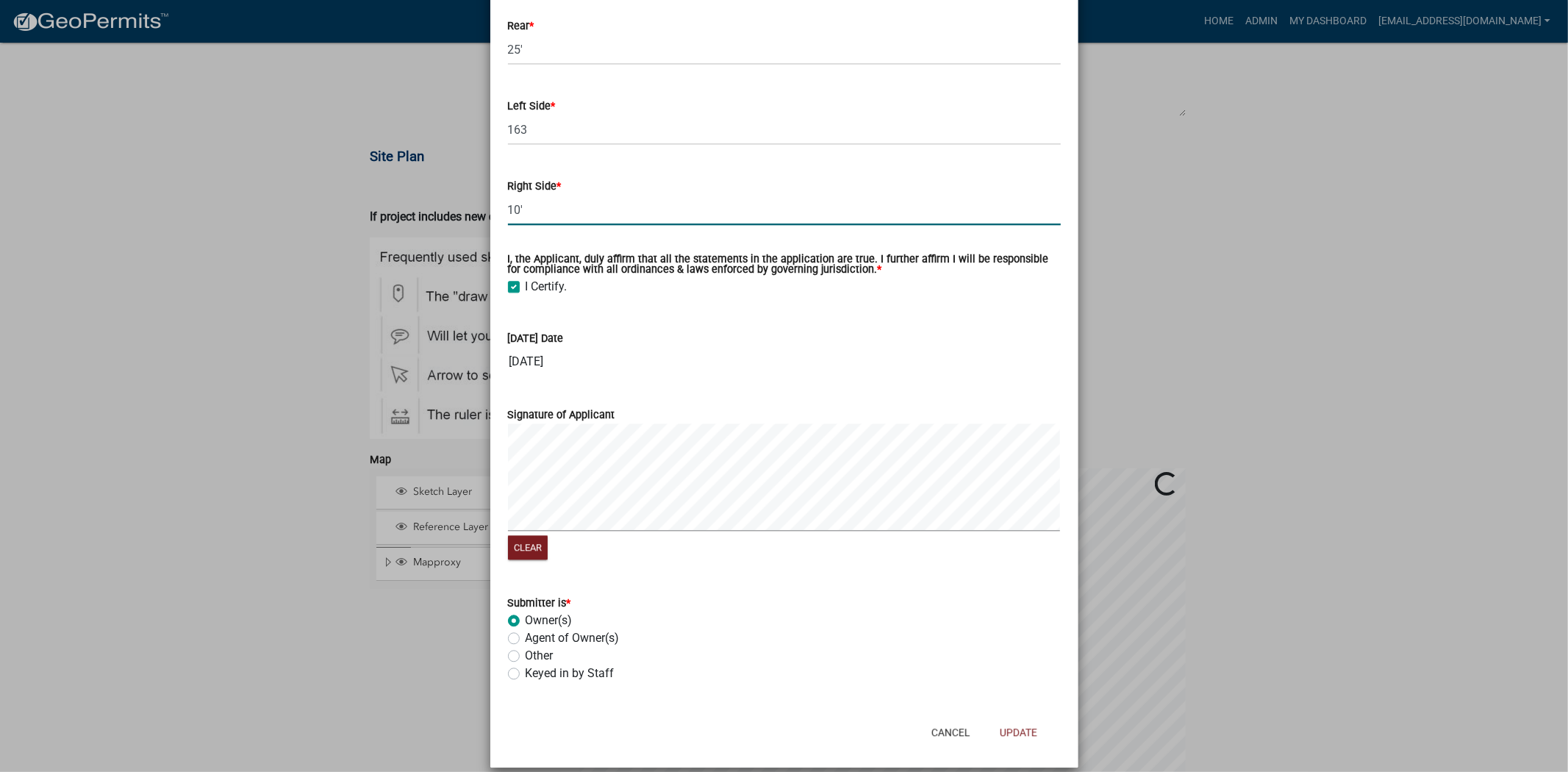
scroll to position [2711, 0]
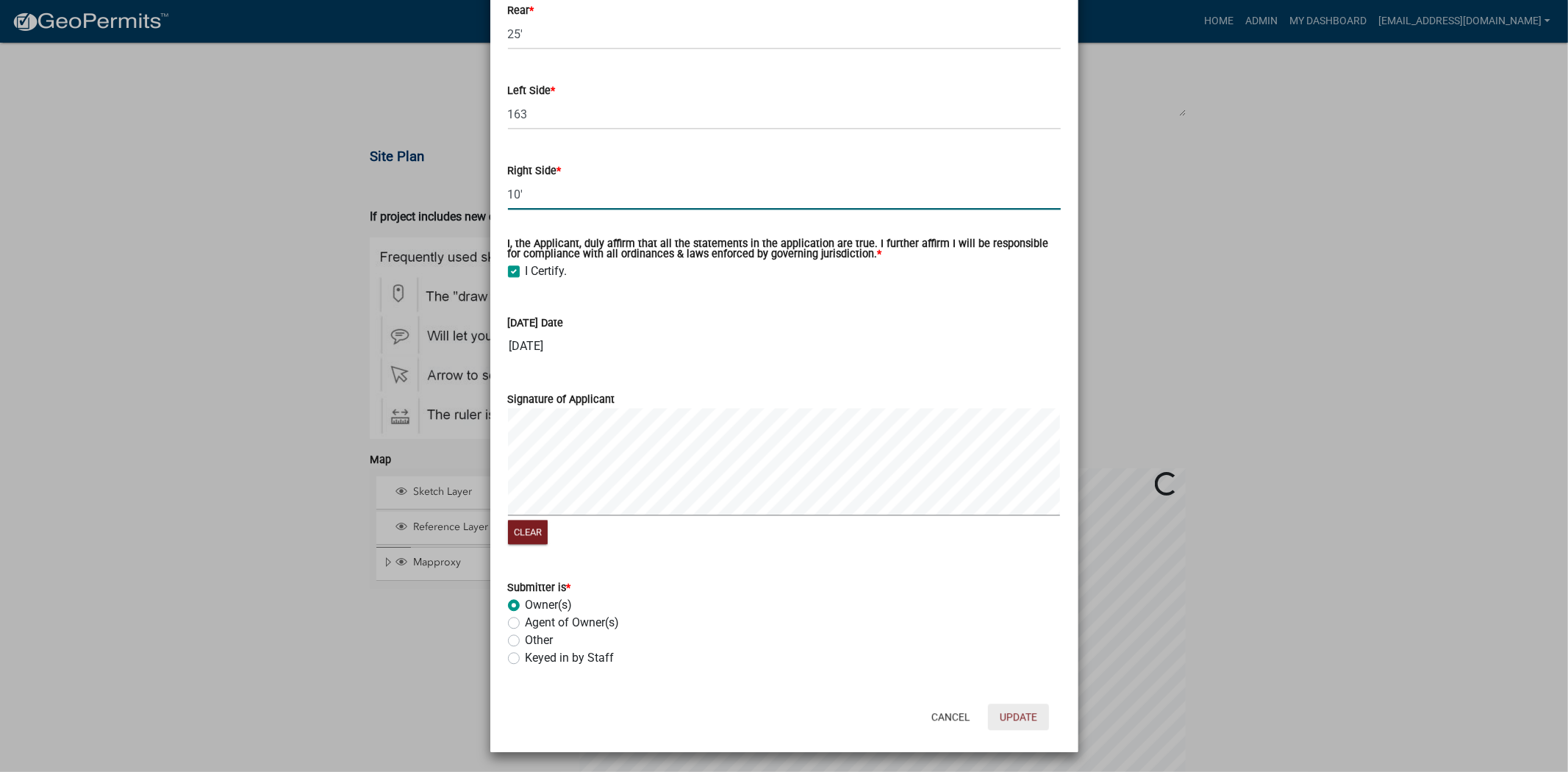
click at [1005, 726] on button "Update" at bounding box center [1018, 716] width 61 height 27
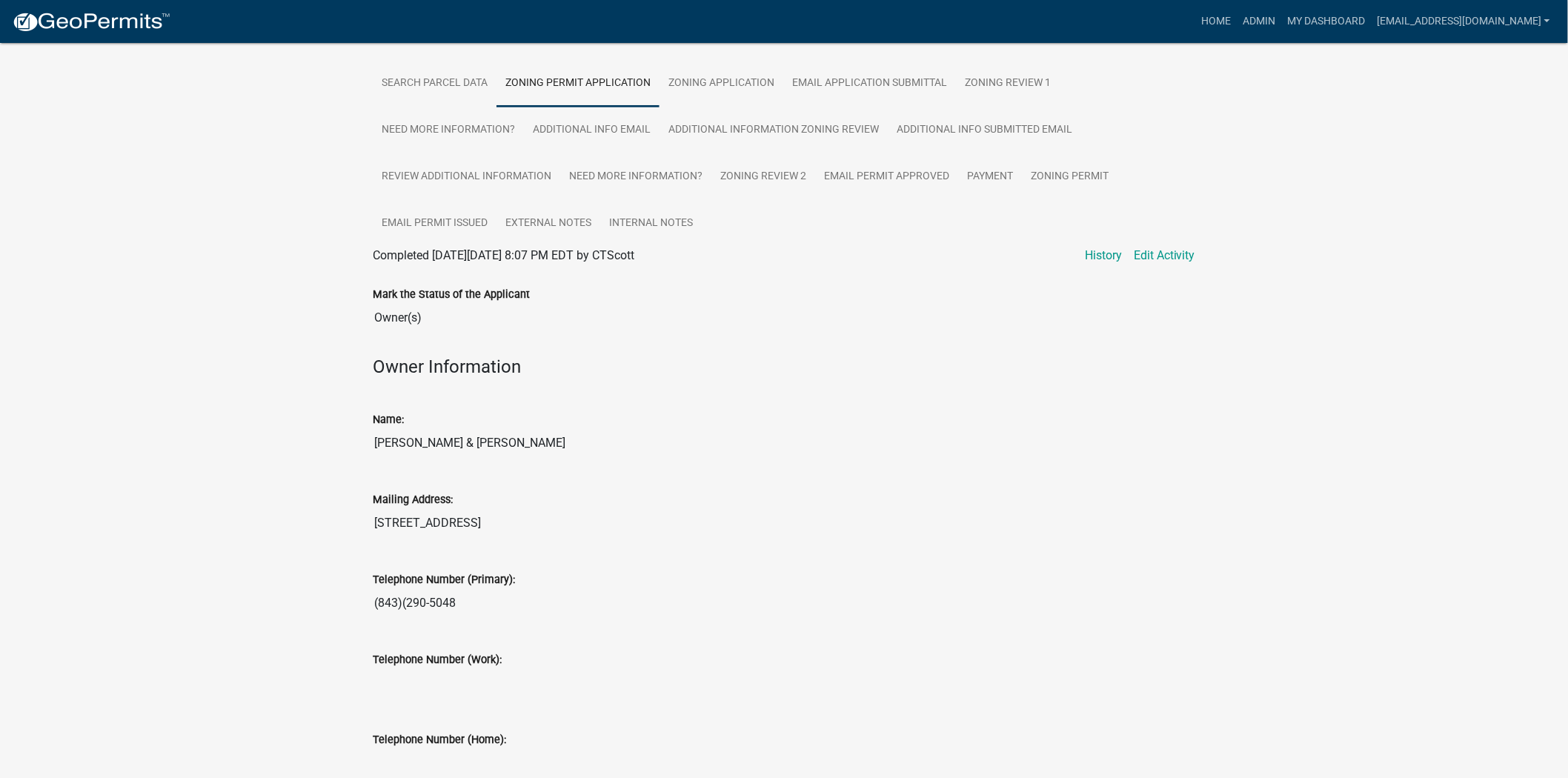
scroll to position [247, 0]
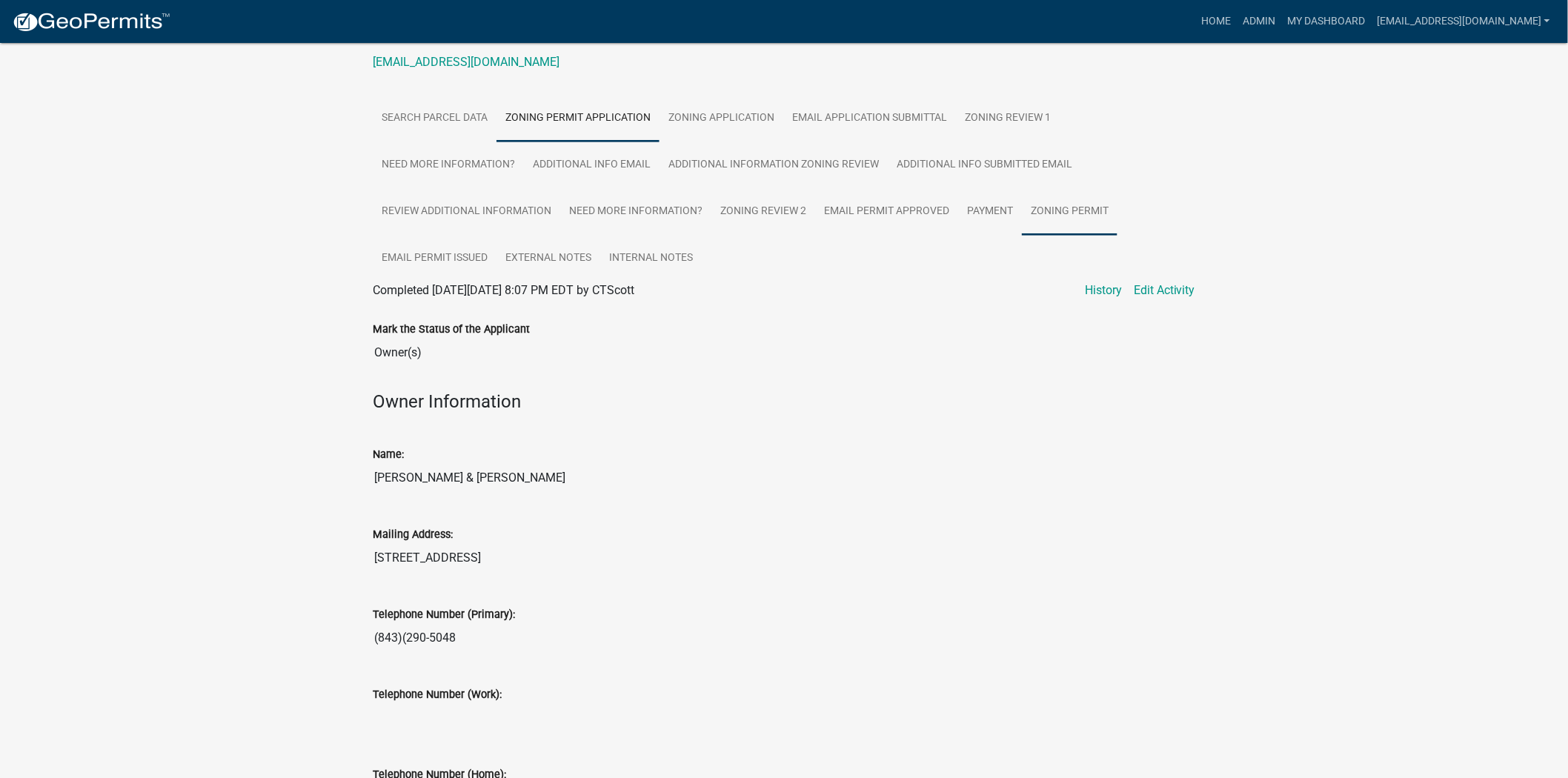
click at [1056, 212] on link "Zoning Permit" at bounding box center [1070, 212] width 95 height 47
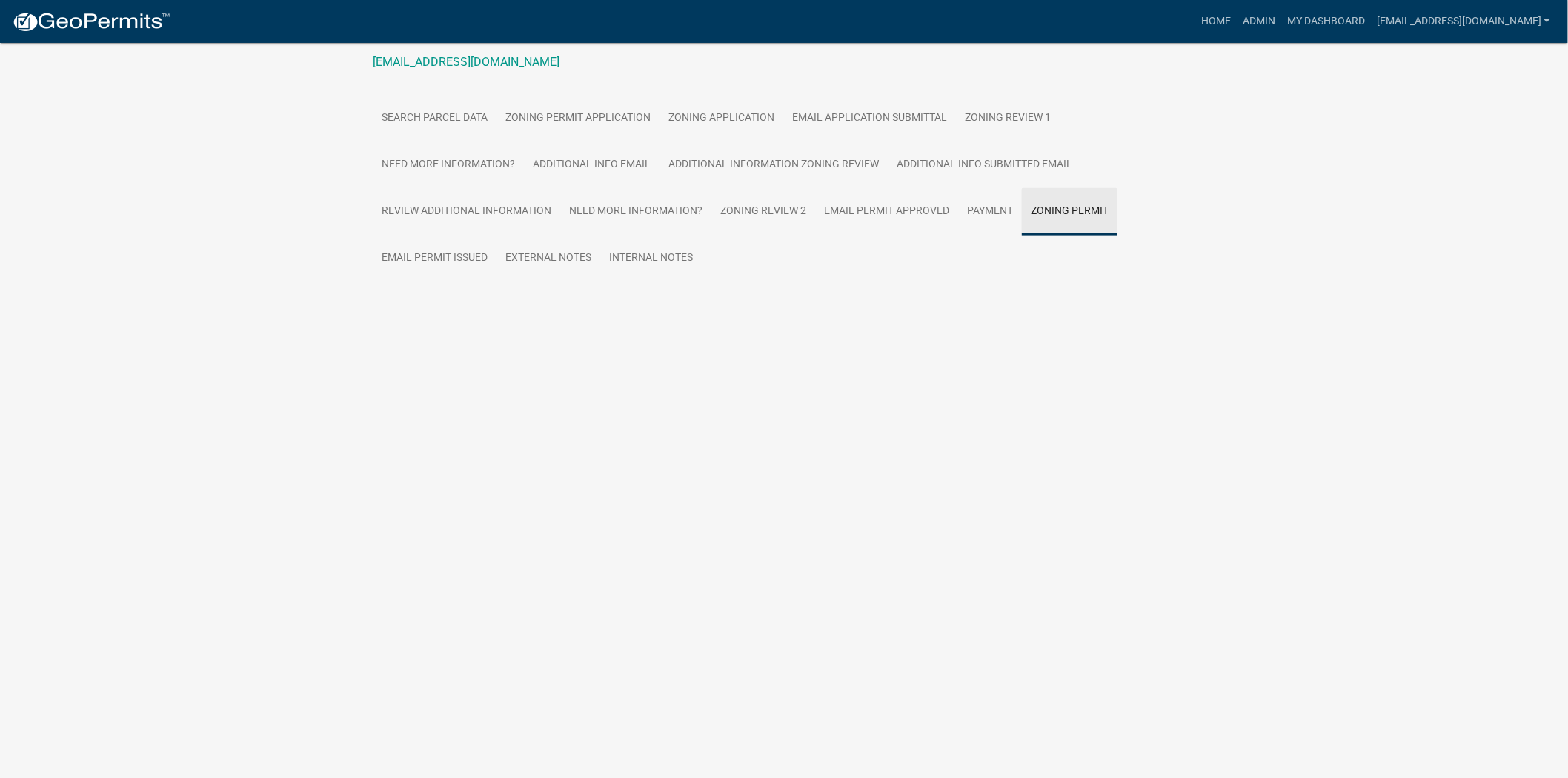
scroll to position [43, 0]
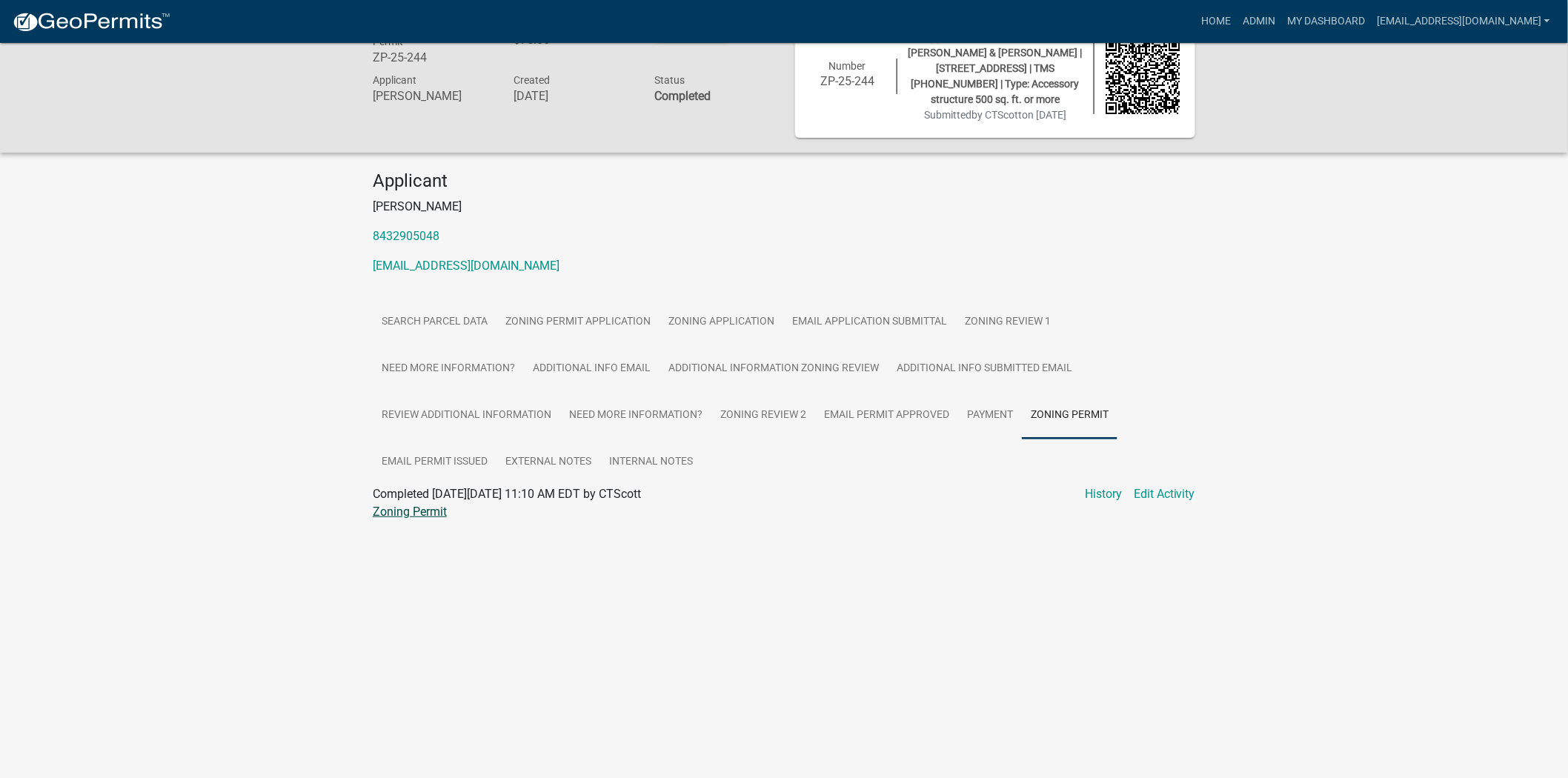
click at [408, 511] on link "Zoning Permit" at bounding box center [409, 511] width 74 height 14
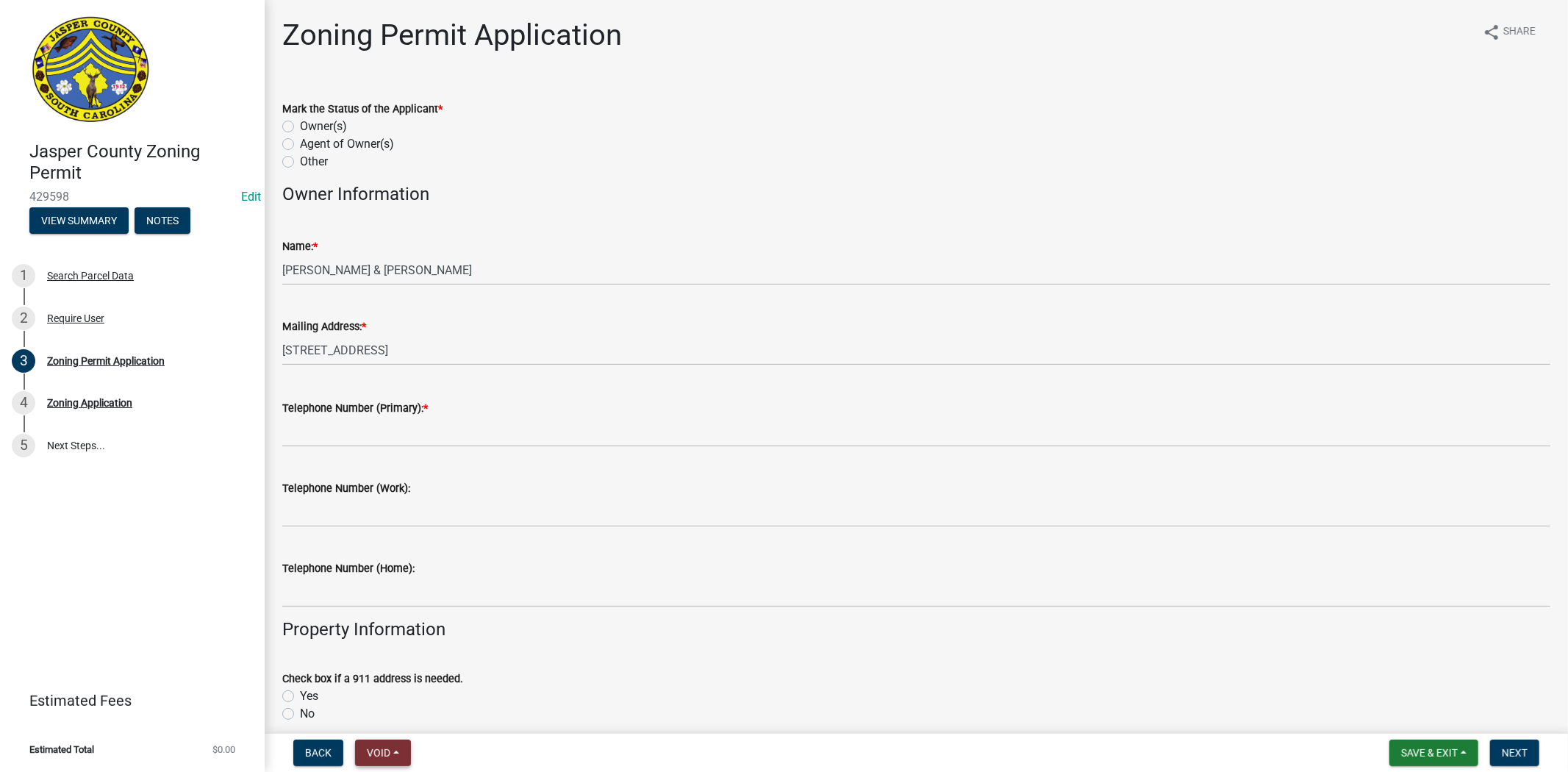
click at [388, 759] on button "Void" at bounding box center [382, 753] width 56 height 27
click at [414, 711] on button "Void" at bounding box center [414, 714] width 118 height 36
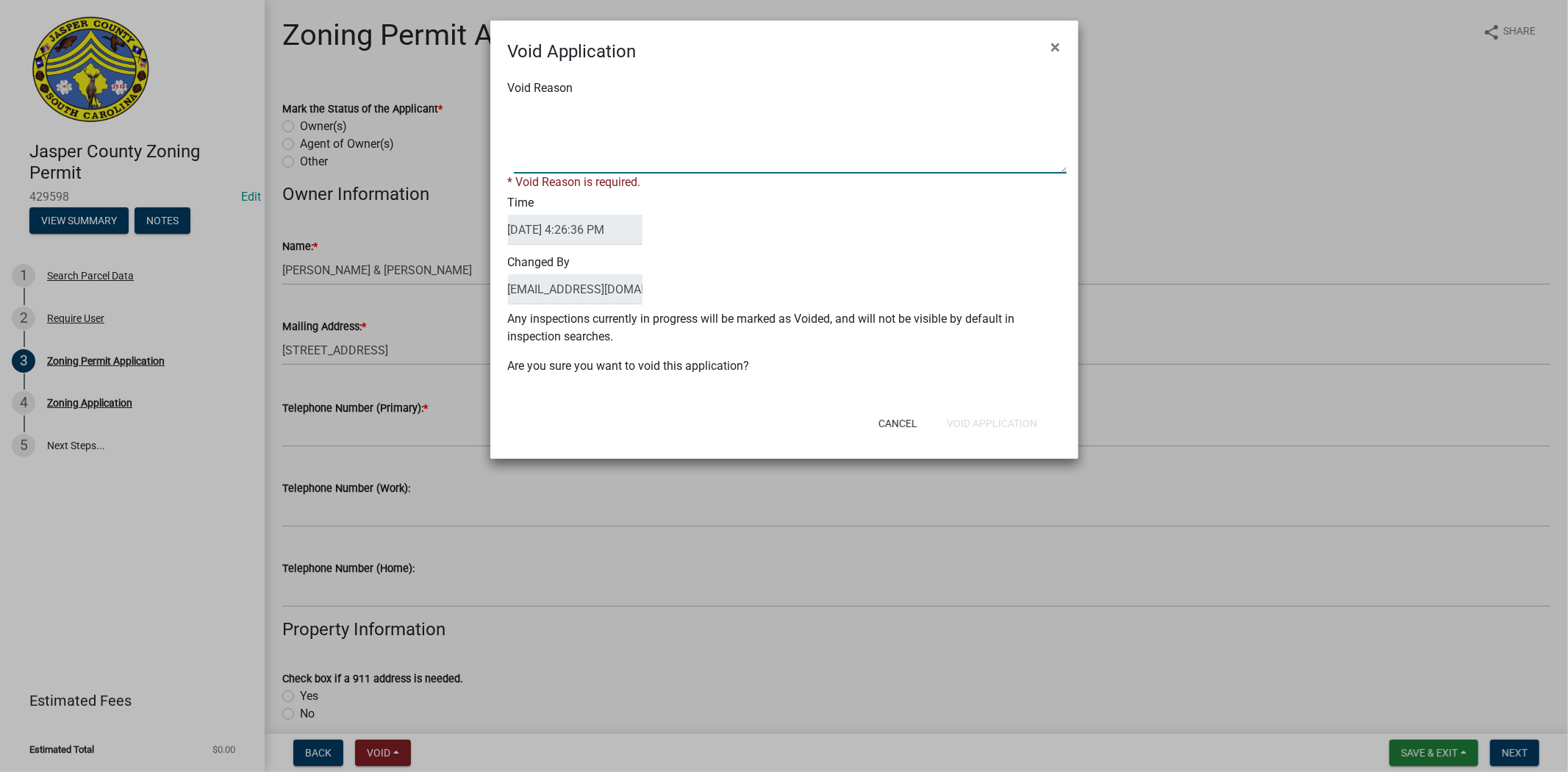
click at [698, 149] on textarea "Void Reason" at bounding box center [789, 136] width 552 height 74
type textarea "."
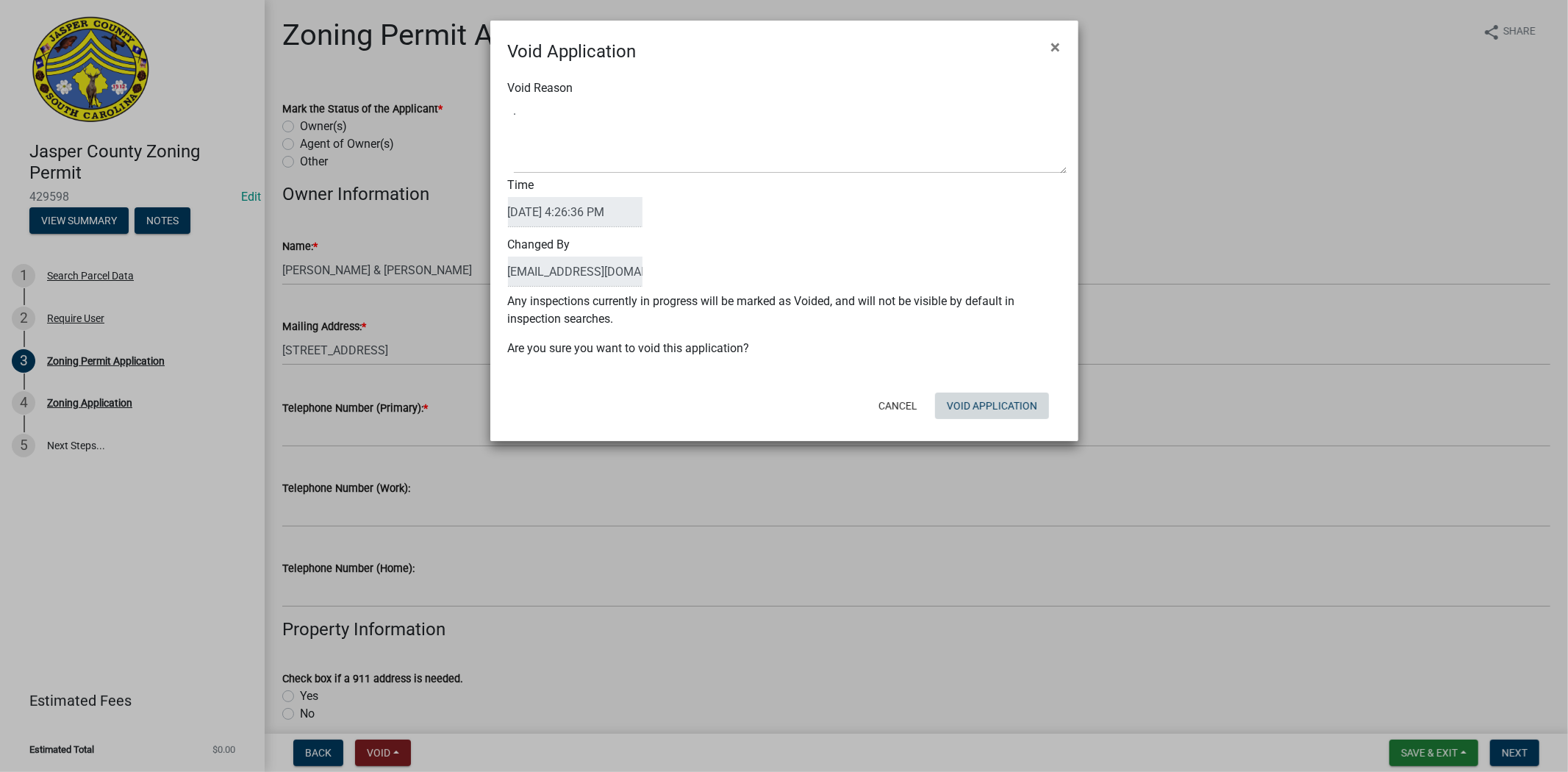
click at [982, 427] on form "Void Application × Void Reason Time [DATE] 4:26:36 PM Changed By [EMAIL_ADDRESS…" at bounding box center [784, 225] width 588 height 408
click at [981, 402] on button "Void Application" at bounding box center [991, 406] width 114 height 27
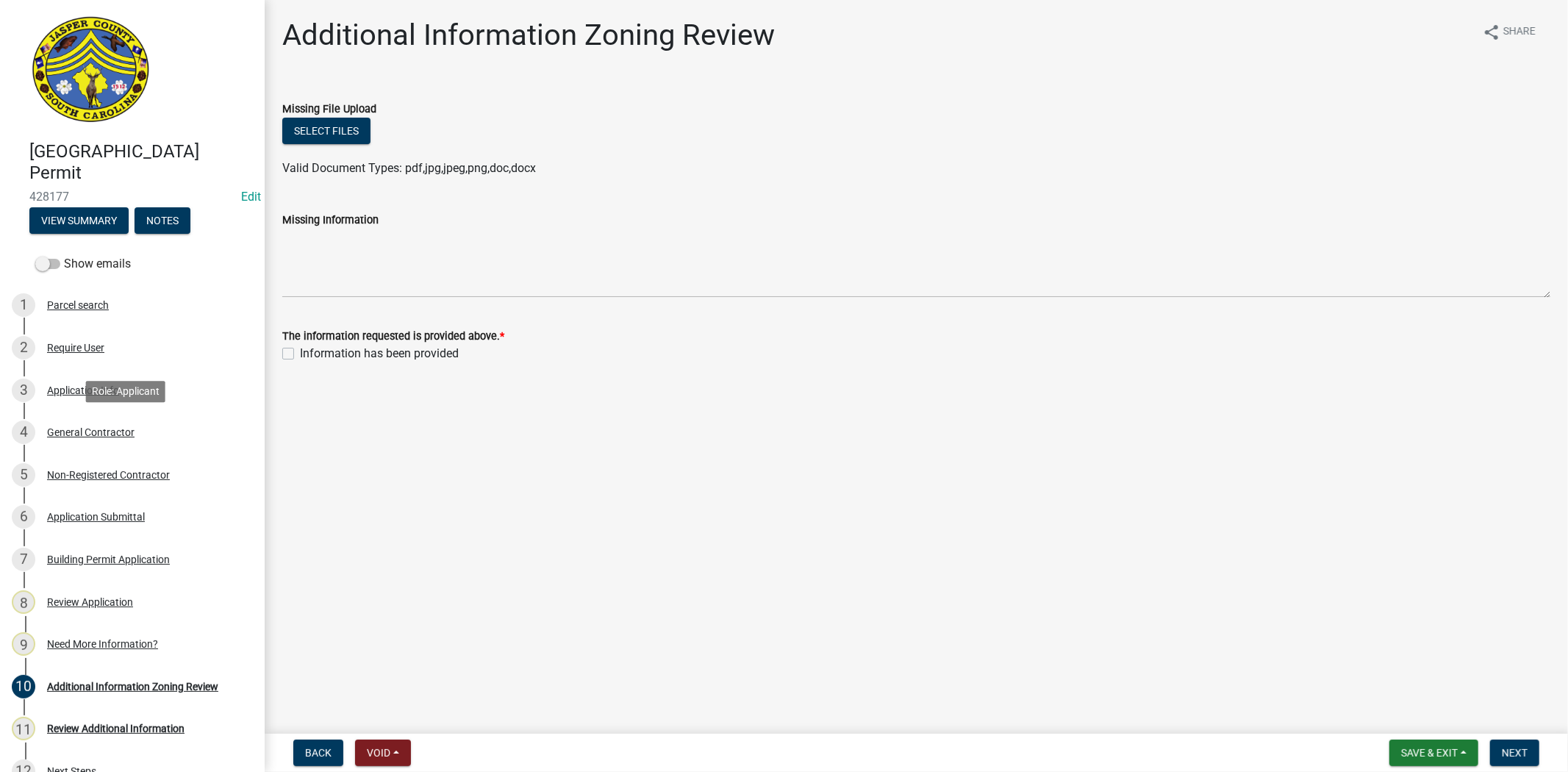
click at [108, 435] on div "General Contractor" at bounding box center [90, 432] width 88 height 10
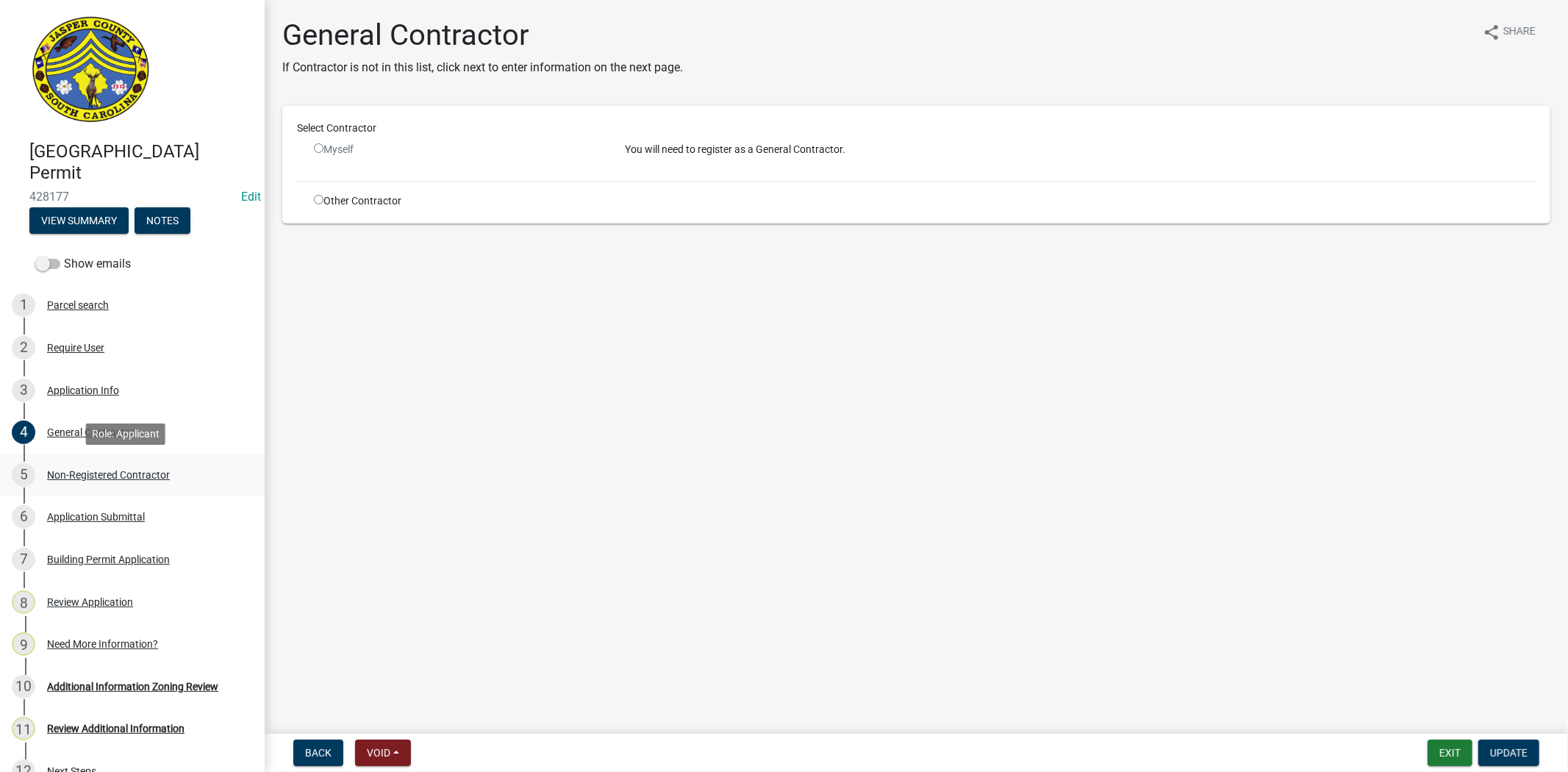
click at [114, 476] on div "Non-Registered Contractor" at bounding box center [108, 475] width 123 height 10
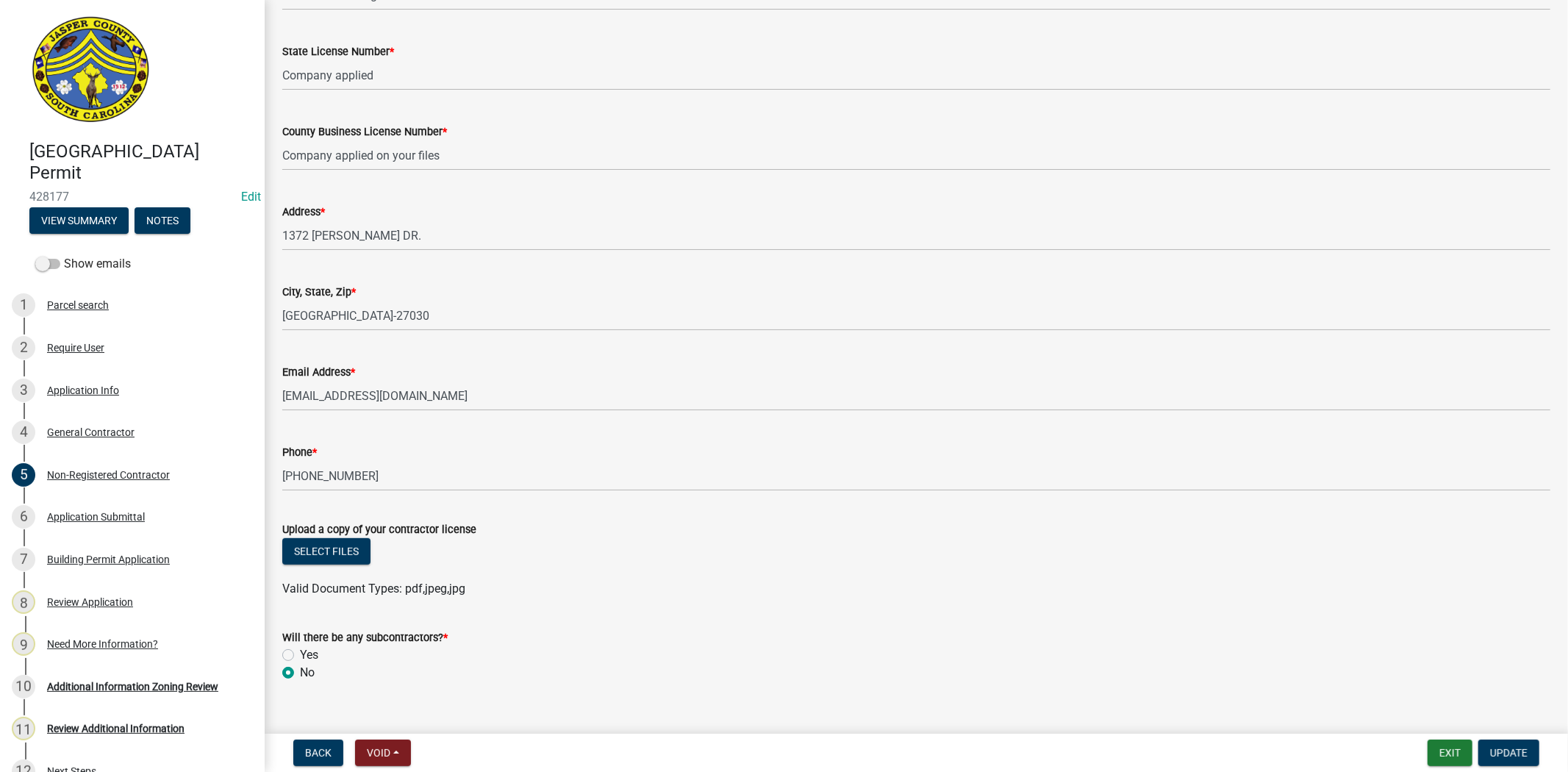
scroll to position [387, 0]
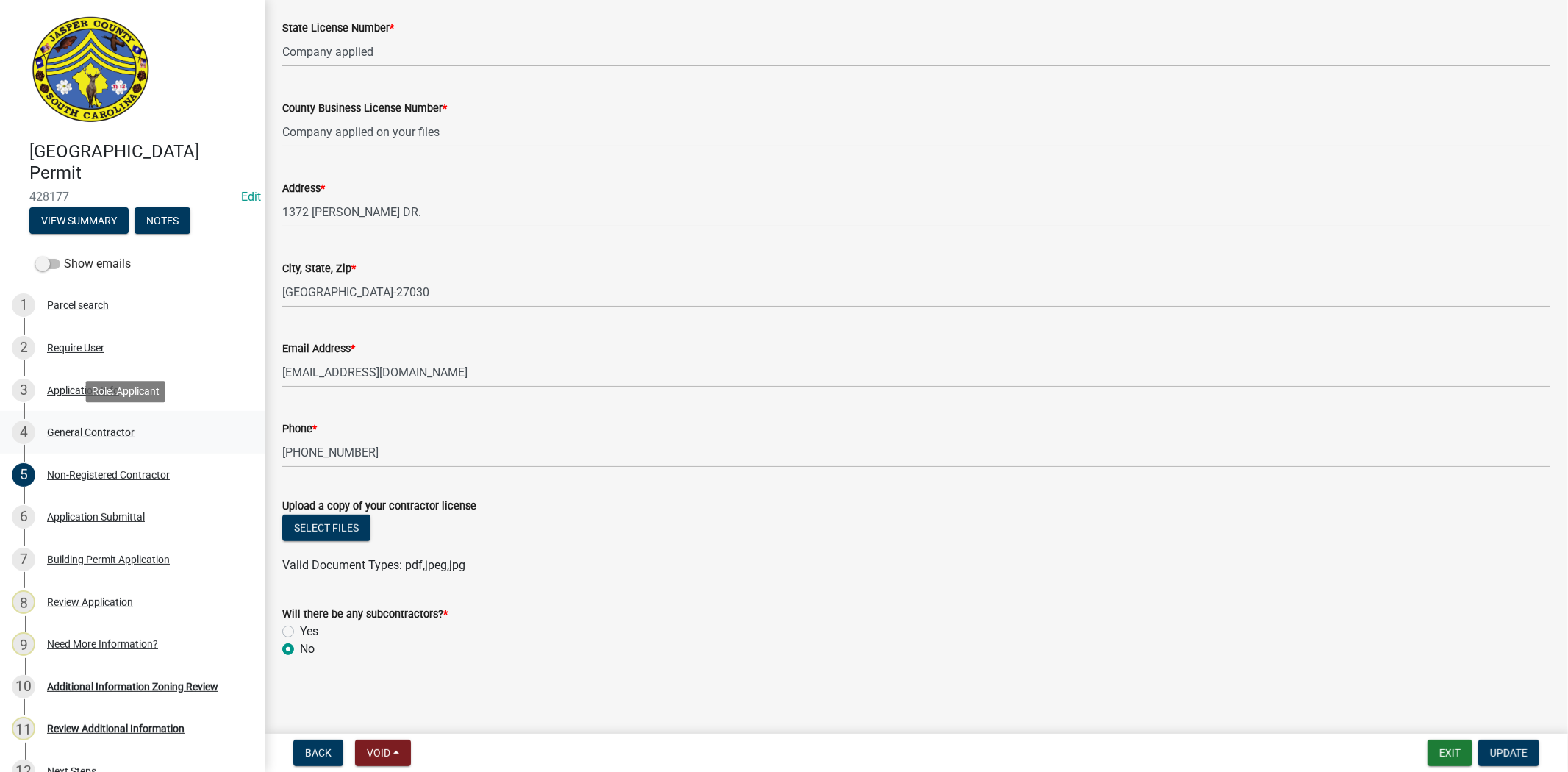
click at [114, 429] on div "General Contractor" at bounding box center [90, 432] width 88 height 10
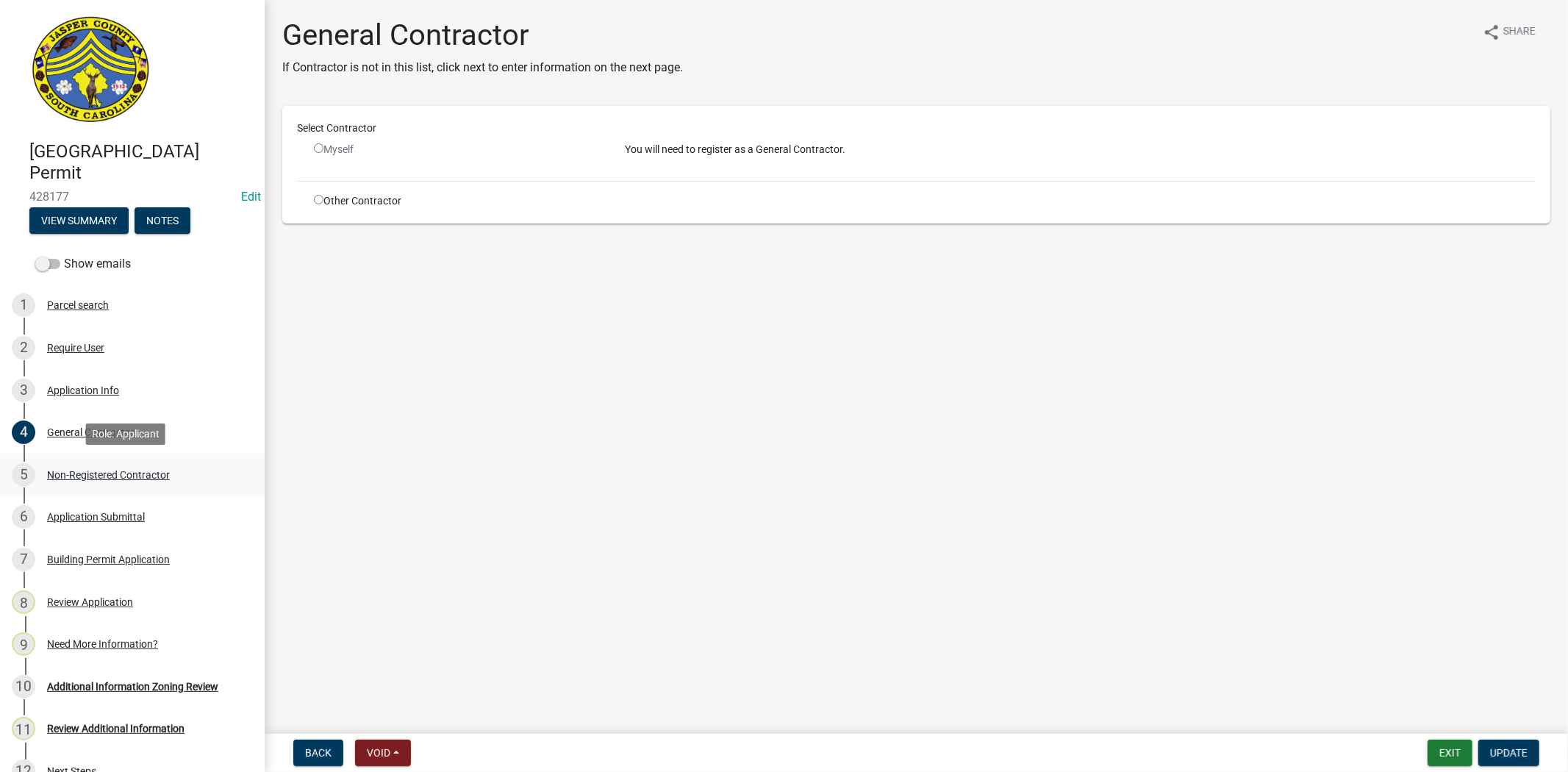
click at [108, 467] on div "5 Non-Registered Contractor" at bounding box center [127, 474] width 229 height 23
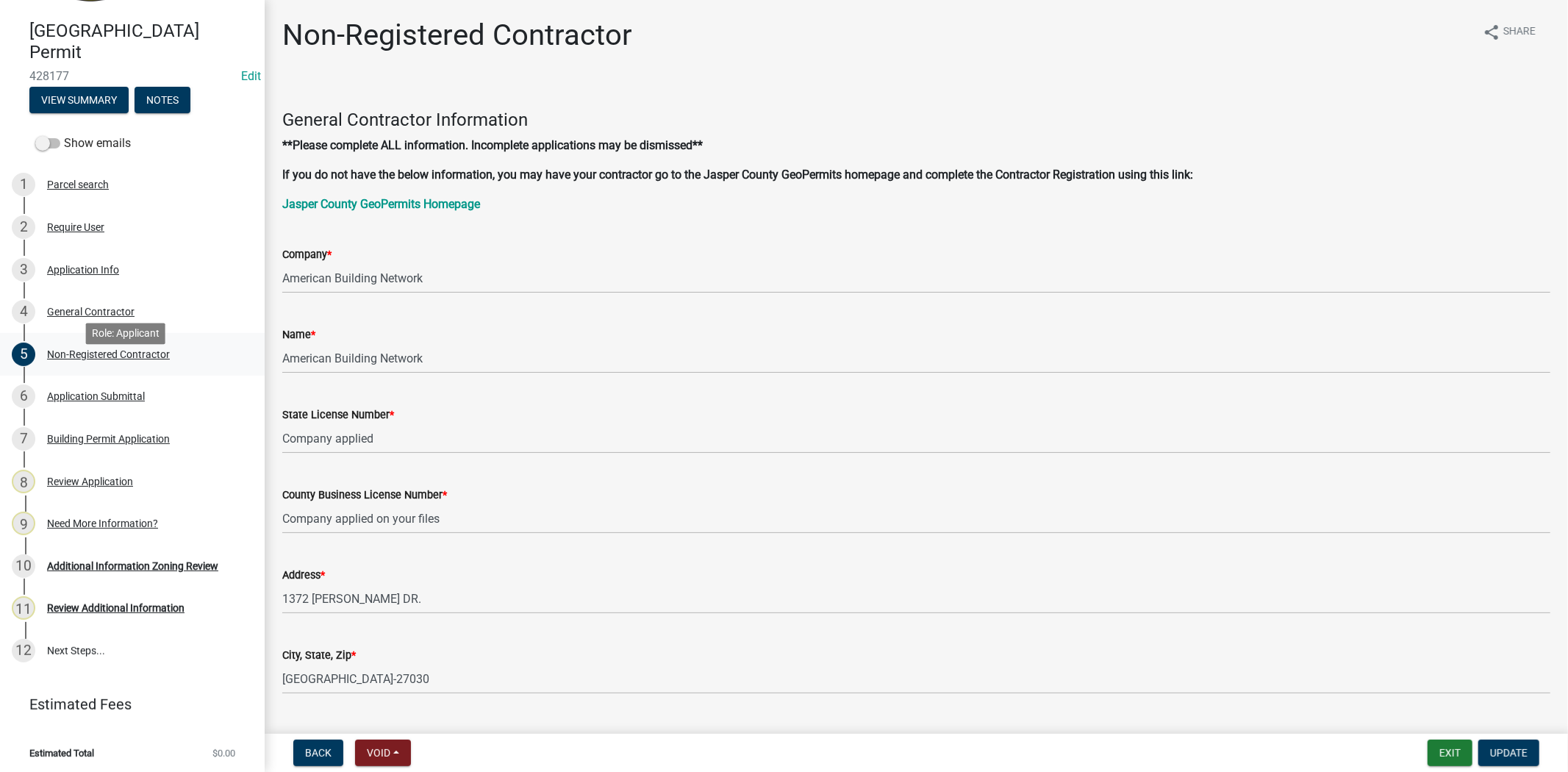
scroll to position [123, 0]
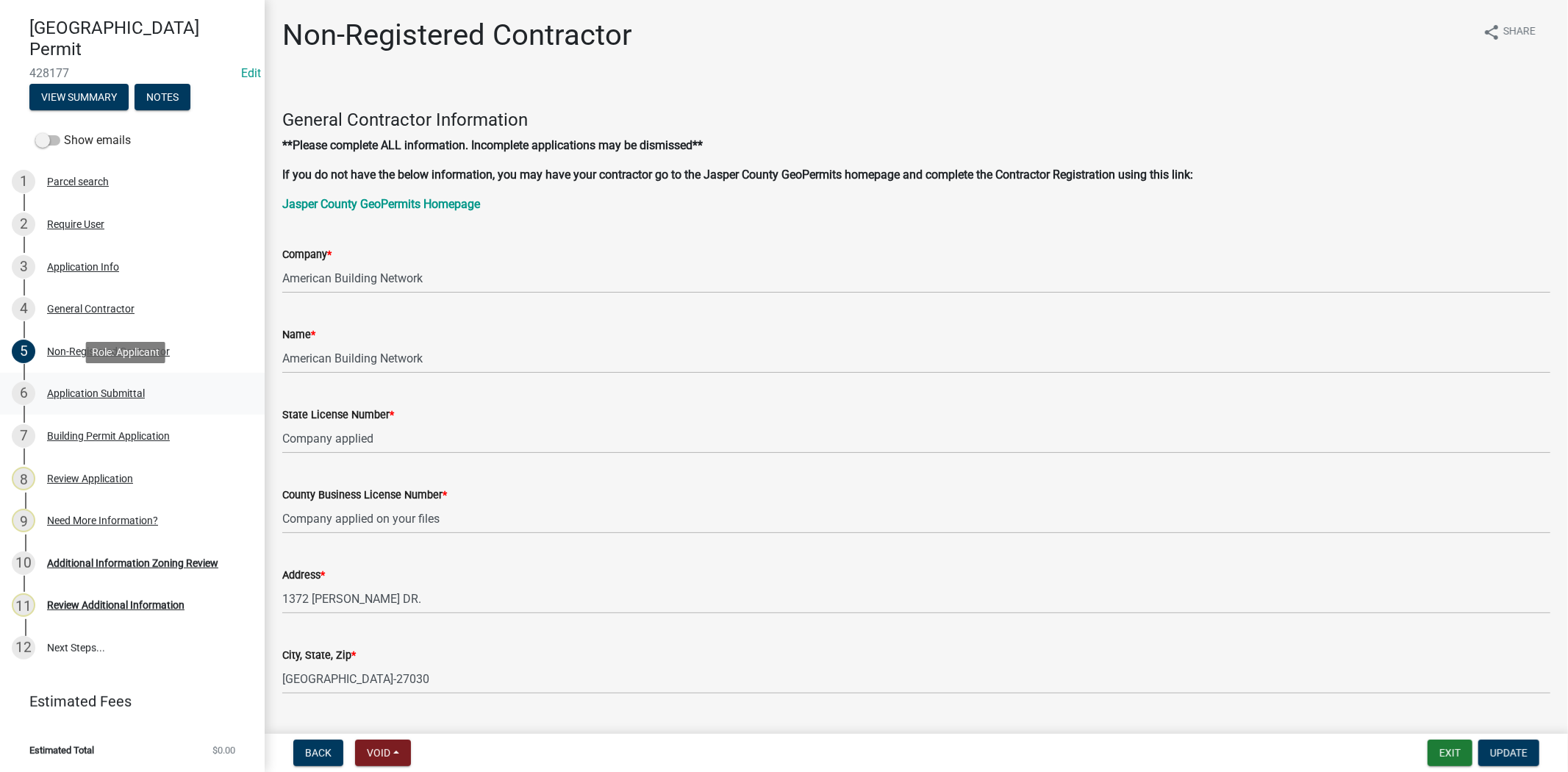
click at [122, 390] on div "Application Submittal" at bounding box center [95, 393] width 98 height 10
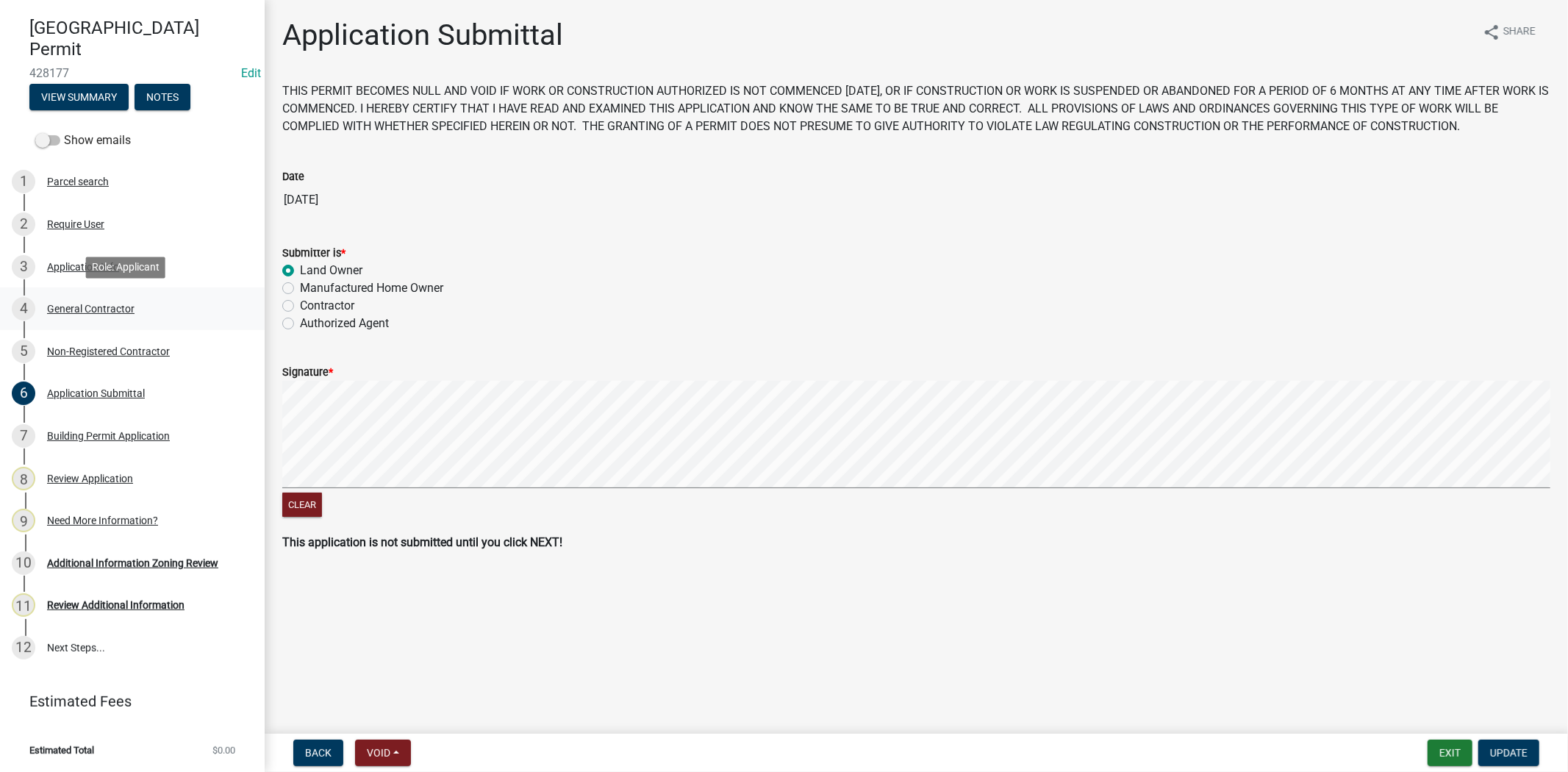
click at [114, 312] on div "General Contractor" at bounding box center [90, 309] width 88 height 10
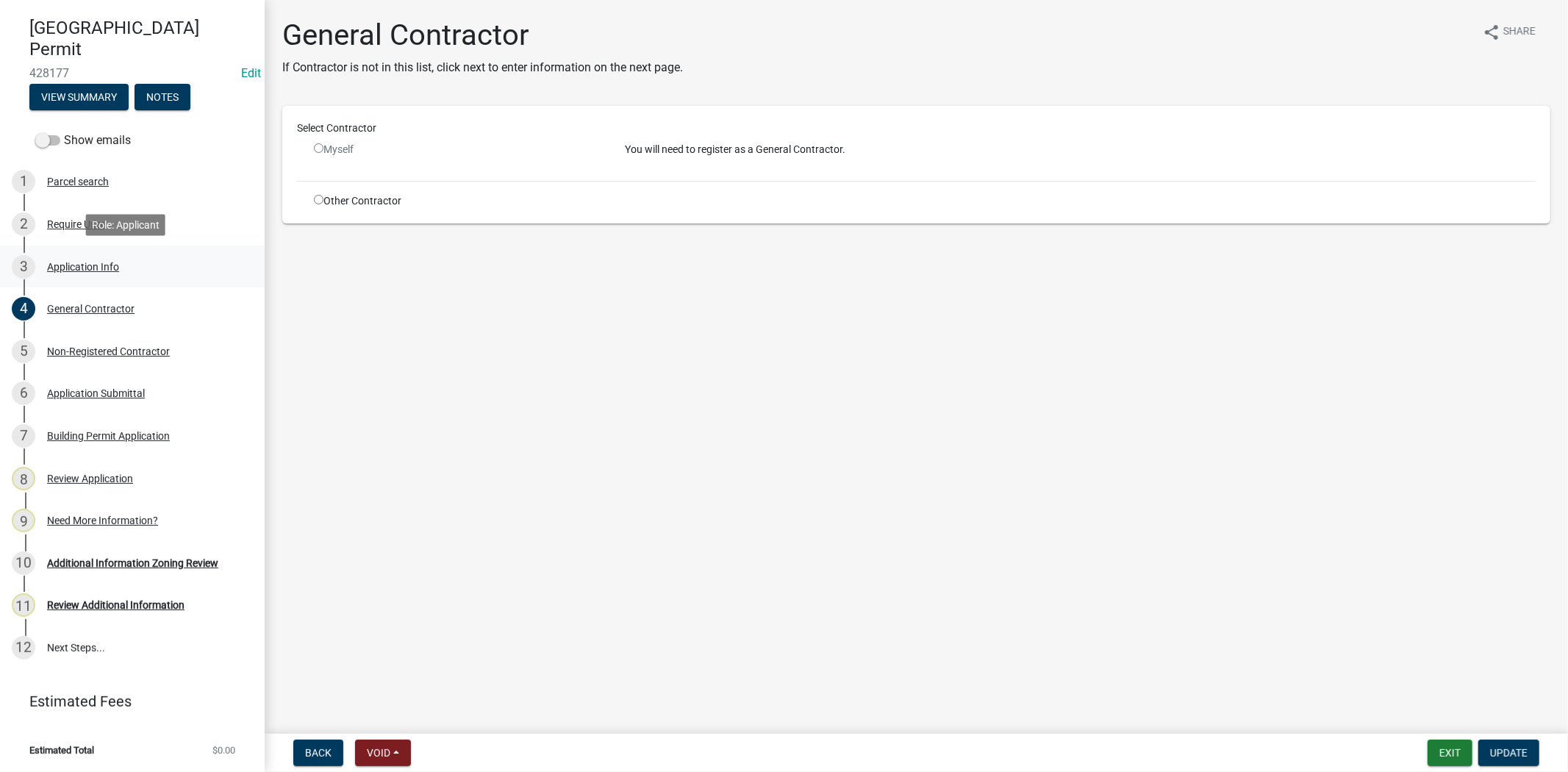
click at [106, 267] on div "Application Info" at bounding box center [82, 267] width 72 height 10
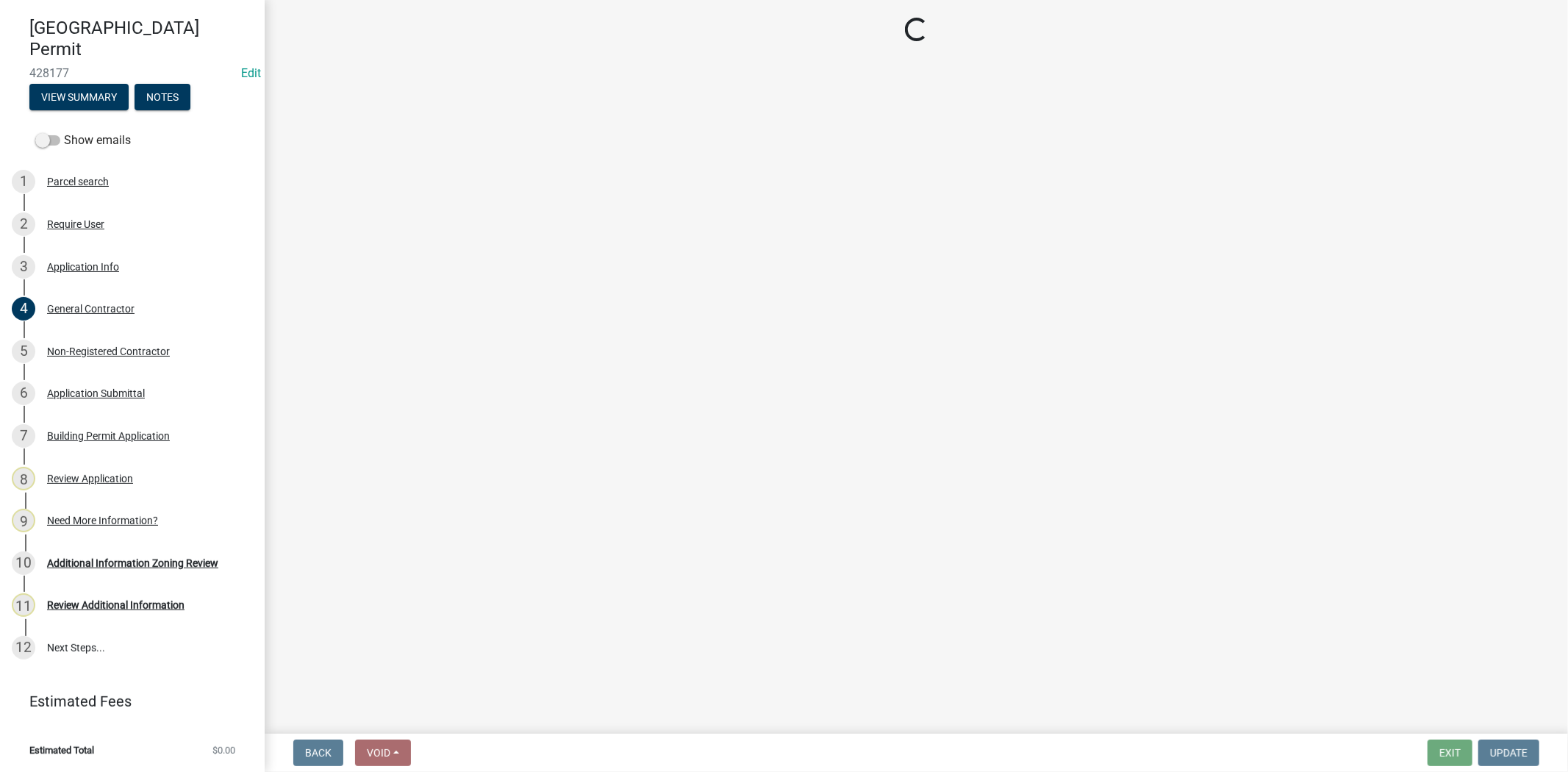
select select "f53fa719-3ff7-48d2-9eb7-3bbc18bb9995"
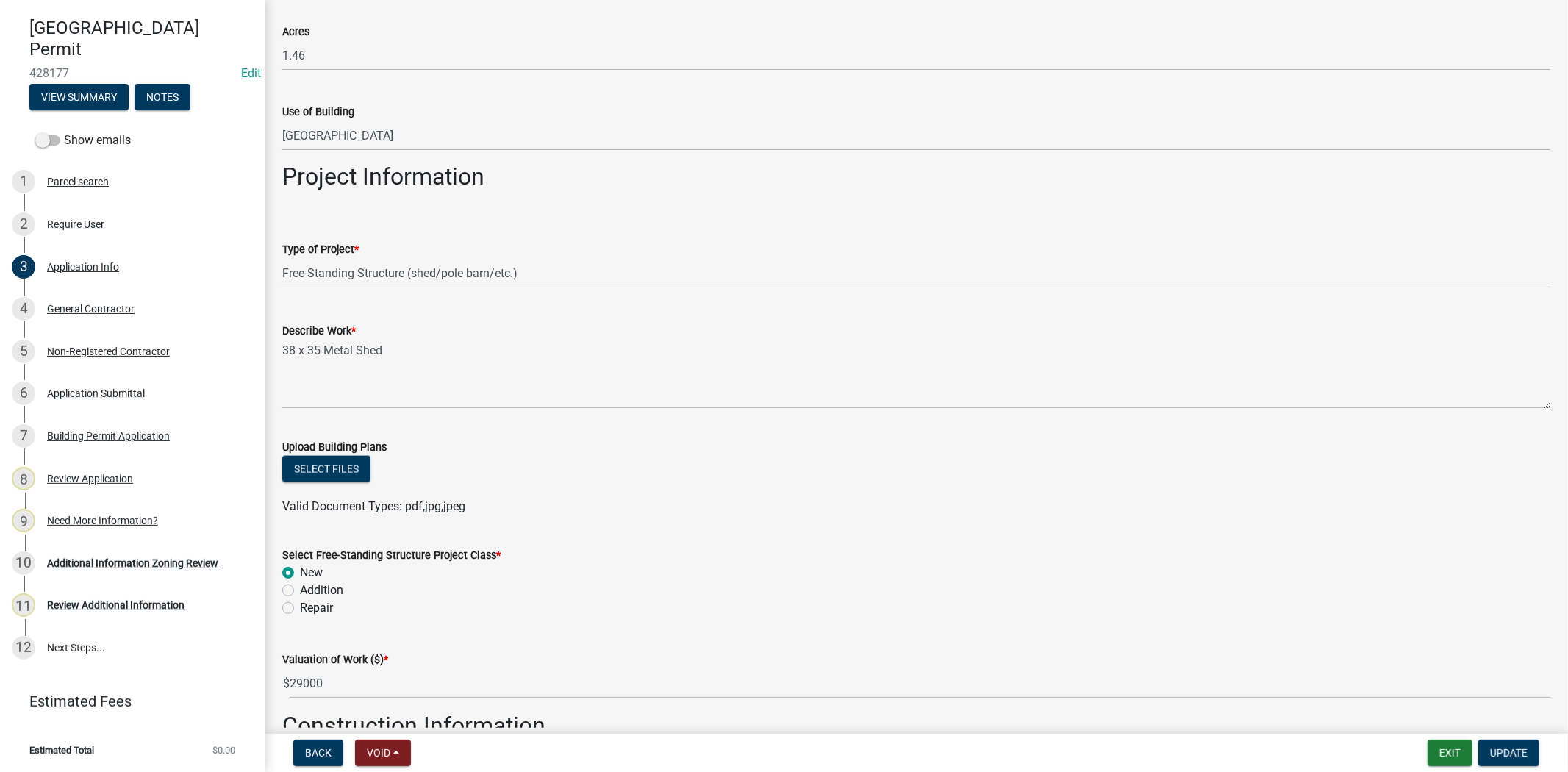
scroll to position [1470, 0]
click at [118, 311] on div "General Contractor" at bounding box center [90, 309] width 88 height 10
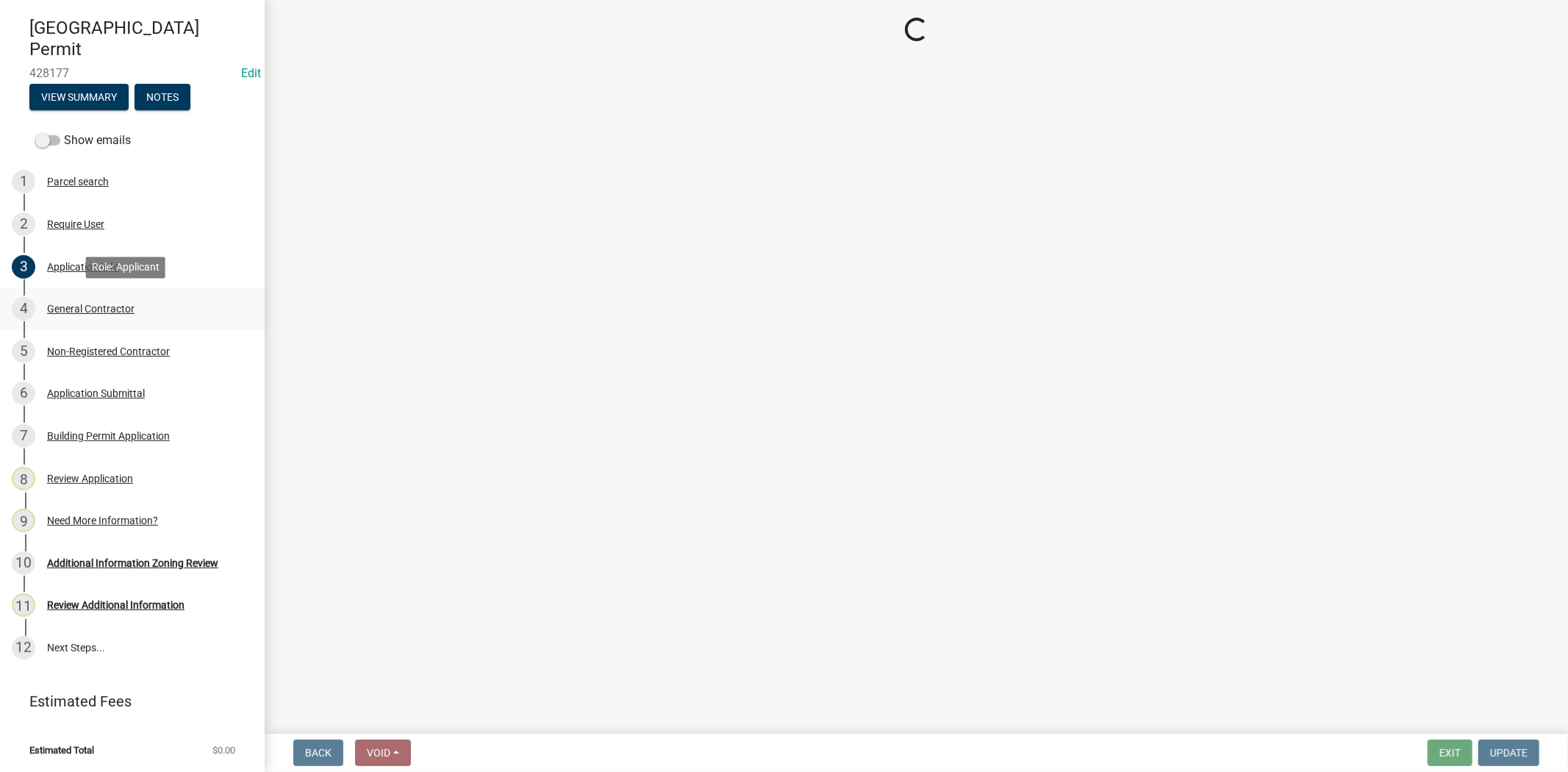
scroll to position [0, 0]
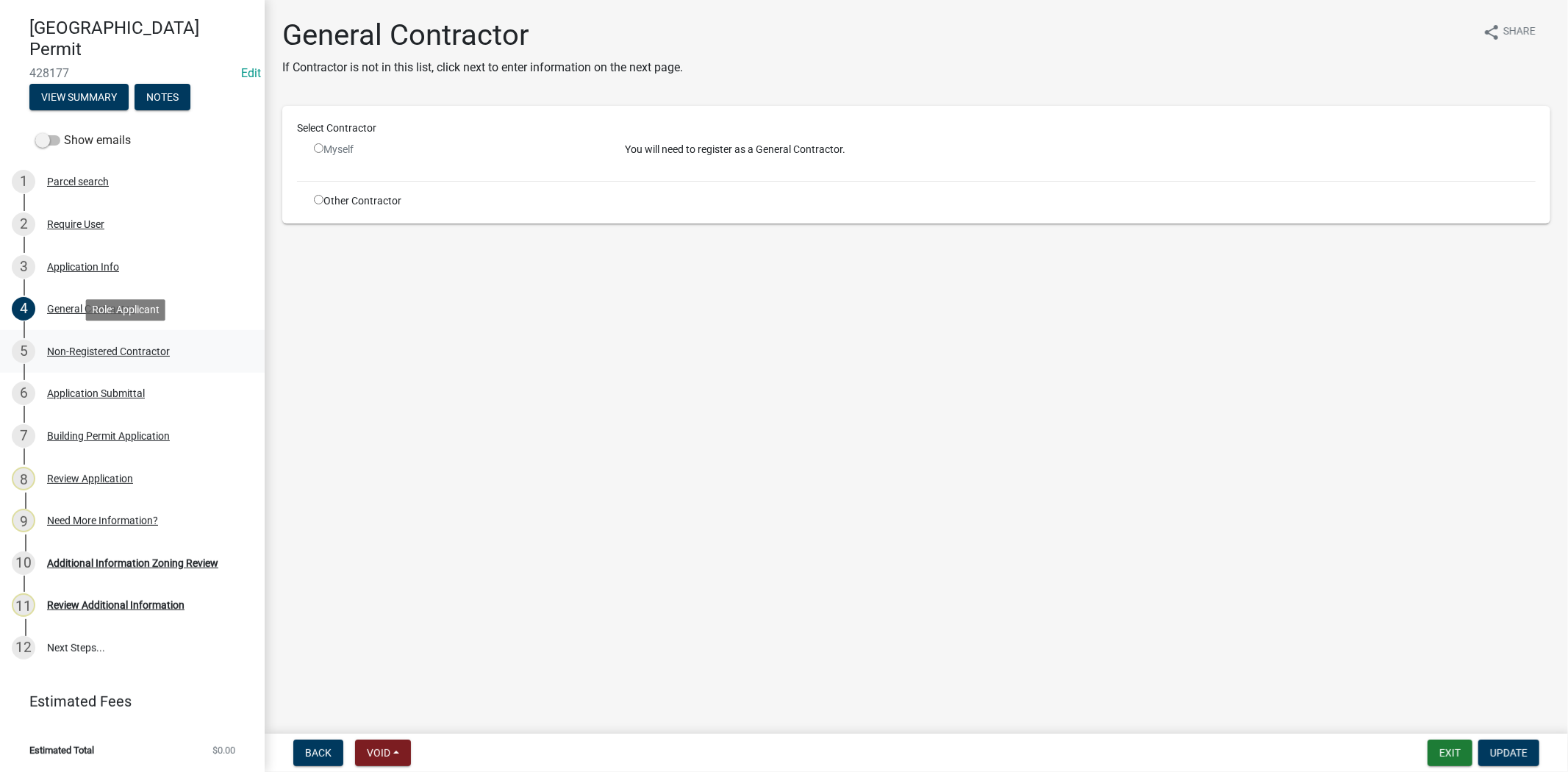
click at [127, 342] on div "5 Non-Registered Contractor" at bounding box center [127, 351] width 229 height 23
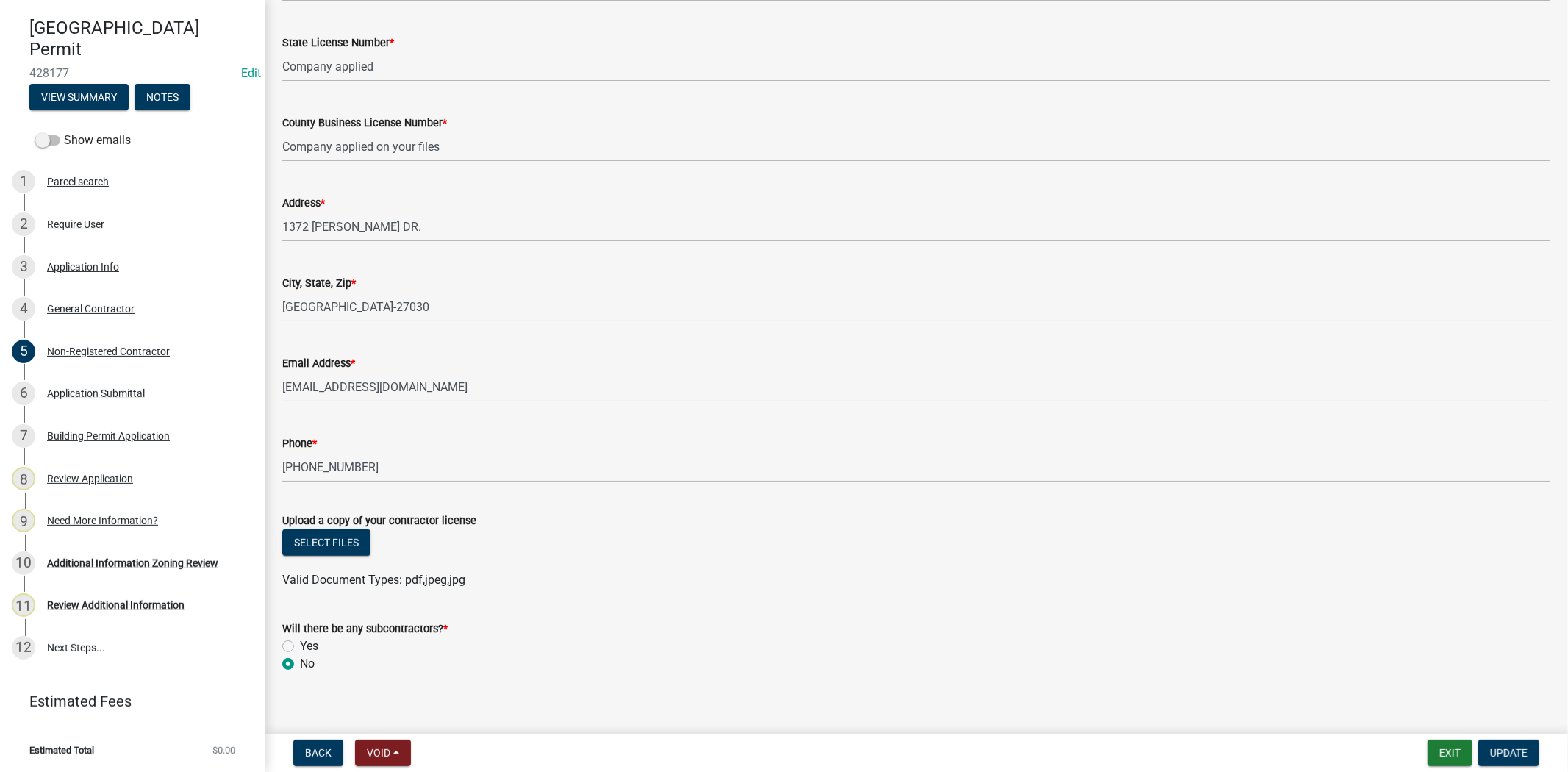
scroll to position [387, 0]
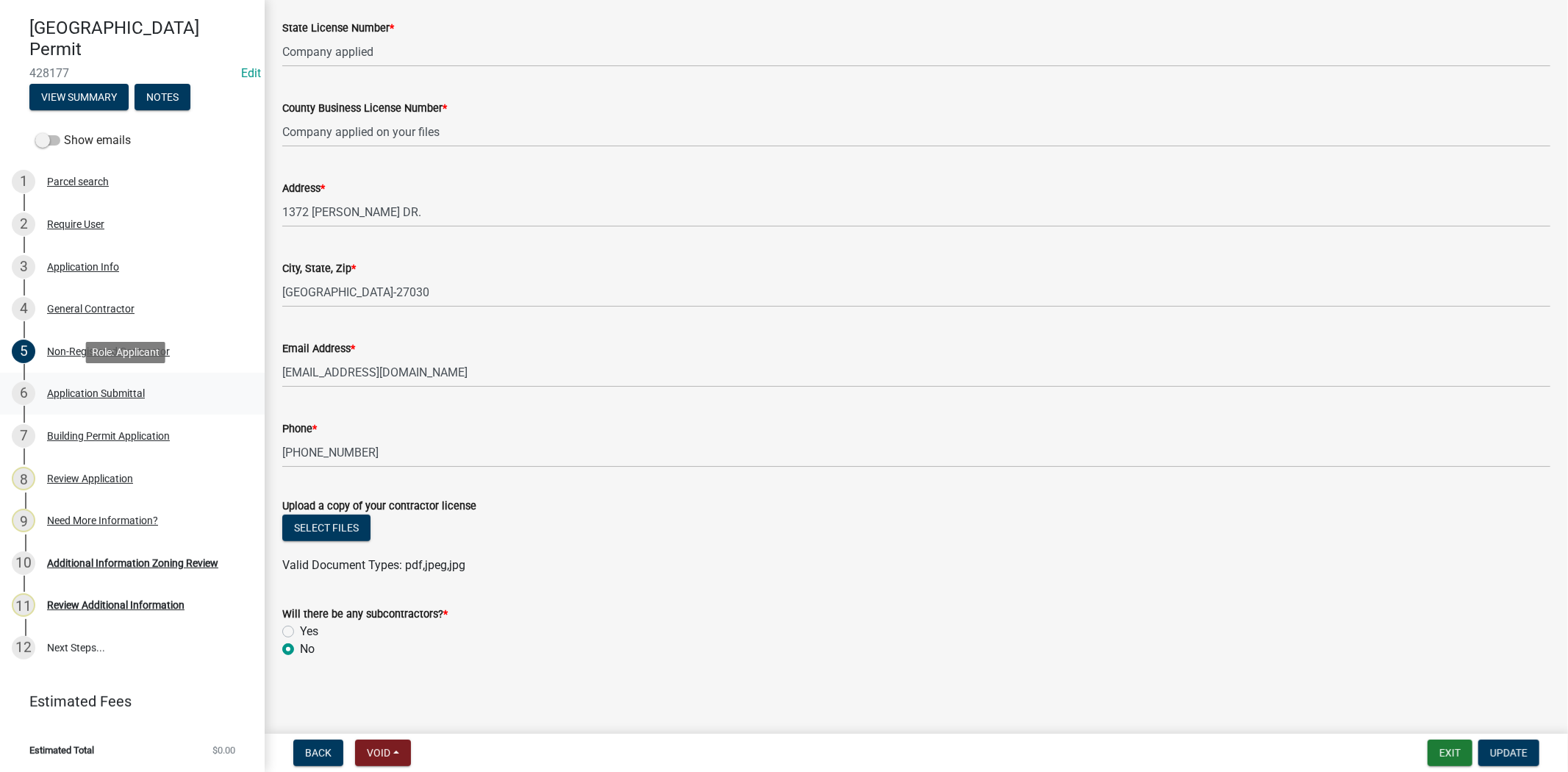
click at [127, 389] on div "Application Submittal" at bounding box center [95, 393] width 98 height 10
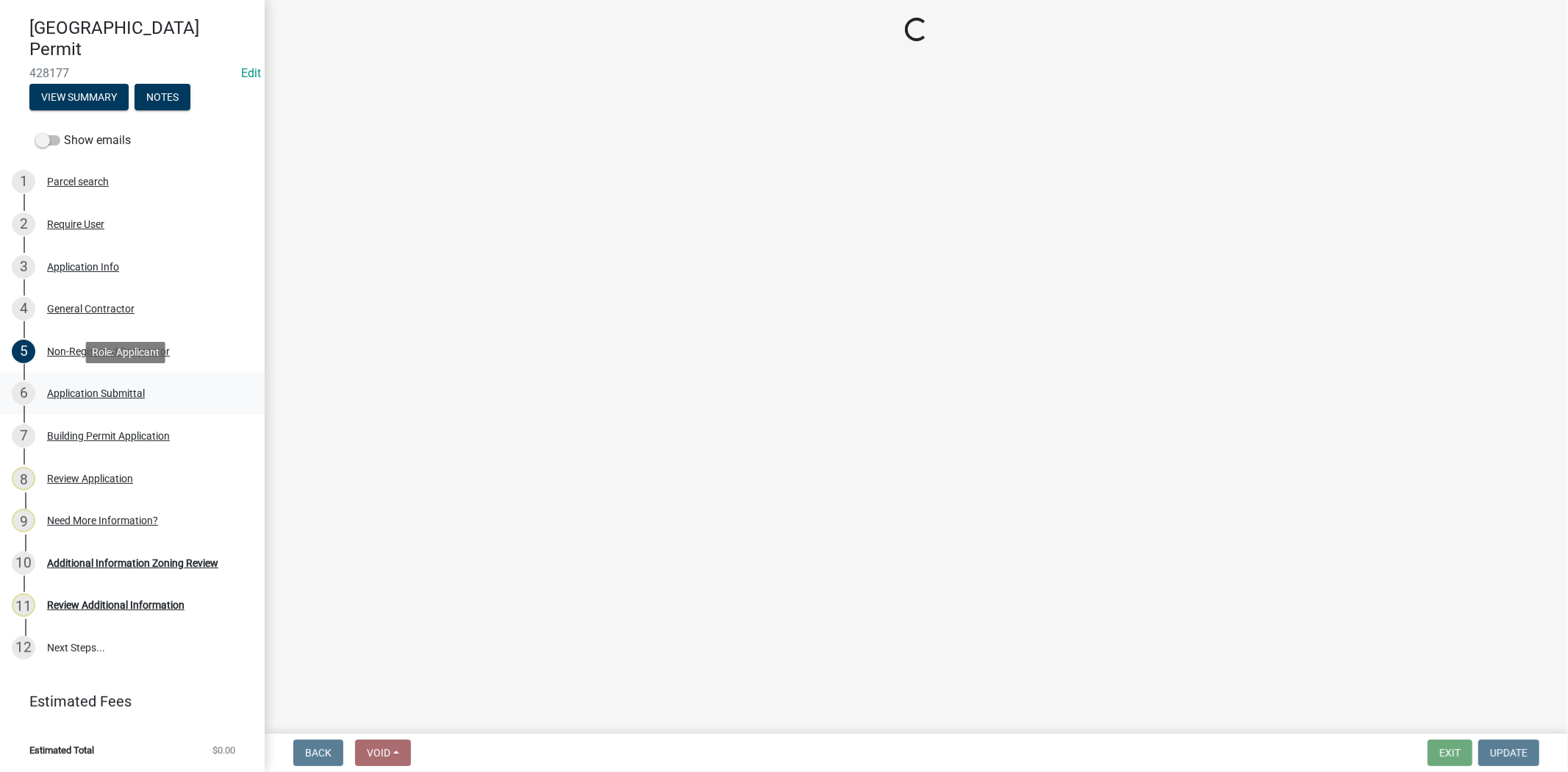
scroll to position [0, 0]
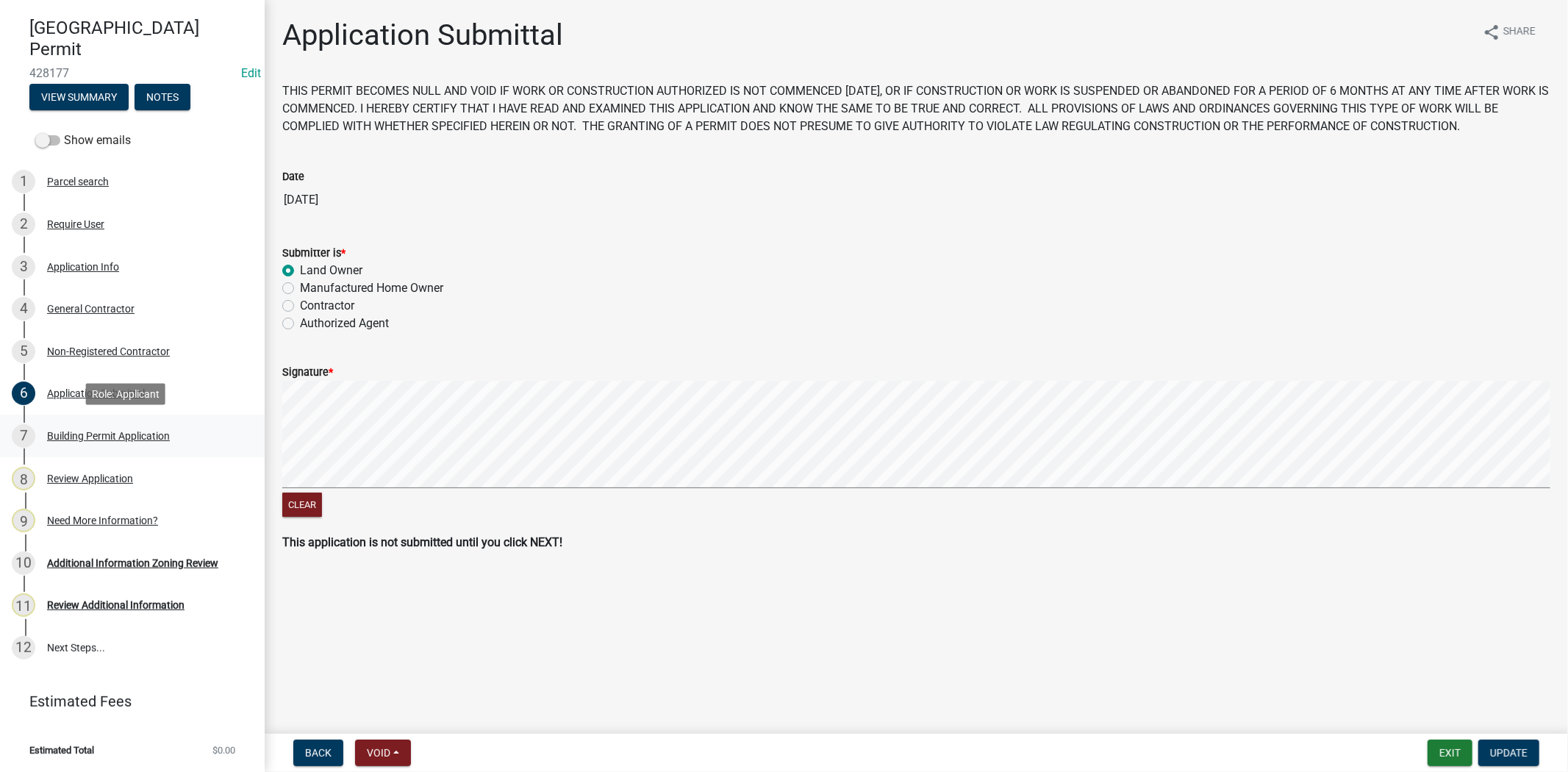
click at [133, 431] on div "Building Permit Application" at bounding box center [108, 436] width 123 height 10
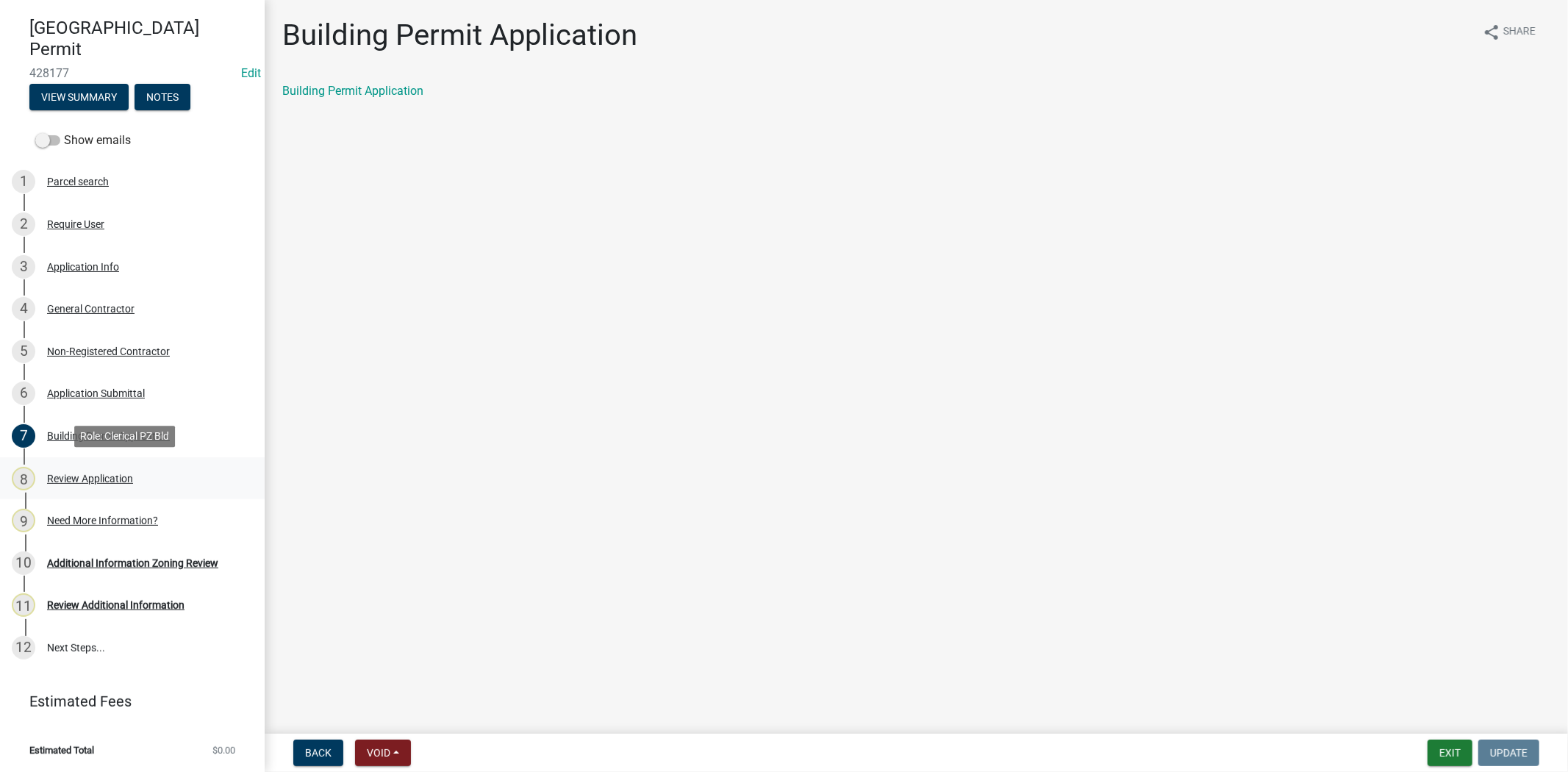
click at [105, 480] on div "Review Application" at bounding box center [89, 479] width 86 height 10
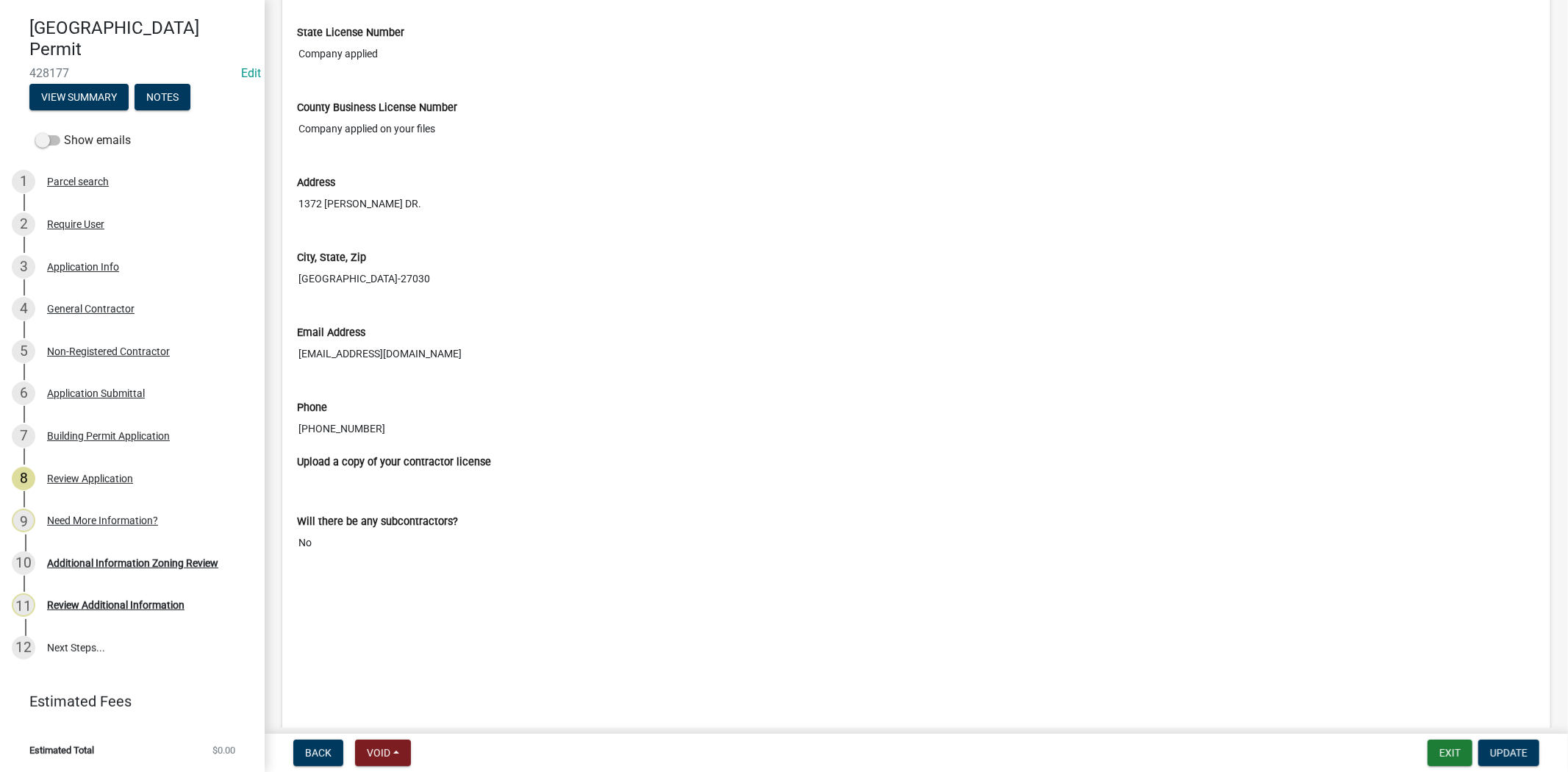
scroll to position [3839, 0]
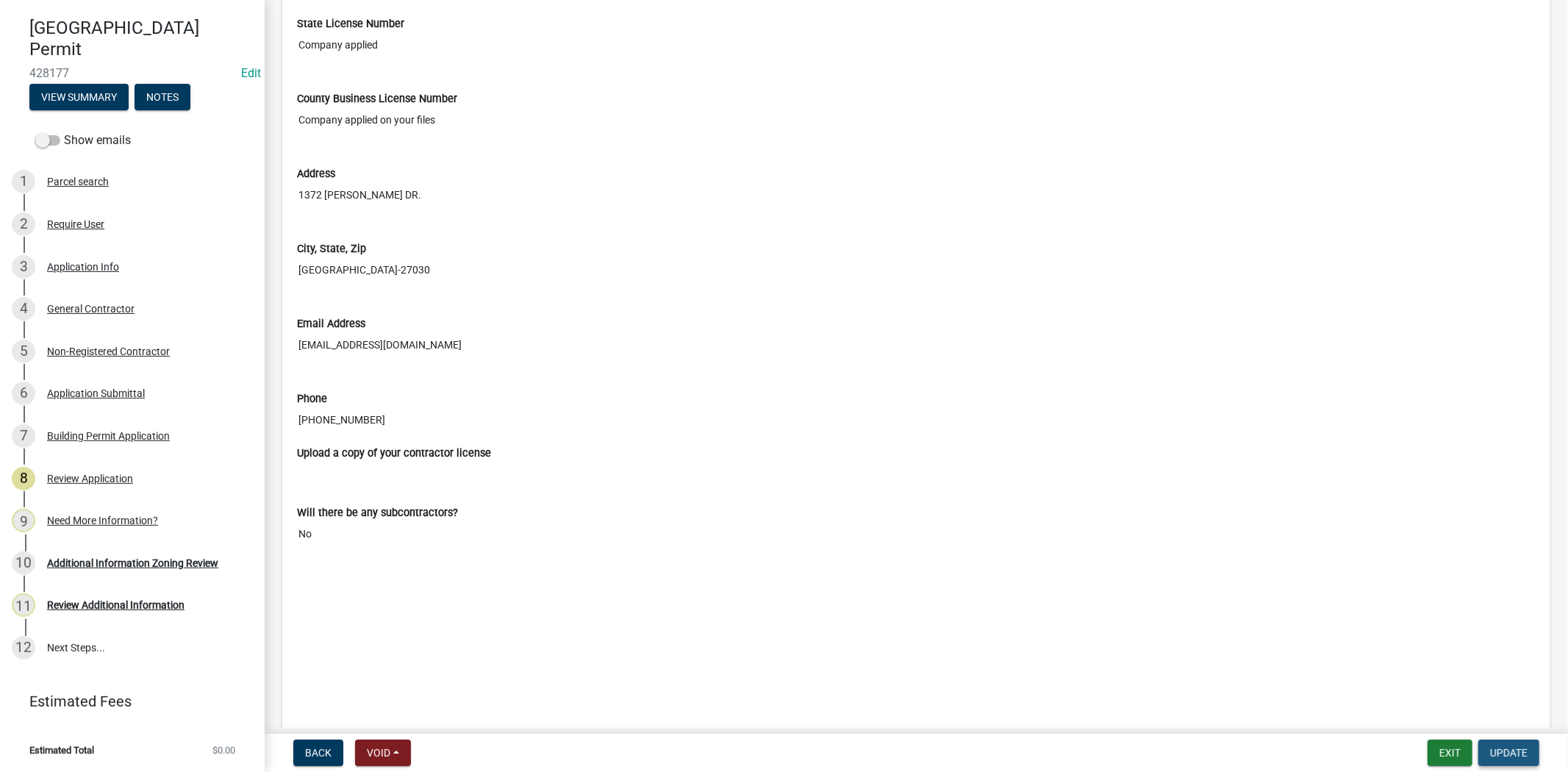
click at [1517, 754] on span "Update" at bounding box center [1508, 753] width 37 height 12
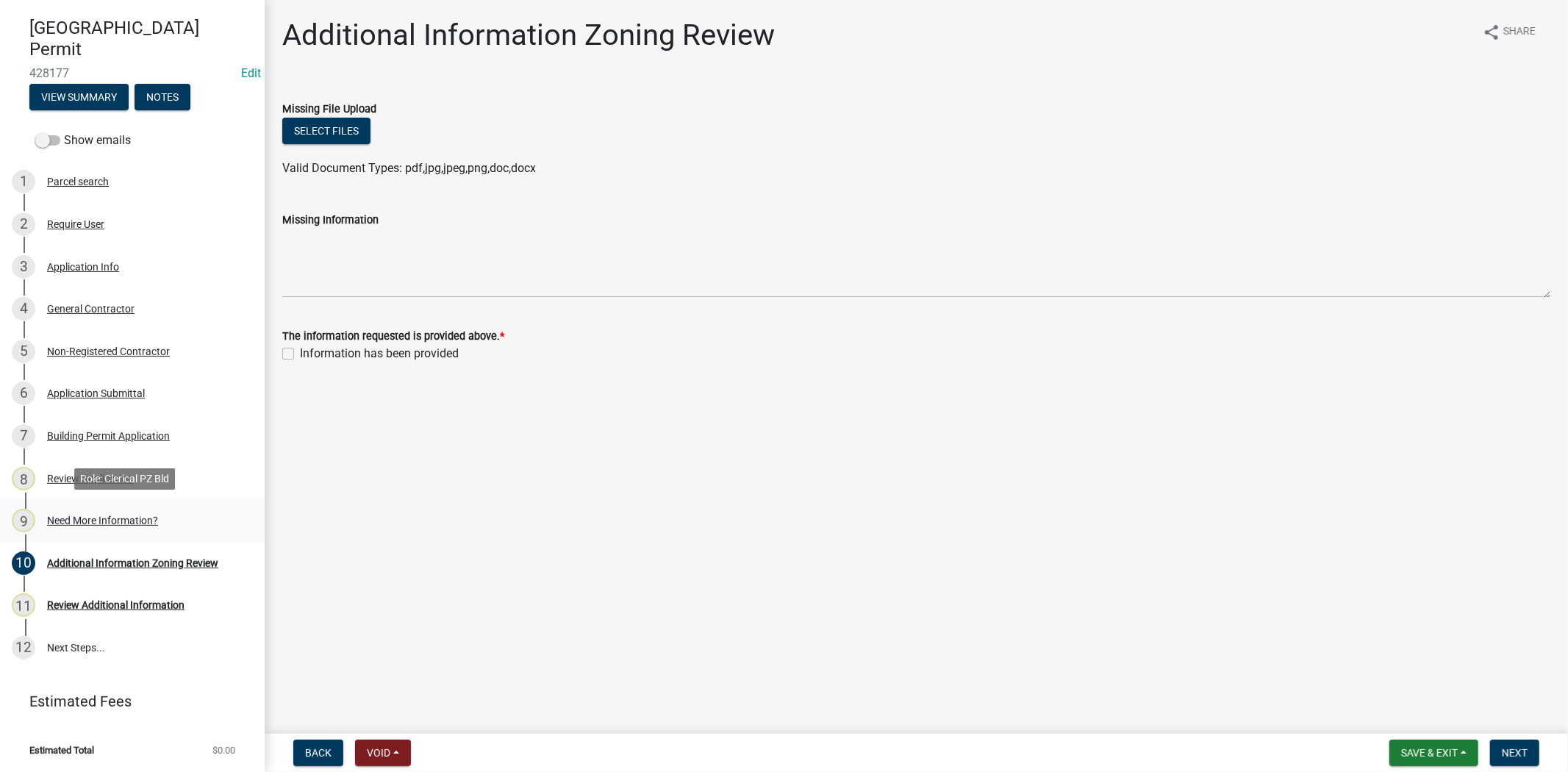
click at [116, 524] on div "Need More Information?" at bounding box center [102, 520] width 111 height 10
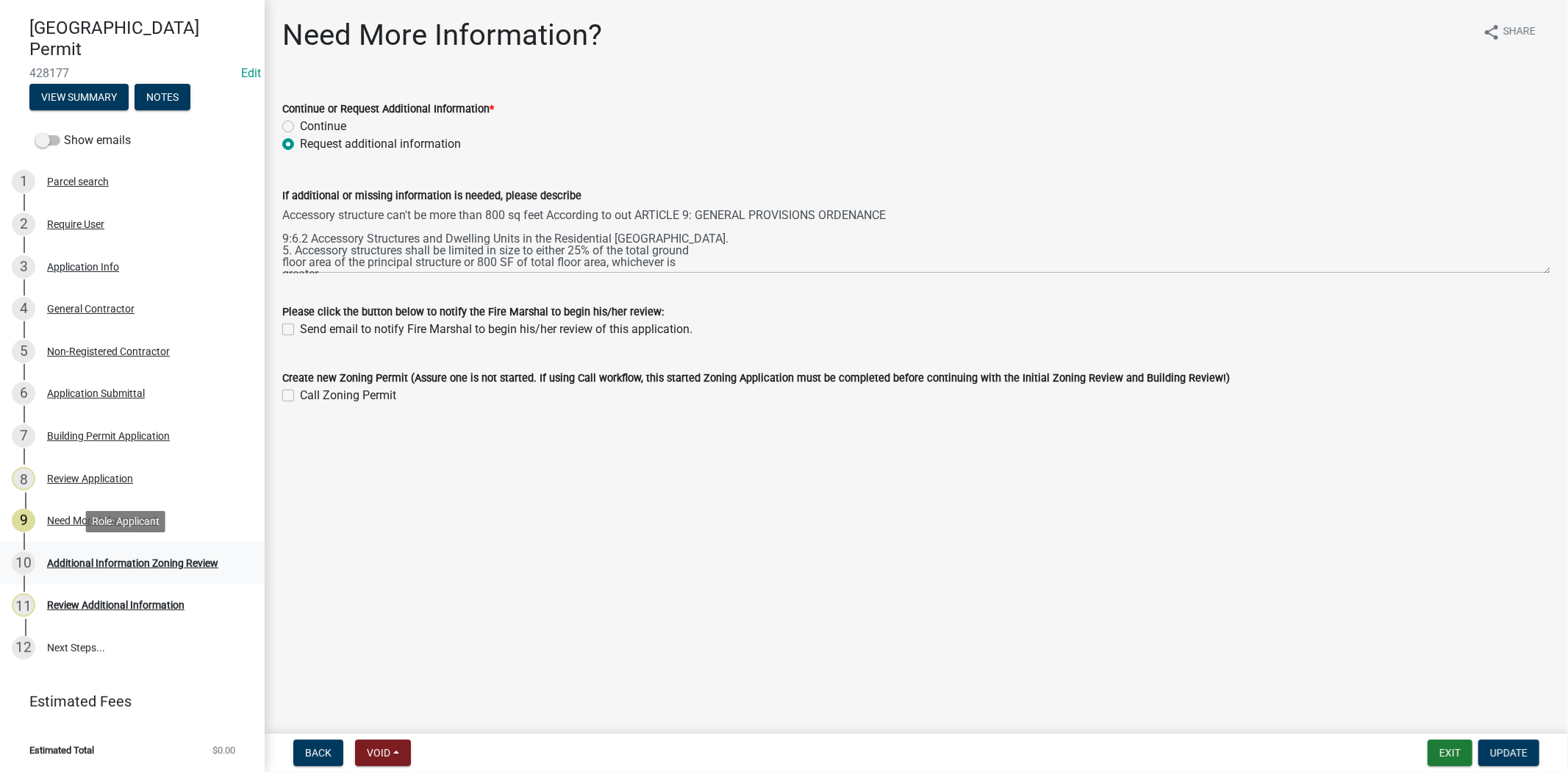
click at [156, 560] on div "Additional Information Zoning Review" at bounding box center [132, 563] width 171 height 10
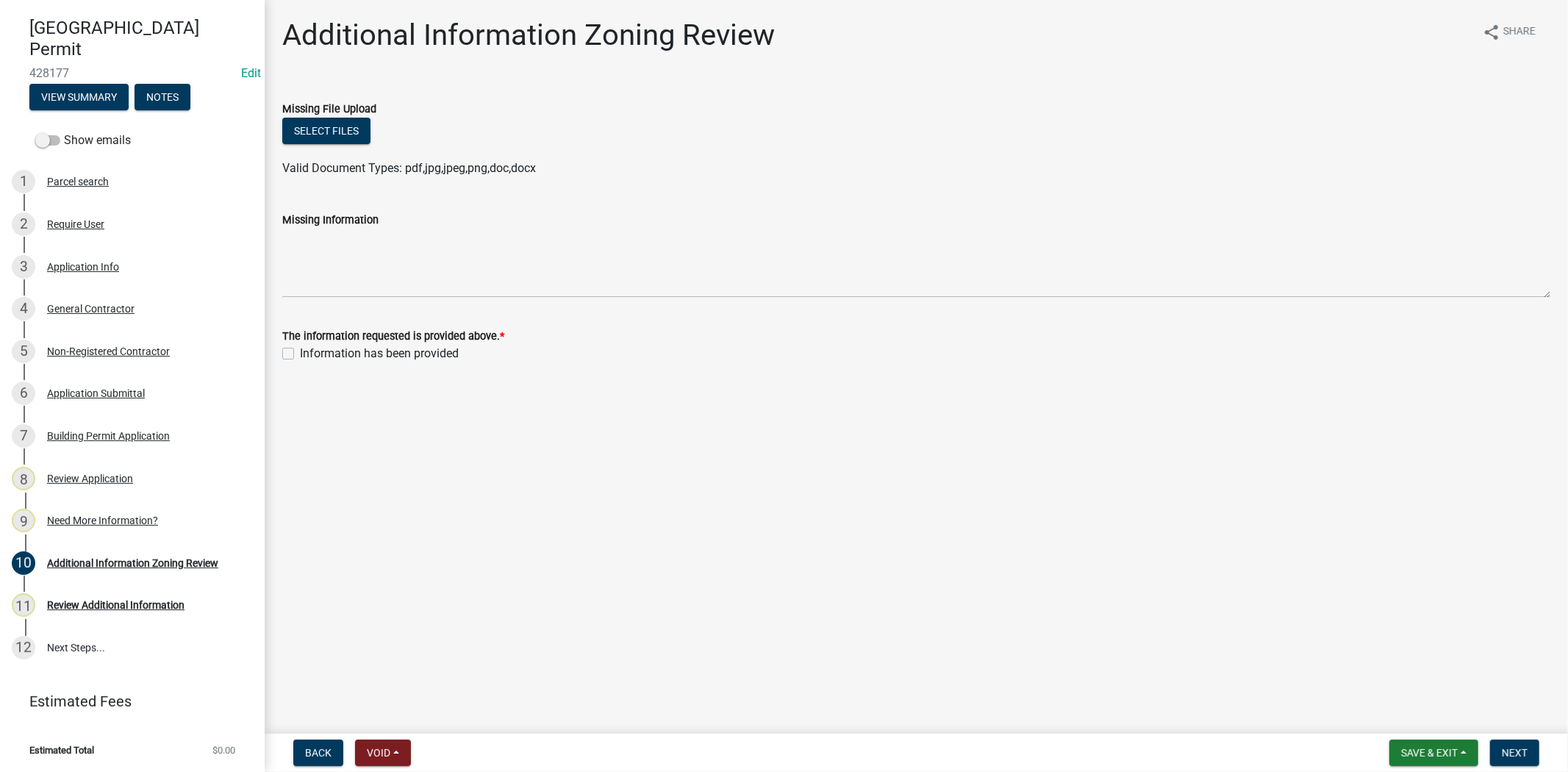
click at [300, 358] on label "Information has been provided" at bounding box center [379, 353] width 159 height 17
click at [300, 354] on input "Information has been provided" at bounding box center [304, 349] width 10 height 10
checkbox input "true"
click at [1532, 752] on button "Next" at bounding box center [1514, 753] width 49 height 27
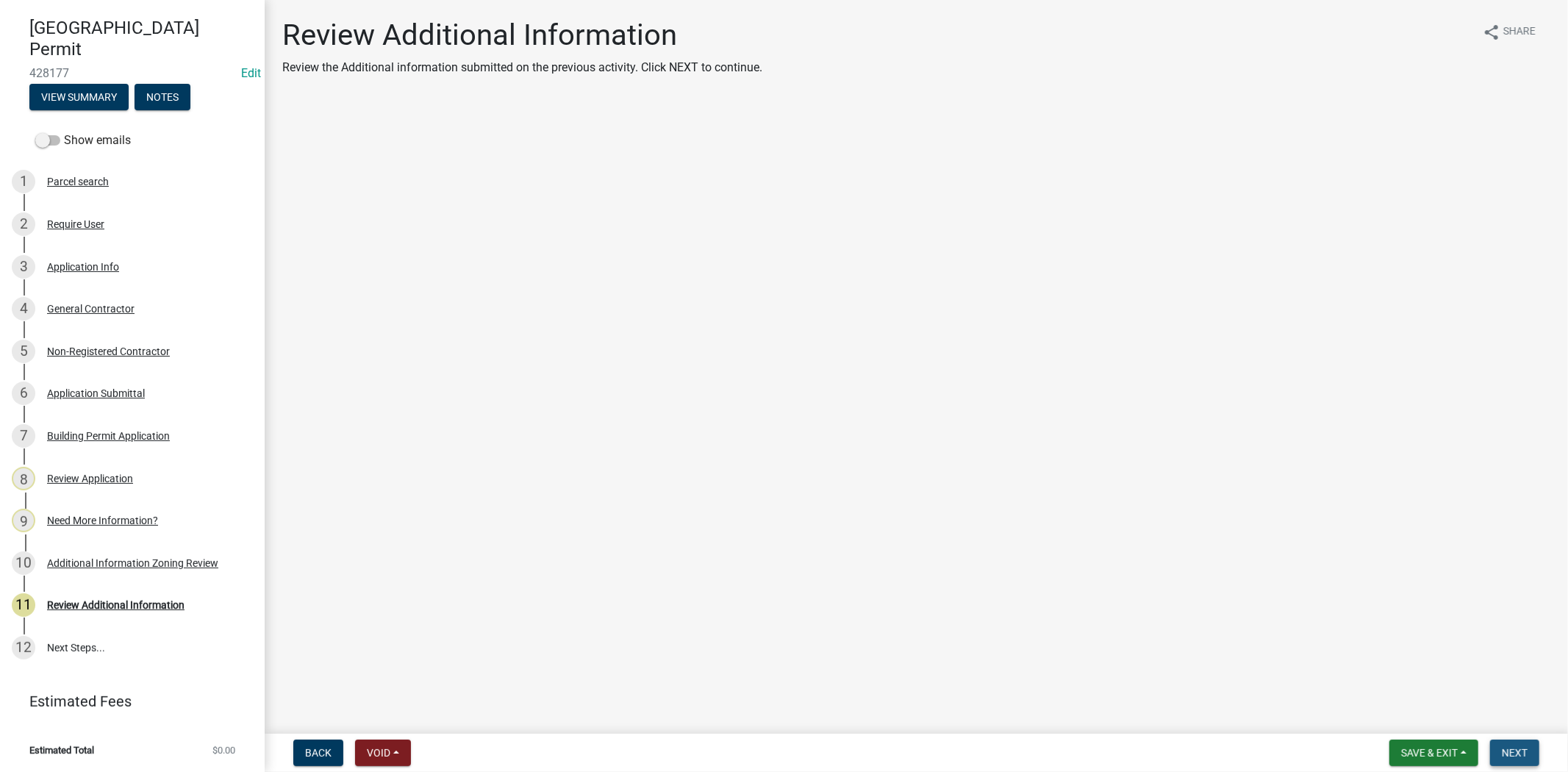
click at [1526, 754] on span "Next" at bounding box center [1514, 753] width 26 height 12
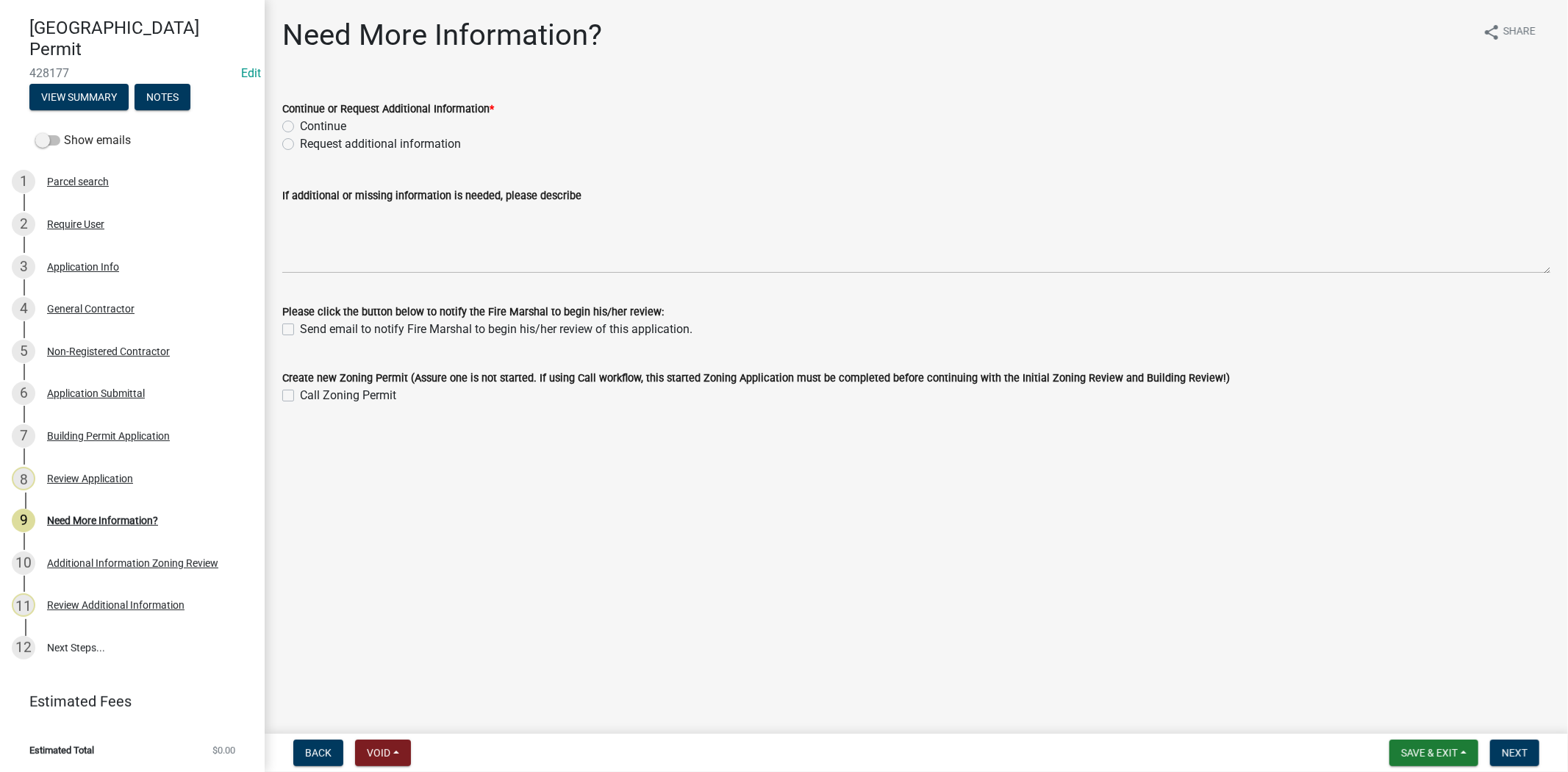
click at [300, 142] on label "Request additional information" at bounding box center [381, 144] width 161 height 17
click at [300, 142] on input "Request additional information" at bounding box center [304, 140] width 10 height 10
radio input "true"
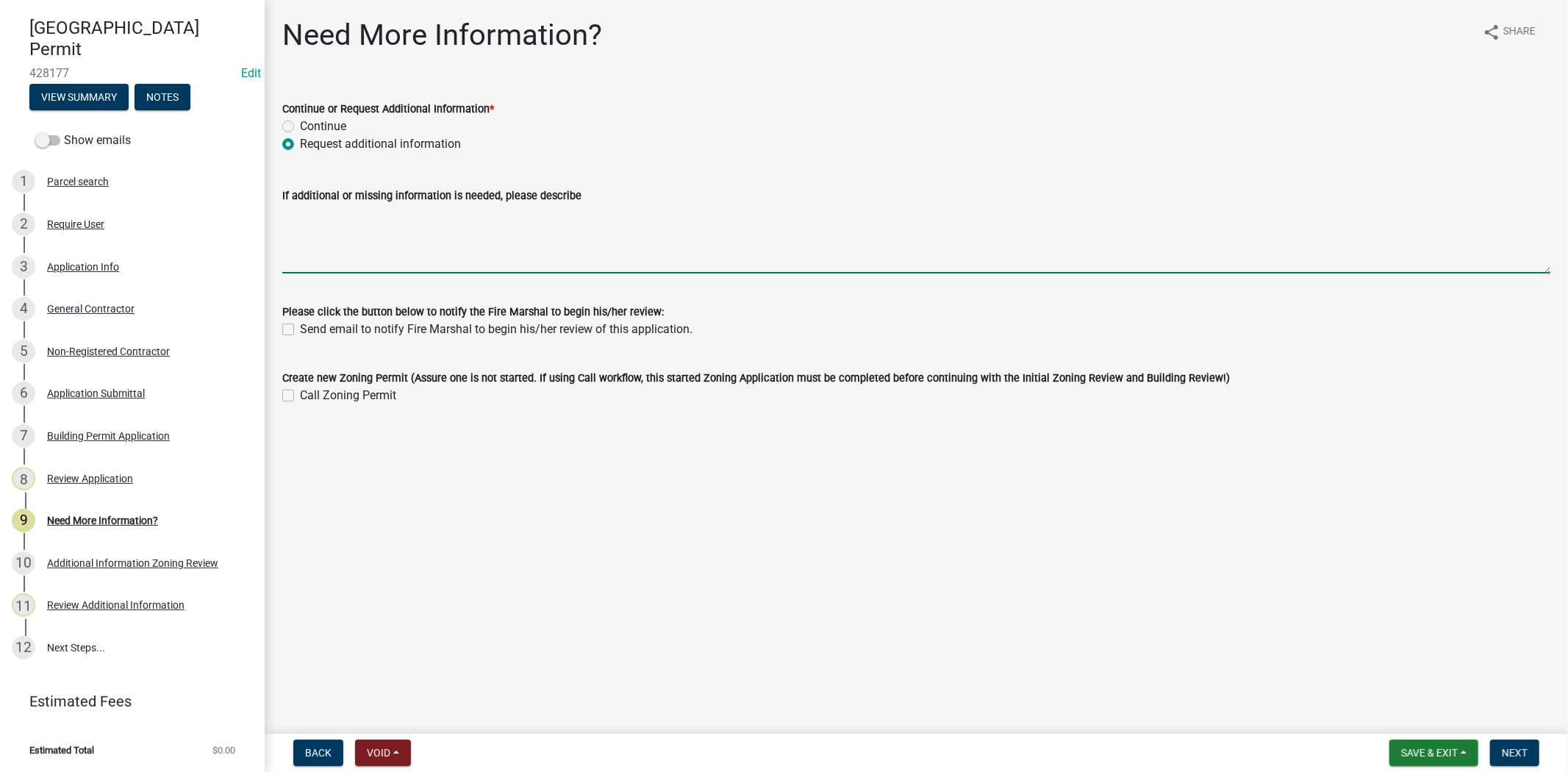
click at [350, 223] on textarea "If additional or missing information is needed, please describe" at bounding box center [916, 239] width 1268 height 69
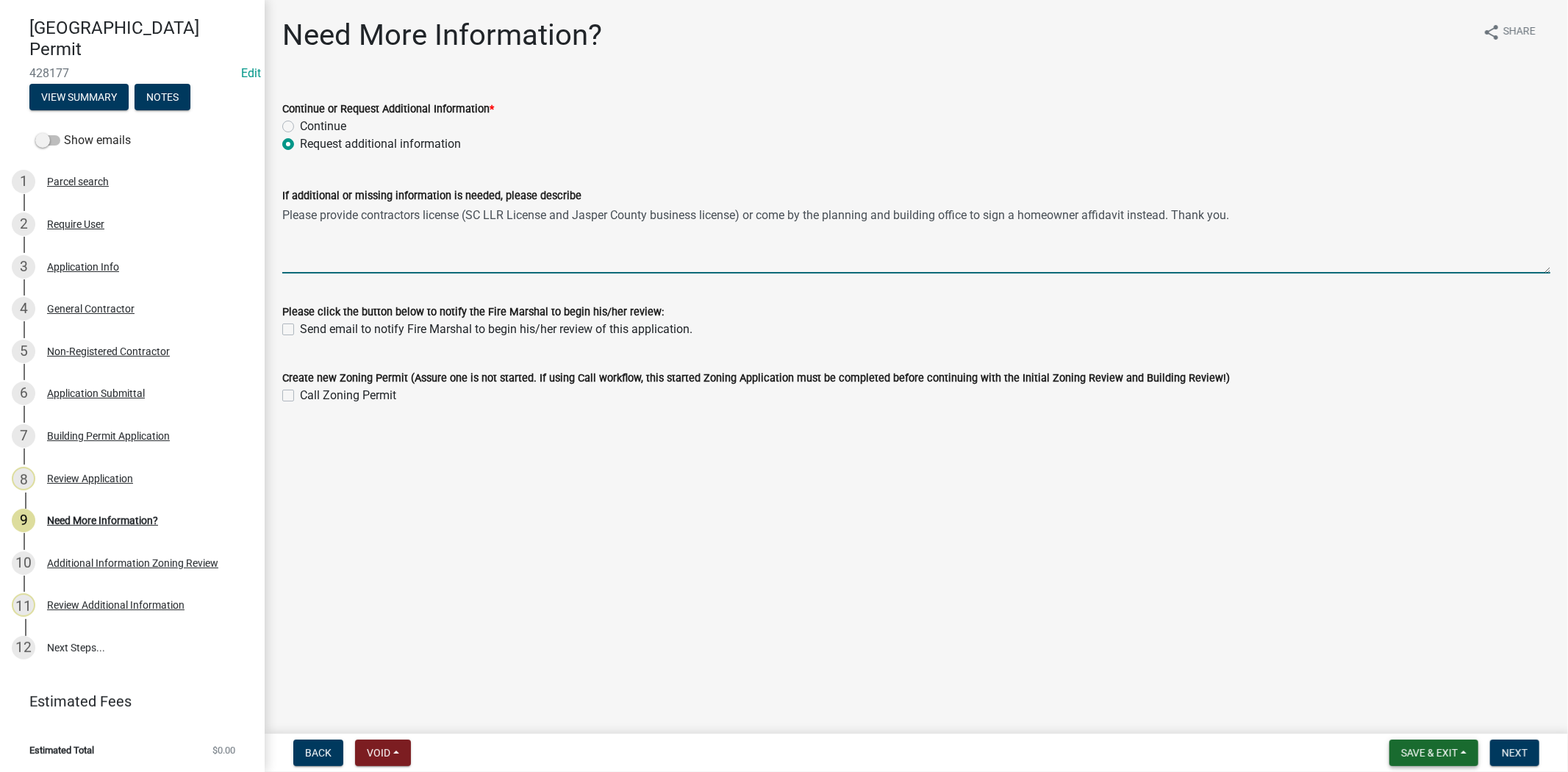
type textarea "Please provide contractors license (SC LLR License and Jasper County business l…"
click at [1392, 750] on button "Save & Exit" at bounding box center [1434, 753] width 89 height 27
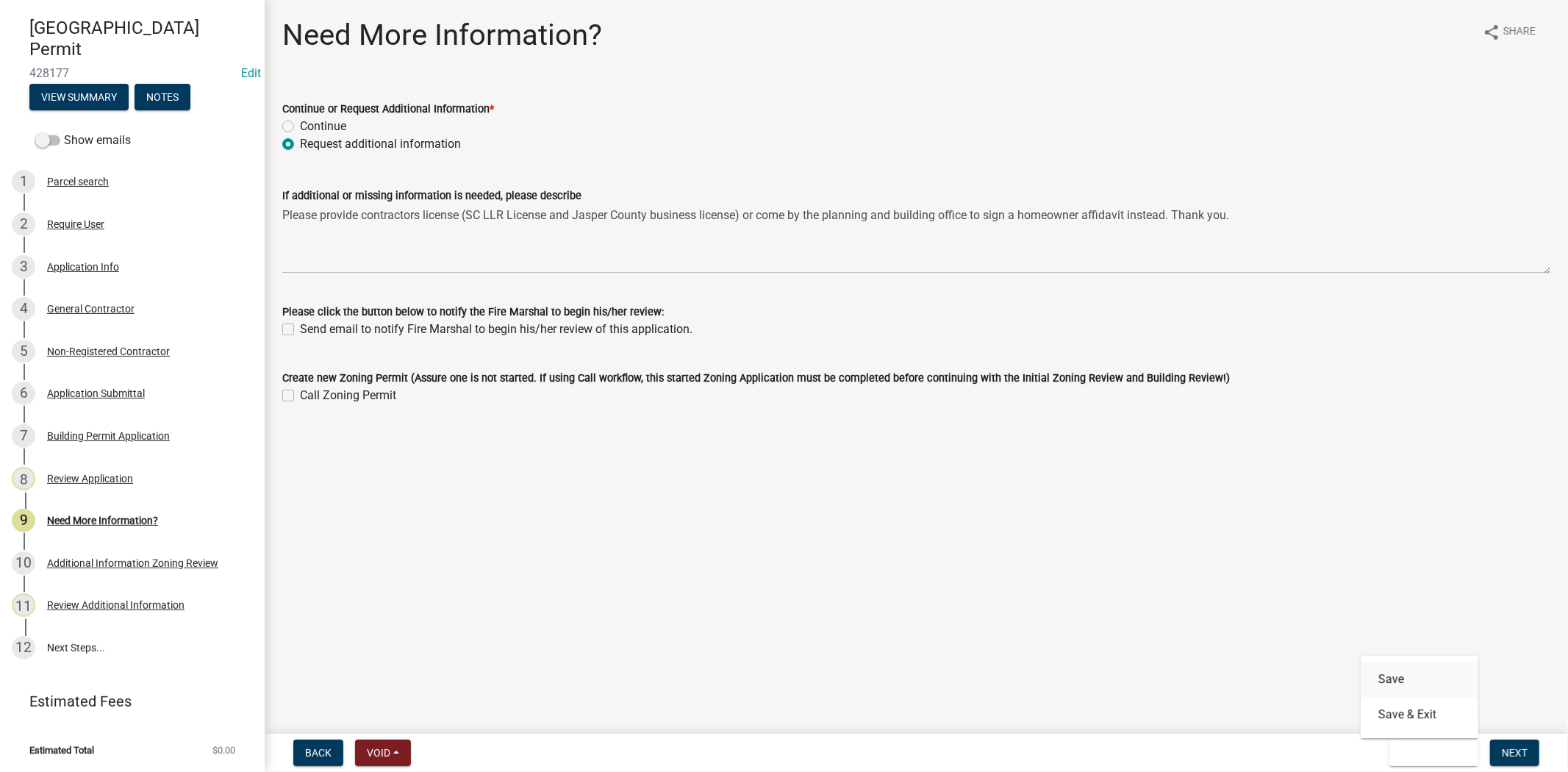
click at [1394, 682] on button "Save" at bounding box center [1420, 679] width 118 height 36
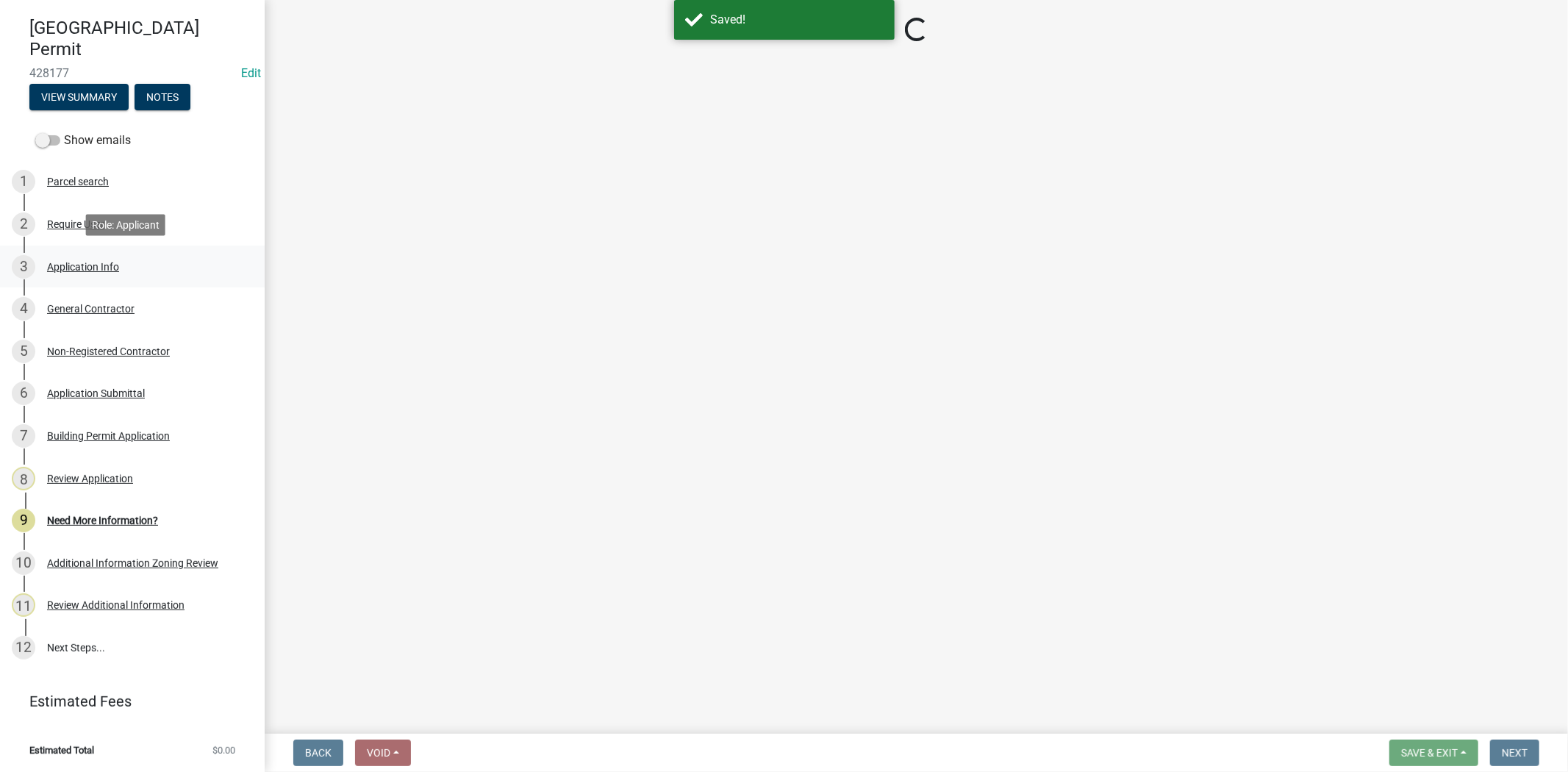
click at [103, 262] on div "Application Info" at bounding box center [82, 267] width 72 height 10
select select "f53fa719-3ff7-48d2-9eb7-3bbc18bb9995"
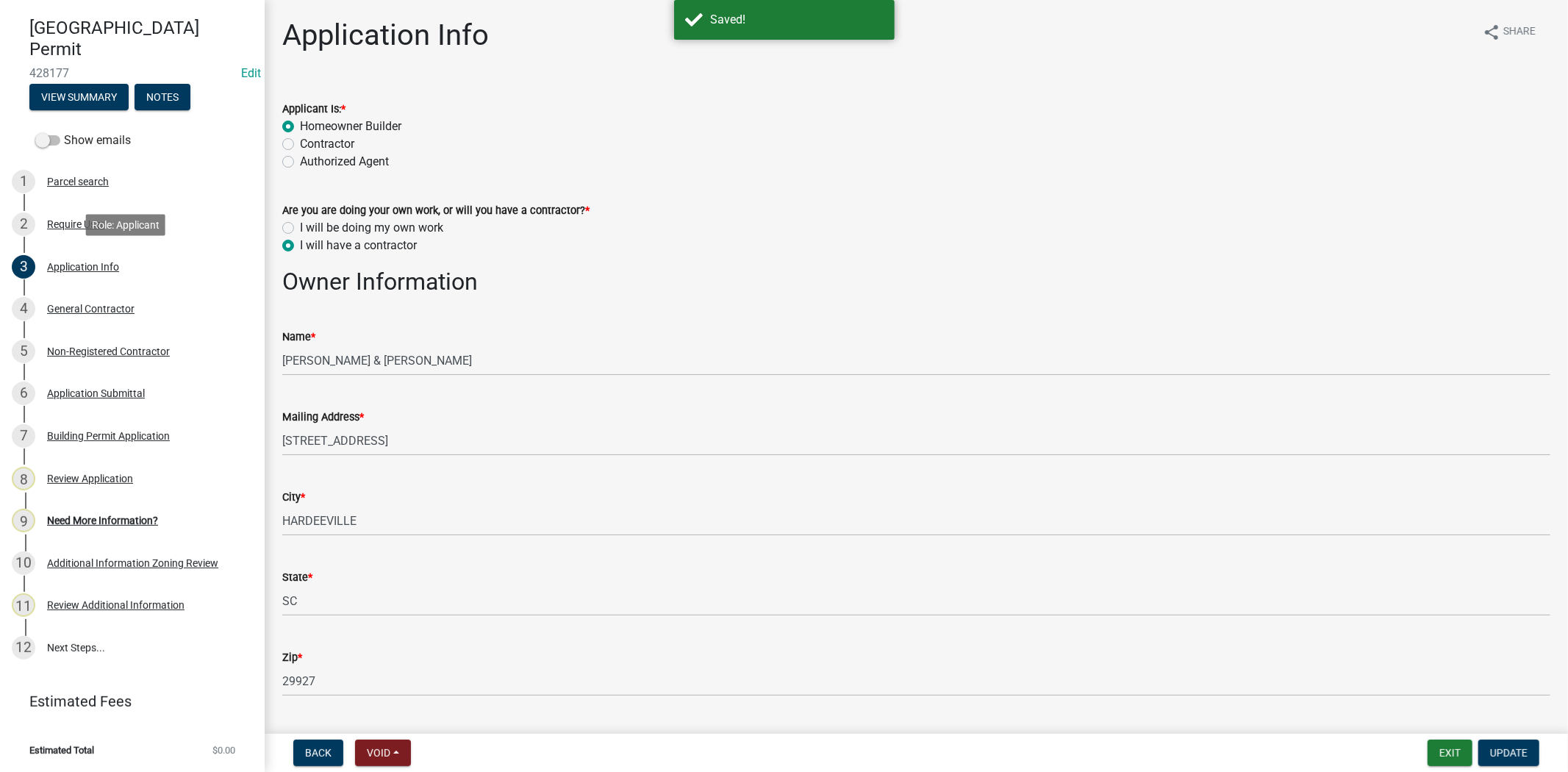
click at [103, 262] on div "Application Info" at bounding box center [82, 267] width 72 height 10
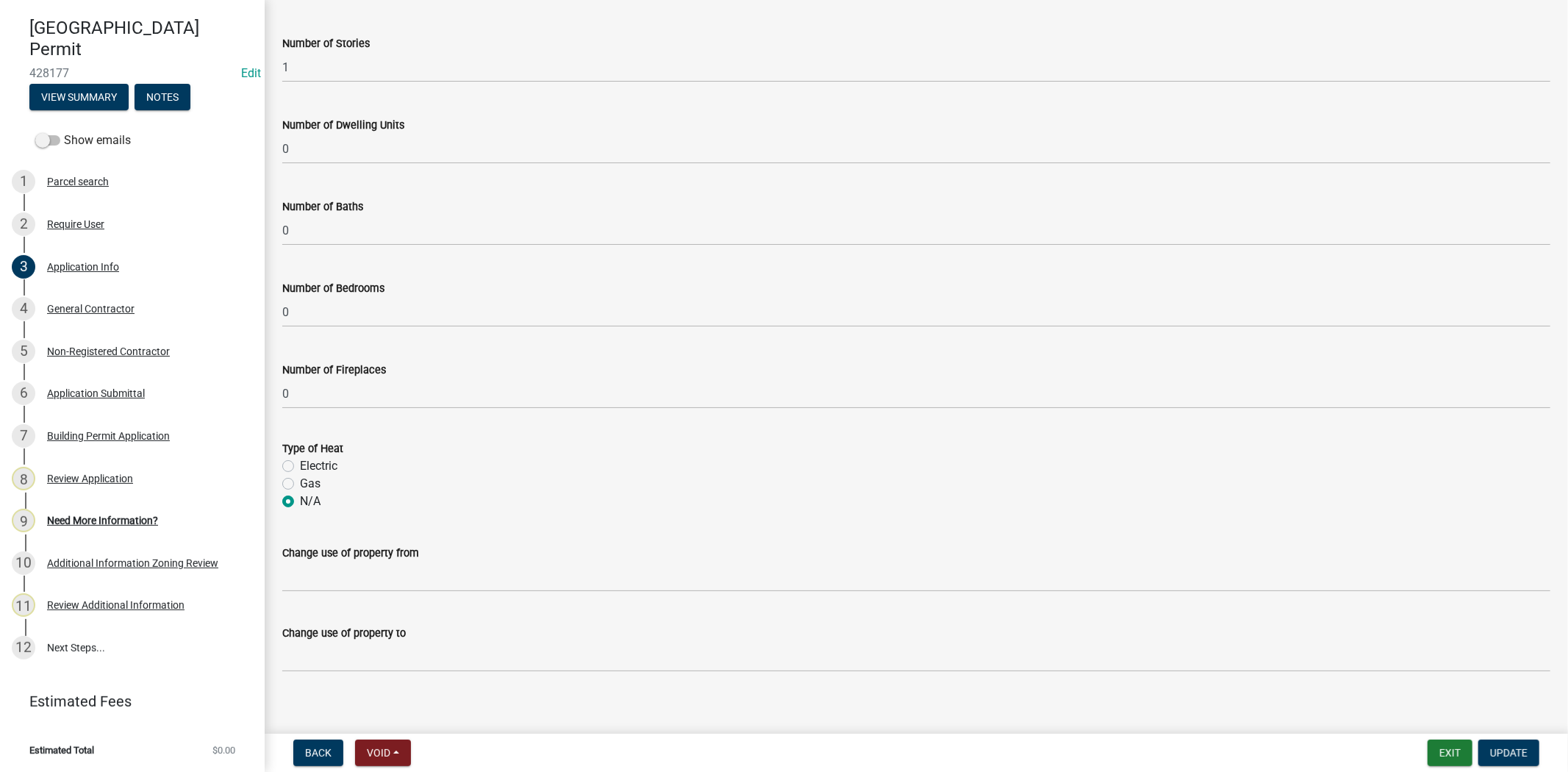
scroll to position [2299, 0]
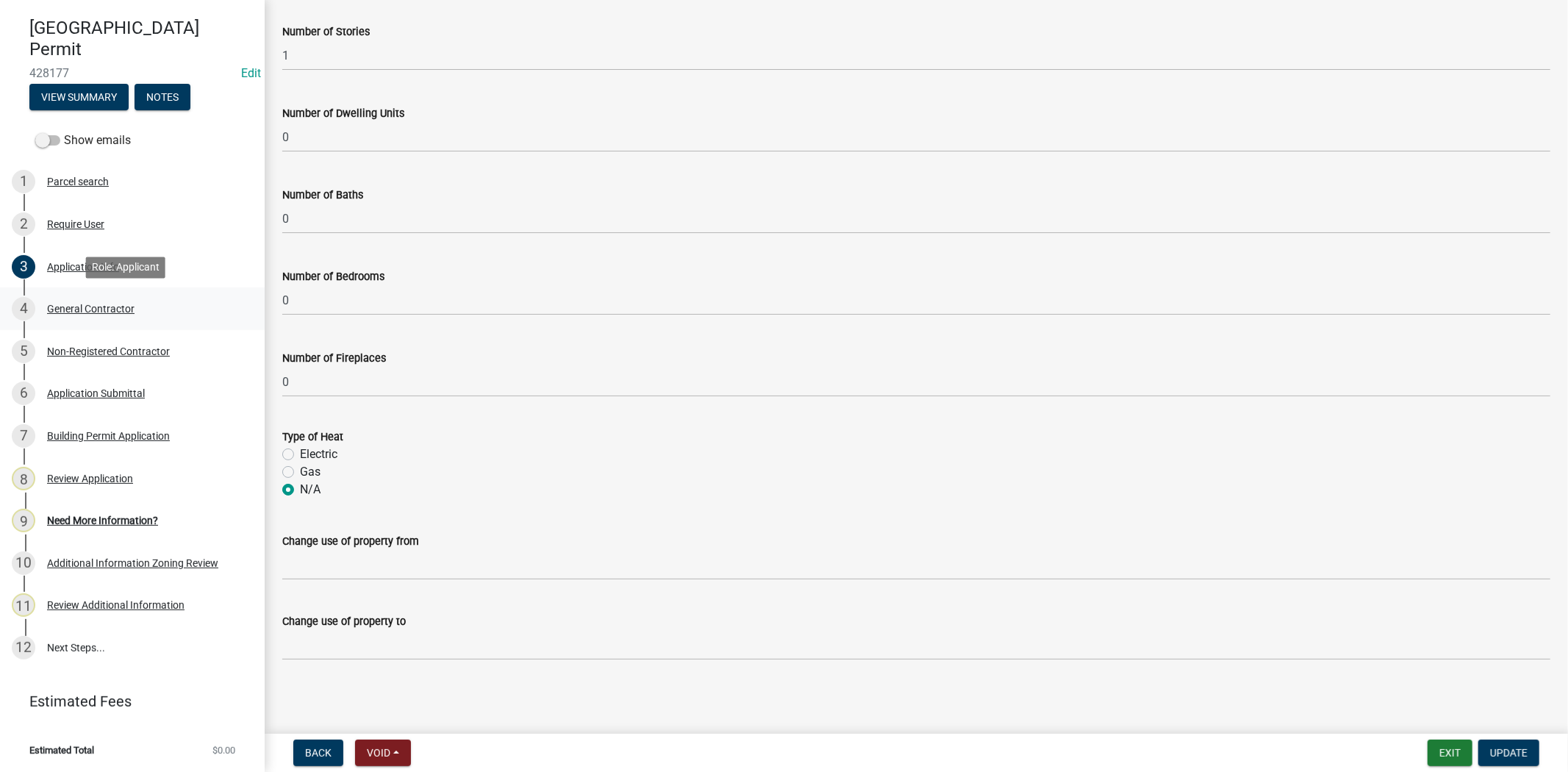
click at [75, 306] on div "General Contractor" at bounding box center [90, 309] width 88 height 10
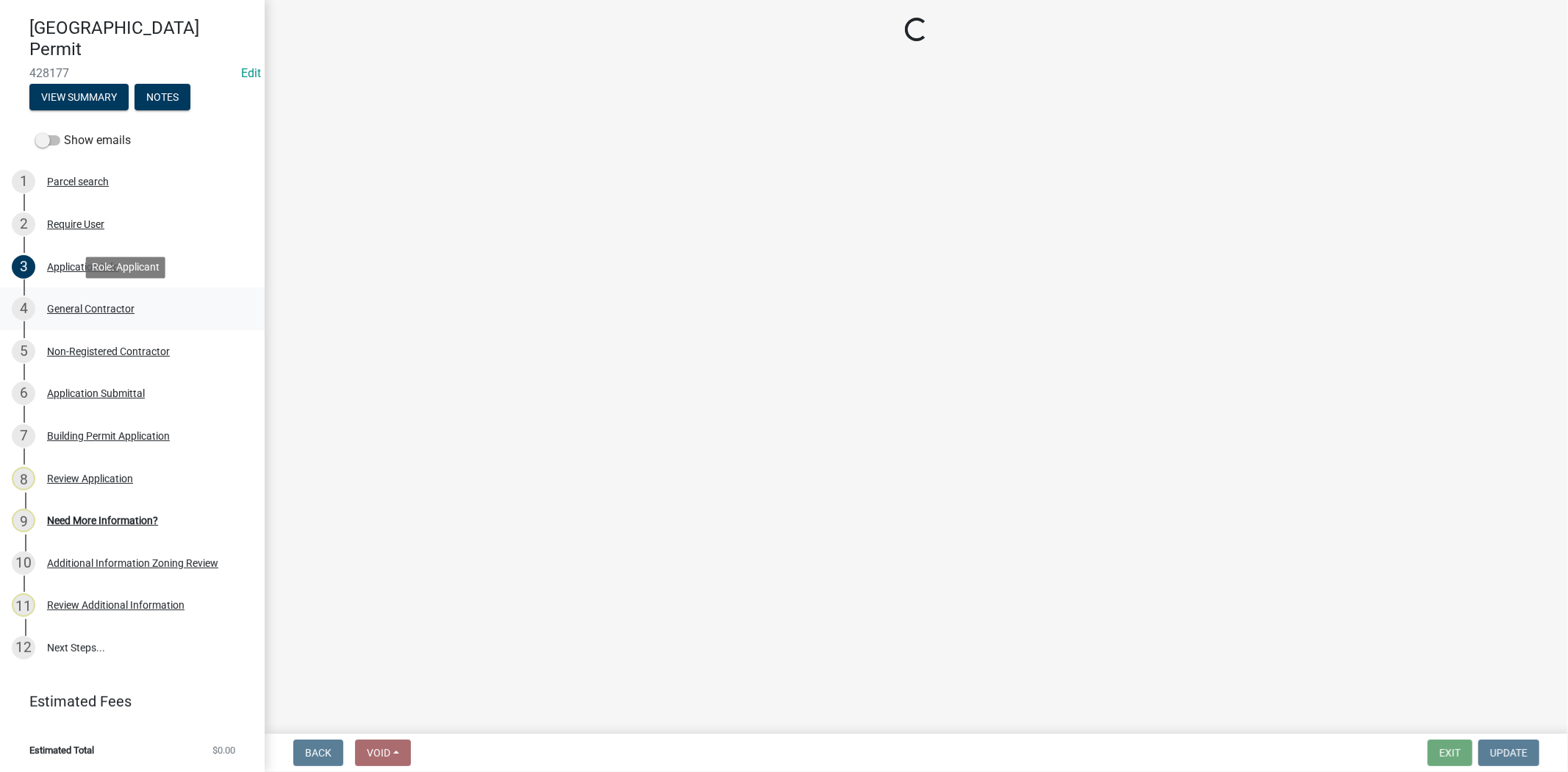
scroll to position [0, 0]
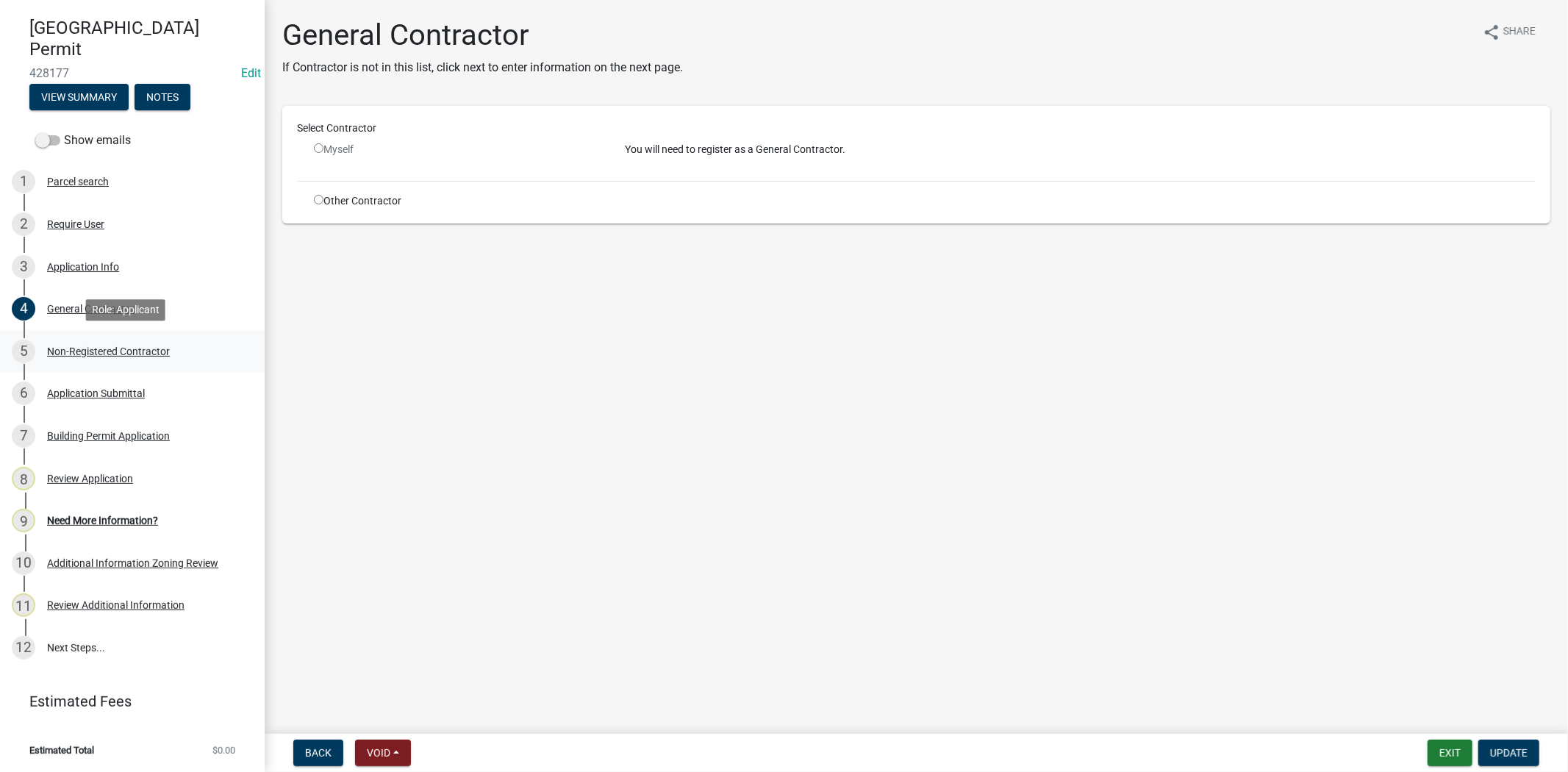
click at [162, 356] on div "5 Non-Registered Contractor" at bounding box center [127, 351] width 229 height 23
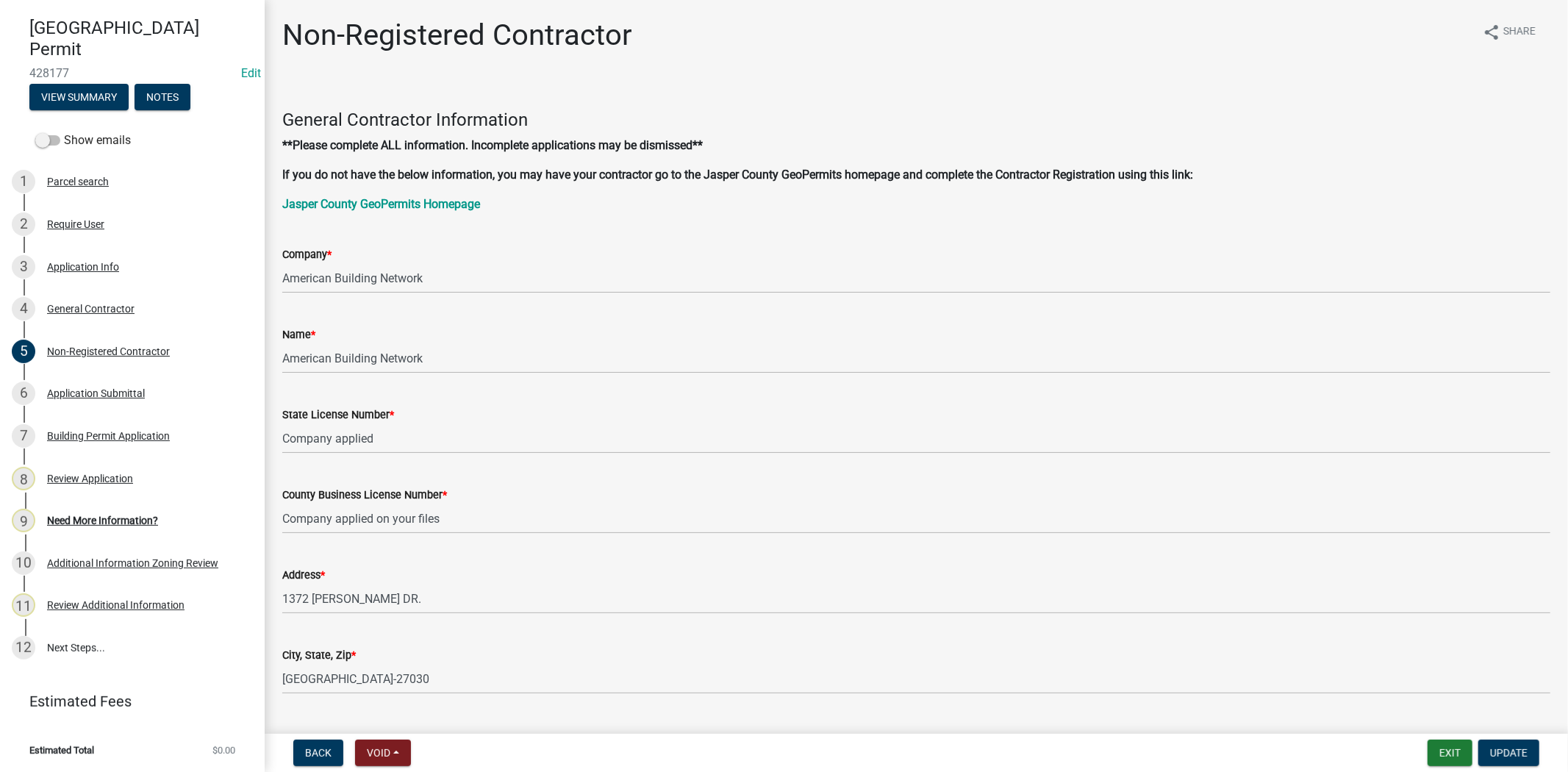
scroll to position [387, 0]
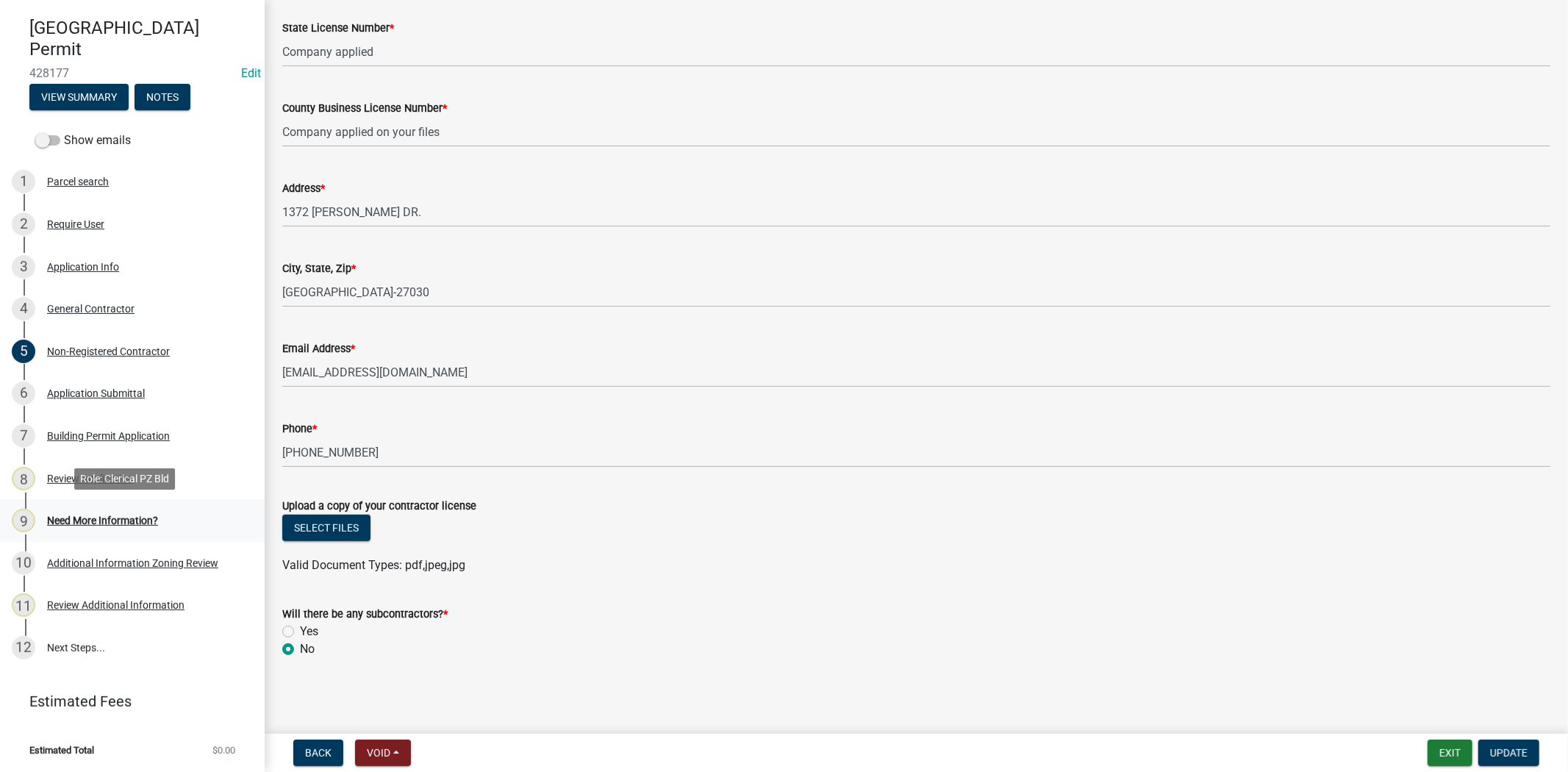
click at [110, 512] on div "9 Need More Information?" at bounding box center [127, 520] width 229 height 23
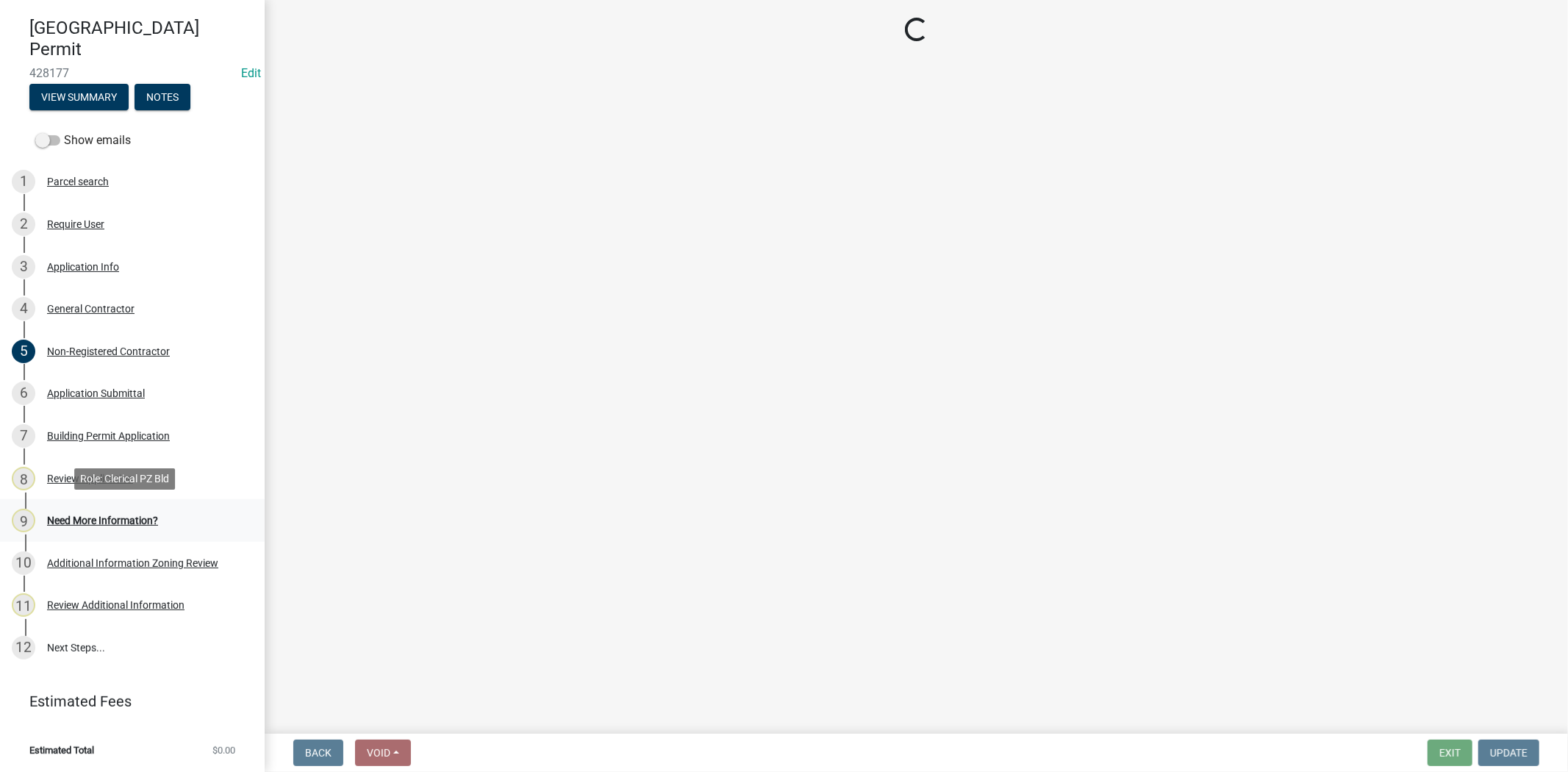
scroll to position [0, 0]
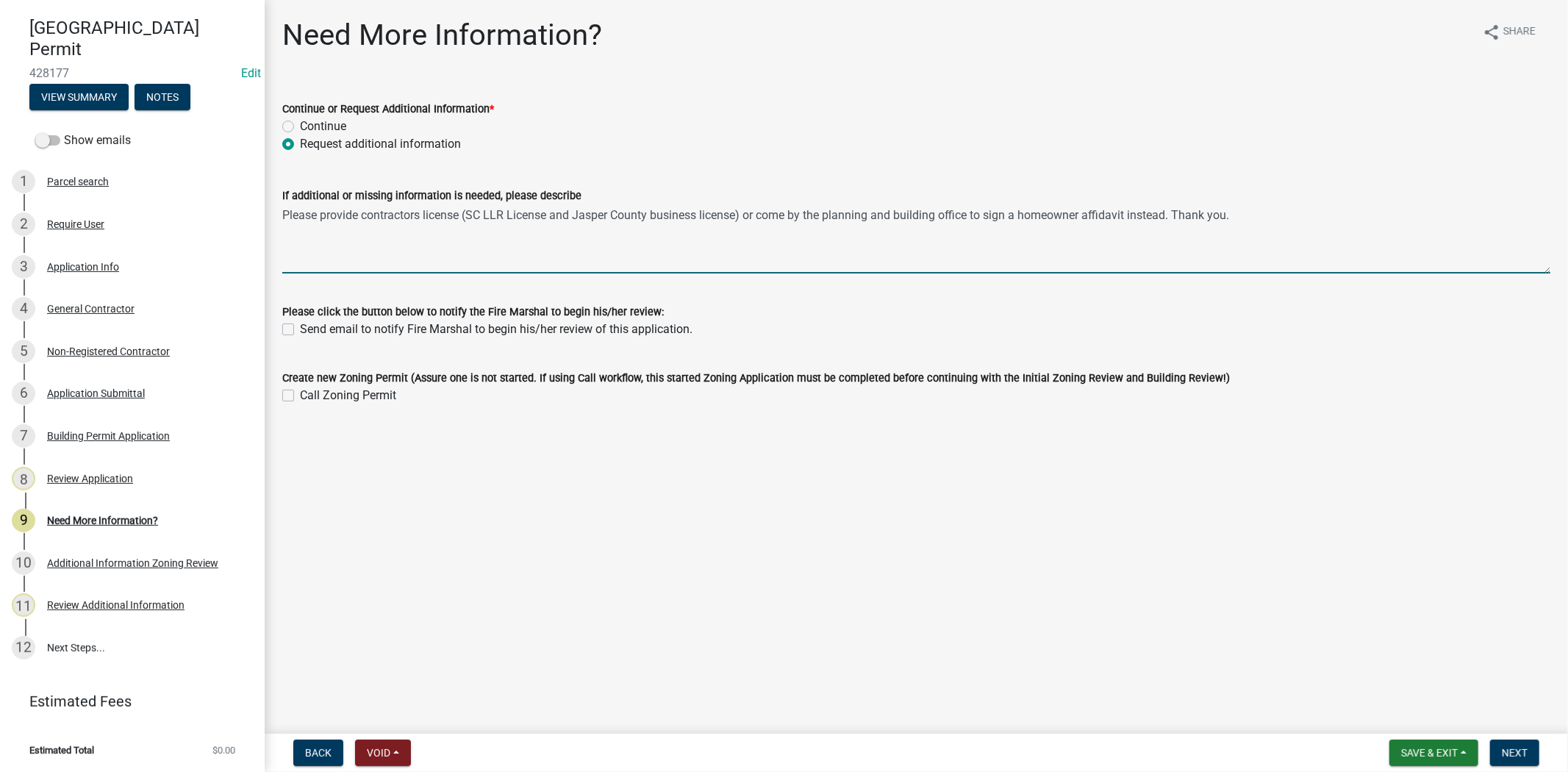
click at [363, 211] on textarea "Please provide contractors license (SC LLR License and Jasper County business l…" at bounding box center [916, 239] width 1268 height 69
type textarea "Please provide the building plans and contractors license (SC LLR License and J…"
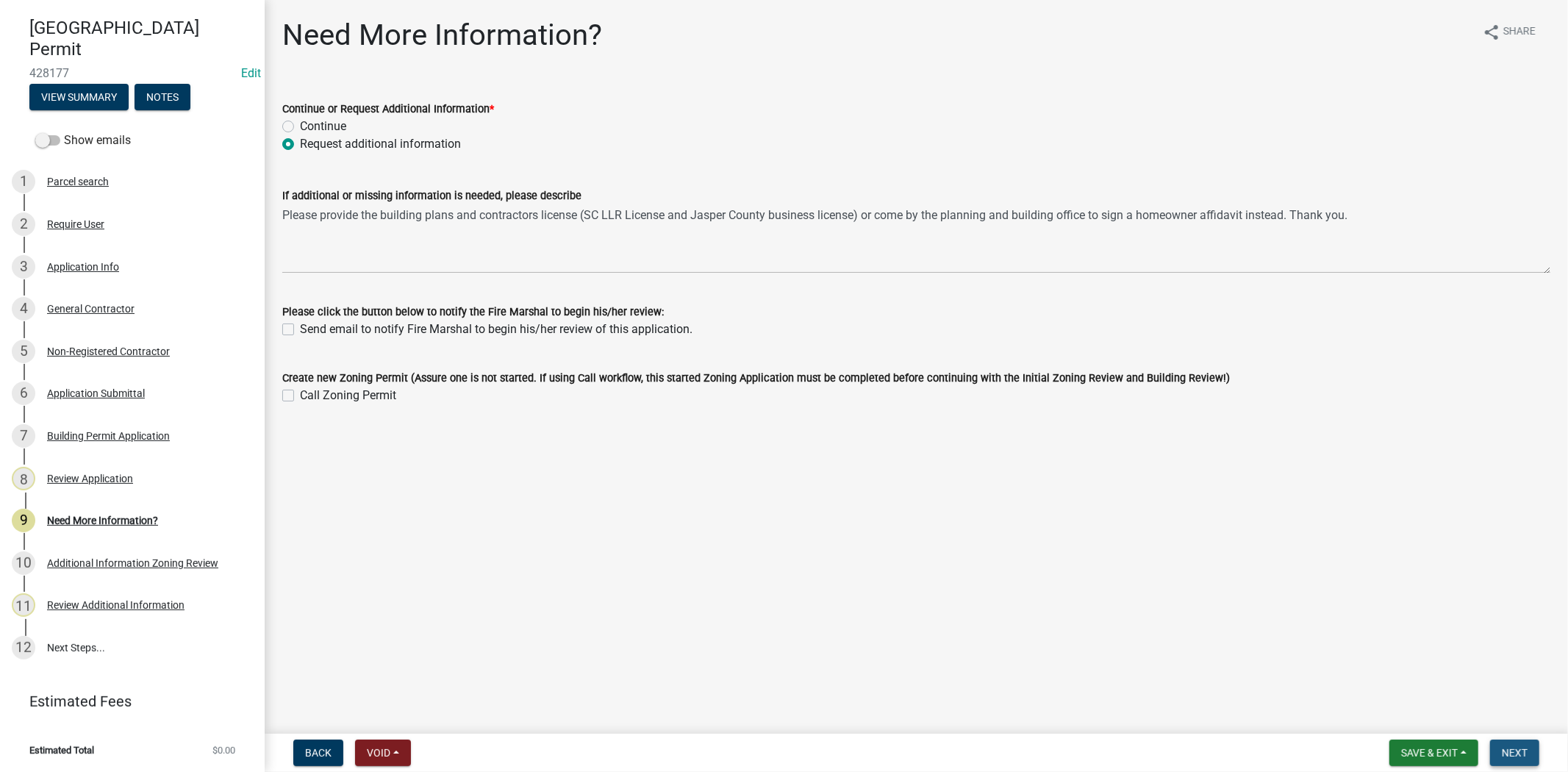
click at [1511, 747] on span "Next" at bounding box center [1514, 753] width 26 height 12
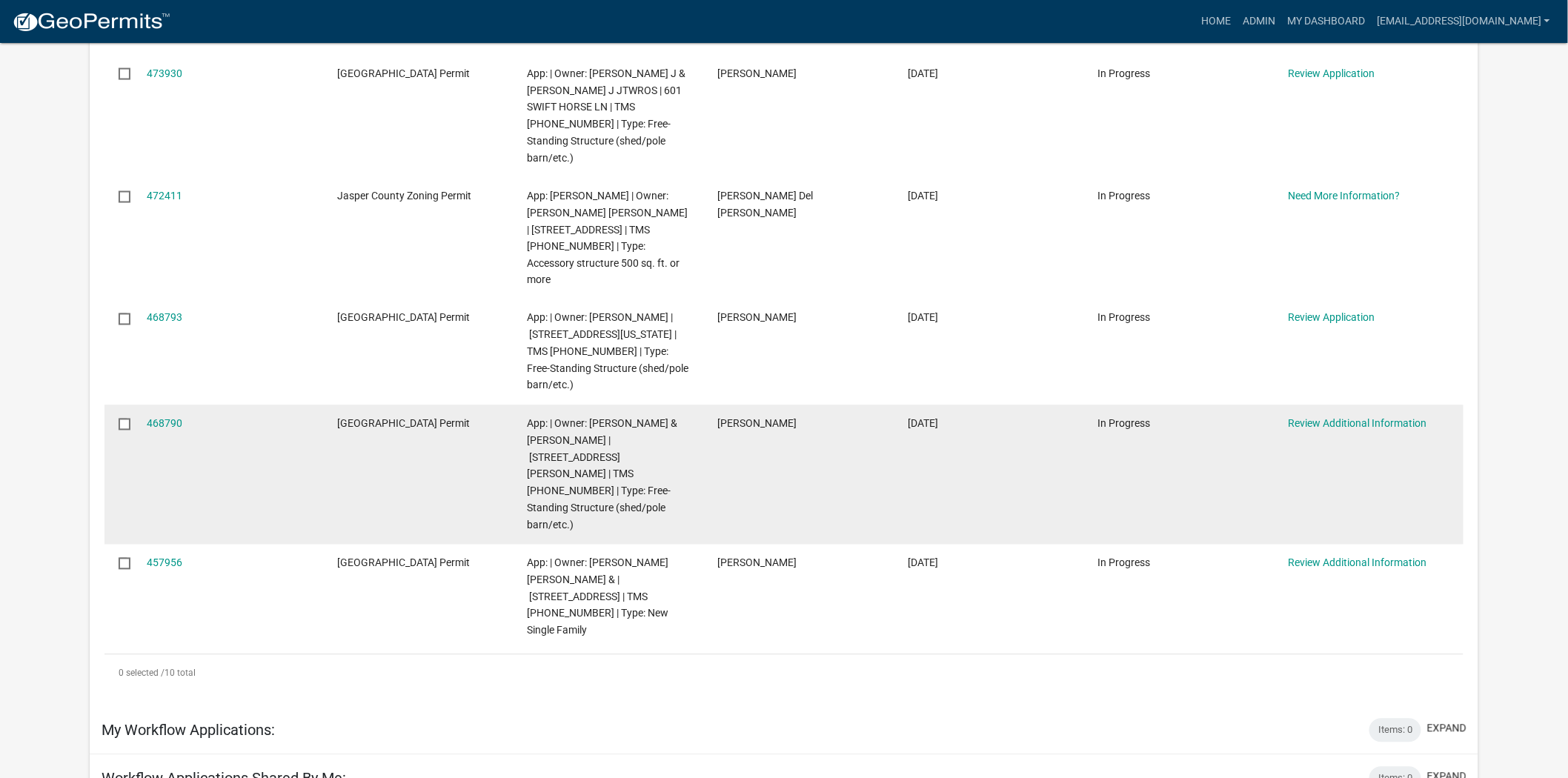
scroll to position [823, 0]
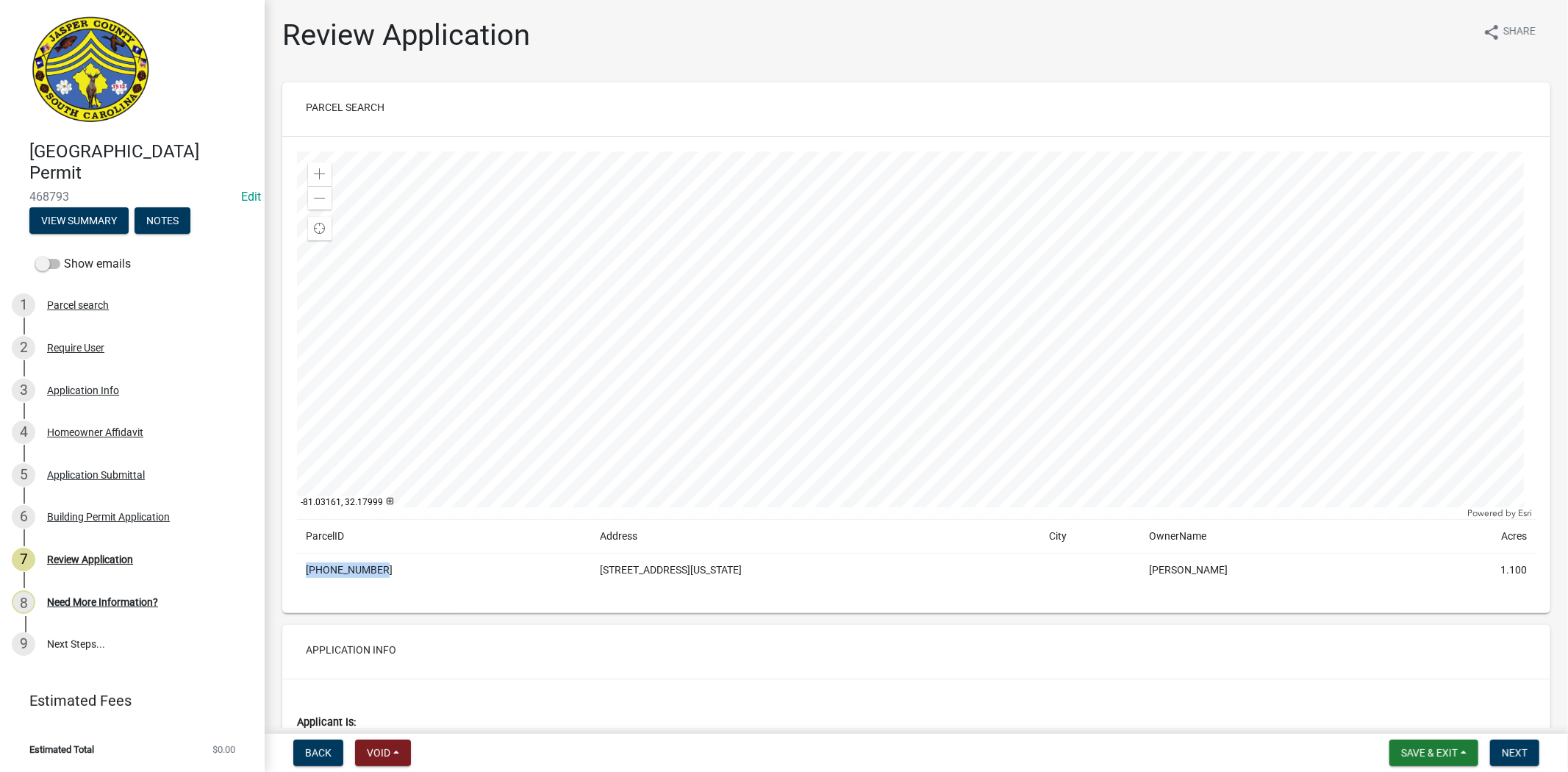
drag, startPoint x: 377, startPoint y: 572, endPoint x: 313, endPoint y: 572, distance: 64.0
click at [310, 574] on td "[PHONE_NUMBER]" at bounding box center [443, 570] width 294 height 34
copy td "38-39-01-003"
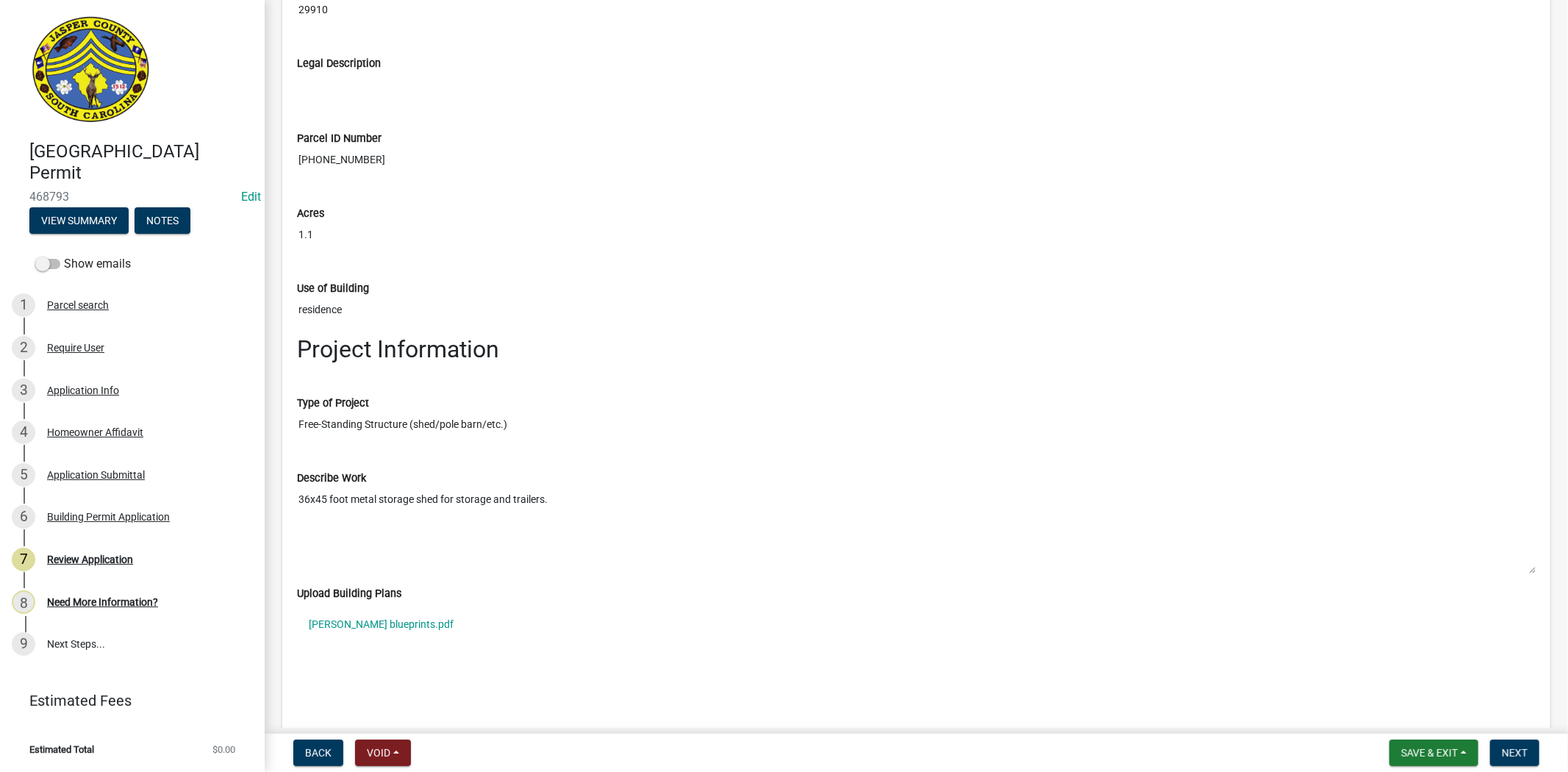
scroll to position [1796, 0]
click at [406, 621] on link "Andrew Hatcher blueprints.pdf" at bounding box center [916, 624] width 1238 height 34
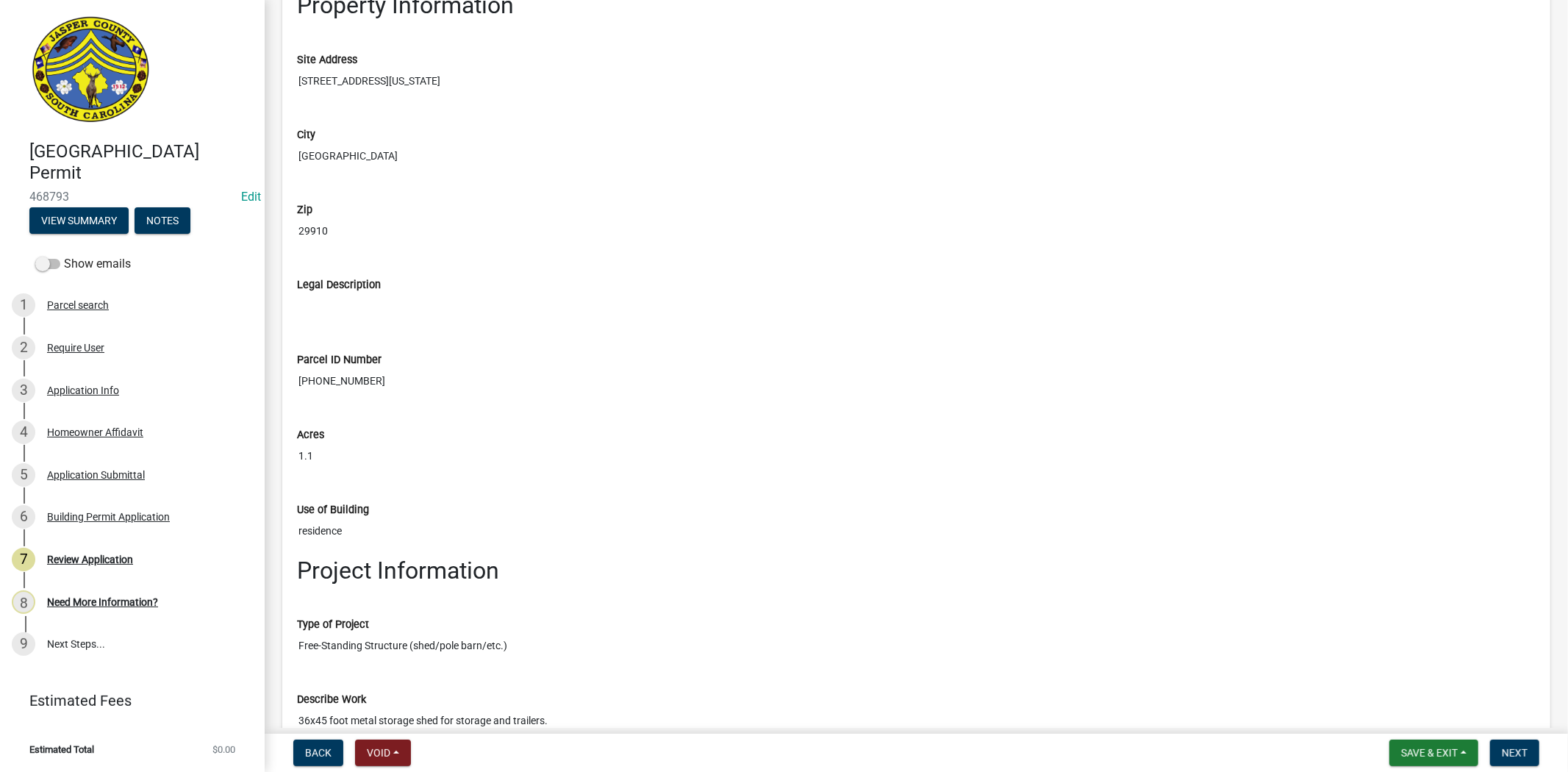
scroll to position [1715, 0]
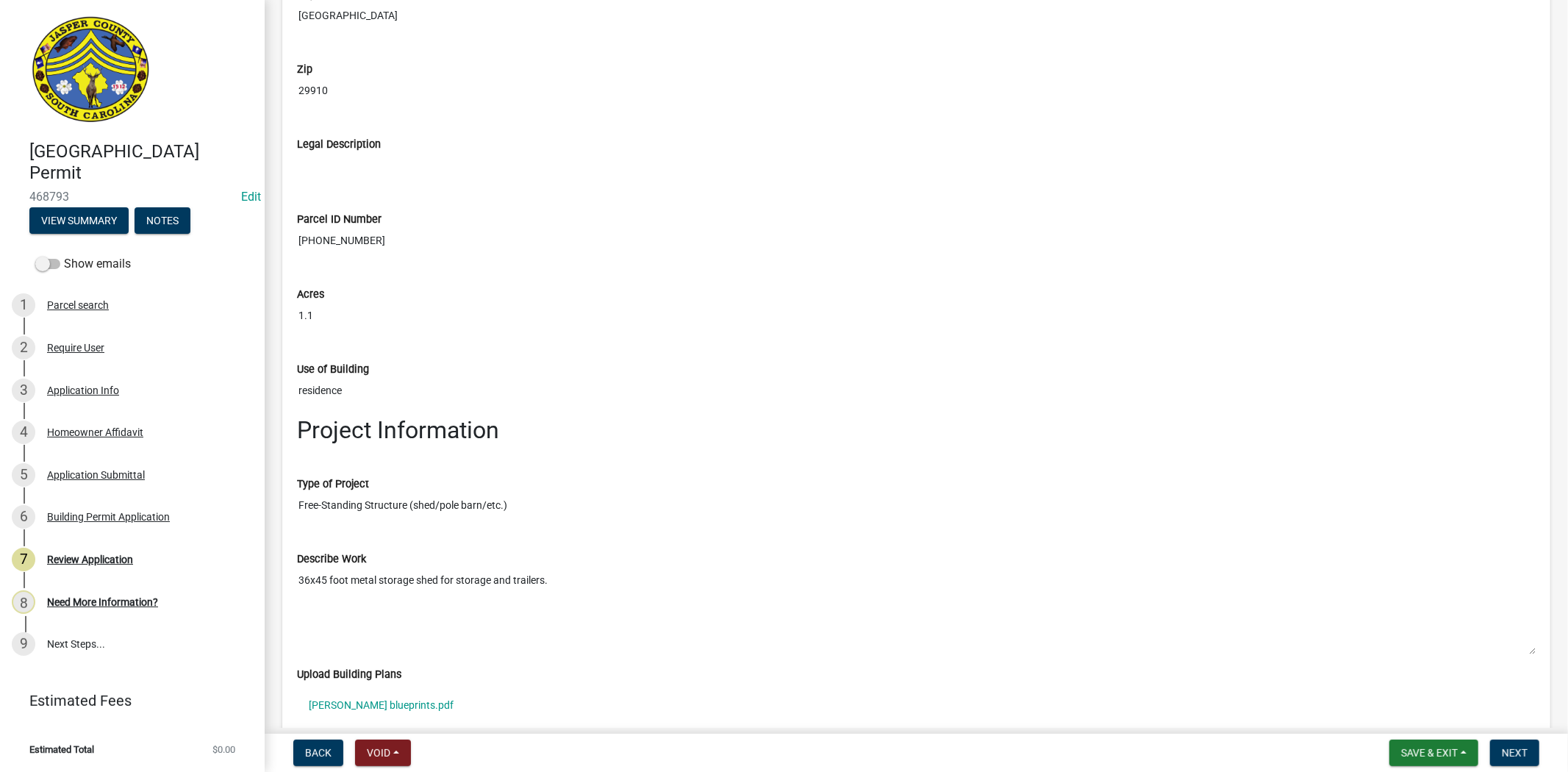
click at [748, 458] on div "Type of Project Free-Standing Structure (shed/pole barn/etc.)" at bounding box center [916, 487] width 1238 height 63
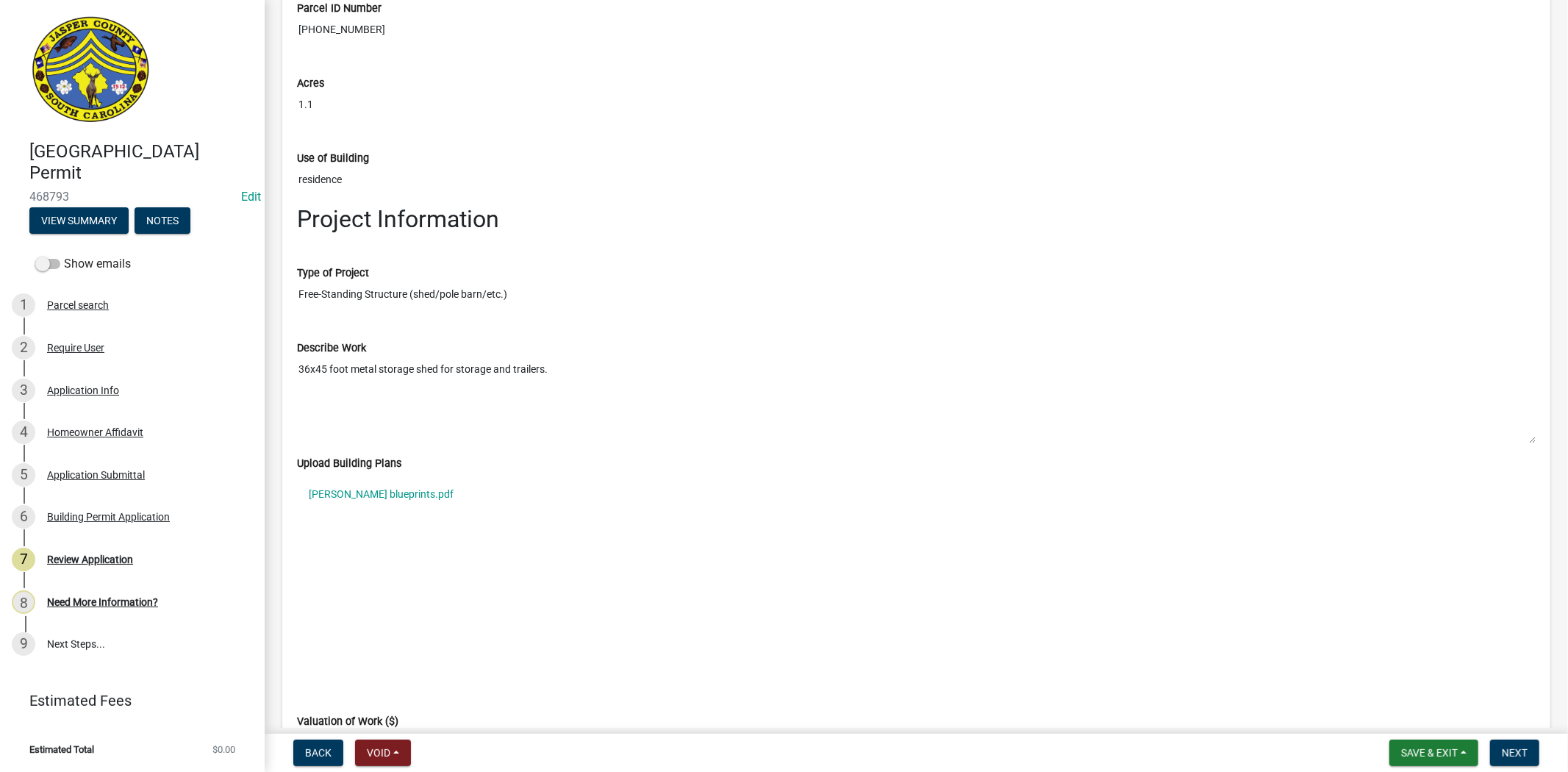
scroll to position [1892, 0]
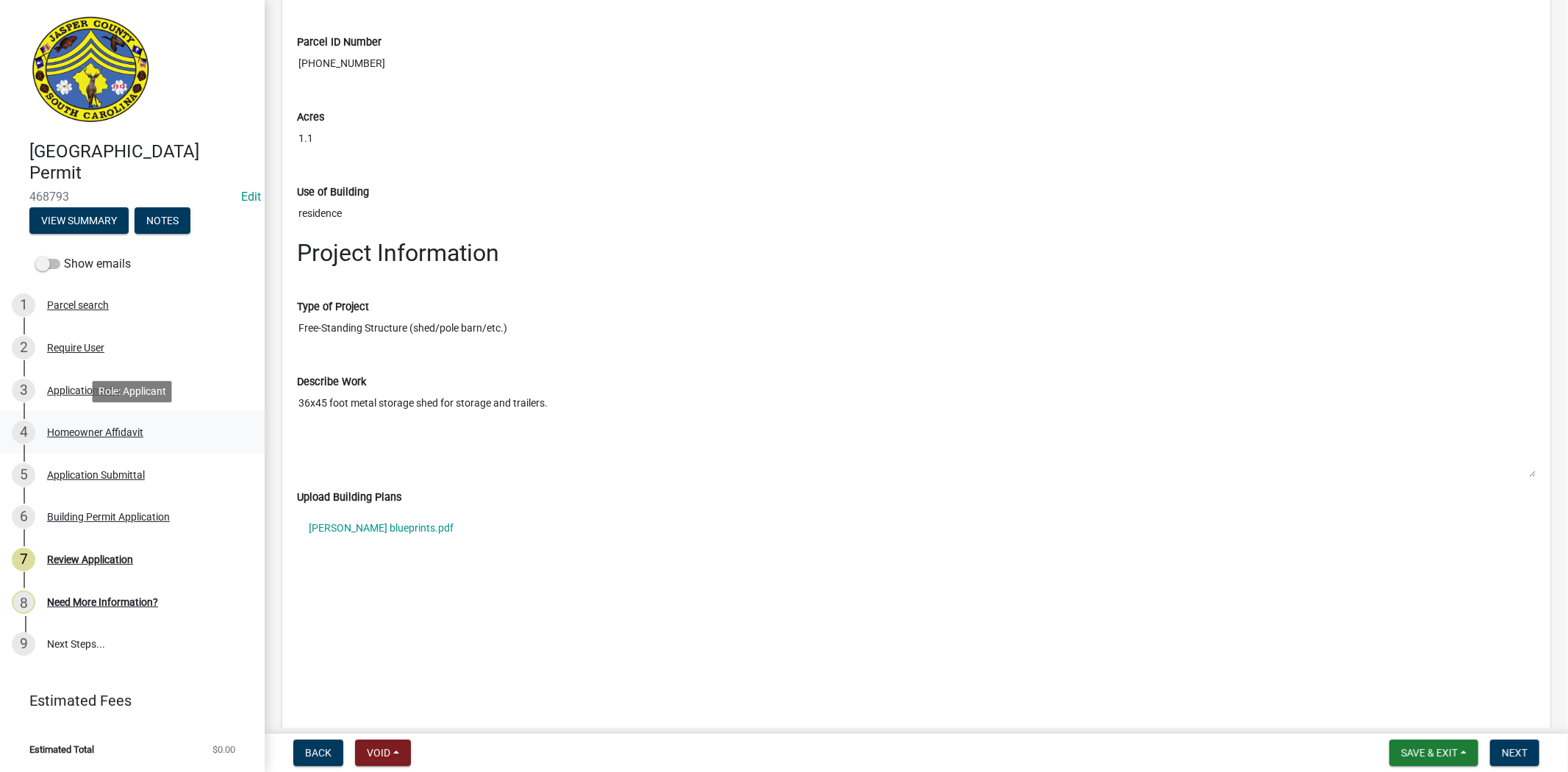
click at [127, 429] on div "Homeowner Affidavit" at bounding box center [95, 432] width 96 height 10
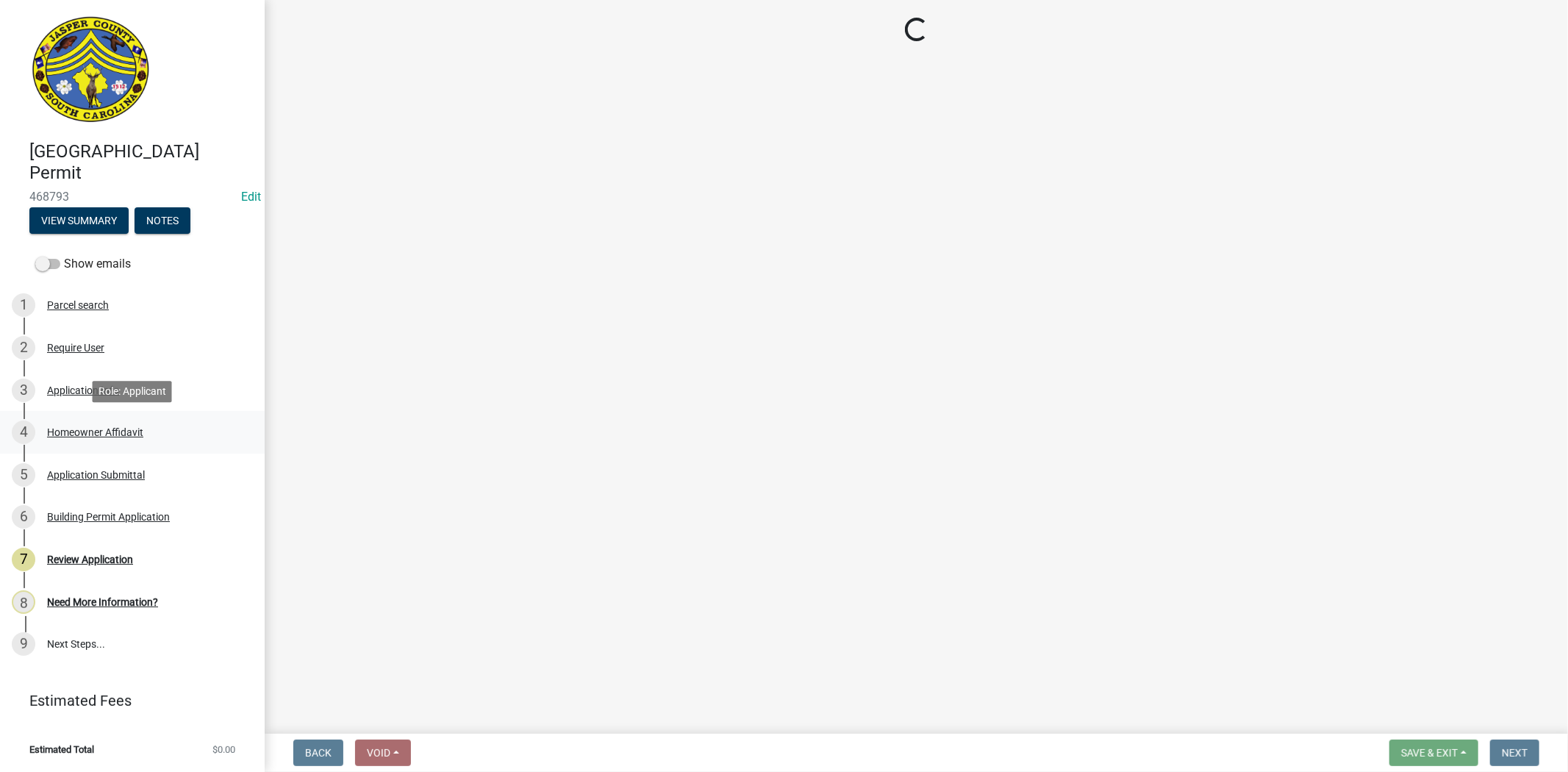
scroll to position [0, 0]
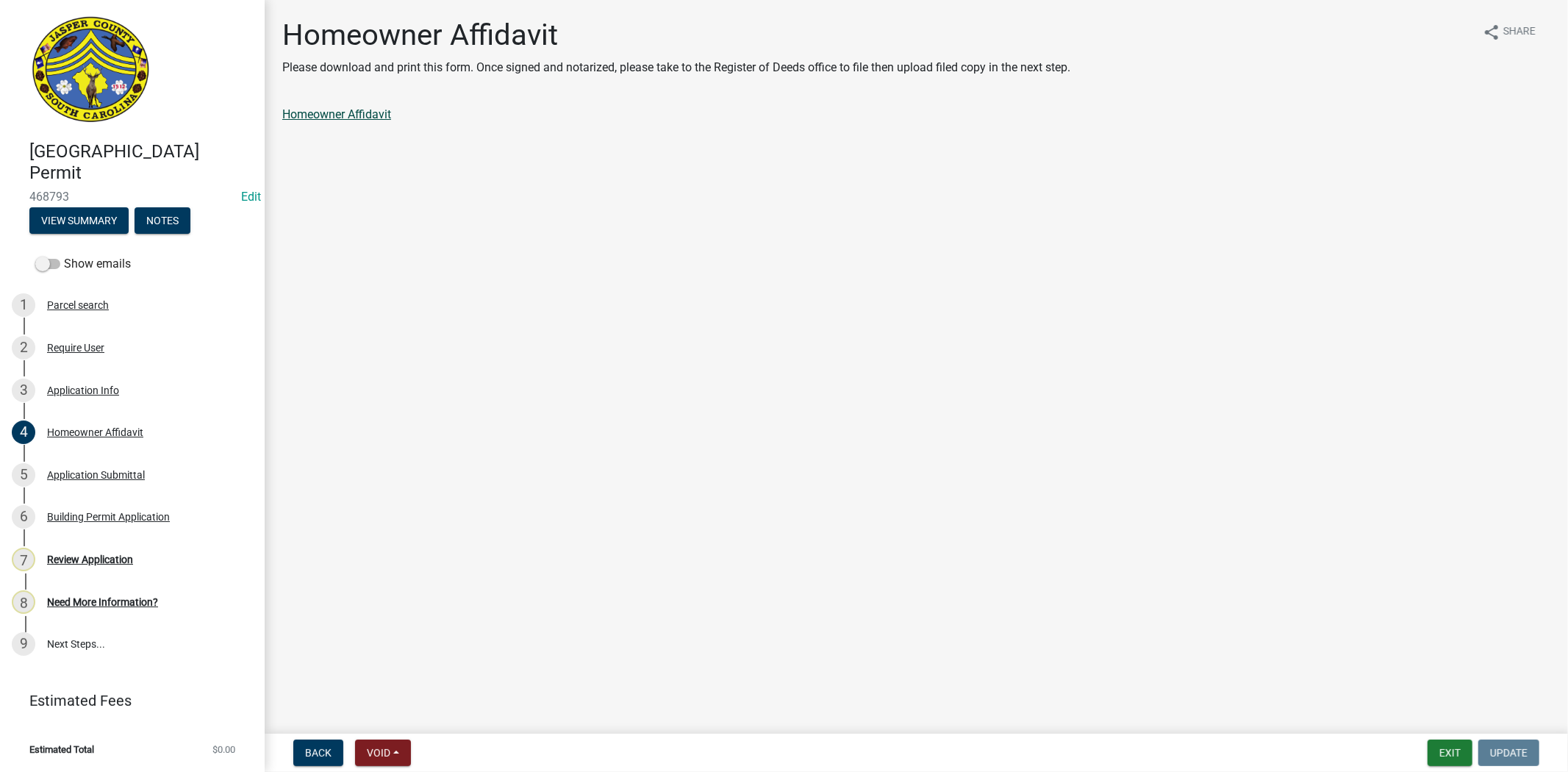
click at [338, 114] on link "Homeowner Affidavit" at bounding box center [336, 114] width 108 height 14
click at [56, 392] on div "Application Info" at bounding box center [82, 390] width 72 height 10
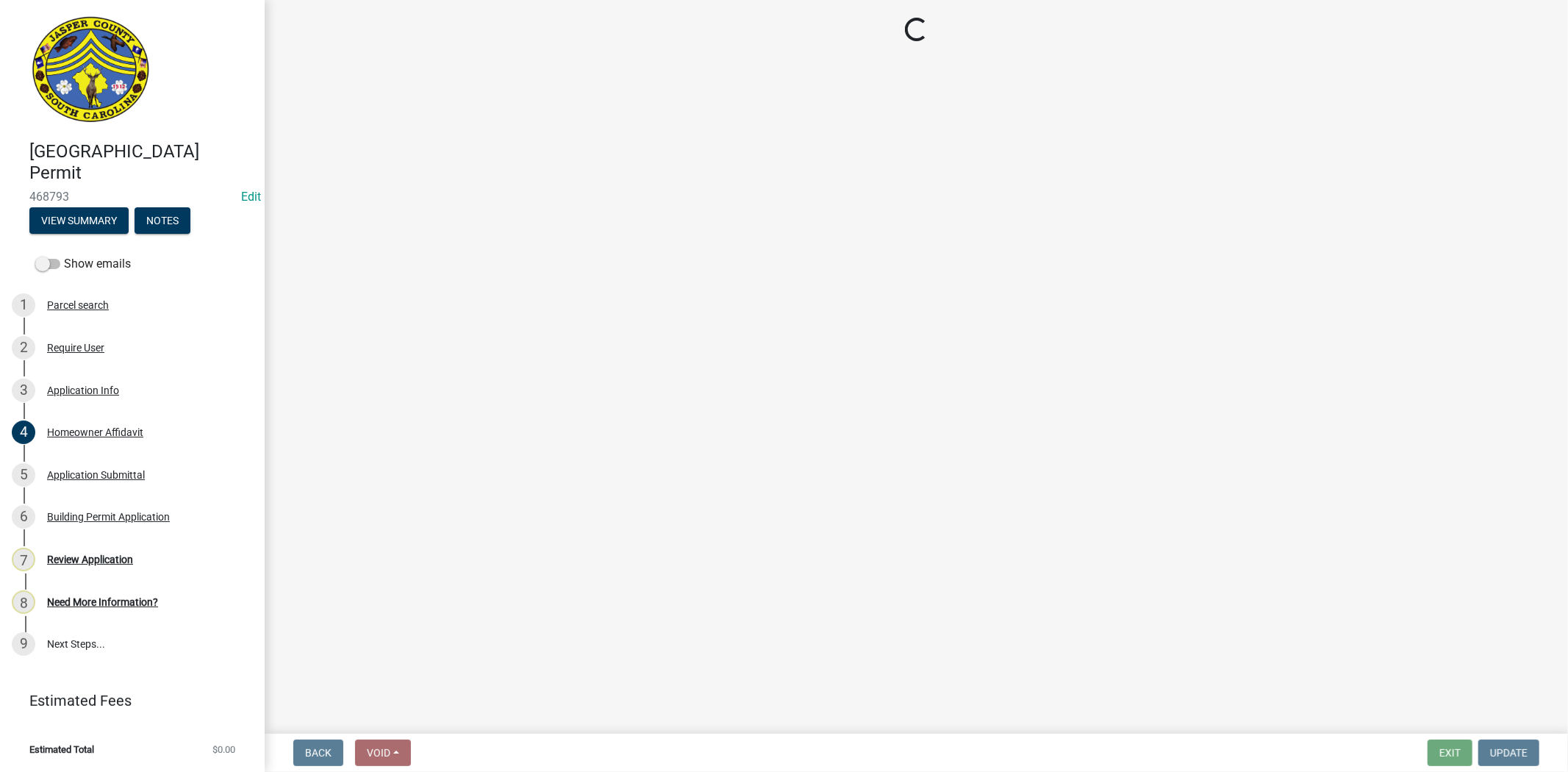
select select "f53fa719-3ff7-48d2-9eb7-3bbc18bb9995"
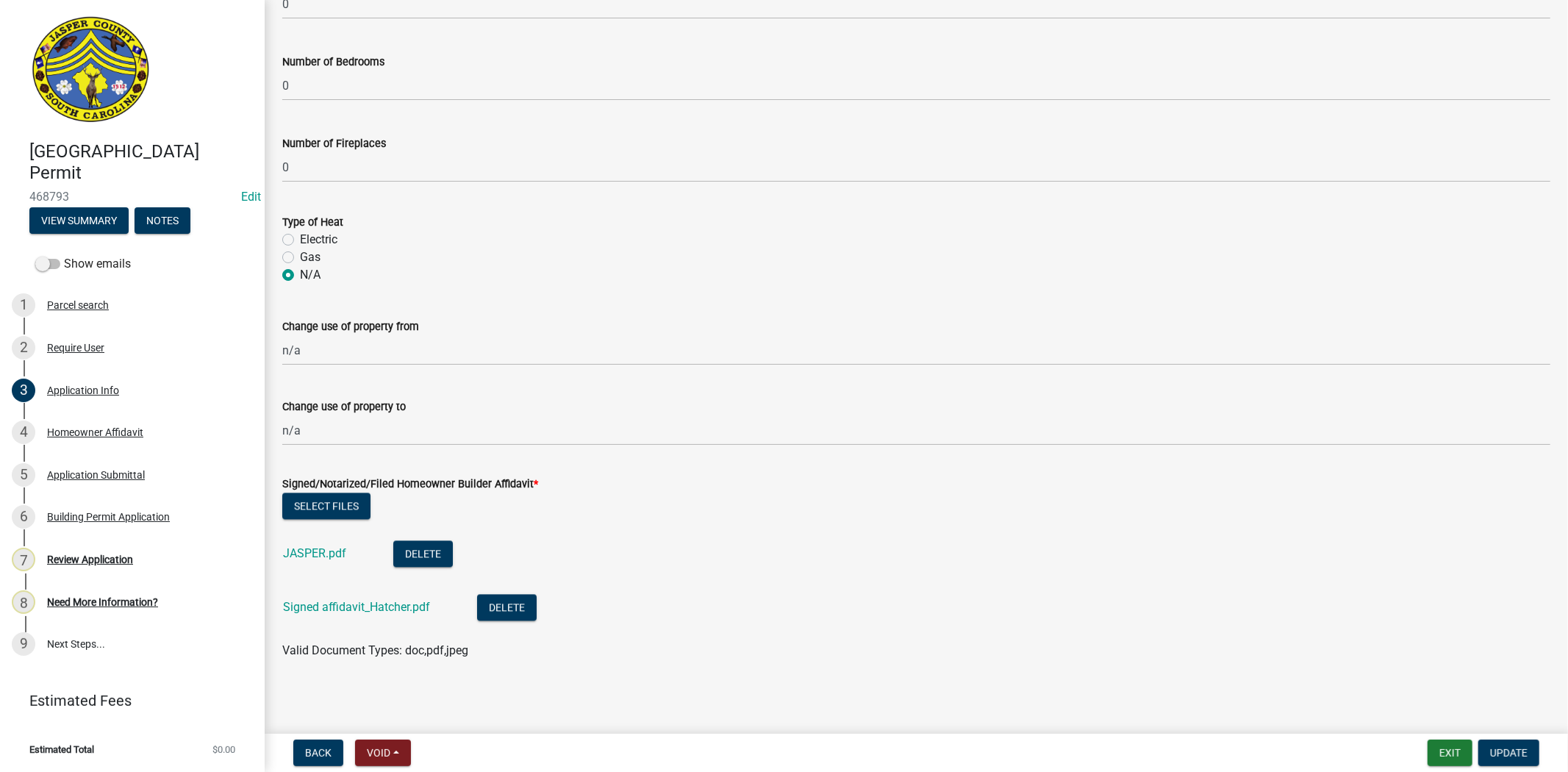
scroll to position [2568, 0]
click at [388, 603] on link "Signed affidavit_Hatcher.pdf" at bounding box center [356, 606] width 147 height 14
click at [327, 561] on div "JASPER.pdf" at bounding box center [326, 554] width 87 height 30
click at [330, 553] on link "JASPER.pdf" at bounding box center [314, 553] width 63 height 14
click at [428, 552] on button "Delete" at bounding box center [422, 553] width 60 height 27
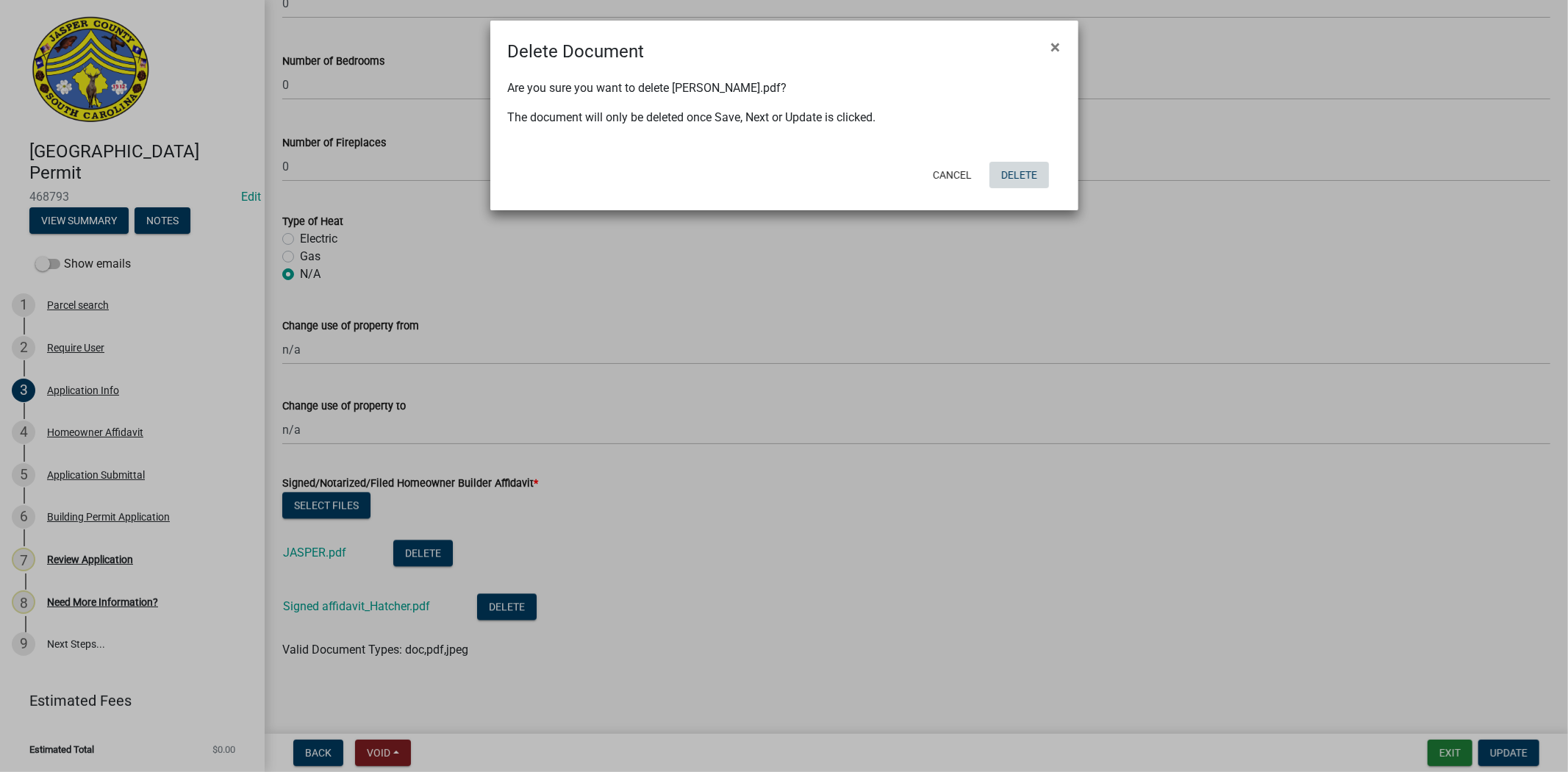
click at [1016, 164] on button "Delete" at bounding box center [1019, 174] width 60 height 27
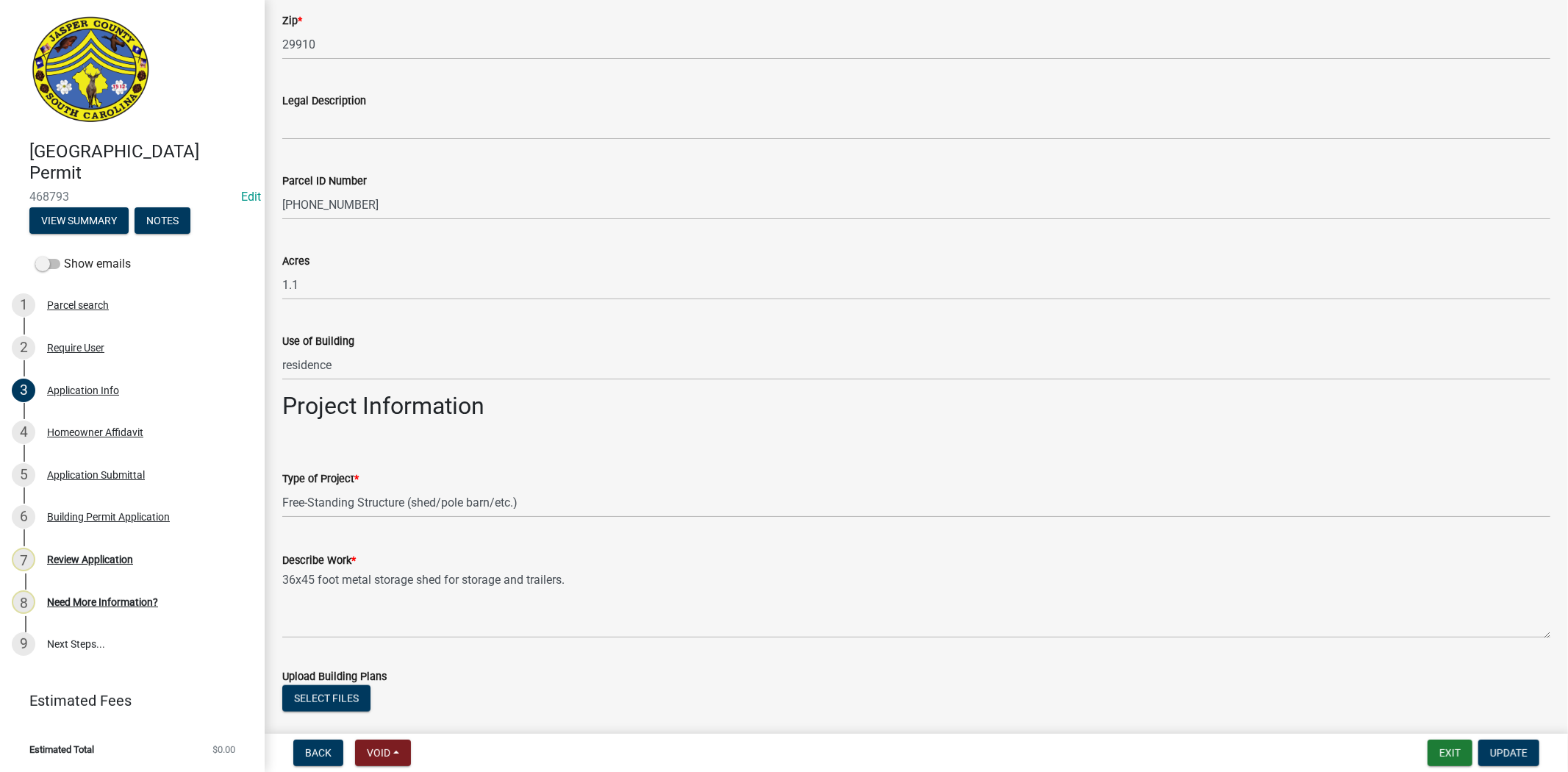
scroll to position [1453, 0]
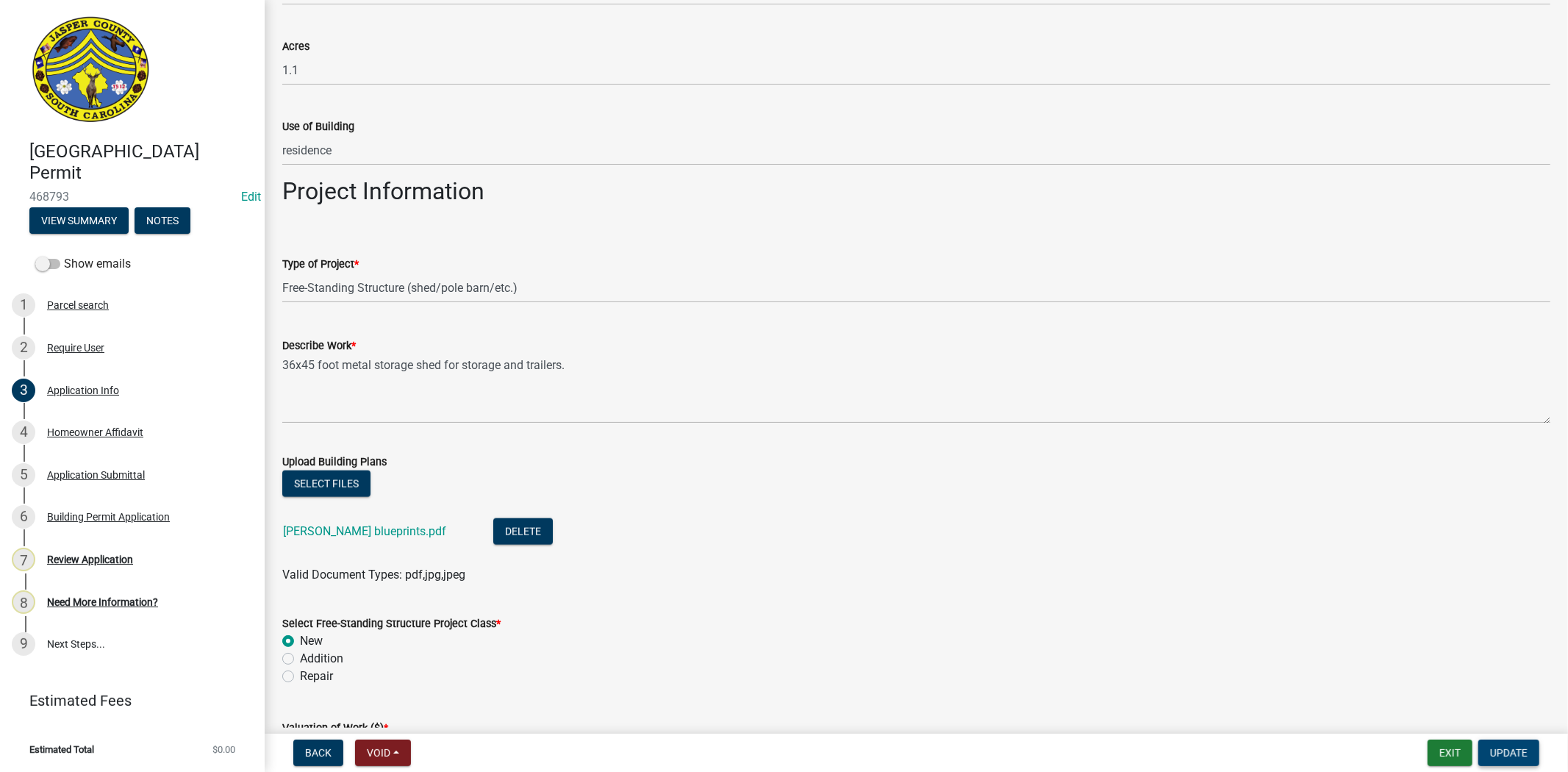
click at [1503, 748] on span "Update" at bounding box center [1508, 753] width 37 height 12
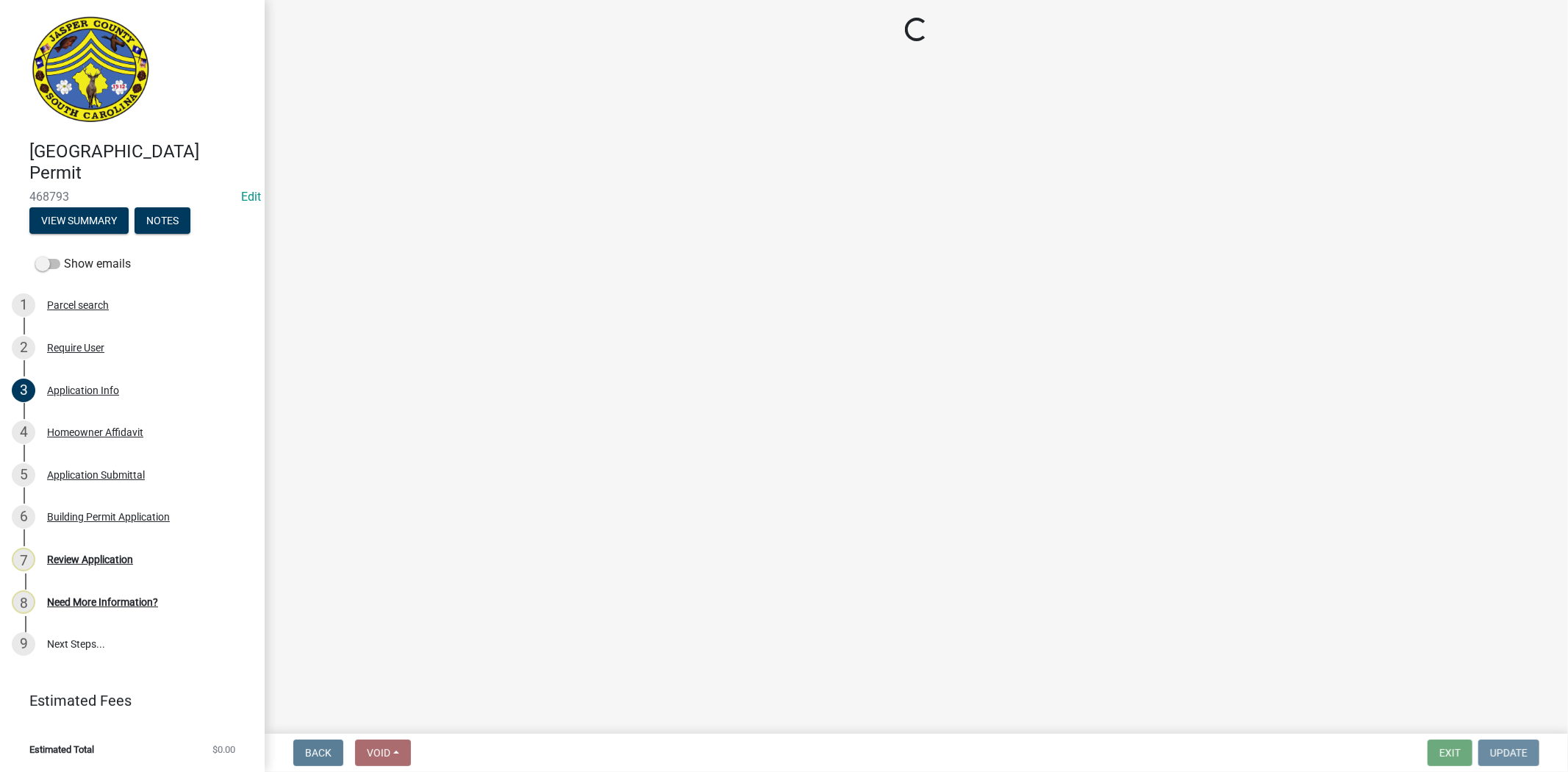
scroll to position [0, 0]
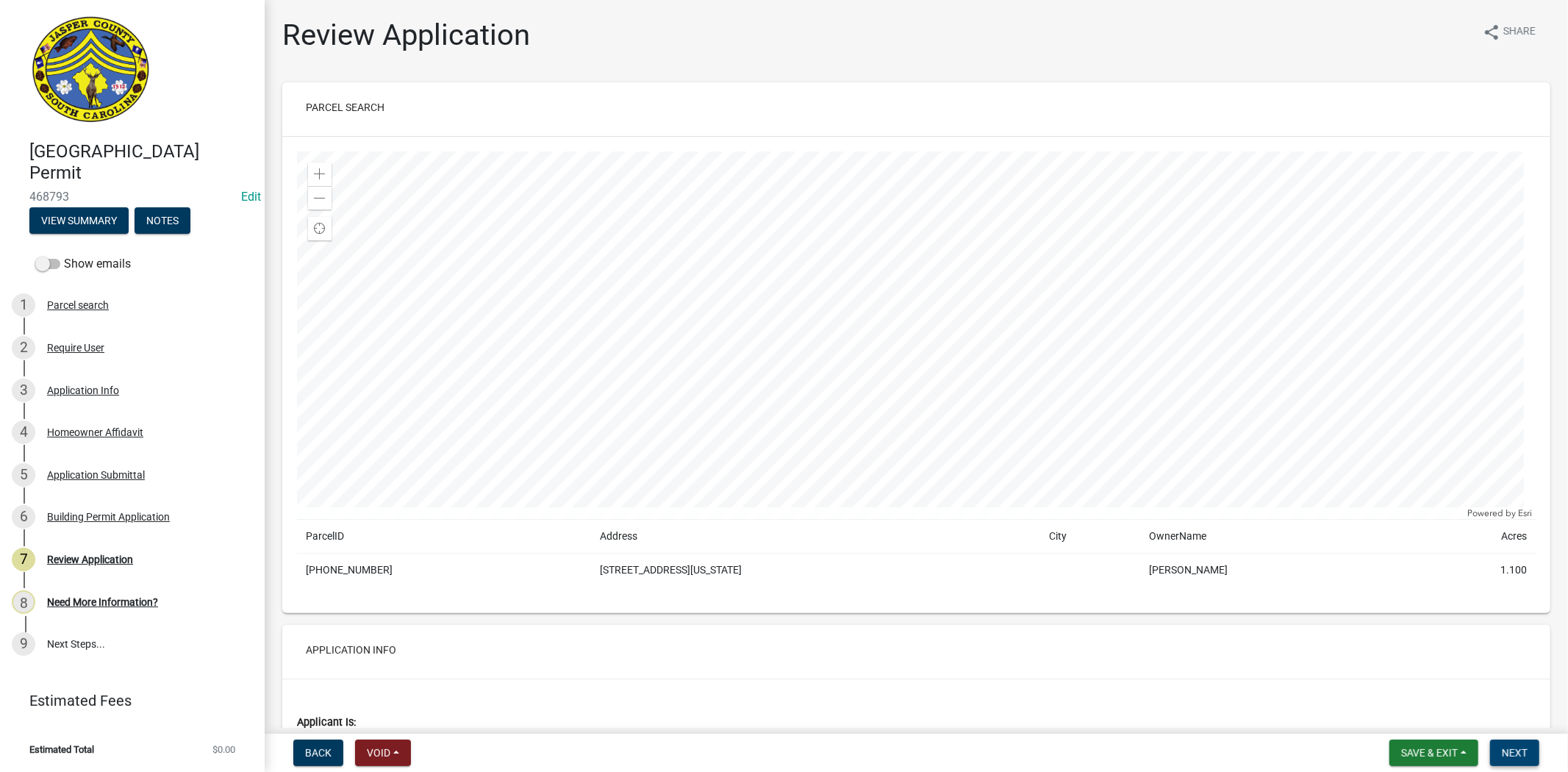
click at [1512, 754] on span "Next" at bounding box center [1514, 753] width 26 height 12
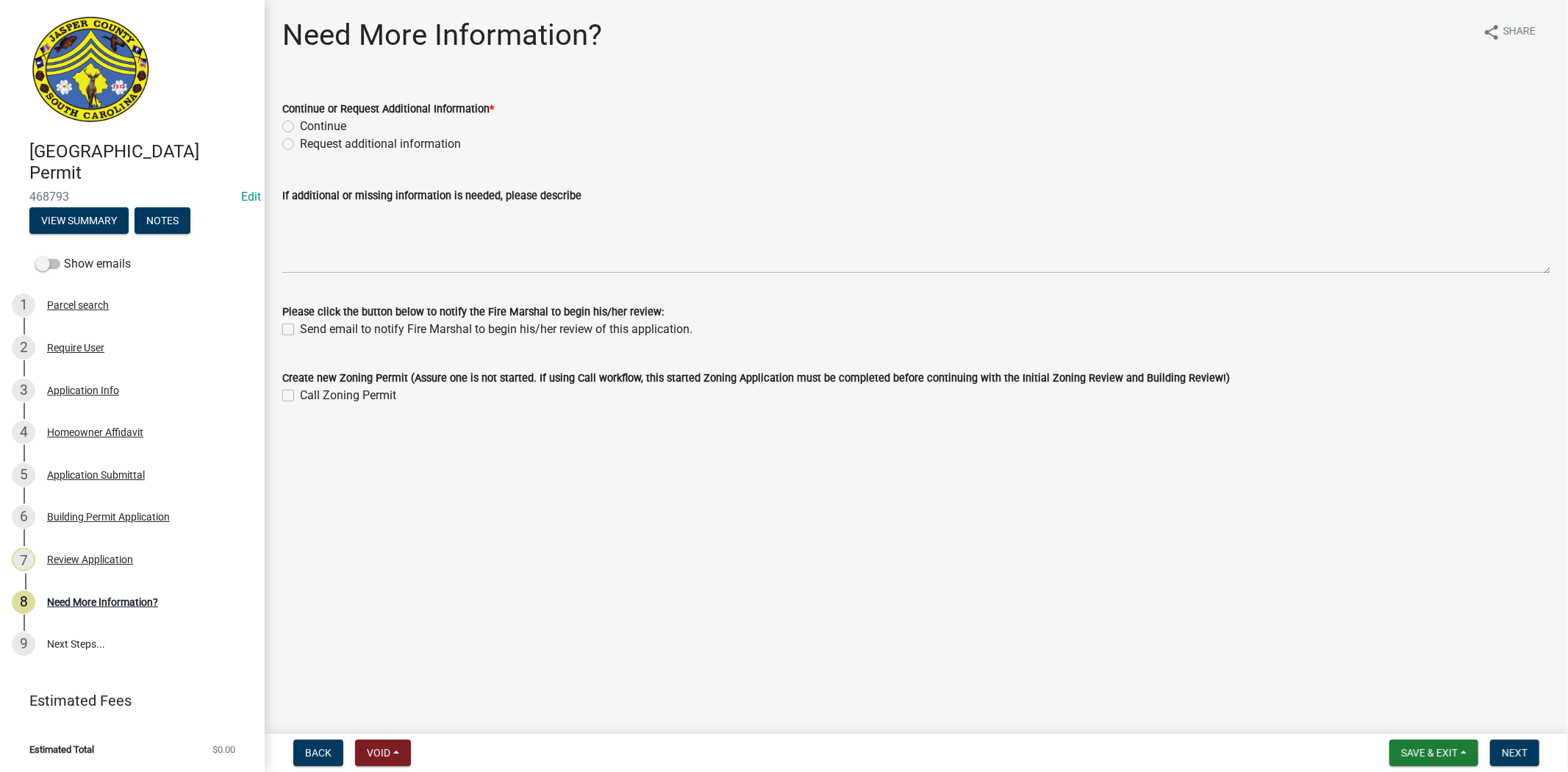
click at [300, 145] on label "Request additional information" at bounding box center [381, 144] width 161 height 17
click at [300, 145] on input "Request additional information" at bounding box center [304, 140] width 10 height 10
radio input "true"
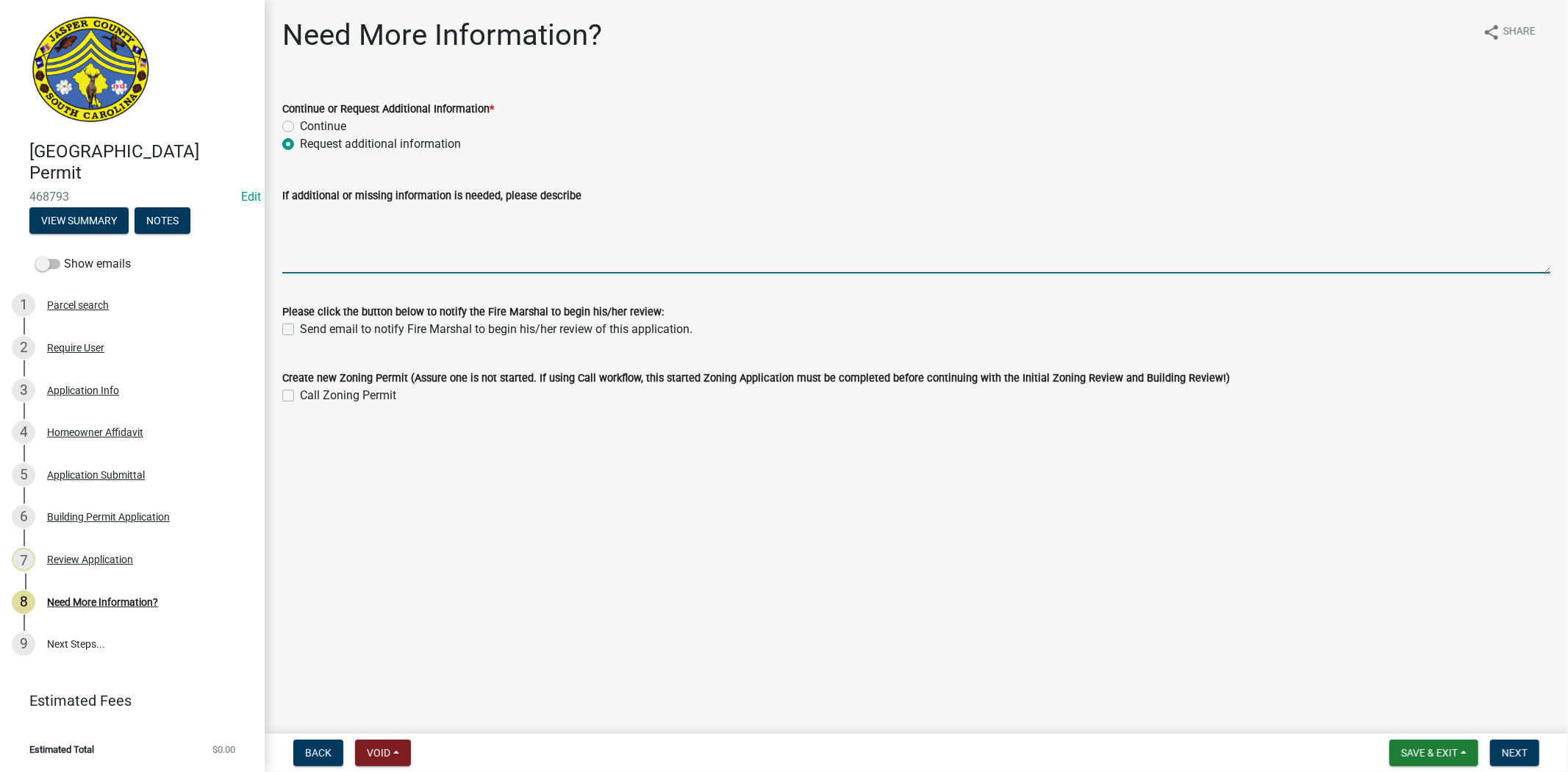
click at [321, 210] on textarea "If additional or missing information is needed, please describe" at bounding box center [916, 239] width 1268 height 69
type textarea "Please apply for a zoning permit."
click at [300, 391] on label "Call Zoning Permit" at bounding box center [348, 396] width 96 height 17
click at [300, 391] on input "Call Zoning Permit" at bounding box center [304, 391] width 10 height 10
checkbox input "true"
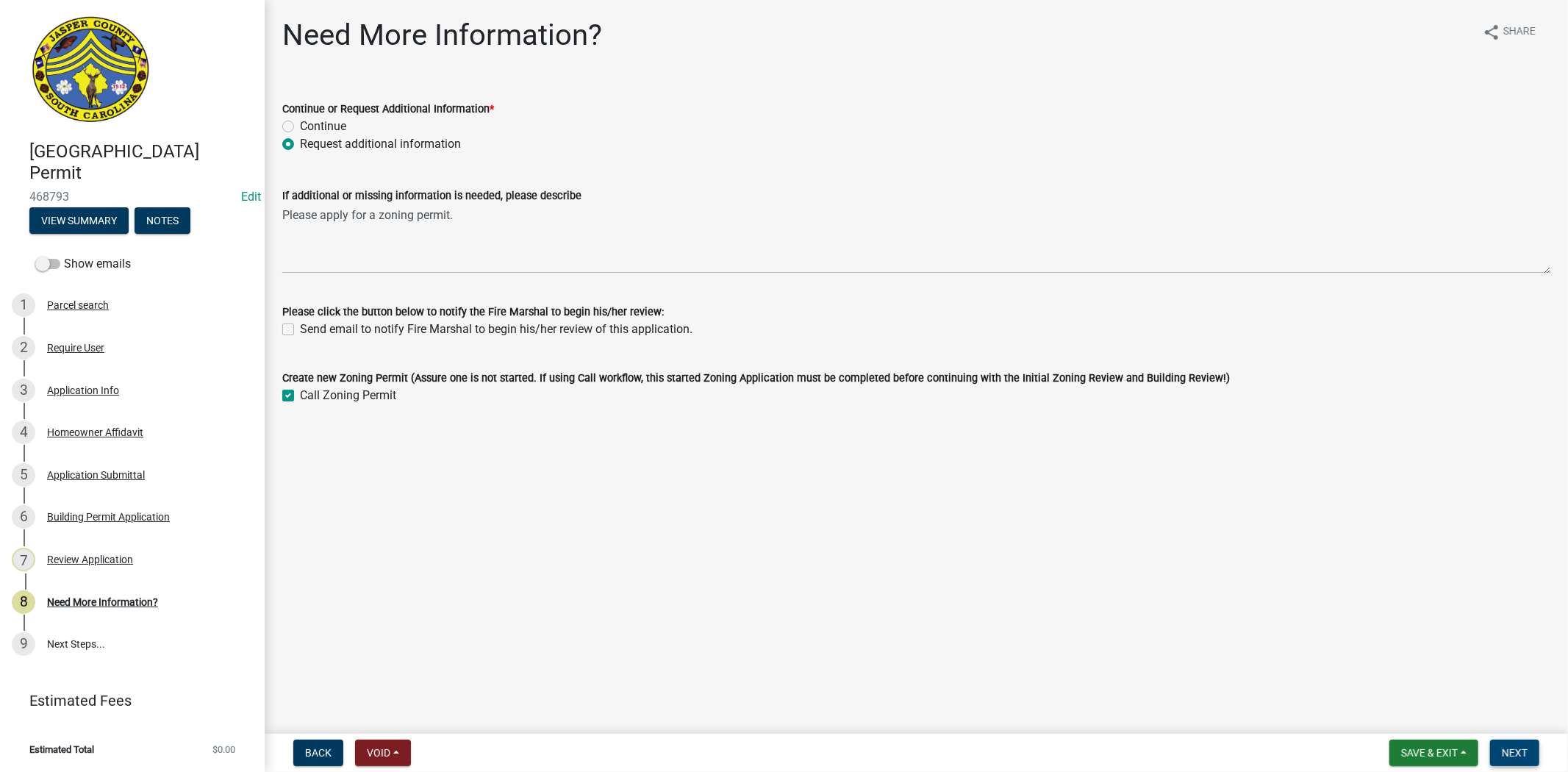
click at [1506, 750] on span "Next" at bounding box center [1514, 753] width 26 height 12
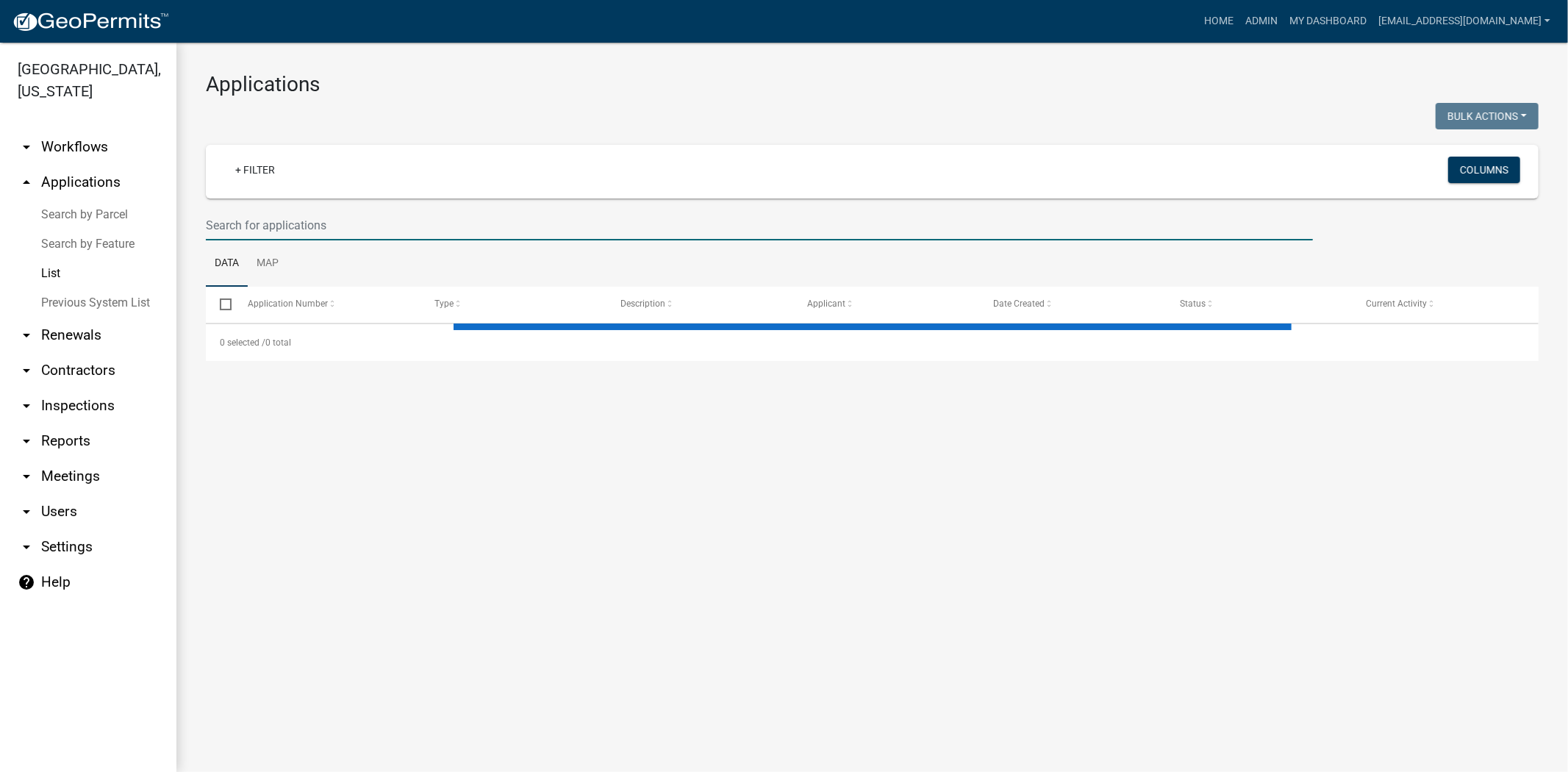
click at [402, 218] on input "text" at bounding box center [759, 225] width 1107 height 30
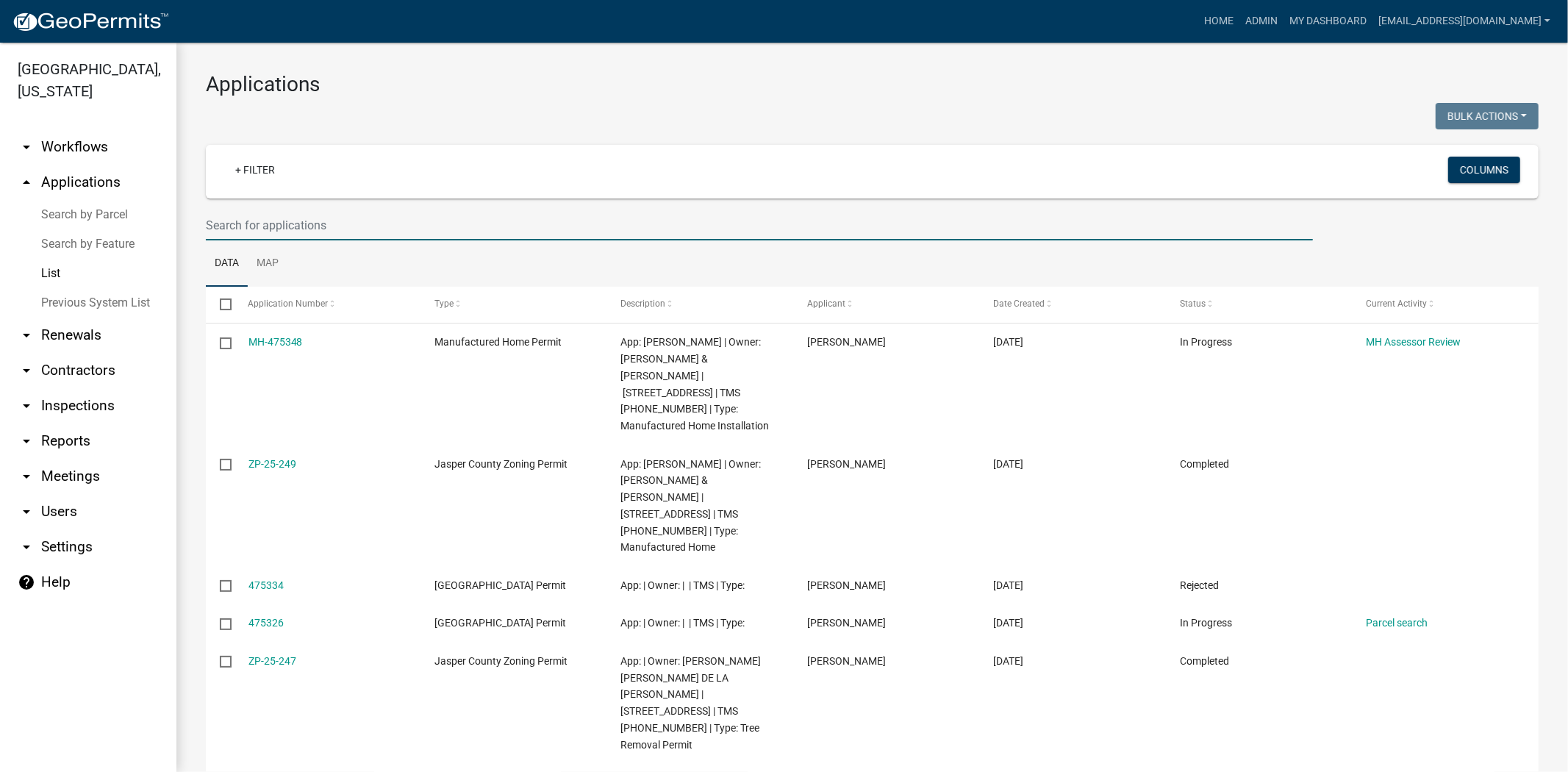
paste input "[PHONE_NUMBER]"
type input "[PHONE_NUMBER]"
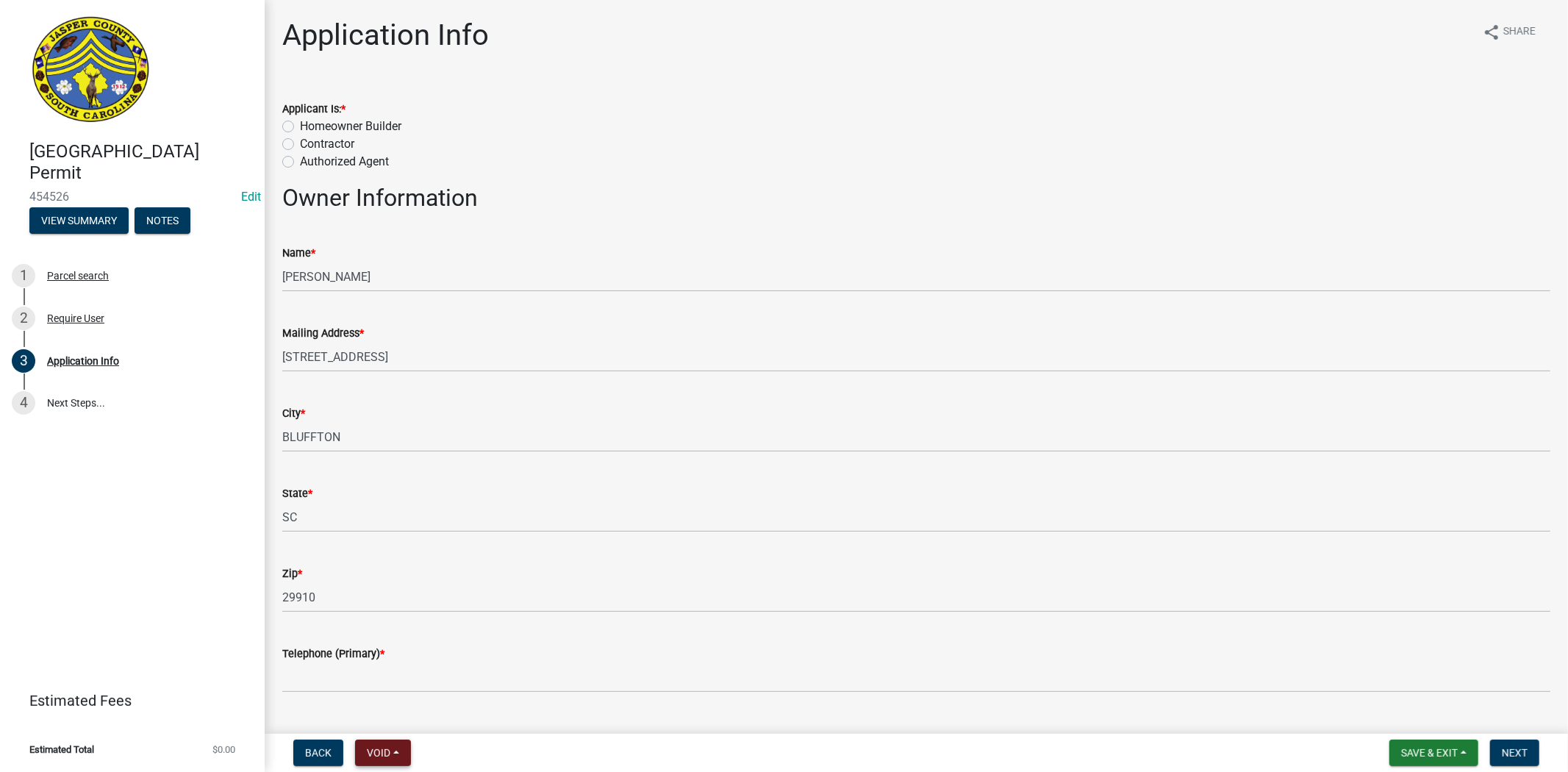
click at [386, 758] on button "Void" at bounding box center [382, 753] width 56 height 27
click at [425, 718] on button "Void" at bounding box center [414, 714] width 118 height 36
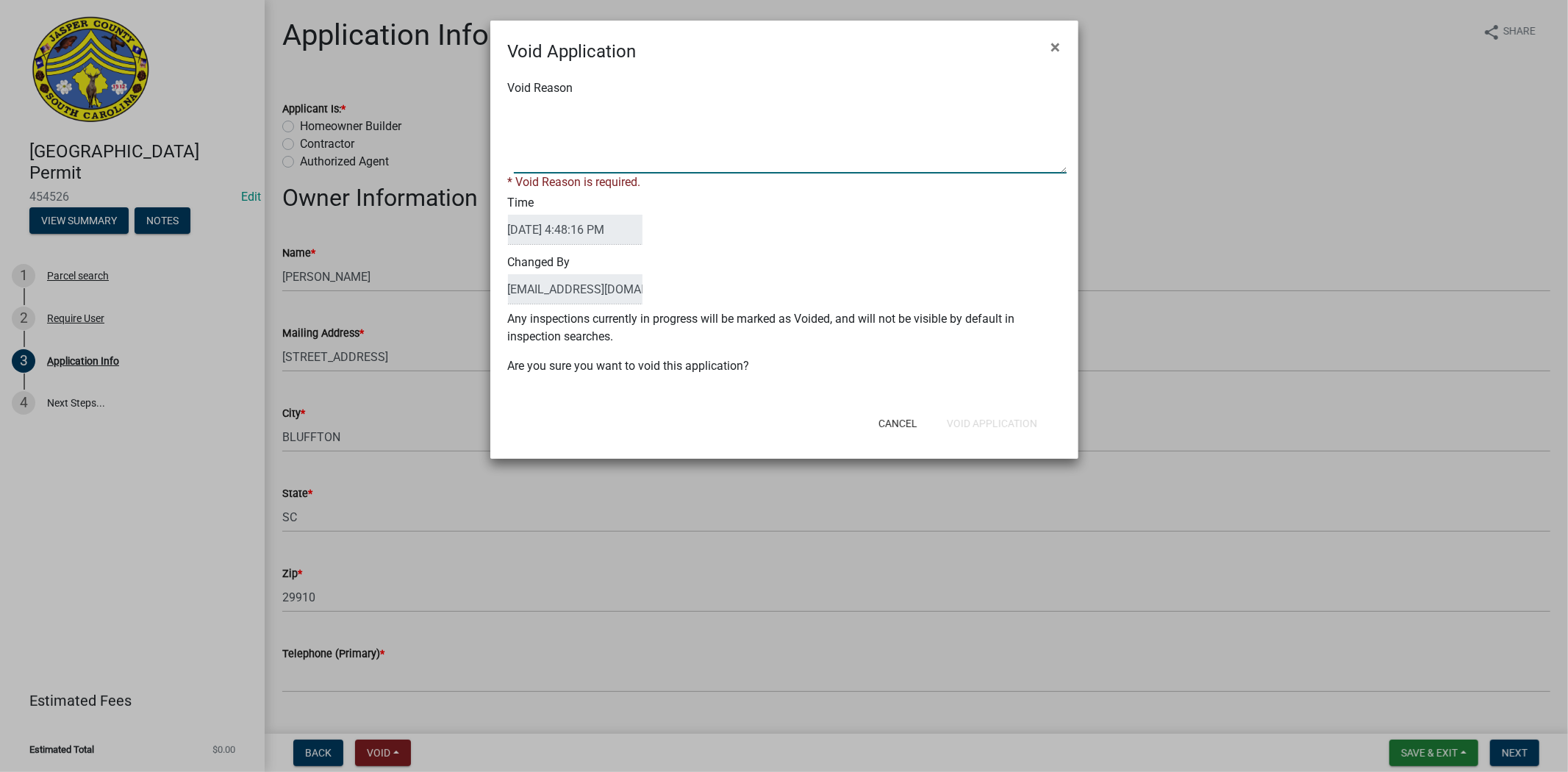
click at [788, 146] on textarea "Void Reason" at bounding box center [789, 136] width 552 height 74
type textarea "."
click at [987, 427] on form "Void Application × Void Reason * Void Reason is required. Time [DATE] 4:48:16 P…" at bounding box center [784, 233] width 588 height 425
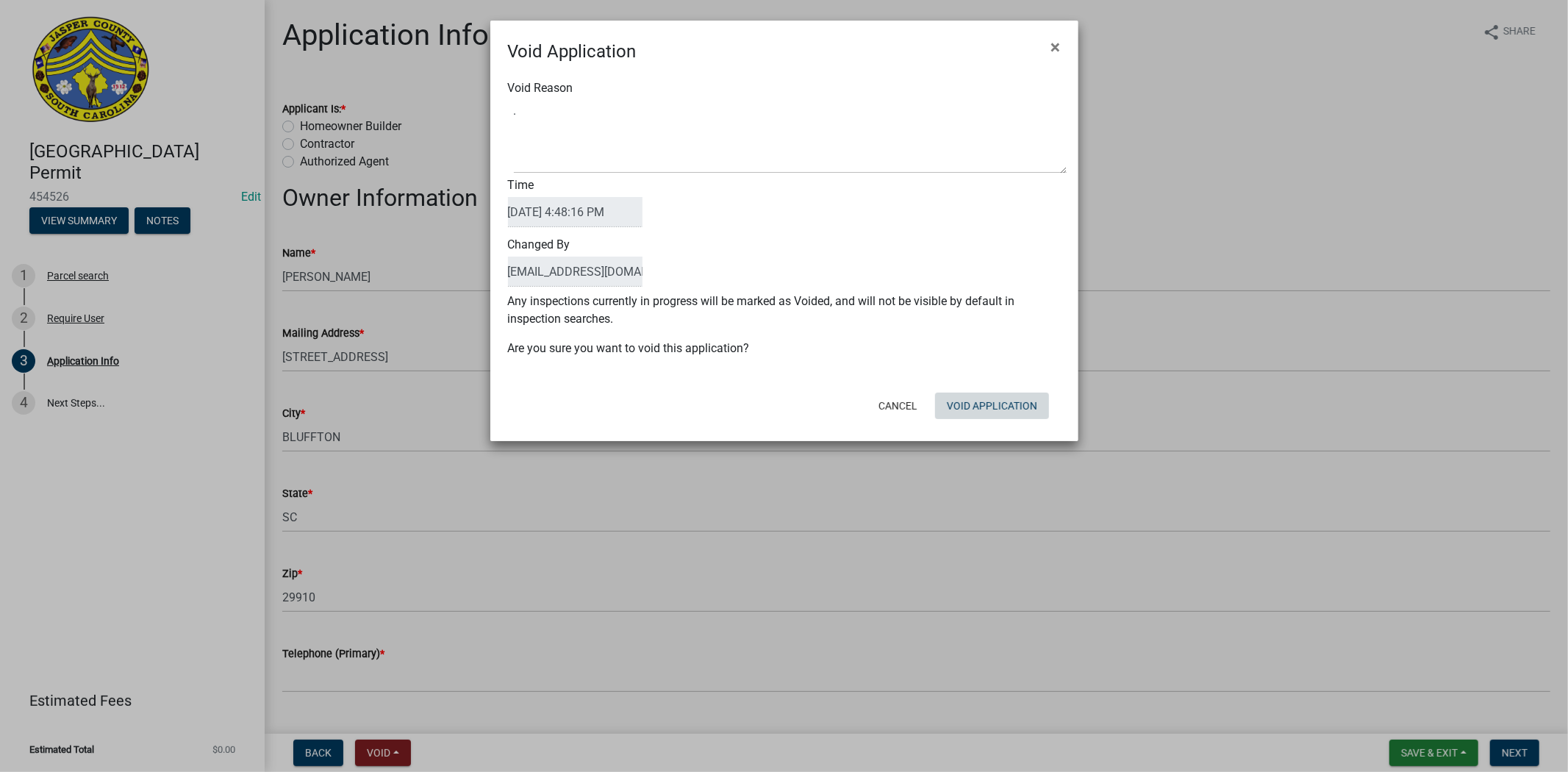
click at [988, 417] on button "Void Application" at bounding box center [991, 406] width 114 height 27
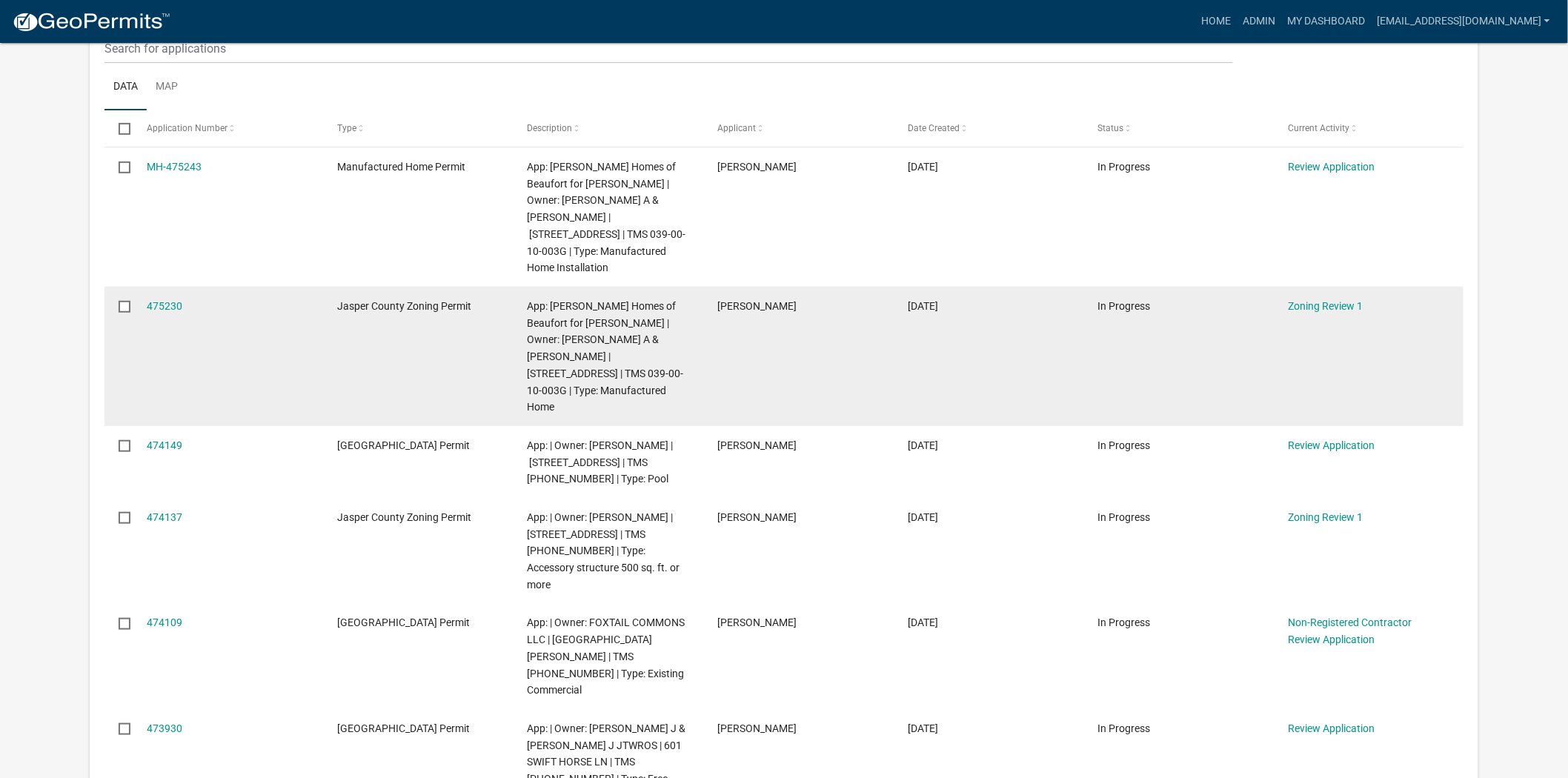
scroll to position [247, 0]
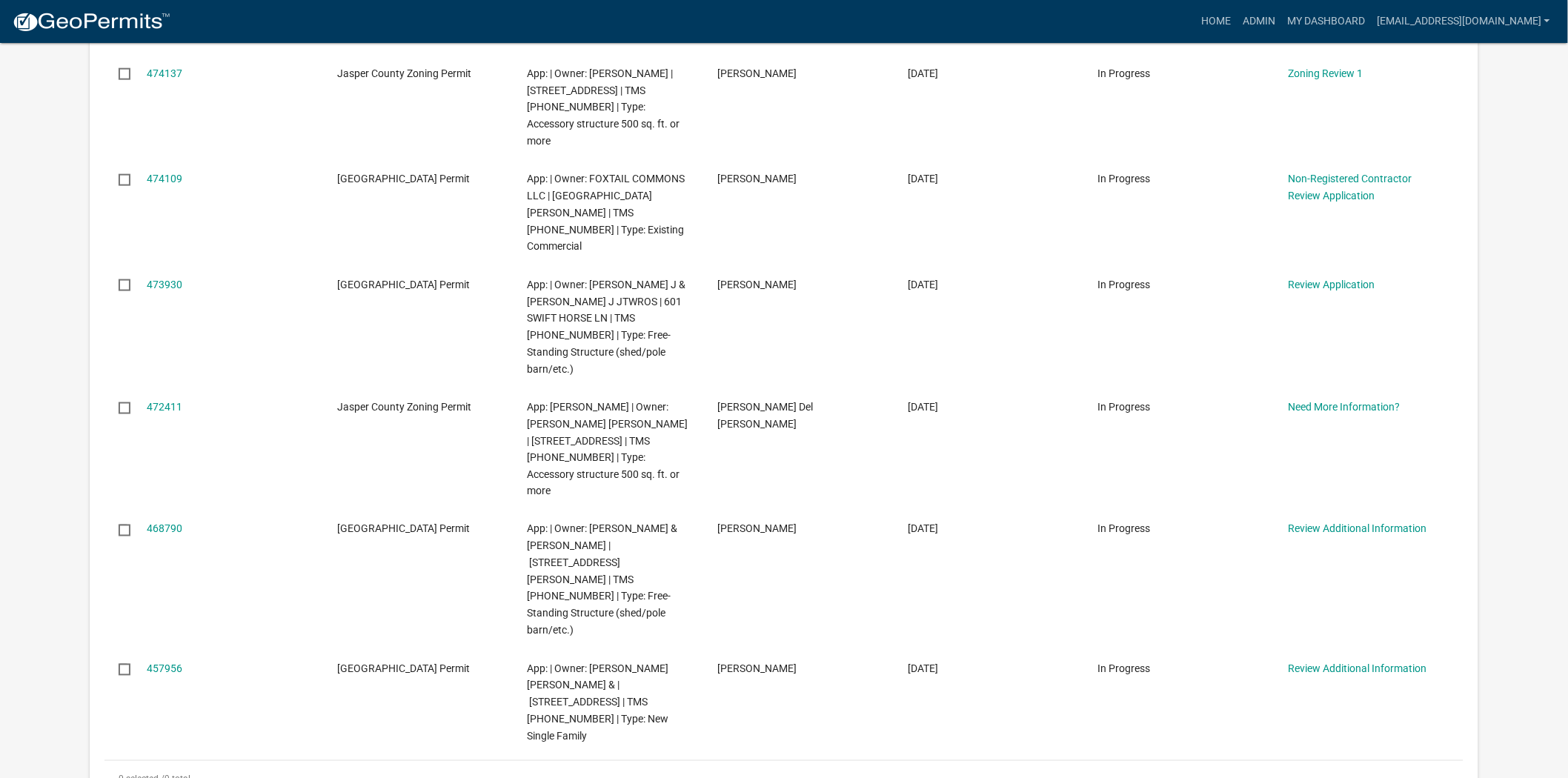
scroll to position [658, 0]
